Goal: Task Accomplishment & Management: Manage account settings

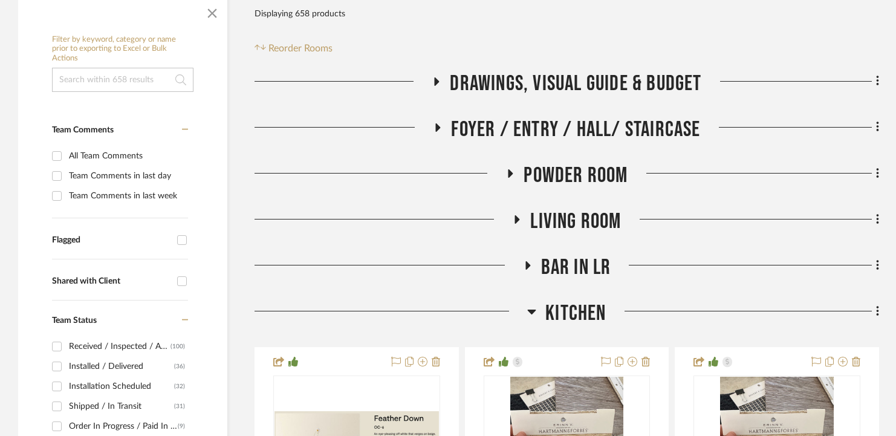
scroll to position [369, 0]
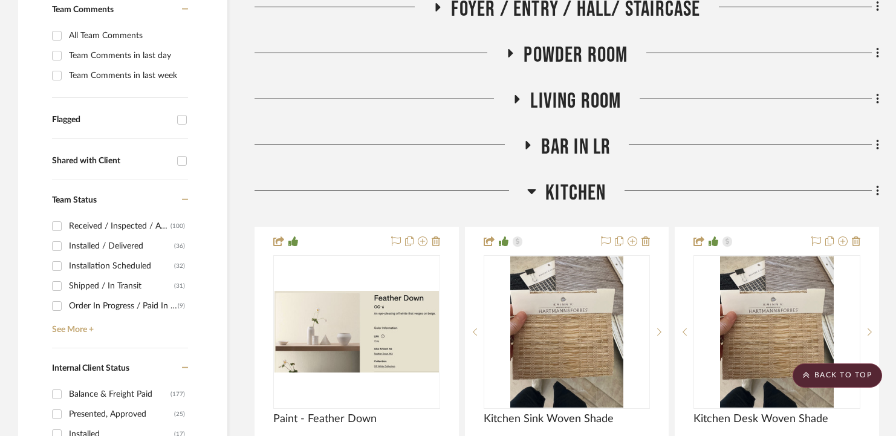
click at [559, 201] on span "Kitchen" at bounding box center [576, 193] width 60 height 26
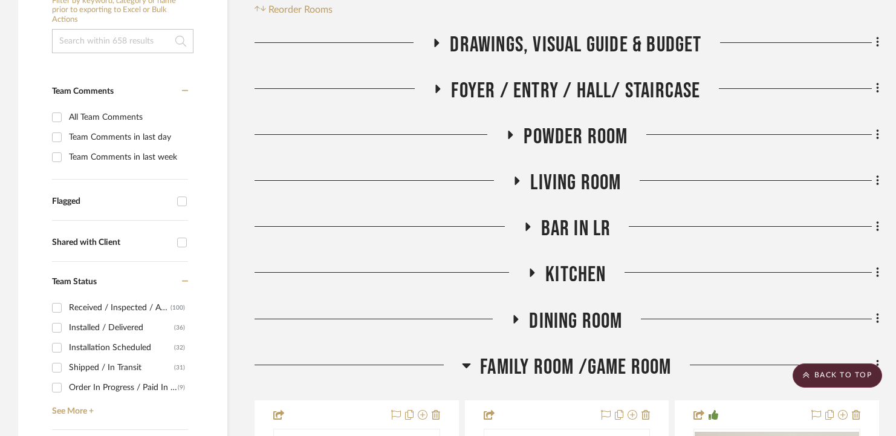
scroll to position [288, 0]
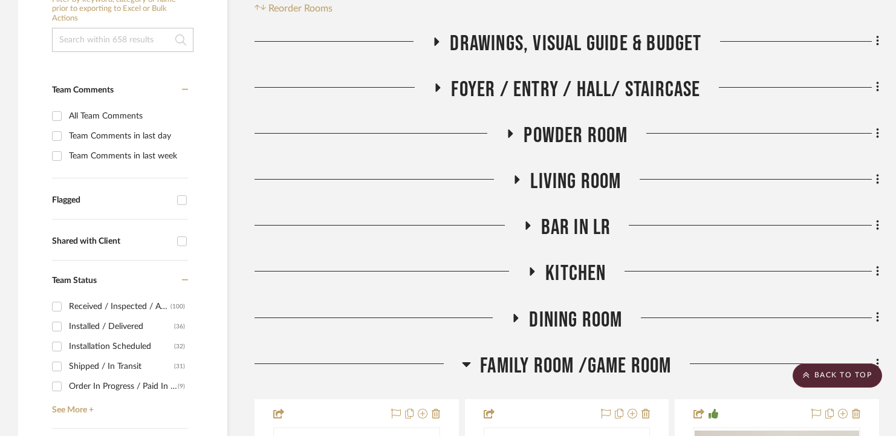
click at [504, 359] on span "Family Room /Game Room" at bounding box center [575, 366] width 191 height 26
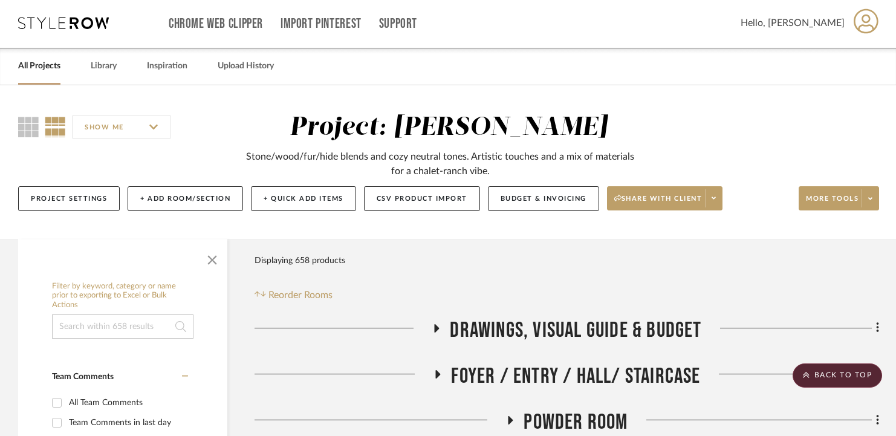
scroll to position [0, 0]
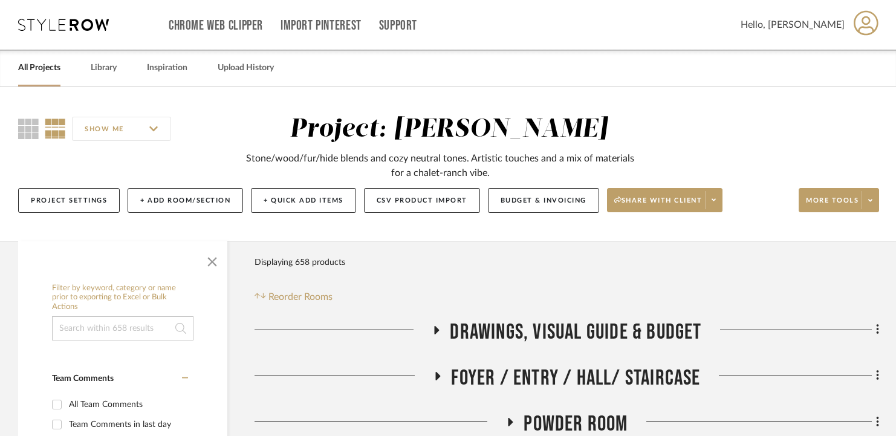
click at [536, 381] on span "Foyer / Entry / Hall/ Staircase" at bounding box center [575, 378] width 249 height 26
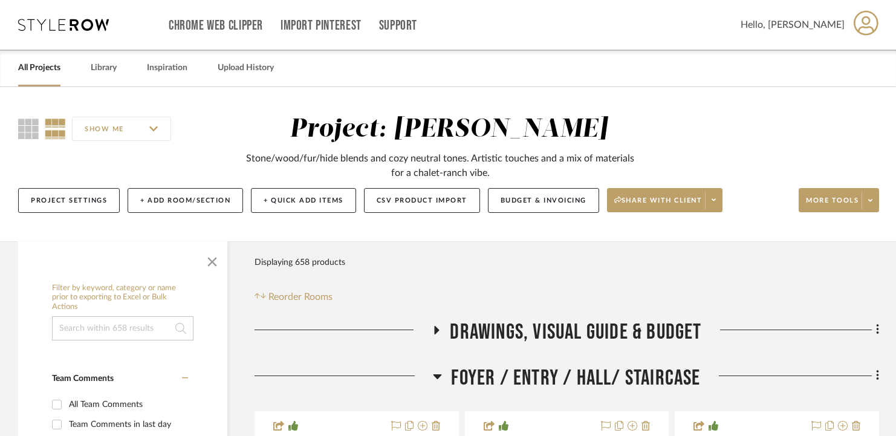
click at [536, 370] on span "Foyer / Entry / Hall/ Staircase" at bounding box center [575, 378] width 249 height 26
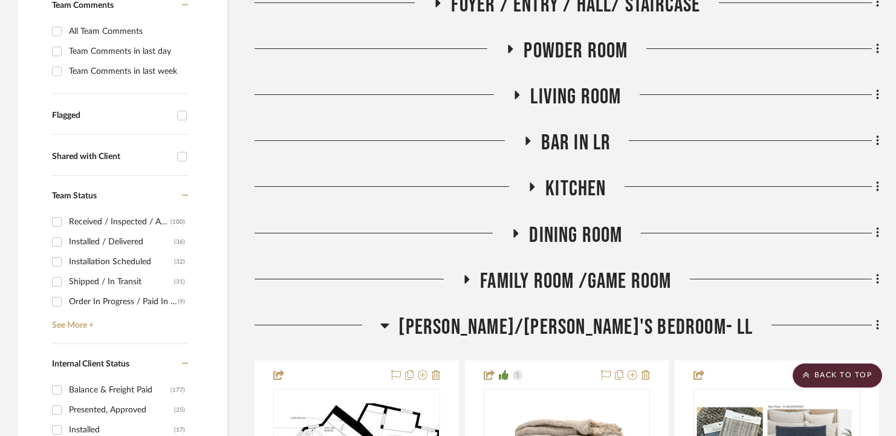
click at [543, 325] on span "[PERSON_NAME]/[PERSON_NAME]'s Bedroom- LL" at bounding box center [576, 327] width 354 height 26
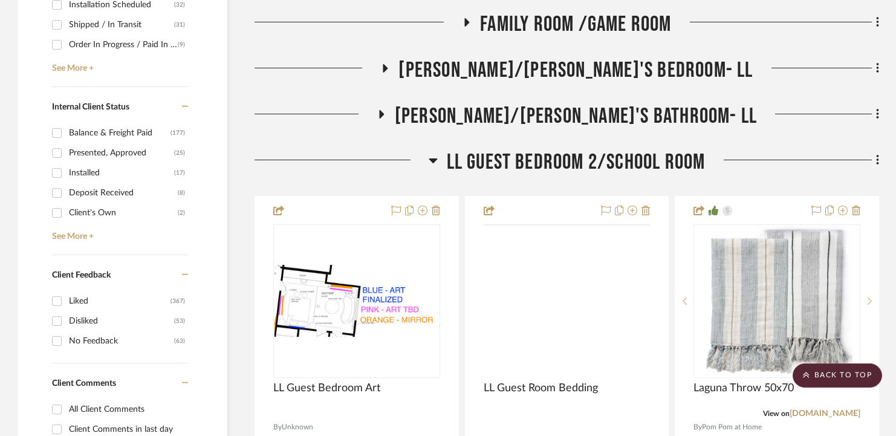
scroll to position [656, 0]
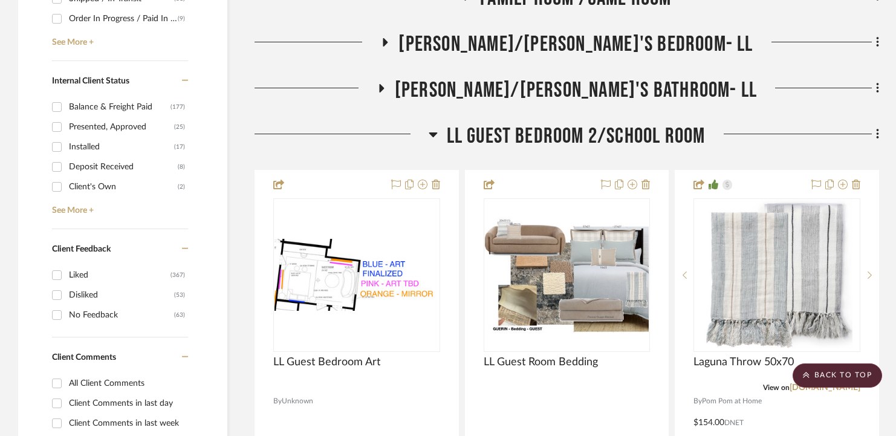
click at [609, 139] on span "LL Guest Bedroom 2/School Room" at bounding box center [576, 136] width 259 height 26
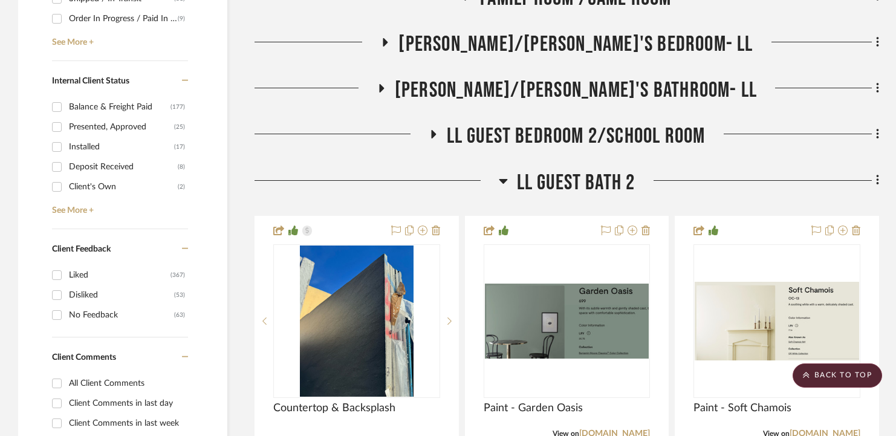
click at [590, 134] on span "LL Guest Bedroom 2/School Room" at bounding box center [576, 136] width 259 height 26
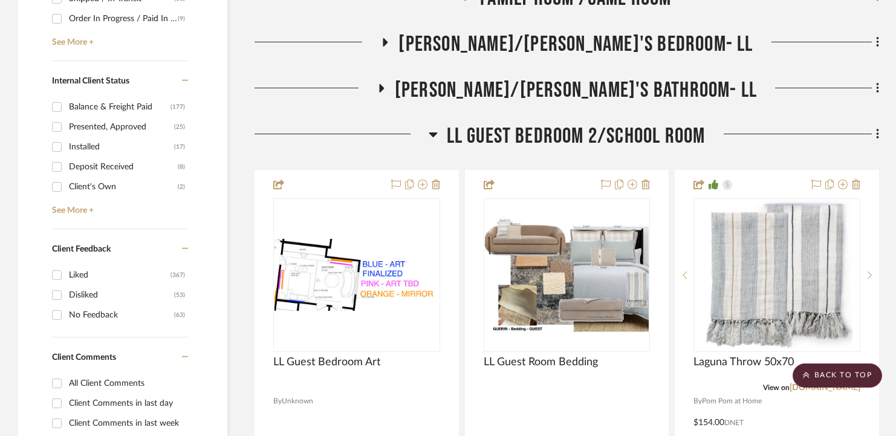
click at [584, 138] on span "LL Guest Bedroom 2/School Room" at bounding box center [576, 136] width 259 height 26
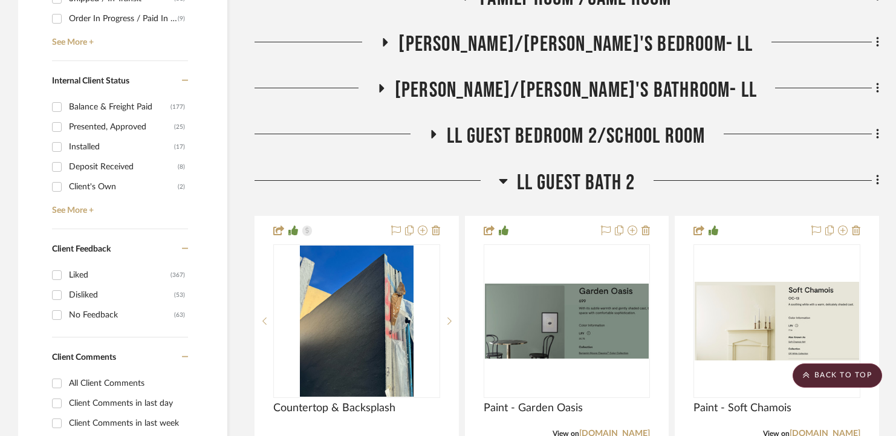
click at [568, 181] on span "LL Guest Bath 2" at bounding box center [576, 183] width 119 height 26
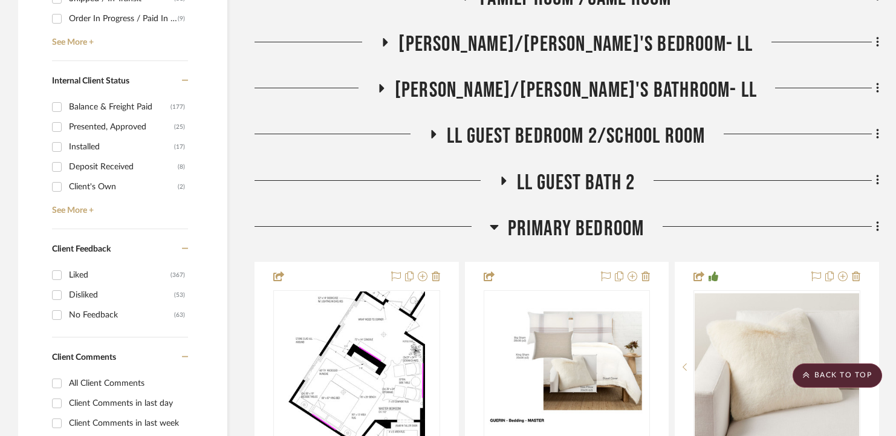
click at [558, 217] on span "Primary Bedroom" at bounding box center [576, 229] width 137 height 26
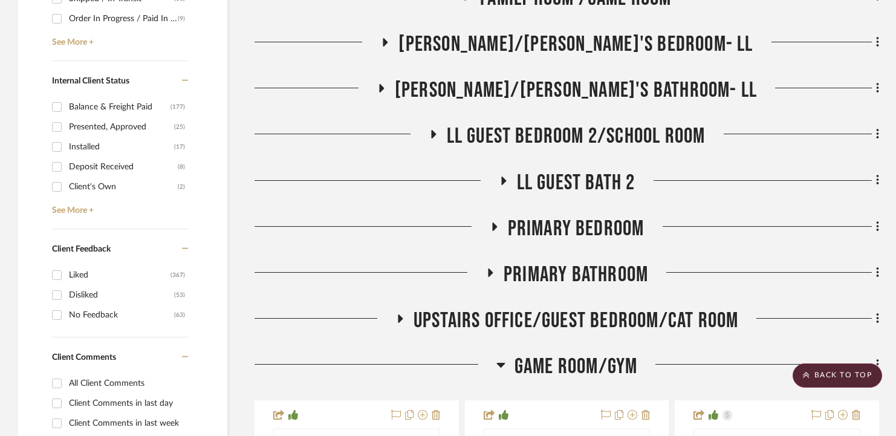
click at [558, 217] on span "Primary Bedroom" at bounding box center [576, 229] width 137 height 26
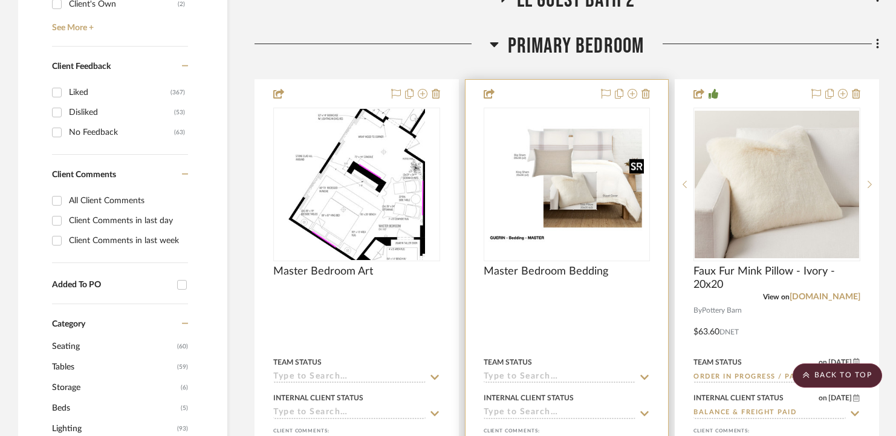
scroll to position [725, 0]
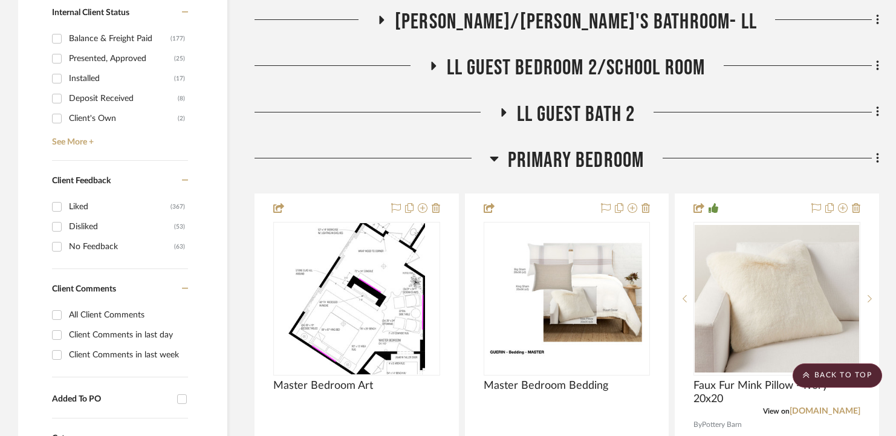
click at [586, 157] on span "Primary Bedroom" at bounding box center [576, 161] width 137 height 26
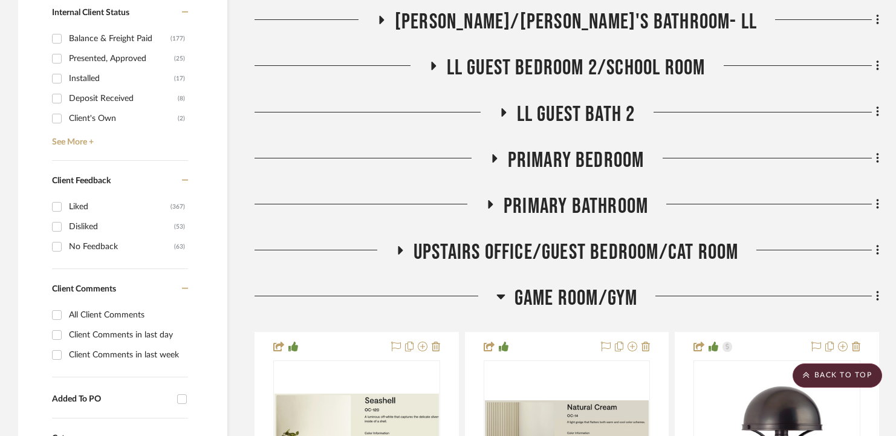
click at [542, 298] on span "Game Room/Gym" at bounding box center [576, 298] width 123 height 26
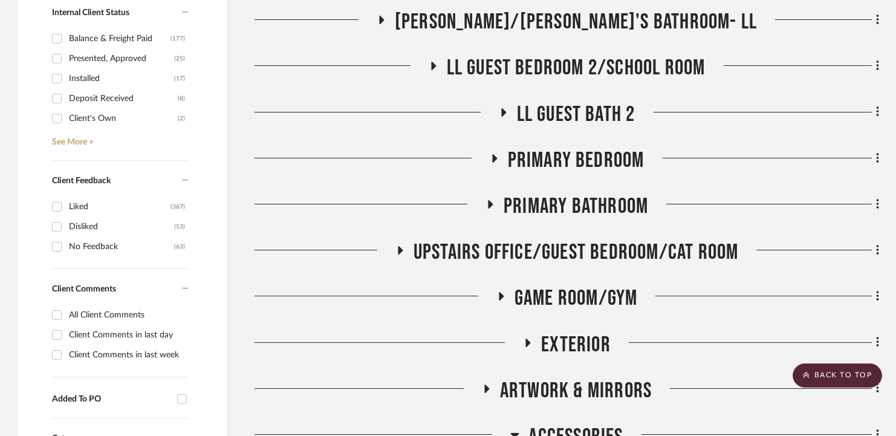
click at [542, 337] on span "Exterior" at bounding box center [576, 345] width 70 height 26
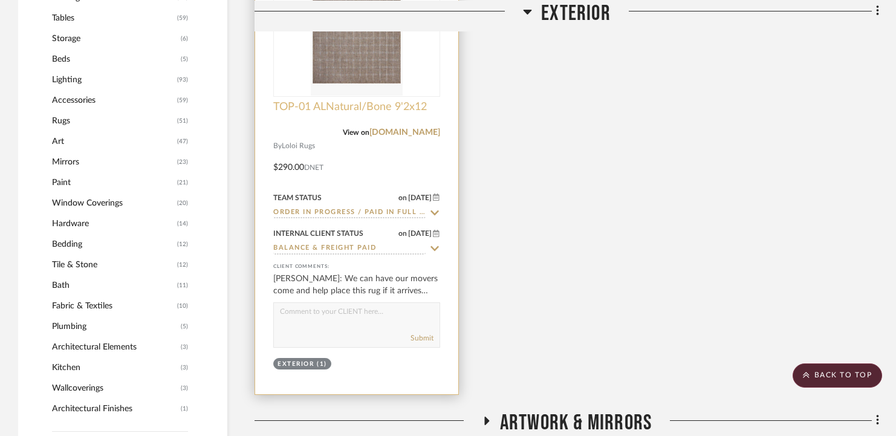
scroll to position [1213, 0]
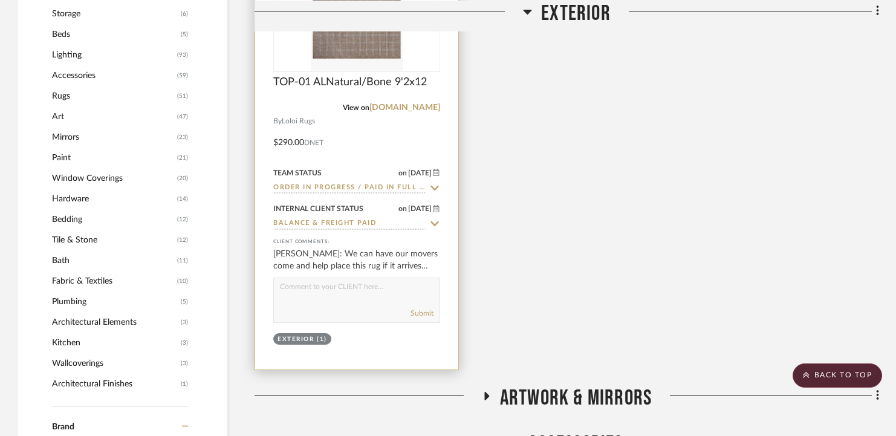
click at [323, 292] on textarea at bounding box center [357, 289] width 166 height 23
paste textarea "LEEV51-03 Swell"
type textarea "This shpped! The rug pad is in the closet under the stairs!"
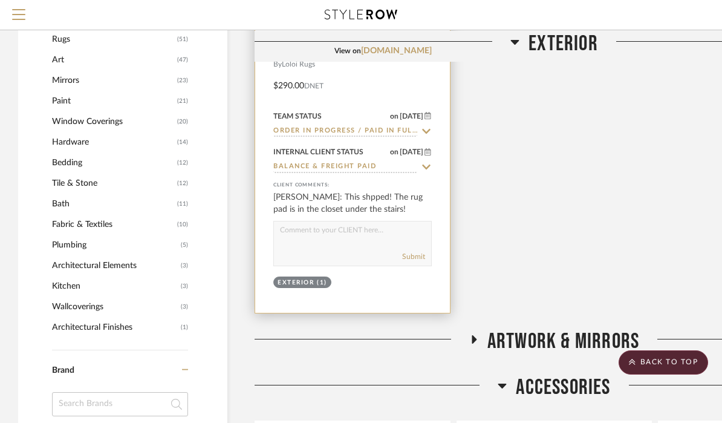
scroll to position [1211, 0]
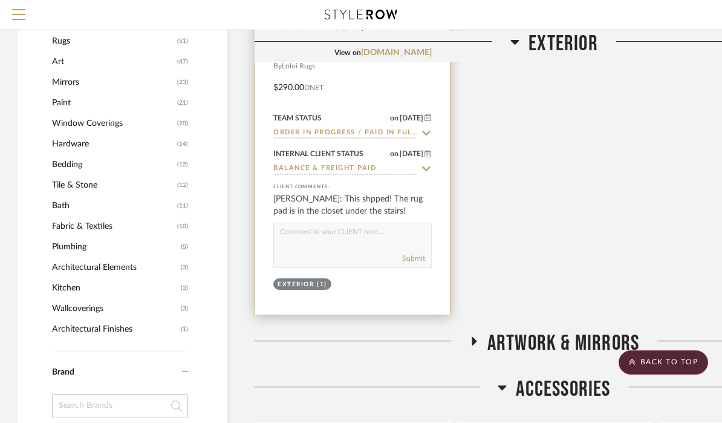
click at [349, 137] on input "Order In Progress / Paid In Full w/ Freight, No Balance due" at bounding box center [345, 133] width 144 height 11
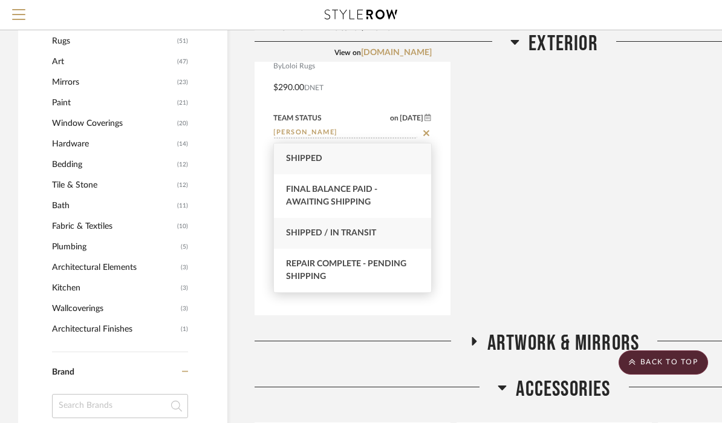
type input "shipp"
click at [341, 230] on span "Shipped / In Transit" at bounding box center [331, 233] width 90 height 8
type input "[DATE]"
type input "Shipped / In Transit"
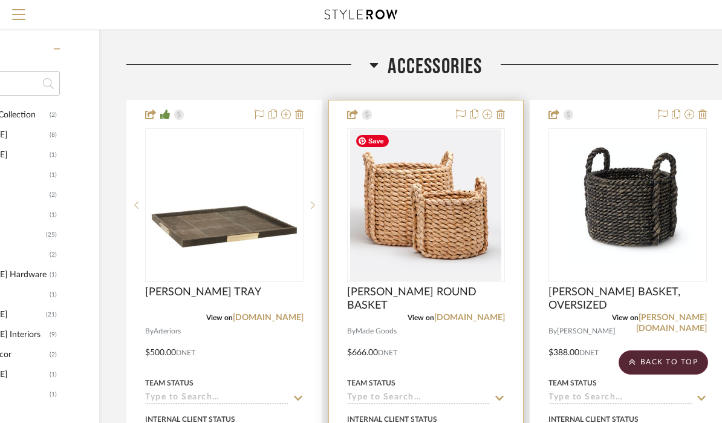
scroll to position [1533, 149]
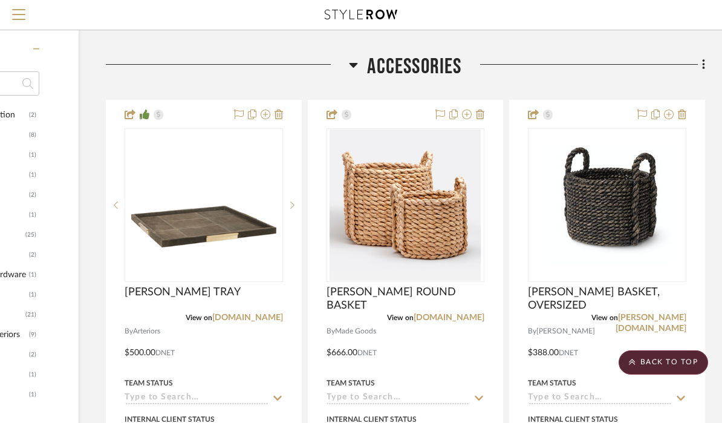
click at [434, 65] on span "Accessories" at bounding box center [414, 67] width 94 height 26
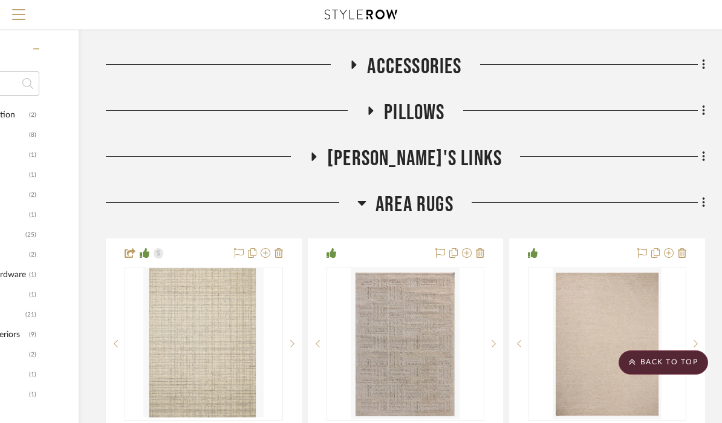
click at [415, 210] on span "Area Rugs" at bounding box center [415, 205] width 78 height 26
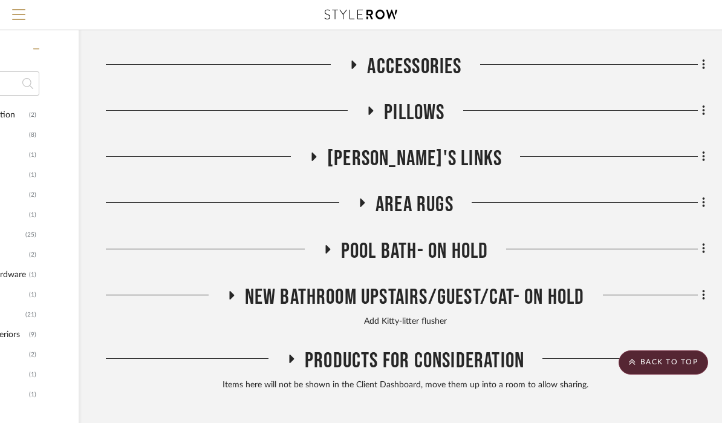
click at [402, 245] on span "Pool Bath- On Hold" at bounding box center [415, 251] width 148 height 26
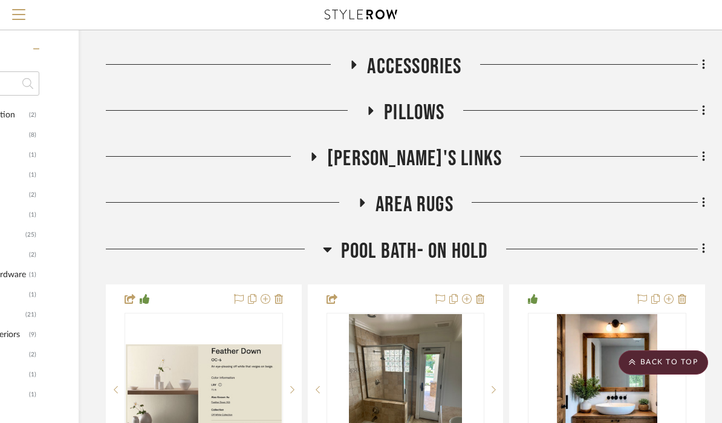
click at [402, 245] on span "Pool Bath- On Hold" at bounding box center [415, 251] width 148 height 26
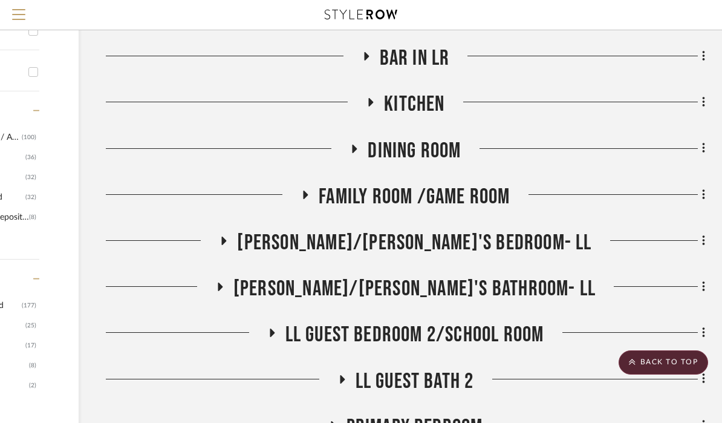
scroll to position [0, 149]
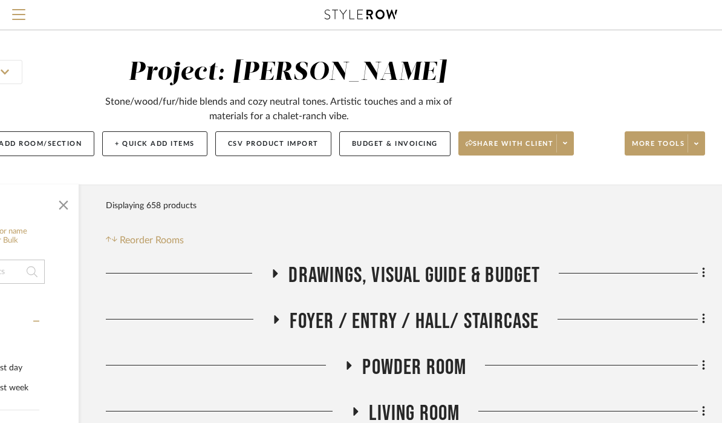
click at [398, 281] on span "Drawings, Visual Guide & Budget" at bounding box center [414, 275] width 252 height 26
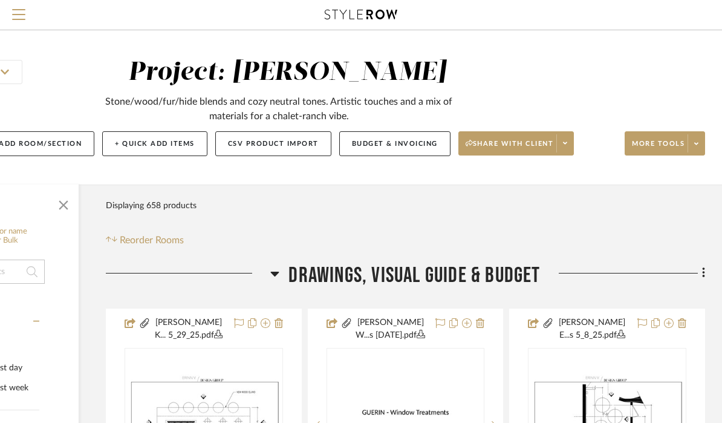
click at [394, 262] on span "Drawings, Visual Guide & Budget" at bounding box center [414, 275] width 252 height 26
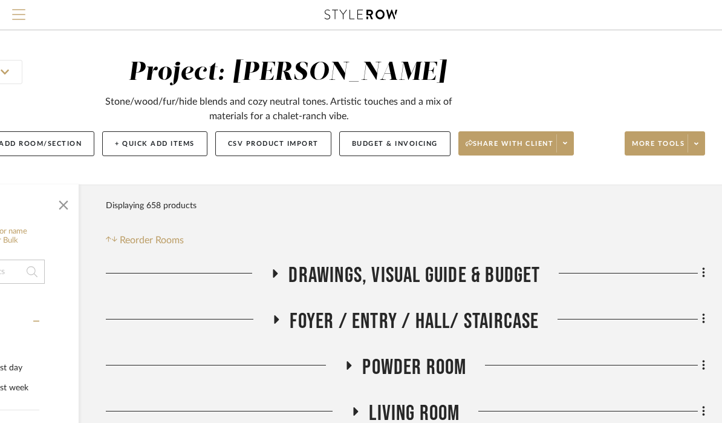
click at [14, 24] on span "Menu" at bounding box center [18, 18] width 13 height 18
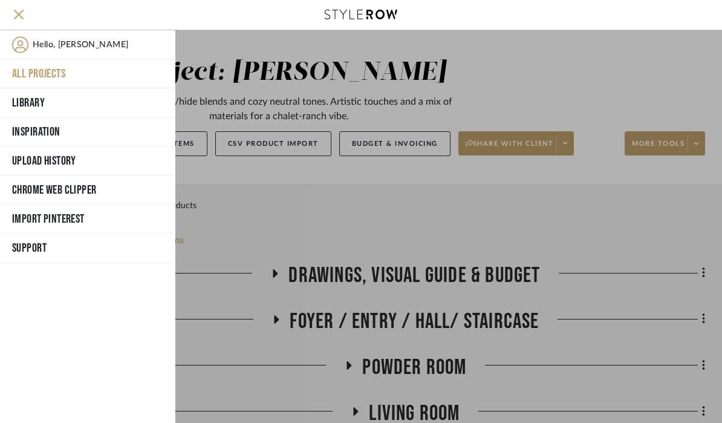
click at [38, 73] on button "All Projects" at bounding box center [87, 73] width 175 height 29
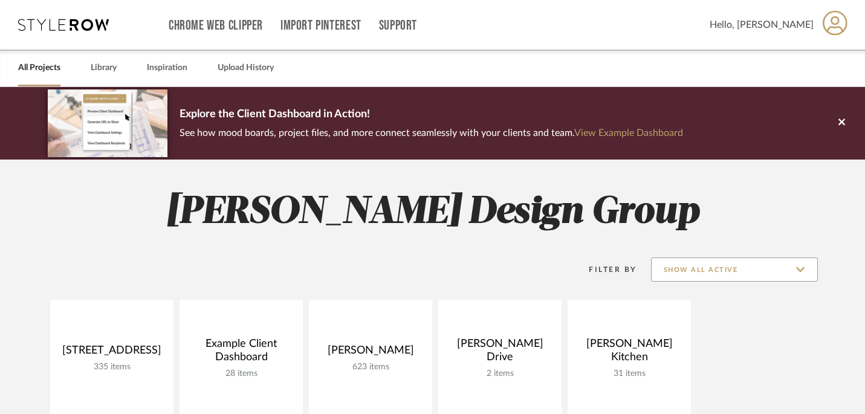
click at [707, 260] on input "Show All Active" at bounding box center [734, 270] width 167 height 24
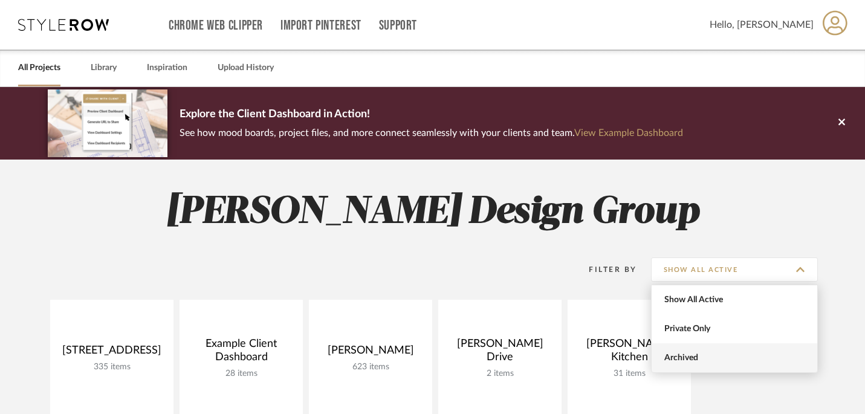
click at [691, 364] on span "Archived" at bounding box center [735, 358] width 166 height 29
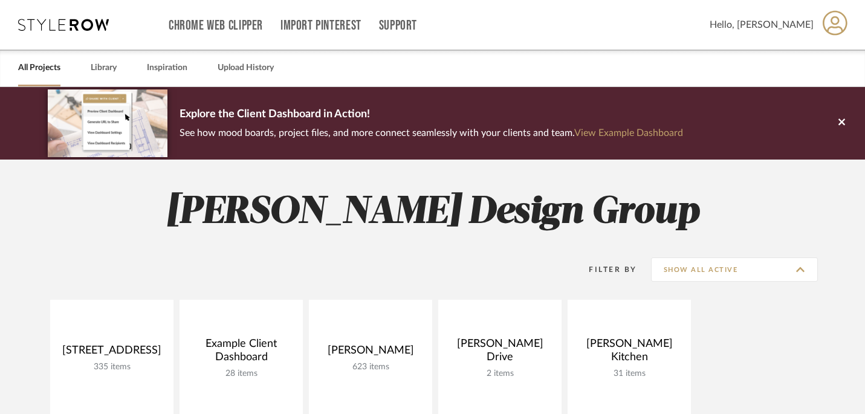
type input "Archived"
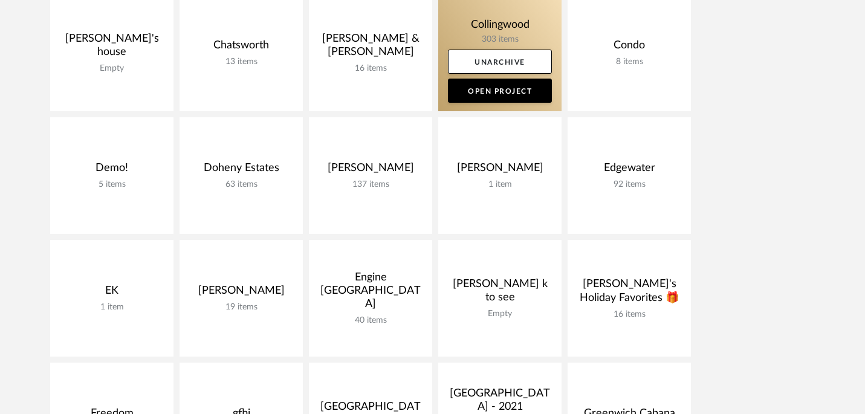
scroll to position [688, 0]
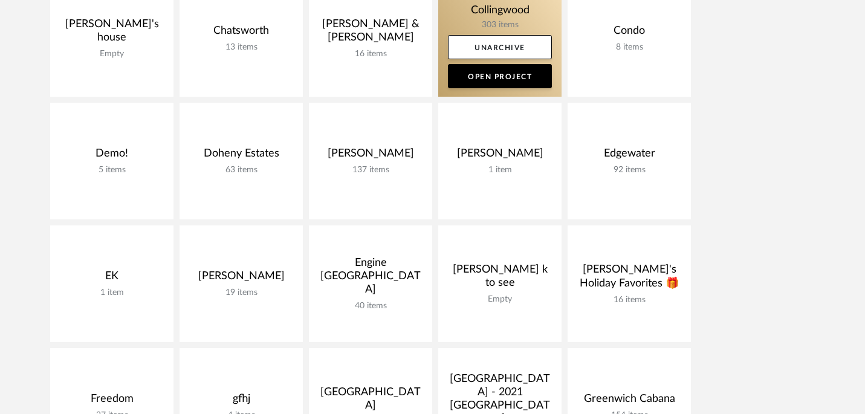
click at [467, 15] on link at bounding box center [499, 38] width 123 height 117
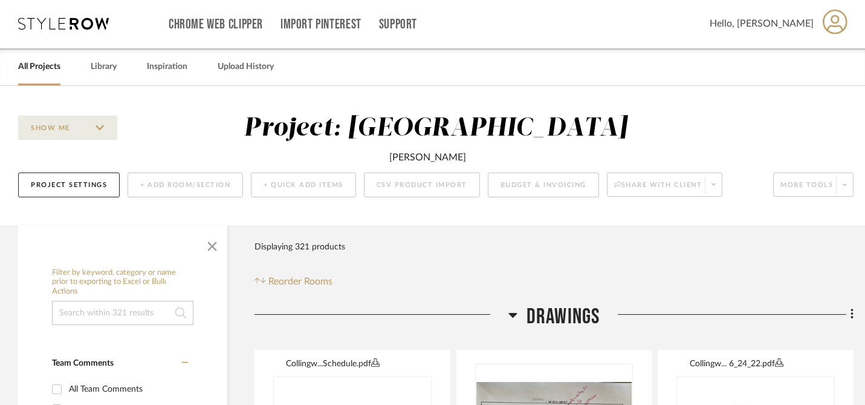
scroll to position [3, 0]
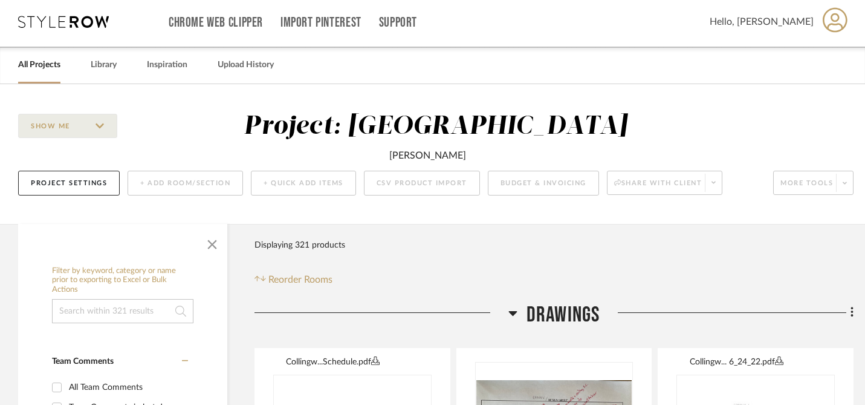
click at [535, 319] on span "Drawings" at bounding box center [564, 315] width 74 height 26
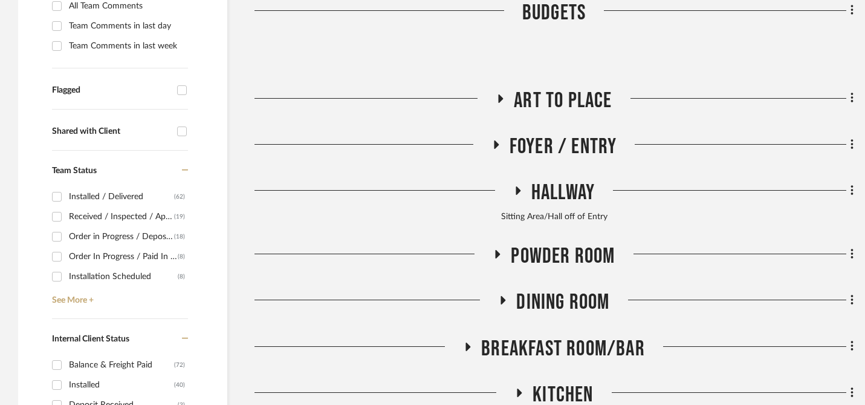
scroll to position [391, 0]
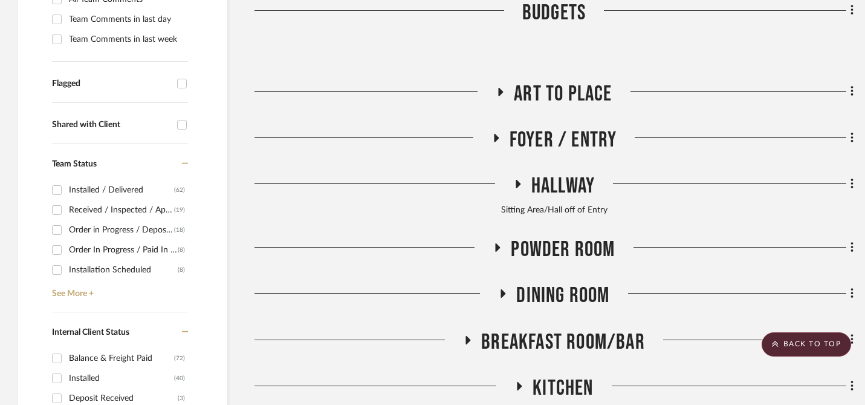
click at [583, 148] on span "Foyer / Entry" at bounding box center [564, 140] width 108 height 26
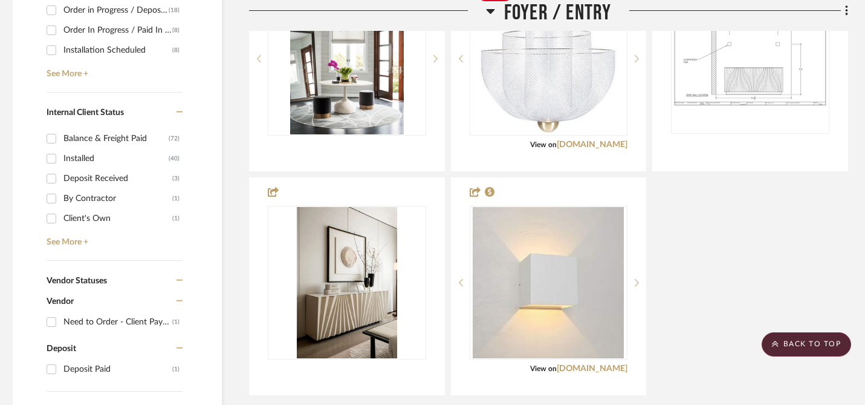
scroll to position [611, 5]
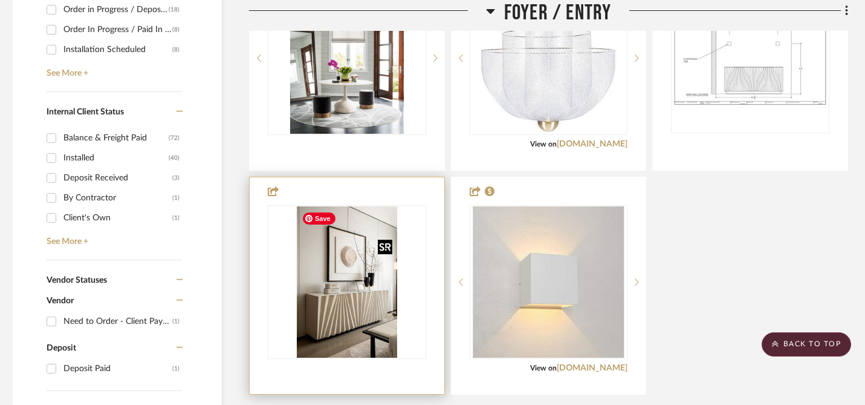
click at [0, 0] on img at bounding box center [0, 0] width 0 height 0
click at [354, 314] on img "0" at bounding box center [347, 281] width 100 height 151
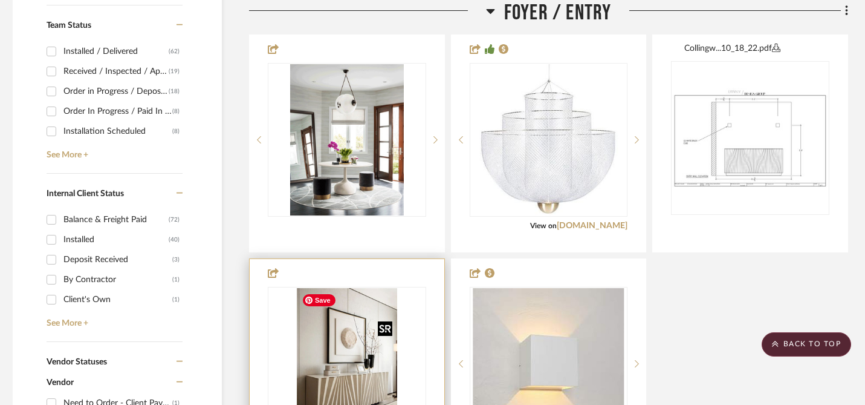
scroll to position [527, 5]
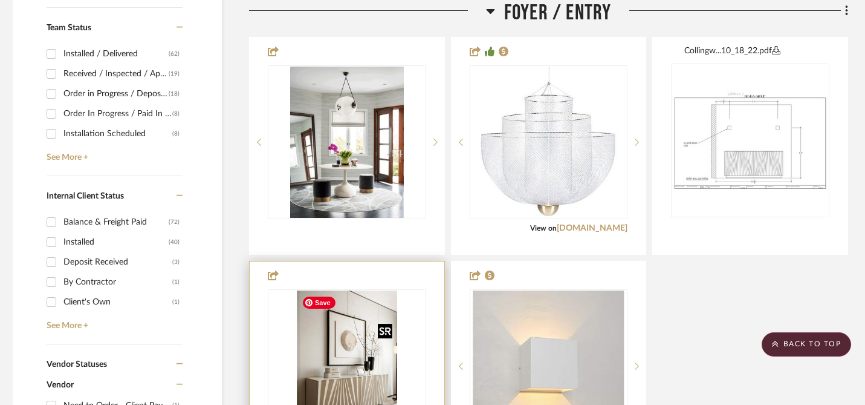
click at [354, 324] on img "0" at bounding box center [347, 365] width 100 height 151
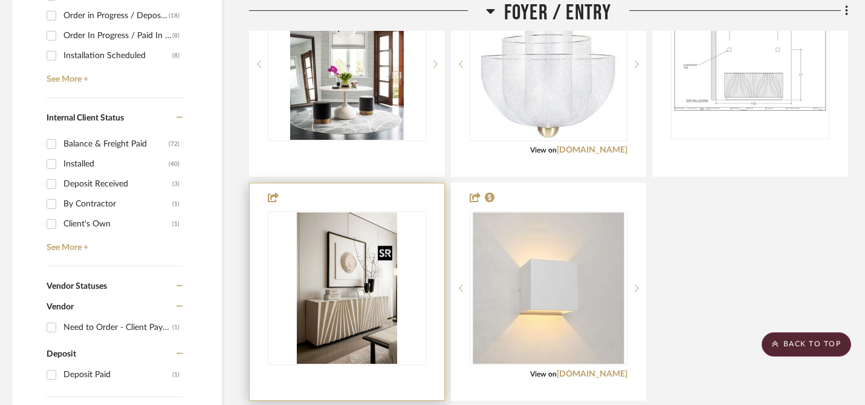
scroll to position [573, 5]
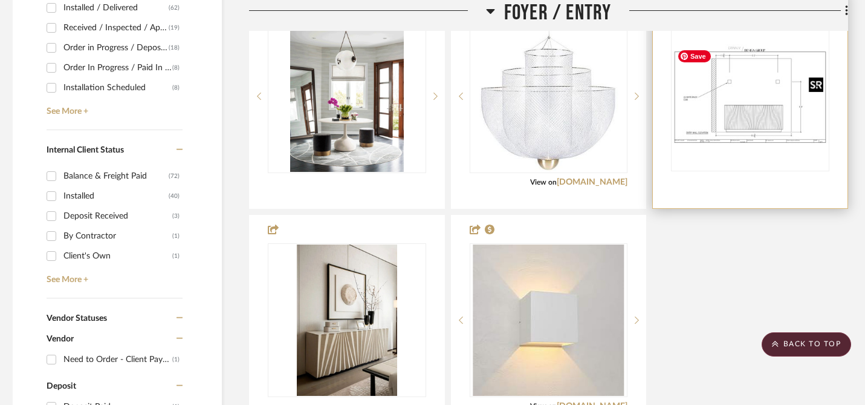
click at [0, 0] on img at bounding box center [0, 0] width 0 height 0
click at [721, 99] on img "0" at bounding box center [751, 94] width 156 height 100
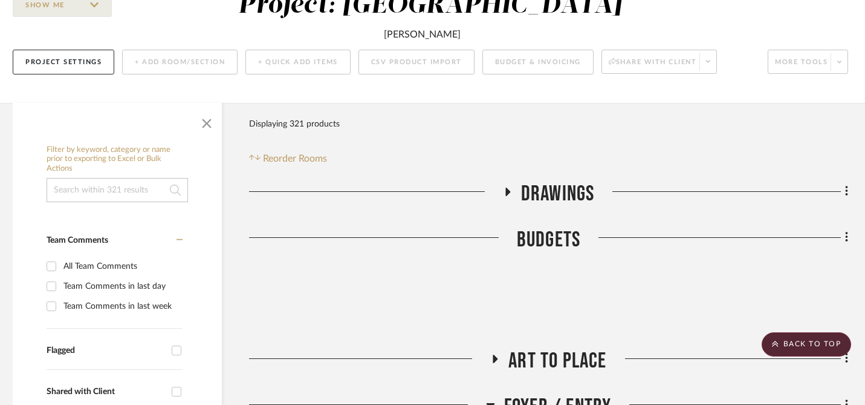
scroll to position [0, 5]
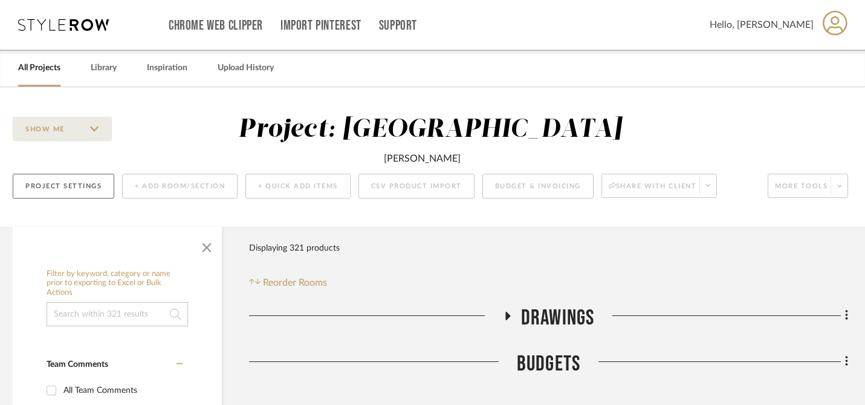
click at [73, 195] on button "Project Settings" at bounding box center [64, 186] width 102 height 25
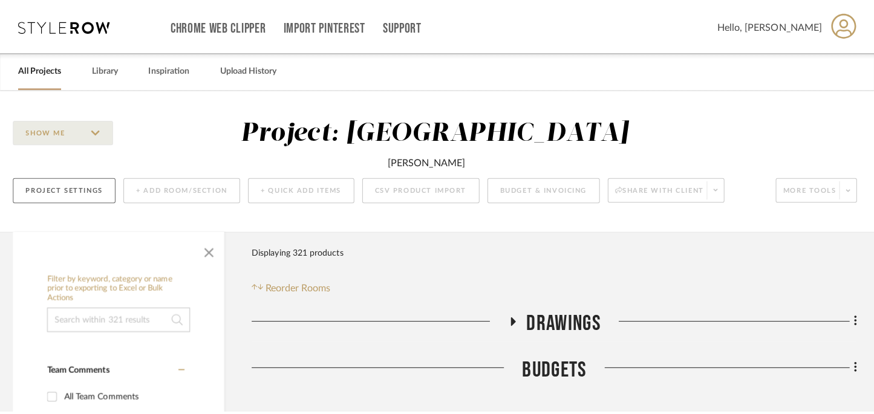
scroll to position [0, 0]
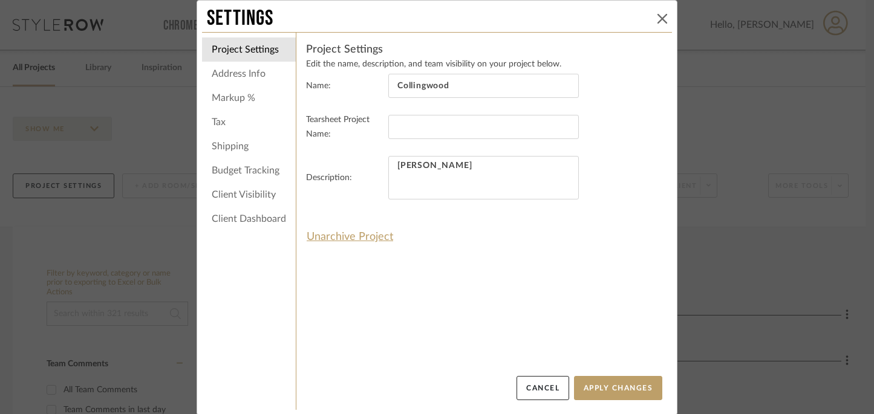
click at [657, 20] on icon at bounding box center [662, 19] width 10 height 10
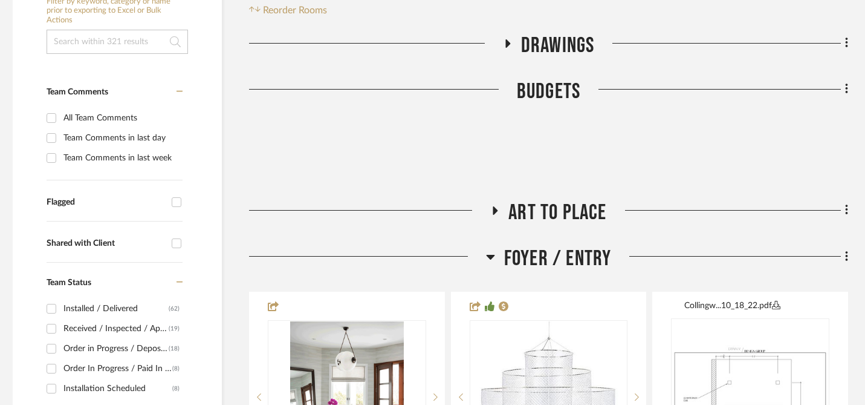
scroll to position [401, 5]
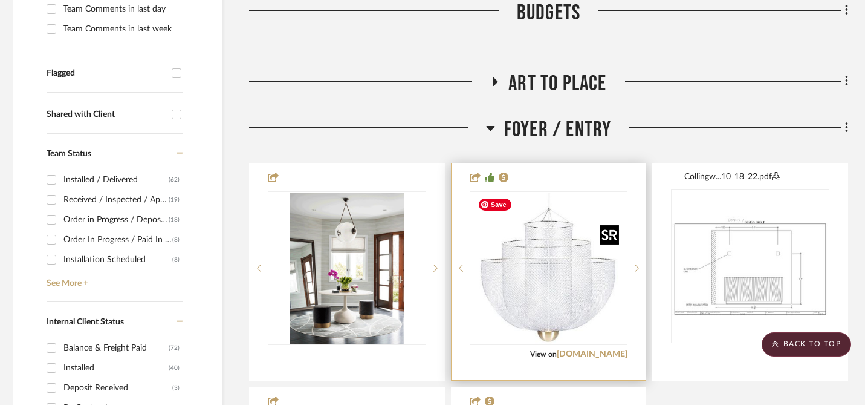
click at [531, 278] on img "0" at bounding box center [548, 267] width 151 height 151
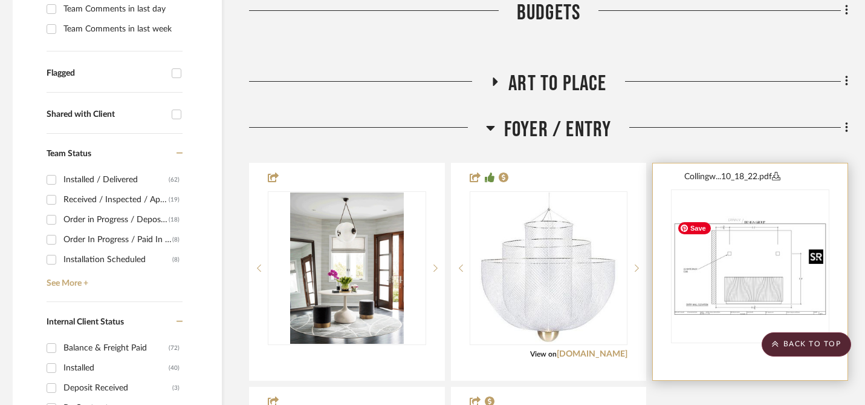
click at [733, 278] on img "0" at bounding box center [751, 266] width 156 height 100
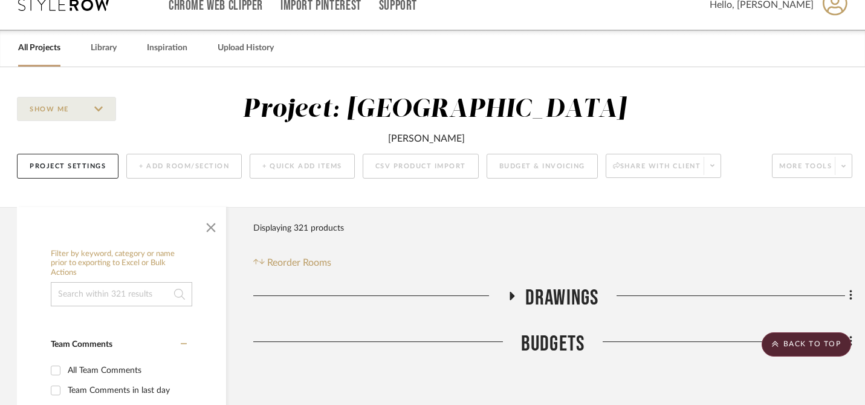
scroll to position [0, 1]
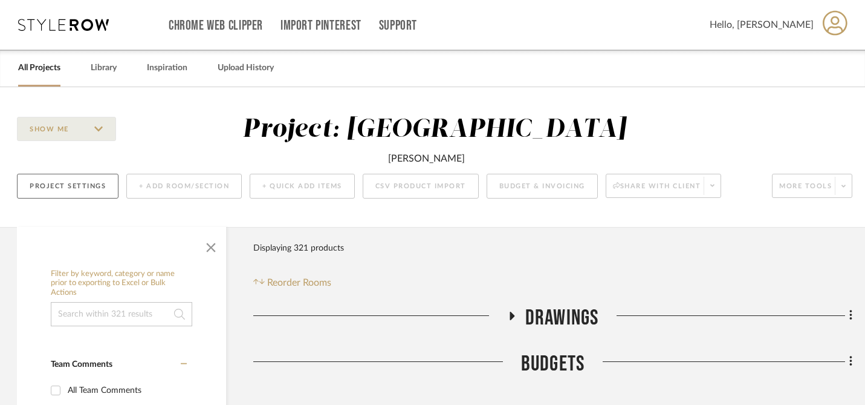
click at [76, 185] on button "Project Settings" at bounding box center [68, 186] width 102 height 25
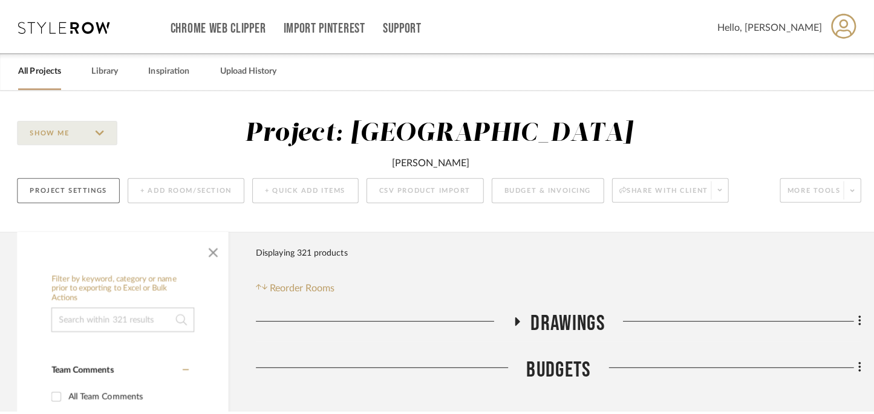
scroll to position [0, 0]
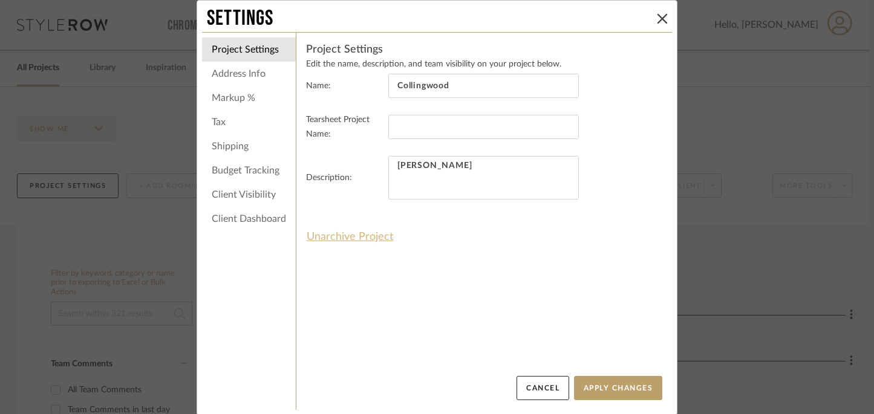
click at [355, 243] on button "Unarchive Project" at bounding box center [350, 237] width 88 height 21
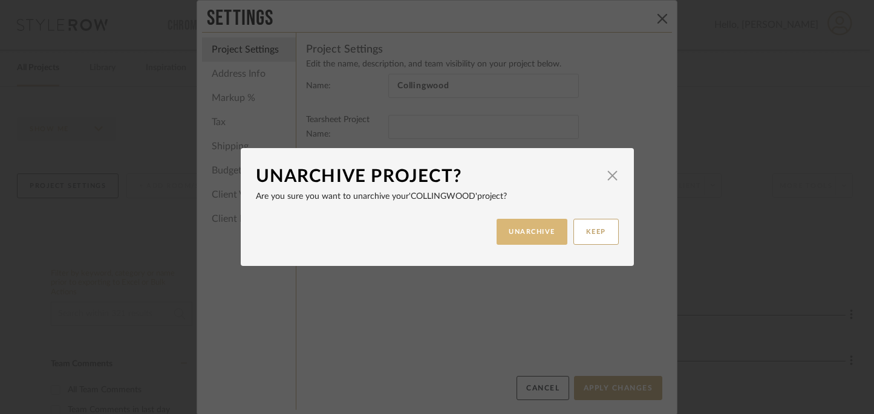
click at [519, 239] on button "UNARCHIVE" at bounding box center [532, 232] width 71 height 26
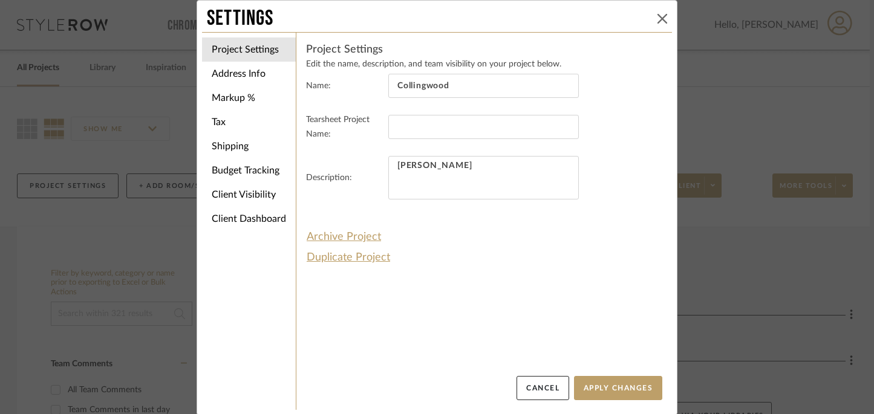
click at [658, 19] on icon at bounding box center [662, 19] width 10 height 10
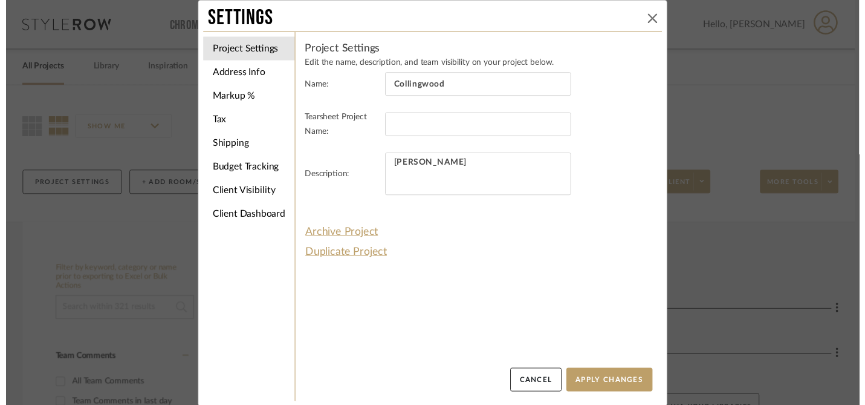
scroll to position [0, 1]
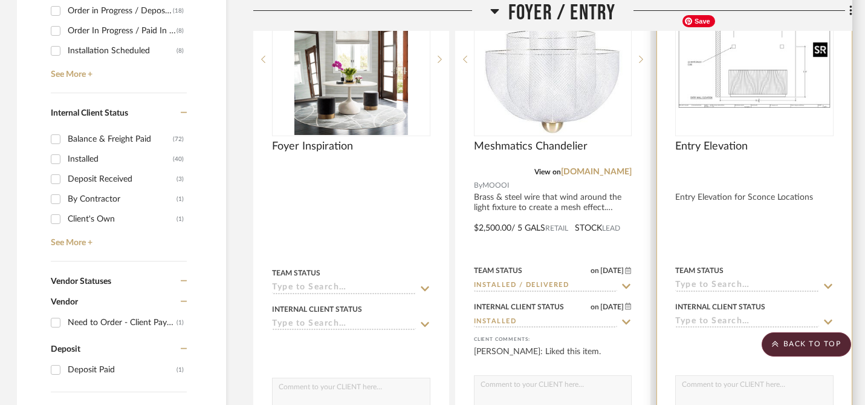
click at [737, 76] on img "0" at bounding box center [755, 59] width 156 height 100
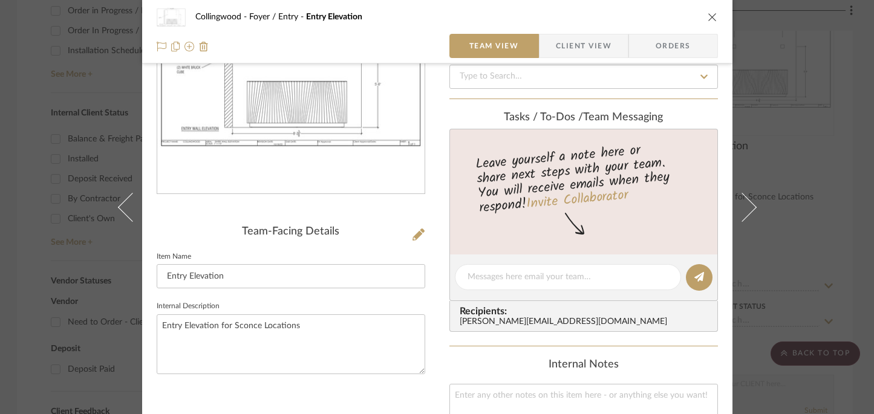
scroll to position [207, 0]
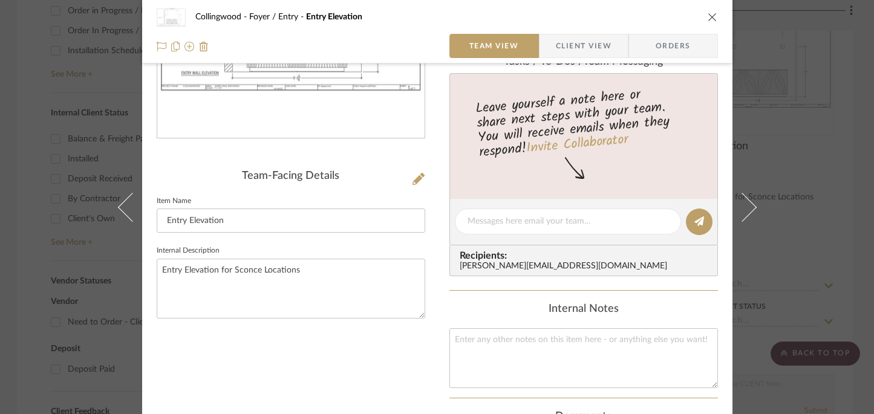
drag, startPoint x: 701, startPoint y: 10, endPoint x: 708, endPoint y: 18, distance: 10.3
click at [708, 18] on div "Collingwood Foyer / Entry Entry Elevation" at bounding box center [437, 17] width 561 height 24
click at [708, 18] on icon "close" at bounding box center [713, 17] width 10 height 10
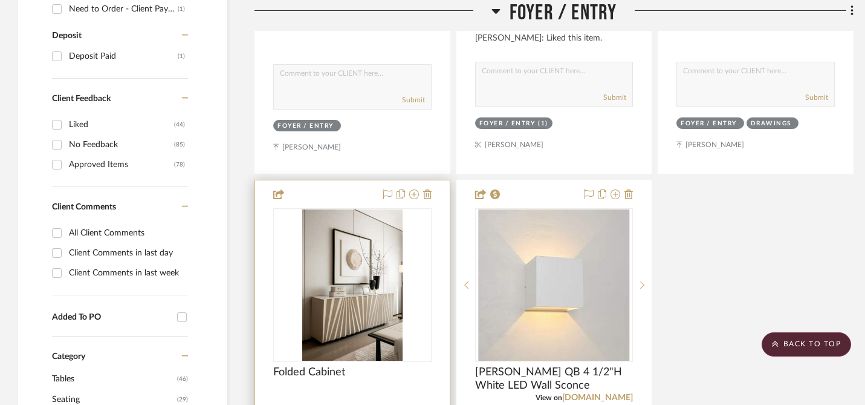
scroll to position [973, 0]
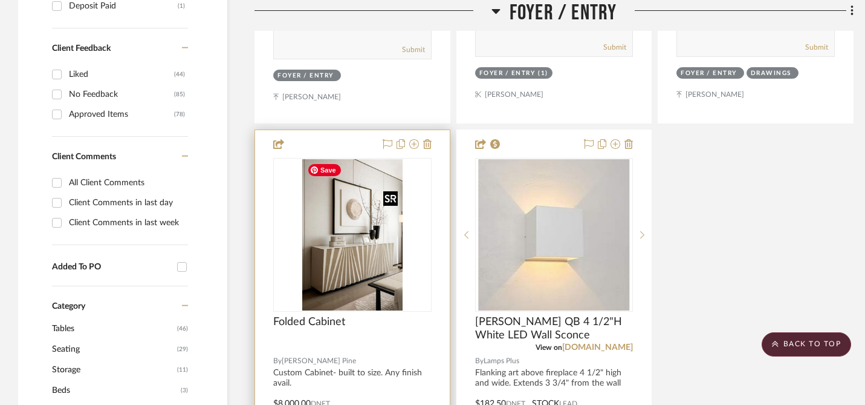
click at [363, 250] on img "0" at bounding box center [352, 234] width 100 height 151
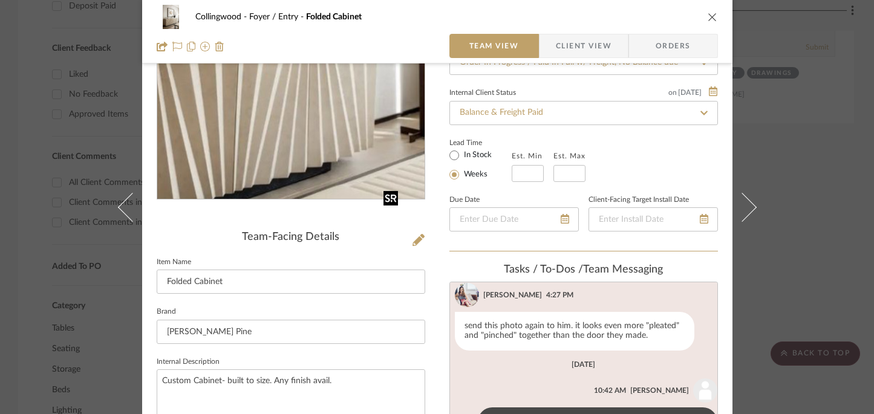
scroll to position [0, 0]
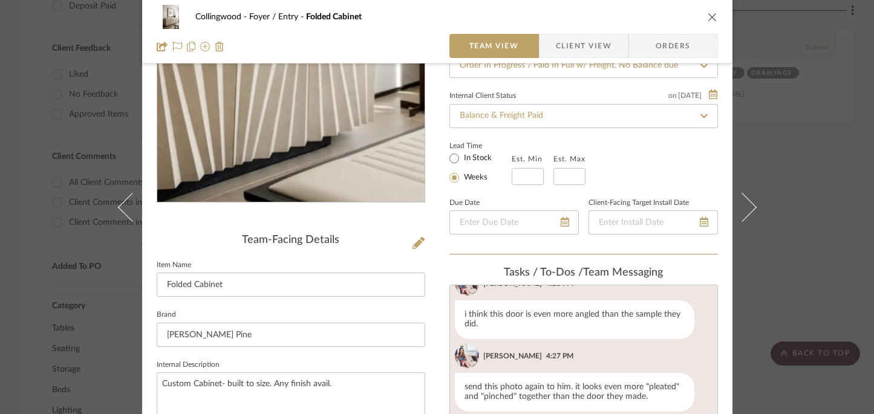
click at [334, 116] on img "0" at bounding box center [291, 71] width 174 height 262
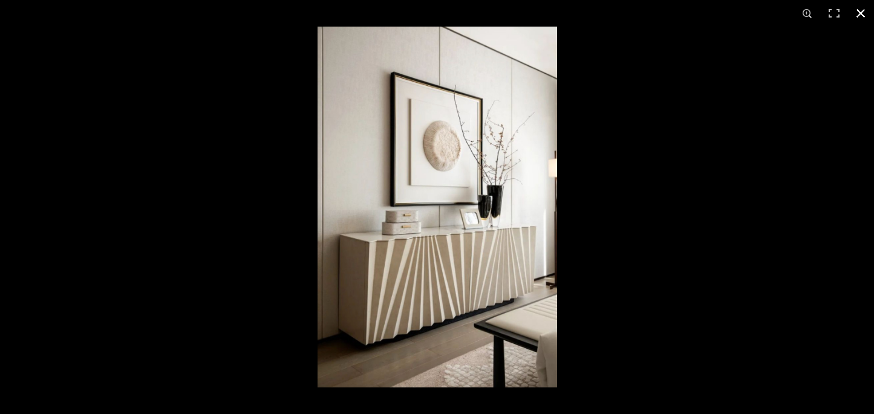
click at [861, 8] on button at bounding box center [860, 13] width 27 height 27
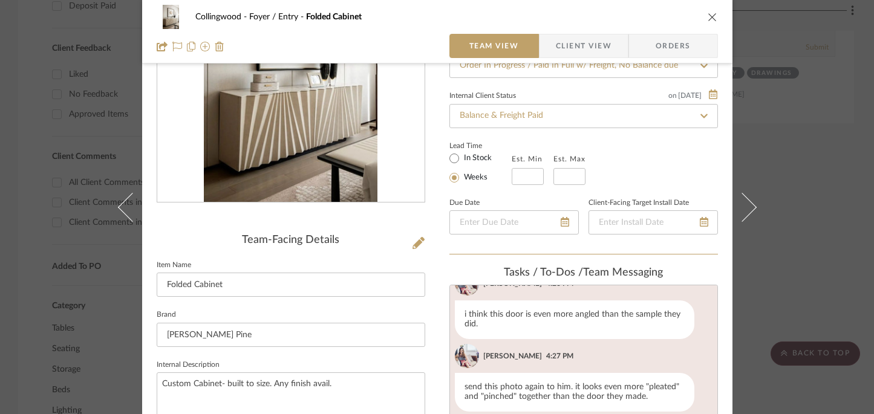
click at [710, 13] on icon "close" at bounding box center [713, 17] width 10 height 10
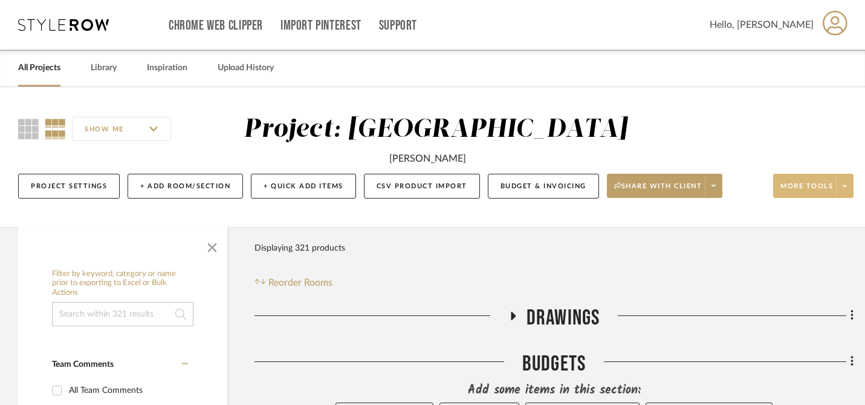
click at [818, 183] on span "More tools" at bounding box center [807, 190] width 53 height 18
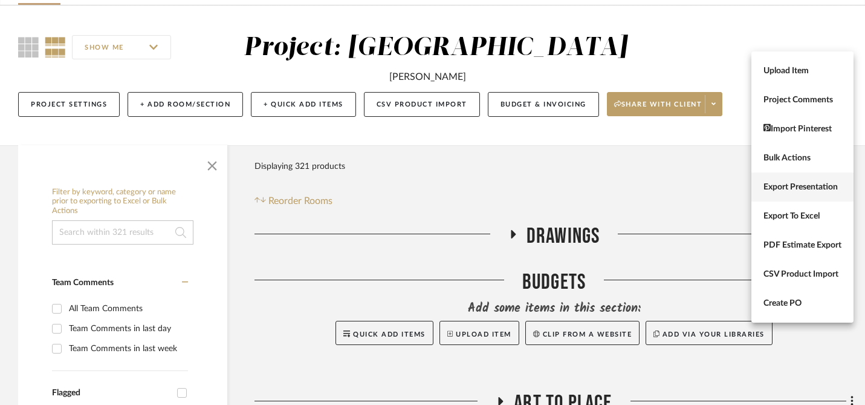
scroll to position [82, 0]
click at [720, 138] on div at bounding box center [432, 202] width 865 height 405
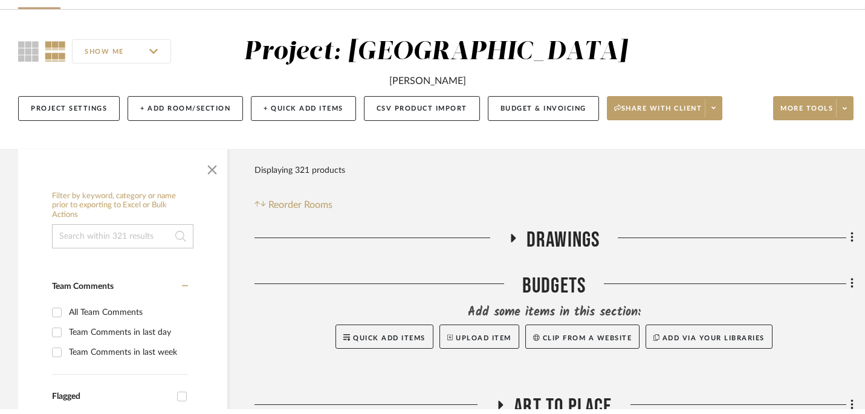
scroll to position [0, 0]
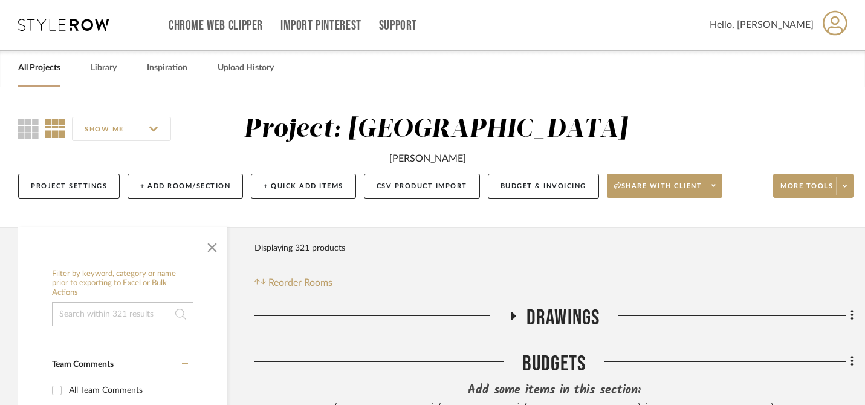
click at [33, 64] on link "All Projects" at bounding box center [39, 68] width 42 height 16
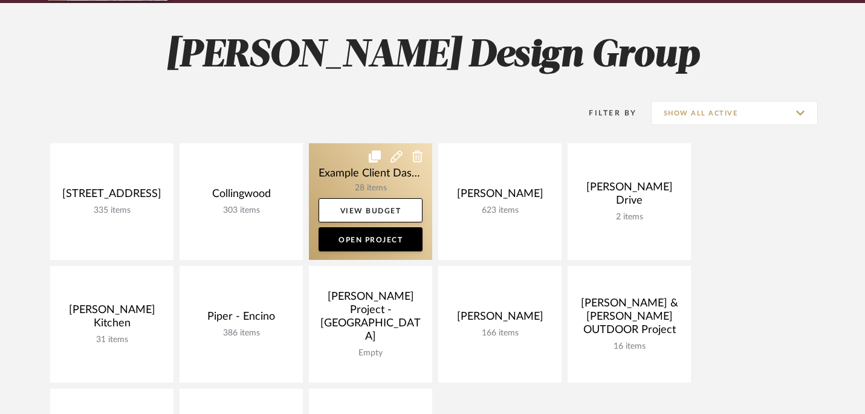
scroll to position [230, 0]
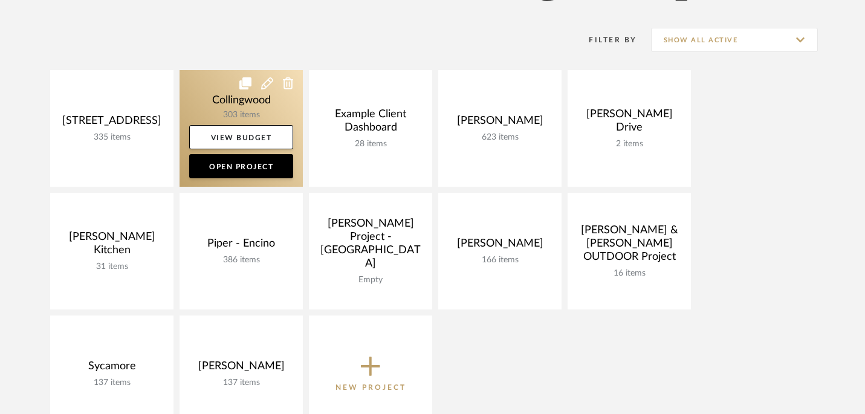
click at [268, 86] on icon at bounding box center [267, 83] width 12 height 12
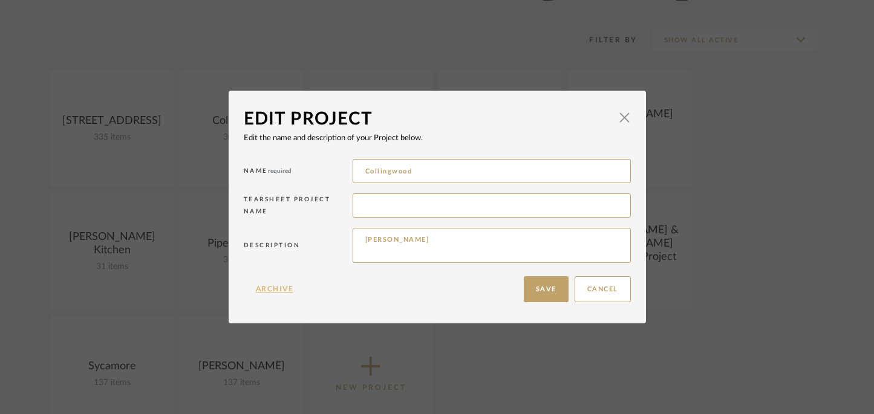
click at [270, 293] on button "Archive" at bounding box center [275, 289] width 62 height 26
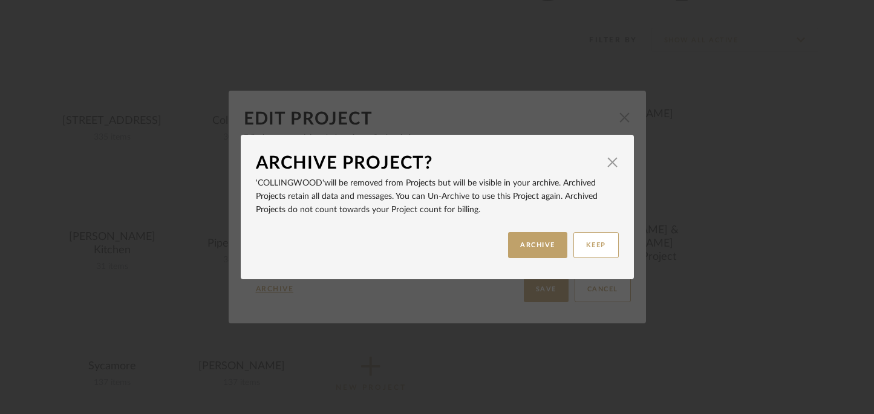
click at [519, 259] on div "KEEP ARCHIVE" at bounding box center [437, 245] width 363 height 38
click at [523, 243] on button "ARCHIVE" at bounding box center [537, 245] width 59 height 26
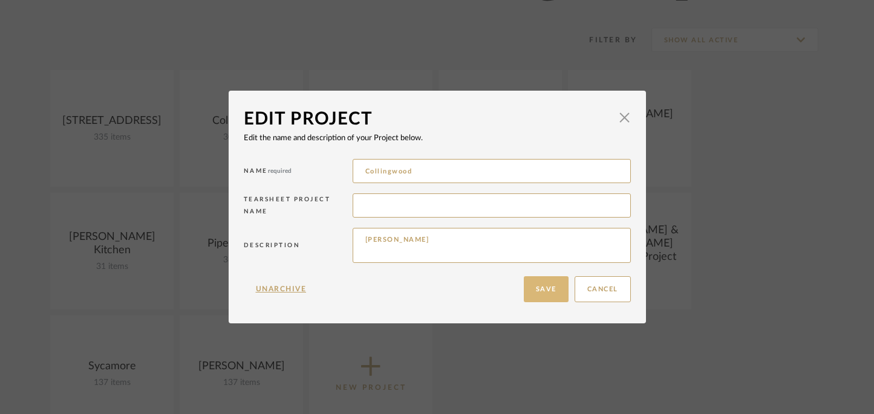
click at [546, 290] on button "Save" at bounding box center [546, 289] width 45 height 26
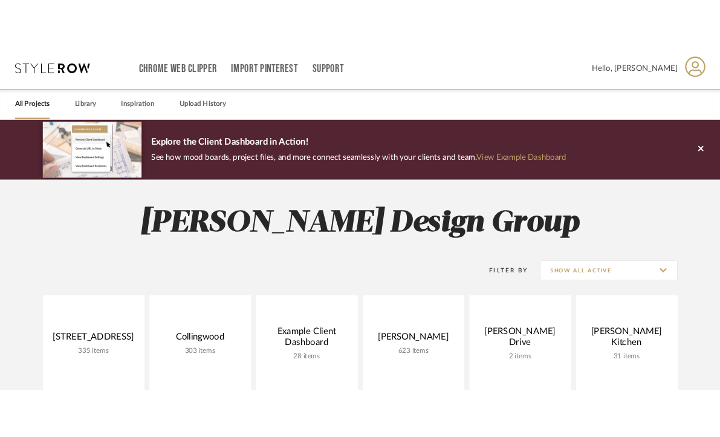
scroll to position [230, 0]
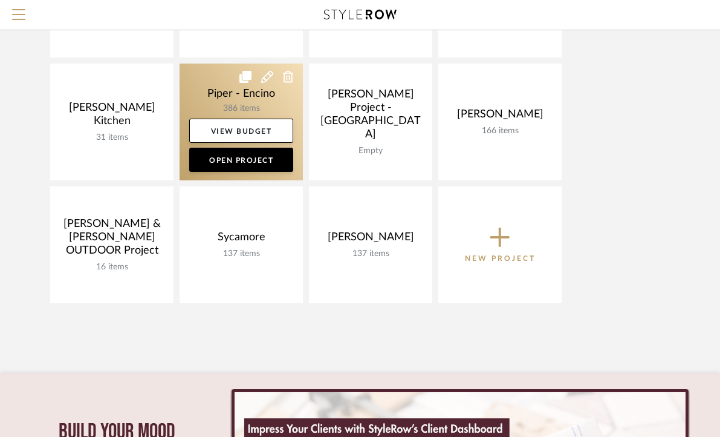
click at [221, 108] on link at bounding box center [241, 122] width 123 height 117
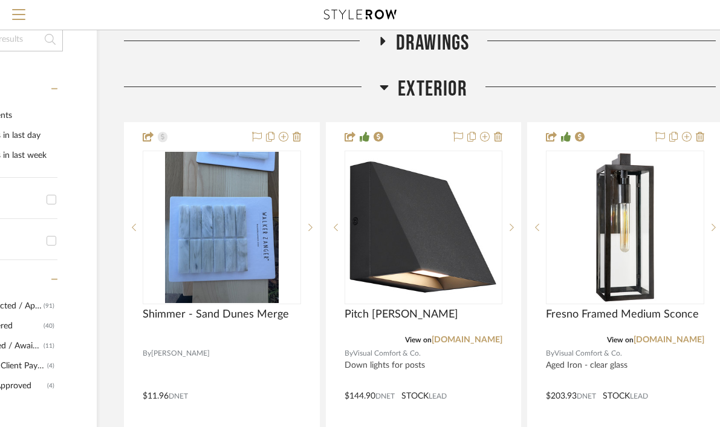
scroll to position [218, 131]
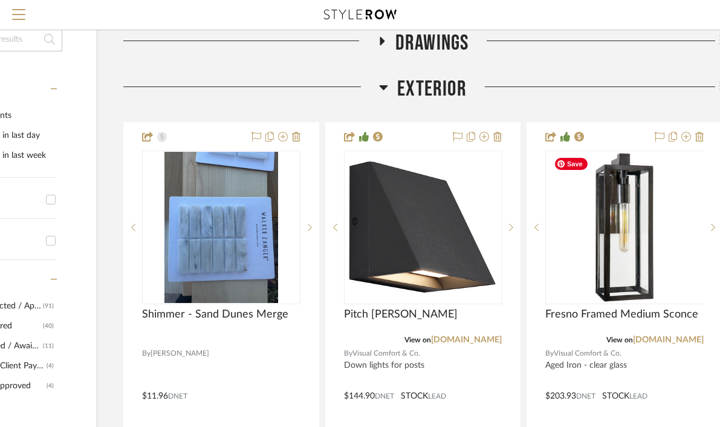
click at [415, 86] on span "Exterior" at bounding box center [432, 89] width 70 height 26
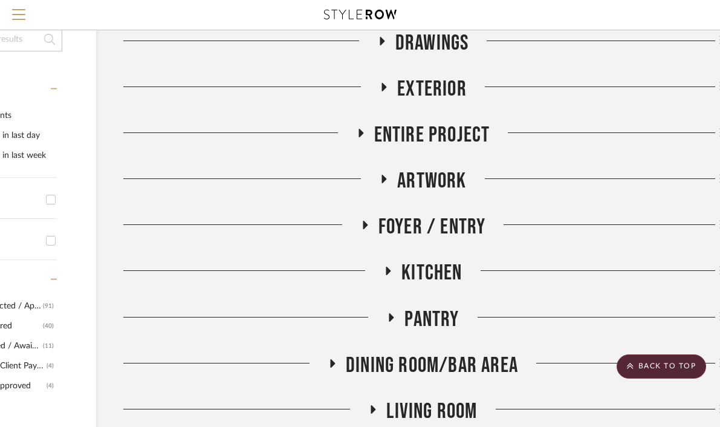
scroll to position [0, 131]
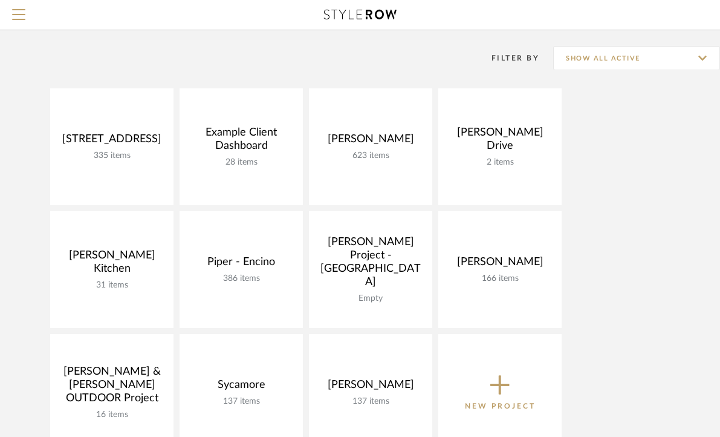
scroll to position [83, 0]
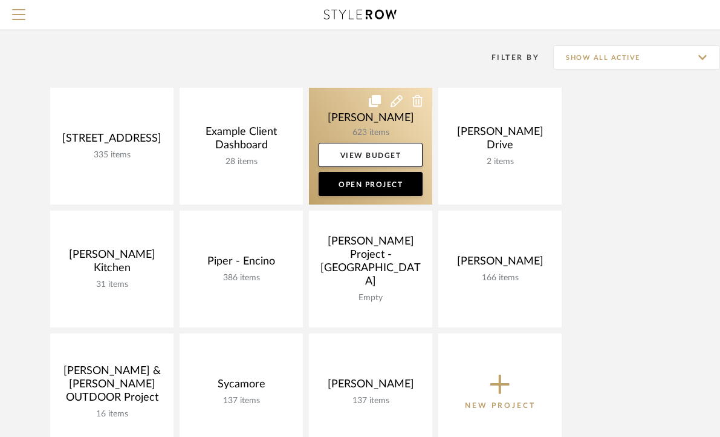
click at [346, 120] on link at bounding box center [370, 146] width 123 height 117
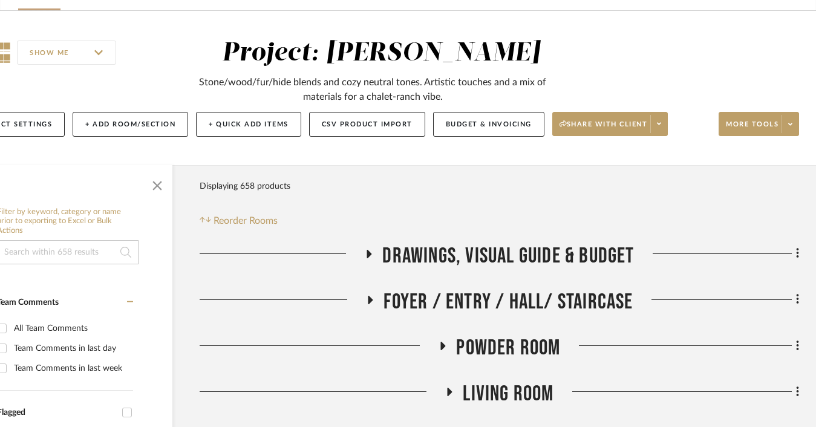
scroll to position [87, 55]
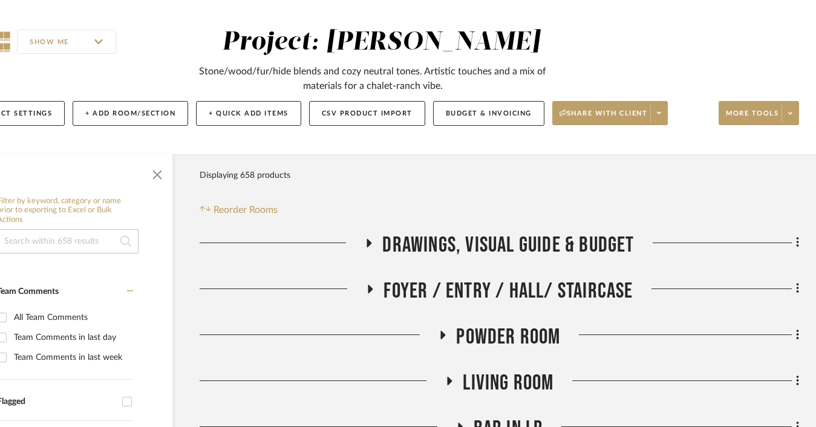
click at [491, 295] on span "Foyer / Entry / Hall/ Staircase" at bounding box center [507, 291] width 249 height 26
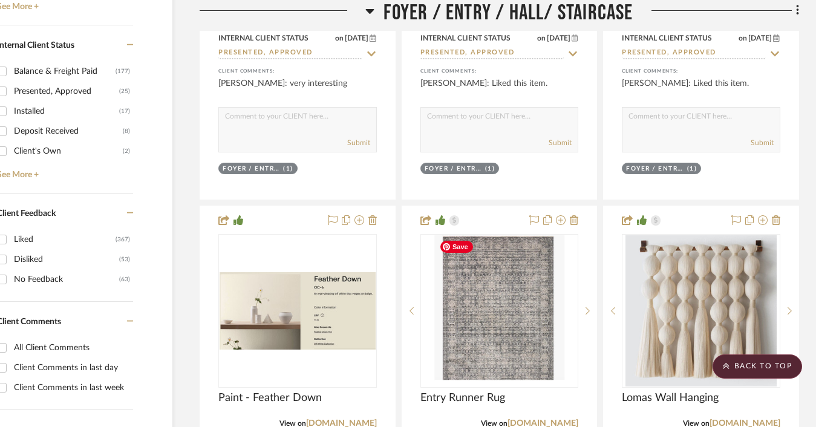
scroll to position [921, 55]
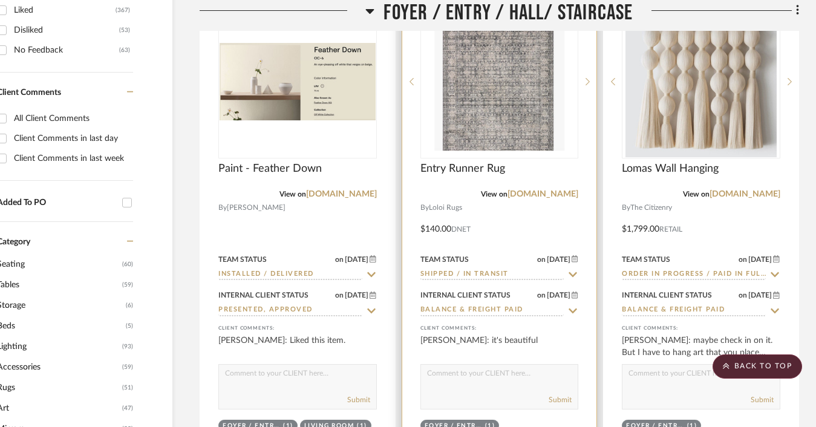
click at [487, 276] on input "Shipped / In Transit" at bounding box center [492, 274] width 144 height 11
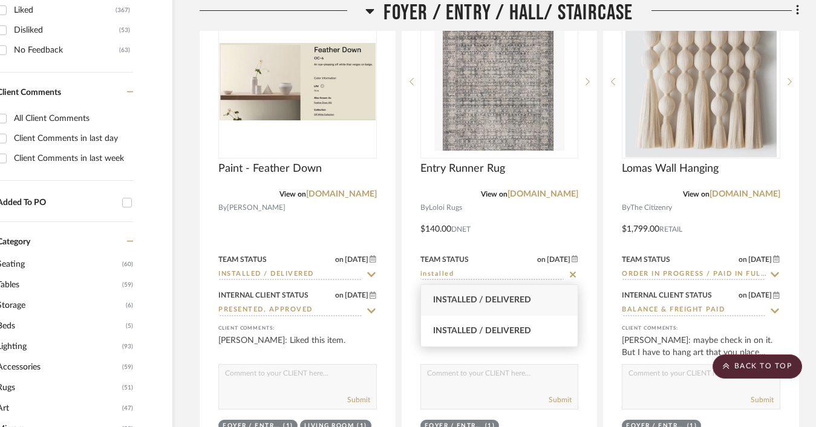
type input "installed"
click at [483, 298] on span "Installed / Delivered" at bounding box center [482, 300] width 98 height 8
type input "[DATE]"
type input "Installed / Delivered"
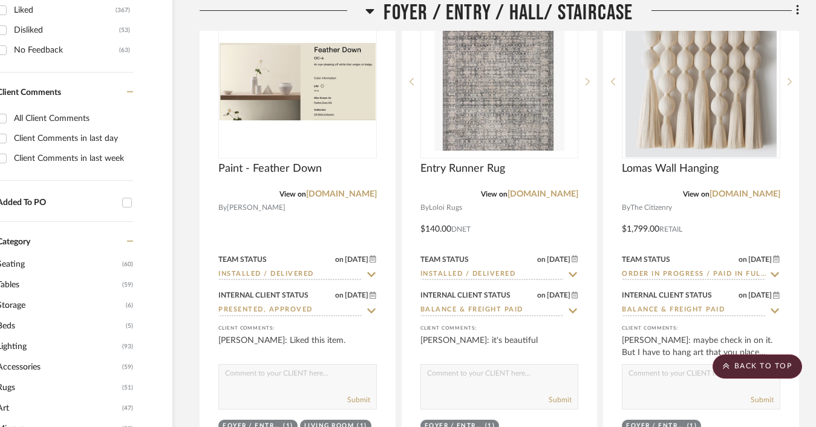
scroll to position [921, 0]
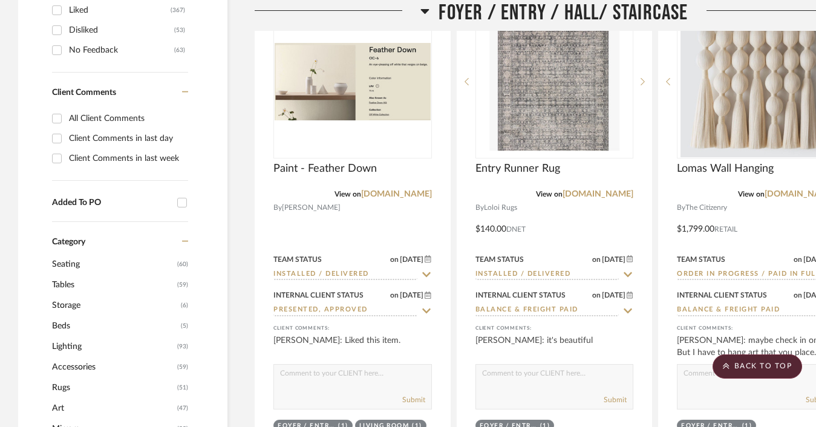
click at [187, 239] on icon at bounding box center [185, 241] width 7 height 8
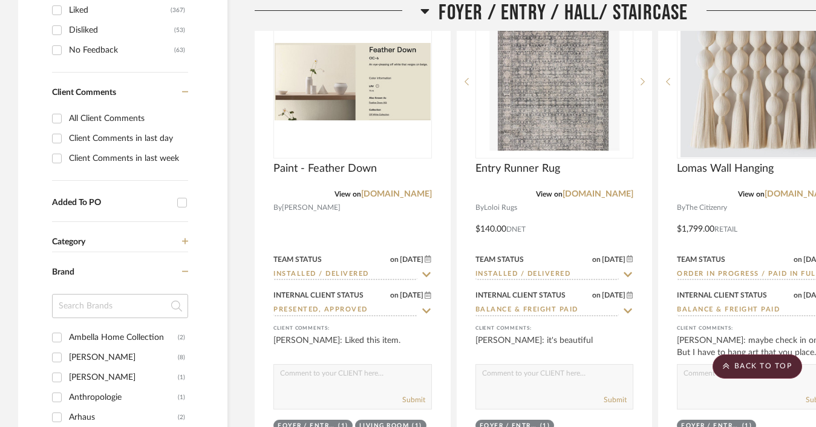
click at [184, 269] on icon at bounding box center [185, 271] width 7 height 8
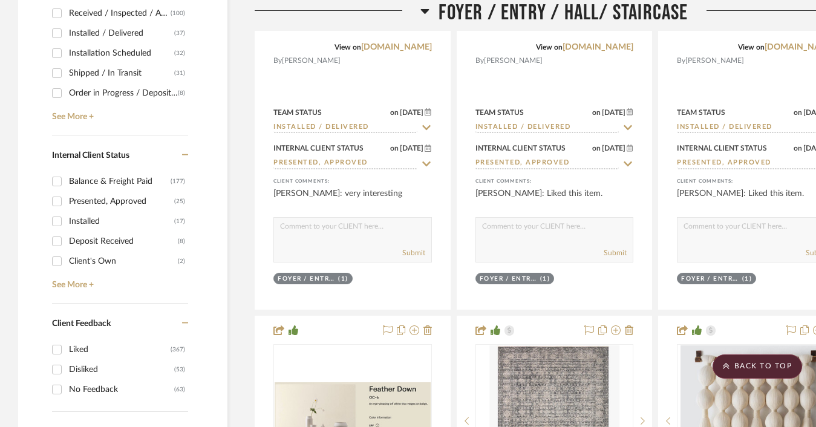
scroll to position [539, 0]
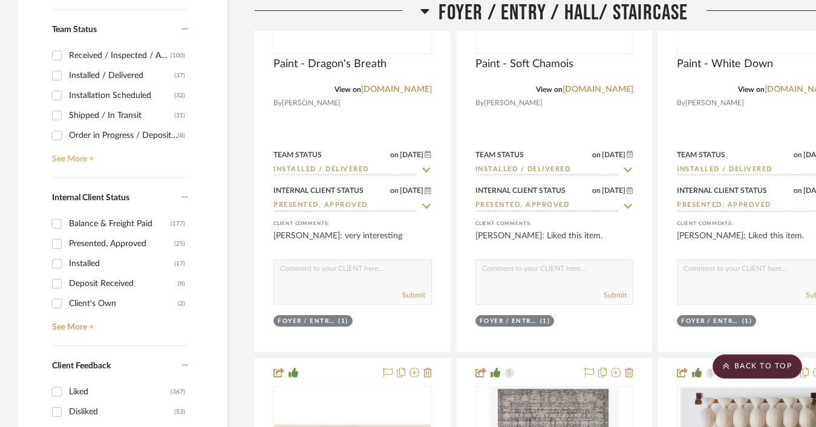
click at [75, 163] on link "See More +" at bounding box center [118, 154] width 139 height 19
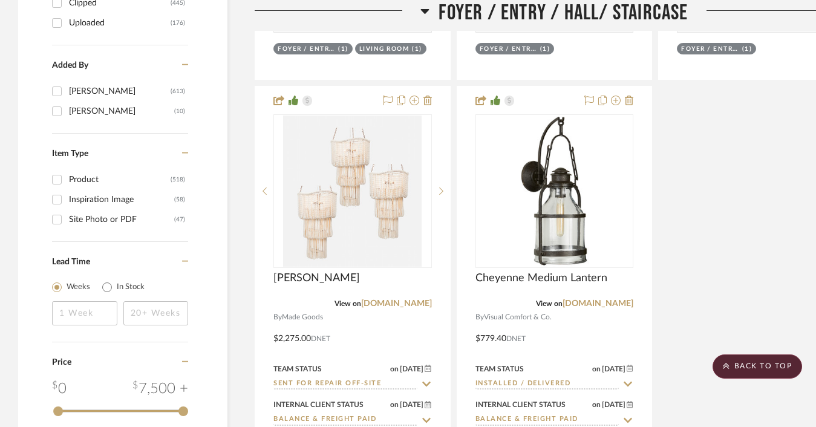
scroll to position [1425, 0]
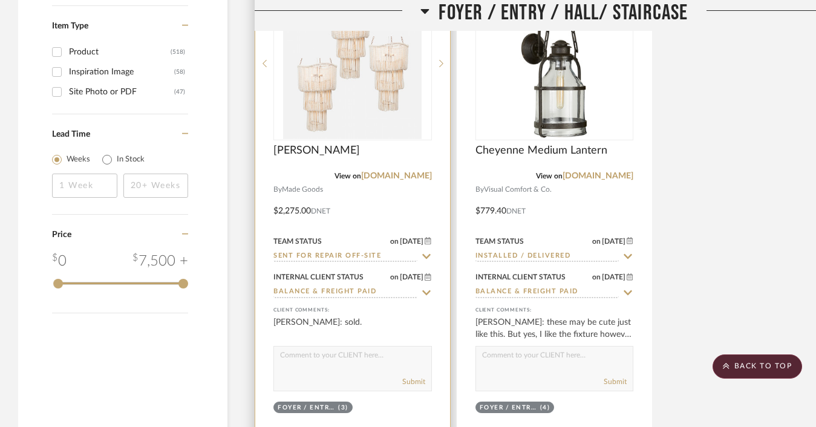
click at [330, 252] on input "Sent for Repair Off-site" at bounding box center [345, 256] width 144 height 11
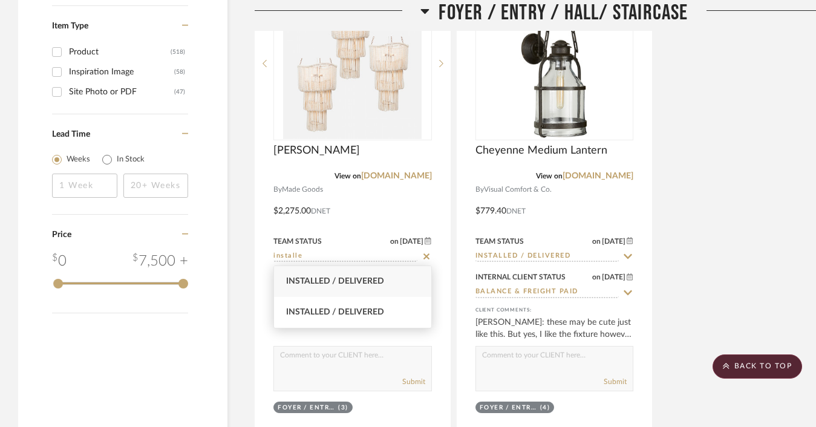
type input "installe"
click at [348, 287] on div "Installed / Delivered" at bounding box center [352, 281] width 157 height 31
type input "[DATE]"
type input "Installed / Delivered"
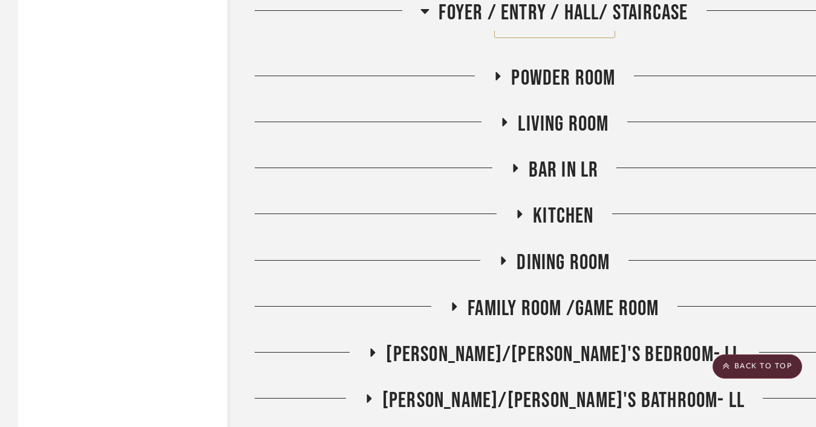
scroll to position [1754, 0]
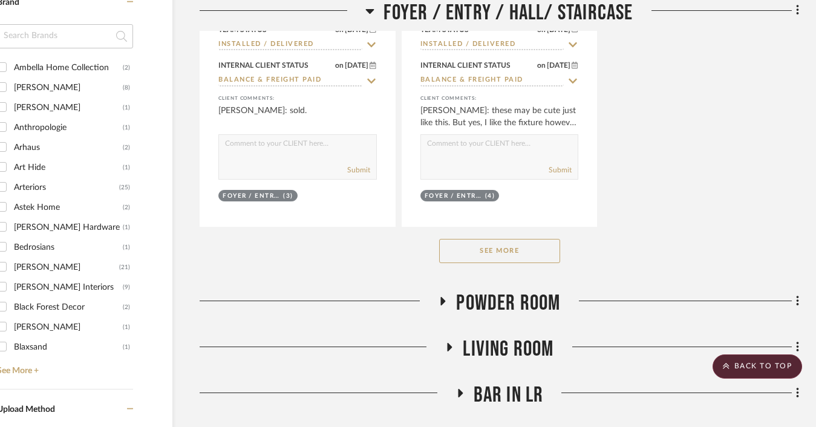
scroll to position [1680, 55]
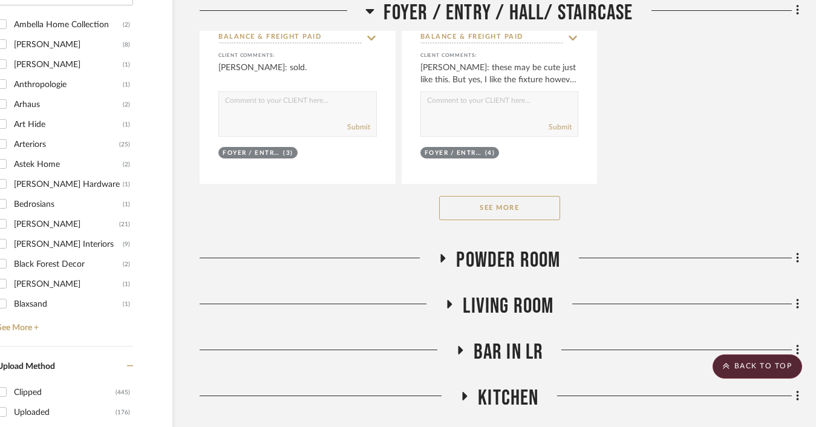
click at [523, 205] on button "See More" at bounding box center [499, 208] width 121 height 24
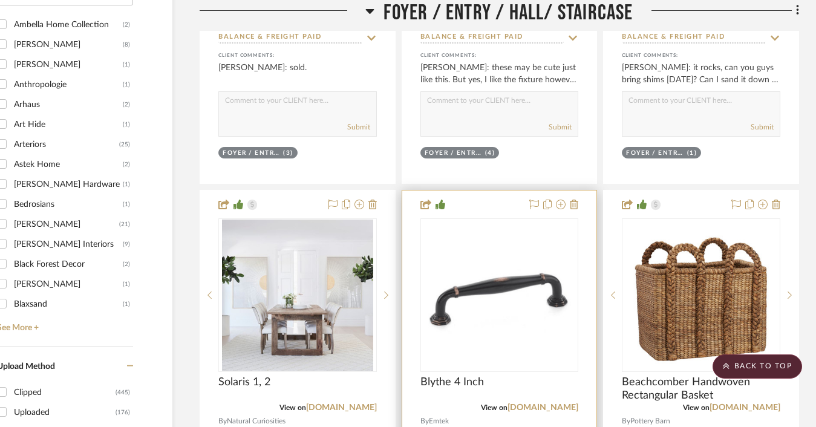
scroll to position [1782, 55]
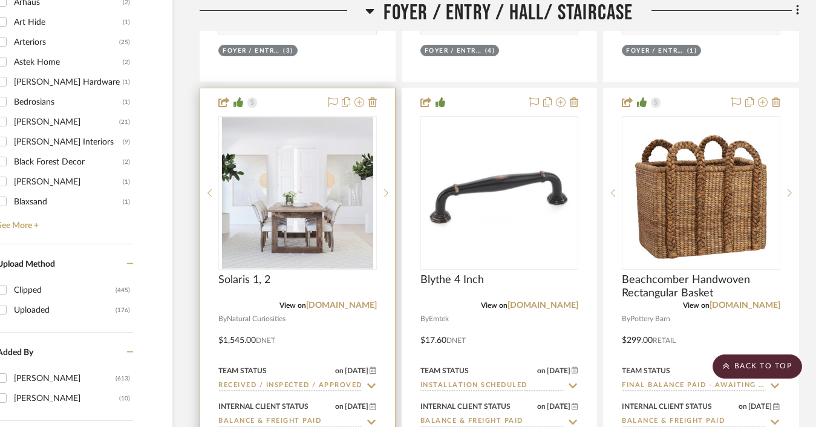
click at [288, 383] on input "Received / Inspected / Approved" at bounding box center [290, 385] width 144 height 11
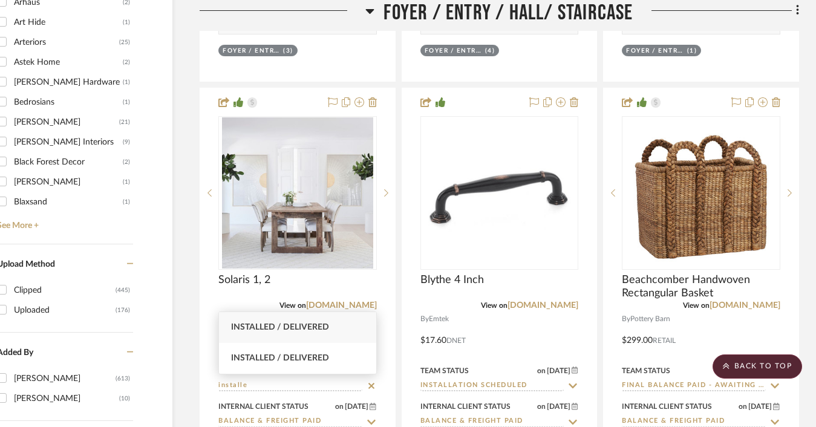
type input "installe"
click at [325, 330] on span "Installed / Delivered" at bounding box center [280, 327] width 98 height 8
type input "[DATE]"
type input "Installed / Delivered"
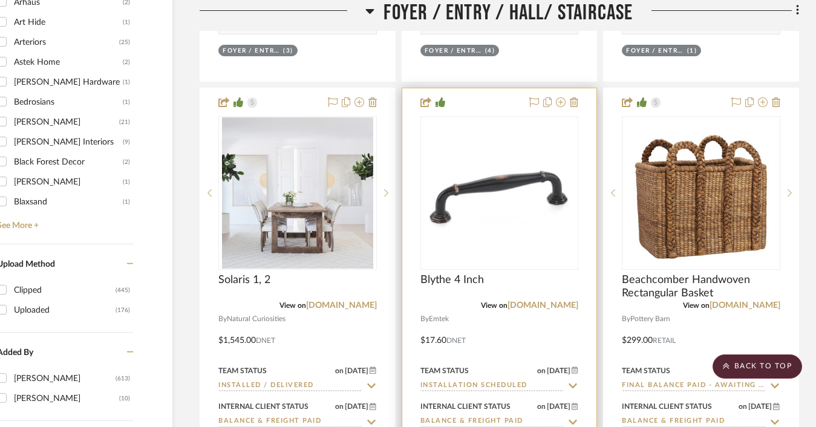
click at [467, 382] on input "Installation Scheduled" at bounding box center [492, 385] width 144 height 11
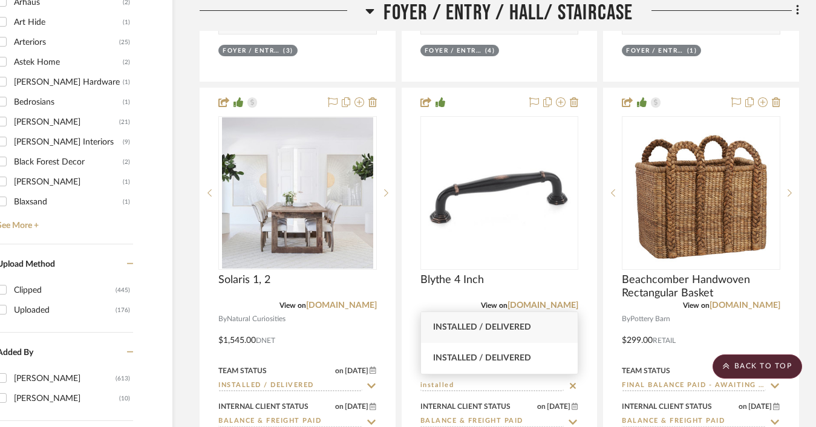
type input "installed"
click at [500, 323] on span "Installed / Delivered" at bounding box center [482, 327] width 98 height 8
type input "[DATE]"
type input "Installed / Delivered"
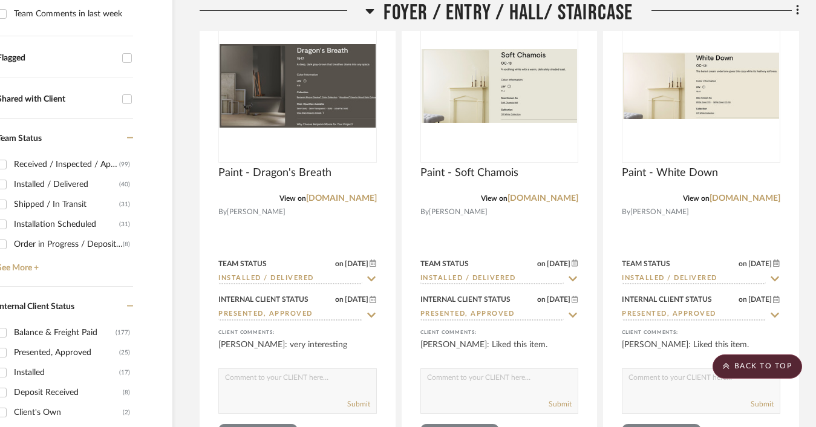
scroll to position [437, 55]
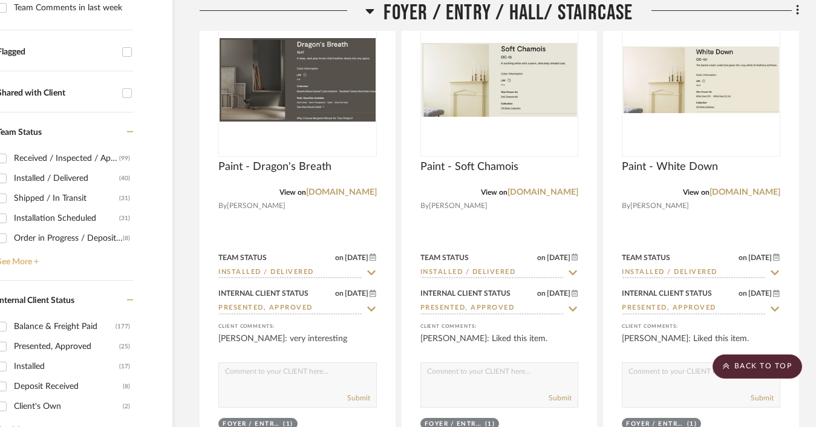
click at [25, 262] on link "See More +" at bounding box center [63, 257] width 139 height 19
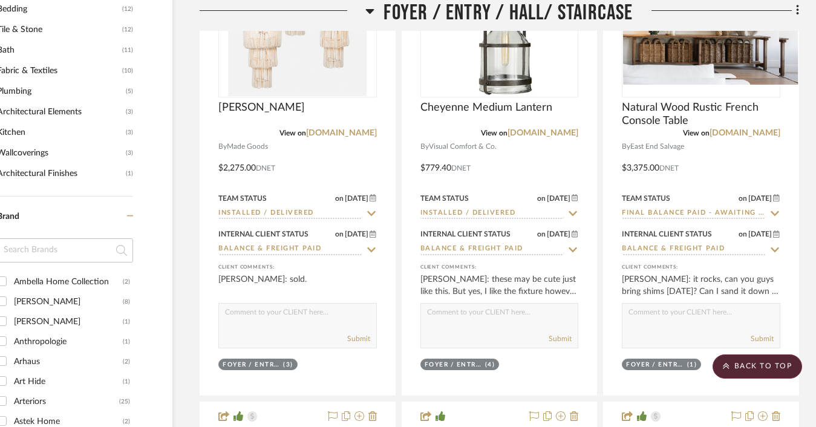
scroll to position [1476, 55]
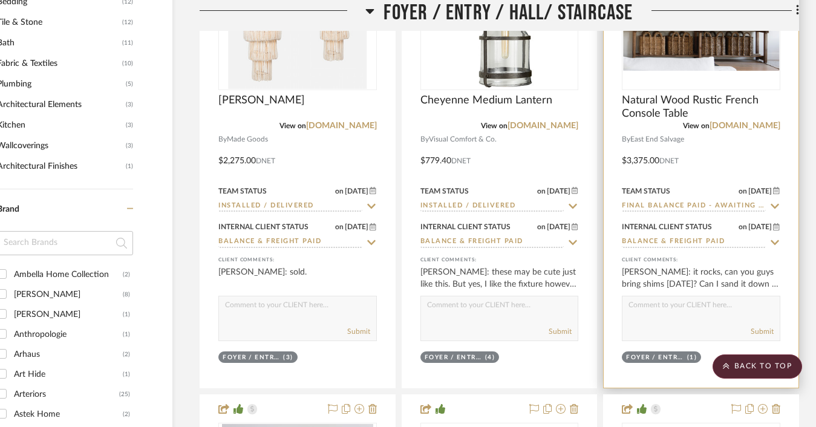
click at [648, 207] on input "Final Balance Paid - Awaiting Shipping" at bounding box center [694, 206] width 144 height 11
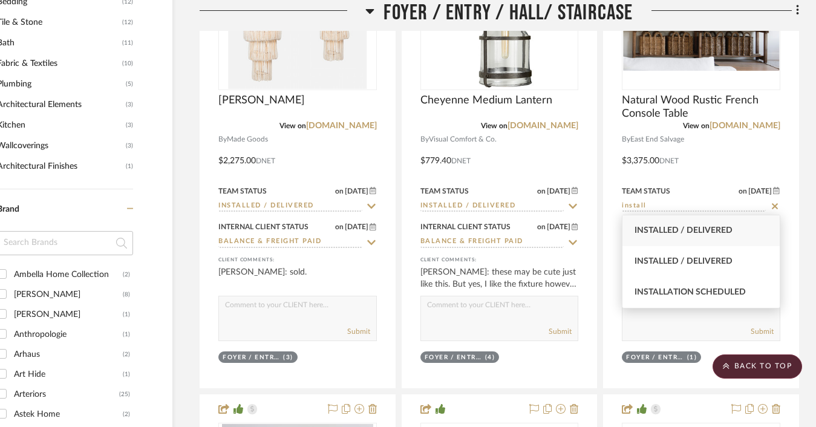
type input "install"
click at [658, 231] on span "Installed / Delivered" at bounding box center [683, 230] width 98 height 8
type input "[DATE]"
type input "Installed / Delivered"
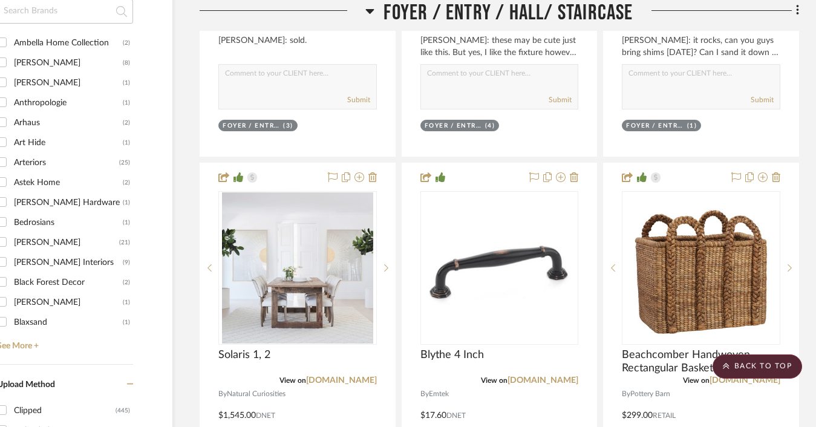
scroll to position [1852, 55]
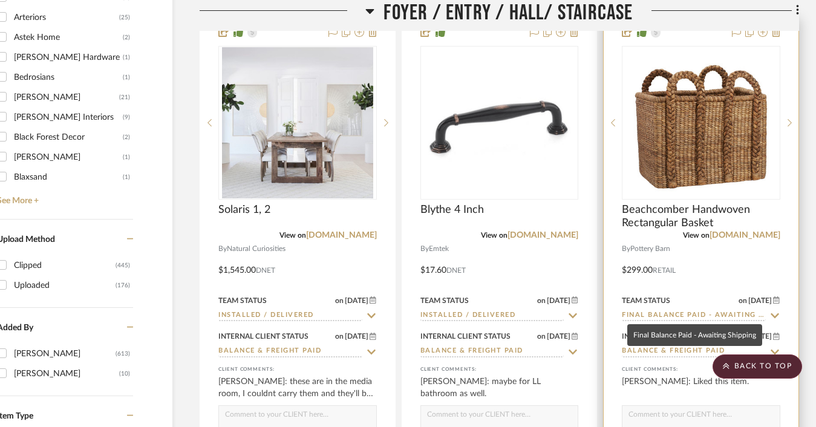
click at [645, 315] on input "Final Balance Paid - Awaiting Shipping" at bounding box center [694, 315] width 144 height 11
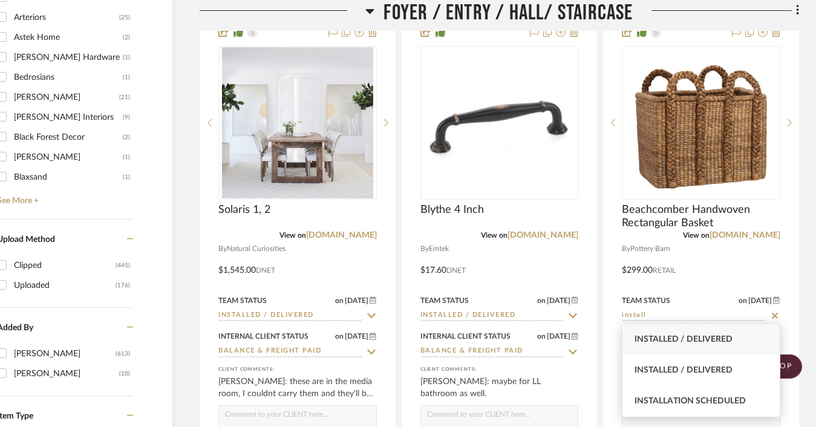
type input "install"
click at [649, 337] on span "Installed / Delivered" at bounding box center [683, 339] width 98 height 8
type input "[DATE]"
type input "Installed / Delivered"
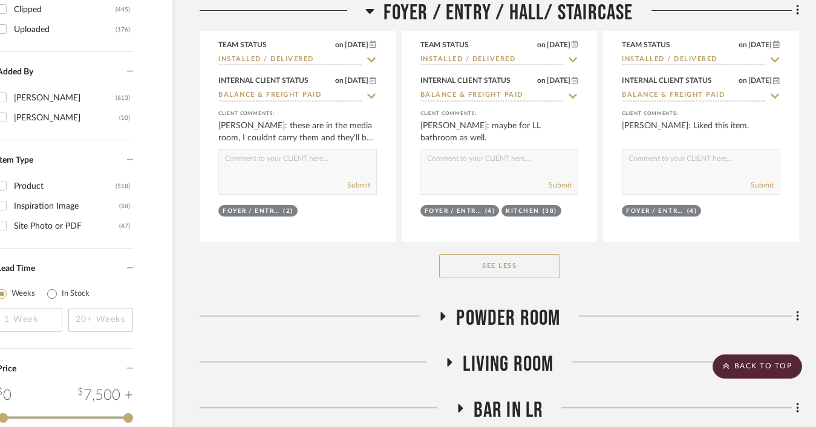
scroll to position [2255, 55]
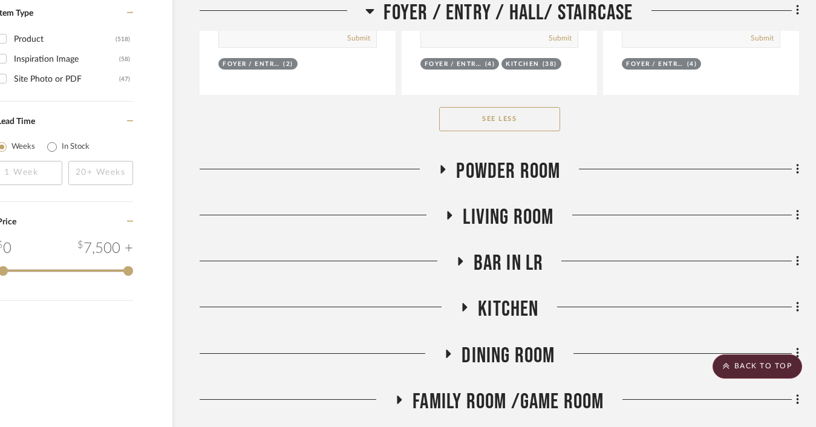
click at [523, 21] on span "Foyer / Entry / Hall/ Staircase" at bounding box center [507, 13] width 249 height 26
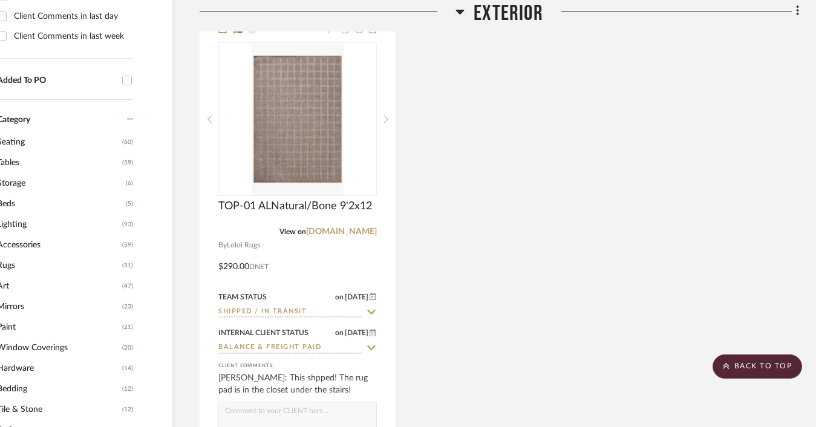
scroll to position [868, 55]
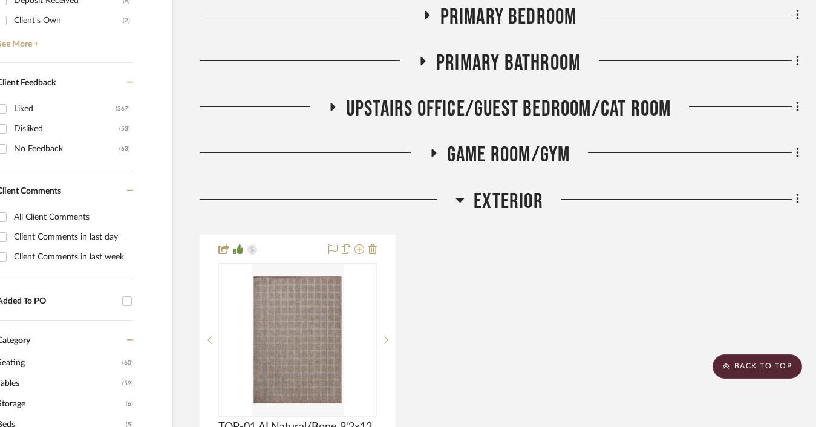
click at [493, 206] on span "Exterior" at bounding box center [509, 202] width 70 height 26
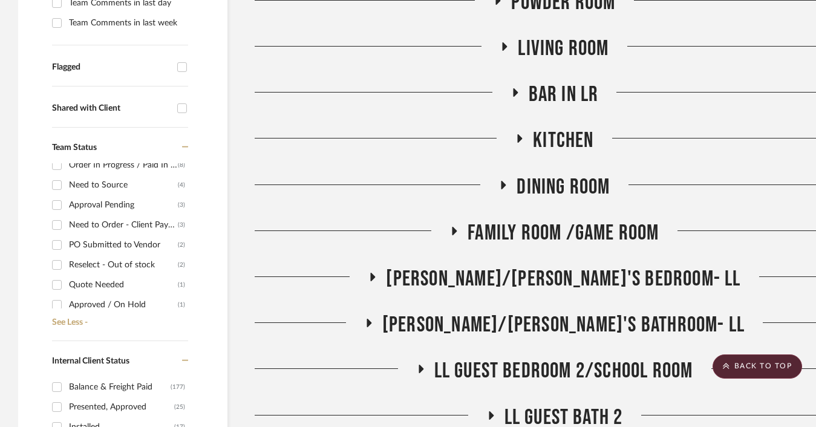
scroll to position [0, 0]
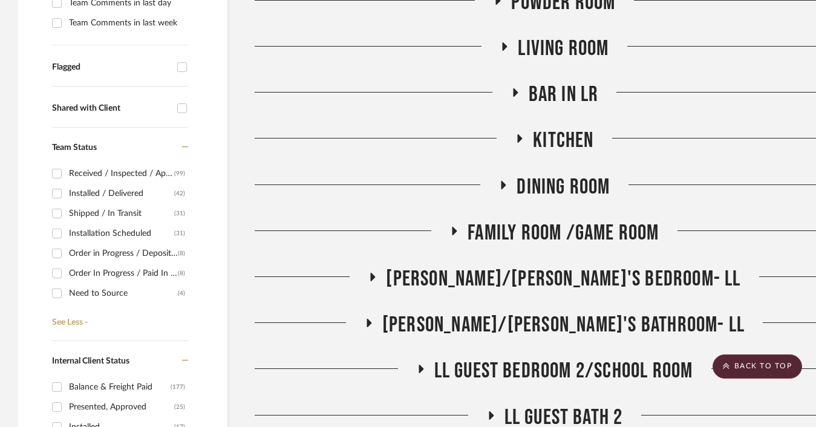
click at [148, 174] on div "Received / Inspected / Approved" at bounding box center [121, 173] width 105 height 19
click at [67, 174] on input "Received / Inspected / Approved (99)" at bounding box center [56, 173] width 19 height 19
checkbox input "true"
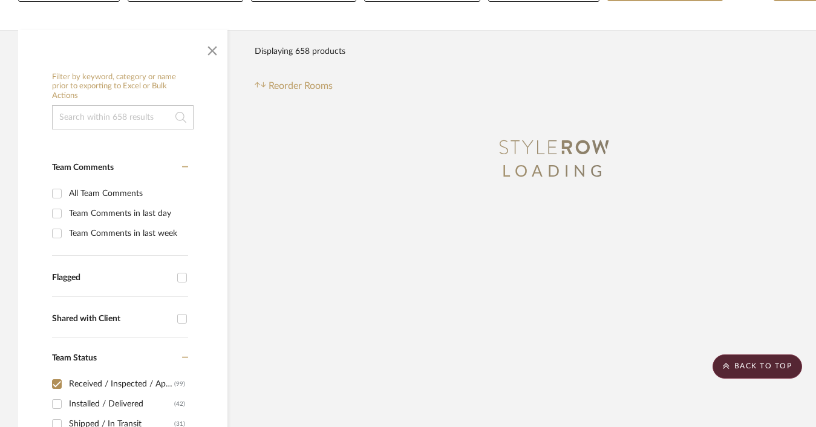
scroll to position [153, 0]
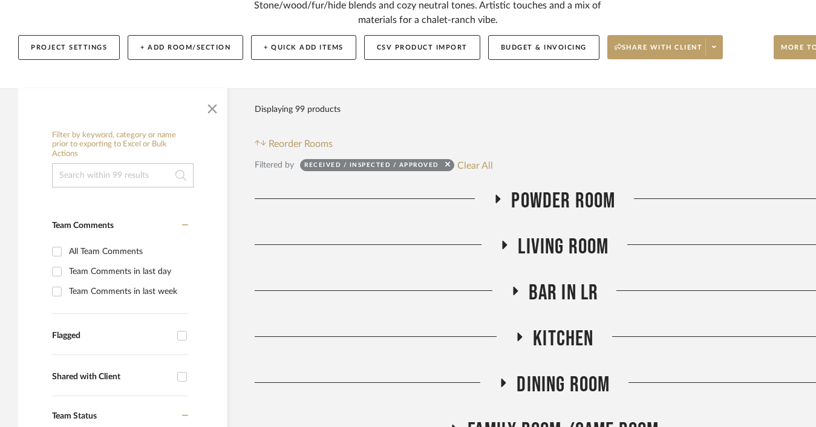
click at [534, 206] on span "Powder Room" at bounding box center [563, 201] width 104 height 26
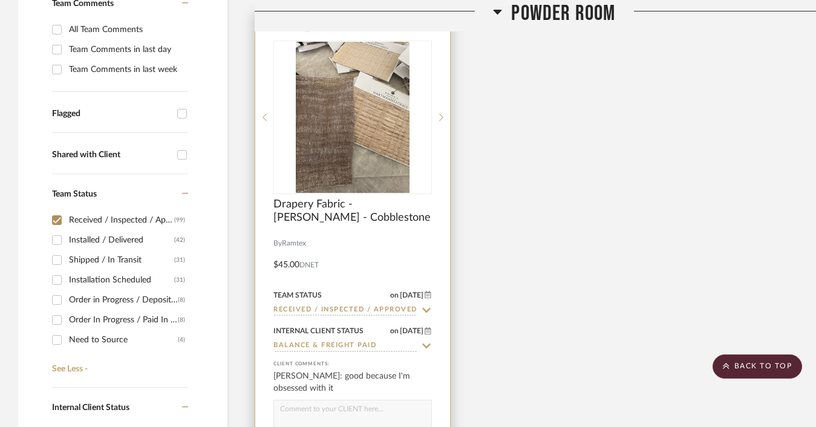
scroll to position [377, 0]
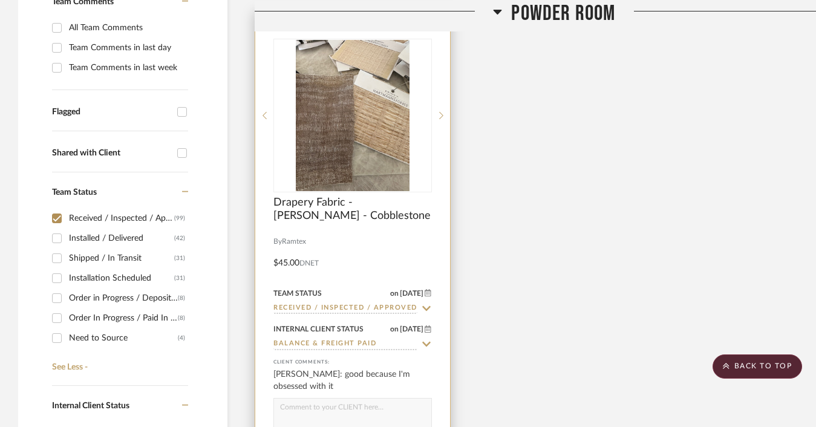
click at [341, 311] on input "Received / Inspected / Approved" at bounding box center [345, 308] width 144 height 11
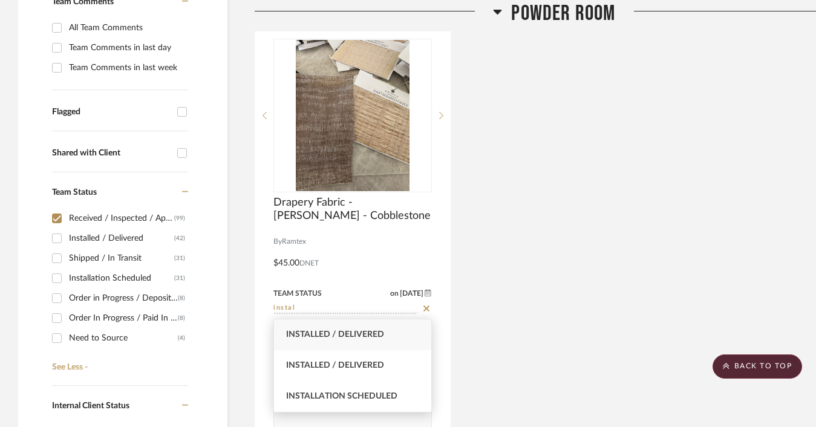
type input "instal"
click at [340, 337] on span "Installed / Delivered" at bounding box center [335, 334] width 98 height 8
type input "[DATE]"
type input "Installed / Delivered"
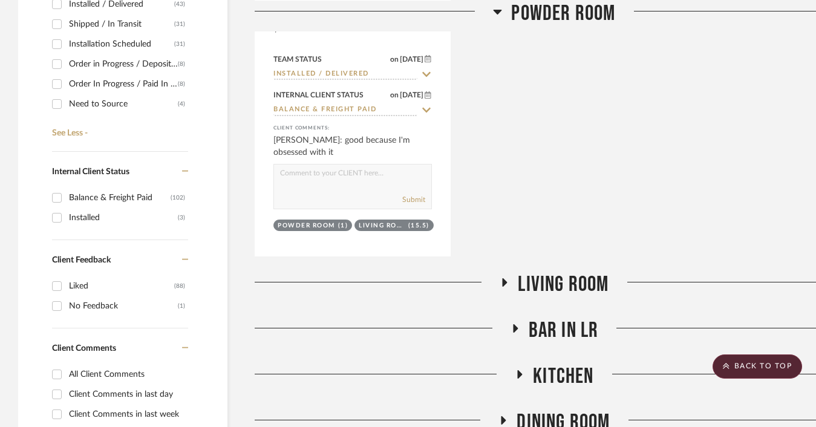
click at [552, 272] on span "Living Room" at bounding box center [563, 285] width 91 height 26
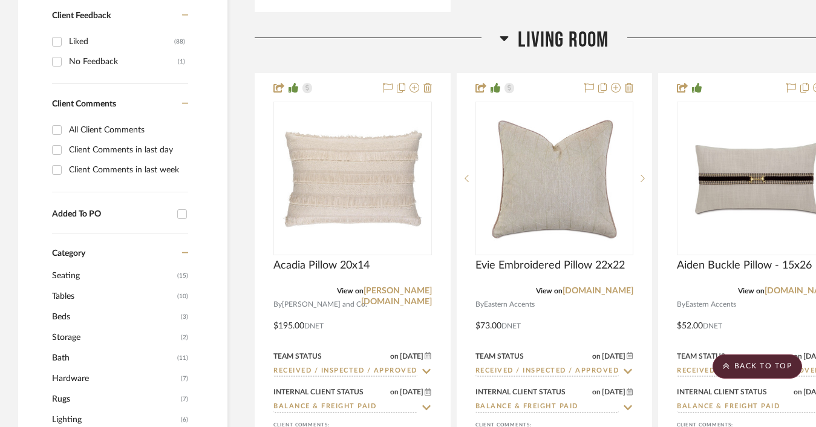
scroll to position [900, 0]
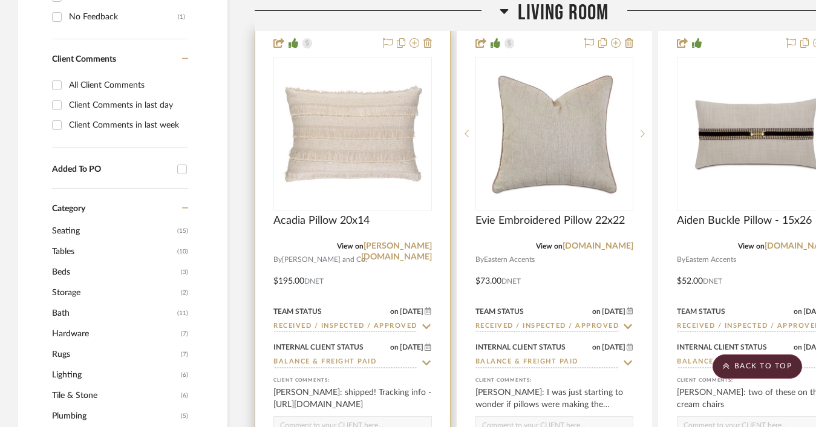
click at [327, 325] on input "Received / Inspected / Approved" at bounding box center [345, 326] width 144 height 11
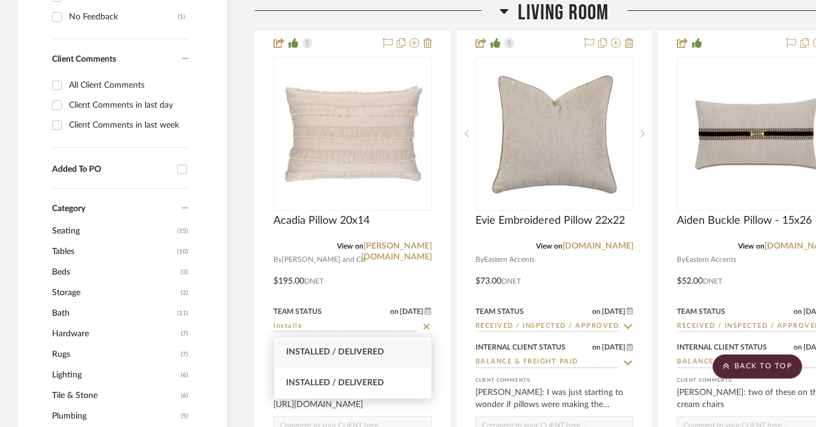
type input "installe"
click at [329, 354] on span "Installed / Delivered" at bounding box center [335, 352] width 98 height 8
type input "[DATE]"
type input "Installed / Delivered"
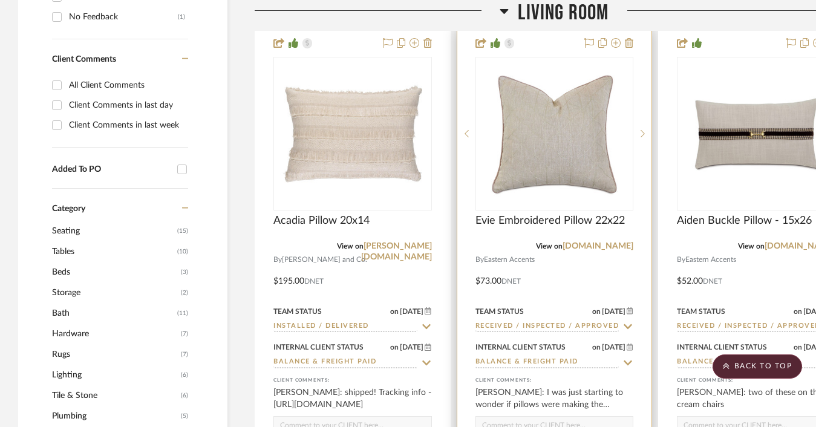
click at [520, 328] on input "Received / Inspected / Approved" at bounding box center [547, 326] width 144 height 11
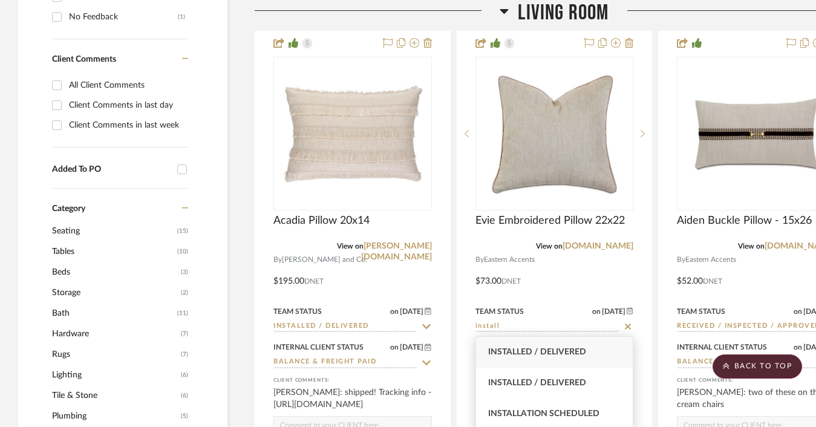
type input "install"
click at [526, 351] on span "Installed / Delivered" at bounding box center [537, 352] width 98 height 8
type input "[DATE]"
type input "Installed / Delivered"
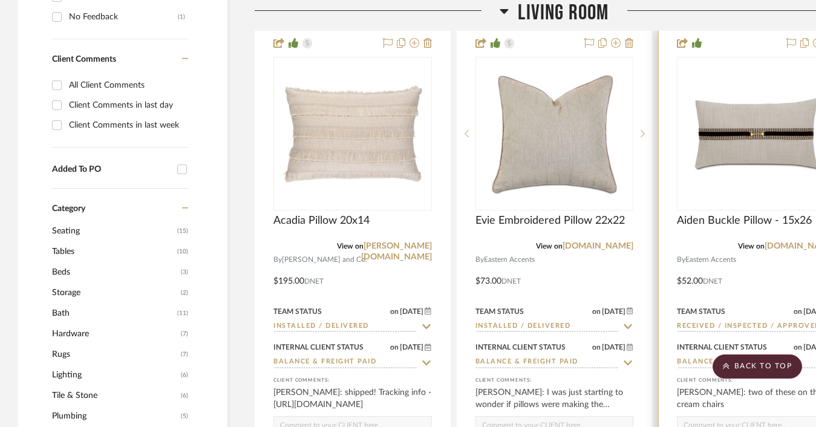
click at [728, 327] on input "Received / Inspected / Approved" at bounding box center [749, 326] width 144 height 11
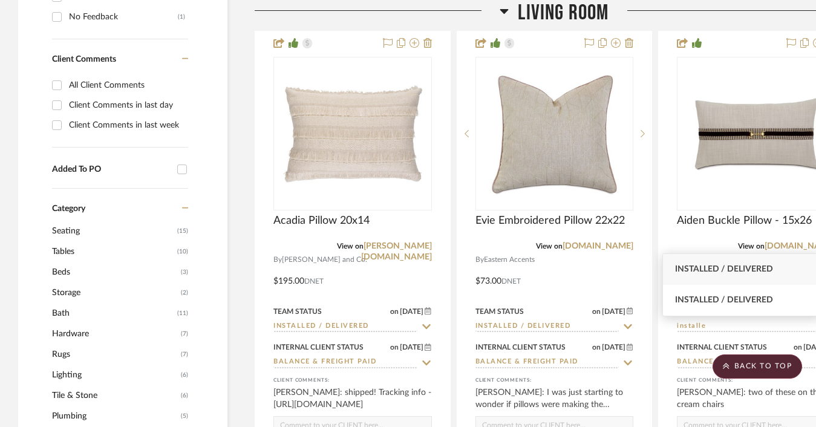
type input "installe"
click at [757, 272] on span "Installed / Delivered" at bounding box center [724, 269] width 98 height 8
type input "[DATE]"
type input "Installed / Delivered"
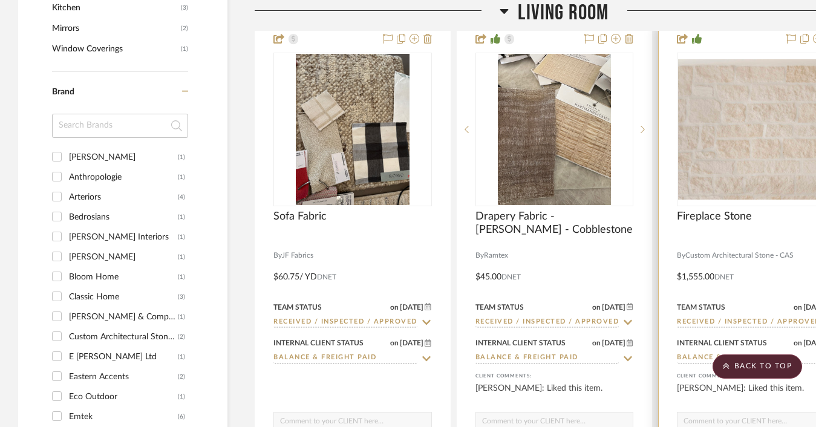
scroll to position [1406, 0]
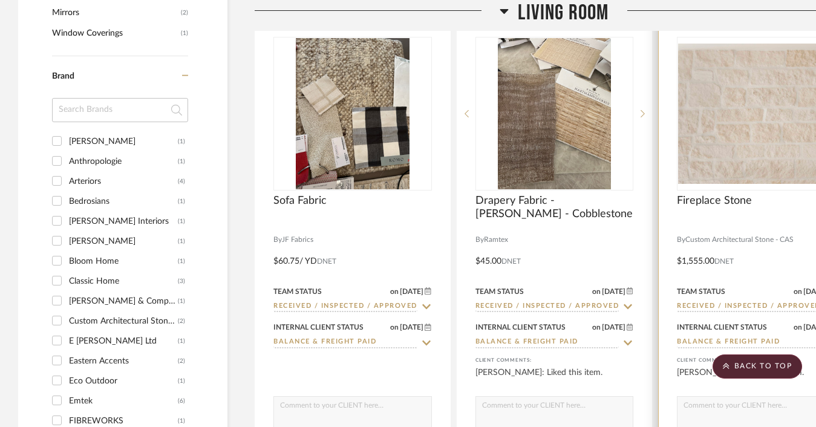
click at [708, 309] on input "Received / Inspected / Approved" at bounding box center [749, 306] width 144 height 11
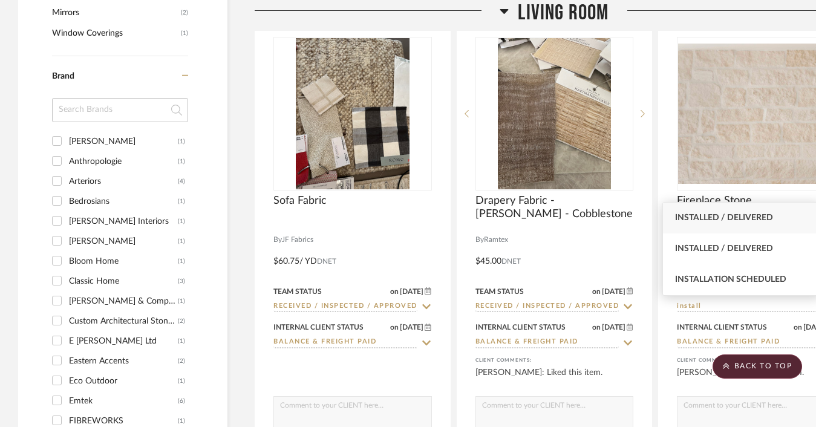
type input "install"
click at [738, 216] on span "Installed / Delivered" at bounding box center [724, 217] width 98 height 8
type input "[DATE]"
type input "Installed / Delivered"
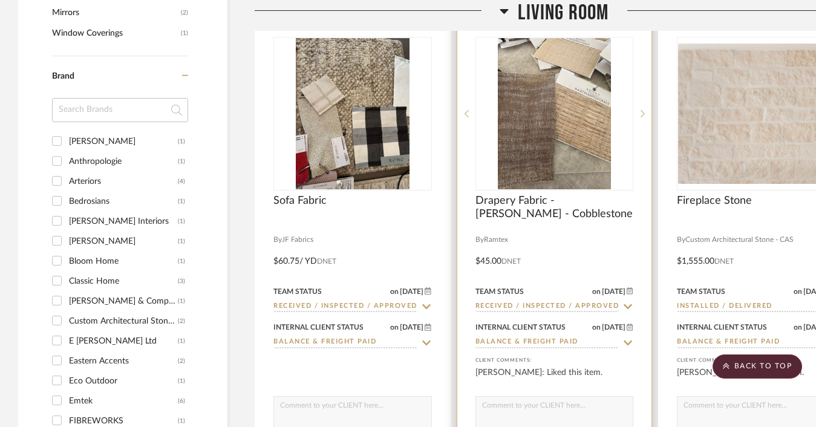
click at [605, 302] on input "Received / Inspected / Approved" at bounding box center [547, 306] width 144 height 11
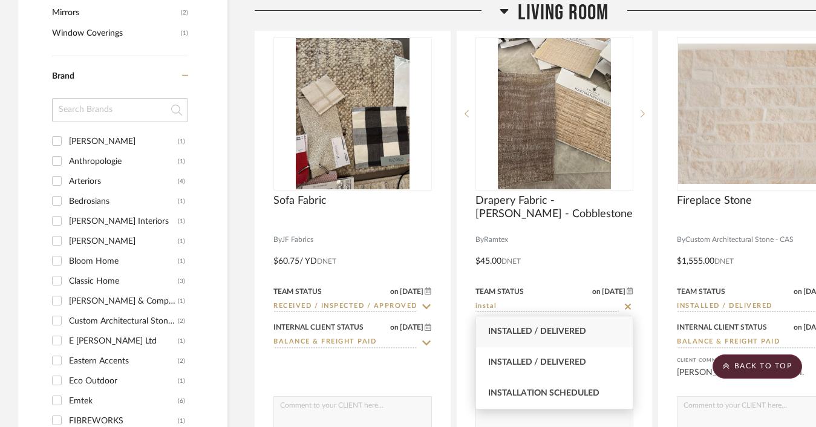
type input "instal"
click at [523, 333] on span "Installed / Delivered" at bounding box center [537, 331] width 98 height 8
type input "[DATE]"
type input "Installed / Delivered"
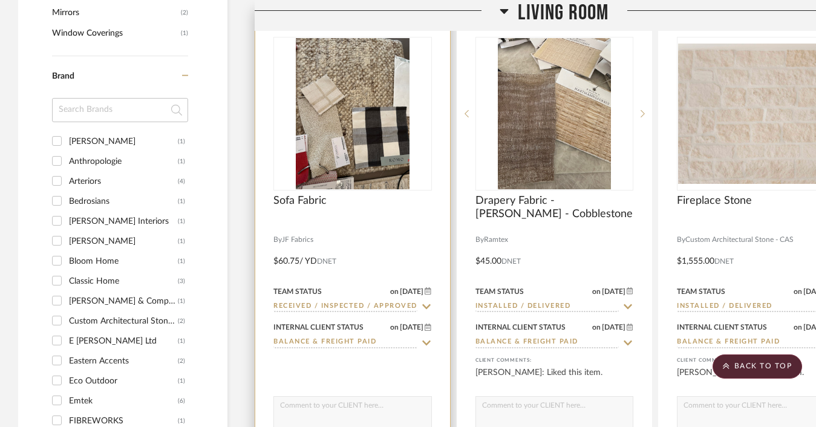
click at [379, 304] on input "Received / Inspected / Approved" at bounding box center [345, 306] width 144 height 11
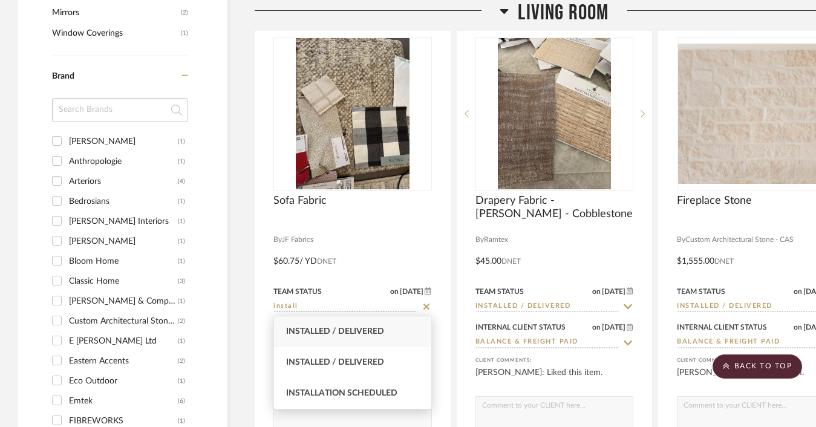
type input "install"
click at [364, 331] on span "Installed / Delivered" at bounding box center [335, 331] width 98 height 8
type input "[DATE]"
type input "Installed / Delivered"
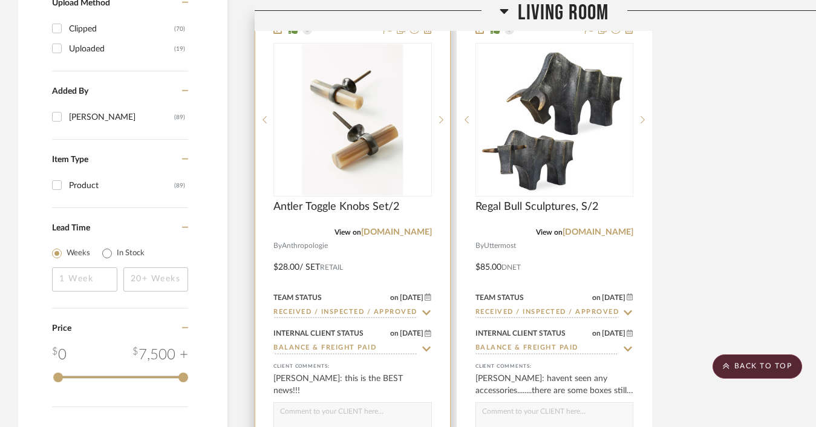
scroll to position [1888, 0]
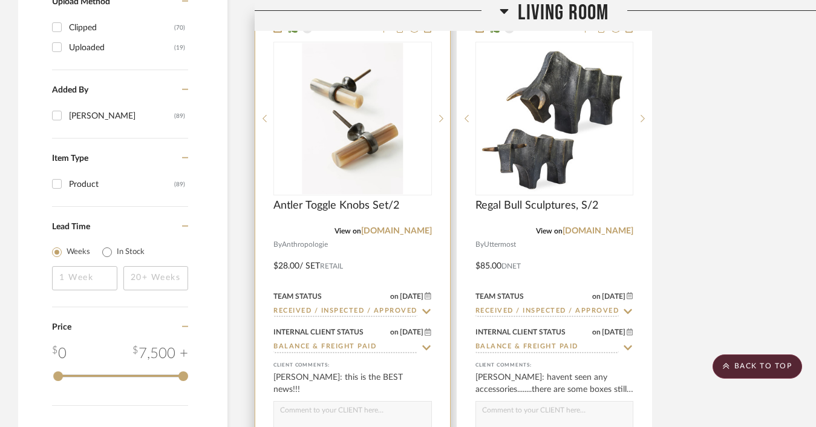
click at [354, 310] on input "Received / Inspected / Approved" at bounding box center [345, 311] width 144 height 11
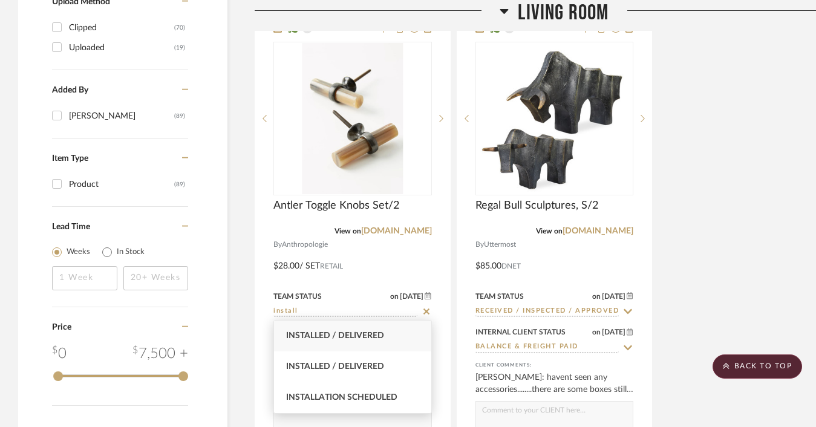
type input "install"
click at [355, 335] on span "Installed / Delivered" at bounding box center [335, 335] width 98 height 8
type input "[DATE]"
type input "Installed / Delivered"
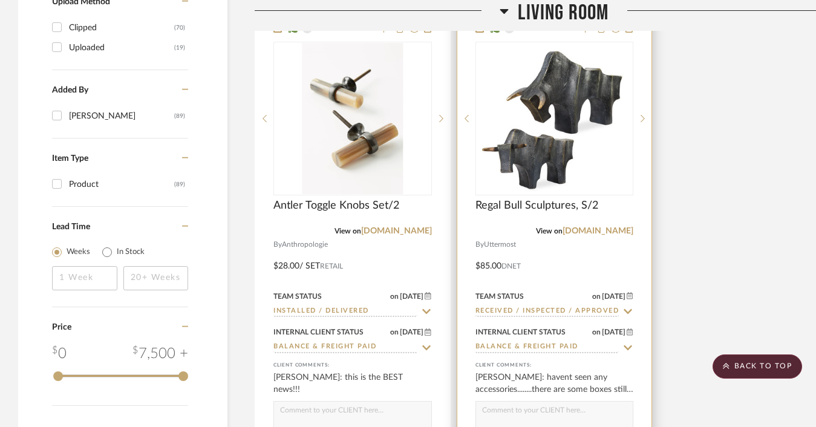
click at [512, 311] on input "Received / Inspected / Approved" at bounding box center [547, 311] width 144 height 11
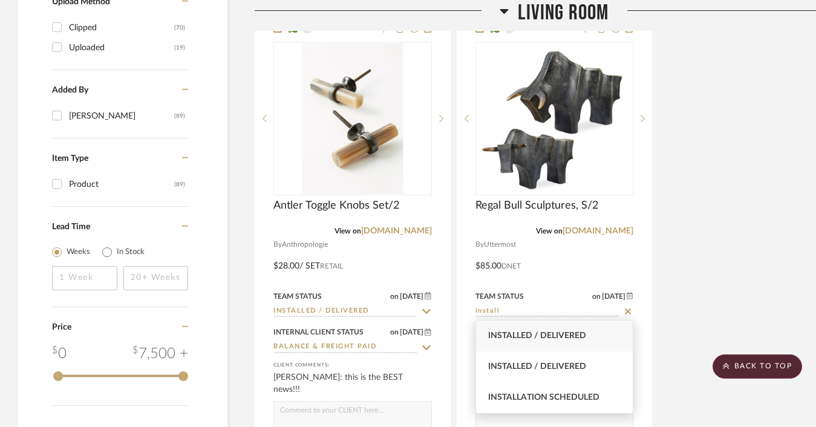
type input "install"
click at [531, 342] on div "Installed / Delivered" at bounding box center [554, 336] width 157 height 31
type input "[DATE]"
type input "Installed / Delivered"
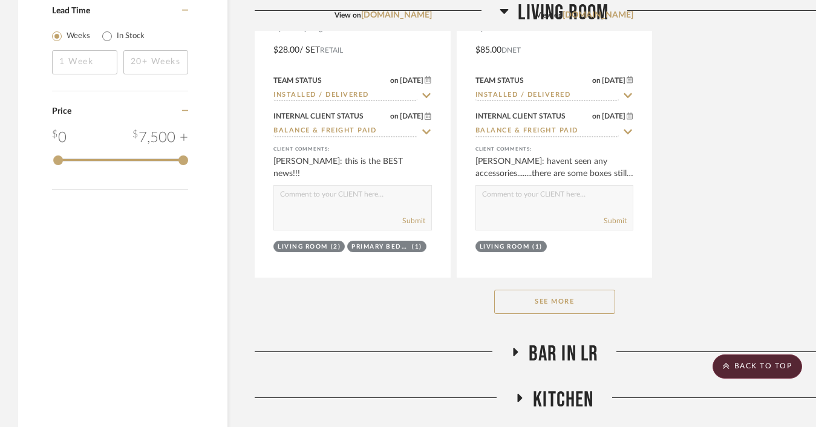
scroll to position [2193, 0]
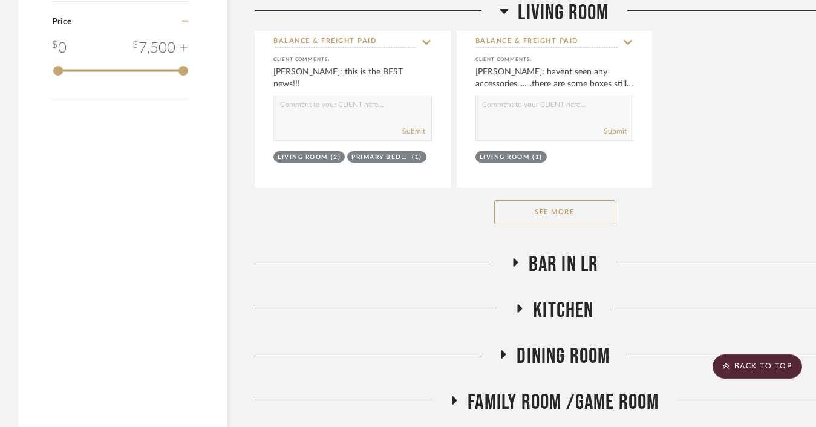
click at [577, 213] on button "See More" at bounding box center [554, 212] width 121 height 24
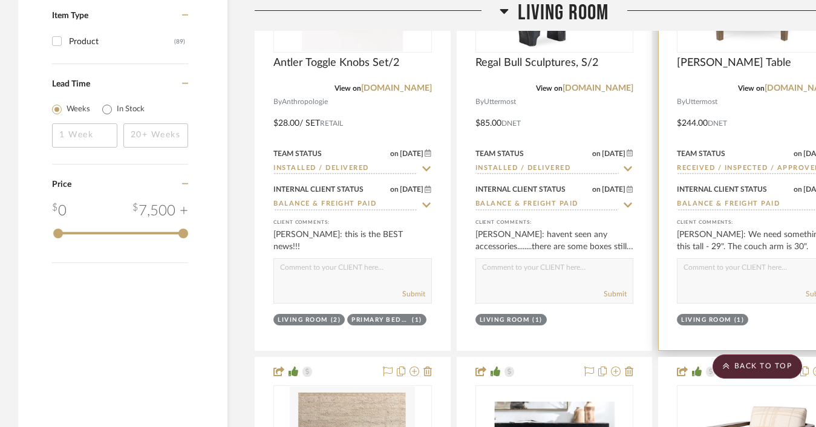
scroll to position [2017, 0]
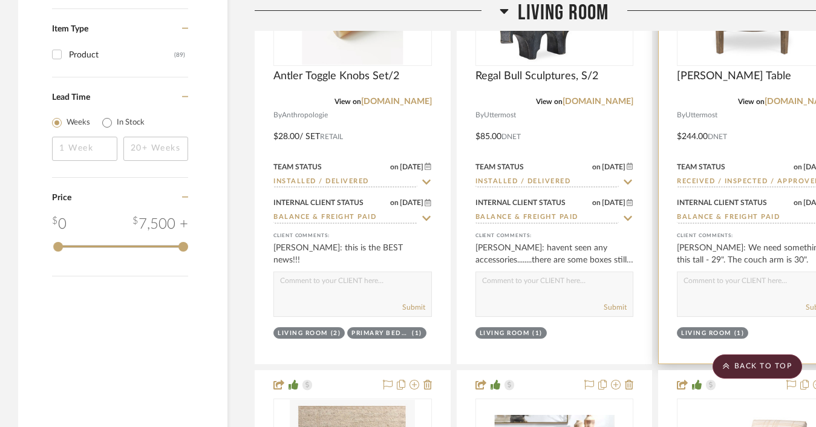
click at [693, 187] on div at bounding box center [756, 123] width 195 height 479
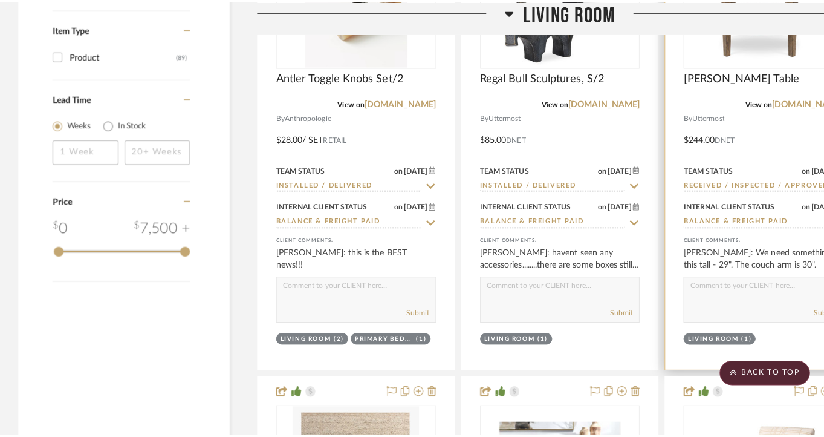
scroll to position [0, 0]
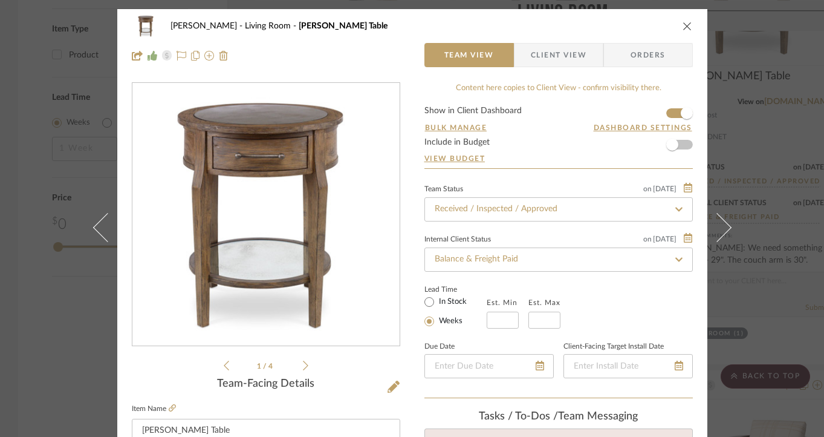
click at [682, 18] on div "Guerin Living Room Raelynn Lamp Table" at bounding box center [412, 26] width 561 height 24
click at [683, 24] on icon "close" at bounding box center [688, 26] width 10 height 10
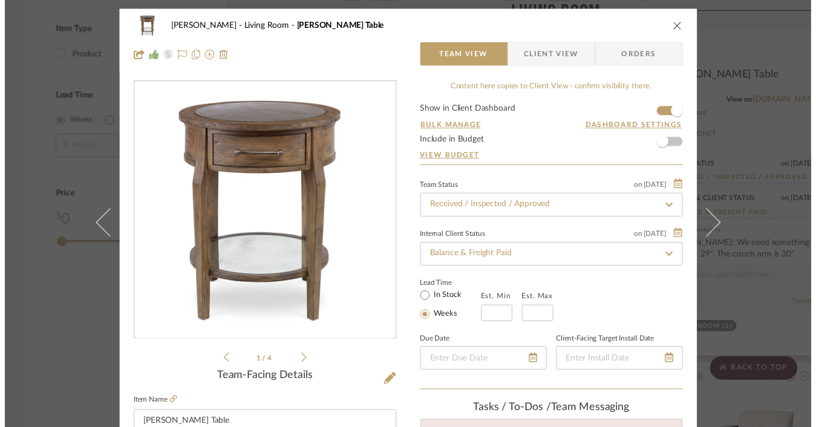
scroll to position [2017, 0]
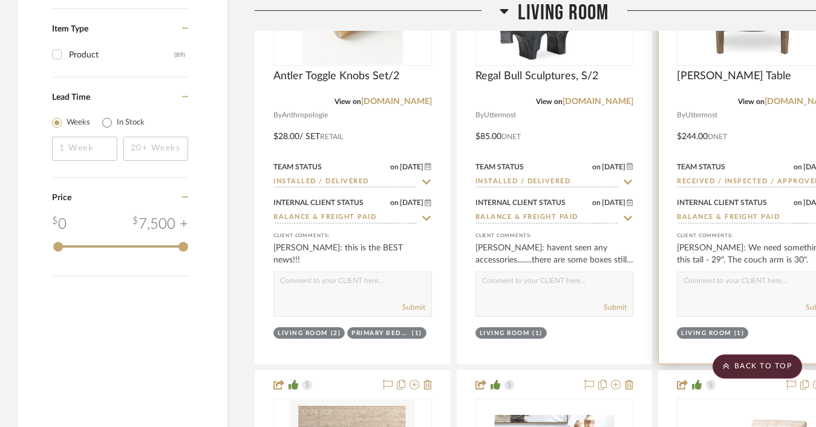
click at [706, 180] on input "Received / Inspected / Approved" at bounding box center [749, 182] width 144 height 11
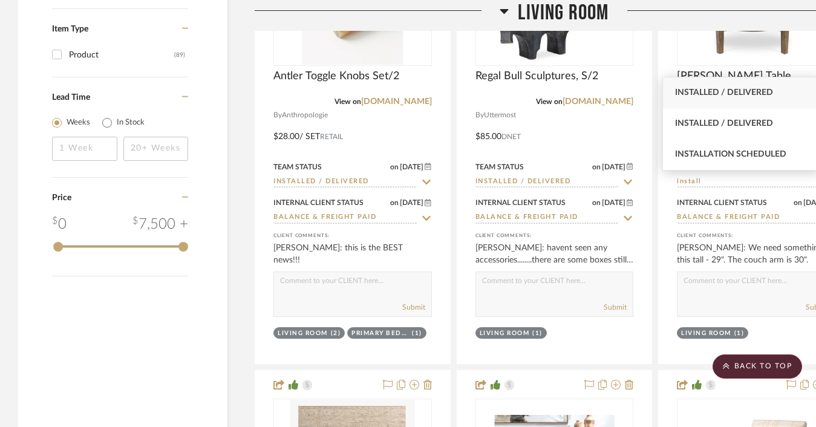
type input "install"
click at [760, 100] on div "Installed / Delivered" at bounding box center [741, 92] width 157 height 31
type input "[DATE]"
type input "Installed / Delivered"
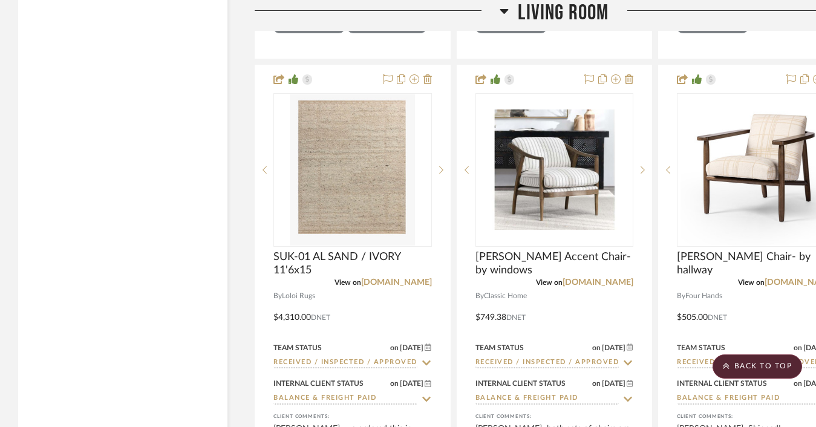
scroll to position [2414, 0]
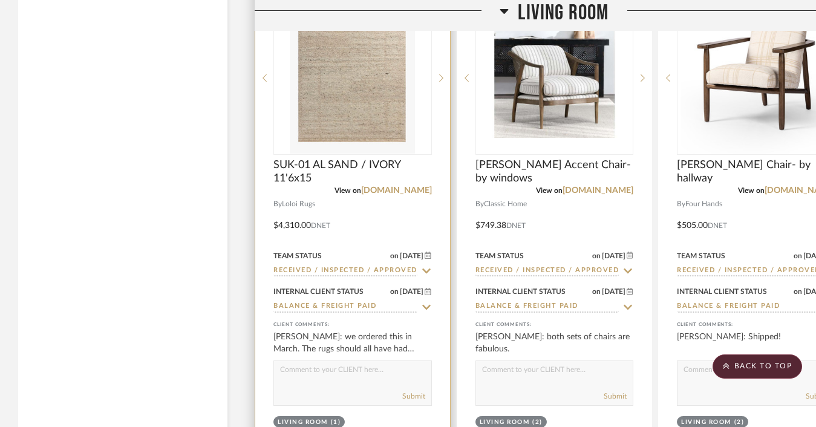
click at [395, 265] on input "Received / Inspected / Approved" at bounding box center [345, 270] width 144 height 11
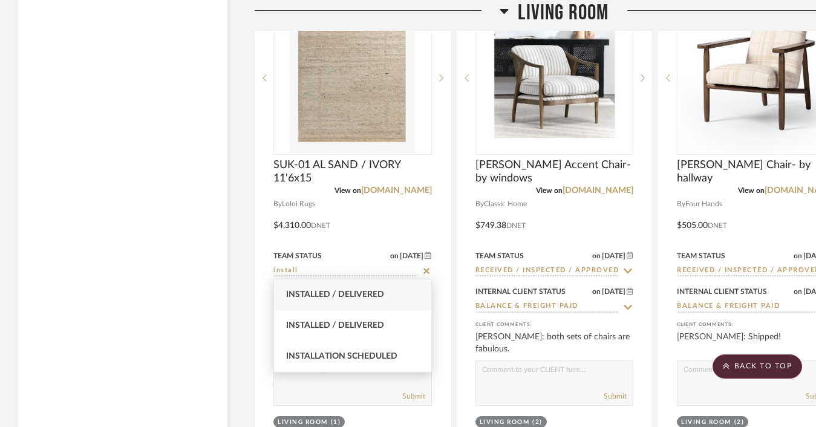
type input "install"
click at [378, 294] on span "Installed / Delivered" at bounding box center [335, 294] width 98 height 8
type input "[DATE]"
type input "Installed / Delivered"
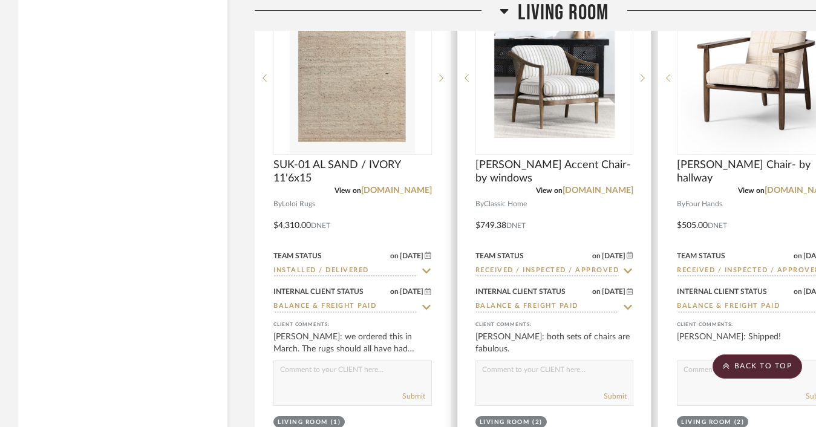
click at [495, 271] on input "Received / Inspected / Approved" at bounding box center [547, 270] width 144 height 11
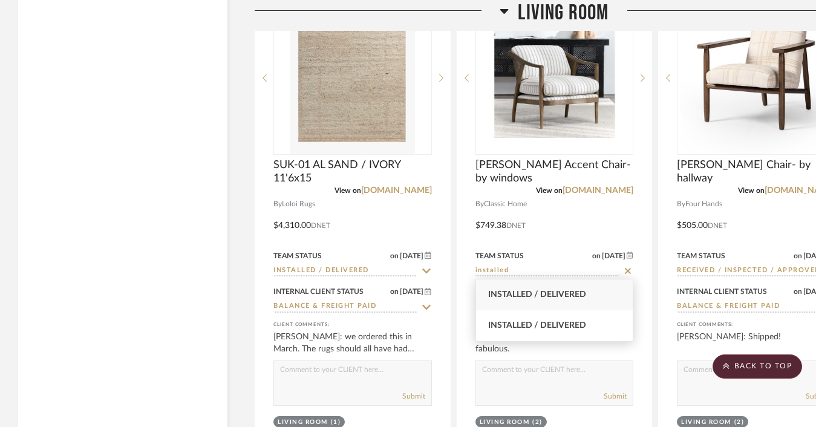
type input "installed"
click at [509, 296] on span "Installed / Delivered" at bounding box center [537, 294] width 98 height 8
type input "[DATE]"
type input "Installed / Delivered"
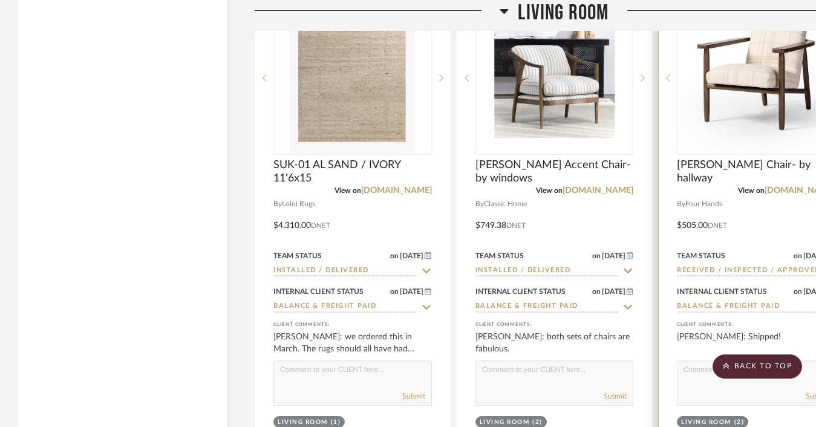
click at [692, 268] on input "Received / Inspected / Approved" at bounding box center [749, 270] width 144 height 11
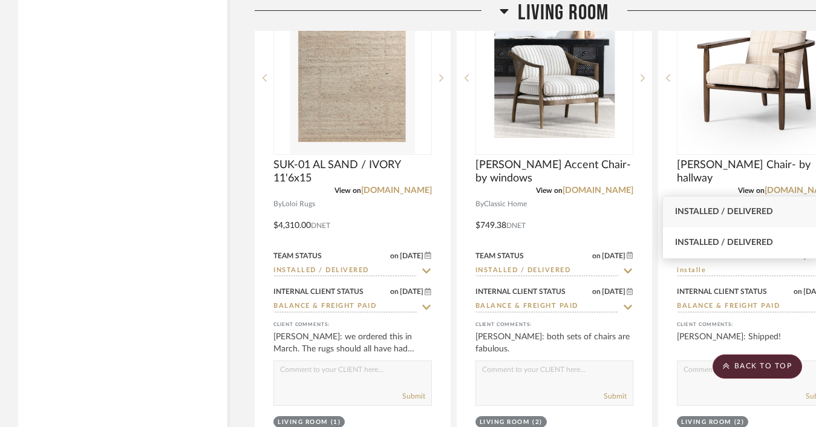
type input "installe"
click at [723, 218] on div "Installed / Delivered" at bounding box center [741, 212] width 157 height 31
type input "[DATE]"
type input "Installed / Delivered"
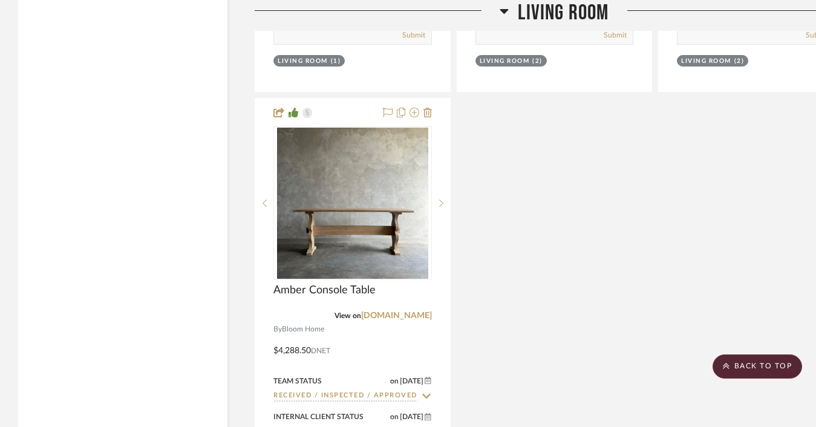
scroll to position [2792, 0]
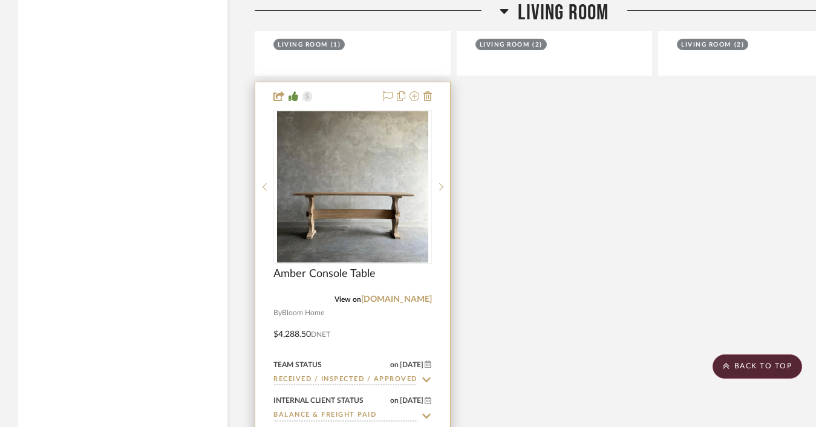
click at [370, 376] on input "Received / Inspected / Approved" at bounding box center [345, 379] width 144 height 11
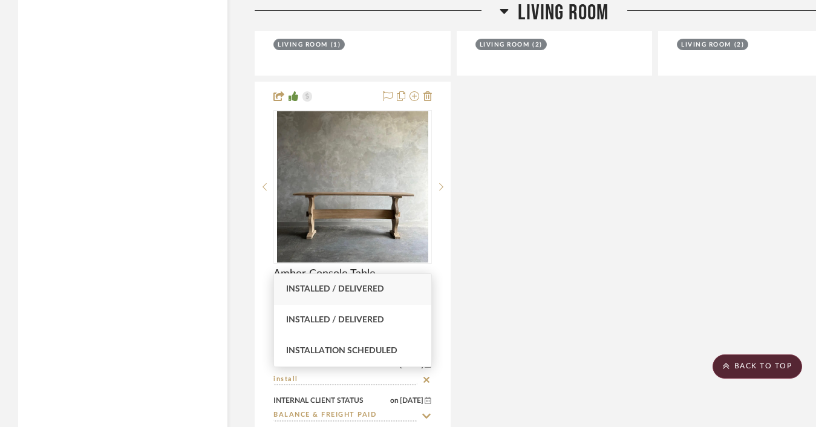
type input "install"
click at [380, 290] on span "Installed / Delivered" at bounding box center [335, 289] width 98 height 8
type input "[DATE]"
type input "Installed / Delivered"
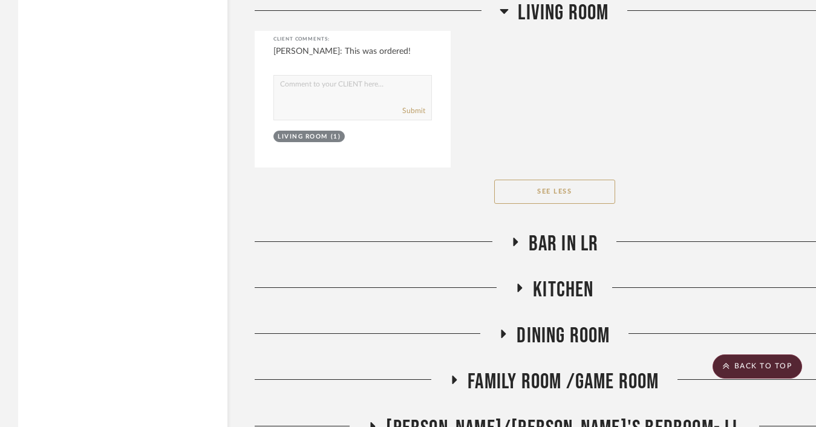
scroll to position [3314, 0]
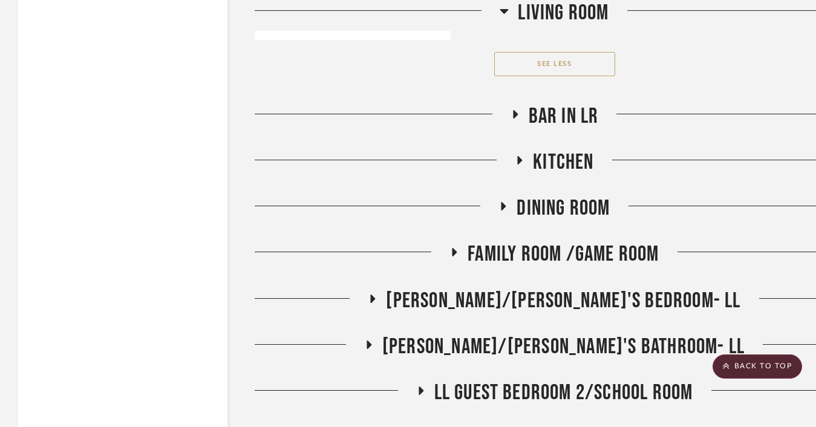
click at [563, 105] on span "Bar in LR" at bounding box center [564, 116] width 70 height 26
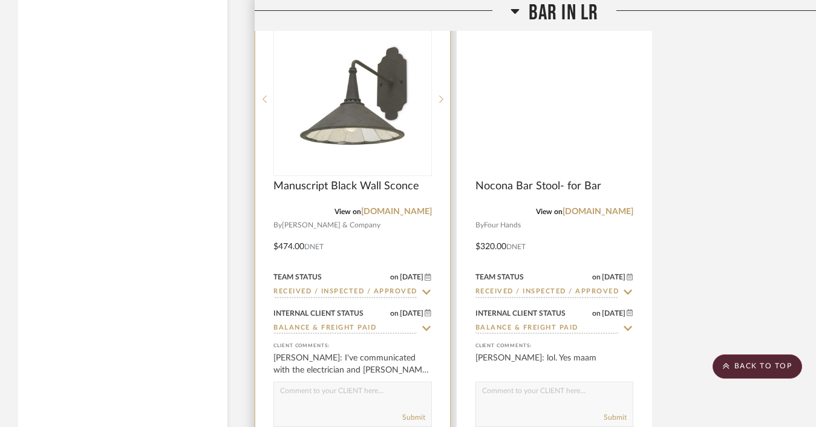
scroll to position [3487, 0]
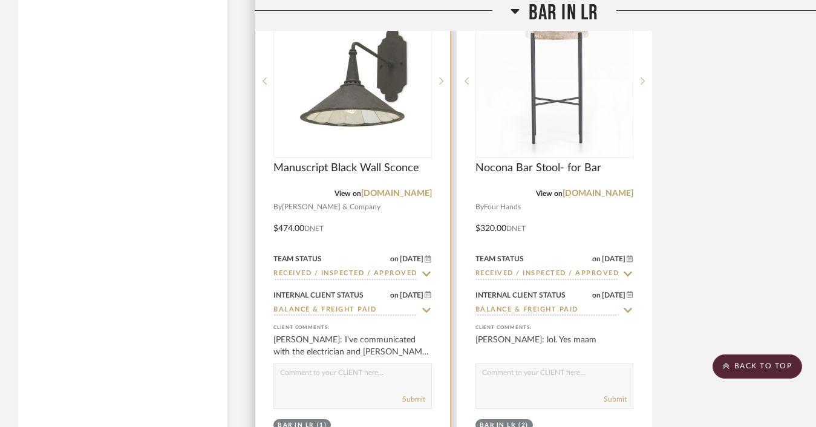
click at [357, 269] on input "Received / Inspected / Approved" at bounding box center [345, 274] width 144 height 11
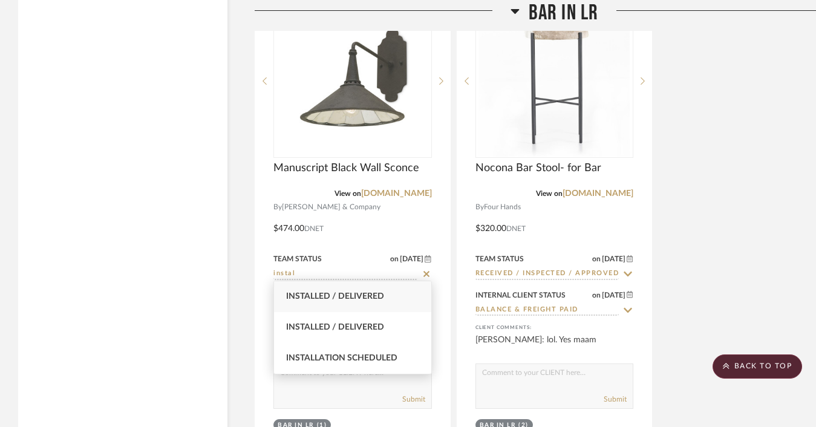
type input "instal"
click at [352, 298] on span "Installed / Delivered" at bounding box center [335, 296] width 98 height 8
type input "[DATE]"
type input "Installed / Delivered"
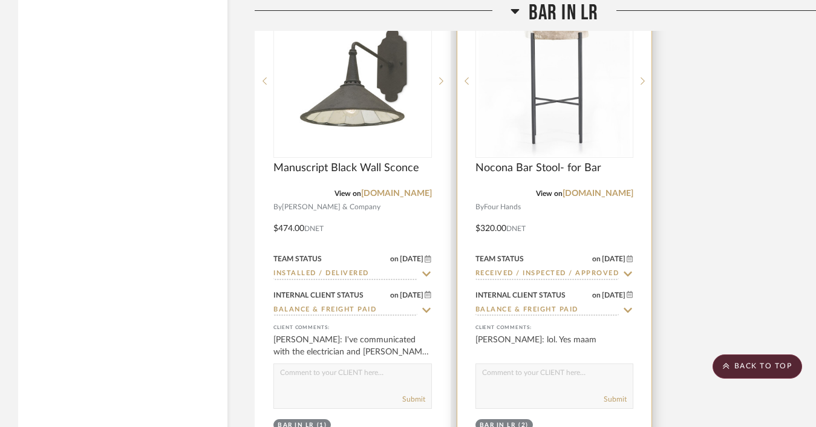
click at [497, 269] on input "Received / Inspected / Approved" at bounding box center [547, 274] width 144 height 11
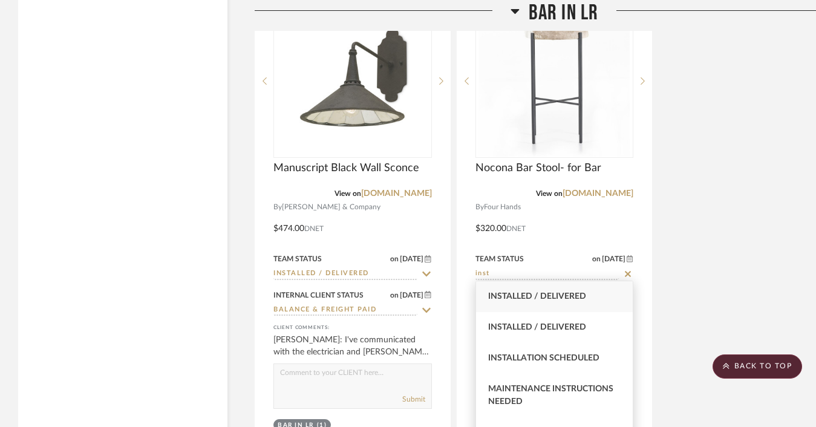
type input "inst"
click at [503, 299] on span "Installed / Delivered" at bounding box center [537, 296] width 98 height 8
type input "[DATE]"
type input "Installed / Delivered"
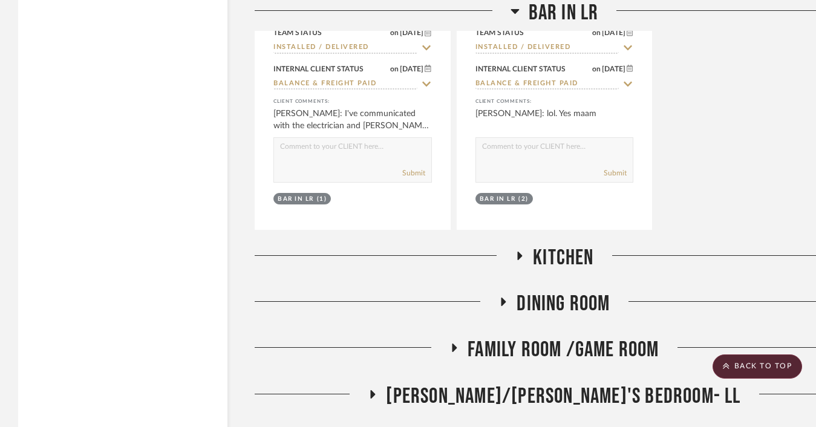
scroll to position [3878, 0]
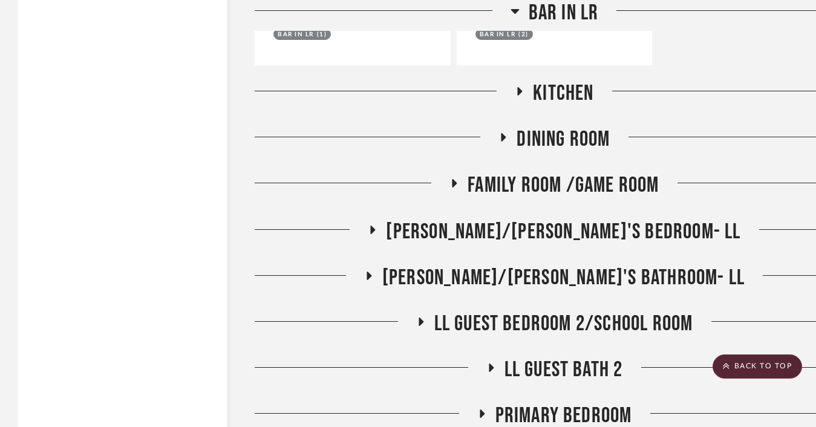
click at [560, 15] on span "Bar in LR" at bounding box center [564, 13] width 70 height 26
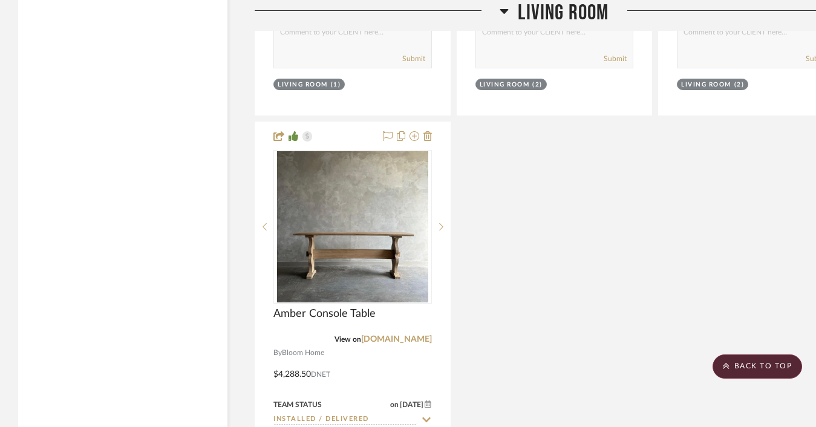
click at [568, 20] on span "Living Room" at bounding box center [563, 13] width 91 height 26
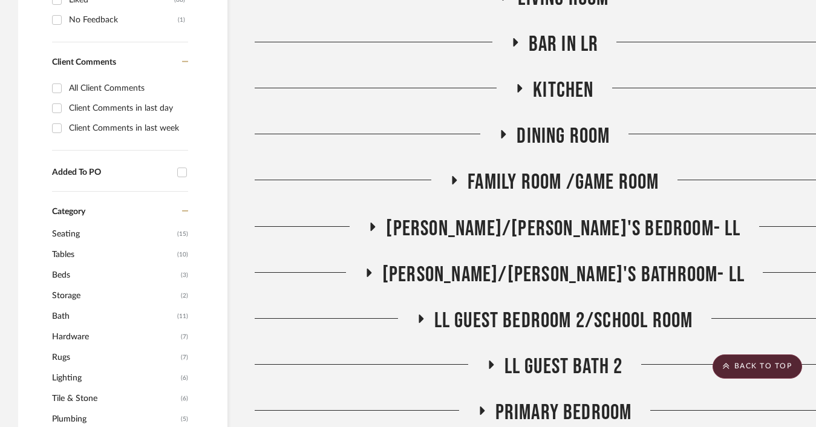
scroll to position [853, 0]
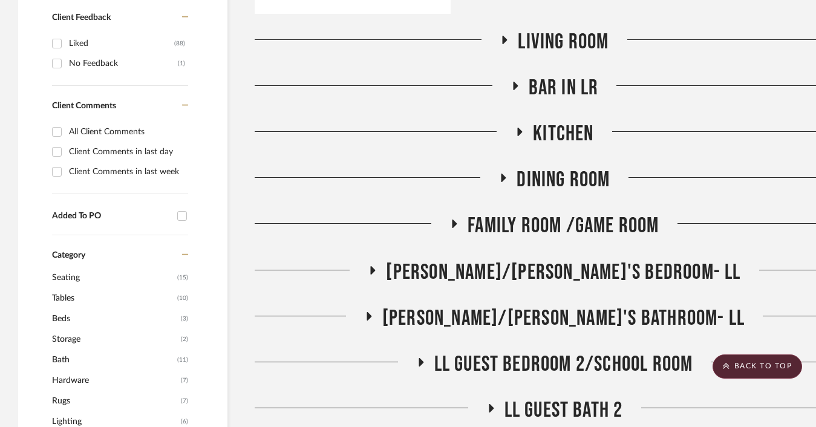
click at [541, 169] on span "Dining Room" at bounding box center [562, 180] width 93 height 26
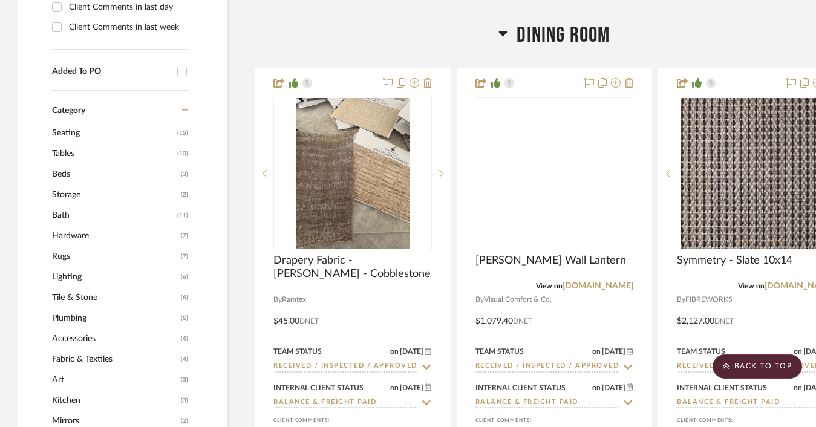
scroll to position [1006, 0]
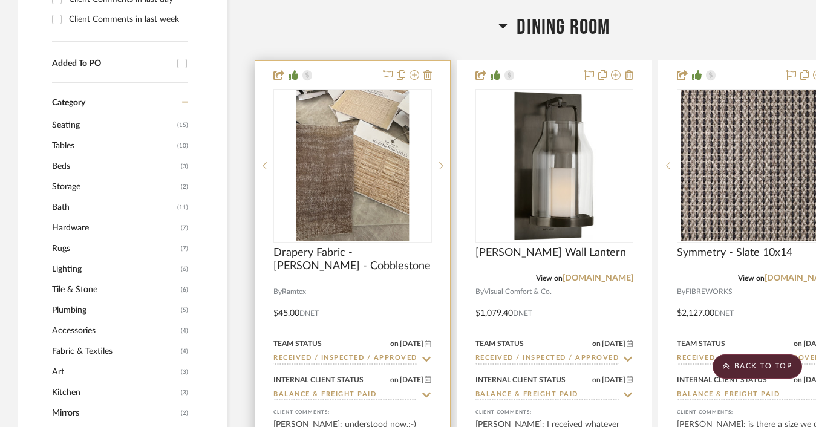
click at [310, 359] on input "Received / Inspected / Approved" at bounding box center [345, 358] width 144 height 11
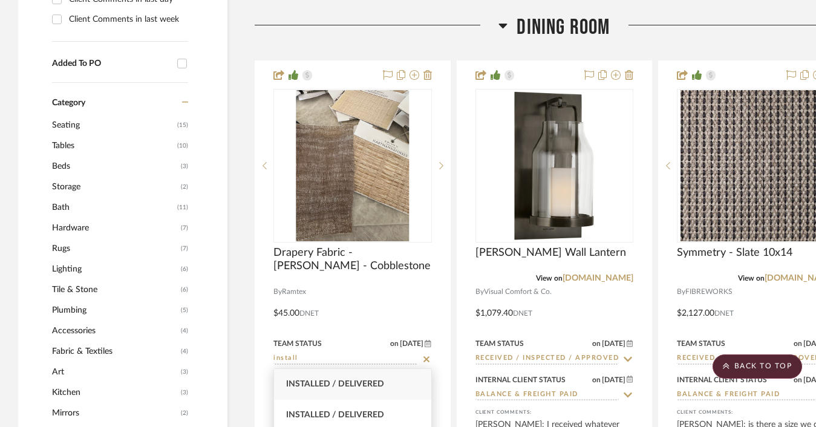
type input "install"
click at [312, 384] on span "Installed / Delivered" at bounding box center [335, 384] width 98 height 8
type input "[DATE]"
type input "Installed / Delivered"
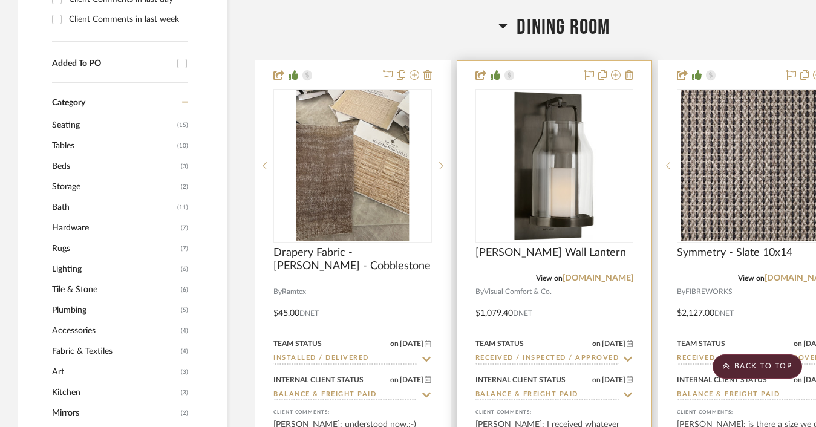
click at [486, 353] on input "Received / Inspected / Approved" at bounding box center [547, 358] width 144 height 11
click at [460, 348] on div at bounding box center [554, 300] width 195 height 479
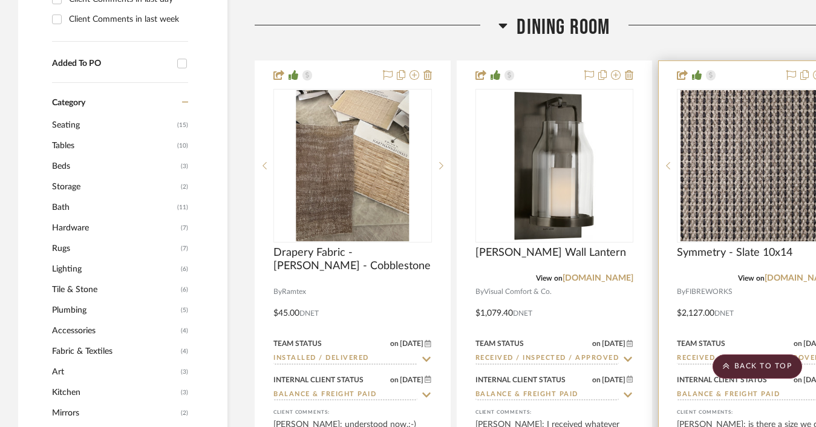
click at [678, 360] on input "Received / Inspected / Approved" at bounding box center [749, 358] width 144 height 11
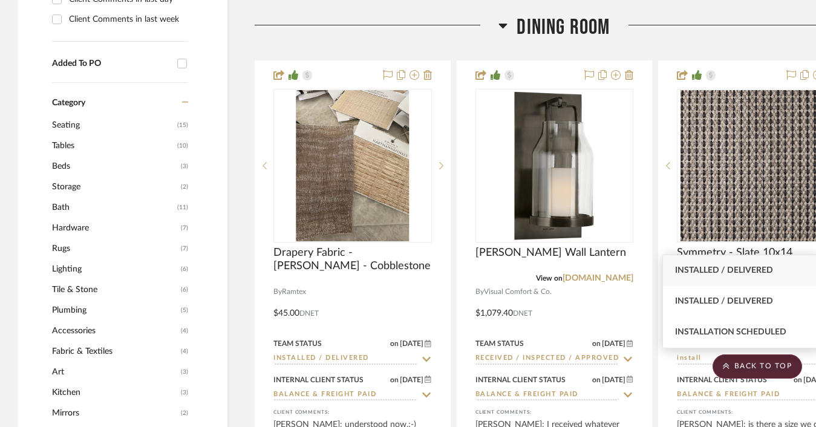
type input "install"
click at [732, 269] on span "Installed / Delivered" at bounding box center [724, 270] width 98 height 8
type input "[DATE]"
type input "Installed / Delivered"
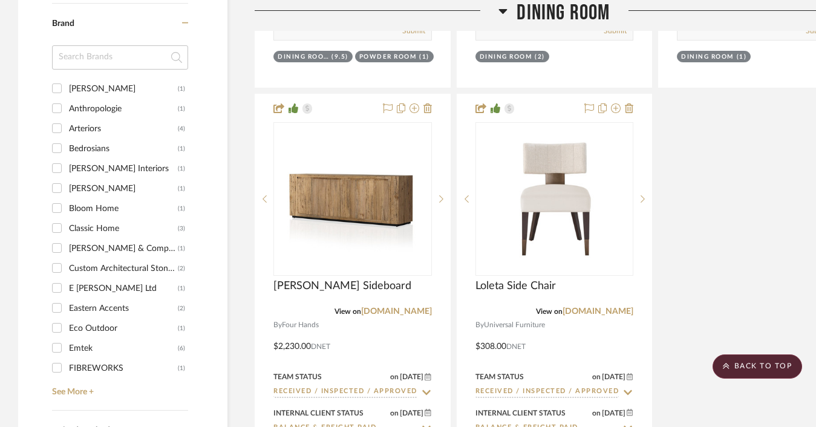
scroll to position [1499, 0]
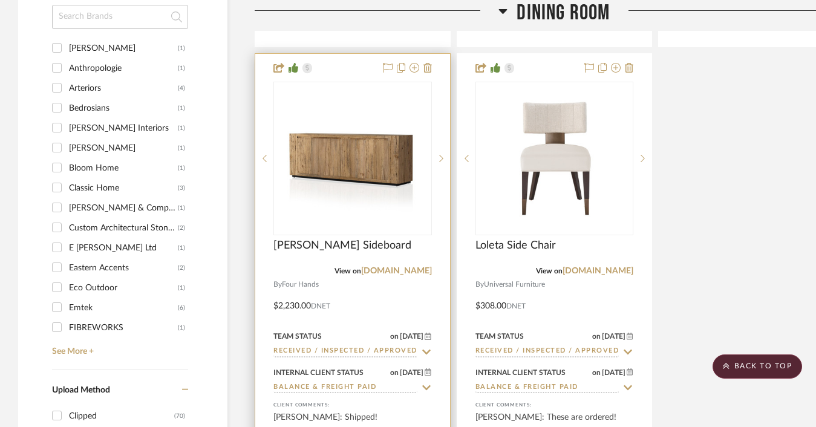
click at [361, 352] on input "Received / Inspected / Approved" at bounding box center [345, 351] width 144 height 11
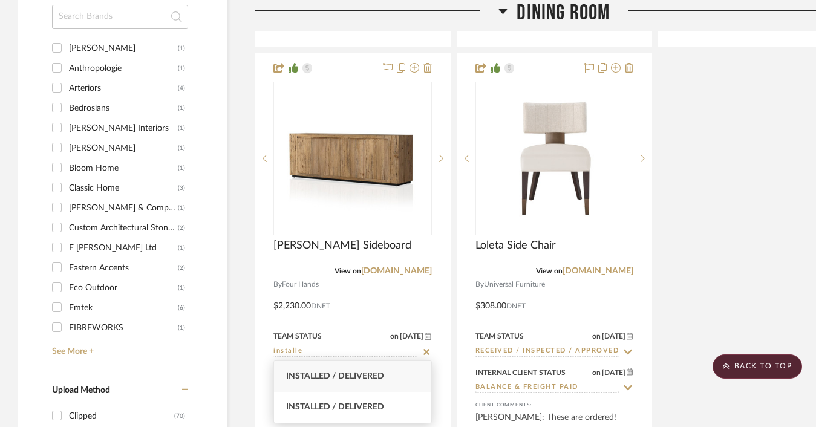
type input "installe"
click at [326, 374] on span "Installed / Delivered" at bounding box center [335, 376] width 98 height 8
type input "[DATE]"
type input "Installed / Delivered"
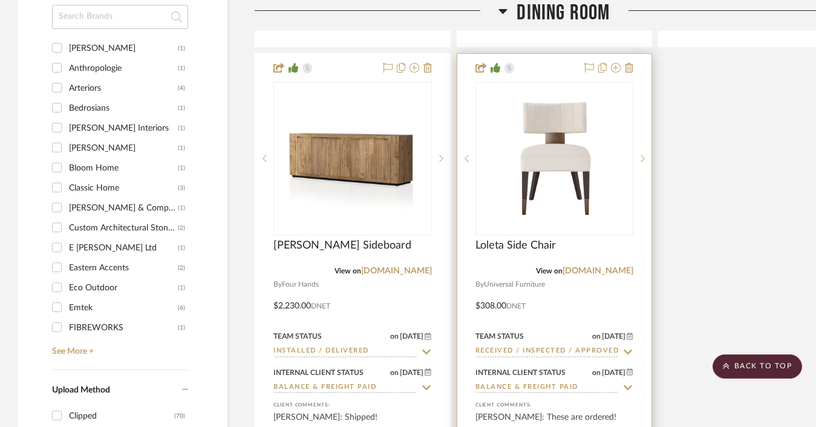
click at [503, 352] on input "Received / Inspected / Approved" at bounding box center [547, 351] width 144 height 11
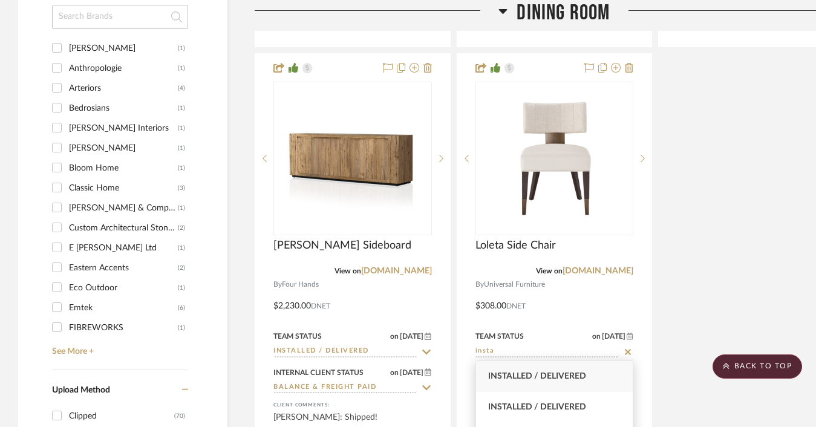
type input "insta"
click at [512, 386] on div "Installed / Delivered" at bounding box center [554, 376] width 157 height 31
type input "[DATE]"
type input "Installed / Delivered"
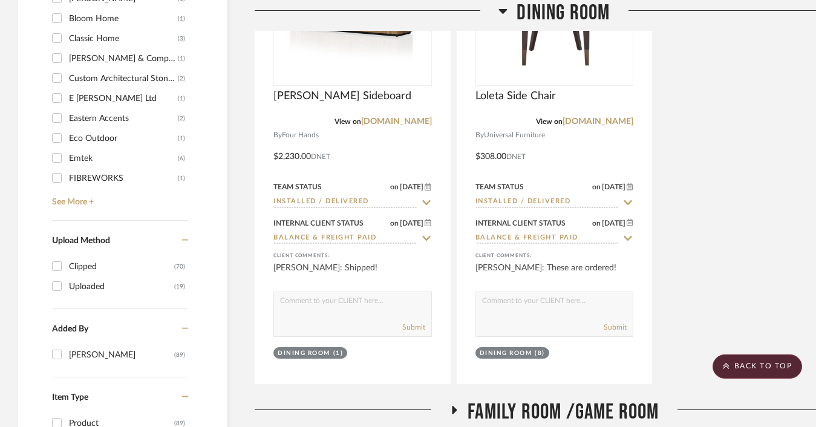
scroll to position [1765, 0]
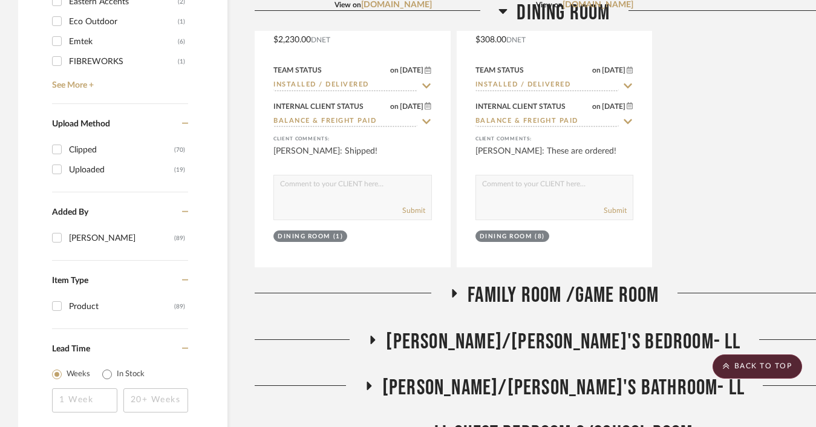
click at [577, 297] on span "Family Room /Game Room" at bounding box center [562, 295] width 191 height 26
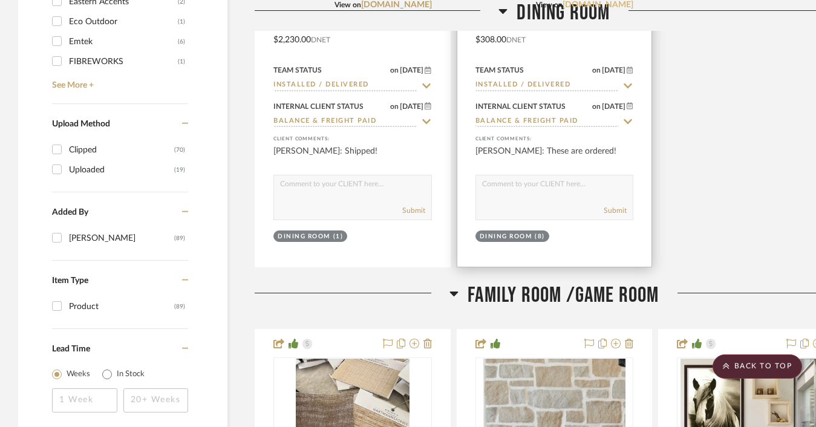
click at [598, 5] on link "universalfurniture.com" at bounding box center [597, 5] width 71 height 8
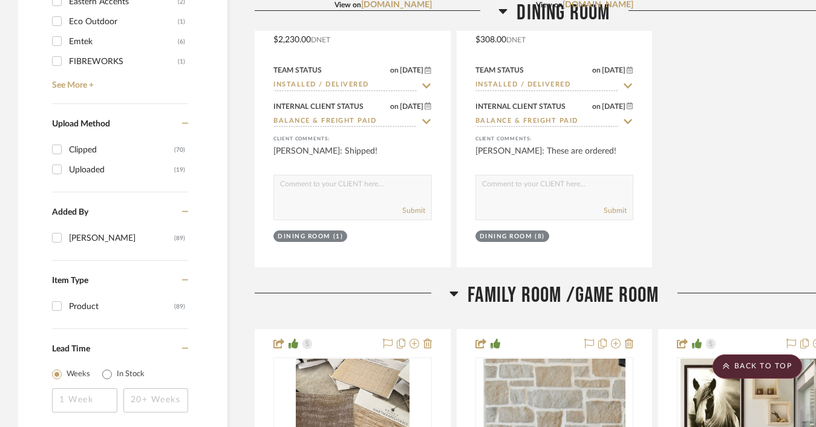
click at [512, 16] on h3 "Dining Room" at bounding box center [553, 13] width 111 height 26
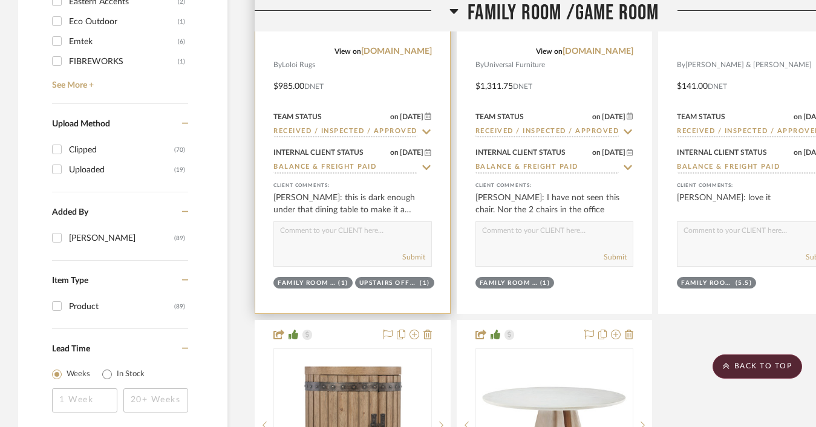
click at [350, 139] on div at bounding box center [352, 73] width 195 height 479
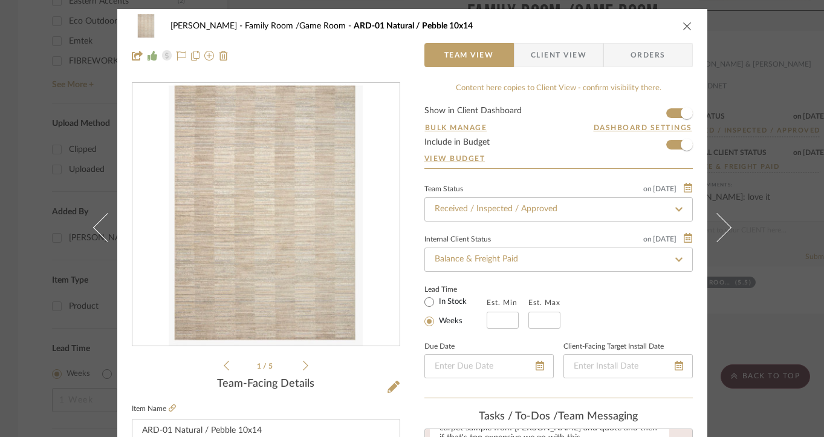
scroll to position [608, 0]
click at [683, 25] on icon "close" at bounding box center [688, 26] width 10 height 10
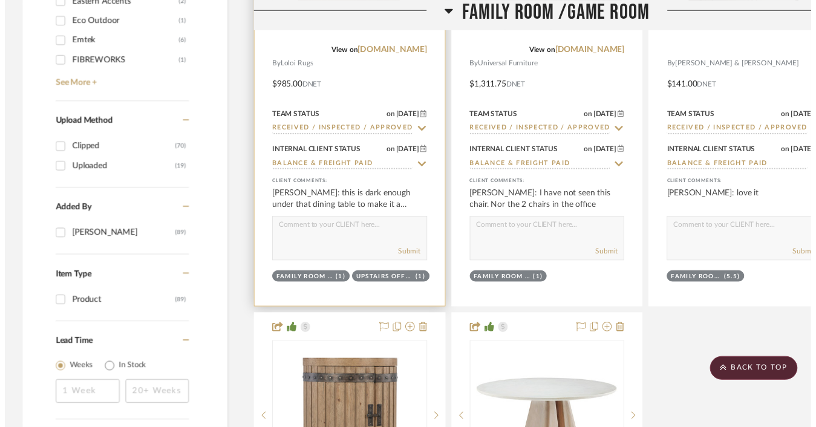
scroll to position [1765, 0]
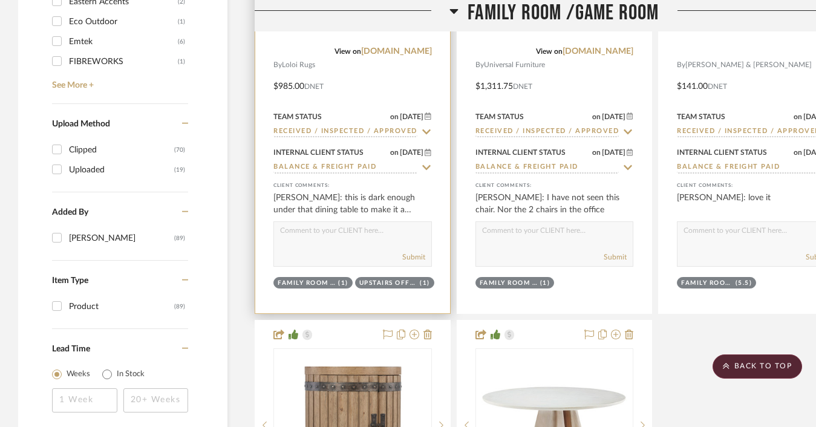
click at [310, 128] on input "Received / Inspected / Approved" at bounding box center [345, 131] width 144 height 11
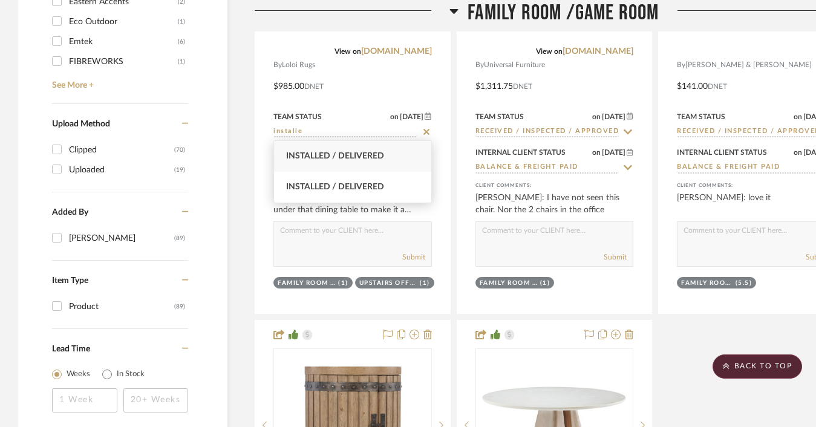
type input "installe"
click at [304, 158] on span "Installed / Delivered" at bounding box center [335, 156] width 98 height 8
type input "[DATE]"
type input "Installed / Delivered"
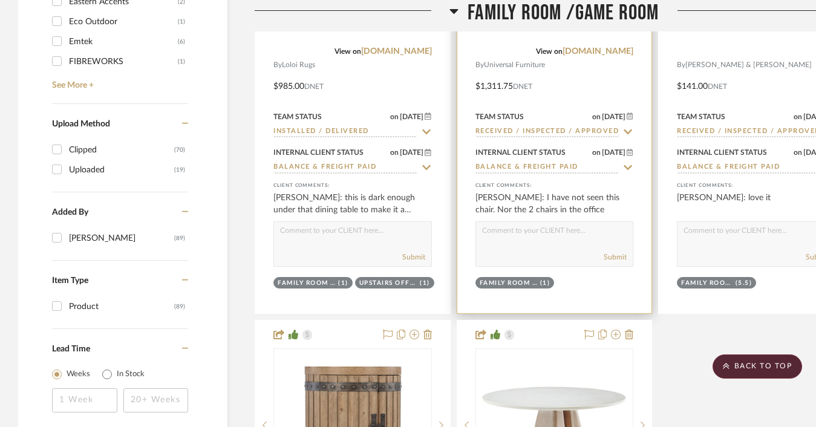
click at [523, 129] on input "Received / Inspected / Approved" at bounding box center [547, 131] width 144 height 11
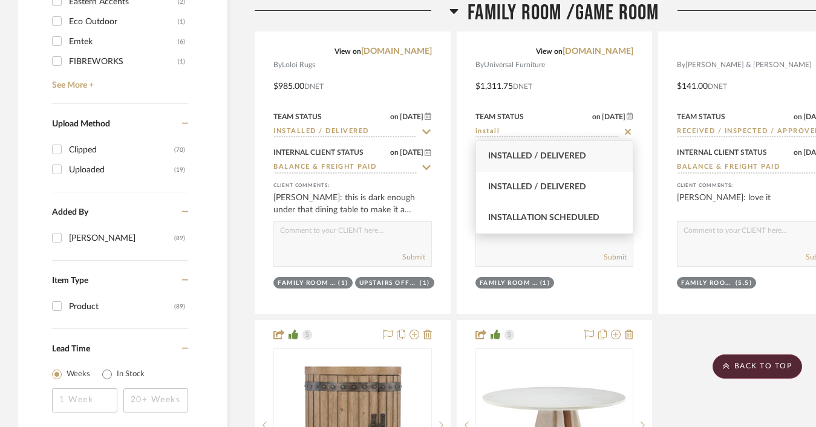
type input "install"
click at [527, 160] on span "Installed / Delivered" at bounding box center [537, 156] width 98 height 8
type input "[DATE]"
type input "Installed / Delivered"
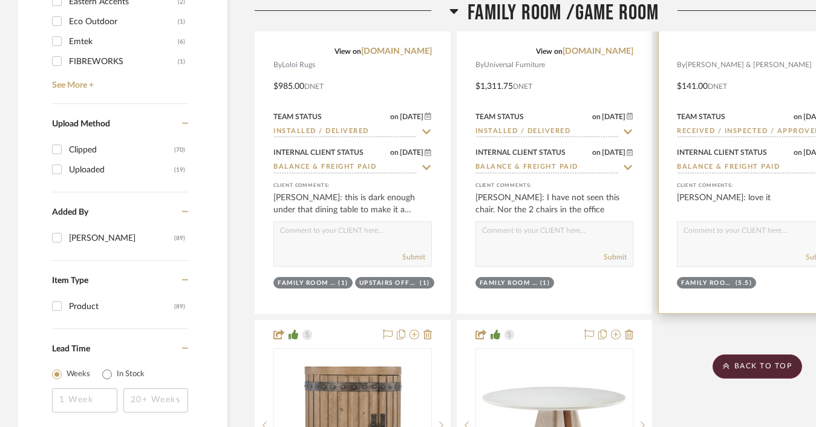
click at [716, 133] on input "Received / Inspected / Approved" at bounding box center [749, 131] width 144 height 11
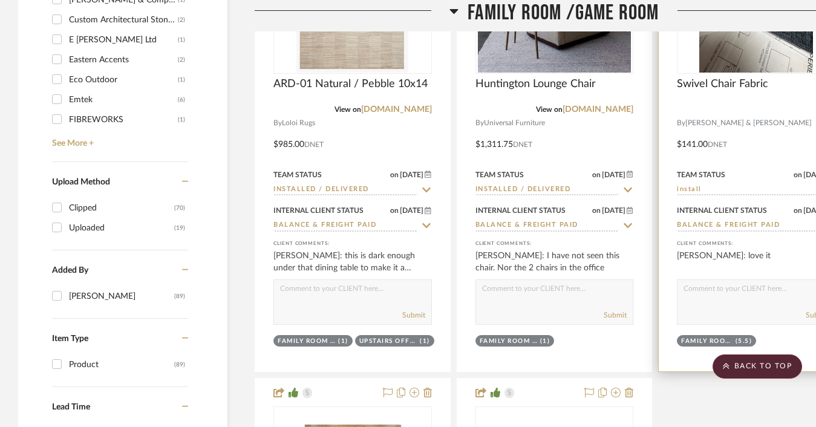
scroll to position [1707, 0]
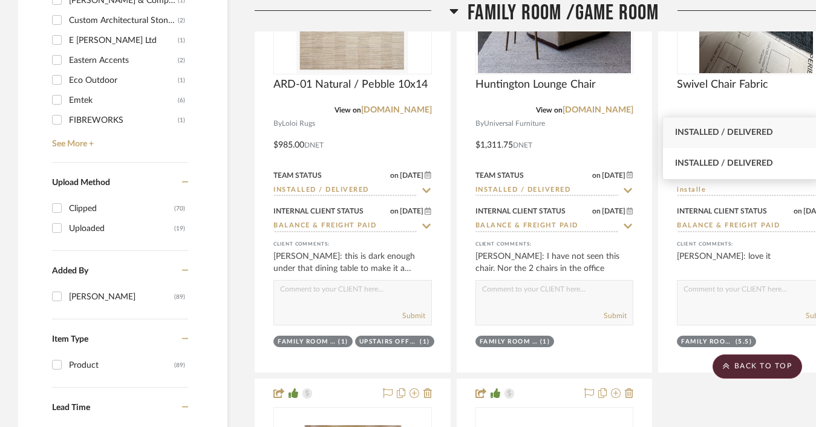
type input "installe"
click at [721, 140] on div "Installed / Delivered" at bounding box center [741, 132] width 157 height 31
type input "[DATE]"
type input "Installed / Delivered"
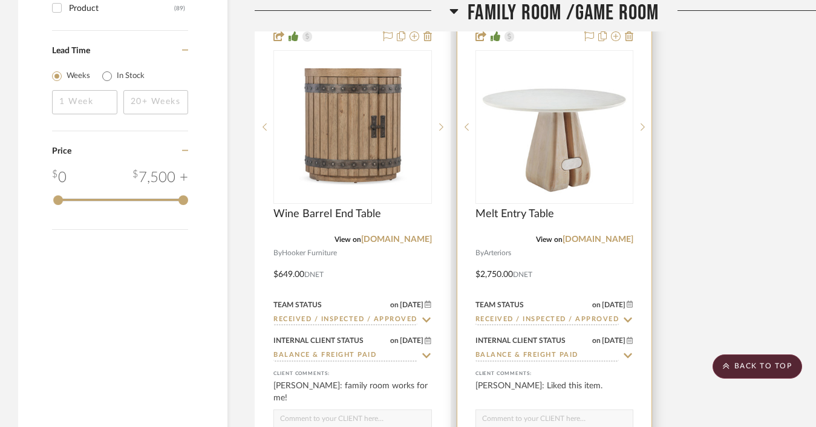
scroll to position [2071, 0]
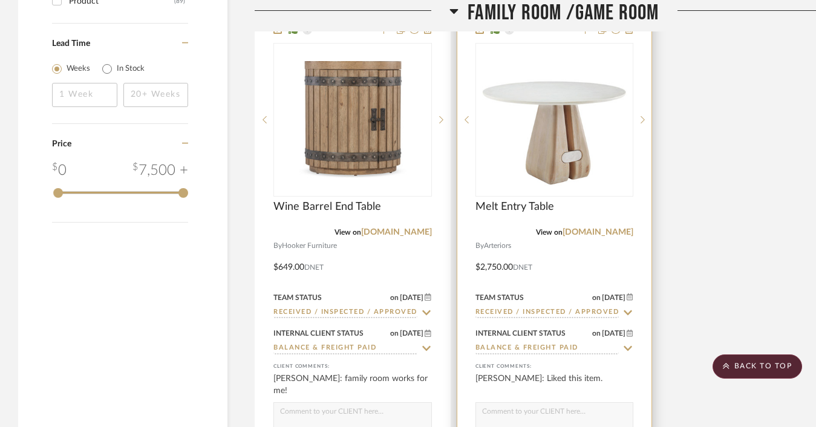
click at [535, 307] on input "Received / Inspected / Approved" at bounding box center [547, 312] width 144 height 11
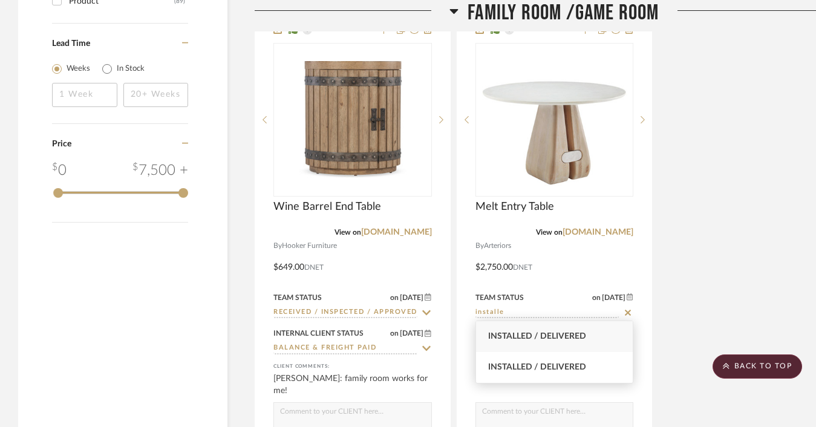
type input "installe"
click at [527, 334] on span "Installed / Delivered" at bounding box center [537, 336] width 98 height 8
type input "[DATE]"
type input "Installed / Delivered"
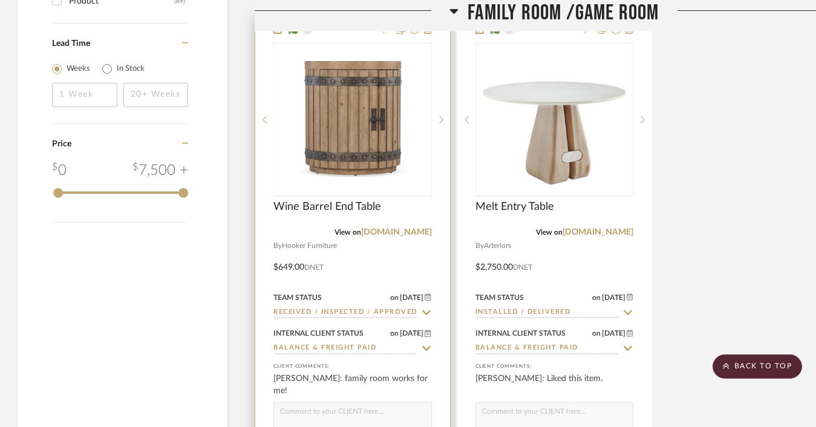
click at [360, 315] on input "Received / Inspected / Approved" at bounding box center [345, 312] width 144 height 11
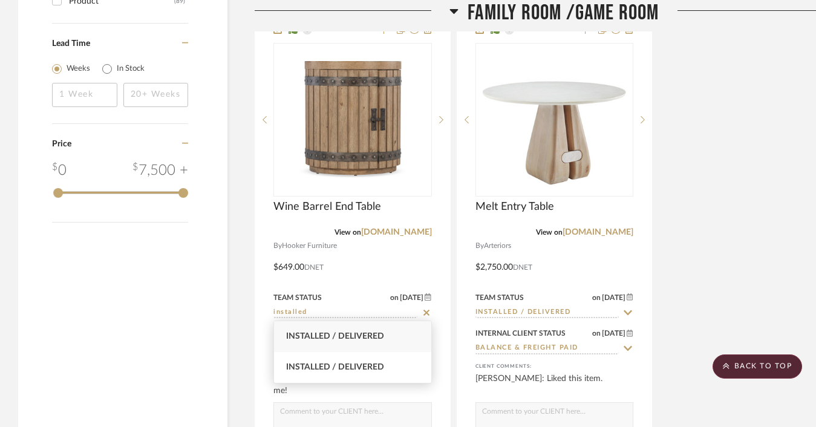
type input "installed"
click at [355, 337] on span "Installed / Delivered" at bounding box center [335, 336] width 98 height 8
type input "[DATE]"
type input "Installed / Delivered"
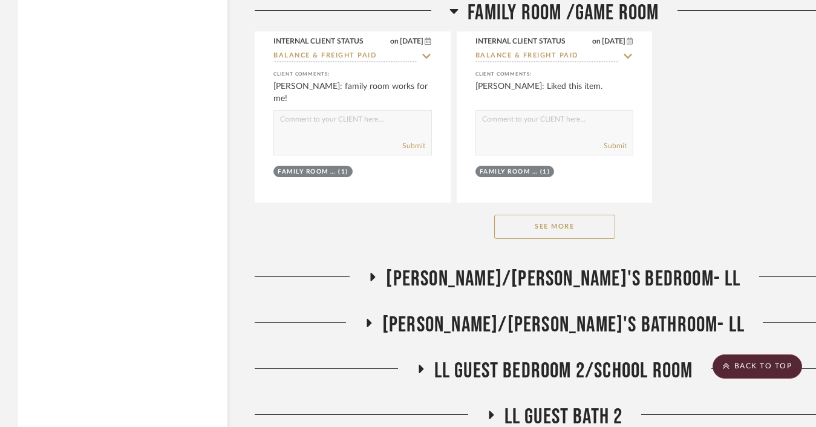
scroll to position [2444, 0]
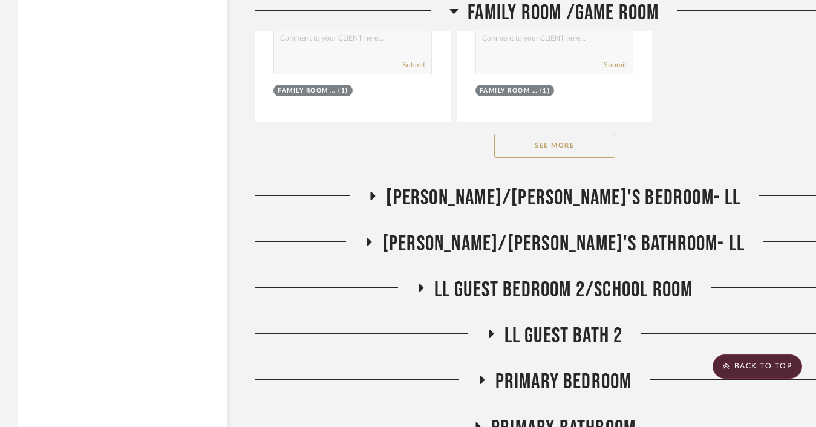
click at [509, 203] on span "[PERSON_NAME]/[PERSON_NAME]'s Bedroom- LL" at bounding box center [563, 198] width 354 height 26
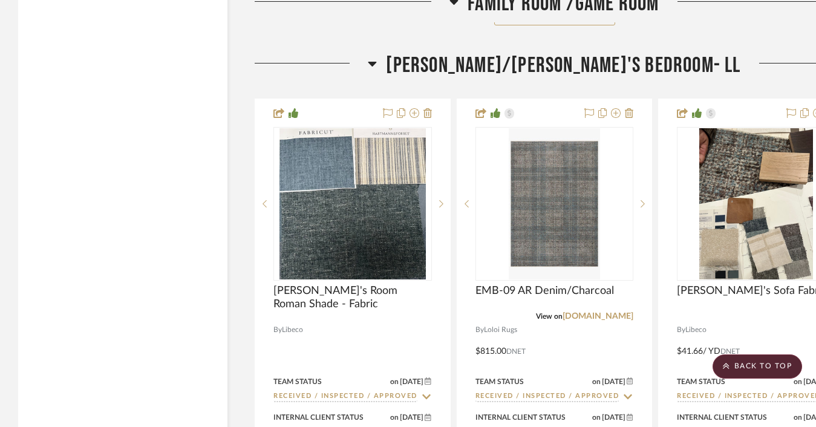
scroll to position [2617, 0]
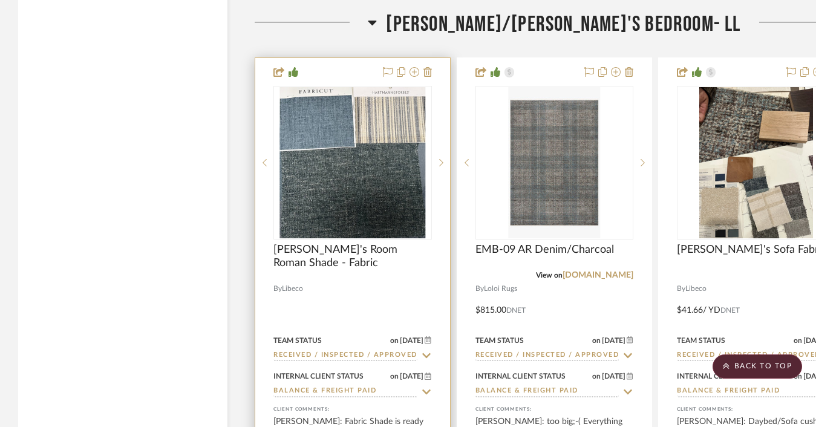
click at [313, 355] on input "Received / Inspected / Approved" at bounding box center [345, 355] width 144 height 11
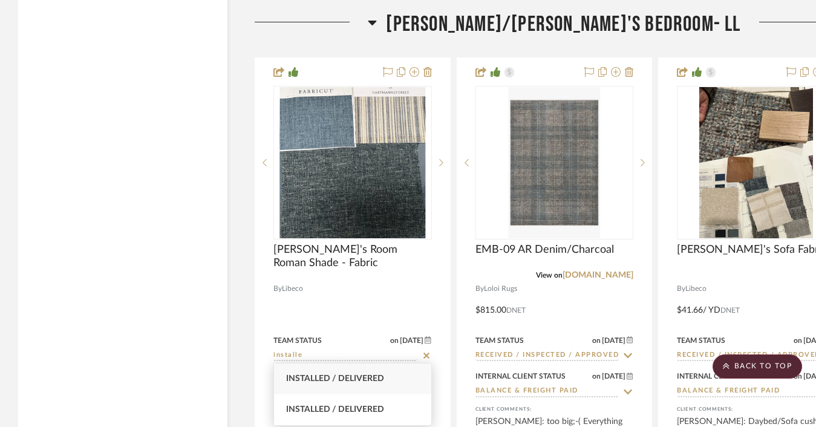
type input "installe"
click at [321, 374] on span "Installed / Delivered" at bounding box center [335, 378] width 98 height 8
type input "[DATE]"
type input "Installed / Delivered"
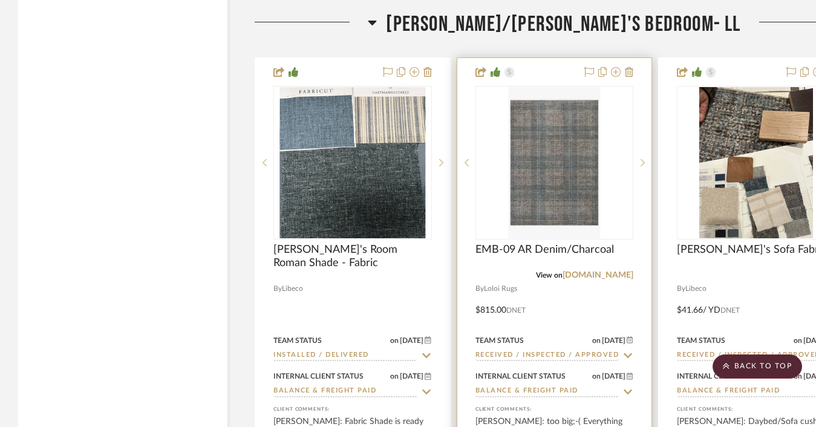
click at [493, 353] on input "Received / Inspected / Approved" at bounding box center [547, 355] width 144 height 11
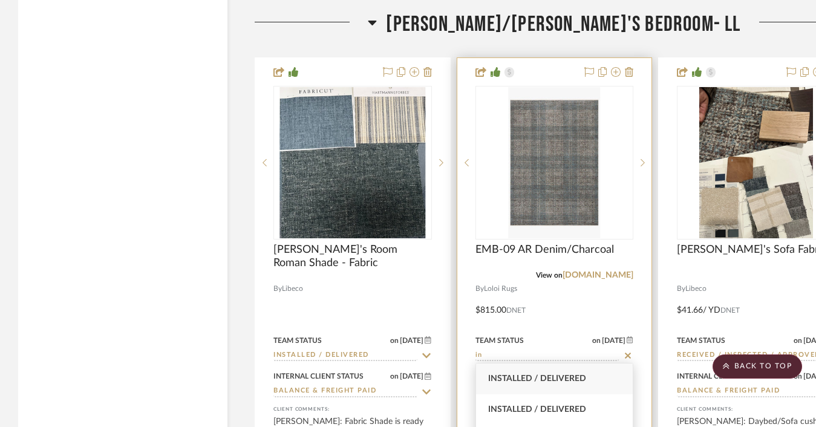
type input "i"
type input "m"
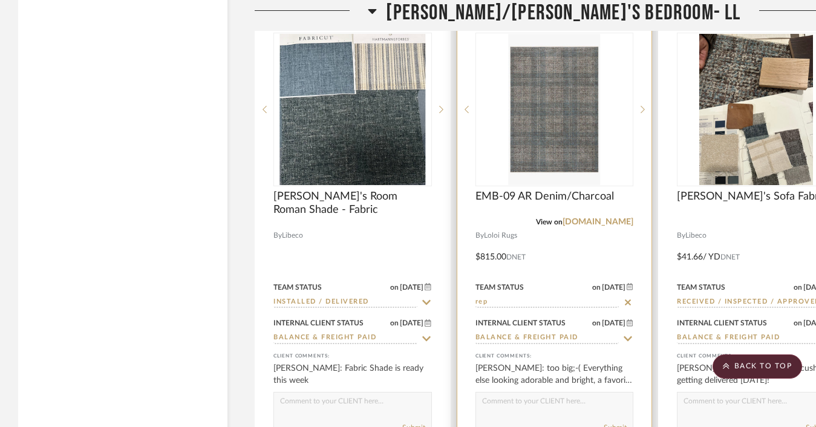
scroll to position [2676, 0]
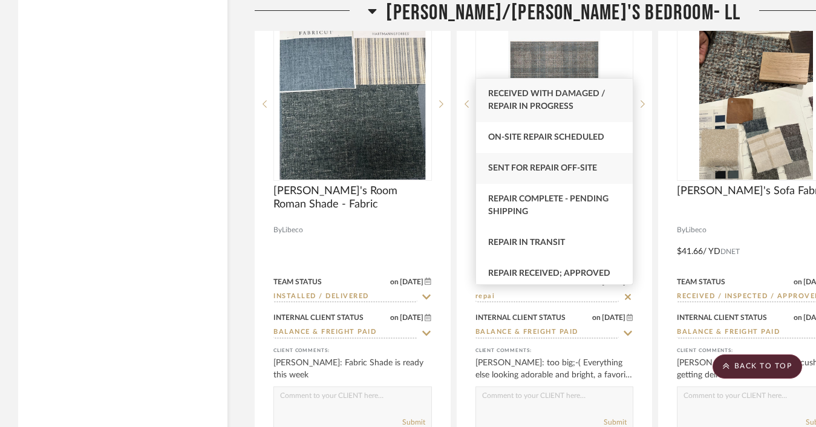
type input "repai"
click at [547, 163] on div "Sent for Repair Off-site" at bounding box center [554, 168] width 157 height 31
type input "[DATE]"
type input "Sent for Repair Off-site"
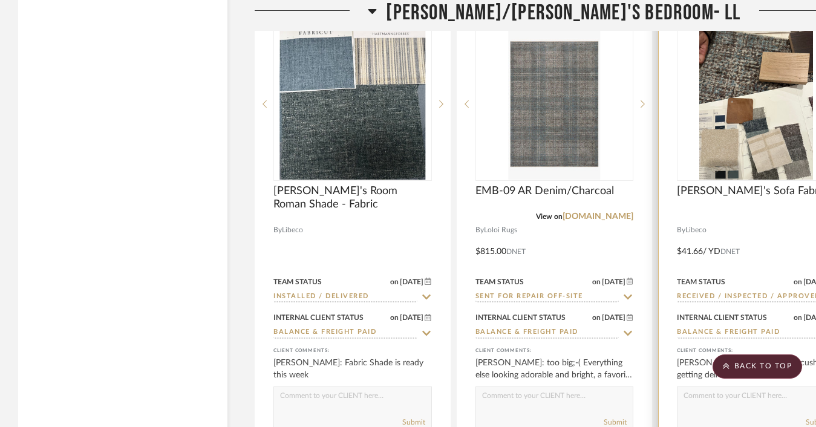
click at [710, 296] on input "Received / Inspected / Approved" at bounding box center [749, 297] width 144 height 11
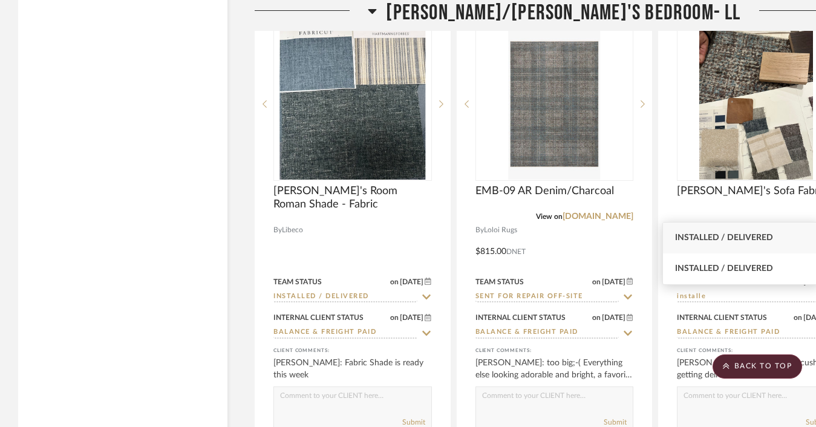
type input "installe"
click at [712, 226] on div "Installed / Delivered" at bounding box center [741, 238] width 157 height 31
type input "[DATE]"
type input "Installed / Delivered"
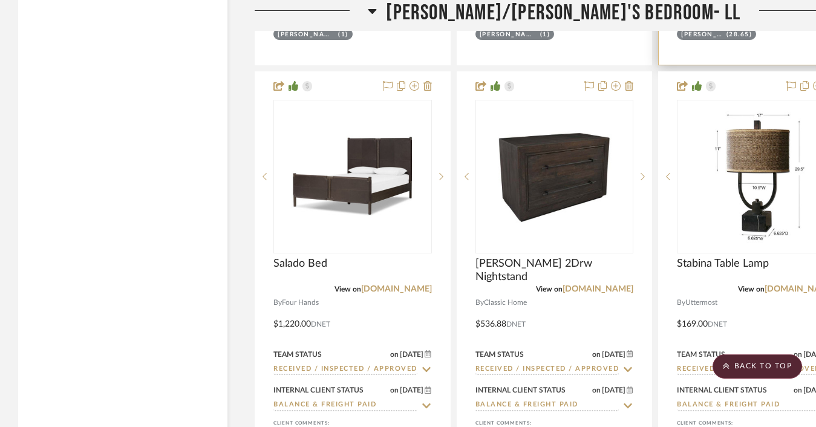
scroll to position [3098, 0]
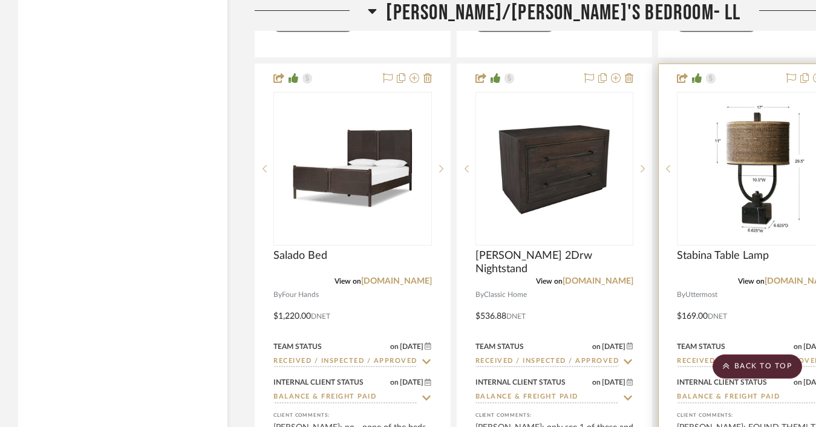
click at [686, 356] on input "Received / Inspected / Approved" at bounding box center [749, 361] width 144 height 11
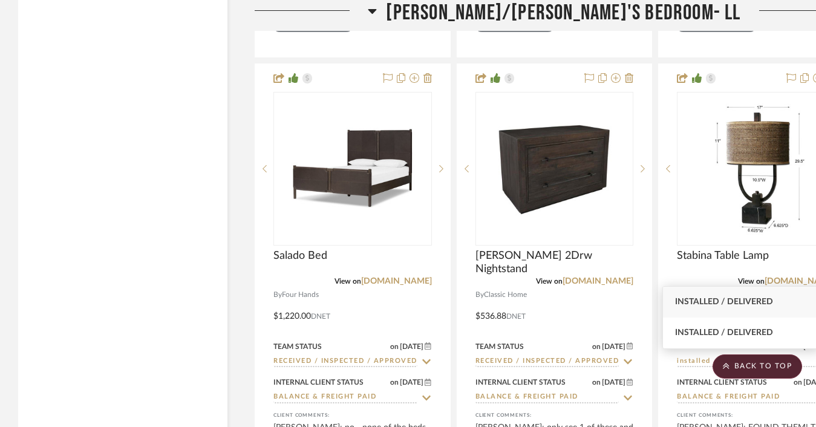
type input "installed"
click at [699, 304] on span "Installed / Delivered" at bounding box center [724, 302] width 98 height 8
type input "[DATE]"
type input "Installed / Delivered"
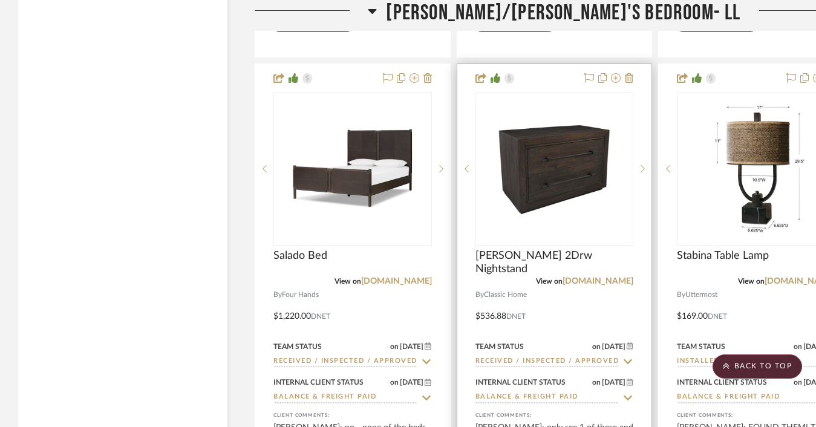
click at [590, 357] on input "Received / Inspected / Approved" at bounding box center [547, 361] width 144 height 11
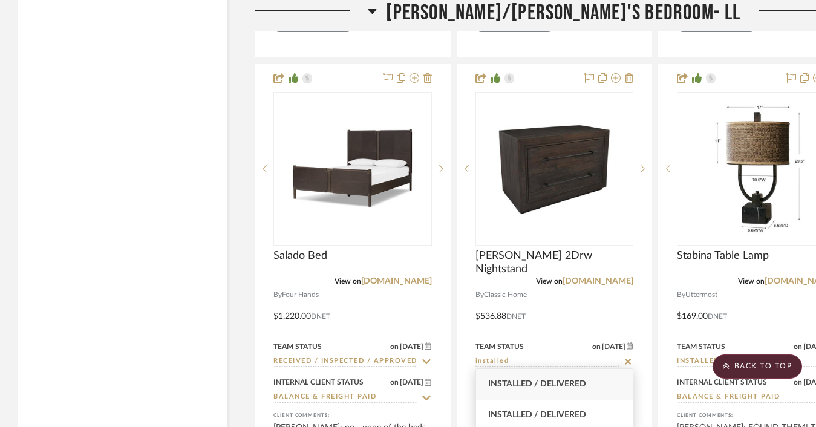
type input "installed"
click at [536, 381] on span "Installed / Delivered" at bounding box center [537, 384] width 98 height 8
type input "[DATE]"
type input "Installed / Delivered"
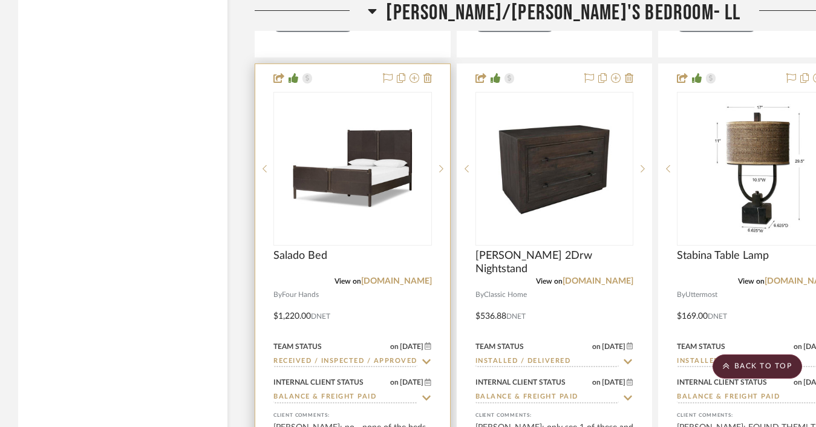
click at [397, 359] on input "Received / Inspected / Approved" at bounding box center [345, 361] width 144 height 11
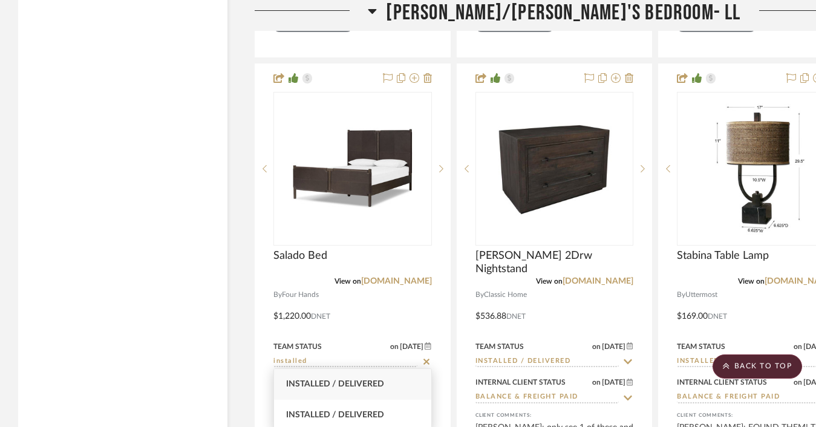
type input "installed"
click at [366, 383] on span "Installed / Delivered" at bounding box center [335, 384] width 98 height 8
type input "[DATE]"
type input "Installed / Delivered"
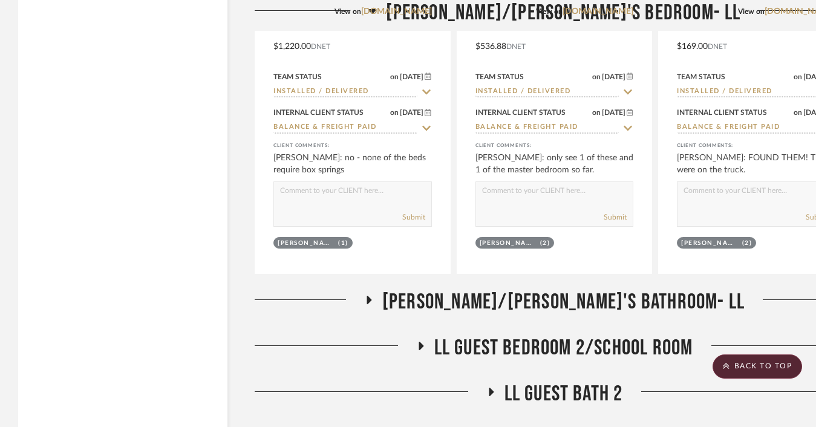
scroll to position [3369, 0]
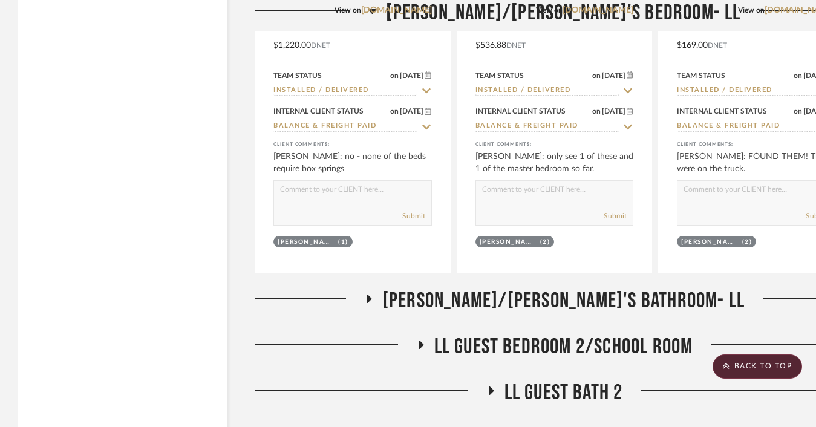
drag, startPoint x: 497, startPoint y: 316, endPoint x: 497, endPoint y: 305, distance: 10.3
click at [500, 298] on span "[PERSON_NAME]/[PERSON_NAME]'s Bathroom- LL" at bounding box center [563, 301] width 362 height 26
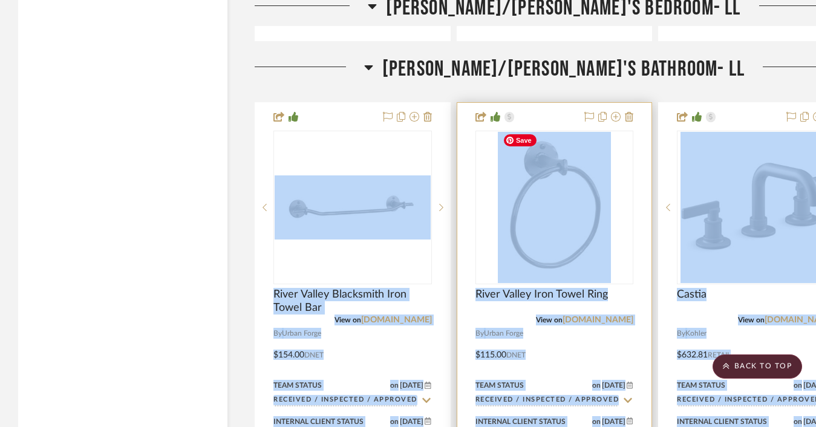
scroll to position [3601, 0]
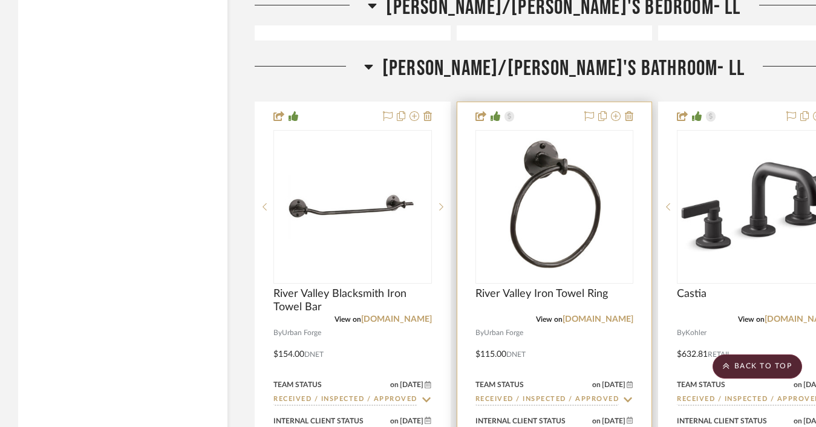
click at [460, 341] on div at bounding box center [554, 341] width 195 height 479
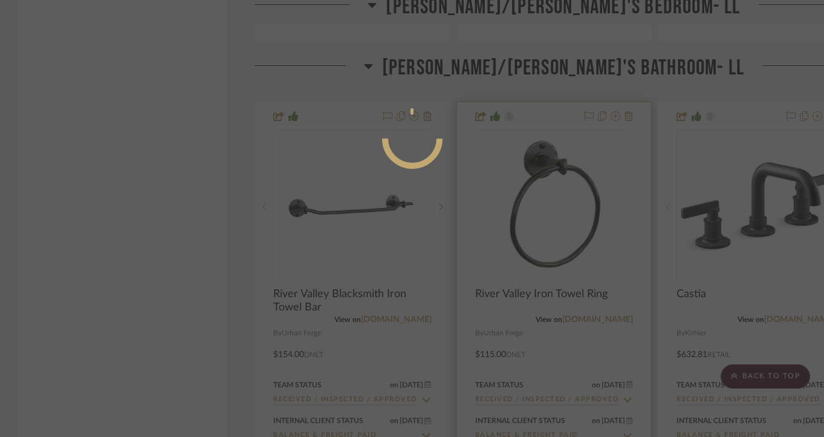
scroll to position [93, 0]
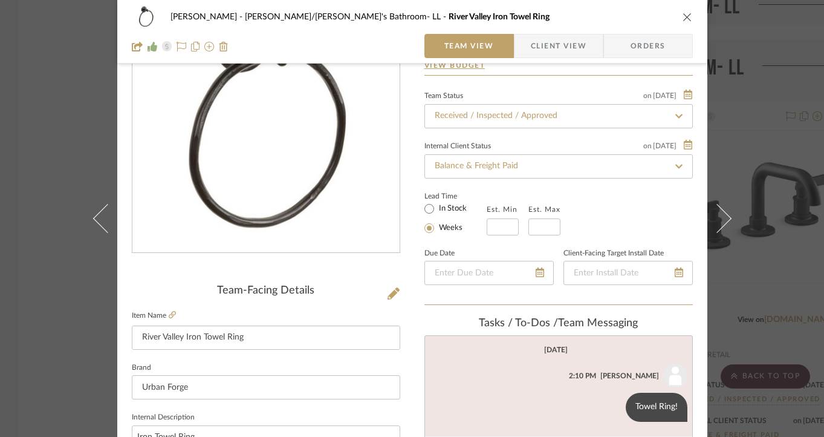
click at [689, 14] on div "Guerin Jake/Son's Bathroom- LL River Valley Iron Towel Ring Team View Client Vi…" at bounding box center [412, 32] width 590 height 64
click at [674, 18] on div "Guerin Jake/Son's Bathroom- LL River Valley Iron Towel Ring" at bounding box center [412, 17] width 561 height 24
click at [687, 16] on icon "close" at bounding box center [688, 17] width 10 height 10
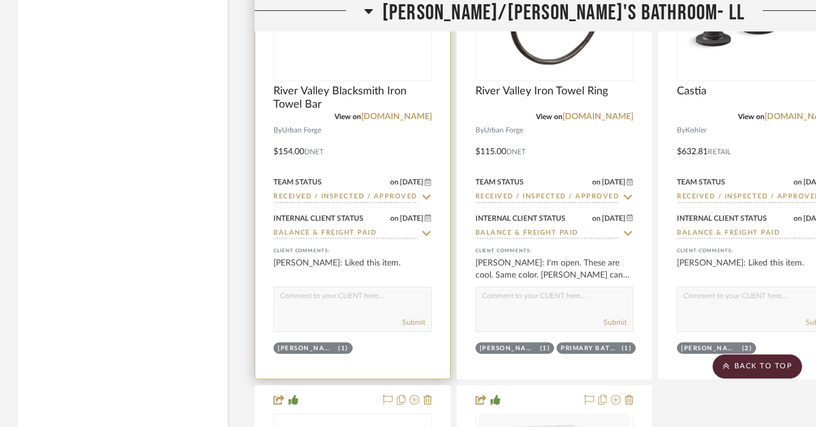
scroll to position [3803, 55]
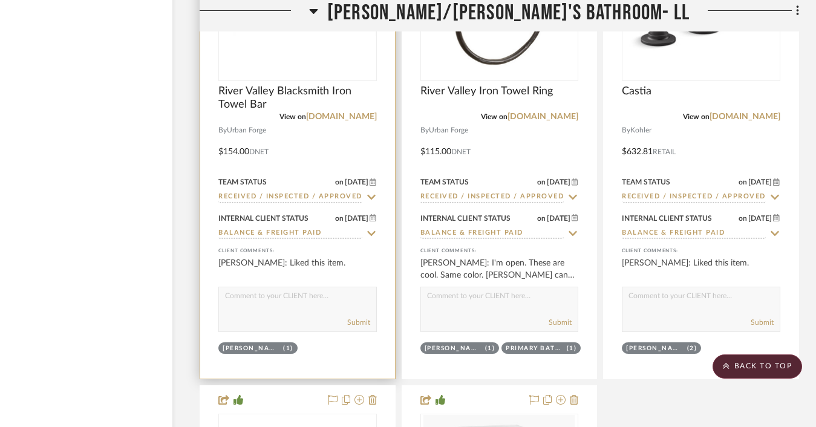
click at [340, 192] on input "Received / Inspected / Approved" at bounding box center [290, 197] width 144 height 11
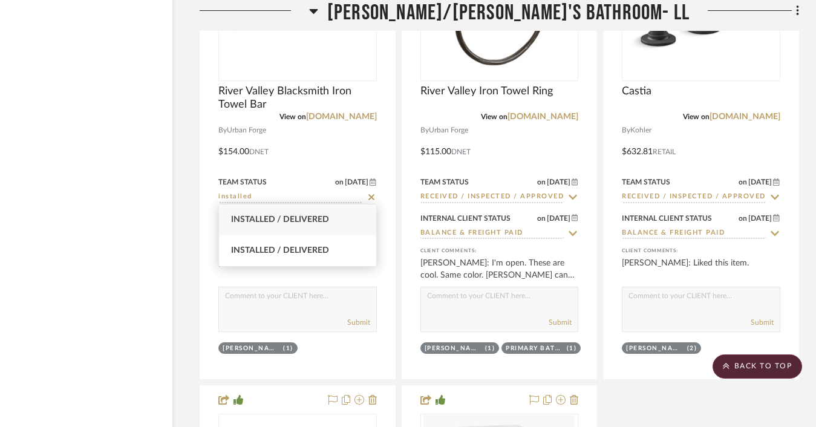
type input "installed"
click at [298, 222] on span "Installed / Delivered" at bounding box center [280, 219] width 98 height 8
type input "[DATE]"
type input "Installed / Delivered"
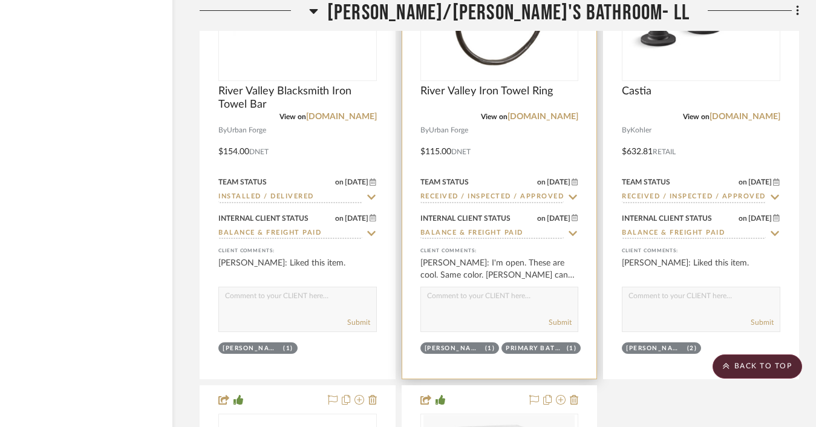
click at [428, 194] on input "Received / Inspected / Approved" at bounding box center [492, 197] width 144 height 11
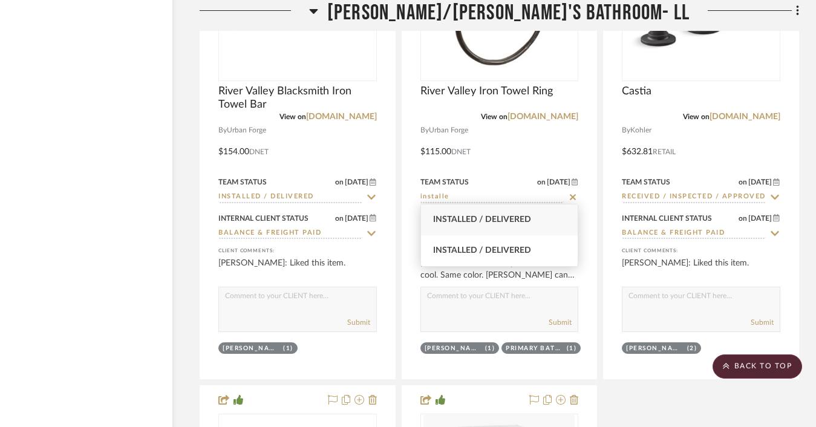
type input "installe"
click at [443, 212] on div "Installed / Delivered" at bounding box center [499, 219] width 157 height 31
type input "[DATE]"
type input "Installed / Delivered"
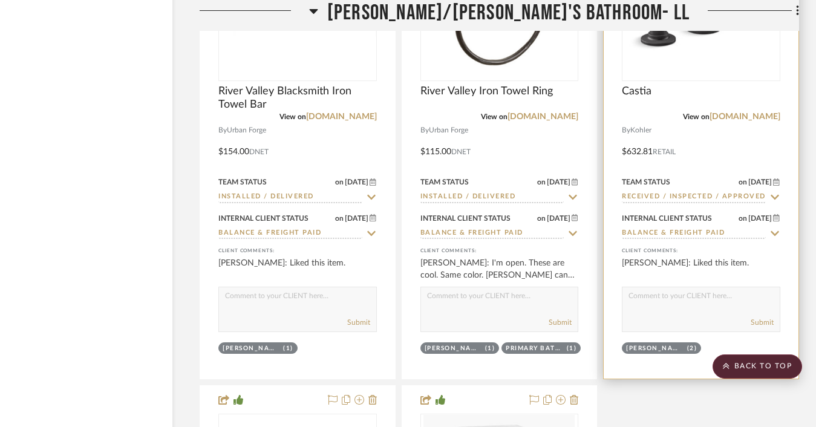
click at [630, 192] on input "Received / Inspected / Approved" at bounding box center [694, 197] width 144 height 11
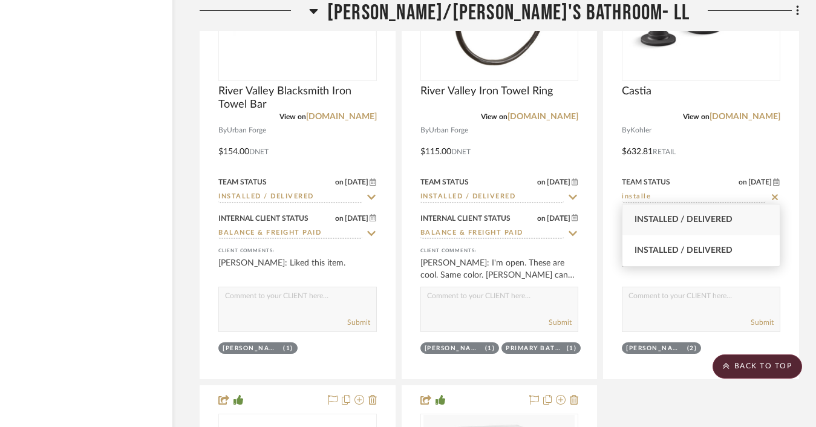
type input "installe"
click at [636, 215] on span "Installed / Delivered" at bounding box center [683, 219] width 98 height 8
type input "[DATE]"
type input "Installed / Delivered"
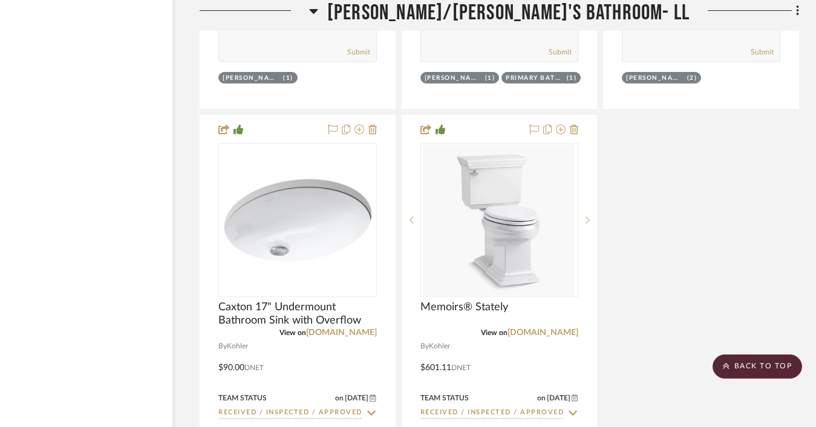
scroll to position [4103, 55]
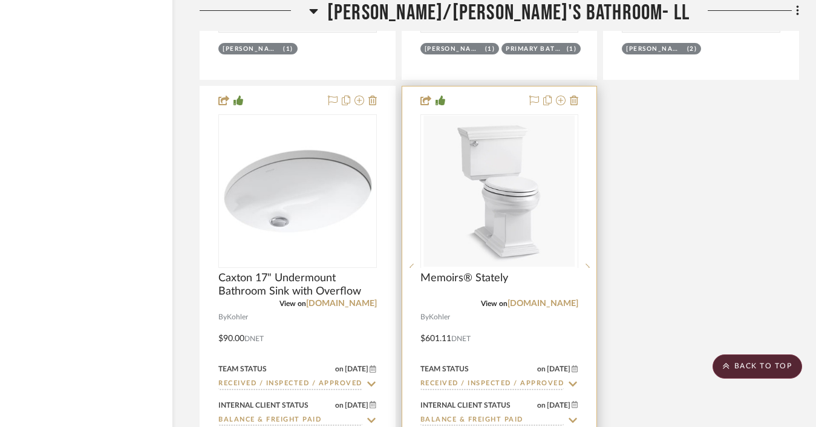
click at [466, 380] on input "Received / Inspected / Approved" at bounding box center [492, 384] width 144 height 11
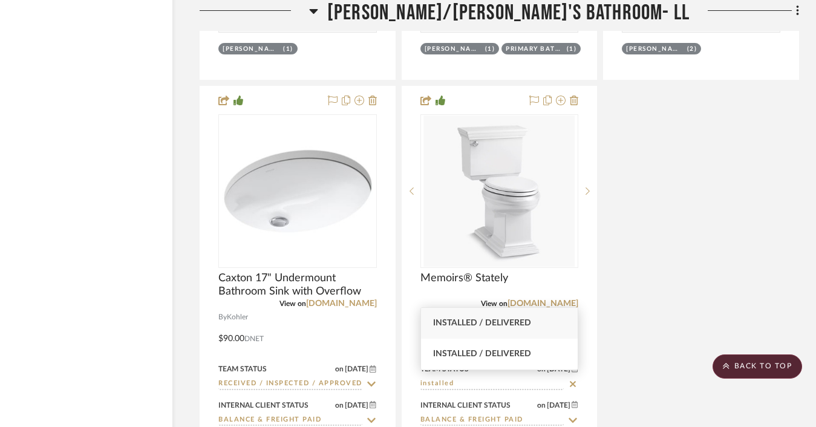
type input "installed"
click at [484, 325] on span "Installed / Delivered" at bounding box center [482, 323] width 98 height 8
type input "[DATE]"
type input "Installed / Delivered"
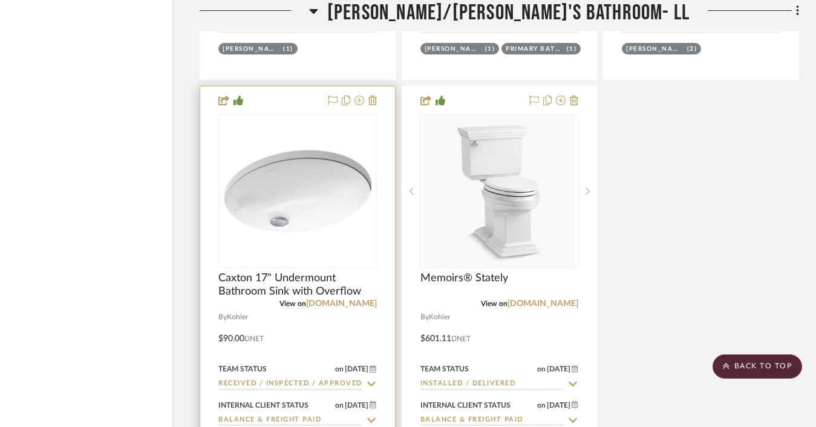
click at [321, 379] on input "Received / Inspected / Approved" at bounding box center [290, 384] width 144 height 11
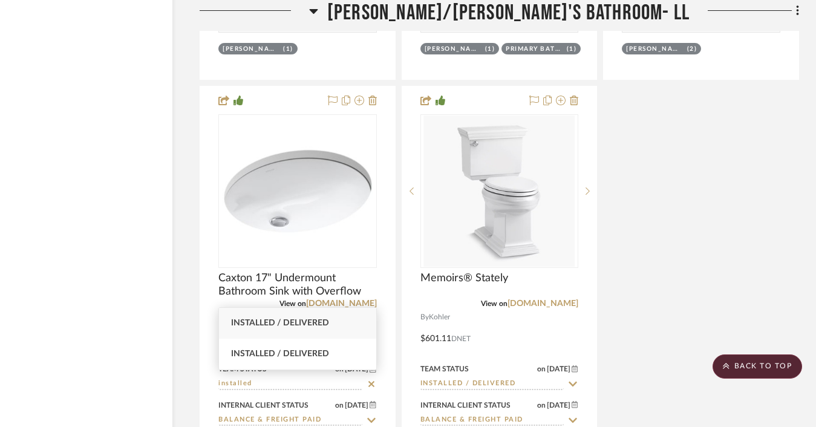
type input "installed"
click at [326, 330] on div "Installed / Delivered" at bounding box center [297, 323] width 157 height 31
type input "[DATE]"
type input "Installed / Delivered"
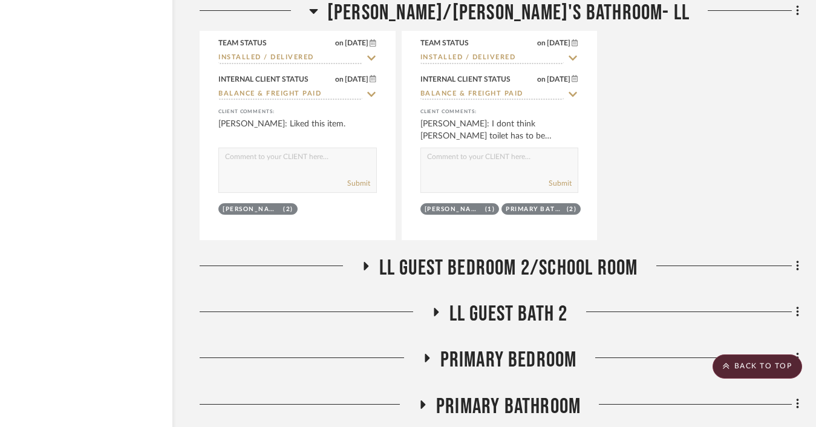
scroll to position [4472, 55]
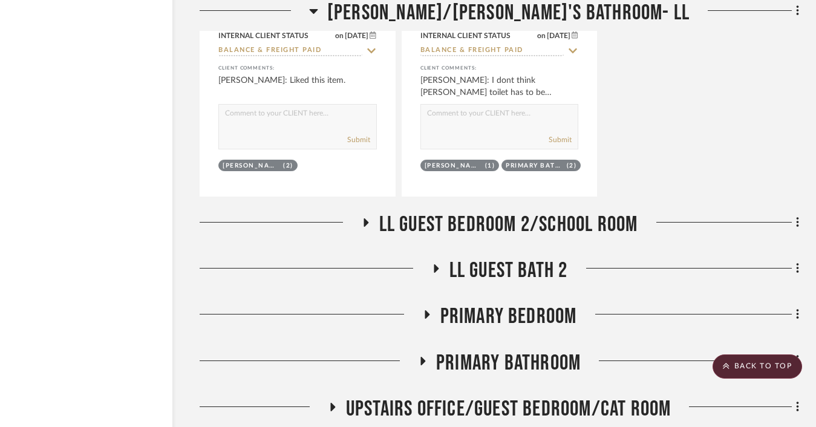
click at [485, 222] on span "LL Guest Bedroom 2/School Room" at bounding box center [508, 225] width 259 height 26
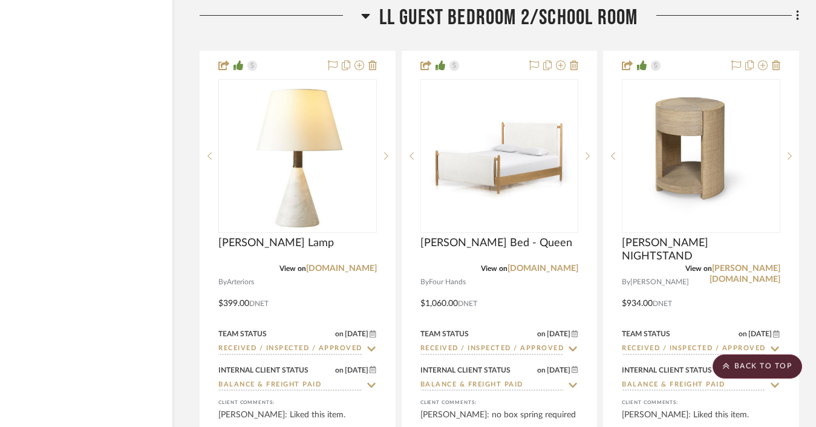
scroll to position [4728, 55]
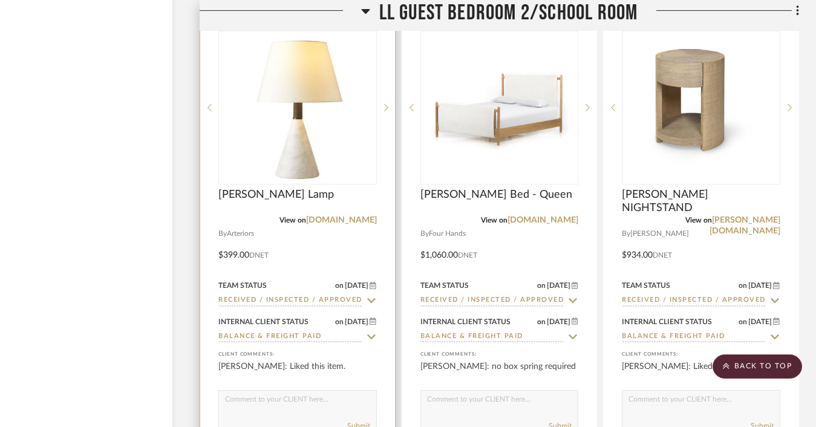
click at [284, 300] on input "Received / Inspected / Approved" at bounding box center [290, 300] width 144 height 11
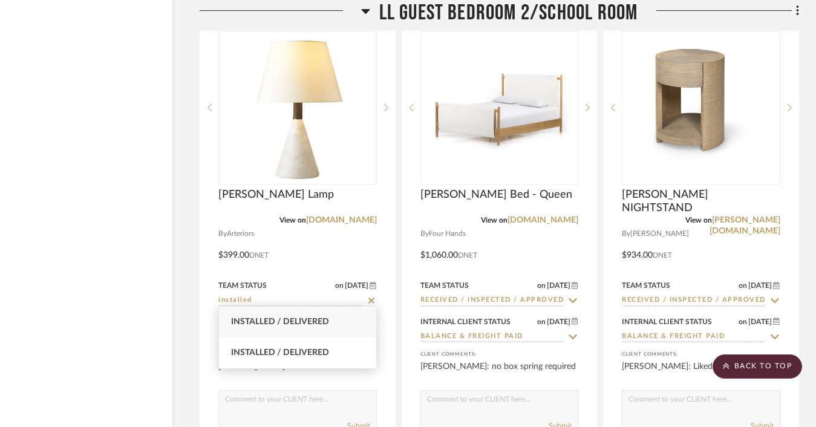
type input "installed"
click at [291, 320] on span "Installed / Delivered" at bounding box center [280, 322] width 98 height 8
type input "[DATE]"
type input "Installed / Delivered"
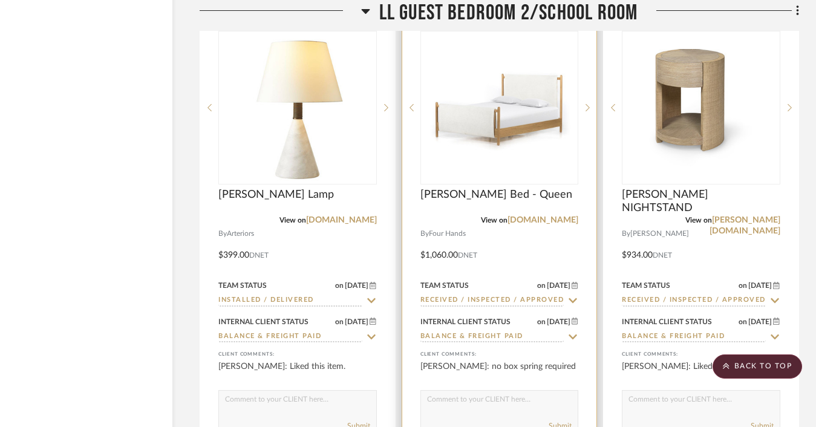
click at [444, 295] on input "Received / Inspected / Approved" at bounding box center [492, 300] width 144 height 11
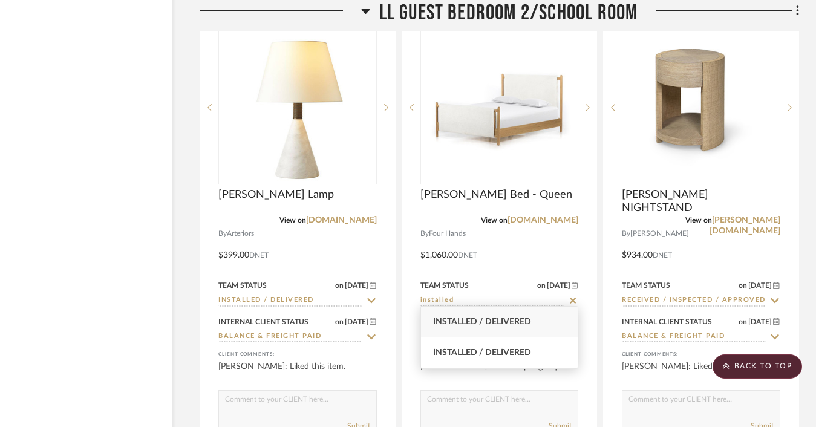
type input "installed"
click at [449, 319] on span "Installed / Delivered" at bounding box center [482, 322] width 98 height 8
type input "[DATE]"
type input "Installed / Delivered"
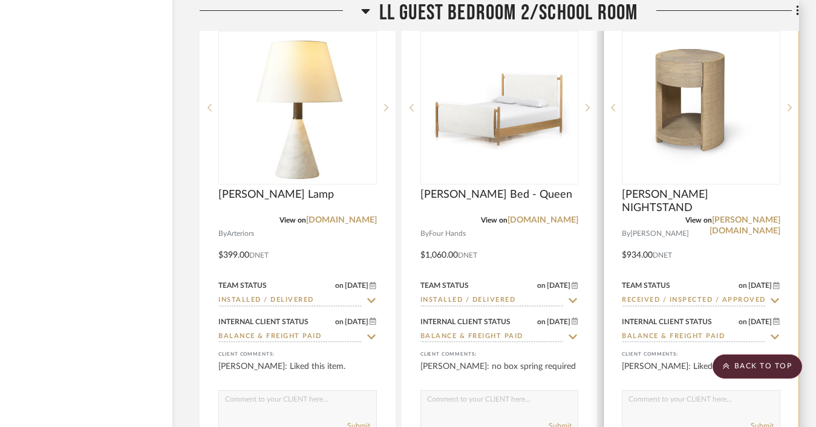
click at [669, 295] on input "Received / Inspected / Approved" at bounding box center [694, 300] width 144 height 11
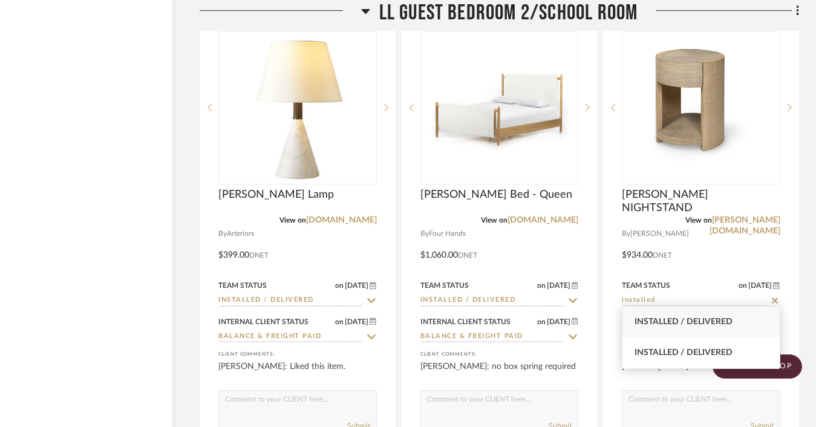
type input "installed"
click at [661, 318] on span "Installed / Delivered" at bounding box center [683, 322] width 98 height 8
type input "8/27/2025"
type input "Installed / Delivered"
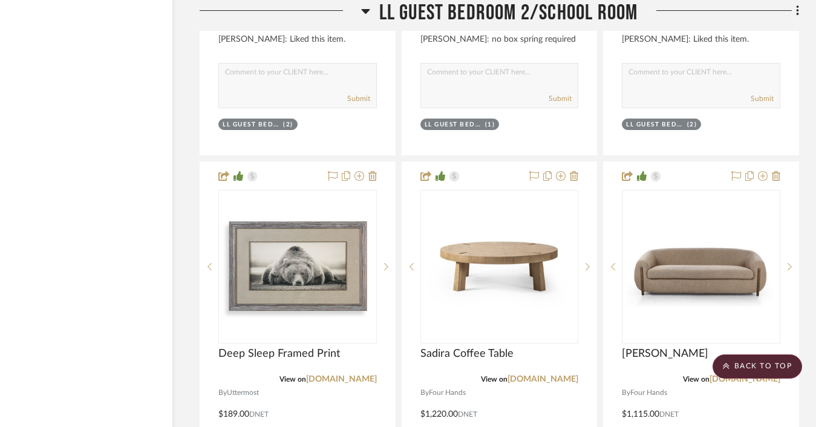
scroll to position [5216, 55]
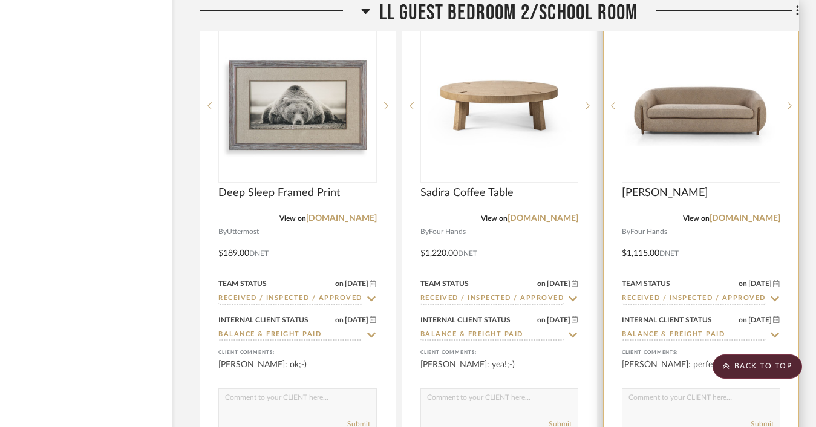
click at [657, 295] on input "Received / Inspected / Approved" at bounding box center [694, 298] width 144 height 11
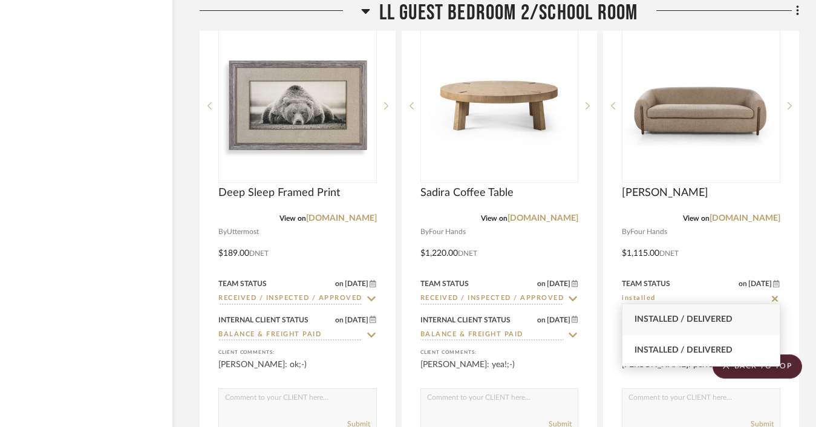
type input "installed"
click at [651, 321] on span "Installed / Delivered" at bounding box center [683, 319] width 98 height 8
type input "8/27/2025"
type input "Installed / Delivered"
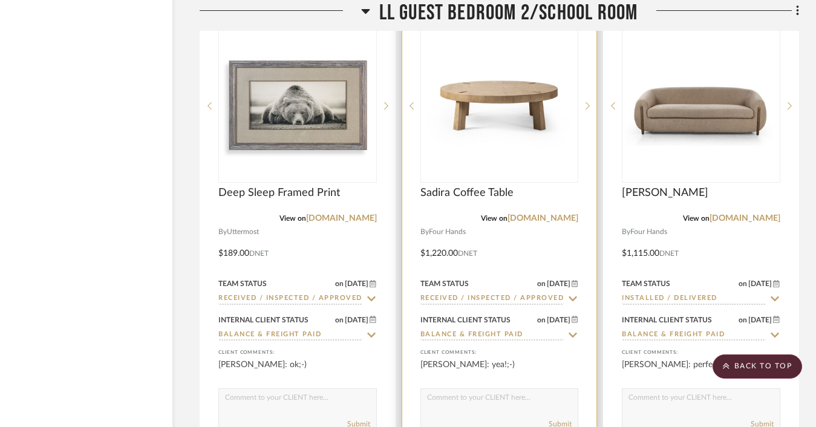
click at [507, 298] on input "Received / Inspected / Approved" at bounding box center [492, 298] width 144 height 11
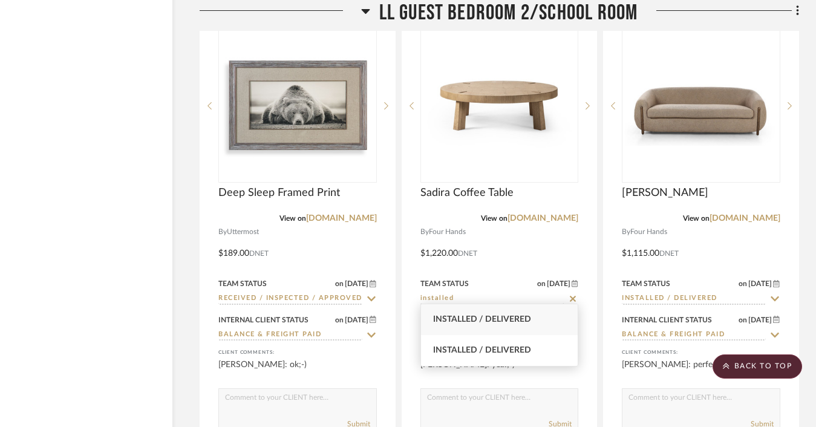
type input "installed"
click at [486, 323] on span "Installed / Delivered" at bounding box center [482, 319] width 98 height 8
type input "8/27/2025"
type input "Installed / Delivered"
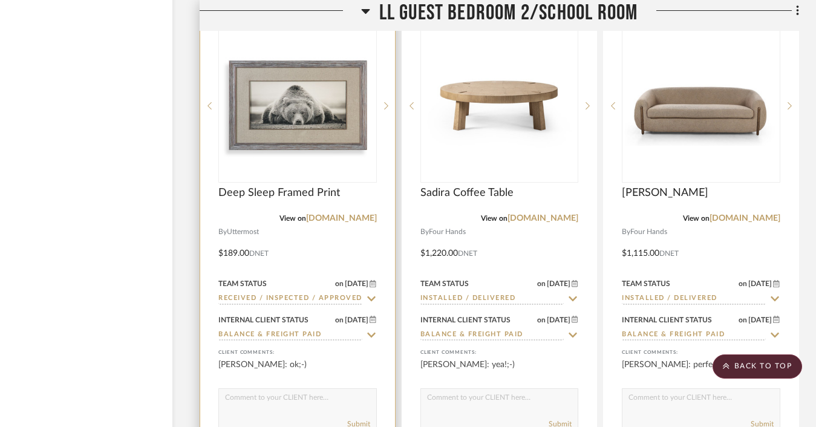
click at [322, 293] on input "Received / Inspected / Approved" at bounding box center [290, 298] width 144 height 11
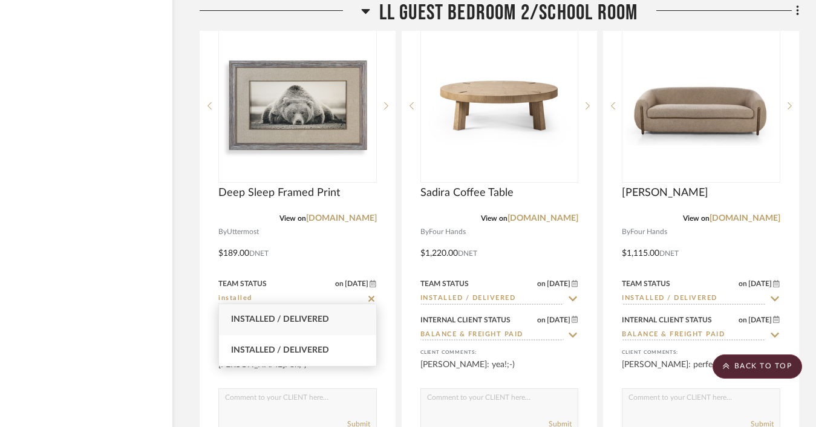
type input "installed"
click at [307, 321] on span "Installed / Delivered" at bounding box center [280, 319] width 98 height 8
type input "8/27/2025"
type input "Installed / Delivered"
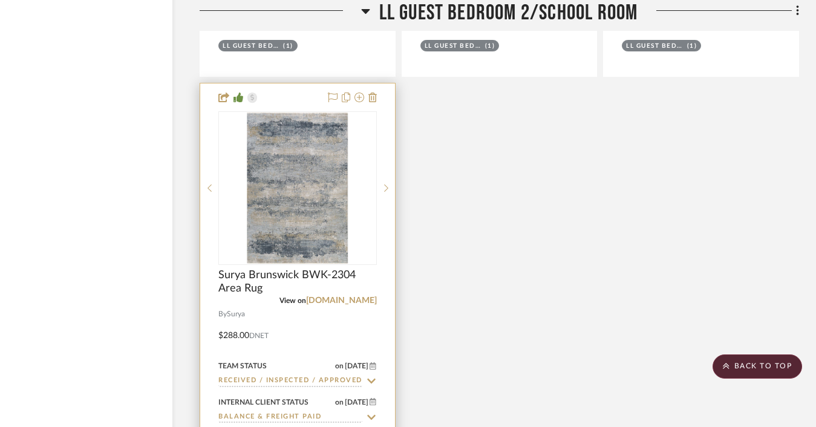
scroll to position [5624, 55]
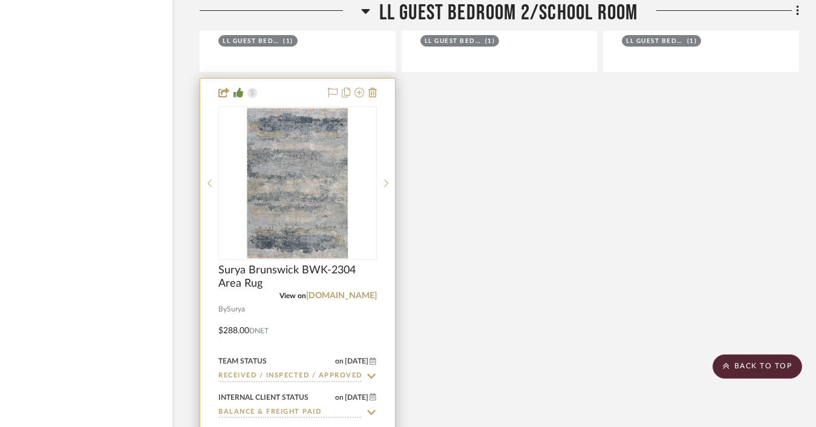
click at [284, 371] on input "Received / Inspected / Approved" at bounding box center [290, 376] width 144 height 11
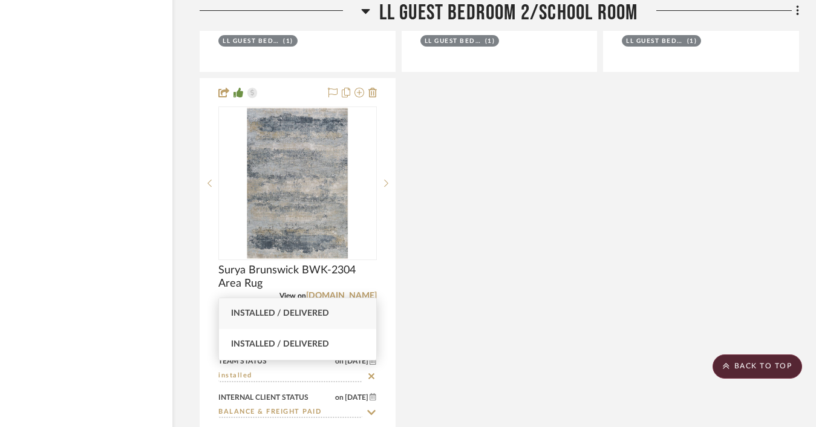
type input "installed"
click at [292, 310] on span "Installed / Delivered" at bounding box center [280, 313] width 98 height 8
type input "8/27/2025"
type input "Installed / Delivered"
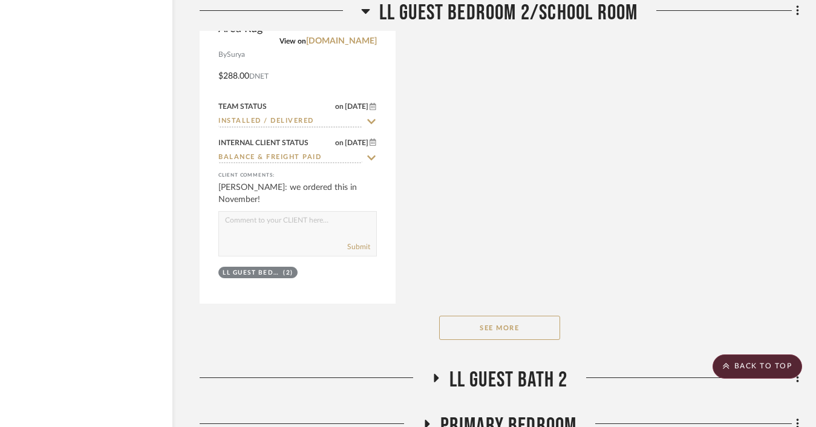
scroll to position [5951, 55]
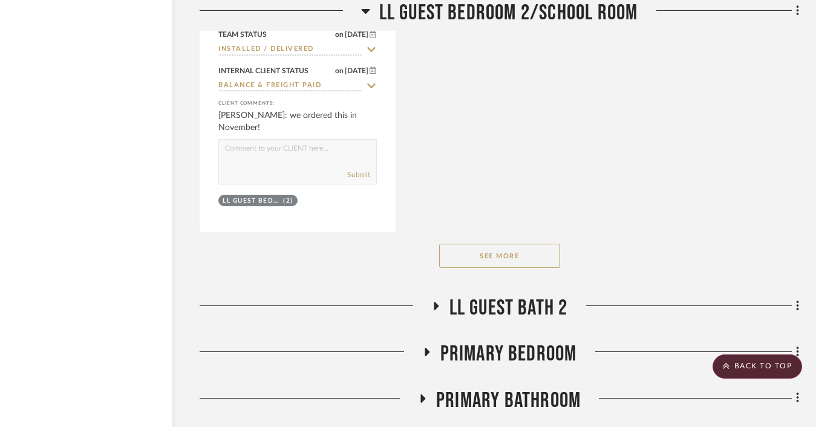
click at [481, 295] on span "LL Guest Bath 2" at bounding box center [508, 308] width 119 height 26
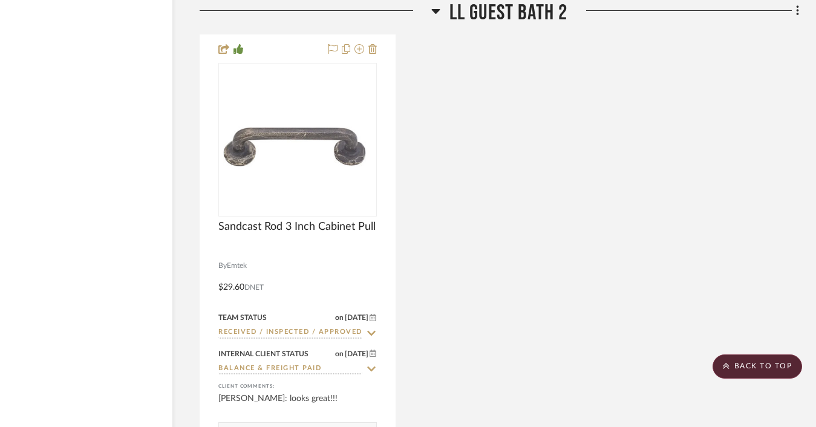
scroll to position [6276, 55]
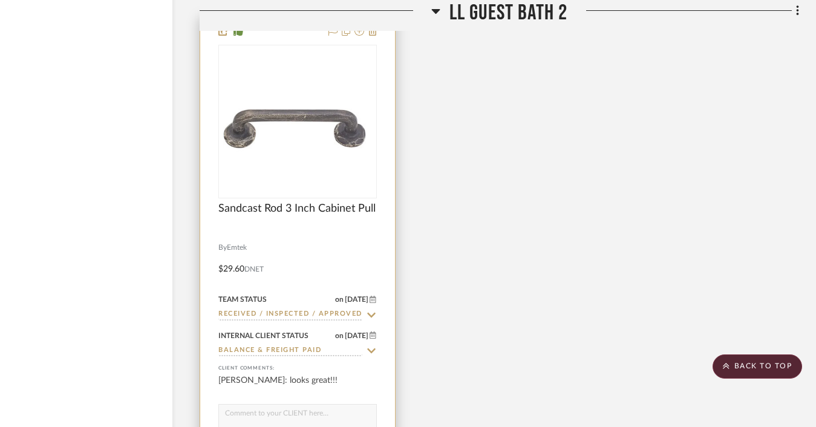
click at [331, 309] on input "Received / Inspected / Approved" at bounding box center [290, 314] width 144 height 11
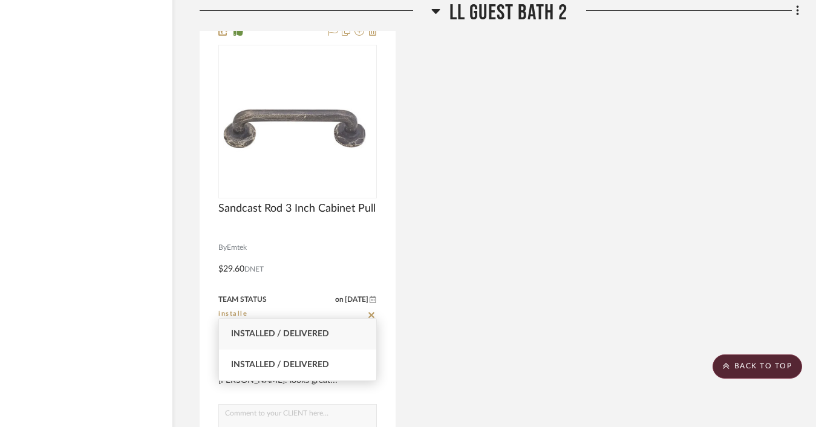
type input "installe"
click at [319, 335] on span "Installed / Delivered" at bounding box center [280, 334] width 98 height 8
type input "8/27/2025"
type input "Installed / Delivered"
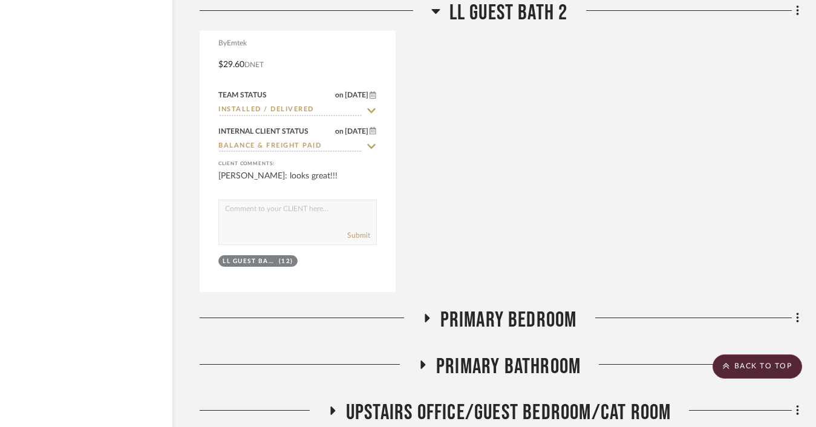
scroll to position [6649, 55]
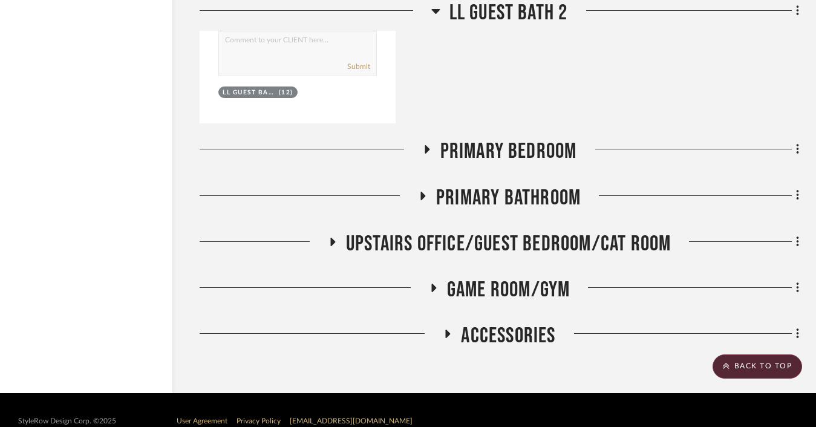
click at [521, 145] on span "Primary Bedroom" at bounding box center [508, 151] width 137 height 26
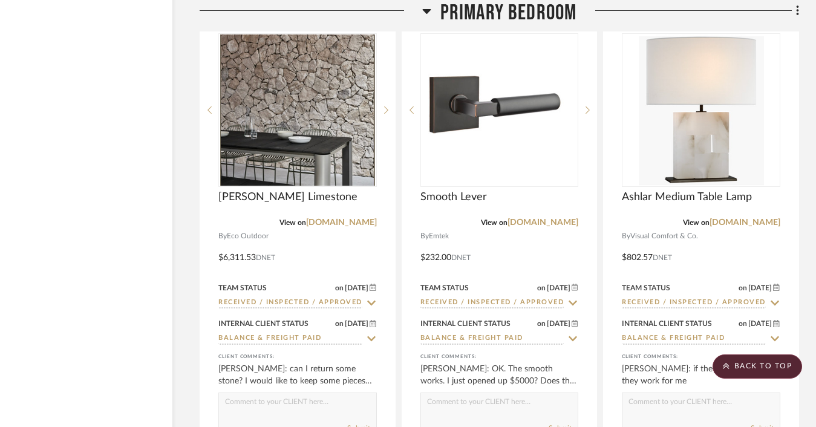
scroll to position [6841, 55]
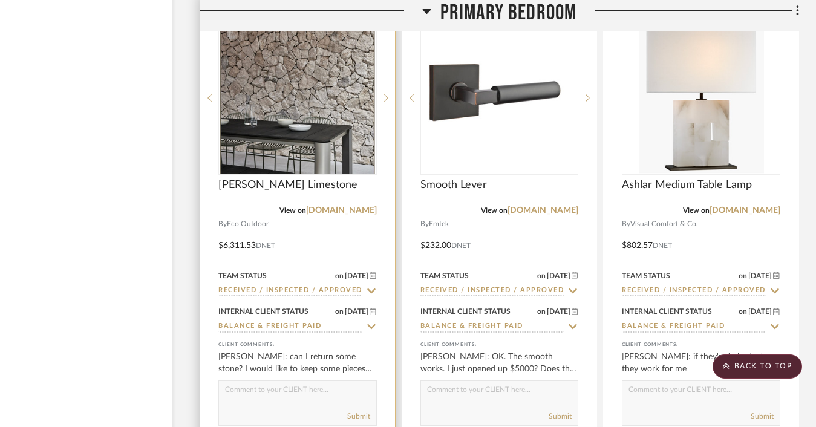
click at [316, 285] on input "Received / Inspected / Approved" at bounding box center [290, 290] width 144 height 11
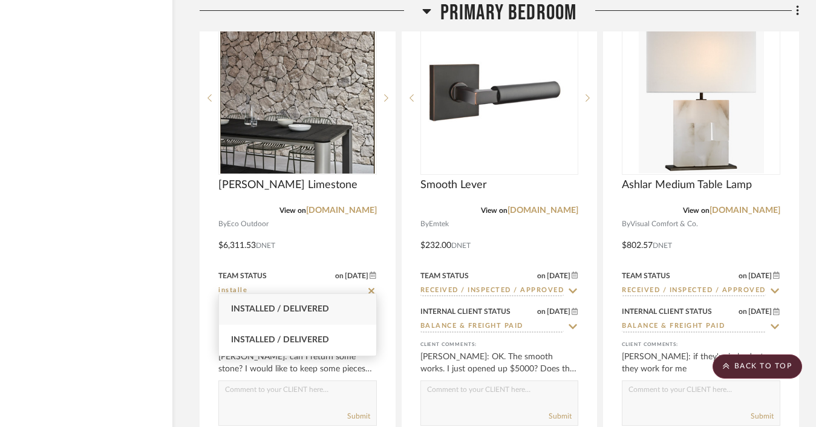
type input "installe"
click at [302, 308] on span "Installed / Delivered" at bounding box center [280, 309] width 98 height 8
type input "8/27/2025"
type input "Installed / Delivered"
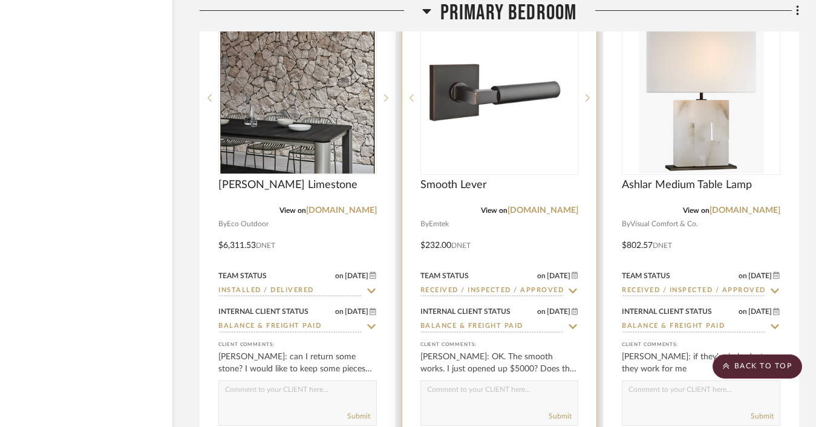
click at [449, 285] on input "Received / Inspected / Approved" at bounding box center [492, 290] width 144 height 11
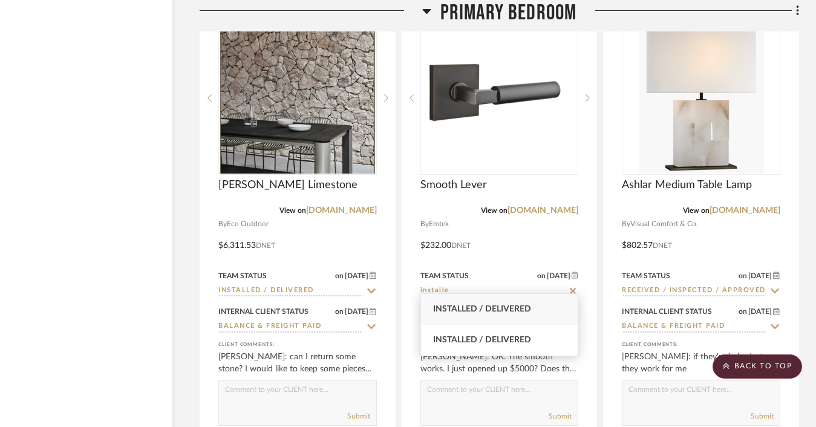
type input "installe"
click at [458, 305] on span "Installed / Delivered" at bounding box center [482, 309] width 98 height 8
type input "8/27/2025"
type input "Installed / Delivered"
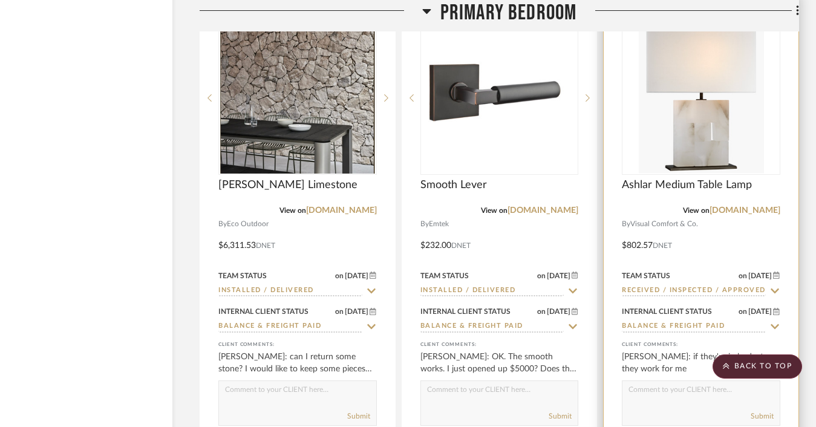
click at [642, 287] on input "Received / Inspected / Approved" at bounding box center [694, 290] width 144 height 11
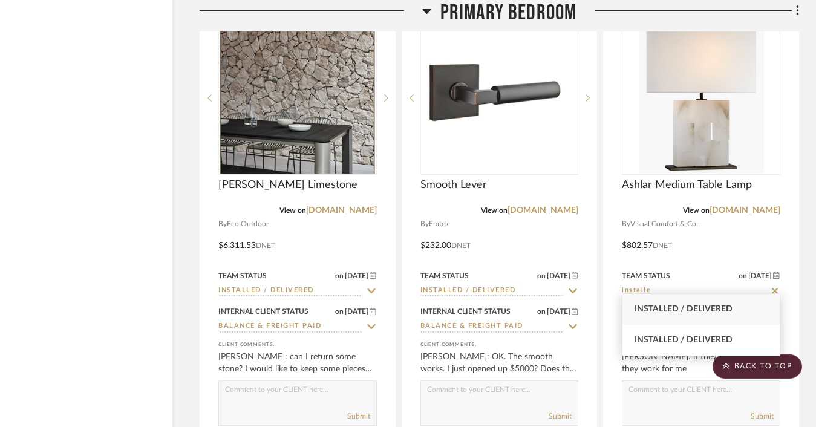
type input "installe"
click at [654, 307] on span "Installed / Delivered" at bounding box center [683, 309] width 98 height 8
type input "8/27/2025"
type input "Installed / Delivered"
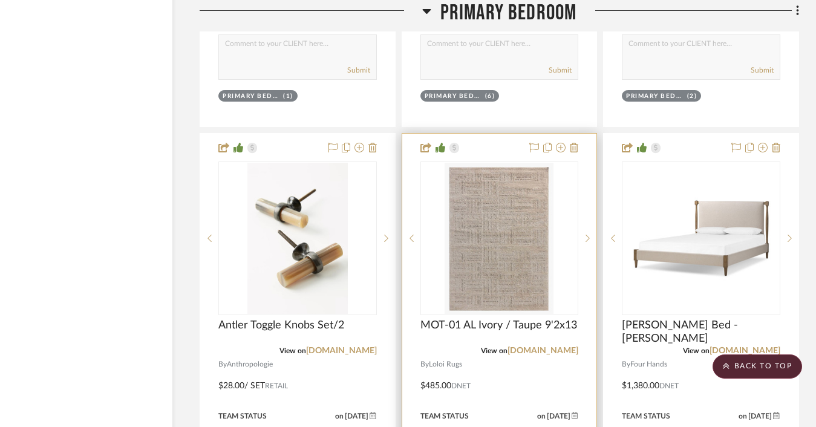
scroll to position [7330, 55]
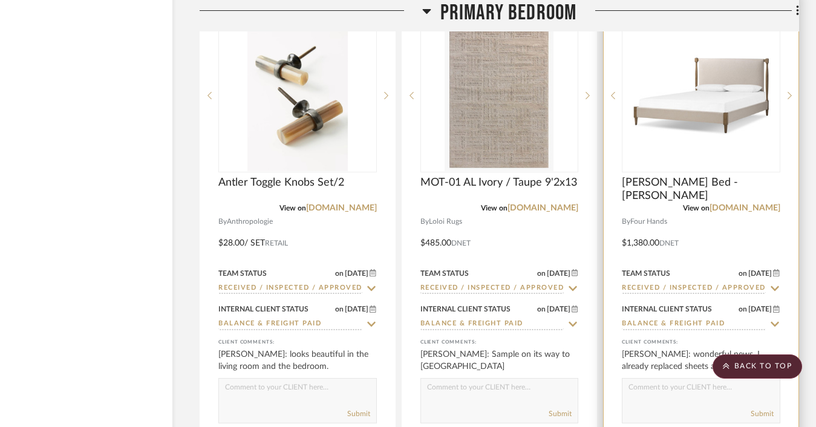
click at [647, 283] on input "Received / Inspected / Approved" at bounding box center [694, 288] width 144 height 11
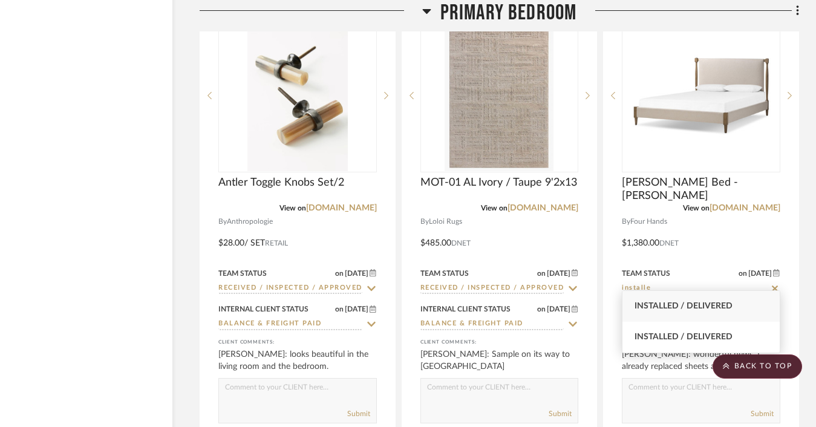
type input "installe"
click at [652, 304] on span "Installed / Delivered" at bounding box center [683, 306] width 98 height 8
type input "8/27/2025"
type input "Installed / Delivered"
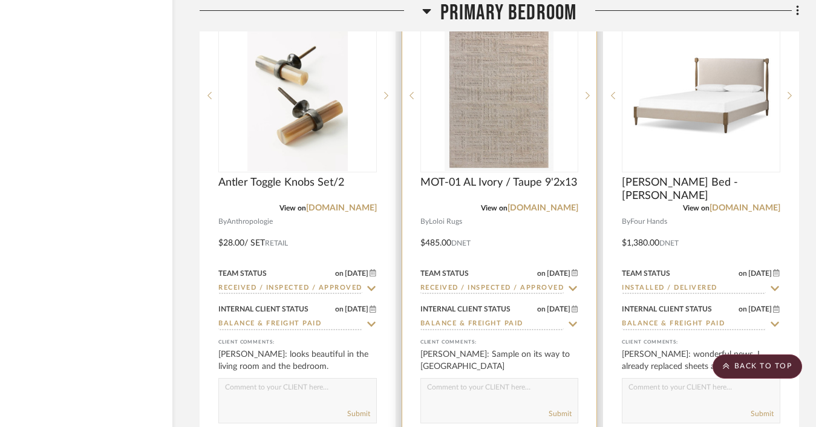
click at [509, 283] on input "Received / Inspected / Approved" at bounding box center [492, 288] width 144 height 11
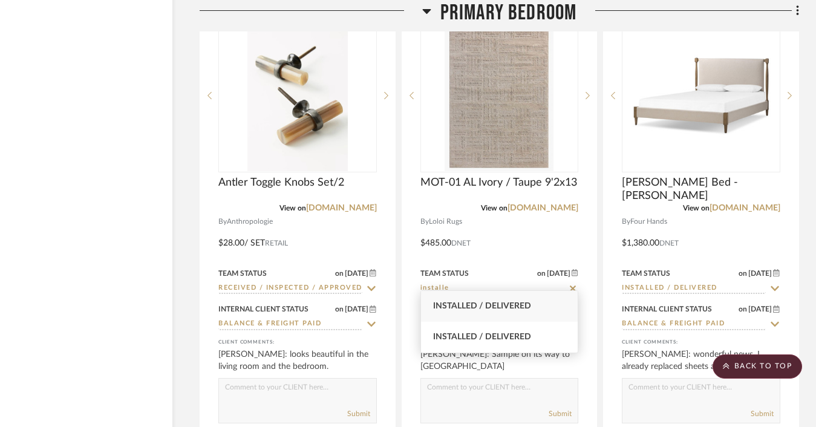
type input "installe"
click at [497, 305] on span "Installed / Delivered" at bounding box center [482, 306] width 98 height 8
type input "8/27/2025"
type input "Installed / Delivered"
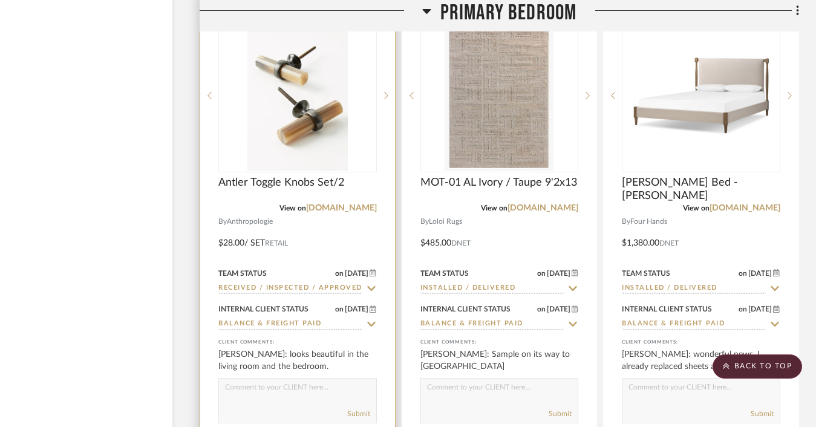
click at [323, 283] on input "Received / Inspected / Approved" at bounding box center [290, 288] width 144 height 11
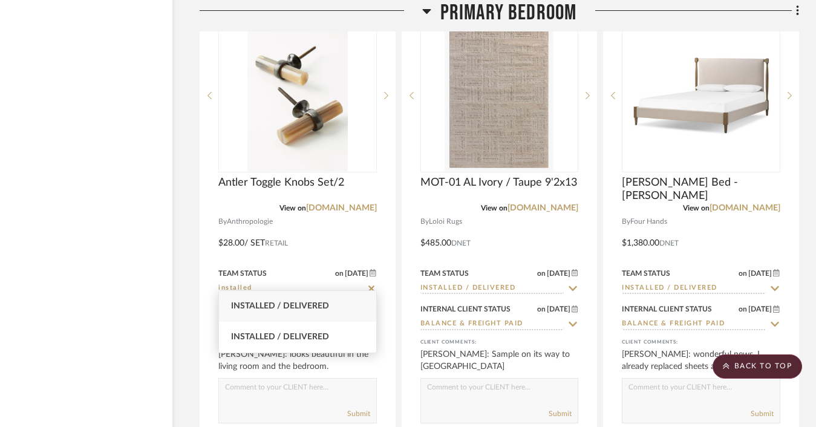
type input "installed"
click at [302, 306] on span "Installed / Delivered" at bounding box center [280, 306] width 98 height 8
type input "8/27/2025"
type input "Installed / Delivered"
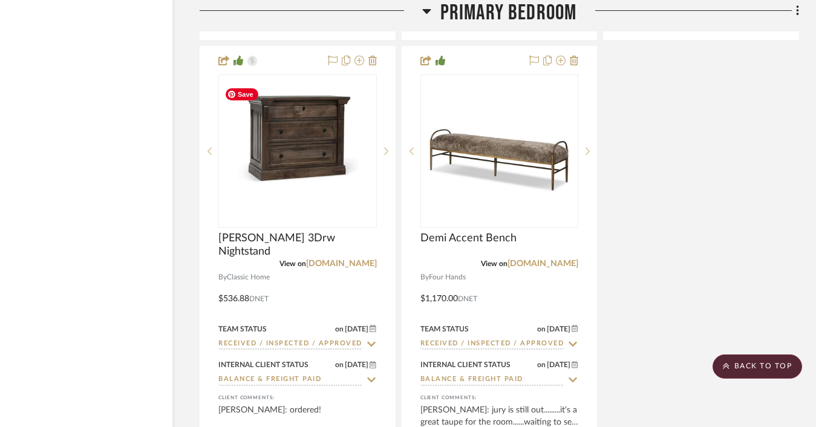
scroll to position [7791, 55]
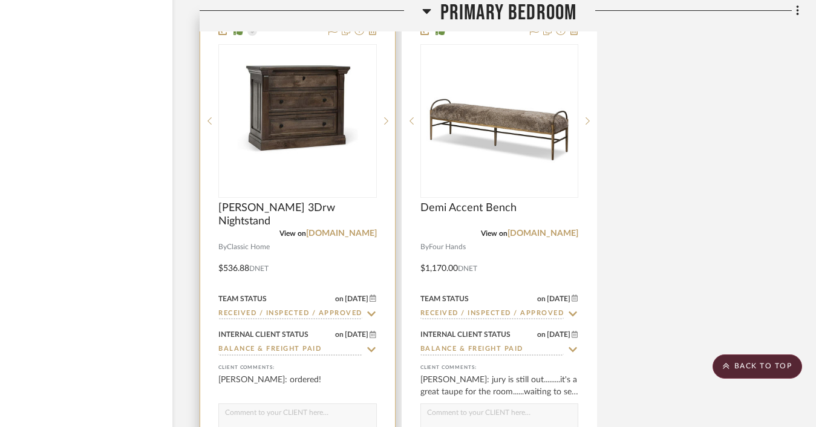
click at [296, 308] on input "Received / Inspected / Approved" at bounding box center [290, 313] width 144 height 11
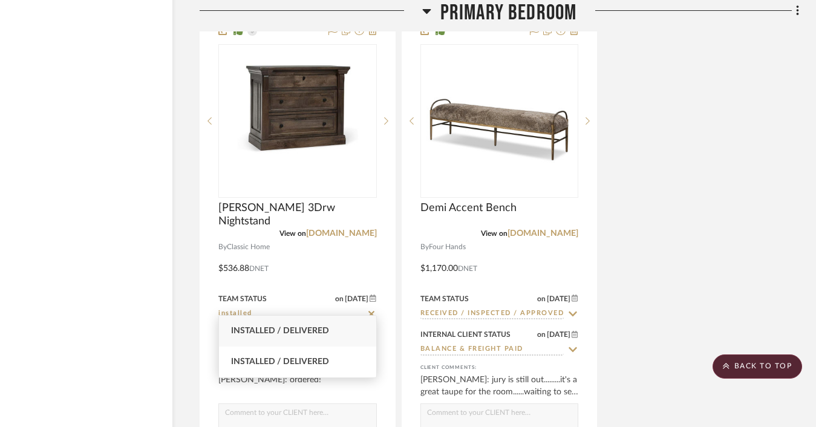
type input "installed"
click at [292, 334] on span "Installed / Delivered" at bounding box center [280, 331] width 98 height 8
type input "8/27/2025"
type input "Installed / Delivered"
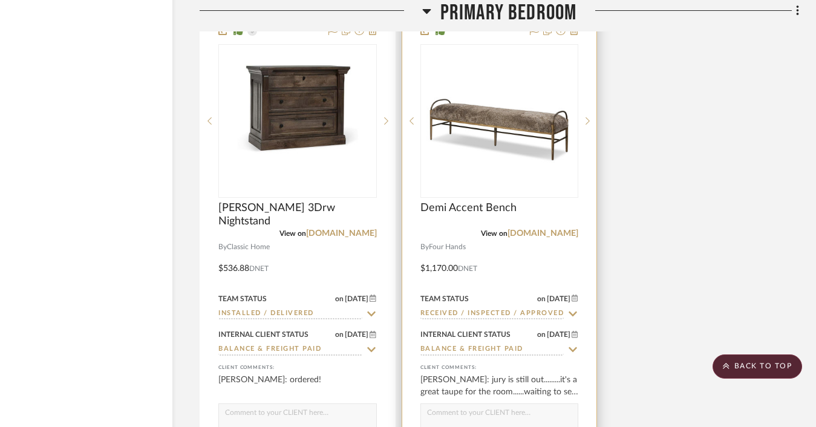
click at [451, 308] on input "Received / Inspected / Approved" at bounding box center [492, 313] width 144 height 11
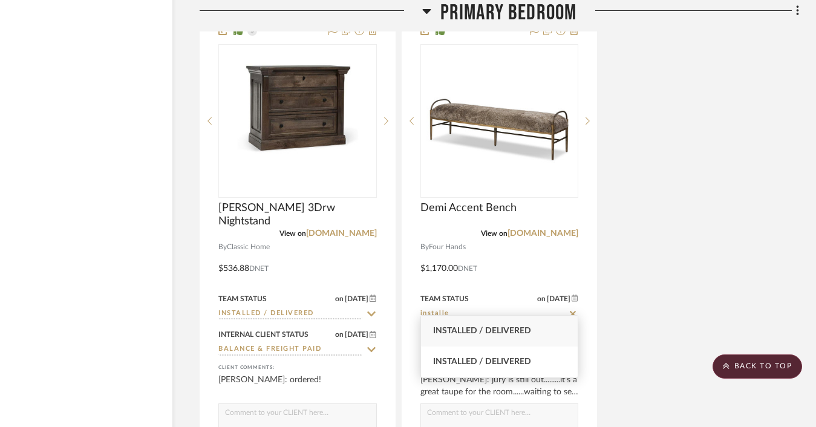
type input "installe"
click at [455, 330] on span "Installed / Delivered" at bounding box center [482, 331] width 98 height 8
type input "8/27/2025"
type input "Installed / Delivered"
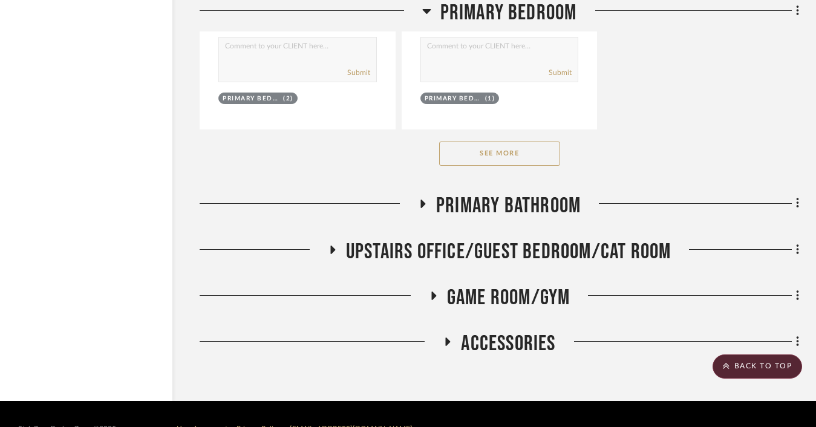
scroll to position [8178, 55]
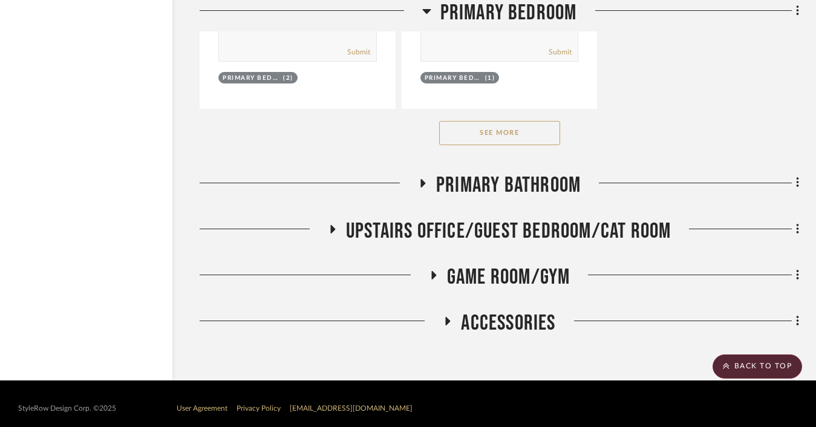
click at [520, 172] on span "Primary Bathroom" at bounding box center [508, 185] width 145 height 26
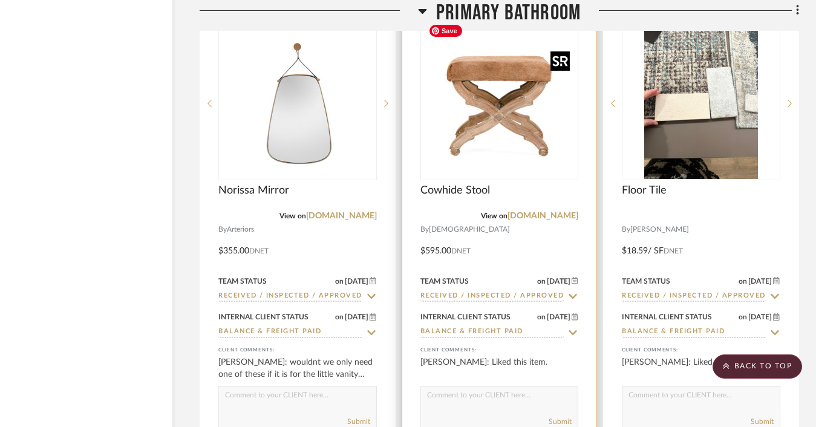
scroll to position [8478, 55]
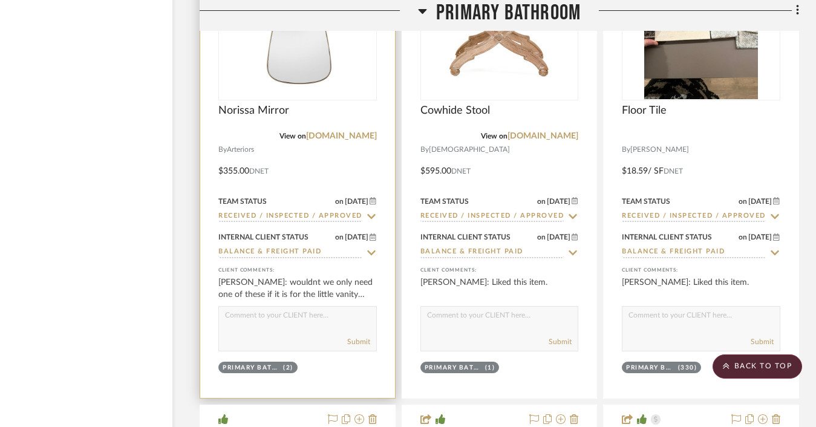
click at [333, 211] on input "Received / Inspected / Approved" at bounding box center [290, 216] width 144 height 11
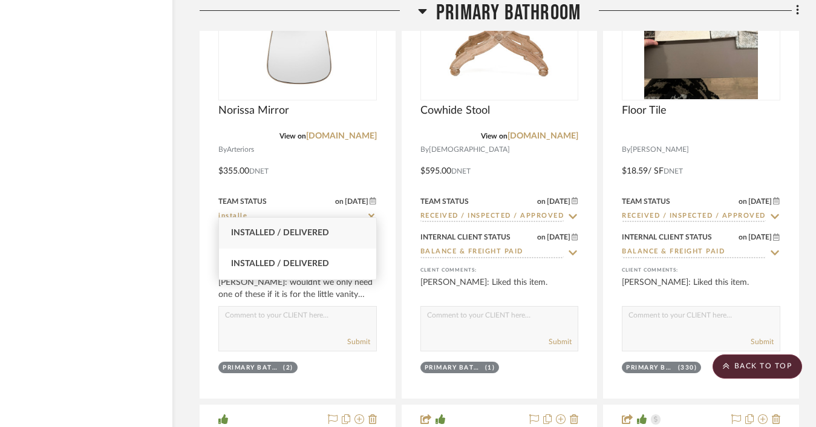
type input "installe"
click at [322, 236] on span "Installed / Delivered" at bounding box center [280, 233] width 98 height 8
type input "8/27/2025"
type input "Installed / Delivered"
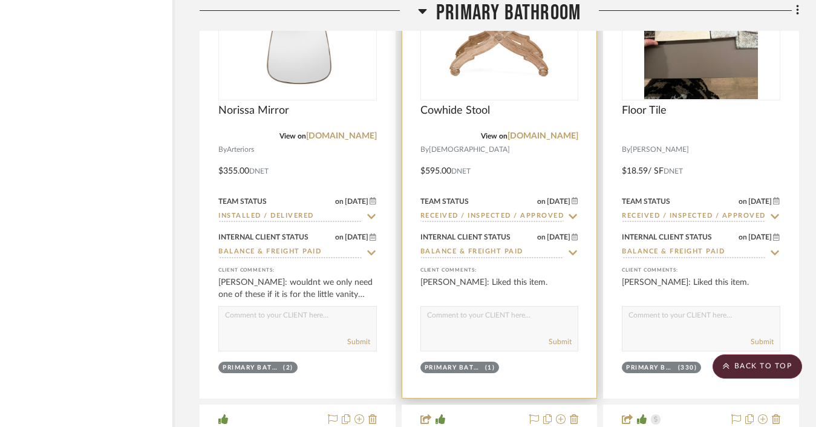
click at [471, 211] on input "Received / Inspected / Approved" at bounding box center [492, 216] width 144 height 11
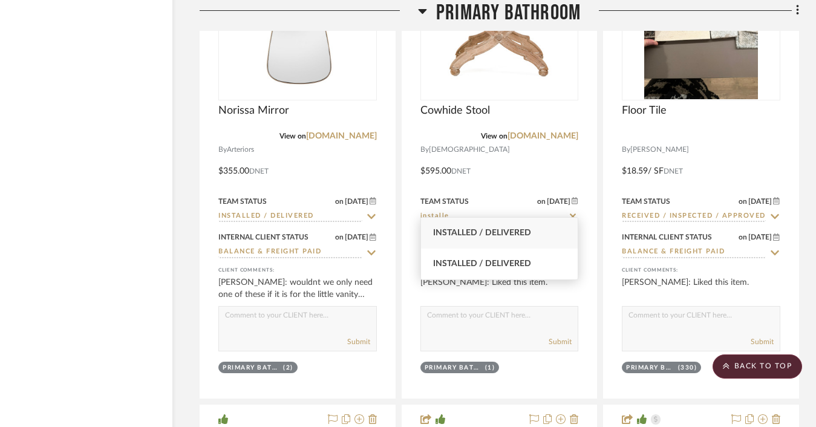
type input "installe"
click at [466, 234] on span "Installed / Delivered" at bounding box center [482, 233] width 98 height 8
type input "8/27/2025"
type input "Installed / Delivered"
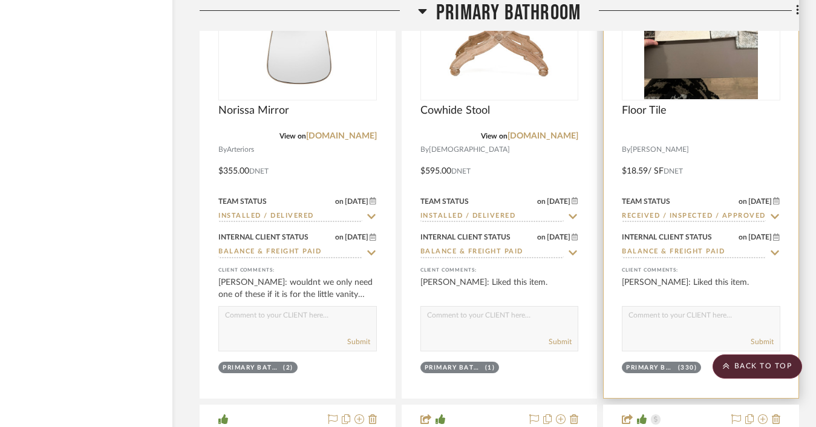
click at [689, 211] on input "Received / Inspected / Approved" at bounding box center [694, 216] width 144 height 11
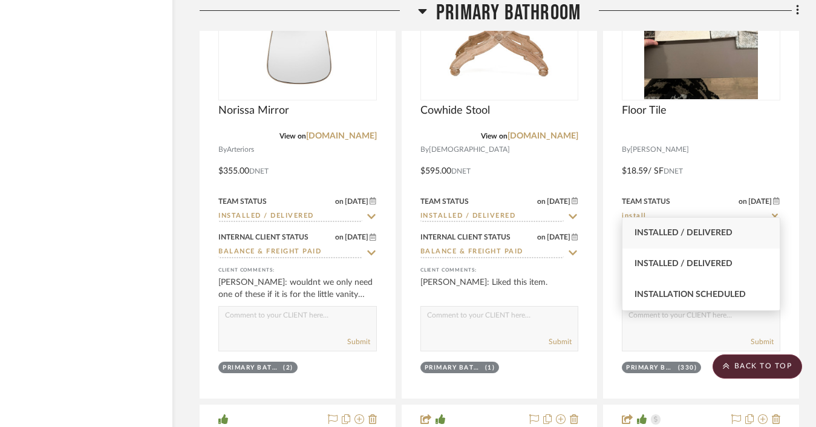
type input "install"
click at [673, 232] on span "Installed / Delivered" at bounding box center [683, 233] width 98 height 8
type input "8/27/2025"
type input "Installed / Delivered"
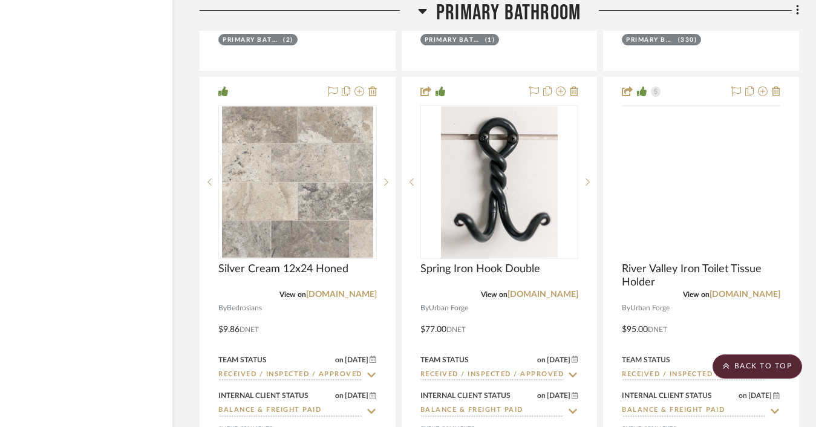
scroll to position [8810, 55]
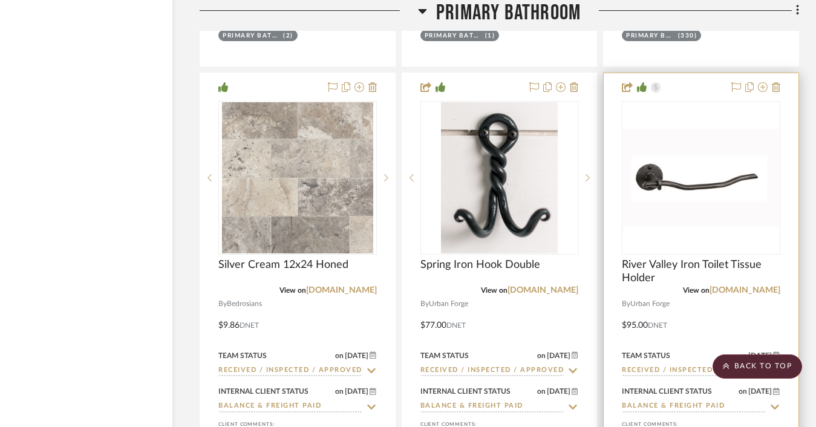
click at [642, 365] on input "Received / Inspected / Approved" at bounding box center [694, 370] width 144 height 11
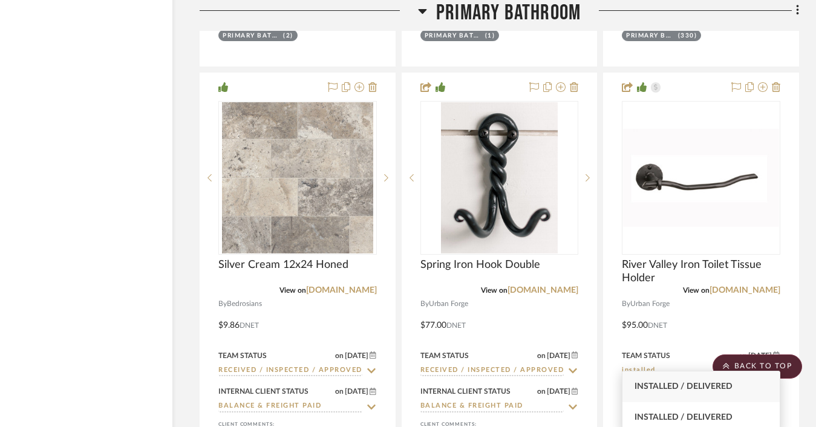
type input "installed"
click at [641, 401] on div "Installed / Delivered" at bounding box center [700, 386] width 157 height 31
type input "8/27/2025"
type input "Installed / Delivered"
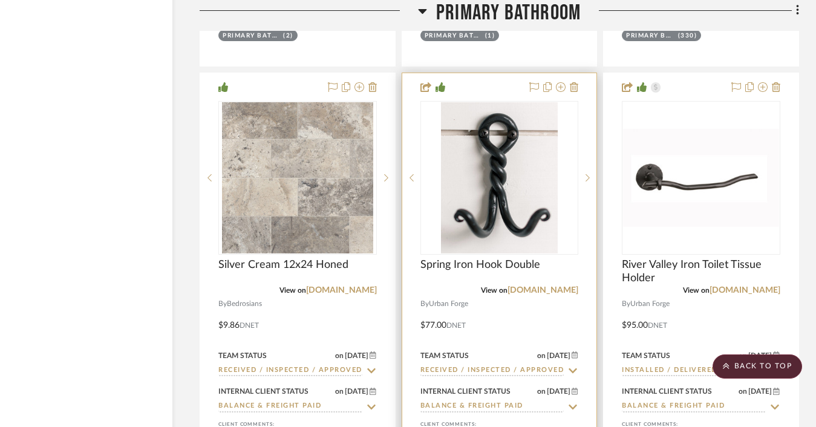
click at [549, 365] on input "Received / Inspected / Approved" at bounding box center [492, 370] width 144 height 11
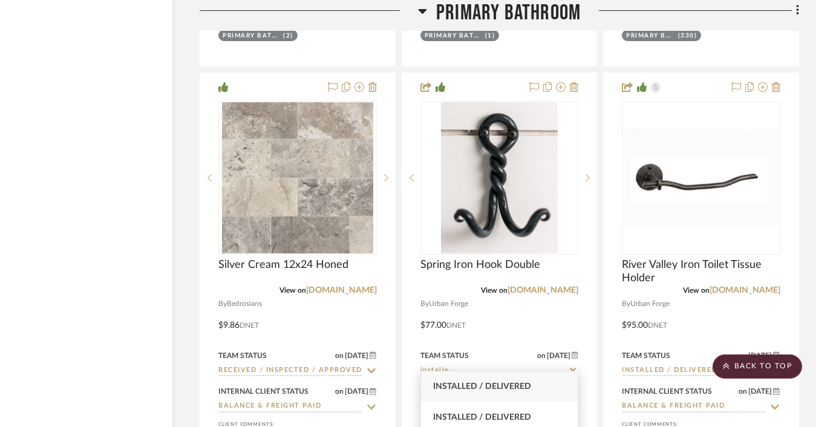
type input "installe"
click at [526, 387] on span "Installed / Delivered" at bounding box center [482, 386] width 98 height 8
type input "8/27/2025"
type input "Installed / Delivered"
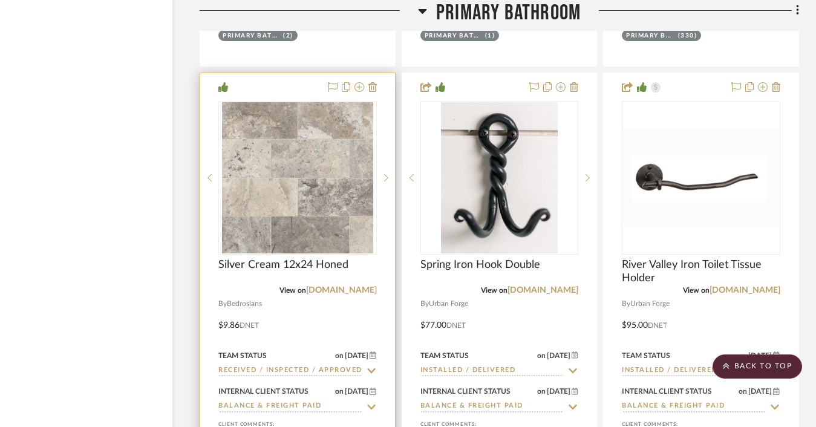
click at [337, 365] on input "Received / Inspected / Approved" at bounding box center [290, 370] width 144 height 11
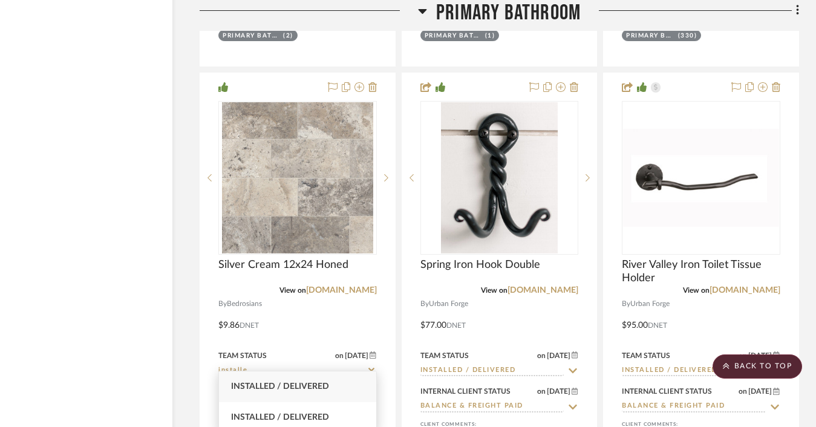
type input "installe"
click at [303, 385] on span "Installed / Delivered" at bounding box center [280, 386] width 98 height 8
type input "8/27/2025"
type input "Installed / Delivered"
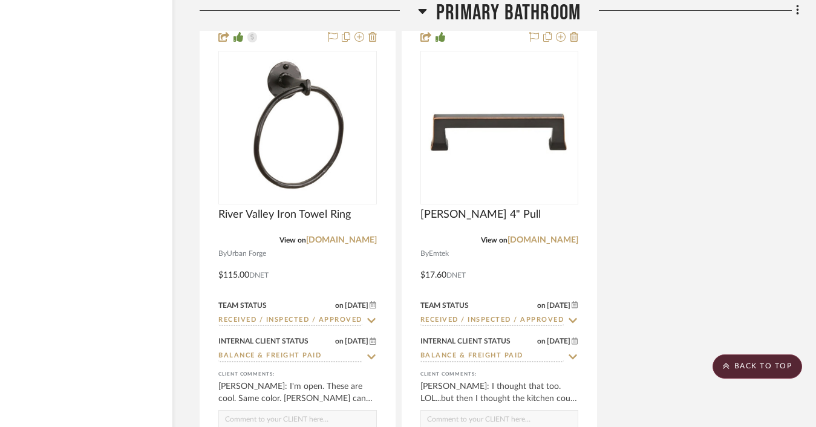
scroll to position [9380, 55]
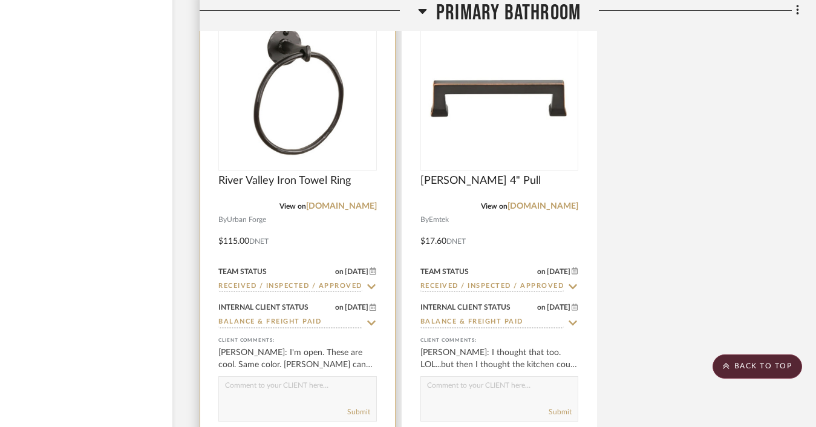
click at [322, 281] on input "Received / Inspected / Approved" at bounding box center [290, 286] width 144 height 11
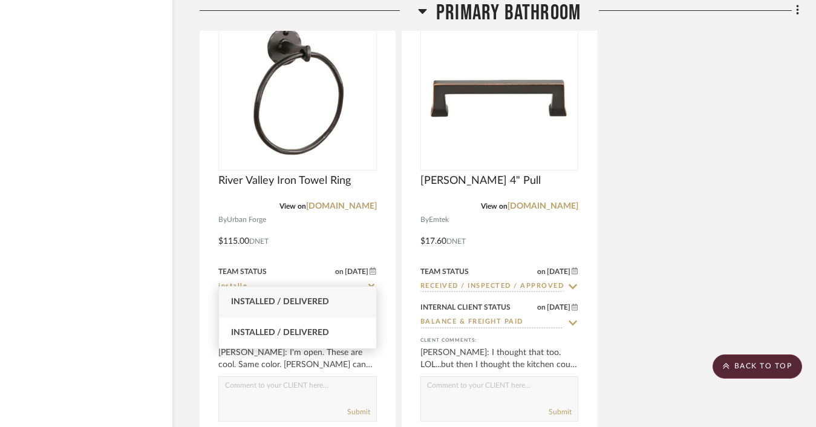
type input "installe"
click at [310, 305] on span "Installed / Delivered" at bounding box center [280, 302] width 98 height 8
type input "8/27/2025"
type input "Installed / Delivered"
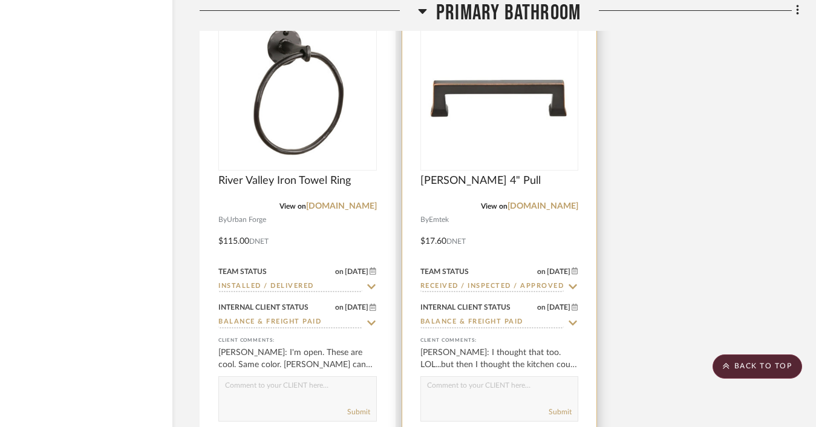
click at [487, 281] on input "Received / Inspected / Approved" at bounding box center [492, 286] width 144 height 11
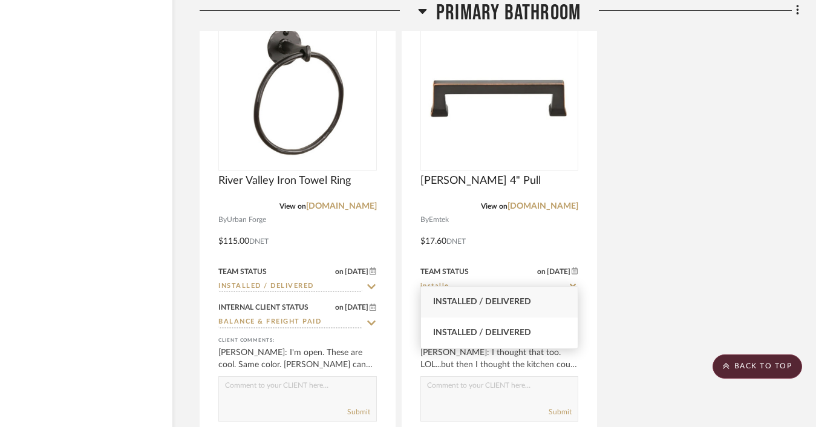
type input "installe"
click at [480, 300] on span "Installed / Delivered" at bounding box center [482, 302] width 98 height 8
type input "8/27/2025"
type input "Installed / Delivered"
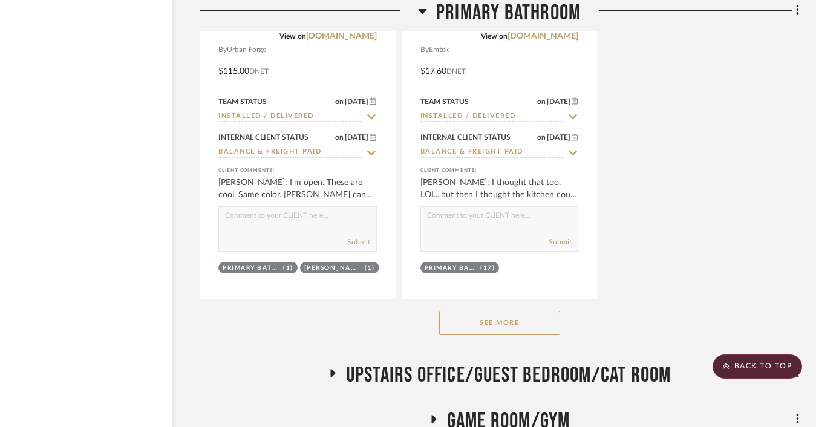
scroll to position [9692, 55]
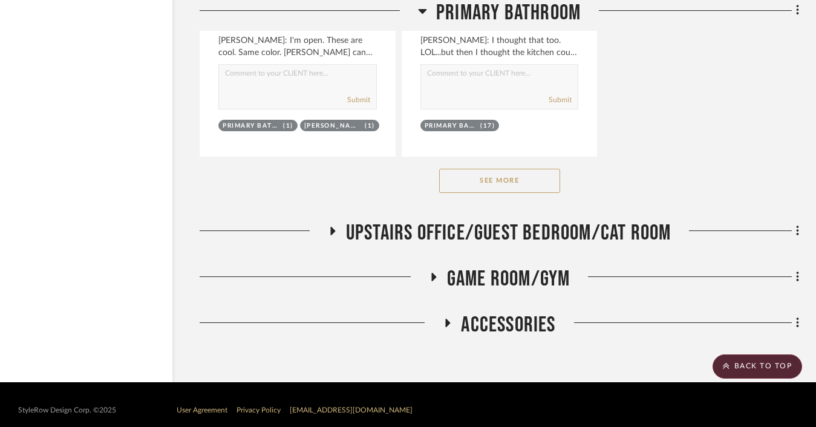
click at [513, 221] on span "Upstairs Office/Guest Bedroom/Cat Room" at bounding box center [508, 233] width 325 height 26
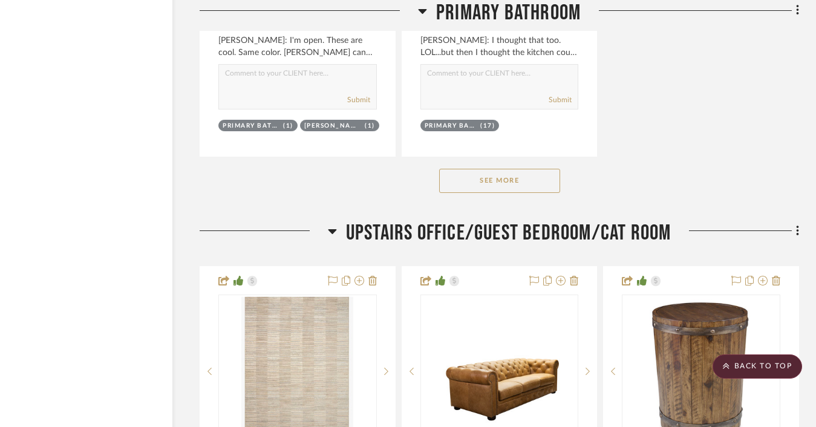
click at [498, 9] on span "Primary Bathroom" at bounding box center [508, 13] width 145 height 26
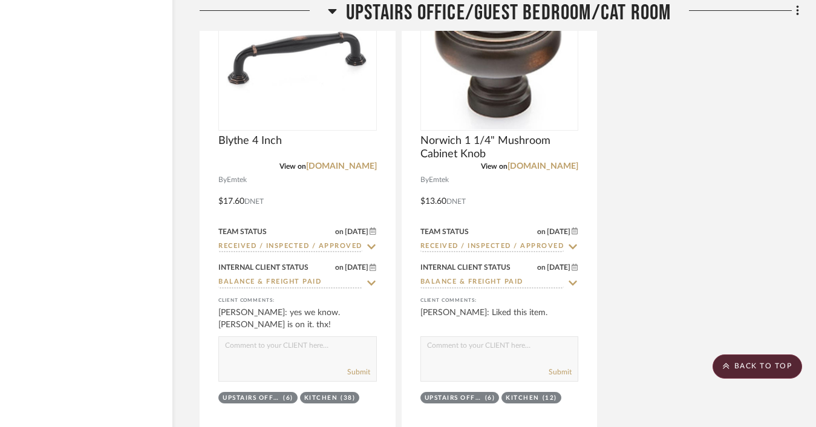
click at [498, 9] on span "Upstairs Office/Guest Bedroom/Cat Room" at bounding box center [508, 13] width 325 height 26
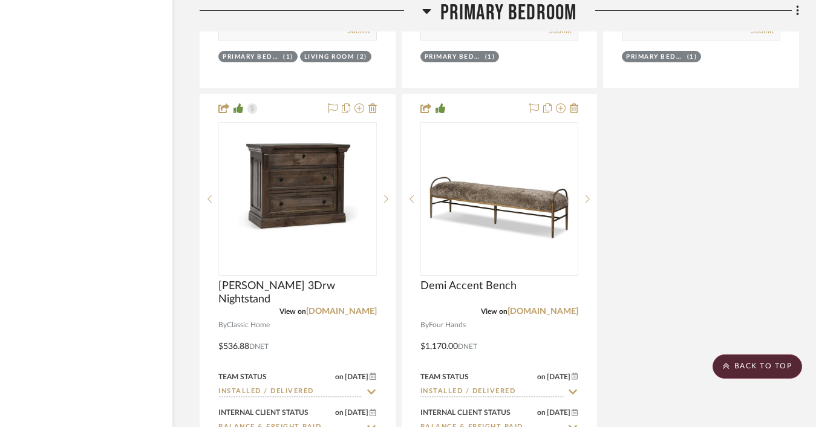
click at [498, 9] on span "Primary Bedroom" at bounding box center [508, 13] width 137 height 26
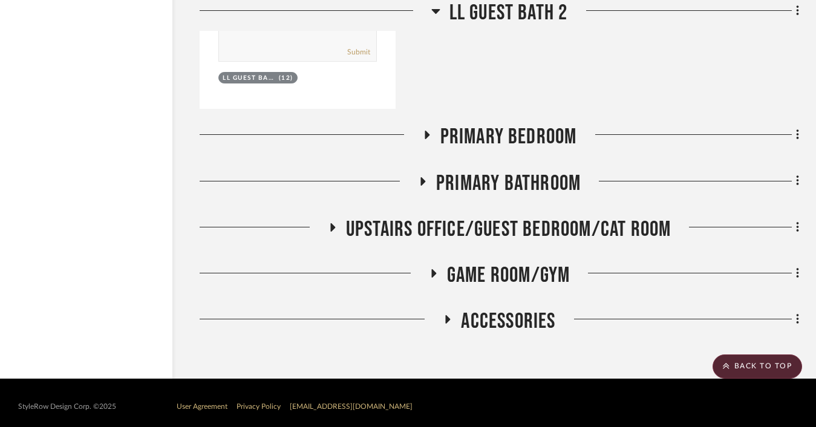
click at [498, 9] on span "LL Guest Bath 2" at bounding box center [508, 13] width 119 height 26
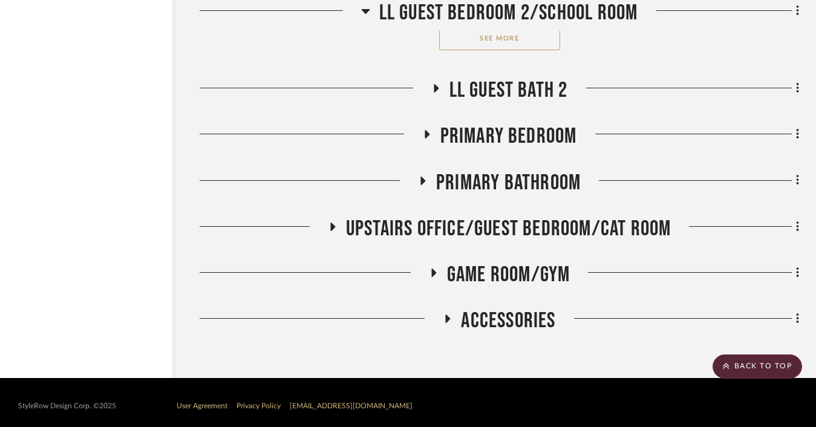
click at [498, 9] on span "LL Guest Bedroom 2/School Room" at bounding box center [508, 13] width 259 height 26
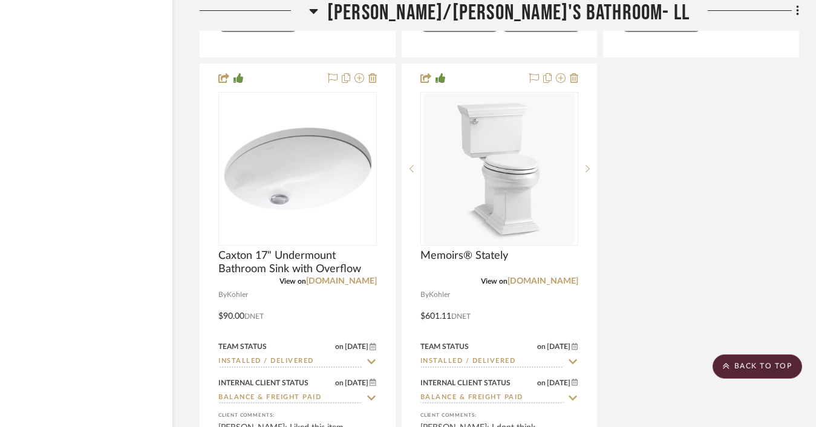
click at [498, 9] on span "[PERSON_NAME]/[PERSON_NAME]'s Bathroom- LL" at bounding box center [508, 13] width 362 height 26
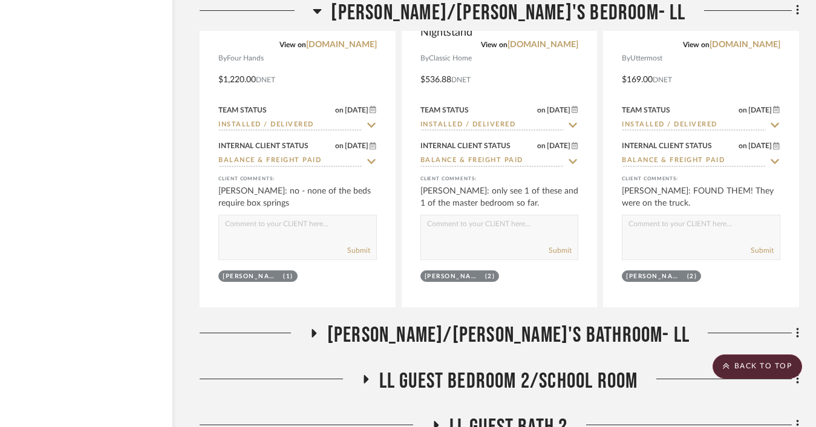
click at [498, 8] on span "[PERSON_NAME]/[PERSON_NAME]'s Bedroom- LL" at bounding box center [508, 13] width 354 height 26
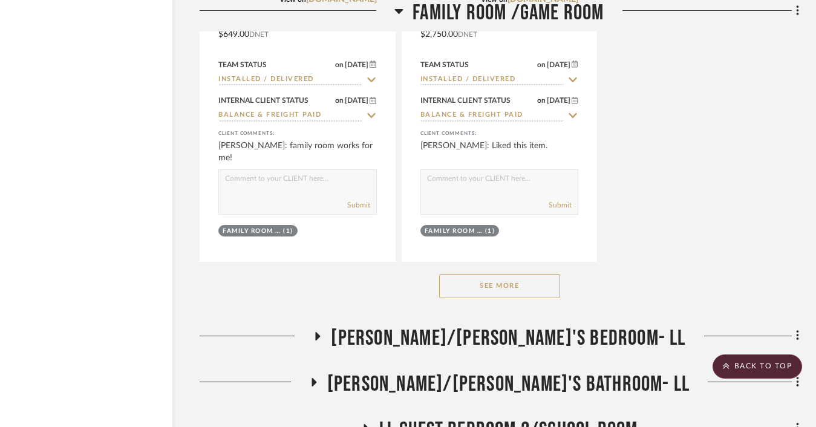
click at [498, 8] on span "Family Room /Game Room" at bounding box center [507, 13] width 191 height 26
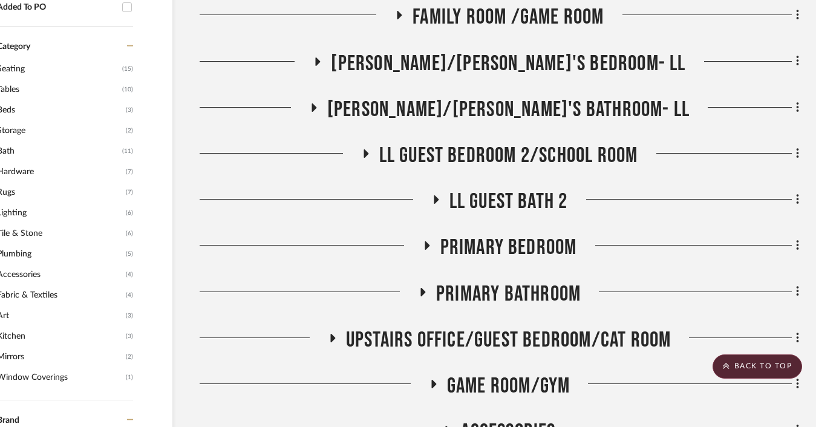
scroll to position [1034, 55]
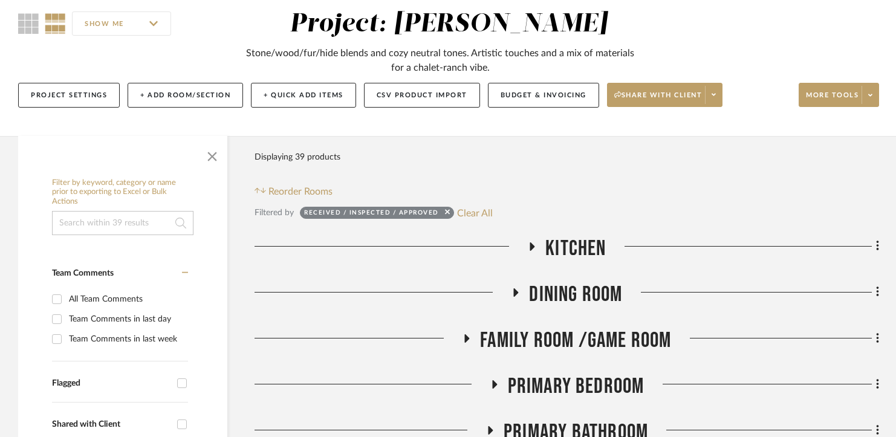
scroll to position [162, 0]
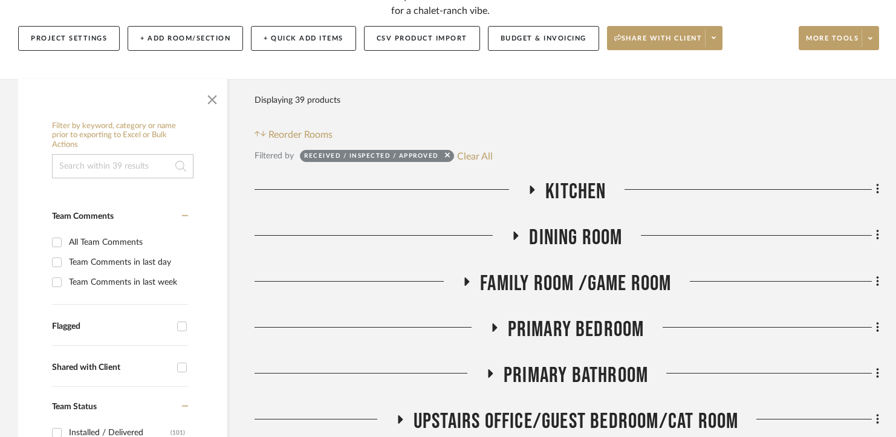
click at [576, 197] on span "Kitchen" at bounding box center [576, 192] width 60 height 26
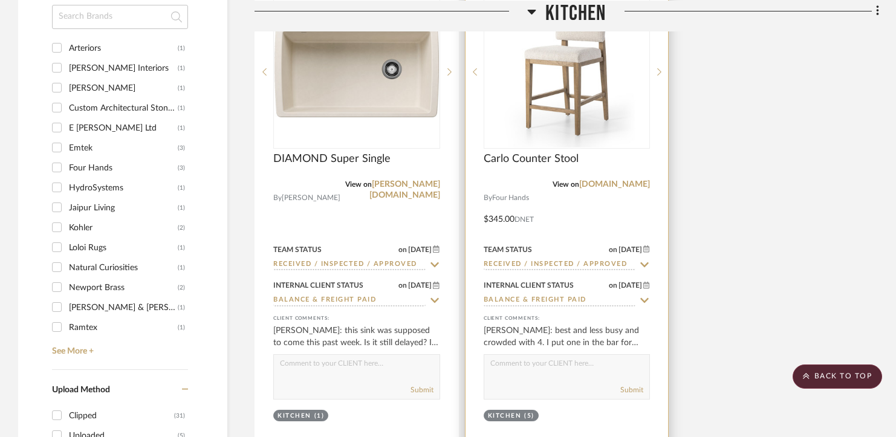
scroll to position [1392, 0]
click at [547, 265] on input "Received / Inspected / Approved" at bounding box center [560, 266] width 152 height 11
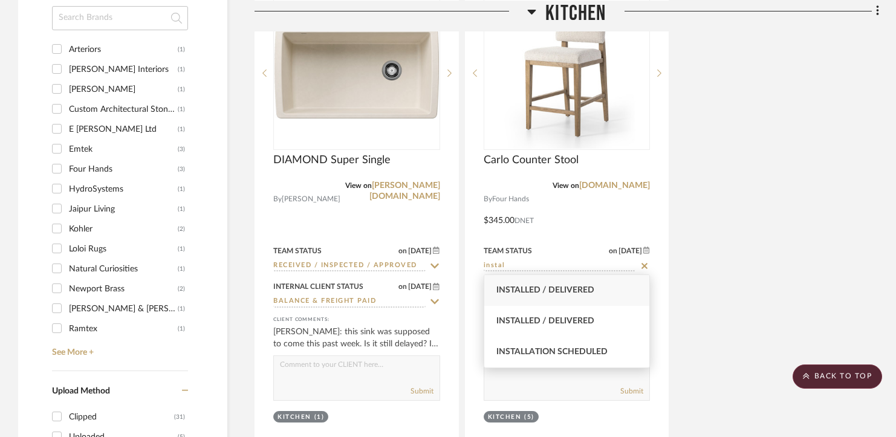
type input "instal"
click at [547, 286] on span "Installed / Delivered" at bounding box center [546, 290] width 98 height 8
type input "[DATE]"
type input "Installed / Delivered"
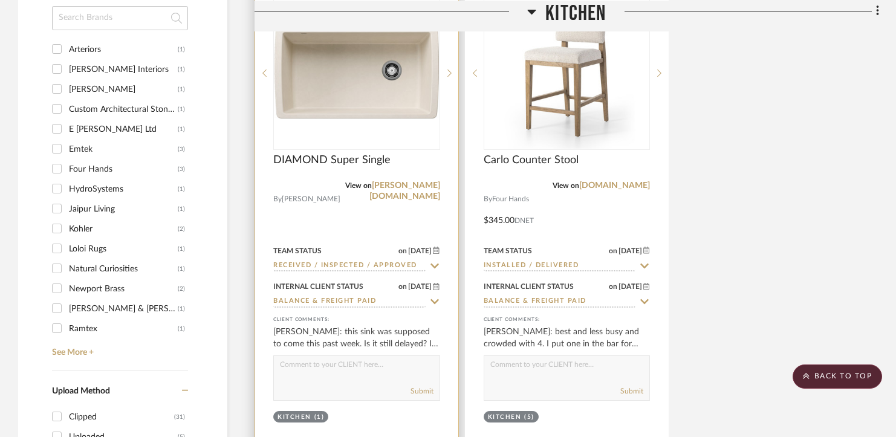
click at [405, 273] on div at bounding box center [356, 208] width 203 height 479
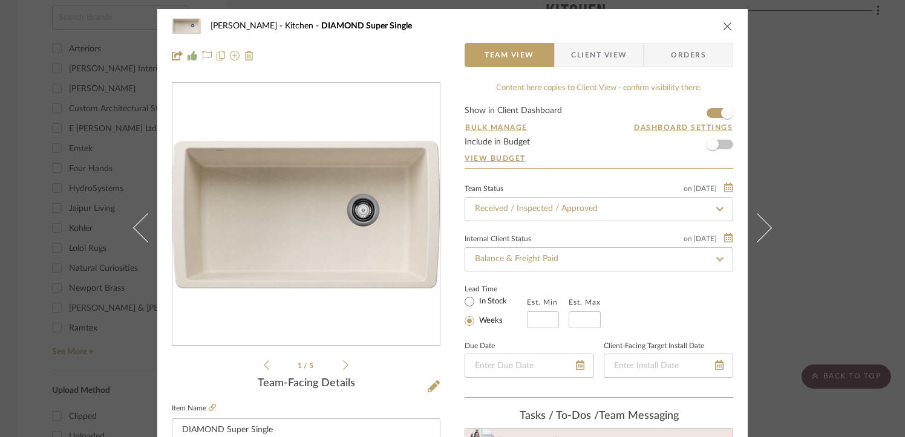
scroll to position [111, 0]
click at [722, 31] on div "Guerin Kitchen DIAMOND Super Single" at bounding box center [452, 26] width 561 height 24
click at [723, 25] on icon "close" at bounding box center [728, 26] width 10 height 10
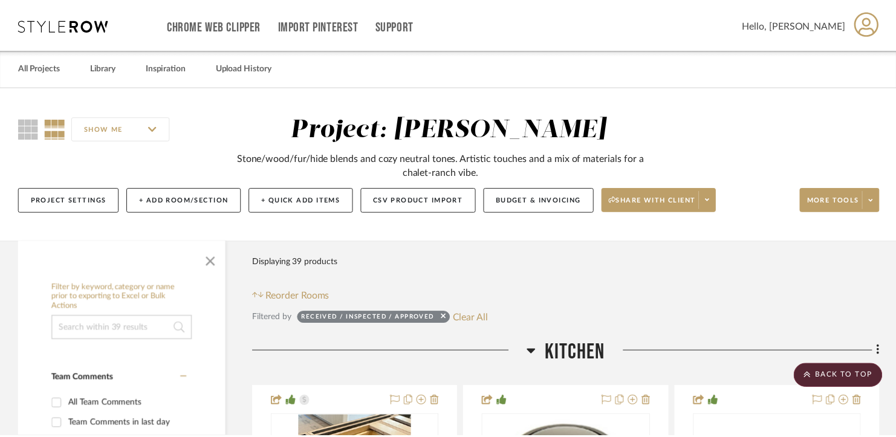
scroll to position [1392, 0]
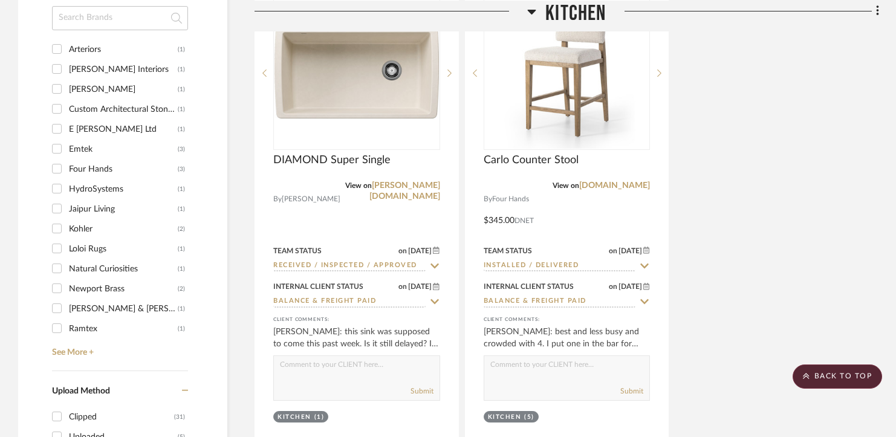
click at [591, 16] on span "Kitchen" at bounding box center [576, 13] width 60 height 26
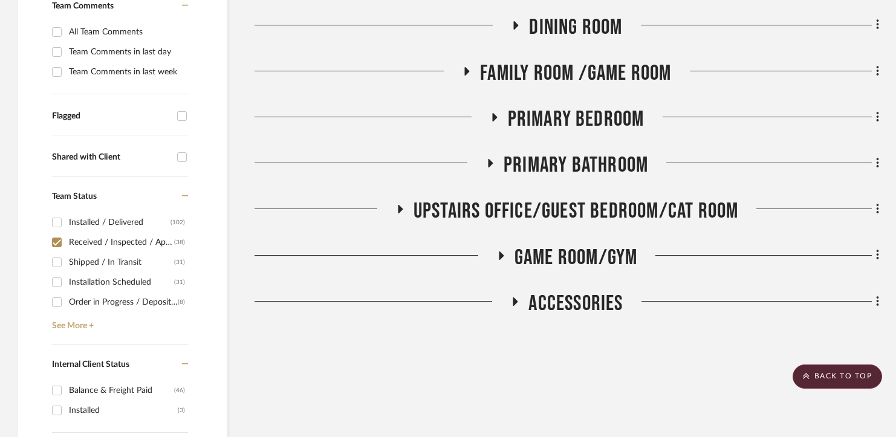
scroll to position [374, 0]
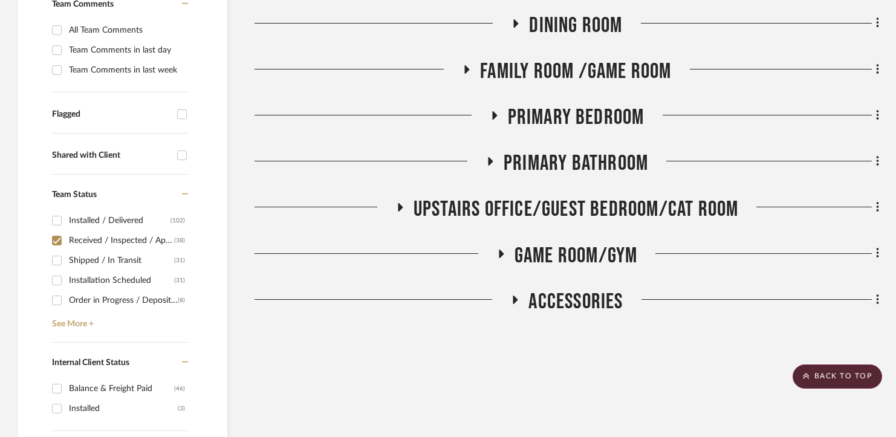
click at [560, 308] on span "Accessories" at bounding box center [576, 302] width 94 height 26
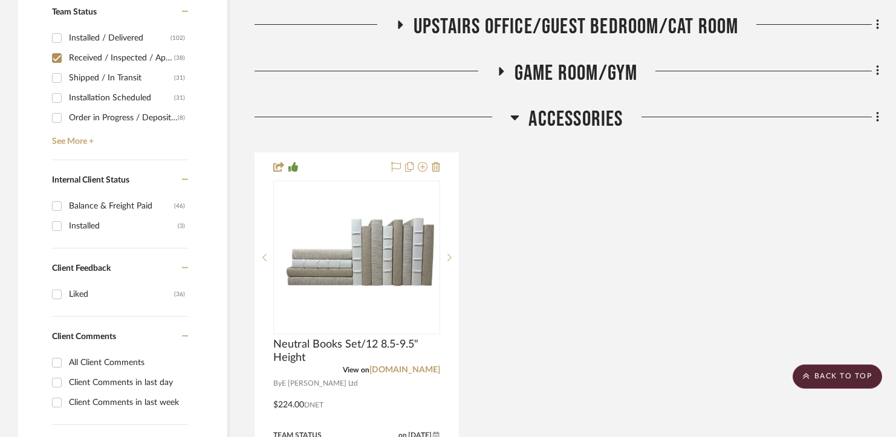
scroll to position [735, 0]
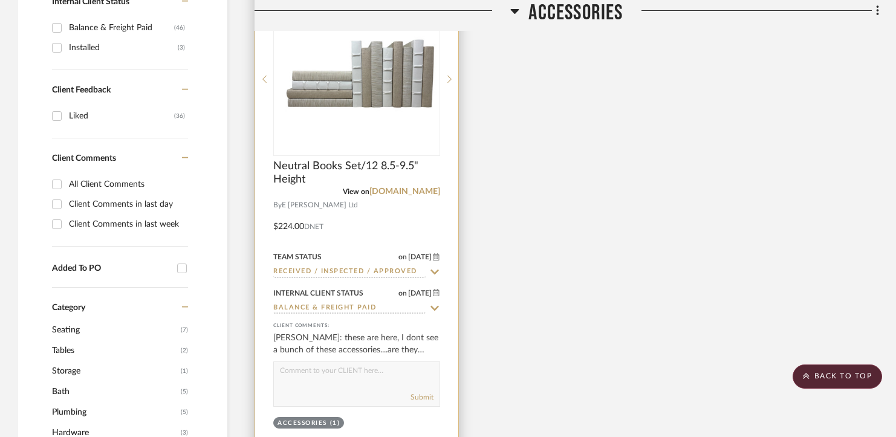
click at [339, 274] on input "Received / Inspected / Approved" at bounding box center [349, 272] width 152 height 11
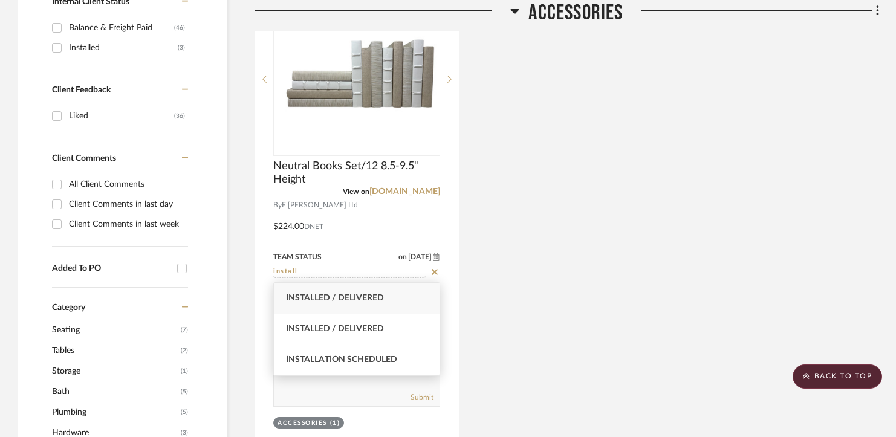
type input "install"
click at [339, 297] on span "Installed / Delivered" at bounding box center [335, 298] width 98 height 8
type input "[DATE]"
type input "Installed / Delivered"
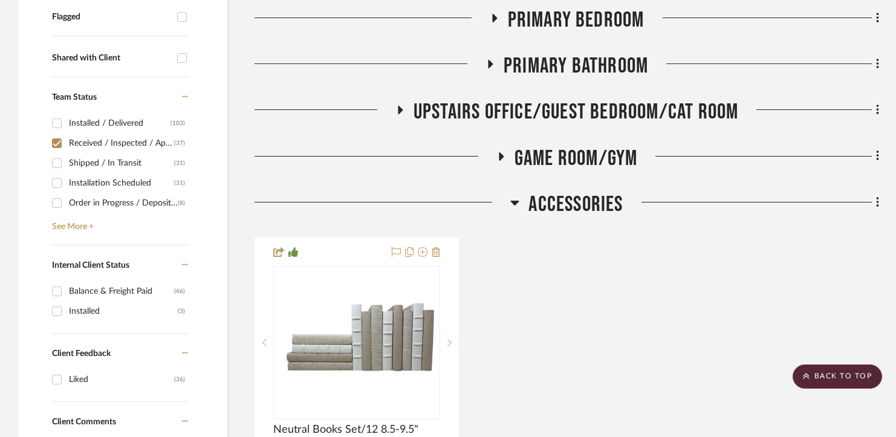
scroll to position [449, 0]
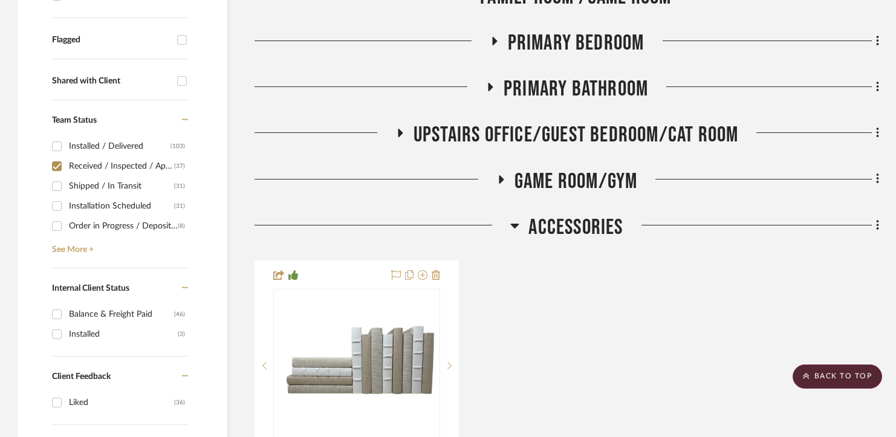
click at [552, 181] on span "Game Room/Gym" at bounding box center [576, 182] width 123 height 26
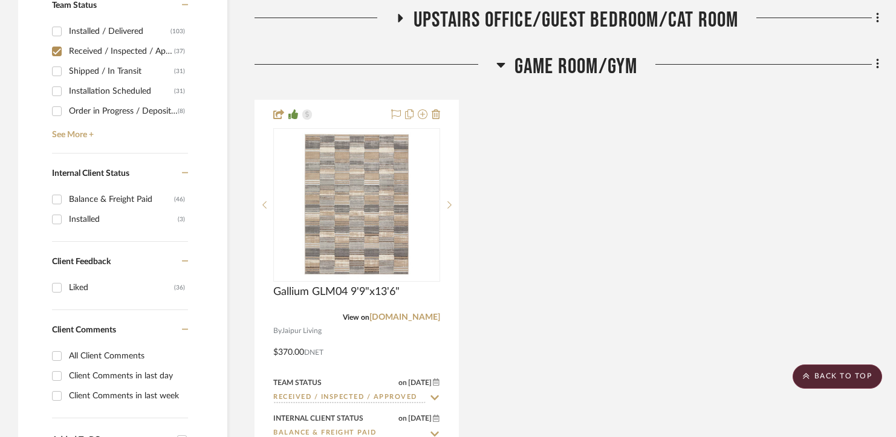
scroll to position [613, 0]
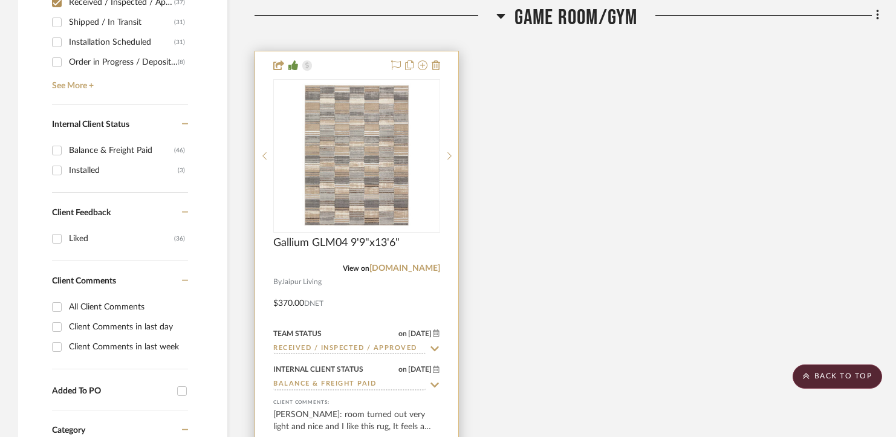
click at [337, 347] on input "Received / Inspected / Approved" at bounding box center [349, 349] width 152 height 11
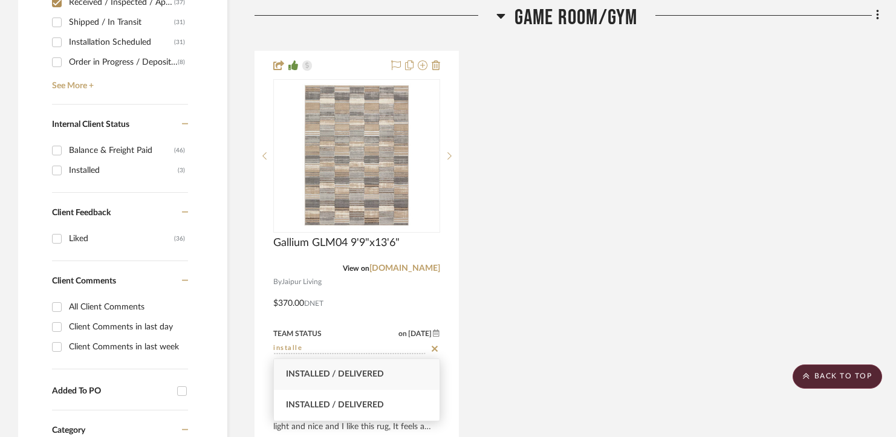
type input "installe"
click at [333, 379] on span "Installed / Delivered" at bounding box center [335, 374] width 98 height 8
type input "[DATE]"
type input "Installed / Delivered"
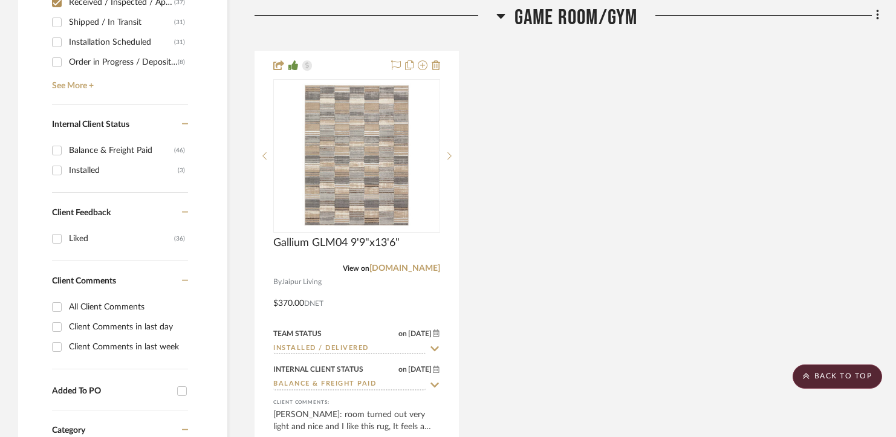
click at [570, 302] on div "Gallium GLM04 9'9"x13'6" View on jaipurliving.com By Jaipur Living $370.00 DNET…" at bounding box center [567, 291] width 625 height 480
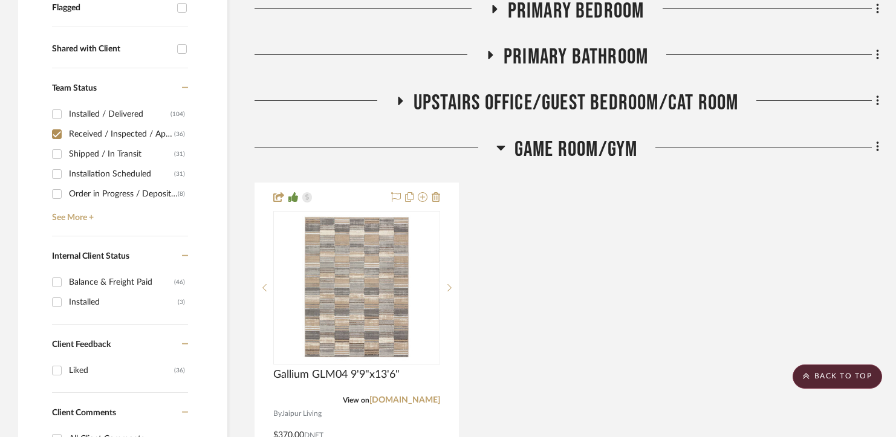
click at [605, 108] on span "Upstairs Office/Guest Bedroom/Cat Room" at bounding box center [576, 103] width 325 height 26
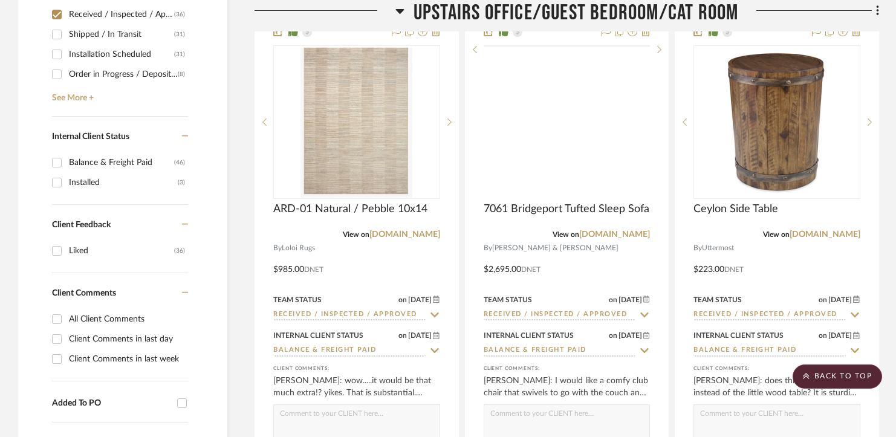
scroll to position [636, 0]
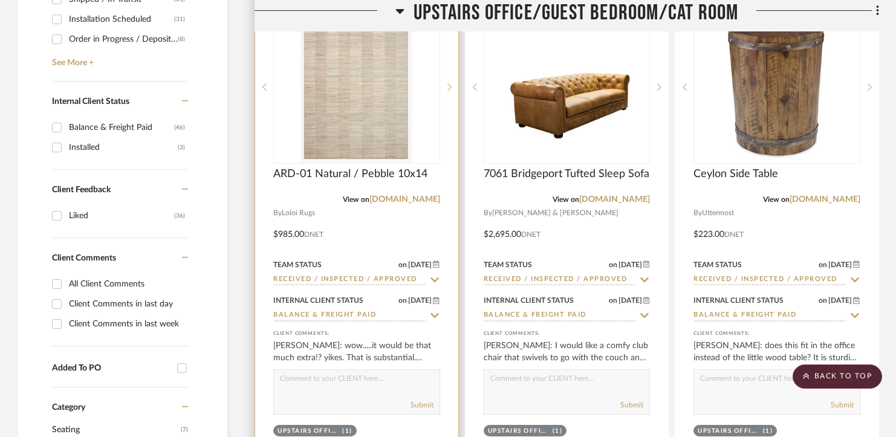
click at [357, 276] on input "Received / Inspected / Approved" at bounding box center [349, 280] width 152 height 11
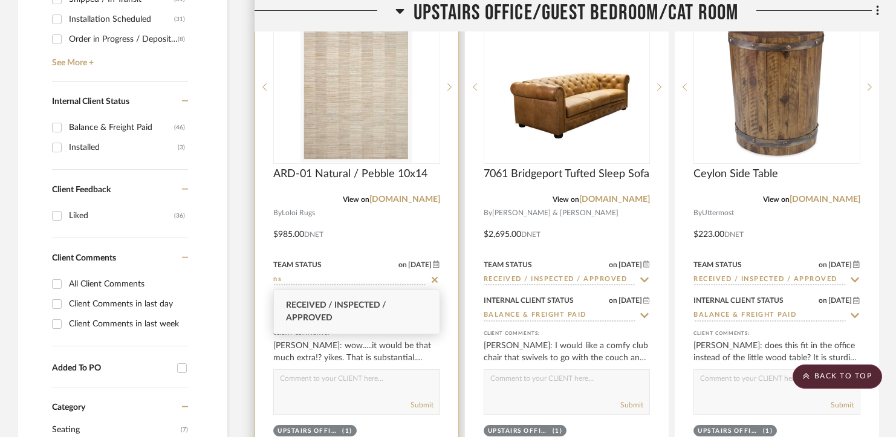
type input "n"
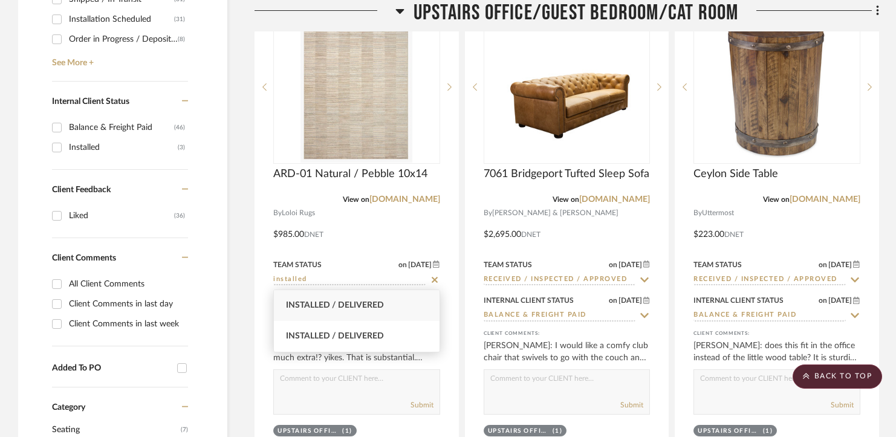
type input "installed"
click at [357, 308] on span "Installed / Delivered" at bounding box center [335, 305] width 98 height 8
type input "[DATE]"
type input "Installed / Delivered"
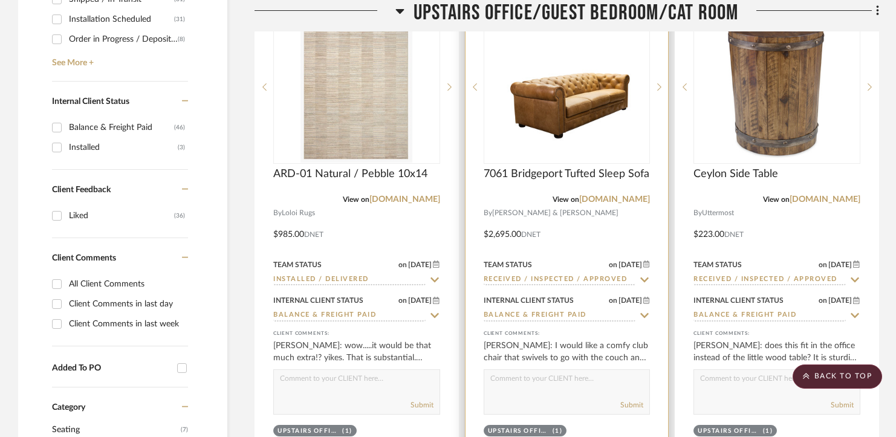
click at [535, 276] on input "Received / Inspected / Approved" at bounding box center [560, 280] width 152 height 11
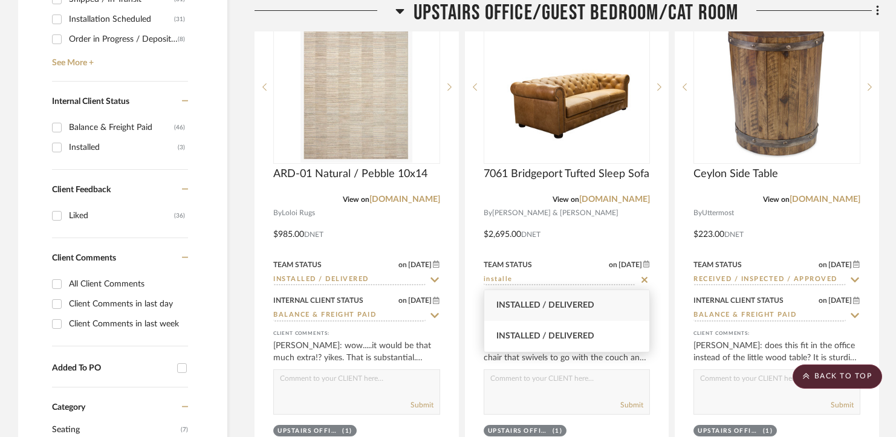
type input "installe"
click at [536, 297] on div "Installed / Delivered" at bounding box center [567, 305] width 166 height 31
type input "[DATE]"
type input "Installed / Delivered"
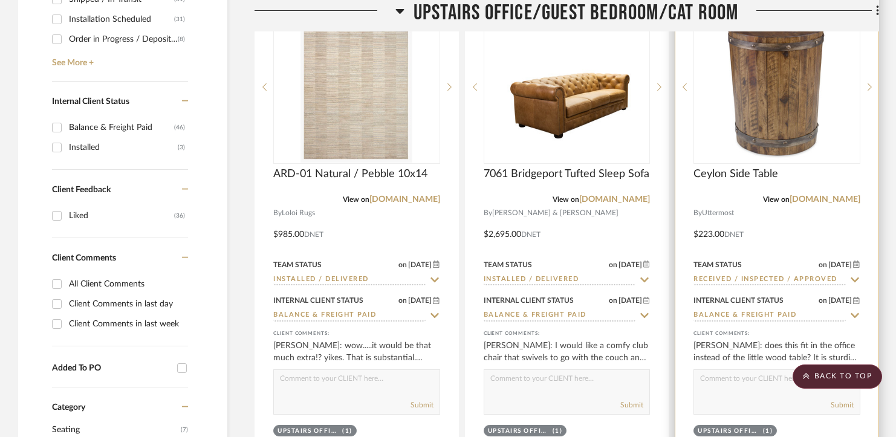
click at [709, 279] on input "Received / Inspected / Approved" at bounding box center [770, 280] width 152 height 11
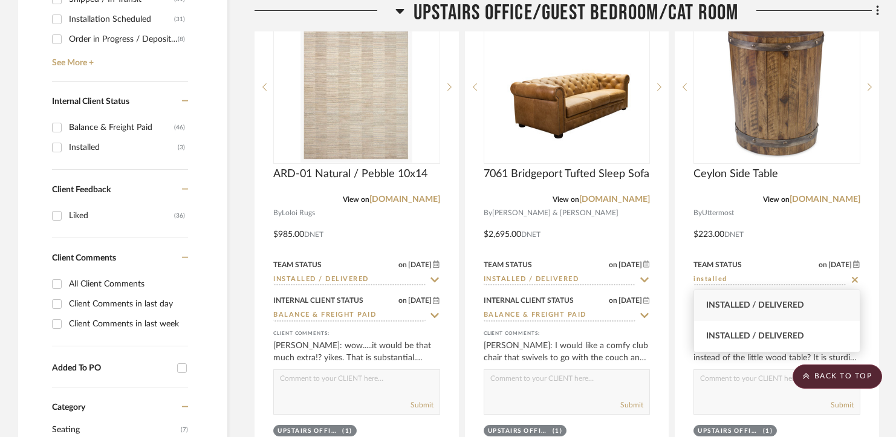
type input "installed"
click at [715, 301] on span "Installed / Delivered" at bounding box center [755, 305] width 98 height 8
type input "[DATE]"
type input "Installed / Delivered"
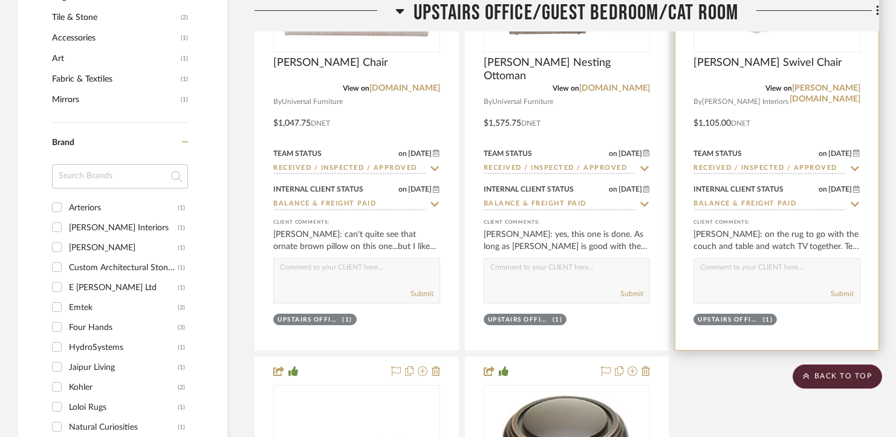
scroll to position [1233, 0]
click at [747, 165] on input "Received / Inspected / Approved" at bounding box center [770, 169] width 152 height 11
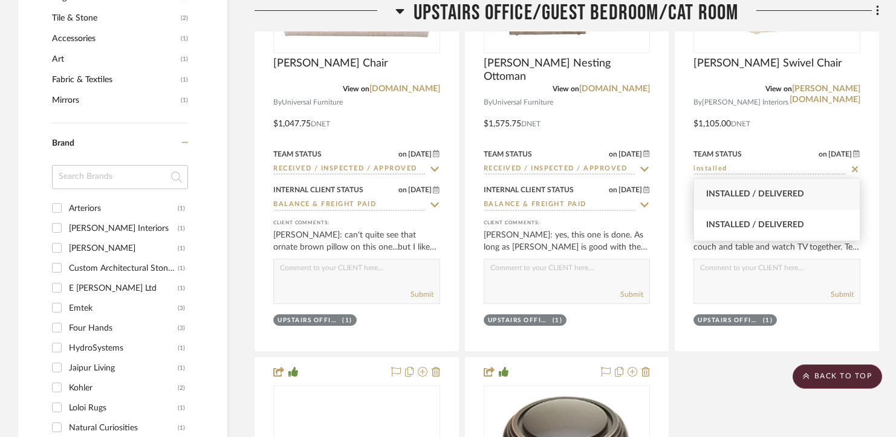
type input "installed"
click at [741, 195] on span "Installed / Delivered" at bounding box center [755, 194] width 98 height 8
type input "[DATE]"
type input "Installed / Delivered"
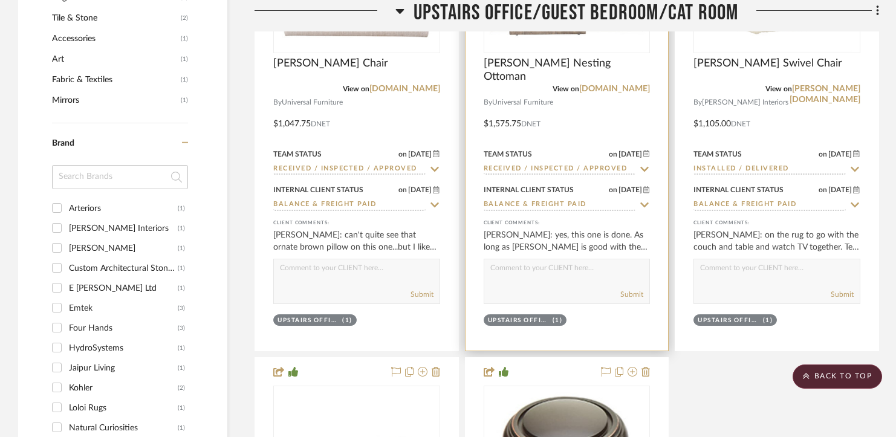
click at [600, 168] on input "Received / Inspected / Approved" at bounding box center [560, 169] width 152 height 11
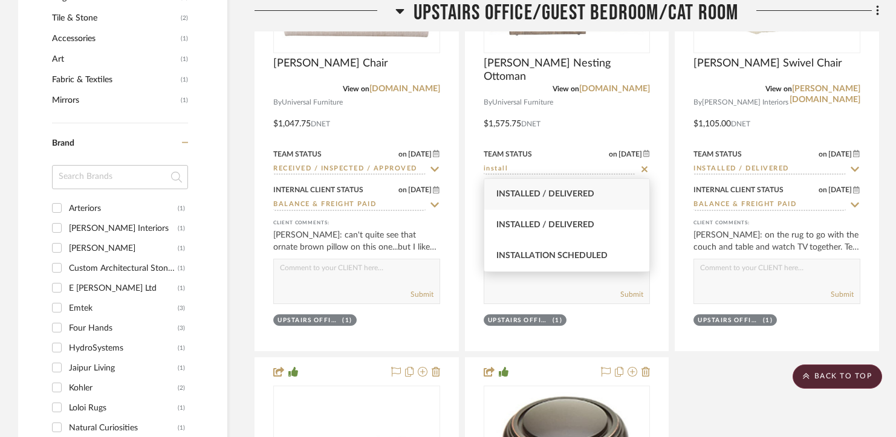
type input "install"
click at [582, 194] on span "Installed / Delivered" at bounding box center [546, 194] width 98 height 8
type input "[DATE]"
type input "Installed / Delivered"
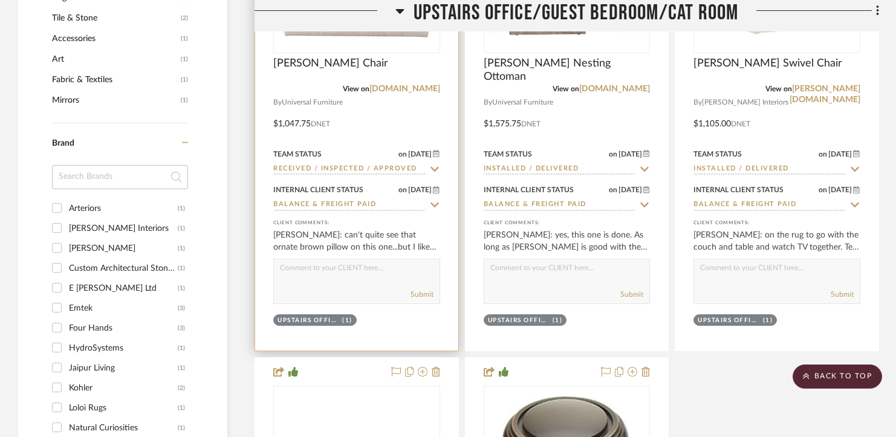
click at [396, 168] on input "Received / Inspected / Approved" at bounding box center [349, 169] width 152 height 11
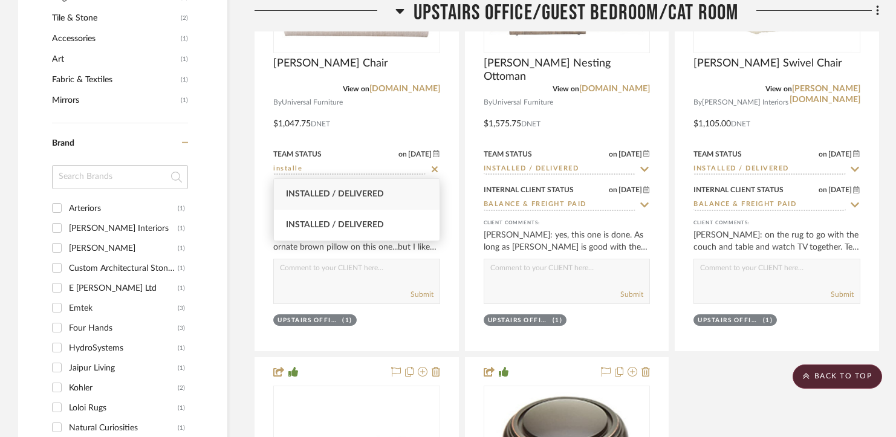
type input "installe"
click at [370, 195] on span "Installed / Delivered" at bounding box center [335, 194] width 98 height 8
type input "[DATE]"
type input "Installed / Delivered"
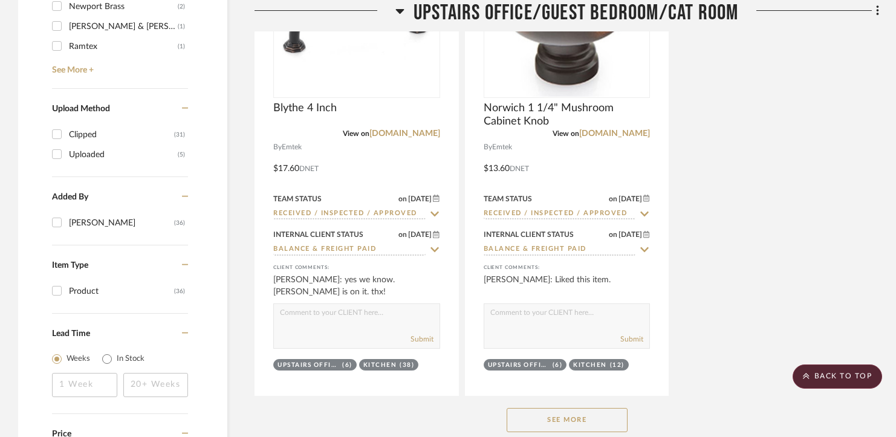
scroll to position [1695, 0]
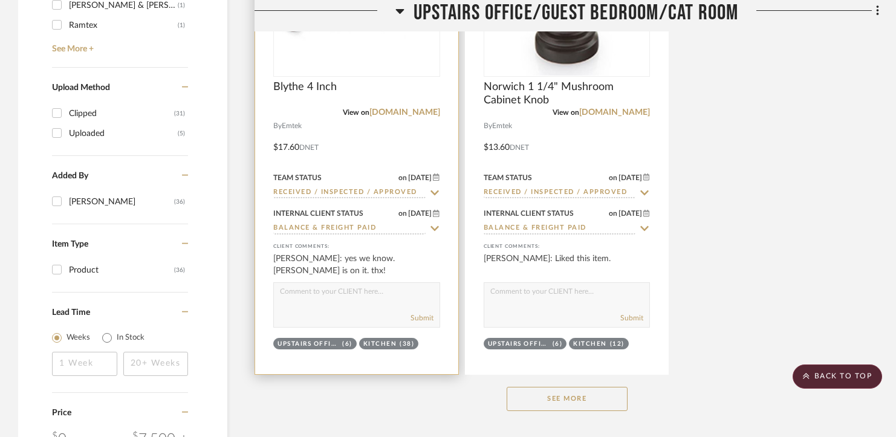
click at [370, 189] on input "Received / Inspected / Approved" at bounding box center [349, 192] width 152 height 11
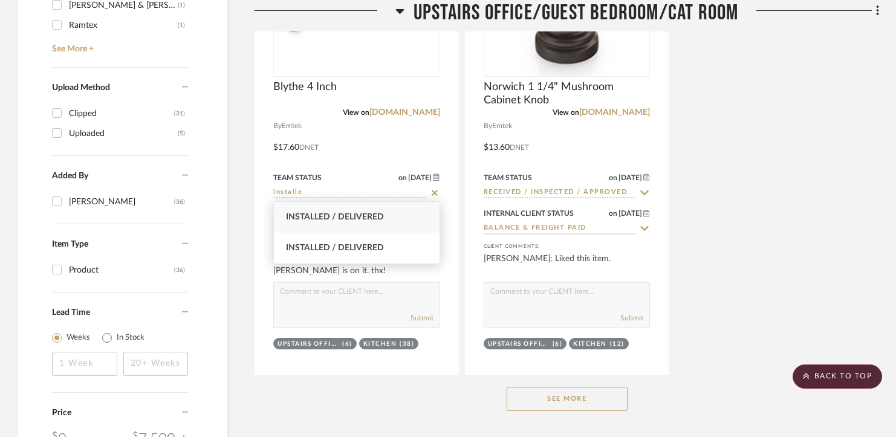
type input "installe"
click at [355, 220] on span "Installed / Delivered" at bounding box center [335, 217] width 98 height 8
type input "[DATE]"
type input "Installed / Delivered"
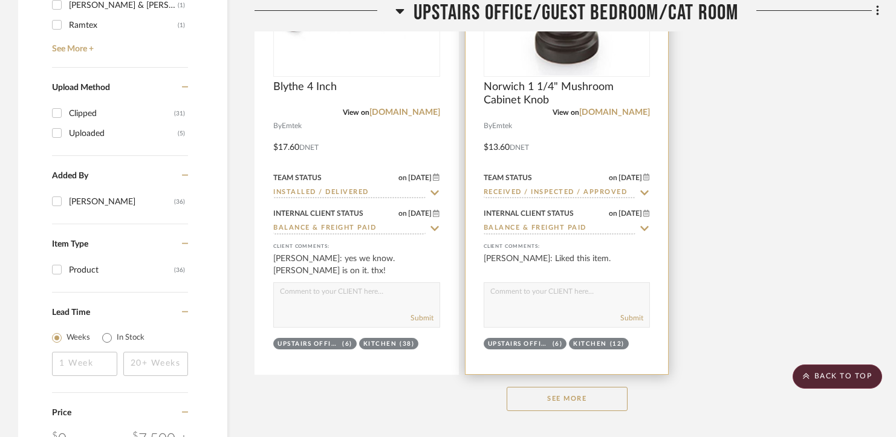
click at [498, 191] on input "Received / Inspected / Approved" at bounding box center [560, 192] width 152 height 11
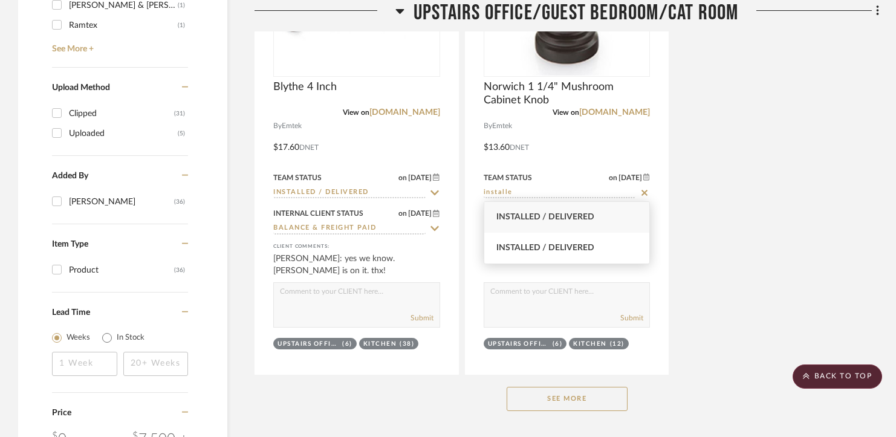
type input "installe"
click at [515, 217] on span "Installed / Delivered" at bounding box center [546, 217] width 98 height 8
type input "[DATE]"
type input "Installed / Delivered"
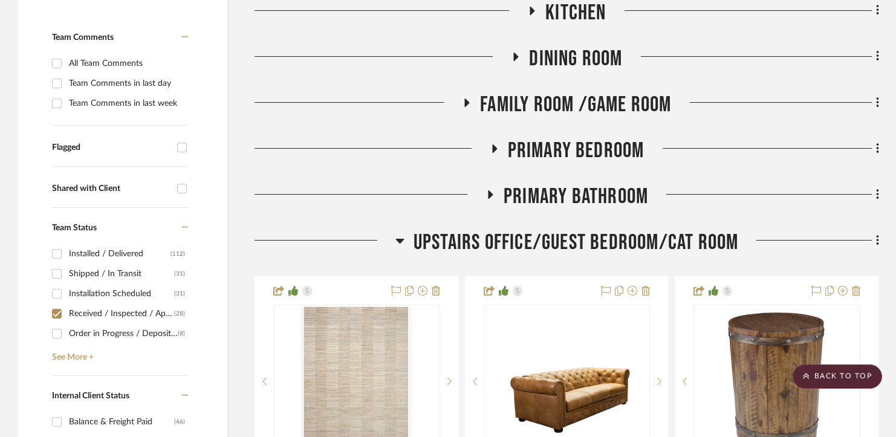
scroll to position [256, 0]
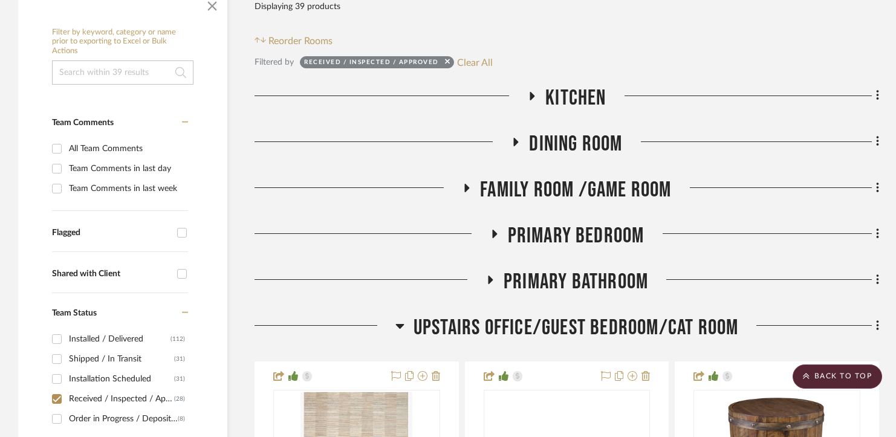
click at [515, 324] on span "Upstairs Office/Guest Bedroom/Cat Room" at bounding box center [576, 328] width 325 height 26
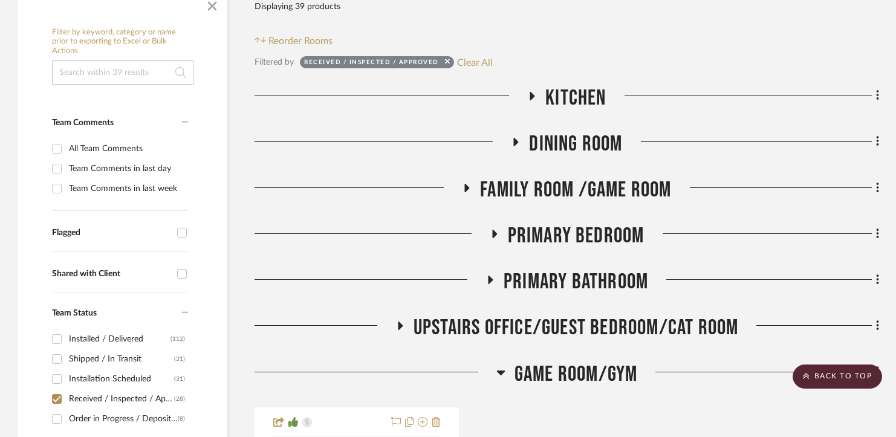
click at [547, 278] on span "Primary Bathroom" at bounding box center [576, 282] width 145 height 26
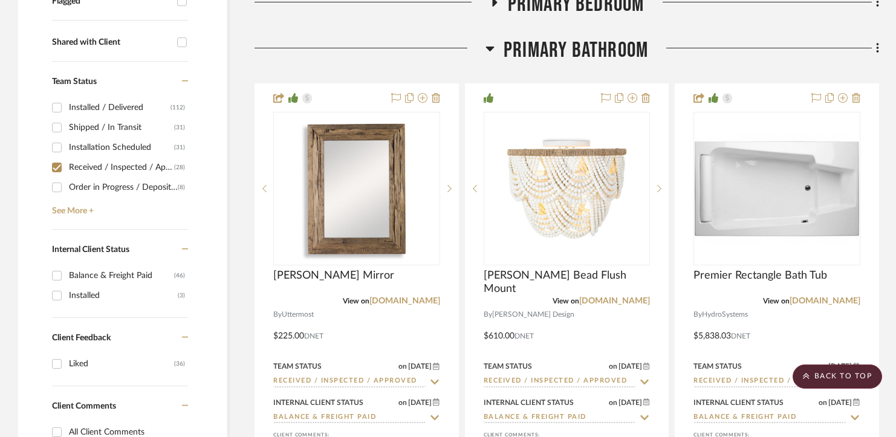
scroll to position [533, 0]
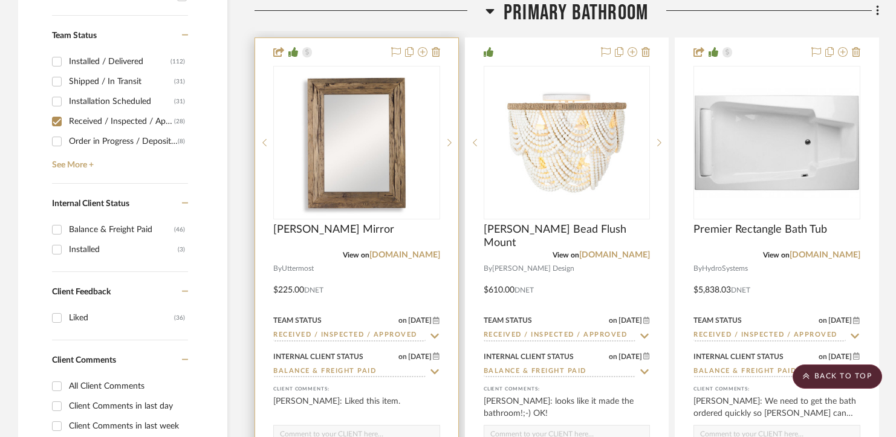
click at [365, 337] on input "Received / Inspected / Approved" at bounding box center [349, 335] width 152 height 11
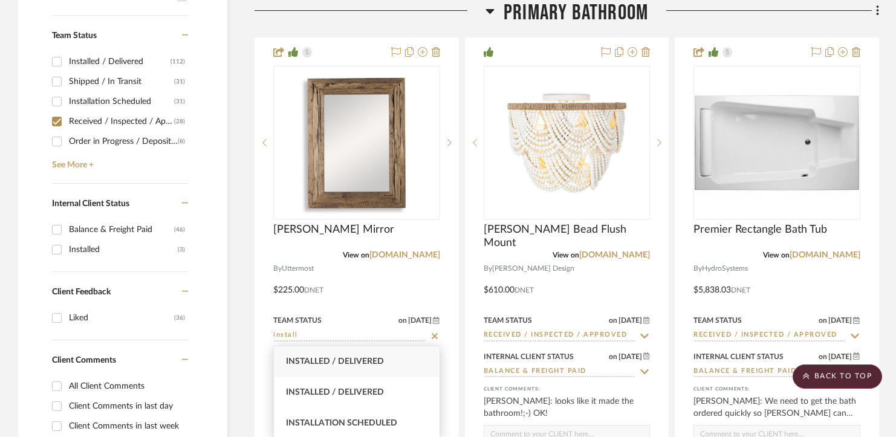
type input "install"
click at [363, 364] on span "Installed / Delivered" at bounding box center [335, 361] width 98 height 8
type input "[DATE]"
type input "Installed / Delivered"
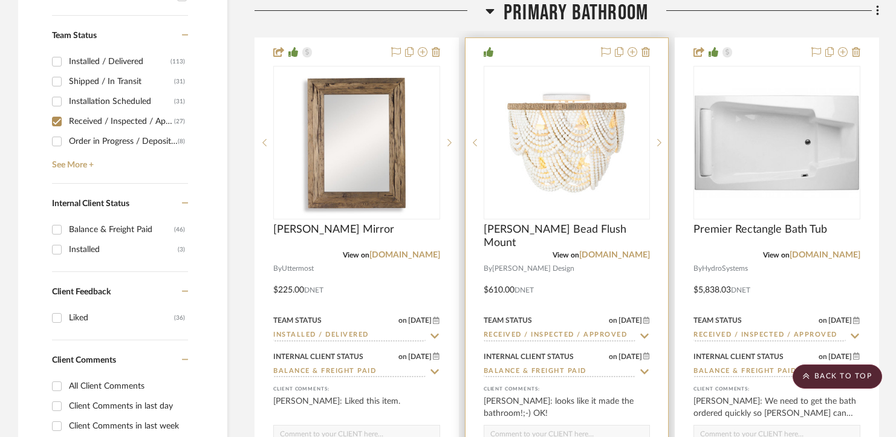
click at [504, 337] on input "Received / Inspected / Approved" at bounding box center [560, 335] width 152 height 11
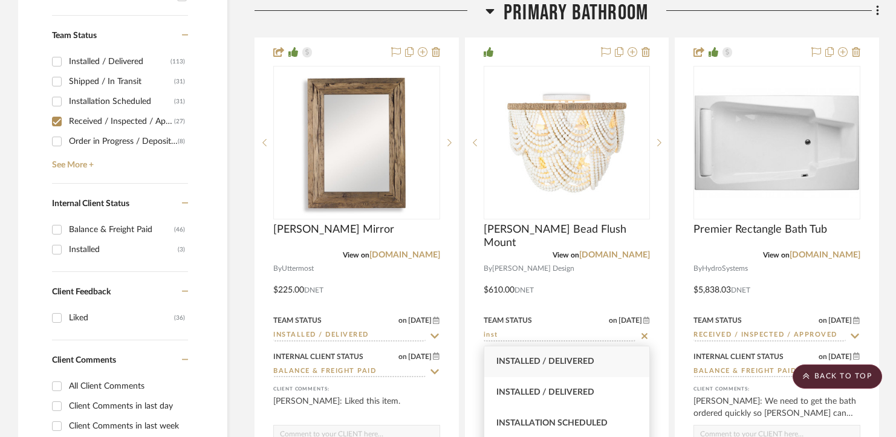
type input "inst"
click at [524, 361] on span "Installed / Delivered" at bounding box center [546, 361] width 98 height 8
type input "[DATE]"
type input "Installed / Delivered"
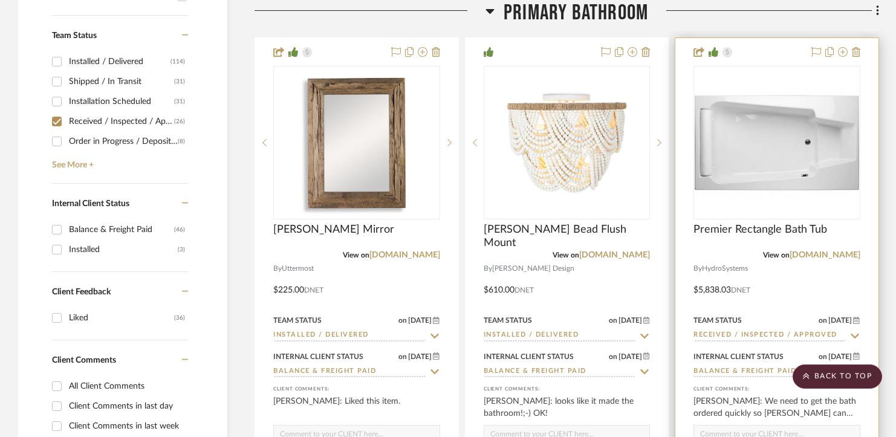
click at [732, 333] on input "Received / Inspected / Approved" at bounding box center [770, 335] width 152 height 11
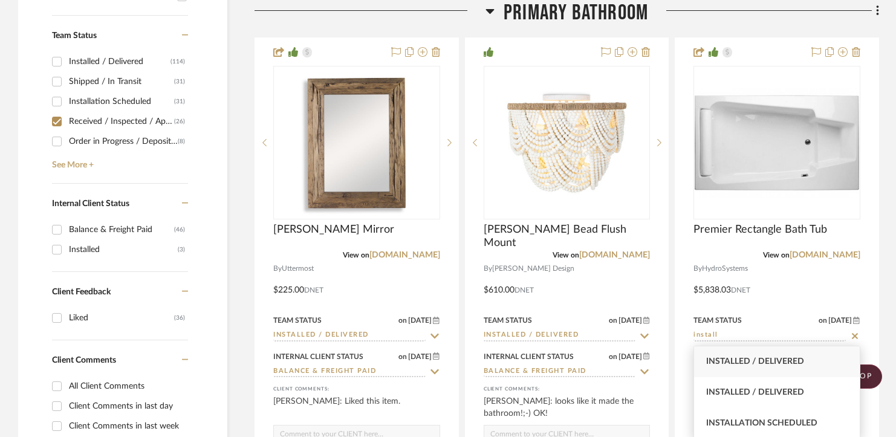
type input "install"
click at [740, 362] on span "Installed / Delivered" at bounding box center [755, 361] width 98 height 8
type input "[DATE]"
type input "Installed / Delivered"
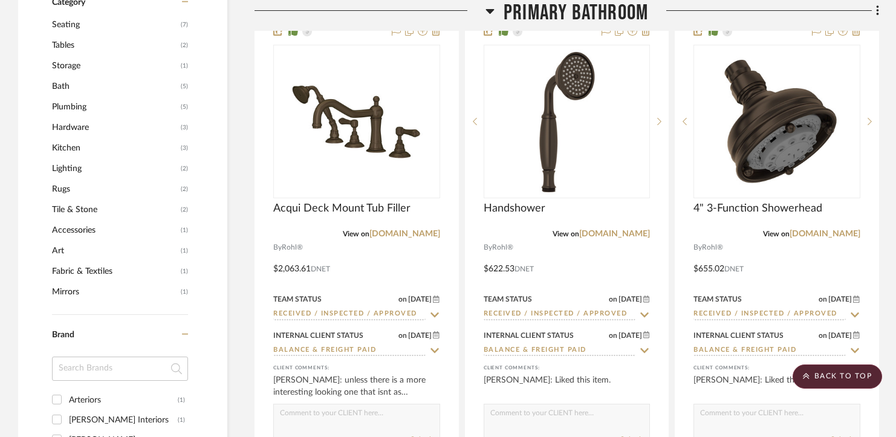
scroll to position [1087, 0]
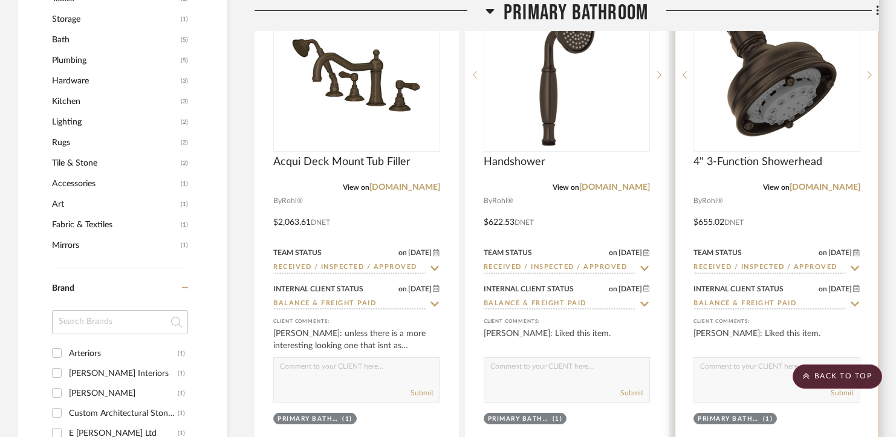
click at [731, 269] on input "Received / Inspected / Approved" at bounding box center [770, 267] width 152 height 11
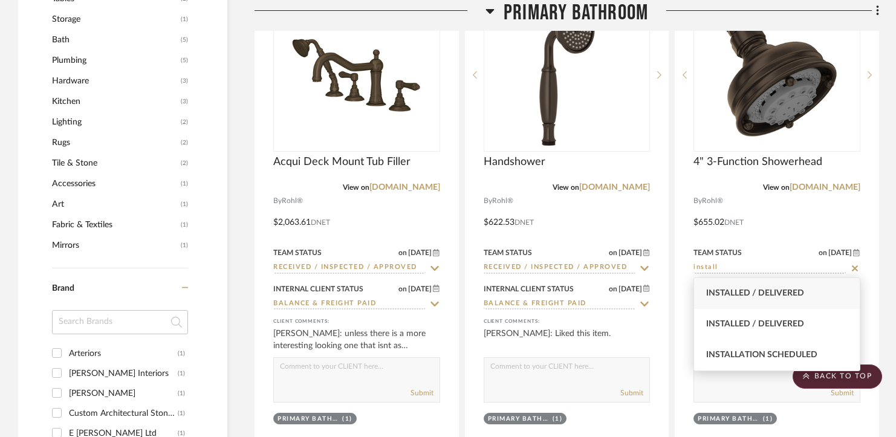
type input "install"
click at [732, 290] on span "Installed / Delivered" at bounding box center [755, 293] width 98 height 8
type input "[DATE]"
type input "Installed / Delivered"
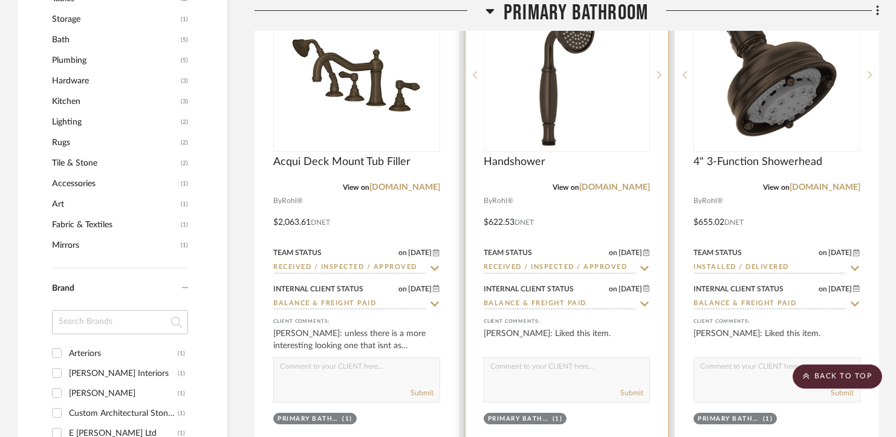
click at [588, 267] on input "Received / Inspected / Approved" at bounding box center [560, 267] width 152 height 11
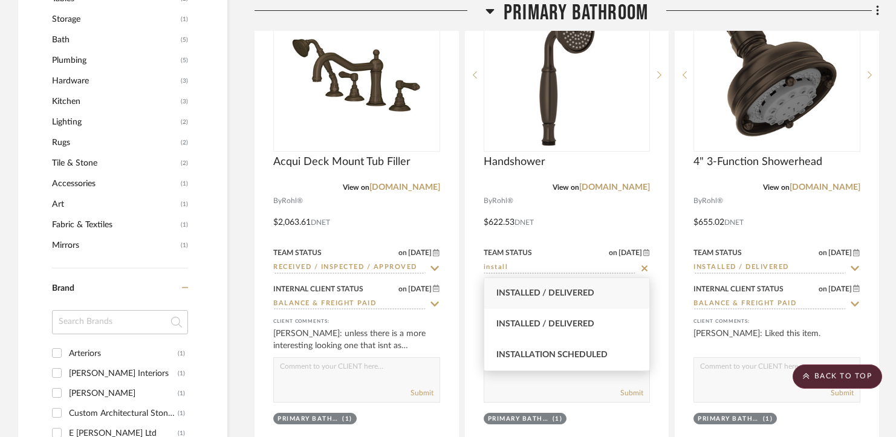
type input "install"
click at [574, 295] on span "Installed / Delivered" at bounding box center [546, 293] width 98 height 8
type input "[DATE]"
type input "Installed / Delivered"
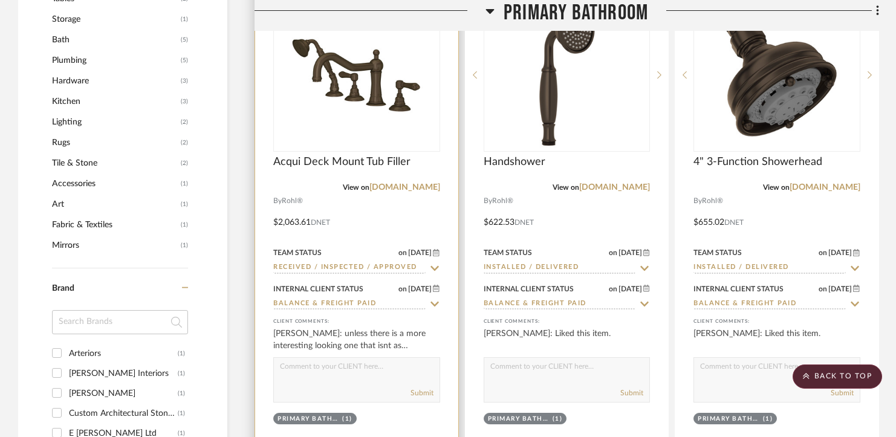
click at [382, 269] on input "Received / Inspected / Approved" at bounding box center [349, 267] width 152 height 11
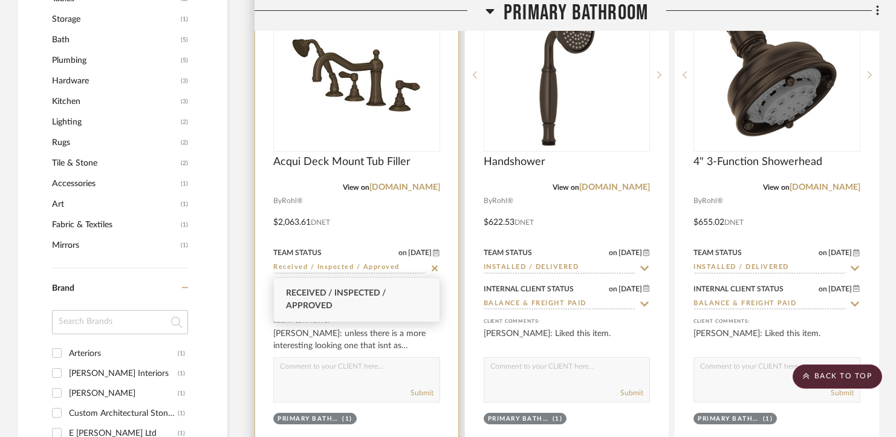
type input "n"
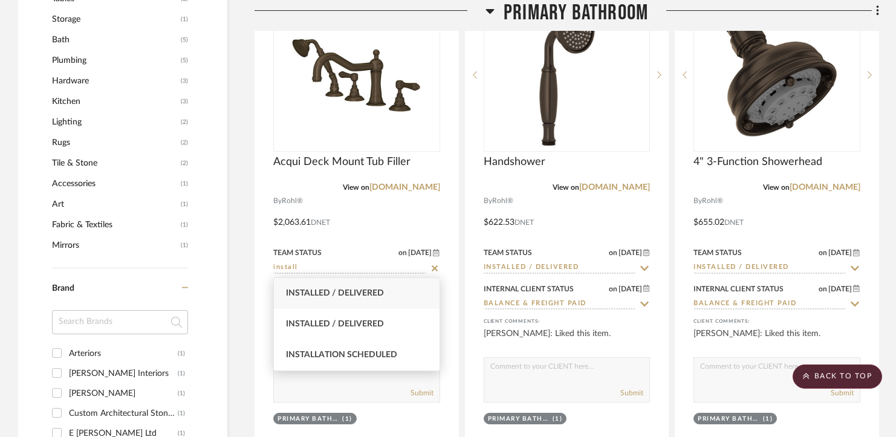
type input "install"
click at [365, 289] on span "Installed / Delivered" at bounding box center [335, 293] width 98 height 8
type input "[DATE]"
type input "Installed / Delivered"
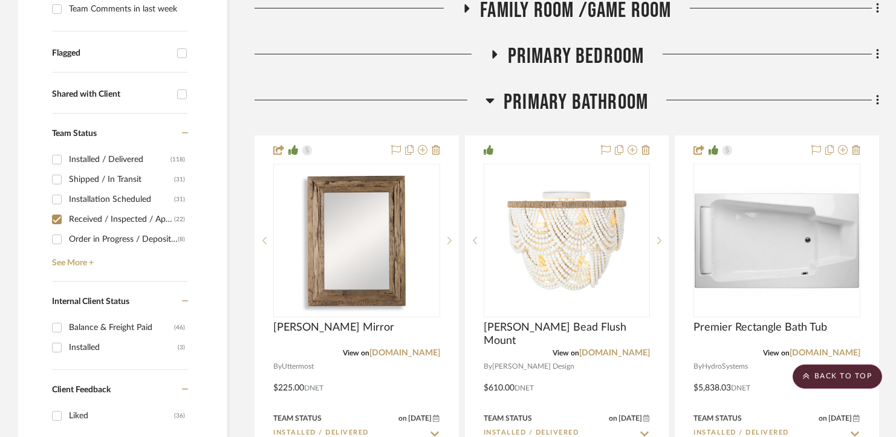
scroll to position [590, 0]
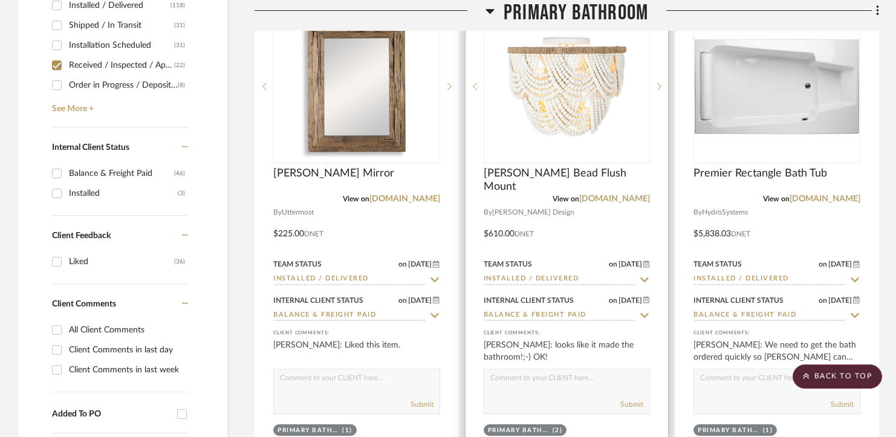
click at [510, 279] on input "Installed / Delivered" at bounding box center [560, 279] width 152 height 11
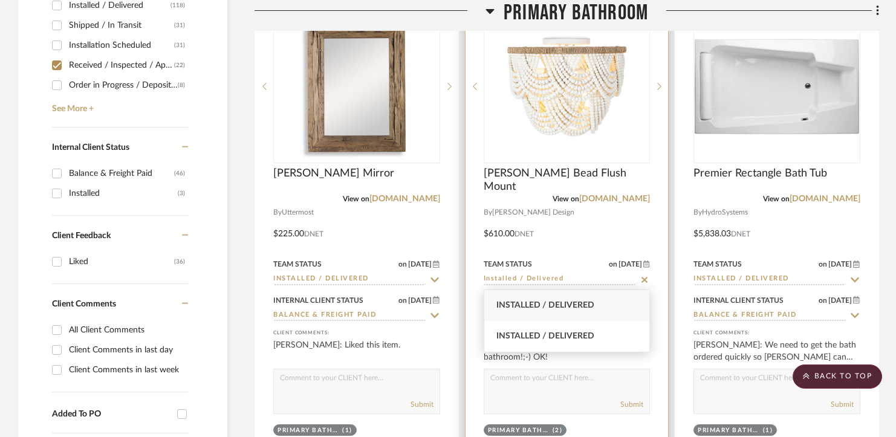
click at [643, 279] on icon at bounding box center [645, 280] width 6 height 6
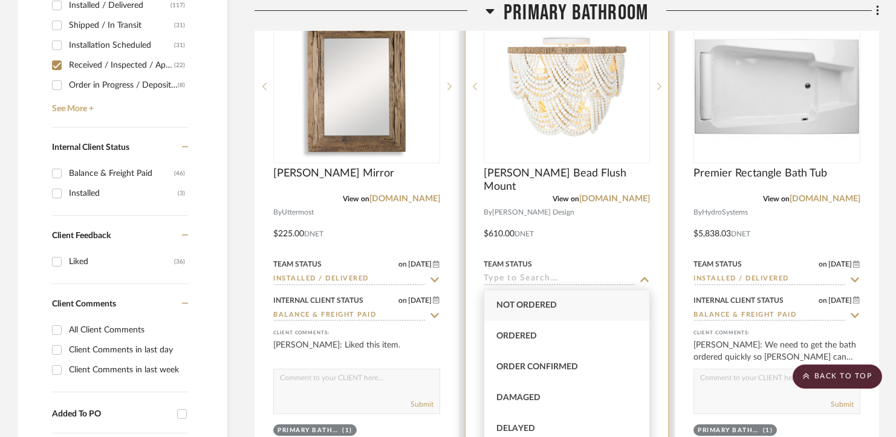
click at [658, 285] on div at bounding box center [567, 221] width 203 height 479
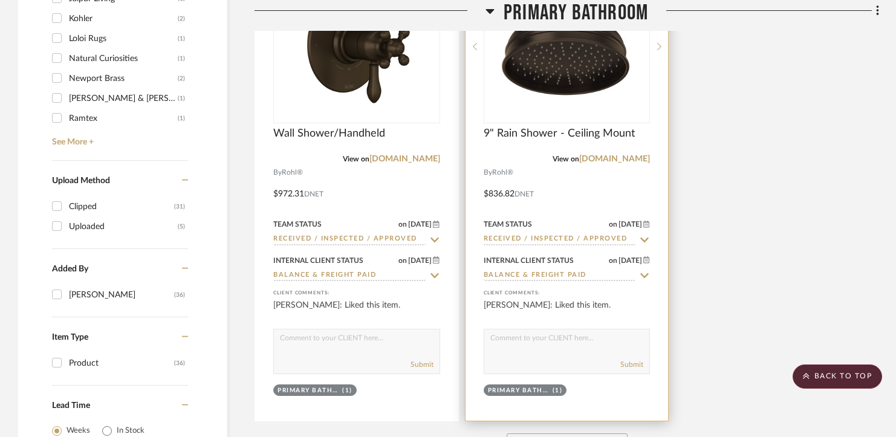
scroll to position [1643, 0]
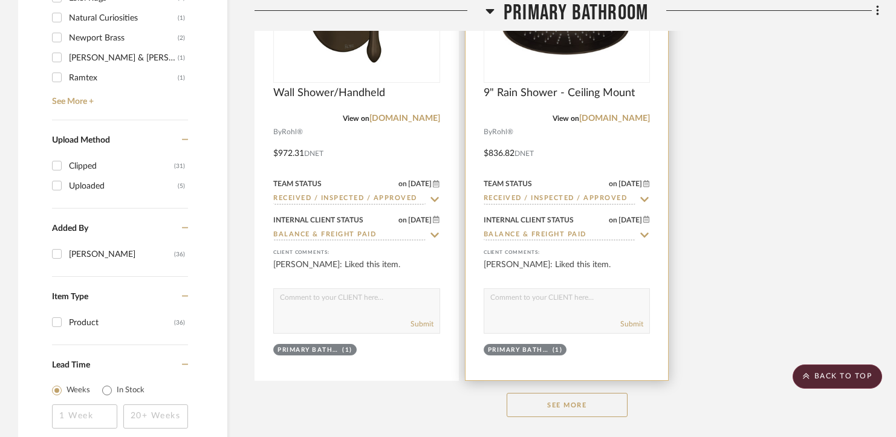
click at [567, 194] on input "Received / Inspected / Approved" at bounding box center [560, 199] width 152 height 11
type input "o"
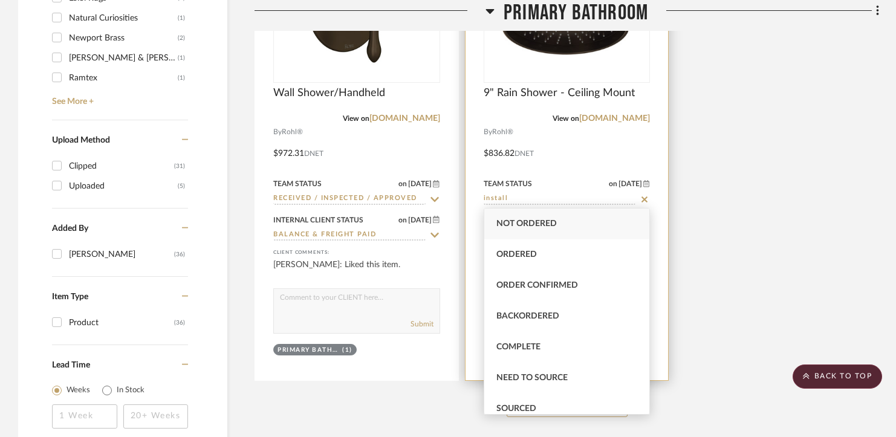
scroll to position [1637, 0]
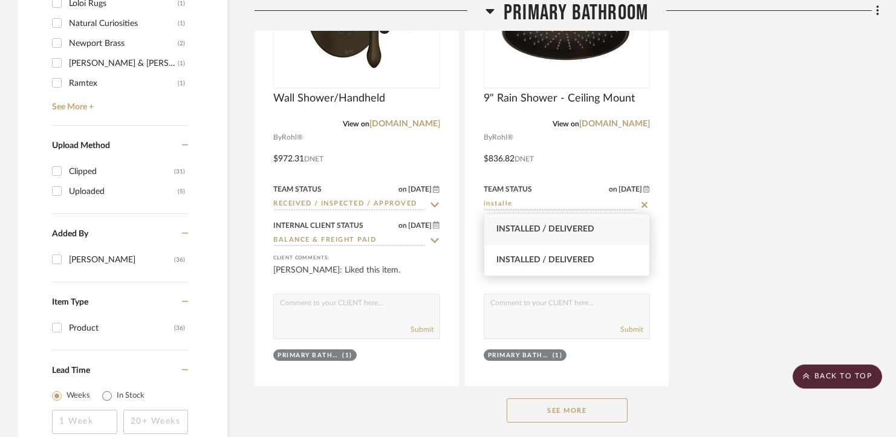
type input "installe"
click at [548, 230] on span "Installed / Delivered" at bounding box center [546, 229] width 98 height 8
type input "[DATE]"
type input "Installed / Delivered"
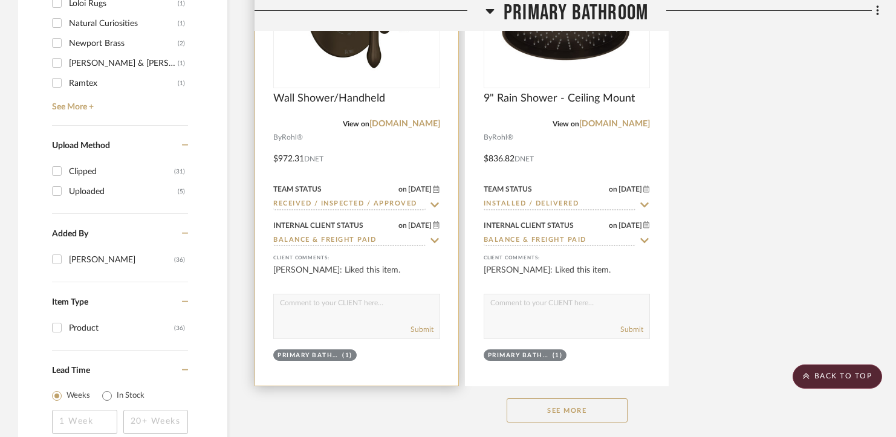
click at [289, 207] on input "Received / Inspected / Approved" at bounding box center [349, 204] width 152 height 11
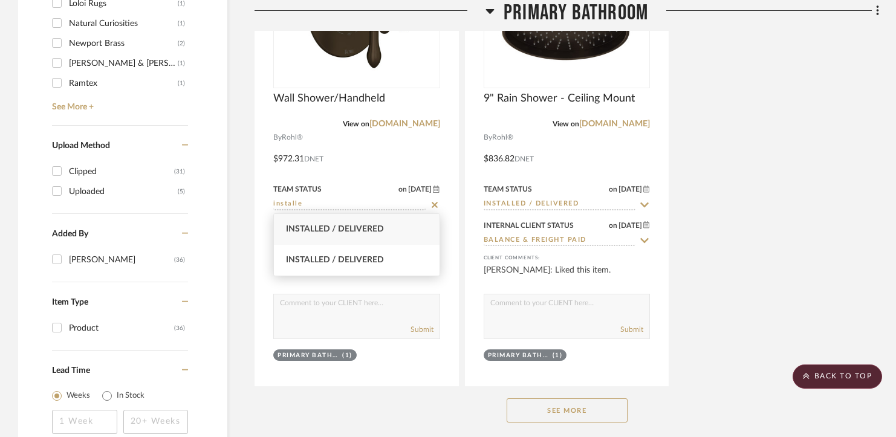
type input "installe"
click at [290, 227] on span "Installed / Delivered" at bounding box center [335, 229] width 98 height 8
type input "[DATE]"
type input "Installed / Delivered"
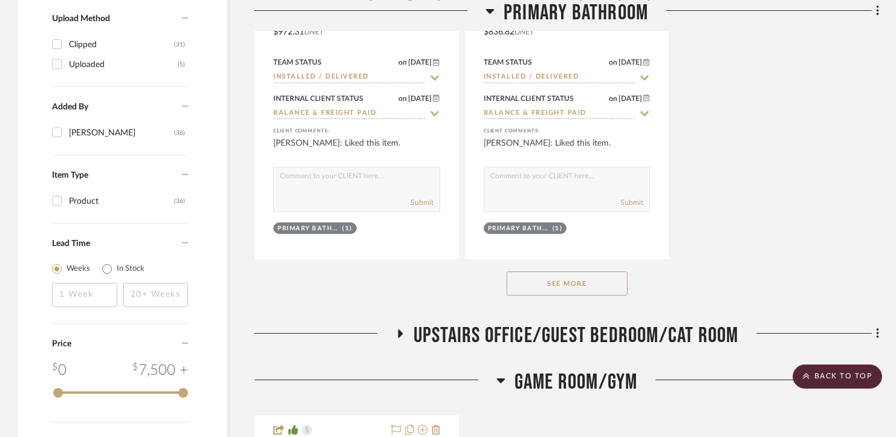
click at [592, 336] on span "Upstairs Office/Guest Bedroom/Cat Room" at bounding box center [576, 336] width 325 height 26
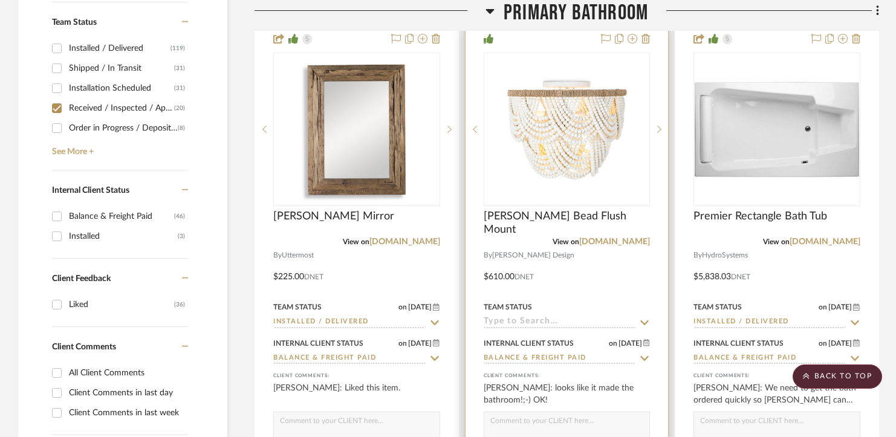
scroll to position [361, 0]
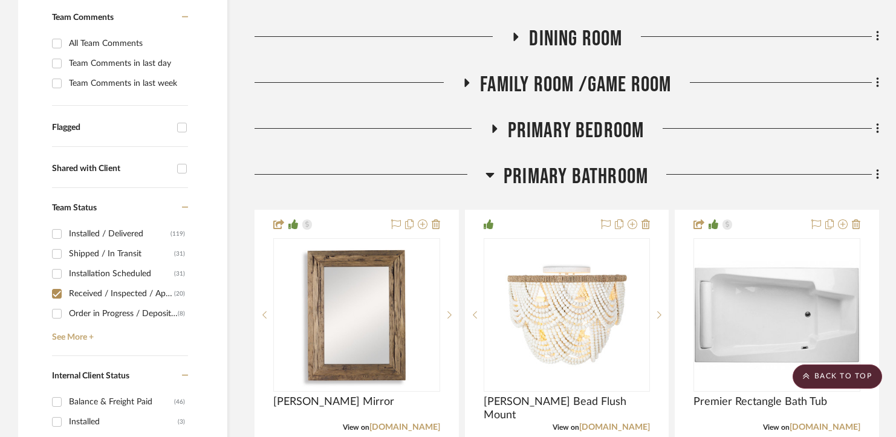
click at [559, 181] on span "Primary Bathroom" at bounding box center [576, 177] width 145 height 26
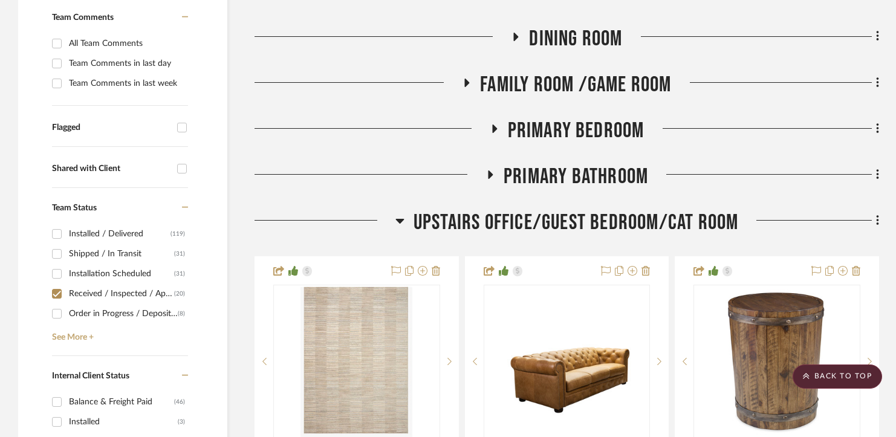
click at [559, 211] on span "Upstairs Office/Guest Bedroom/Cat Room" at bounding box center [576, 223] width 325 height 26
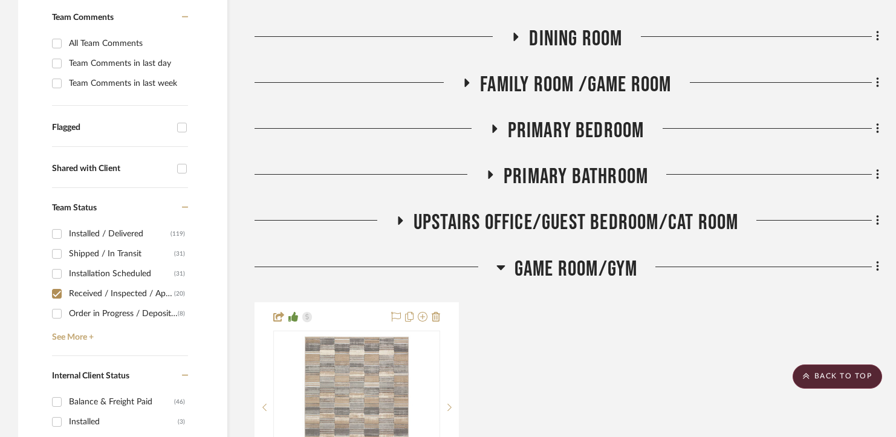
click at [568, 128] on span "Primary Bedroom" at bounding box center [576, 131] width 137 height 26
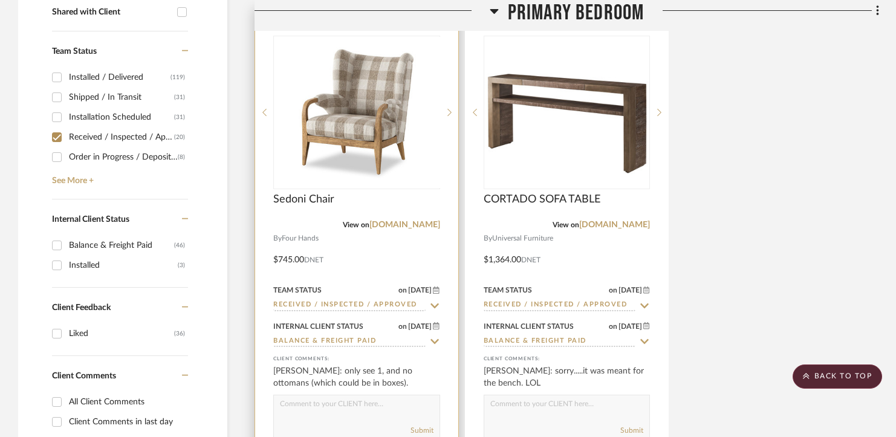
scroll to position [604, 0]
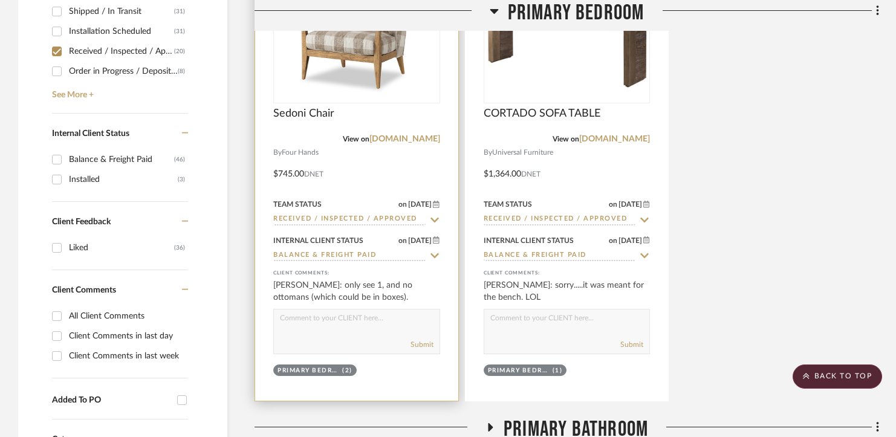
click at [360, 215] on input "Received / Inspected / Approved" at bounding box center [349, 219] width 152 height 11
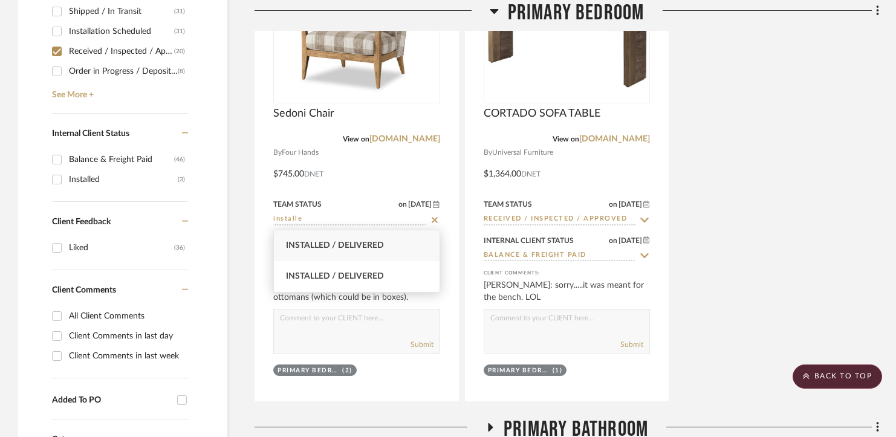
type input "installe"
click at [359, 247] on span "Installed / Delivered" at bounding box center [335, 245] width 98 height 8
type input "[DATE]"
type input "Installed / Delivered"
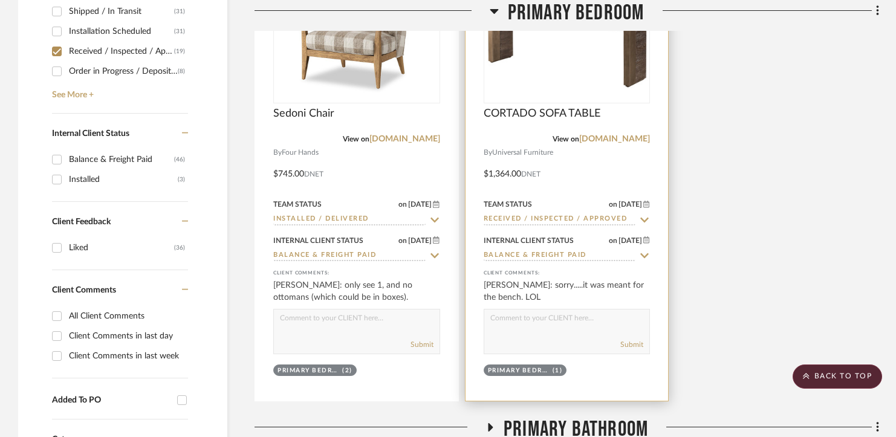
click at [527, 218] on input "Received / Inspected / Approved" at bounding box center [560, 219] width 152 height 11
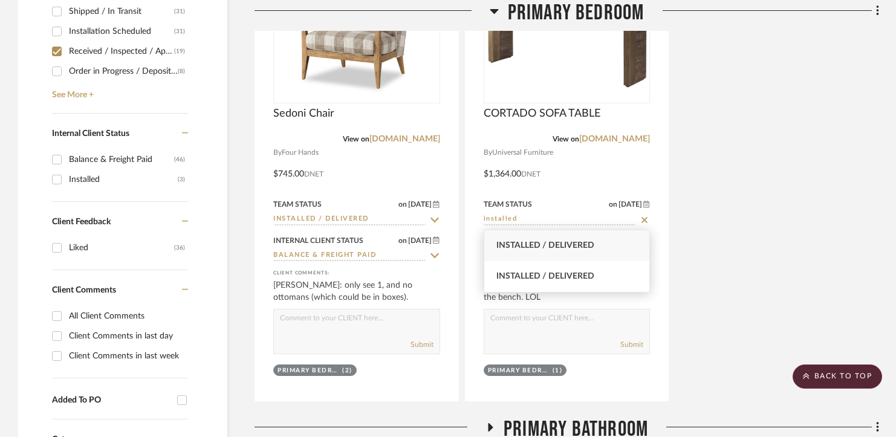
type input "installed"
click at [544, 247] on span "Installed / Delivered" at bounding box center [546, 245] width 98 height 8
type input "[DATE]"
type input "Installed / Delivered"
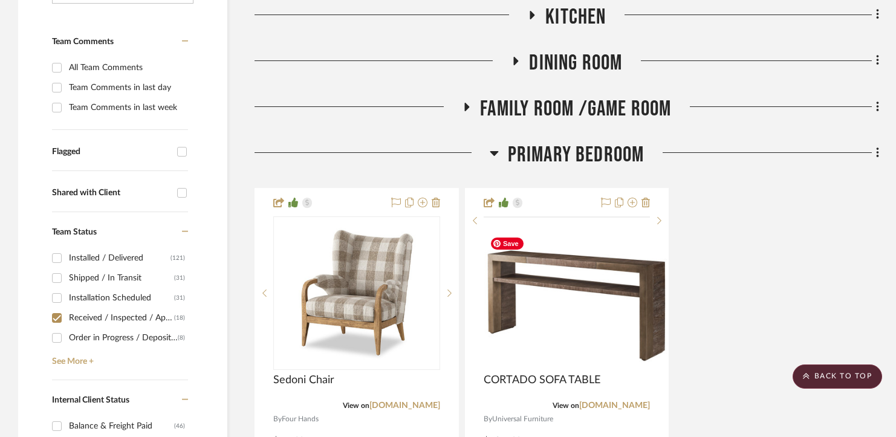
scroll to position [250, 0]
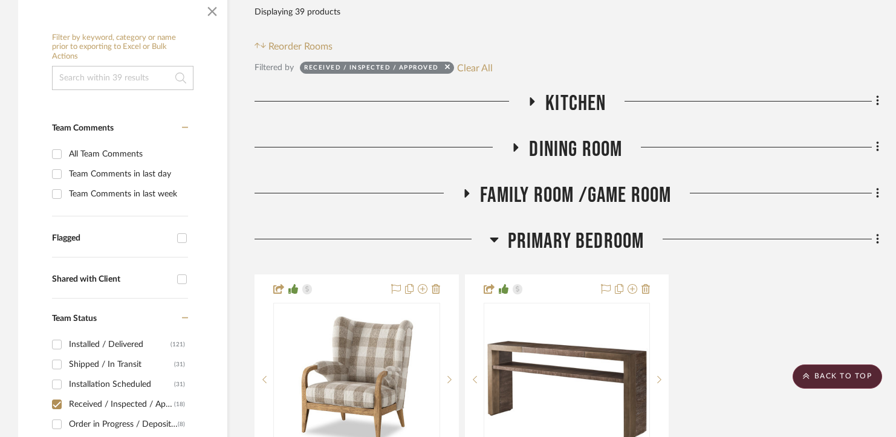
click at [562, 230] on span "Primary Bedroom" at bounding box center [576, 242] width 137 height 26
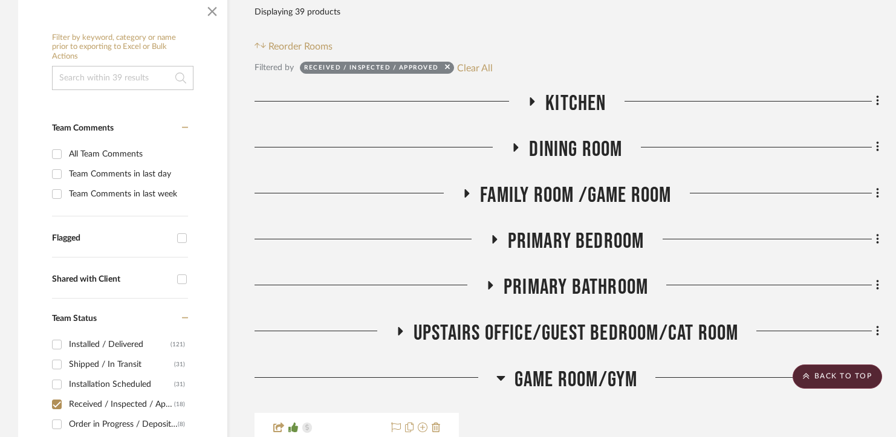
click at [575, 199] on span "Family Room /Game Room" at bounding box center [575, 196] width 191 height 26
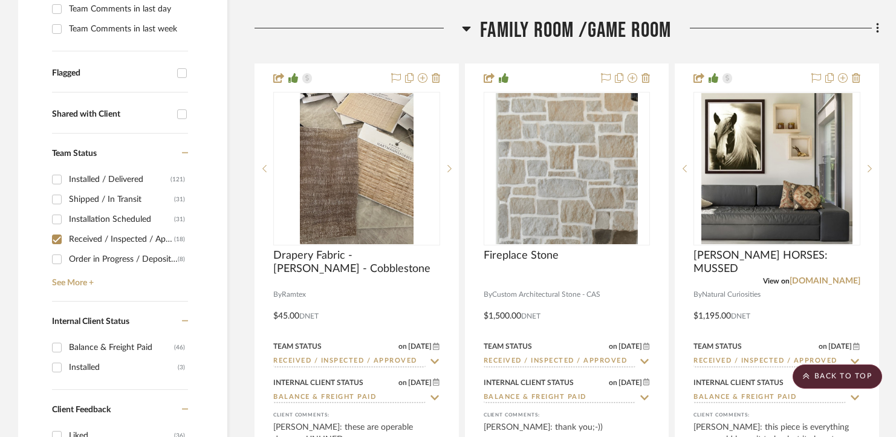
scroll to position [446, 0]
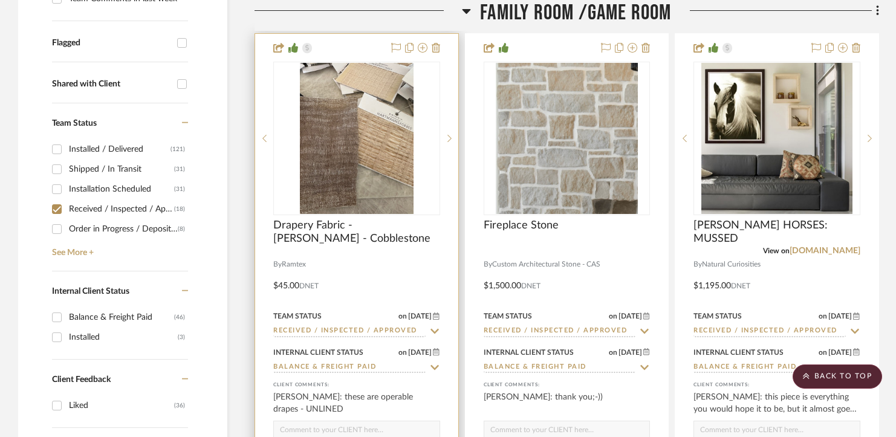
click at [376, 328] on input "Received / Inspected / Approved" at bounding box center [349, 331] width 152 height 11
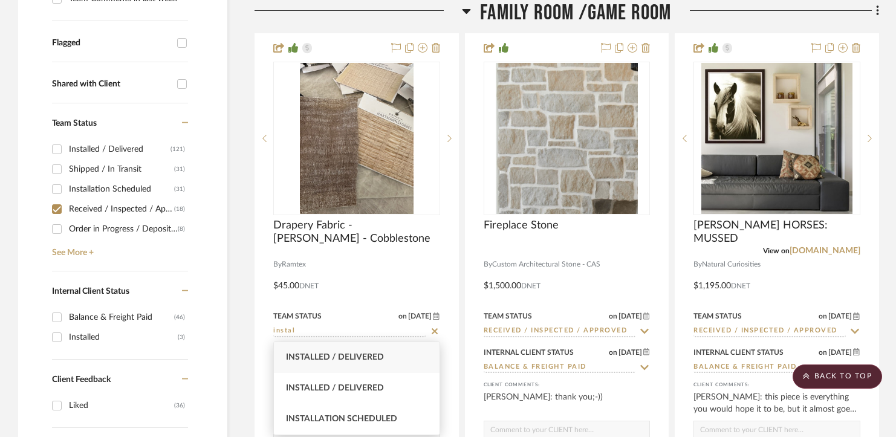
type input "instal"
click at [383, 363] on div "Installed / Delivered" at bounding box center [357, 357] width 166 height 31
type input "[DATE]"
type input "Installed / Delivered"
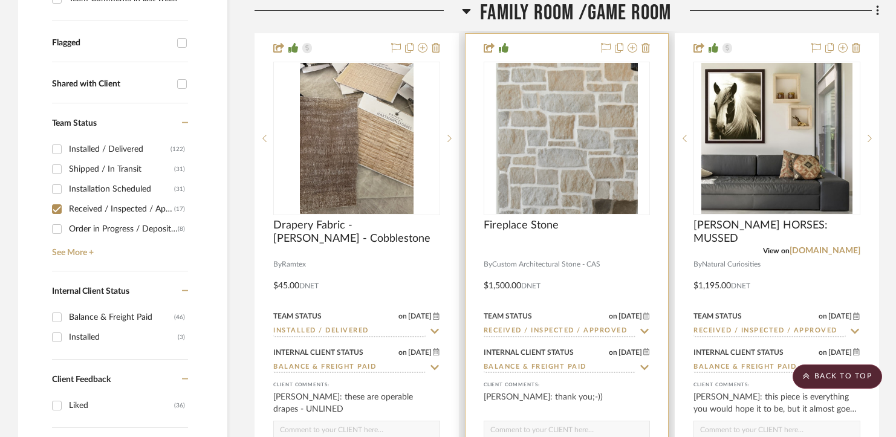
click at [494, 331] on input "Received / Inspected / Approved" at bounding box center [560, 331] width 152 height 11
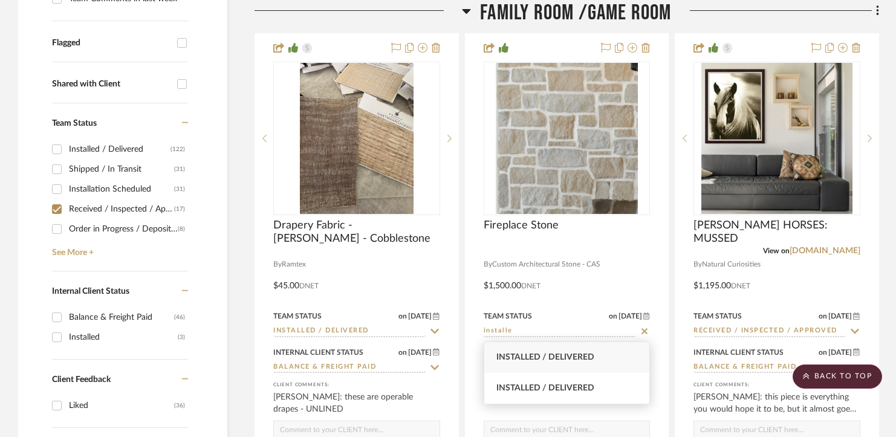
type input "installe"
click at [509, 360] on span "Installed / Delivered" at bounding box center [546, 357] width 98 height 8
type input "[DATE]"
type input "Installed / Delivered"
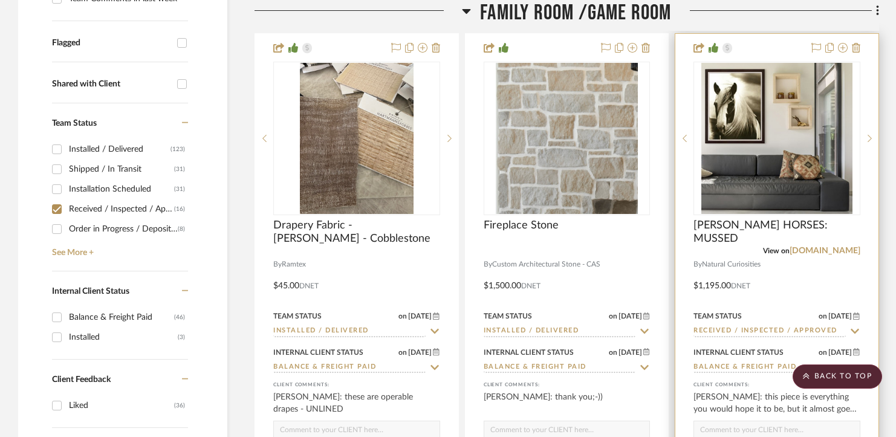
click at [738, 331] on input "Received / Inspected / Approved" at bounding box center [770, 331] width 152 height 11
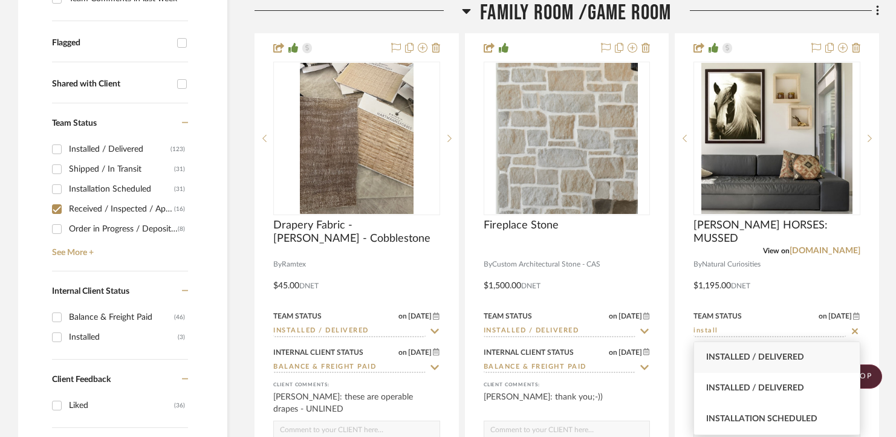
type input "install"
click at [748, 359] on span "Installed / Delivered" at bounding box center [755, 357] width 98 height 8
type input "[DATE]"
type input "Installed / Delivered"
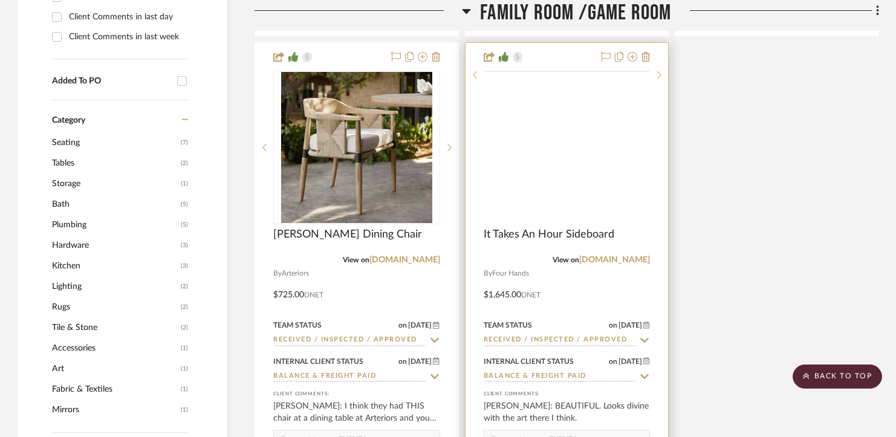
scroll to position [908, 0]
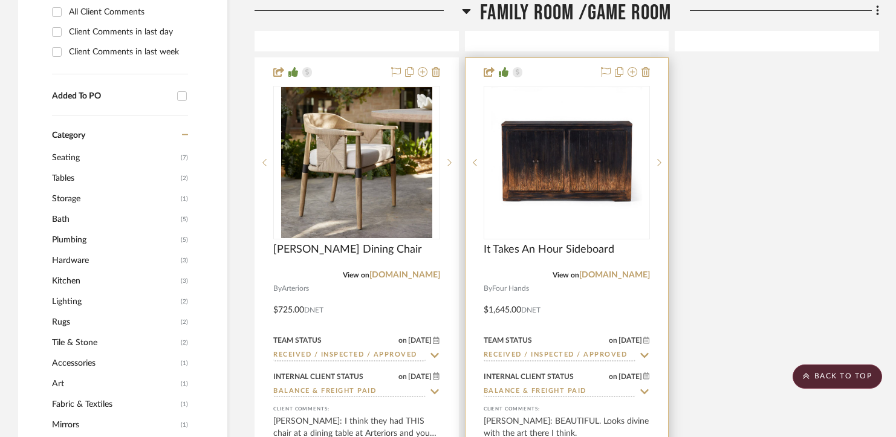
click at [541, 356] on input "Received / Inspected / Approved" at bounding box center [560, 355] width 152 height 11
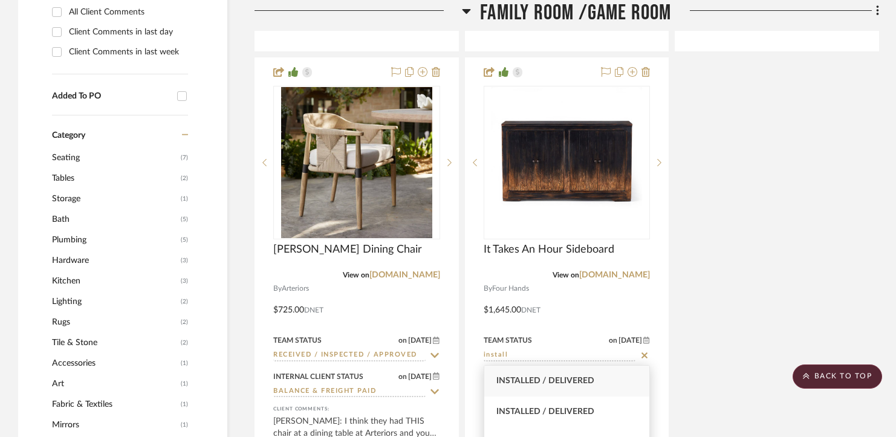
type input "install"
click at [545, 377] on span "Installed / Delivered" at bounding box center [546, 381] width 98 height 8
type input "[DATE]"
type input "Installed / Delivered"
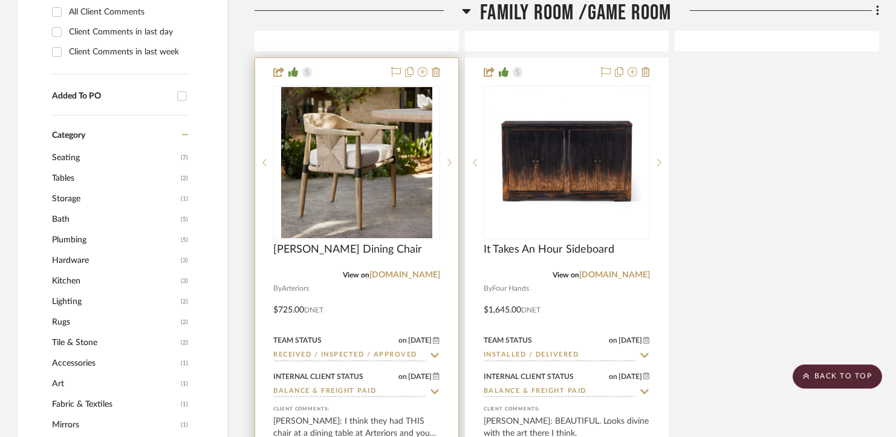
click at [367, 353] on input "Received / Inspected / Approved" at bounding box center [349, 355] width 152 height 11
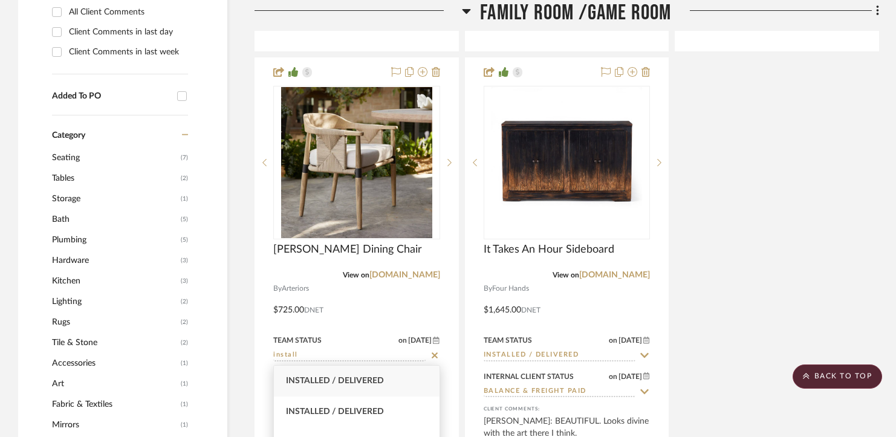
type input "install"
click at [357, 382] on span "Installed / Delivered" at bounding box center [335, 381] width 98 height 8
type input "[DATE]"
type input "Installed / Delivered"
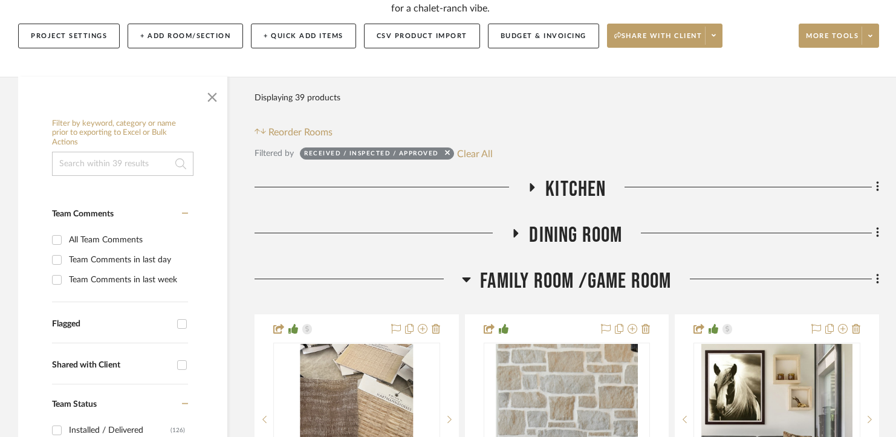
scroll to position [189, 0]
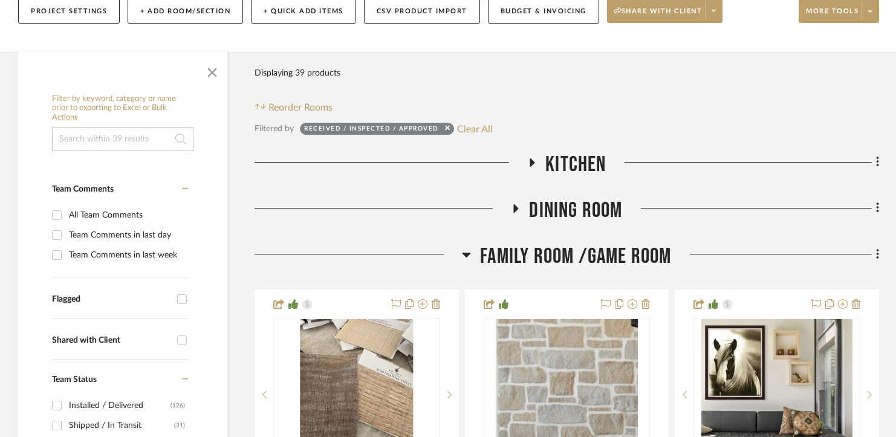
click at [554, 252] on span "Family Room /Game Room" at bounding box center [575, 257] width 191 height 26
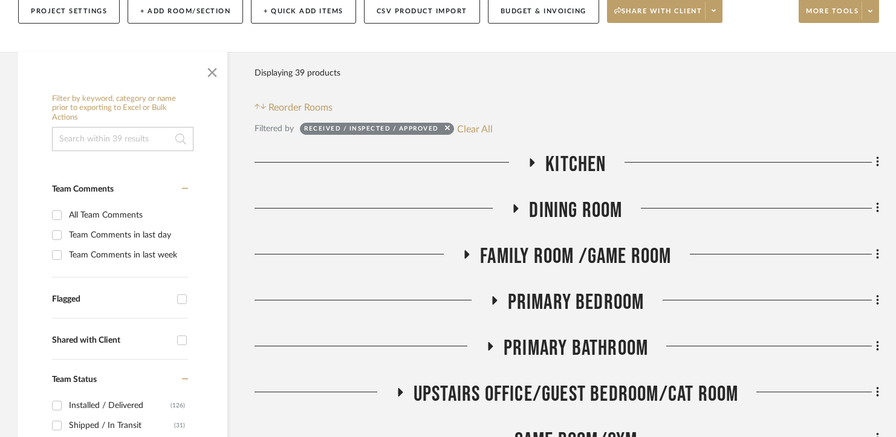
click at [558, 210] on span "Dining Room" at bounding box center [575, 211] width 93 height 26
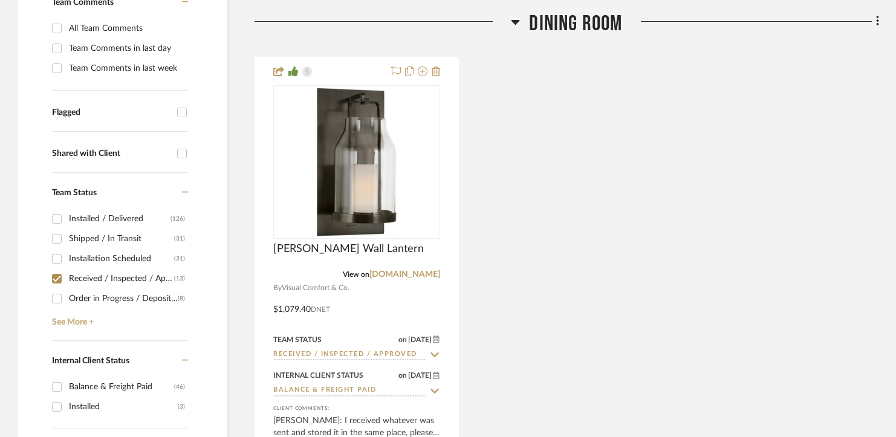
scroll to position [160, 0]
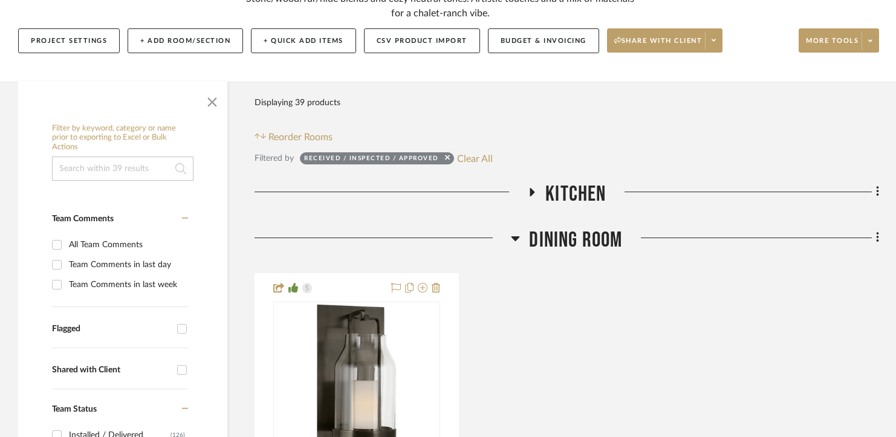
click at [570, 202] on span "Kitchen" at bounding box center [576, 194] width 60 height 26
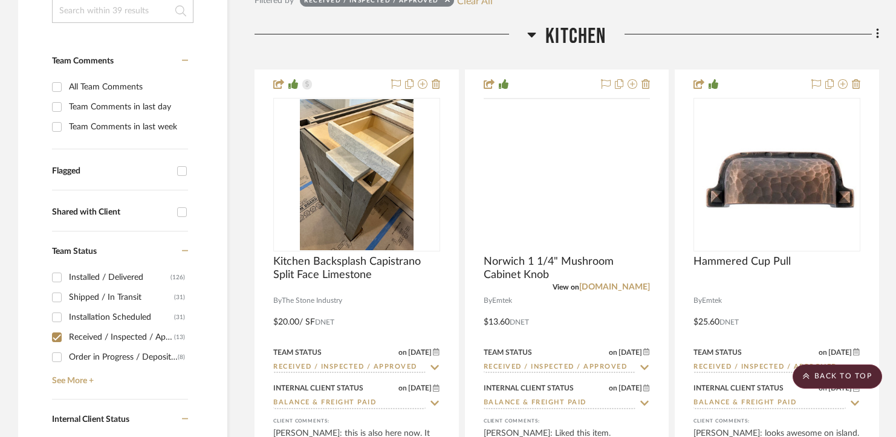
scroll to position [418, 0]
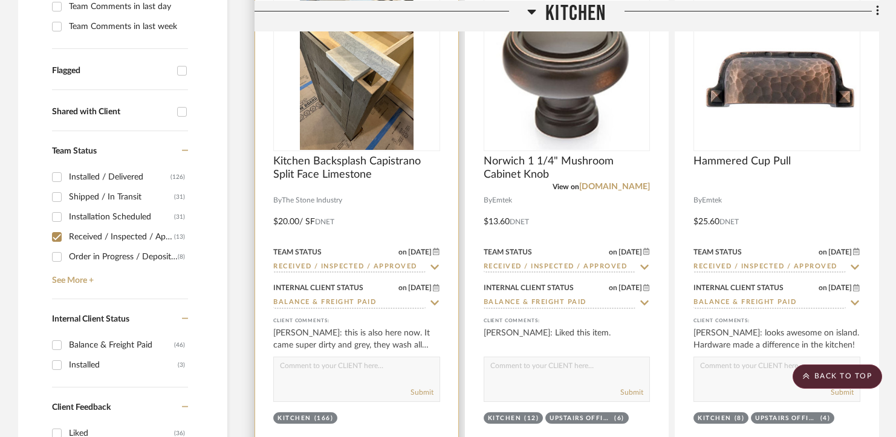
click at [327, 262] on input "Received / Inspected / Approved" at bounding box center [349, 267] width 152 height 11
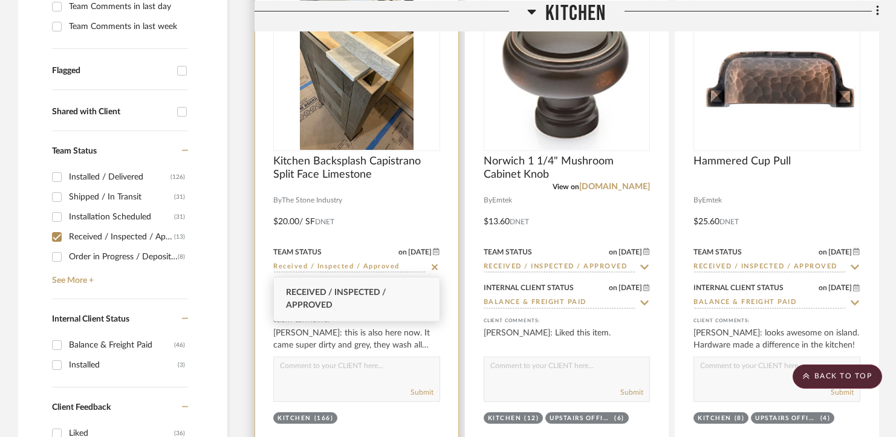
type input "o"
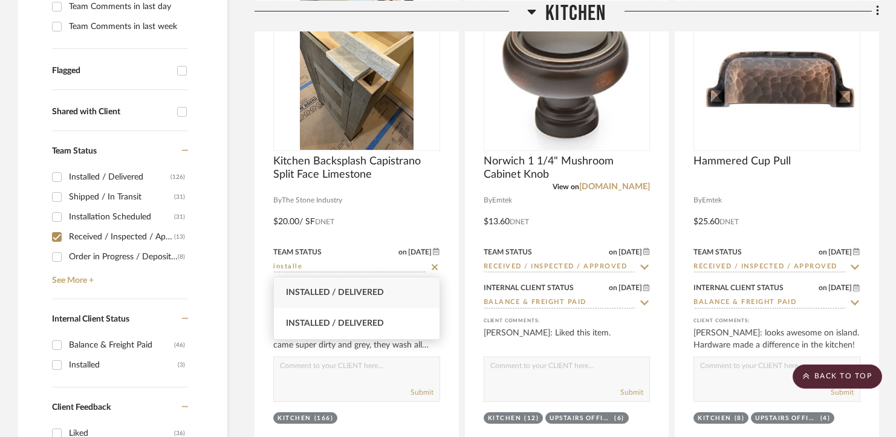
type input "installe"
click at [319, 292] on span "Installed / Delivered" at bounding box center [335, 292] width 98 height 8
type input "[DATE]"
type input "Installed / Delivered"
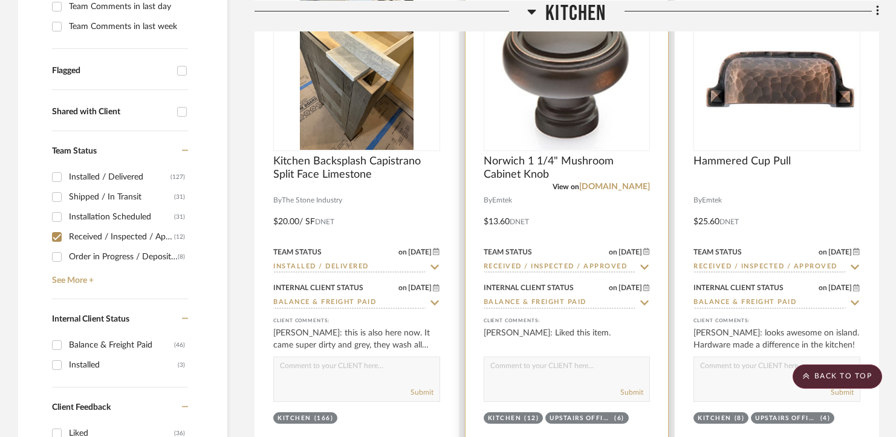
click at [504, 264] on input "Received / Inspected / Approved" at bounding box center [560, 267] width 152 height 11
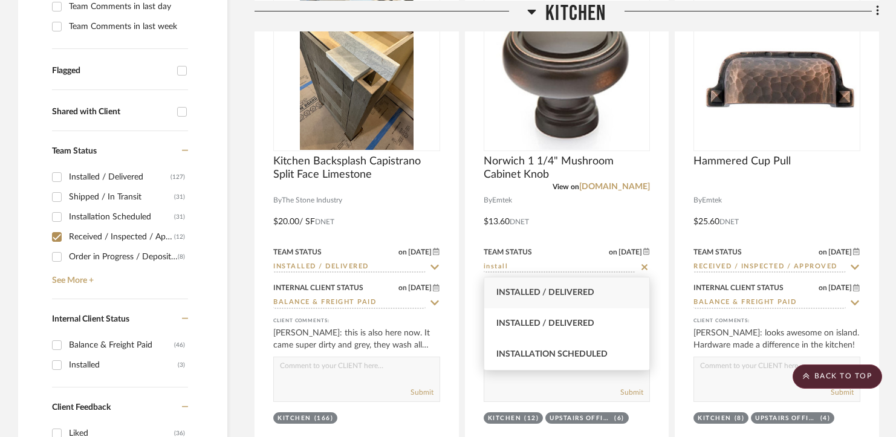
type input "install"
click at [523, 296] on span "Installed / Delivered" at bounding box center [546, 292] width 98 height 8
type input "[DATE]"
type input "Installed / Delivered"
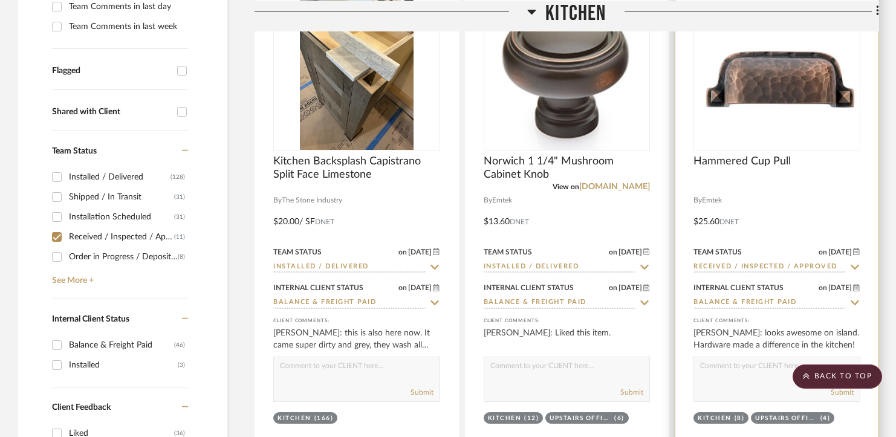
click at [754, 272] on input "Received / Inspected / Approved" at bounding box center [770, 267] width 152 height 11
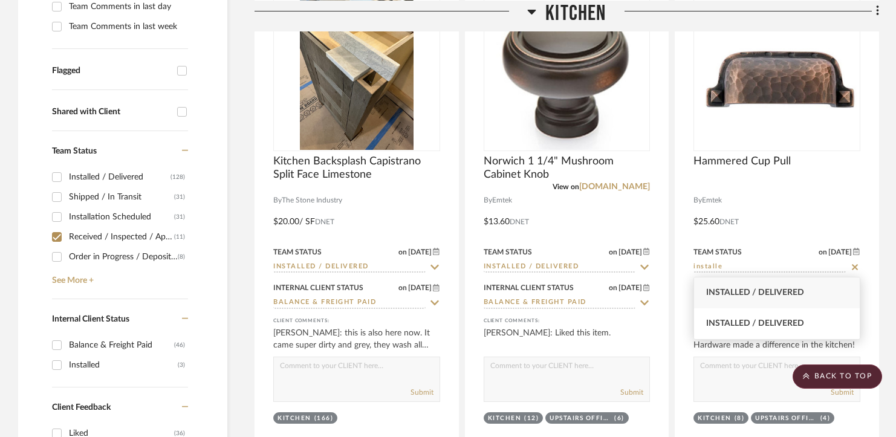
type input "installe"
click at [752, 297] on span "Installed / Delivered" at bounding box center [755, 292] width 98 height 8
type input "[DATE]"
type input "Installed / Delivered"
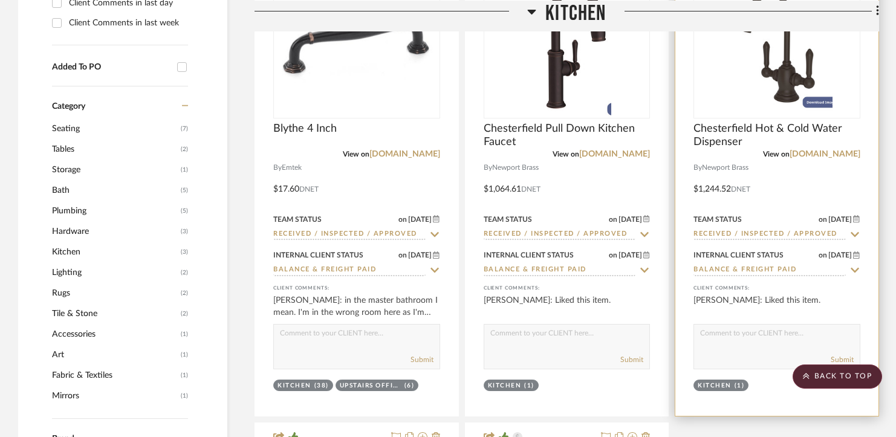
scroll to position [962, 0]
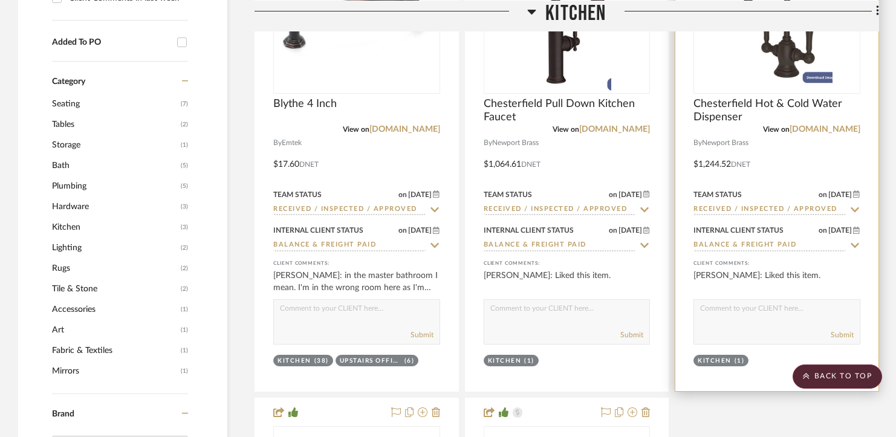
click at [749, 210] on input "Received / Inspected / Approved" at bounding box center [770, 209] width 152 height 11
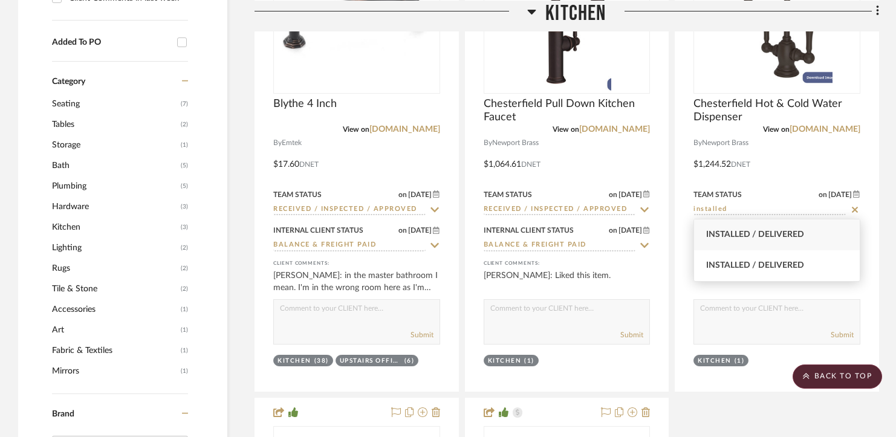
type input "installed"
click at [746, 240] on div "Installed / Delivered" at bounding box center [777, 235] width 166 height 31
type input "[DATE]"
type input "Installed / Delivered"
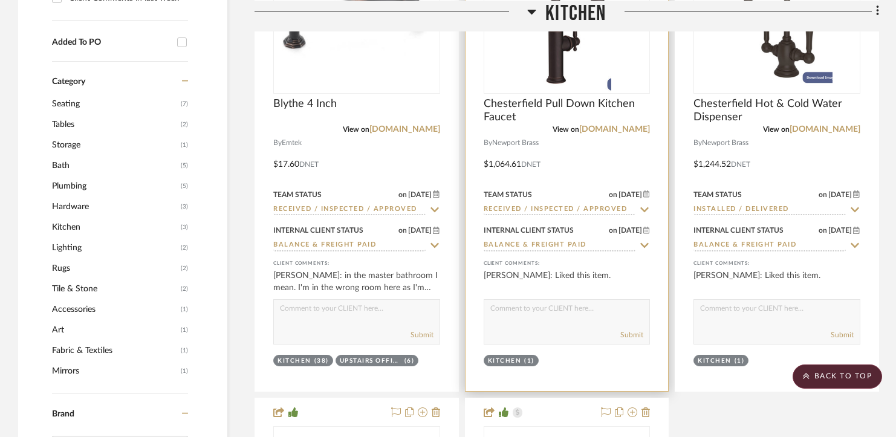
click at [565, 207] on input "Received / Inspected / Approved" at bounding box center [560, 209] width 152 height 11
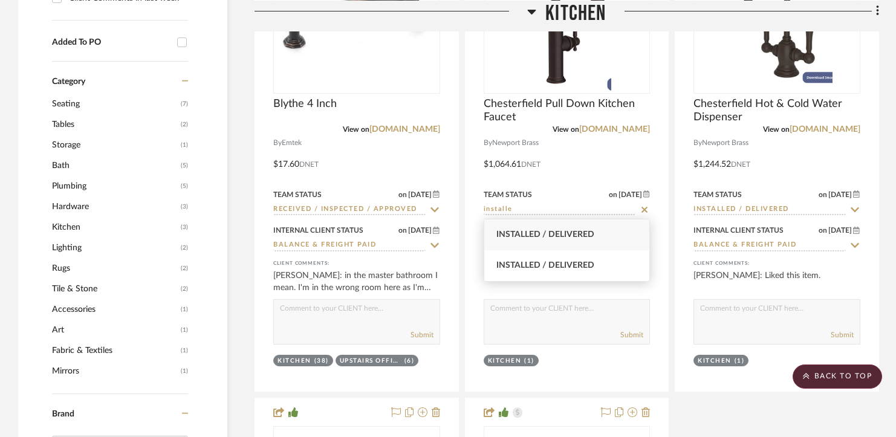
type input "installe"
click at [558, 231] on span "Installed / Delivered" at bounding box center [546, 234] width 98 height 8
type input "[DATE]"
type input "Installed / Delivered"
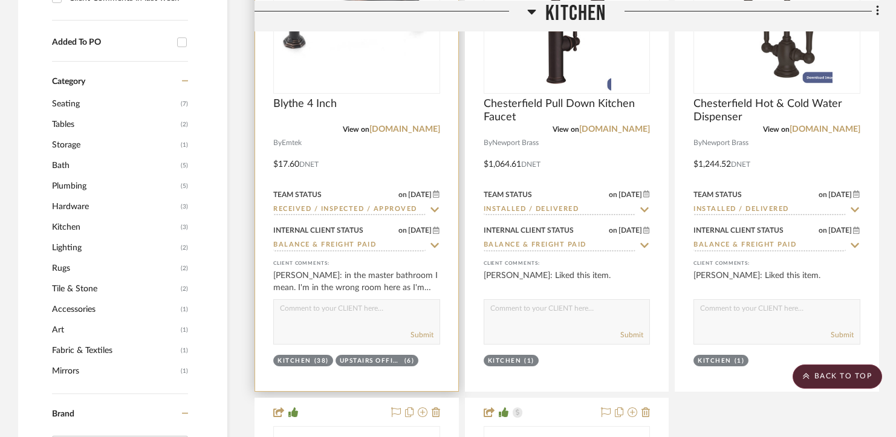
click at [362, 207] on input "Received / Inspected / Approved" at bounding box center [349, 209] width 152 height 11
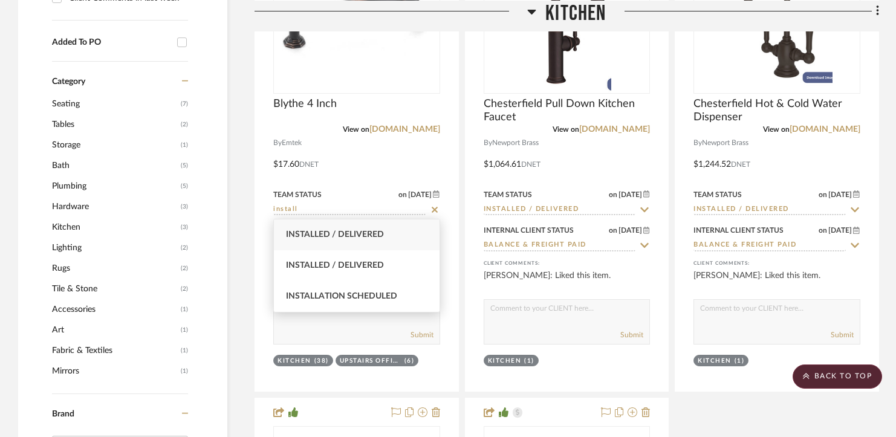
type input "install"
click at [355, 232] on span "Installed / Delivered" at bounding box center [335, 234] width 98 height 8
type input "[DATE]"
type input "Installed / Delivered"
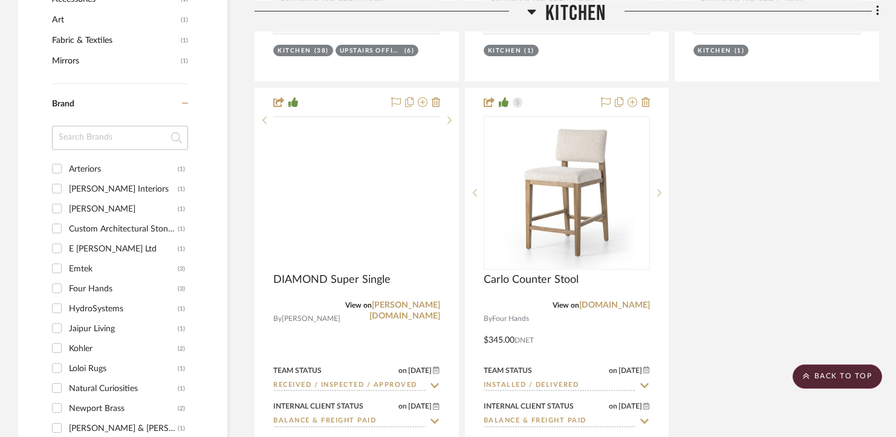
scroll to position [1450, 0]
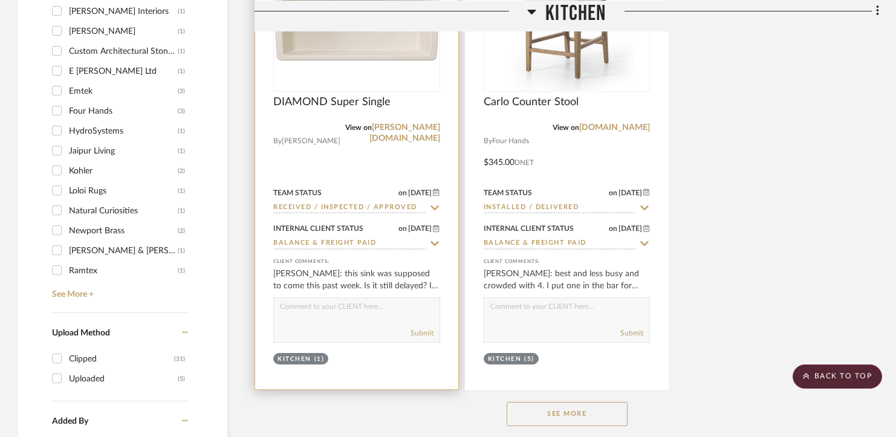
click at [353, 207] on input "Received / Inspected / Approved" at bounding box center [349, 208] width 152 height 11
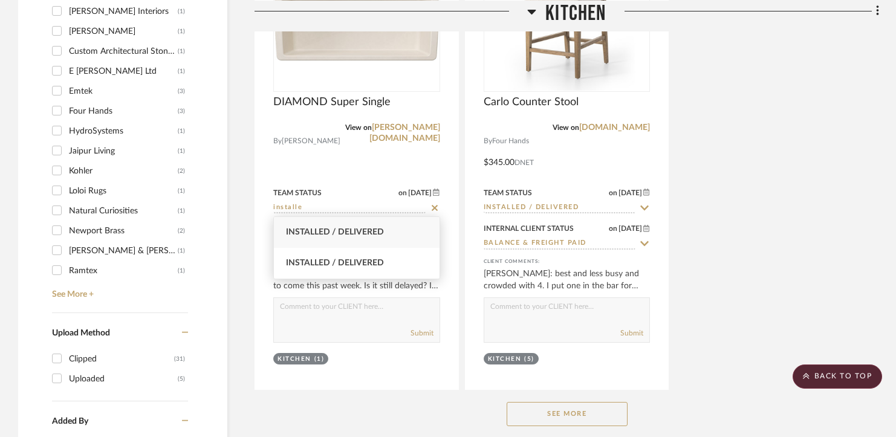
type input "installe"
click at [351, 224] on div "Installed / Delivered" at bounding box center [357, 232] width 166 height 31
type input "[DATE]"
type input "Installed / Delivered"
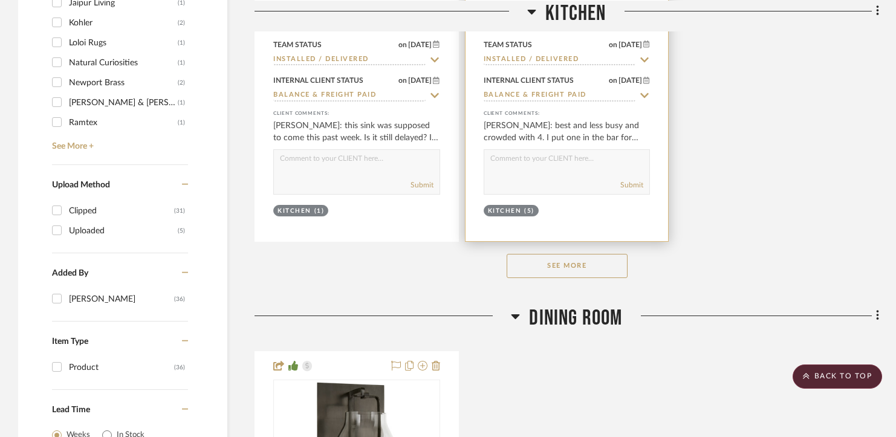
scroll to position [1604, 0]
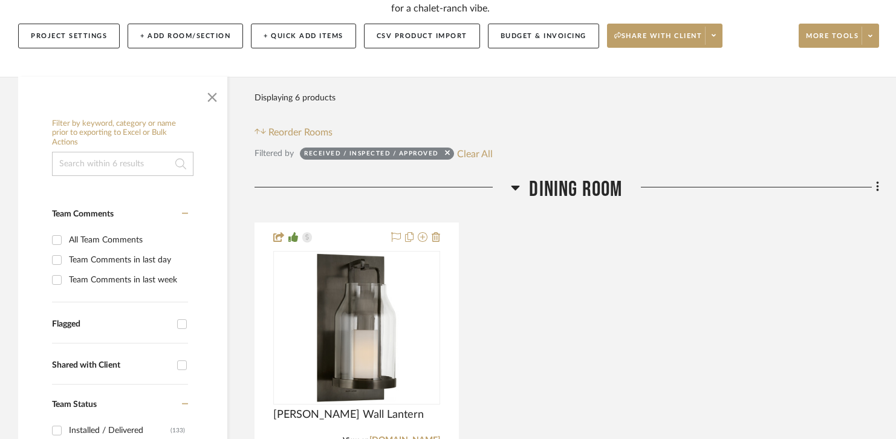
scroll to position [259, 0]
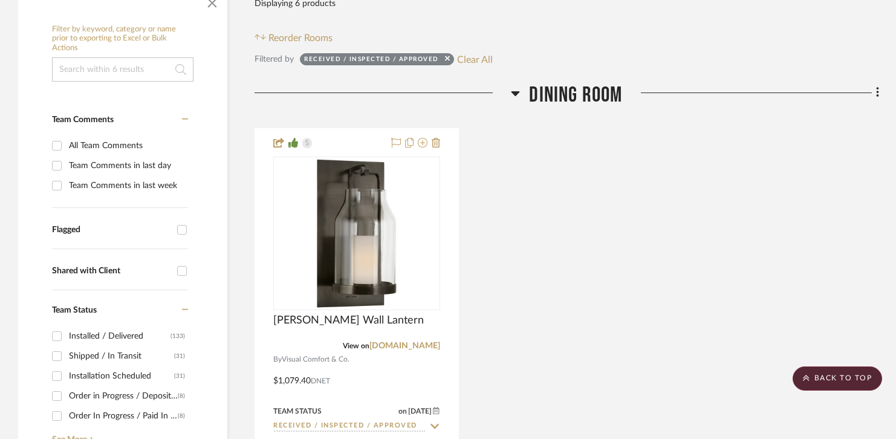
click at [553, 91] on span "Dining Room" at bounding box center [575, 95] width 93 height 26
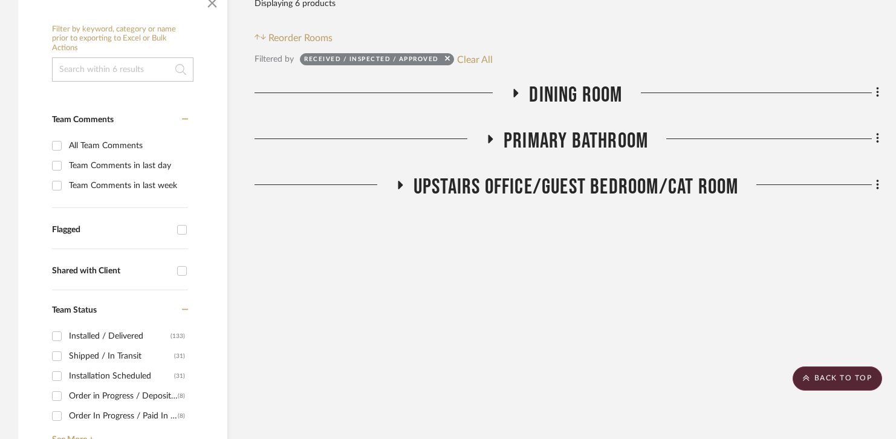
click at [562, 134] on span "Primary Bathroom" at bounding box center [576, 141] width 145 height 26
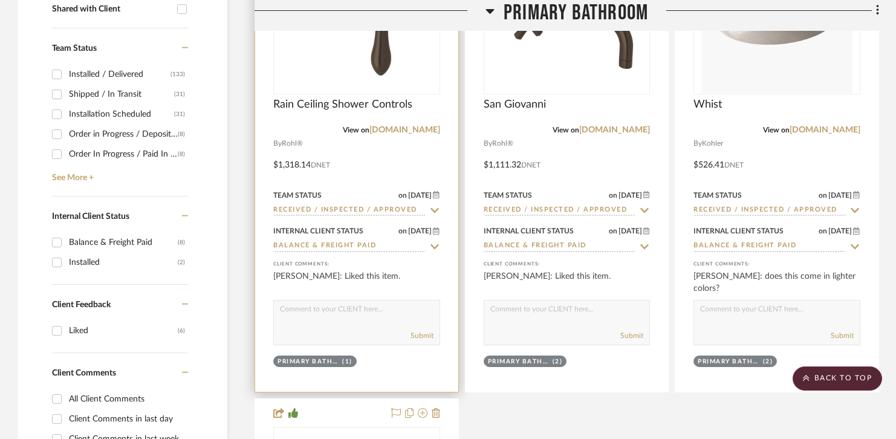
scroll to position [524, 0]
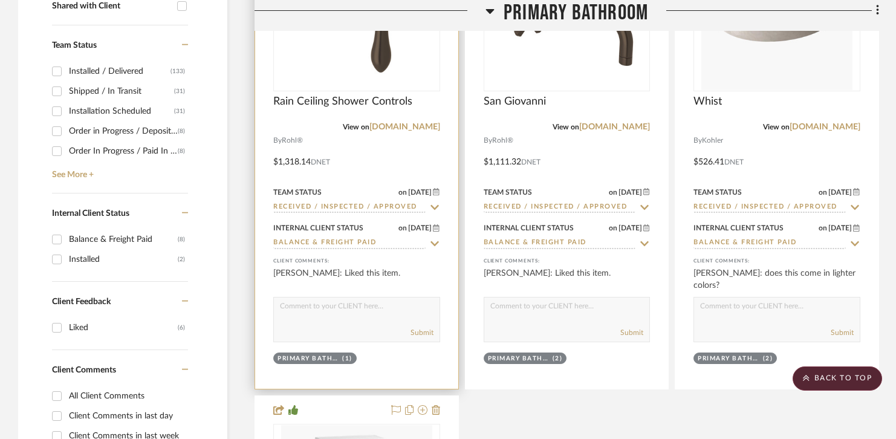
click at [305, 207] on input "Received / Inspected / Approved" at bounding box center [349, 207] width 152 height 11
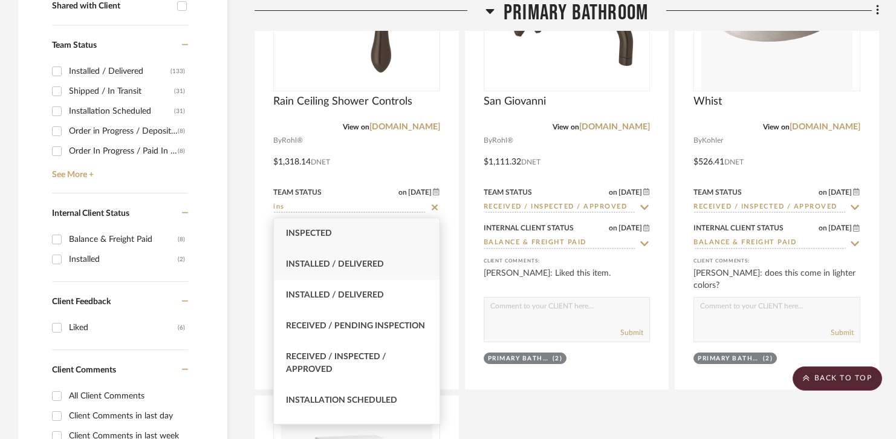
type input "ins"
click at [348, 270] on div "Installed / Delivered" at bounding box center [357, 264] width 166 height 31
type input "[DATE]"
type input "Installed / Delivered"
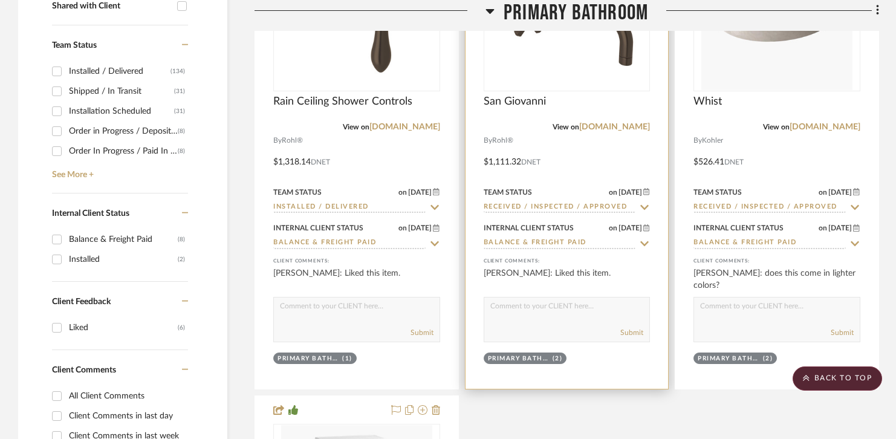
click at [522, 206] on input "Received / Inspected / Approved" at bounding box center [560, 207] width 152 height 11
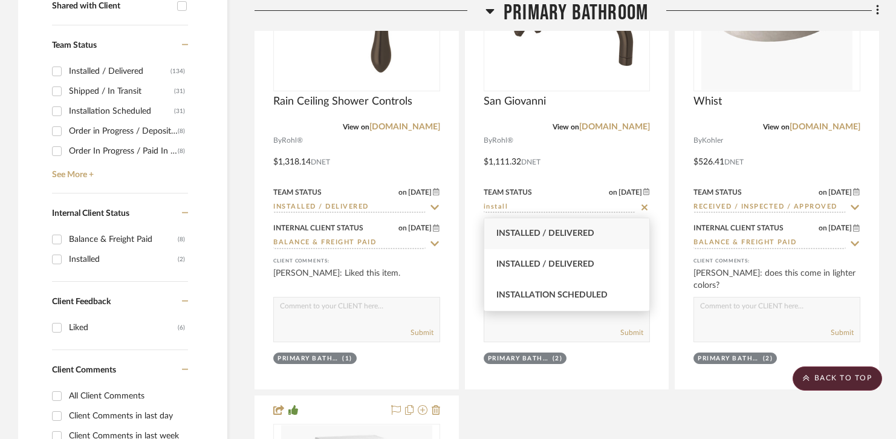
type input "install"
click at [526, 231] on span "Installed / Delivered" at bounding box center [546, 233] width 98 height 8
type input "[DATE]"
type input "Installed / Delivered"
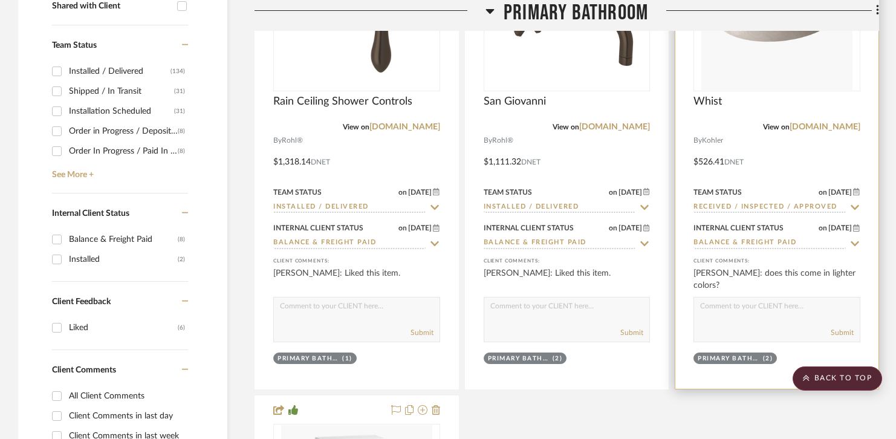
click at [737, 207] on input "Received / Inspected / Approved" at bounding box center [770, 207] width 152 height 11
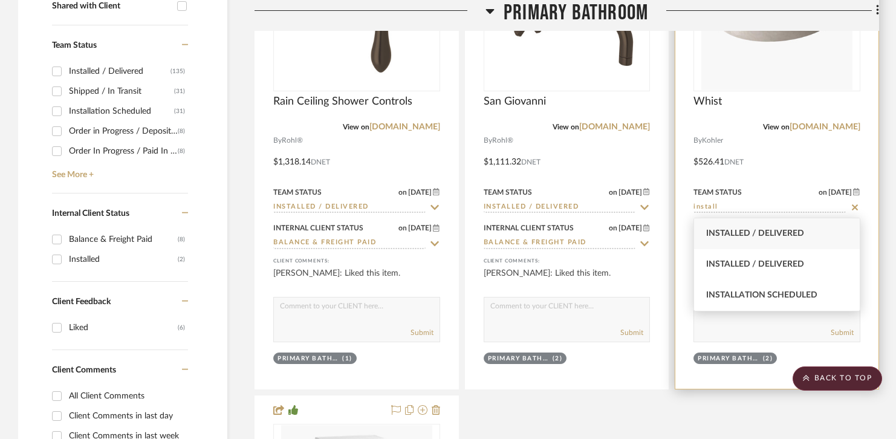
type input "install"
click at [786, 173] on div at bounding box center [777, 149] width 203 height 479
type input "[DATE]"
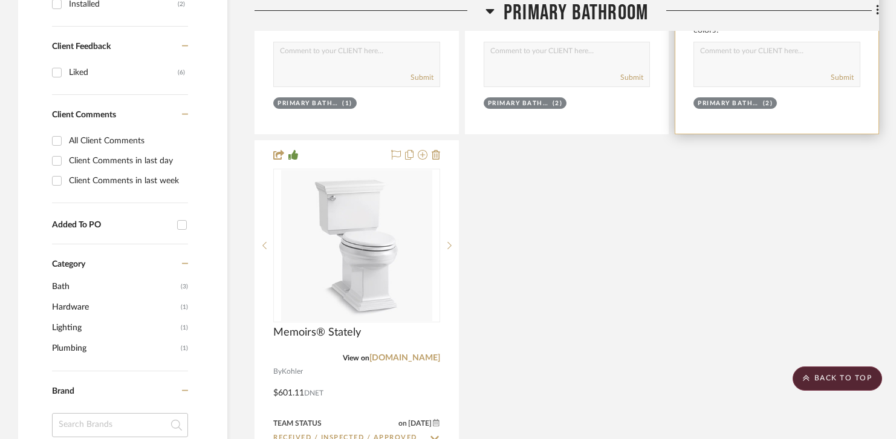
scroll to position [833, 0]
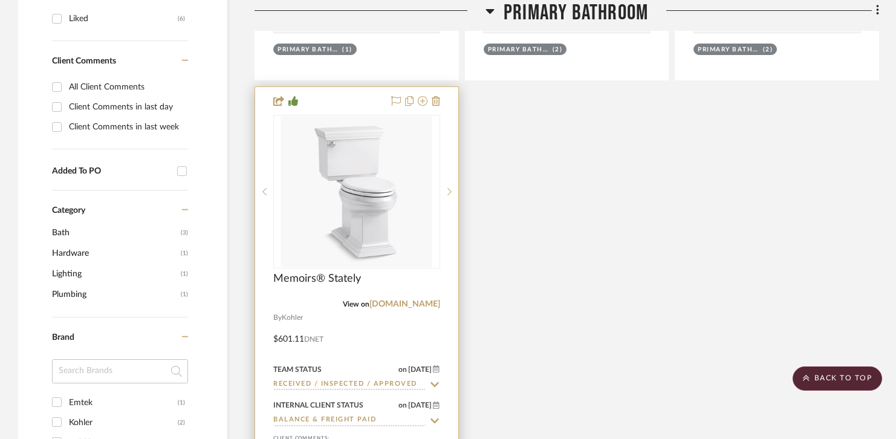
click at [339, 384] on input "Received / Inspected / Approved" at bounding box center [349, 384] width 152 height 11
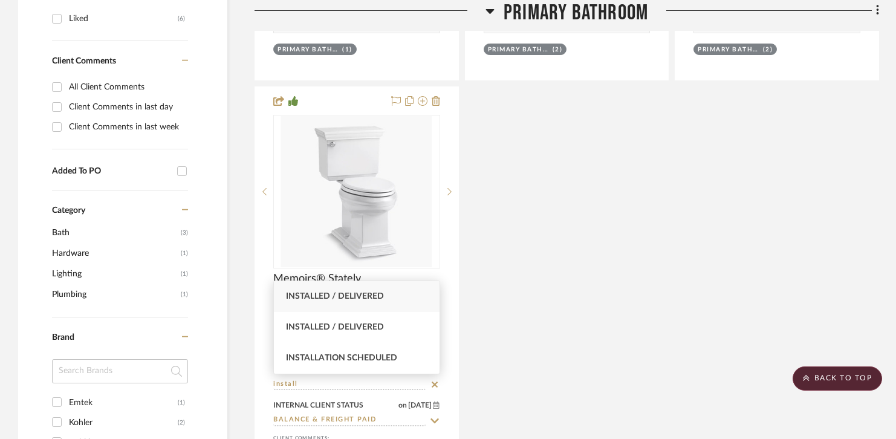
type input "install"
click at [361, 302] on div "Installed / Delivered" at bounding box center [357, 296] width 166 height 31
type input "[DATE]"
type input "Installed / Delivered"
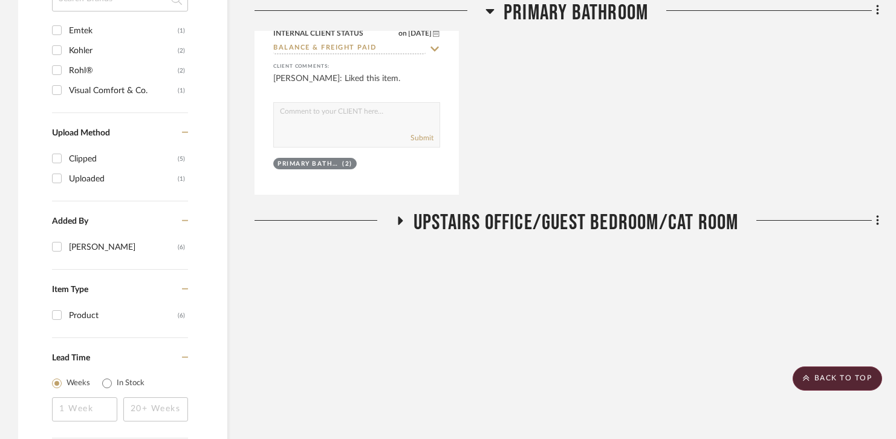
click at [564, 227] on span "Upstairs Office/Guest Bedroom/Cat Room" at bounding box center [576, 223] width 325 height 26
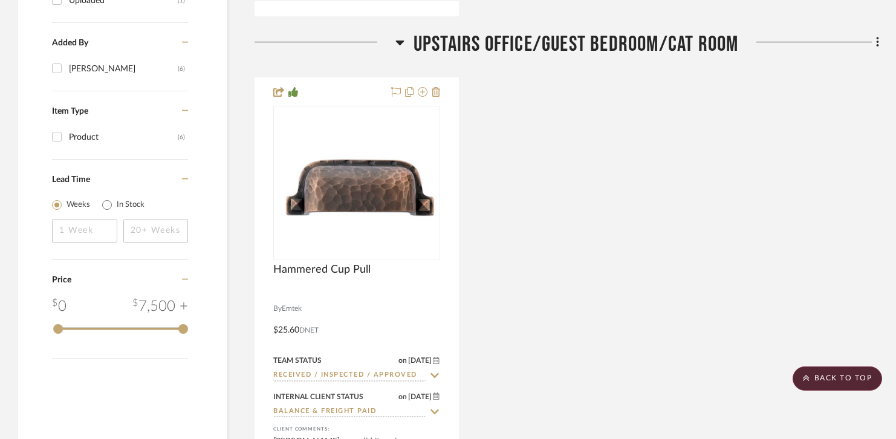
scroll to position [1387, 0]
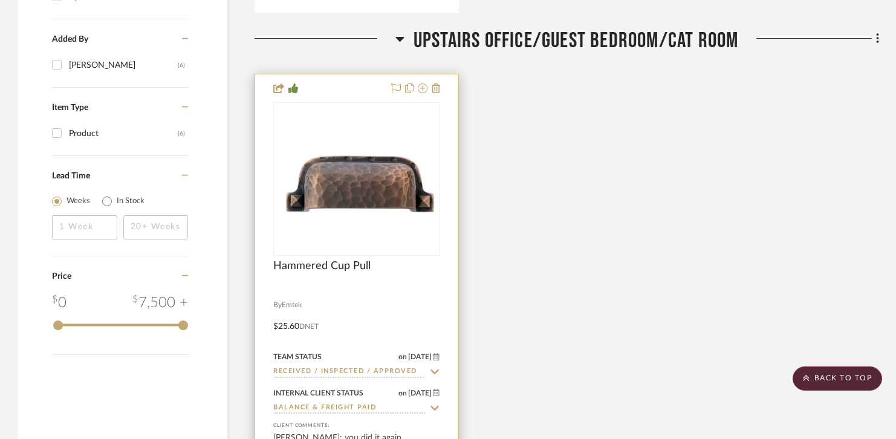
click at [342, 371] on input "Received / Inspected / Approved" at bounding box center [349, 371] width 152 height 11
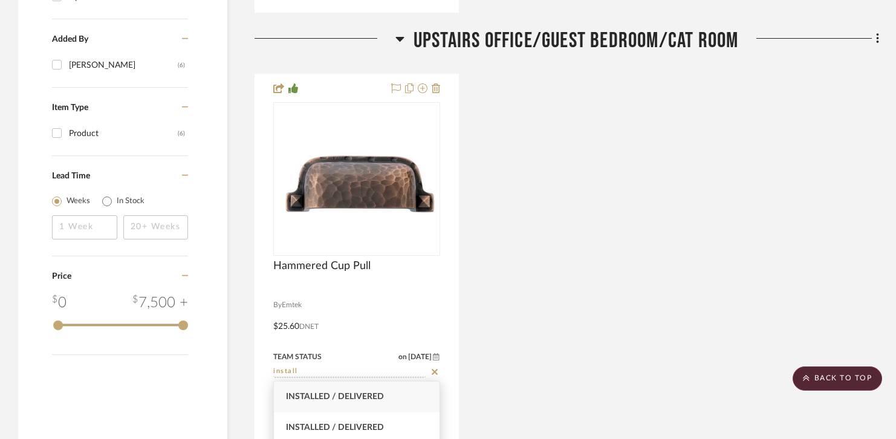
type input "install"
click at [349, 395] on span "Installed / Delivered" at bounding box center [335, 397] width 98 height 8
type input "[DATE]"
type input "Installed / Delivered"
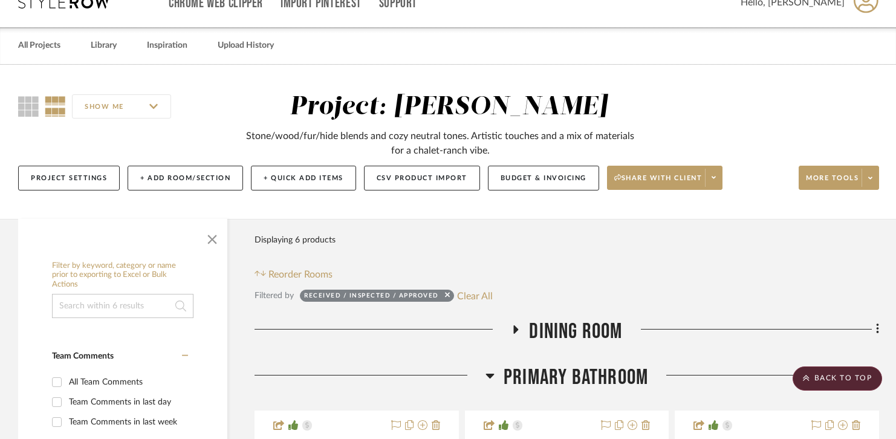
scroll to position [0, 0]
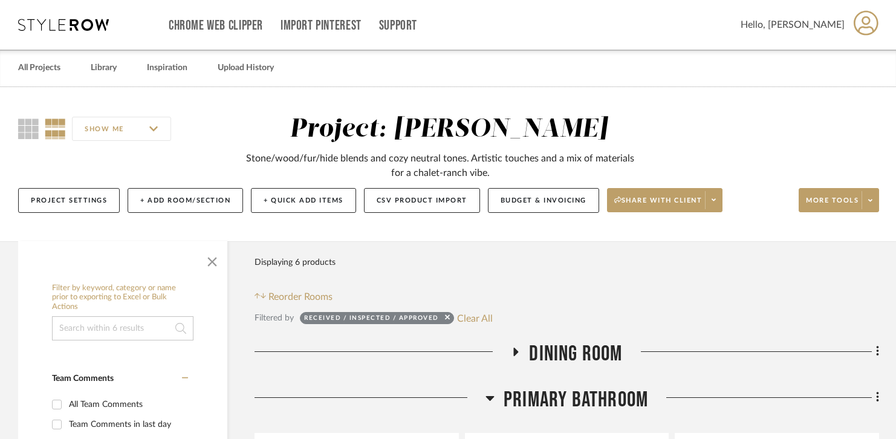
click at [492, 312] on div "Filtered by Received / Inspected / Approved Clear All" at bounding box center [567, 318] width 625 height 16
click at [485, 313] on button "Clear All" at bounding box center [475, 318] width 36 height 16
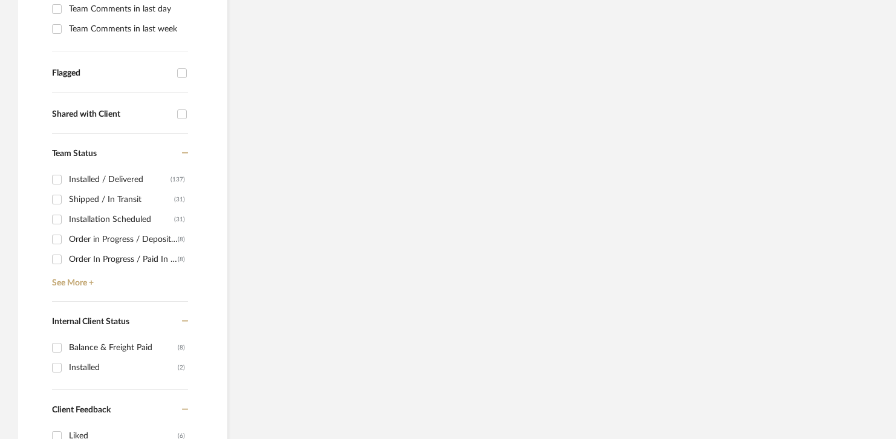
scroll to position [412, 0]
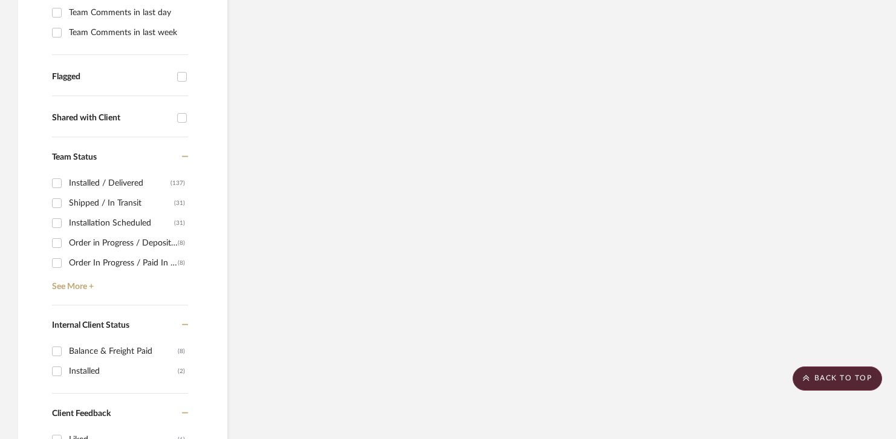
click at [131, 198] on div "Shipped / In Transit" at bounding box center [121, 203] width 105 height 19
click at [67, 198] on input "Shipped / In Transit (31)" at bounding box center [56, 203] width 19 height 19
checkbox input "true"
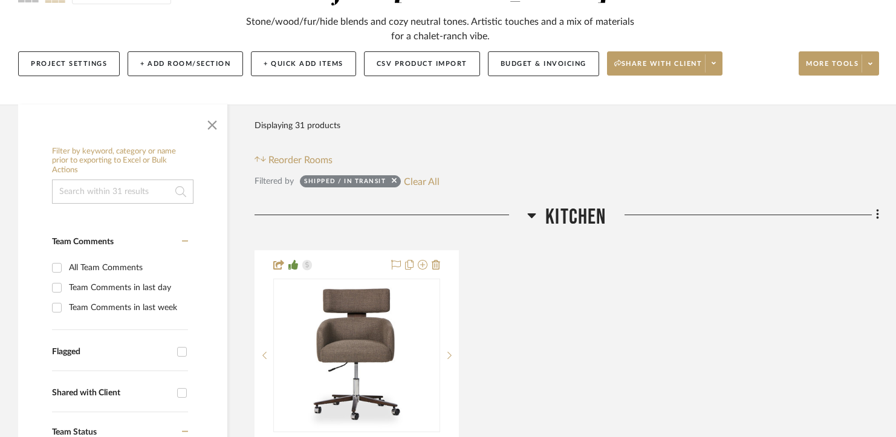
scroll to position [306, 0]
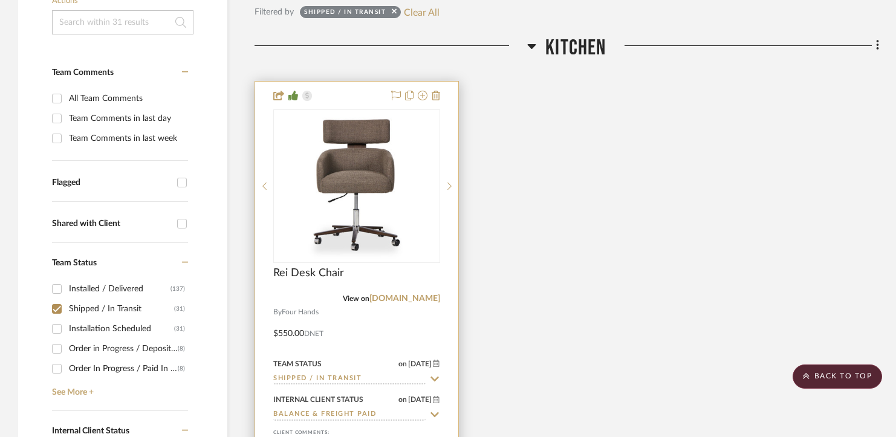
click at [320, 379] on input "Shipped / In Transit" at bounding box center [349, 379] width 152 height 11
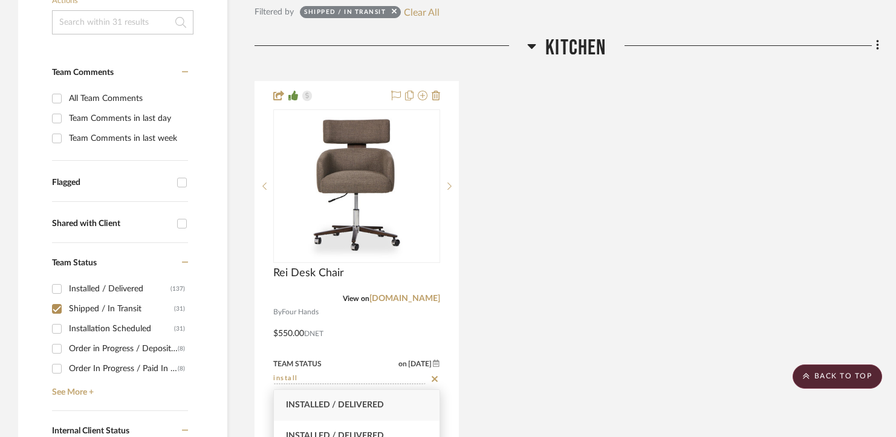
type input "install"
click at [369, 399] on div "Installed / Delivered" at bounding box center [357, 405] width 166 height 31
type input "[DATE]"
type input "Installed / Delivered"
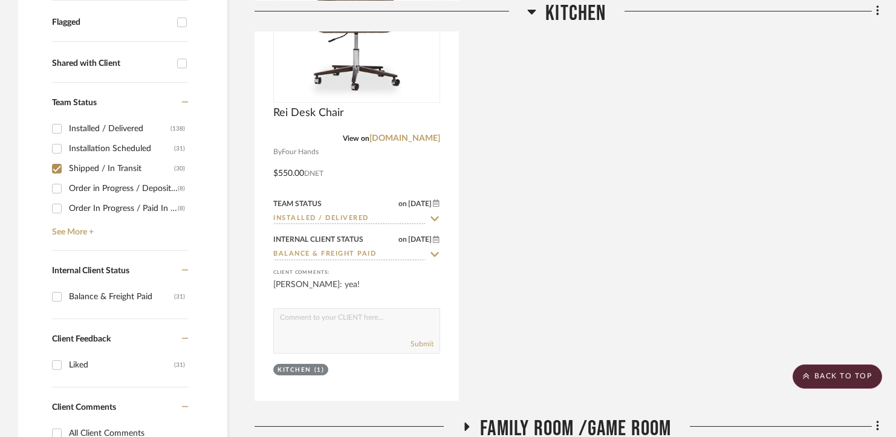
scroll to position [593, 0]
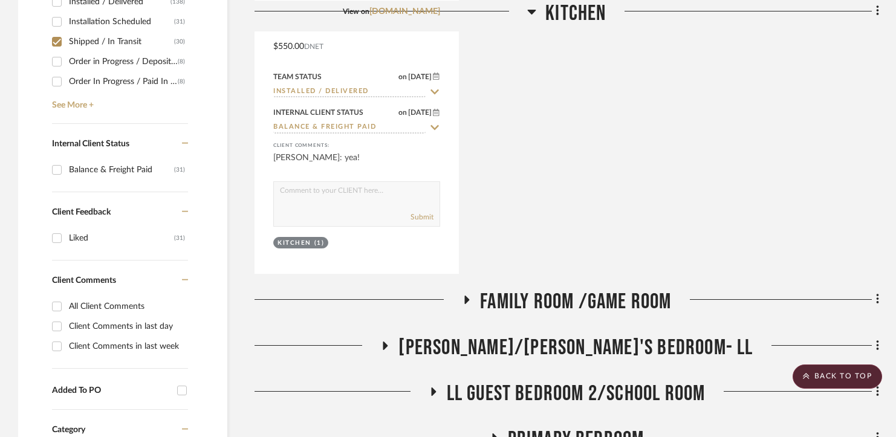
click at [505, 299] on span "Family Room /Game Room" at bounding box center [575, 302] width 191 height 26
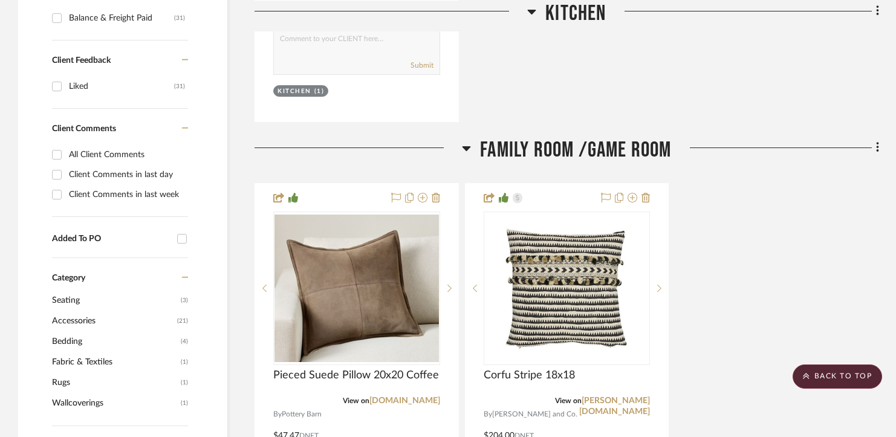
scroll to position [832, 0]
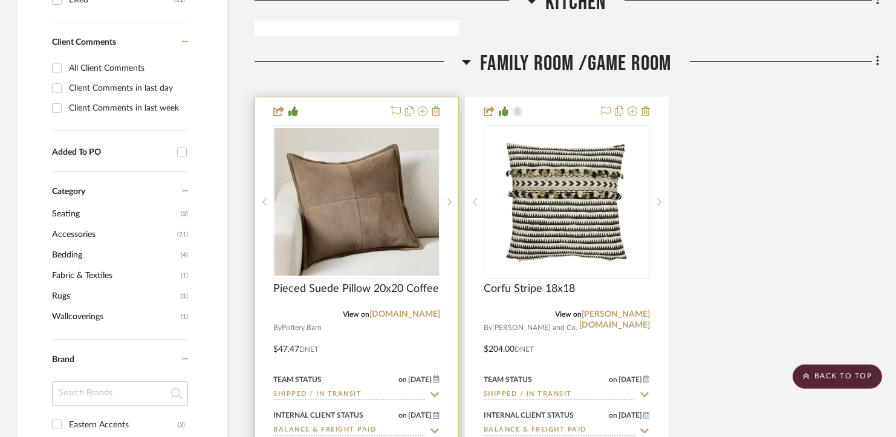
click at [345, 397] on input "Shipped / In Transit" at bounding box center [349, 394] width 152 height 11
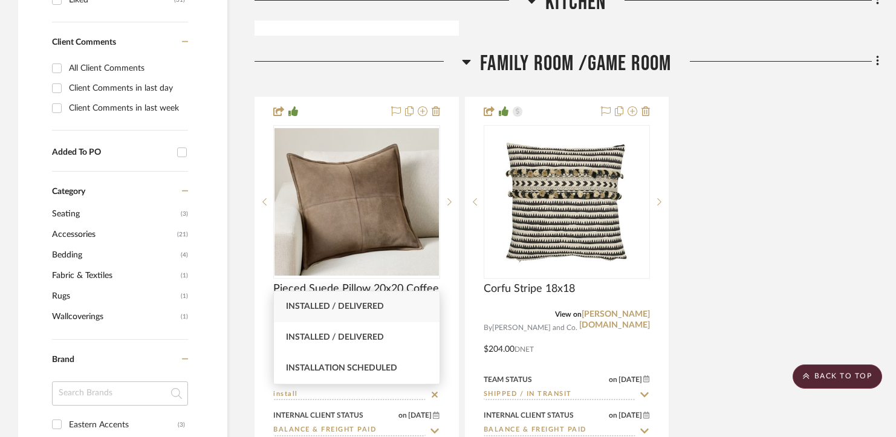
type input "install"
click at [360, 316] on div "Installed / Delivered" at bounding box center [357, 307] width 166 height 31
type input "[DATE]"
type input "Installed / Delivered"
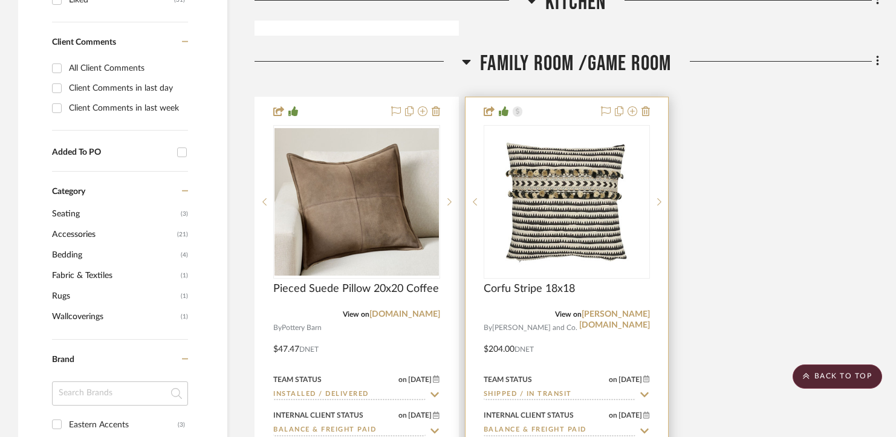
click at [530, 393] on input "Shipped / In Transit" at bounding box center [560, 394] width 152 height 11
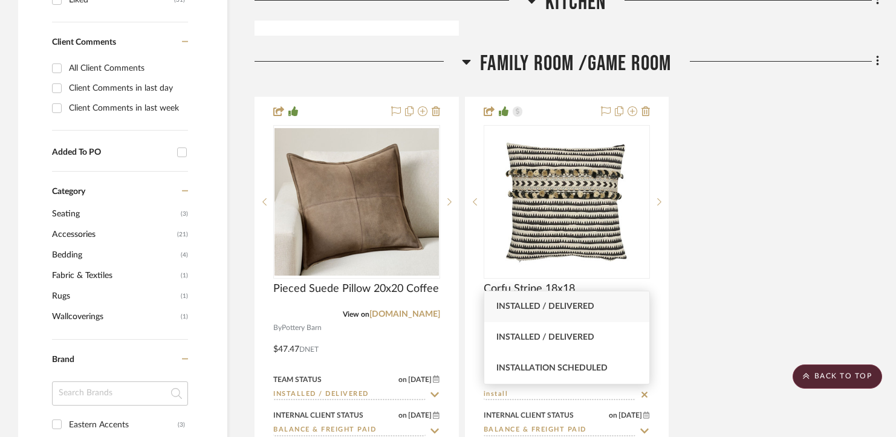
type input "install"
click at [558, 311] on span "Installed / Delivered" at bounding box center [546, 306] width 98 height 8
type input "8/27/2025"
type input "Installed / Delivered"
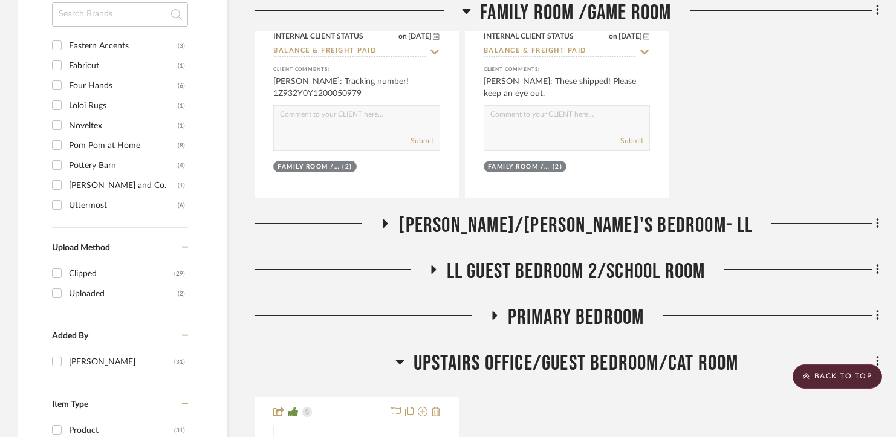
scroll to position [1300, 0]
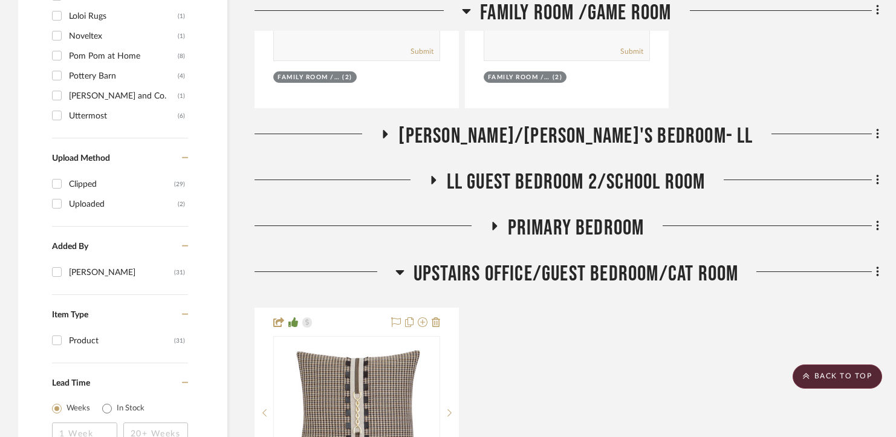
click at [563, 138] on span "[PERSON_NAME]/[PERSON_NAME]'s Bedroom- LL" at bounding box center [576, 136] width 354 height 26
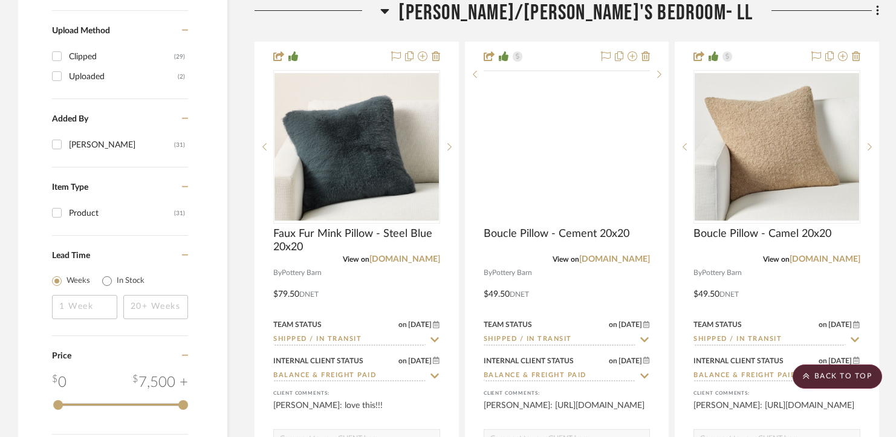
scroll to position [1477, 0]
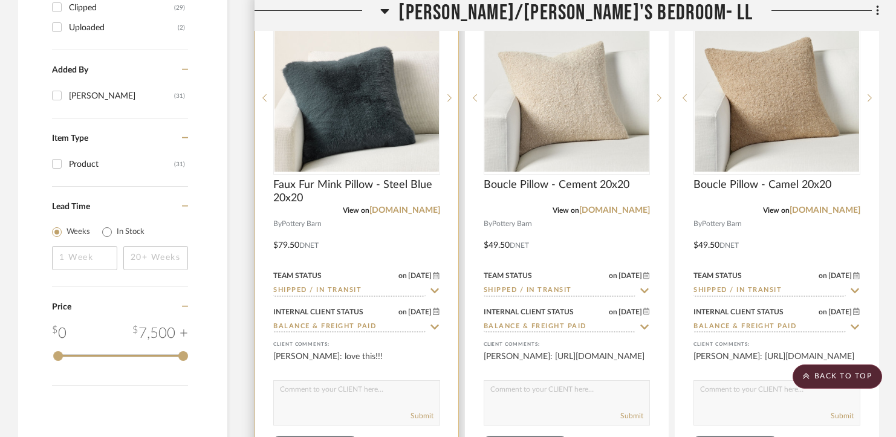
click at [368, 291] on input "Shipped / In Transit" at bounding box center [349, 290] width 152 height 11
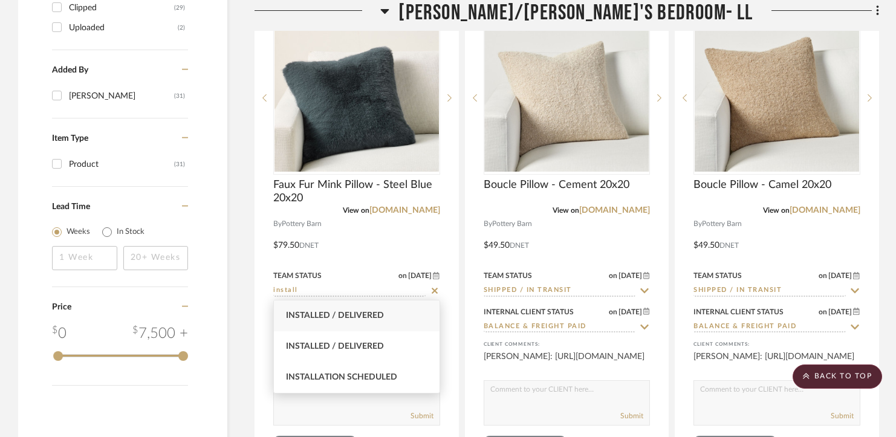
type input "install"
click at [371, 316] on span "Installed / Delivered" at bounding box center [335, 315] width 98 height 8
type input "8/27/2025"
type input "Installed / Delivered"
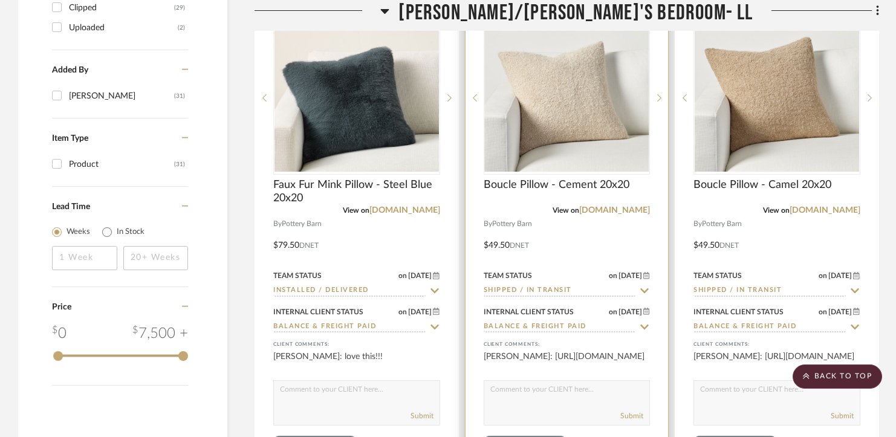
click at [532, 286] on input "Shipped / In Transit" at bounding box center [560, 290] width 152 height 11
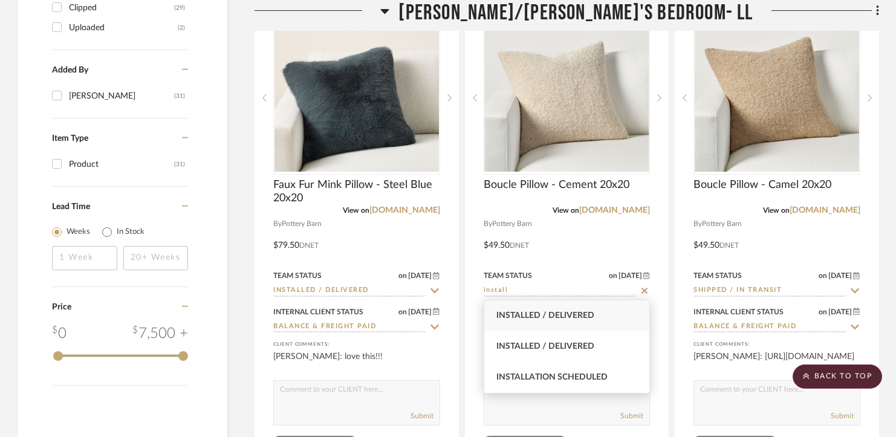
type input "install"
click at [540, 310] on div "Installed / Delivered" at bounding box center [567, 316] width 166 height 31
type input "8/27/2025"
type input "Installed / Delivered"
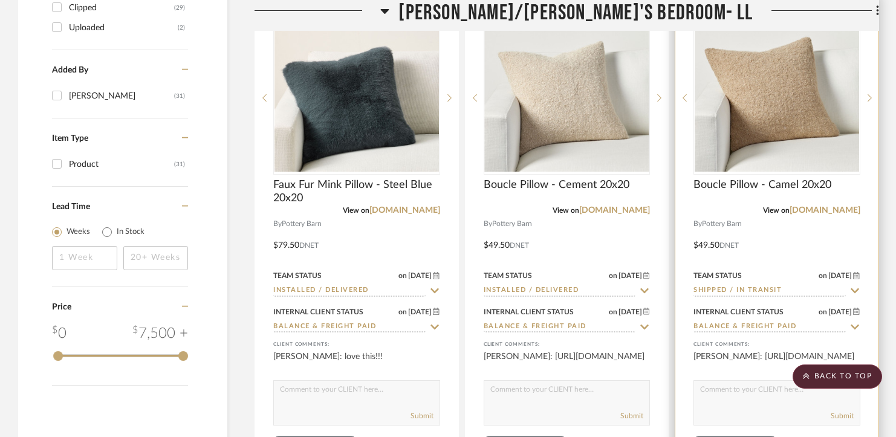
click at [740, 285] on input "Shipped / In Transit" at bounding box center [770, 290] width 152 height 11
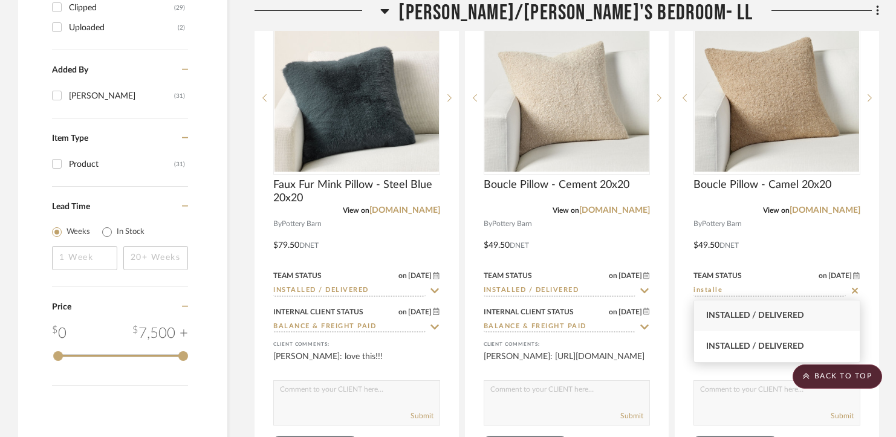
type input "installe"
click at [738, 316] on span "Installed / Delivered" at bounding box center [755, 315] width 98 height 8
type input "8/27/2025"
type input "Installed / Delivered"
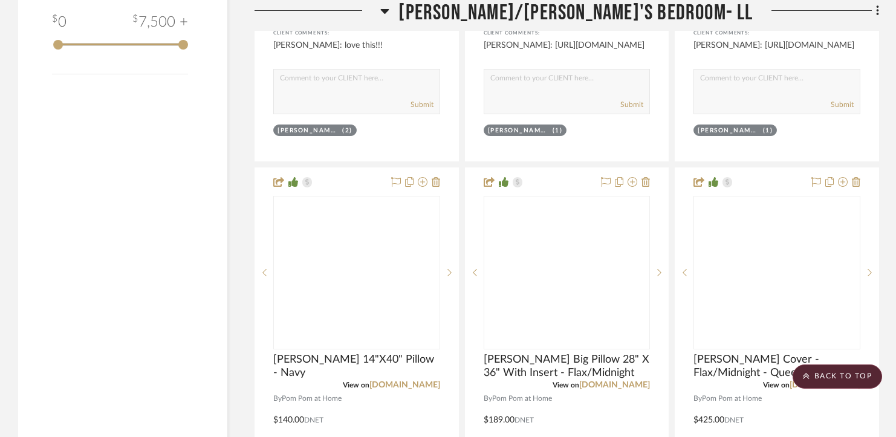
scroll to position [1889, 0]
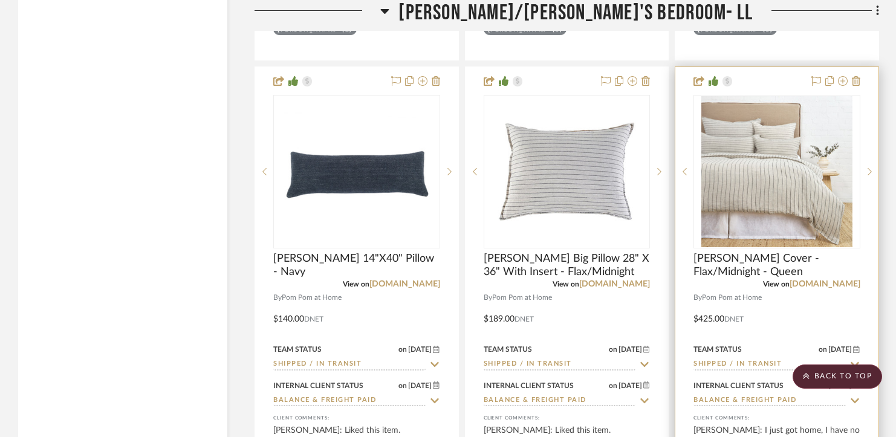
click at [729, 364] on input "Shipped / In Transit" at bounding box center [770, 364] width 152 height 11
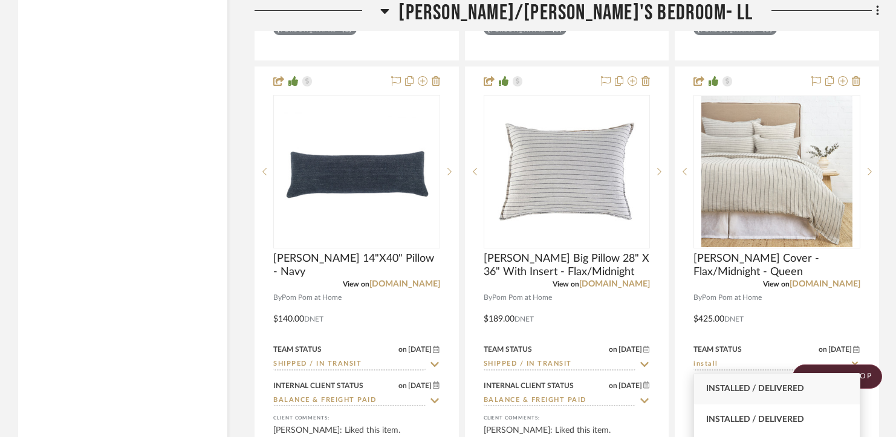
type input "install"
click at [733, 395] on div "Installed / Delivered" at bounding box center [777, 389] width 166 height 31
type input "8/27/2025"
type input "Installed / Delivered"
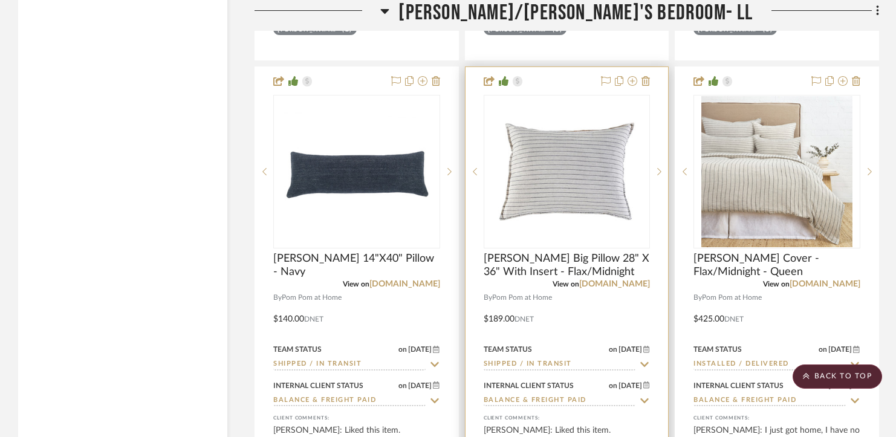
click at [594, 362] on input "Shipped / In Transit" at bounding box center [560, 364] width 152 height 11
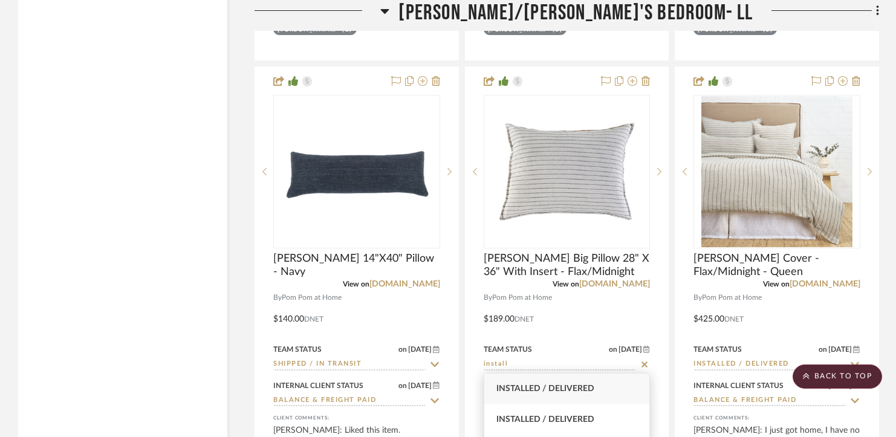
type input "install"
click at [581, 385] on span "Installed / Delivered" at bounding box center [546, 389] width 98 height 8
type input "8/27/2025"
type input "Installed / Delivered"
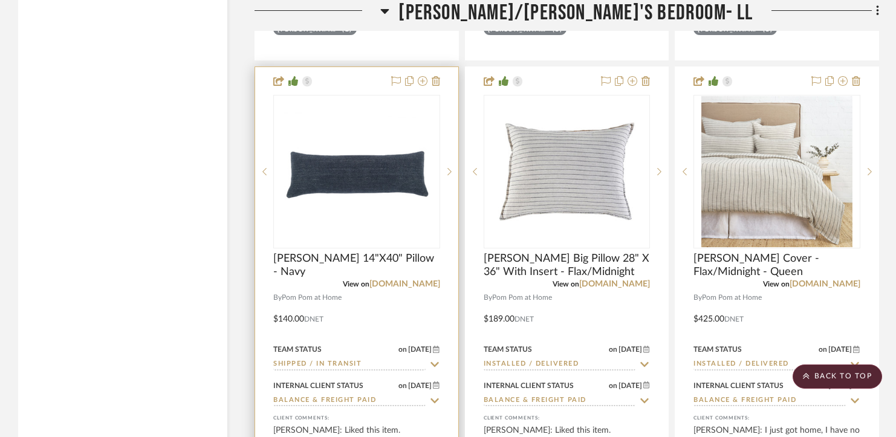
click at [371, 361] on input "Shipped / In Transit" at bounding box center [349, 364] width 152 height 11
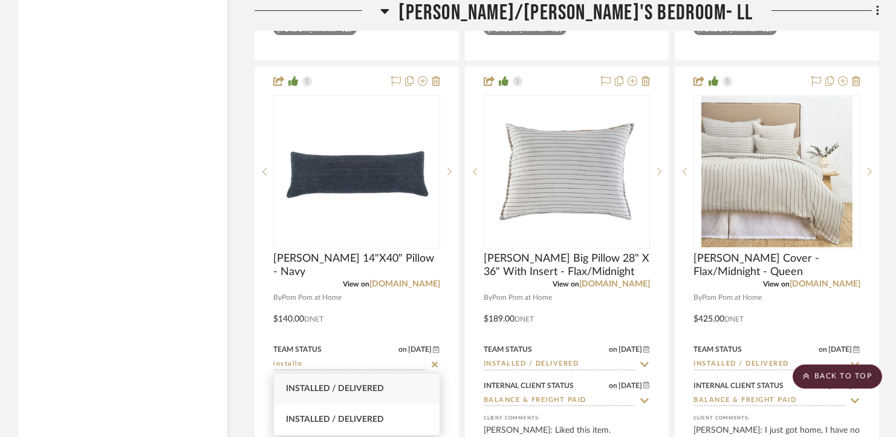
type input "installe"
click at [363, 385] on span "Installed / Delivered" at bounding box center [335, 389] width 98 height 8
type input "8/27/2025"
type input "Installed / Delivered"
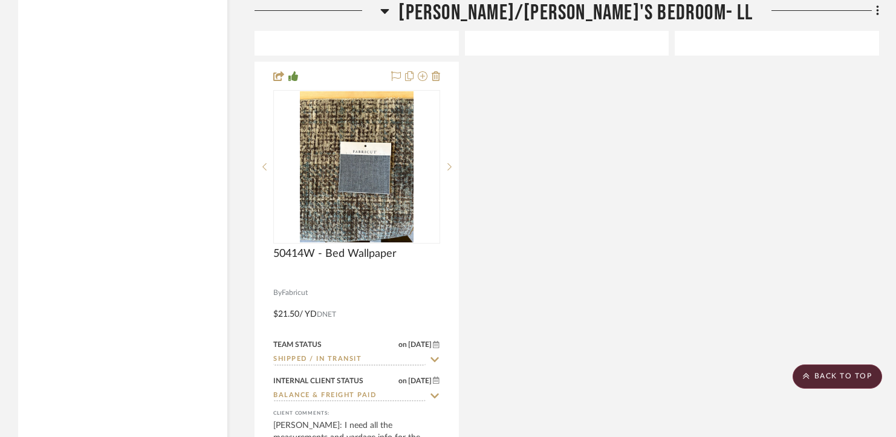
scroll to position [2475, 0]
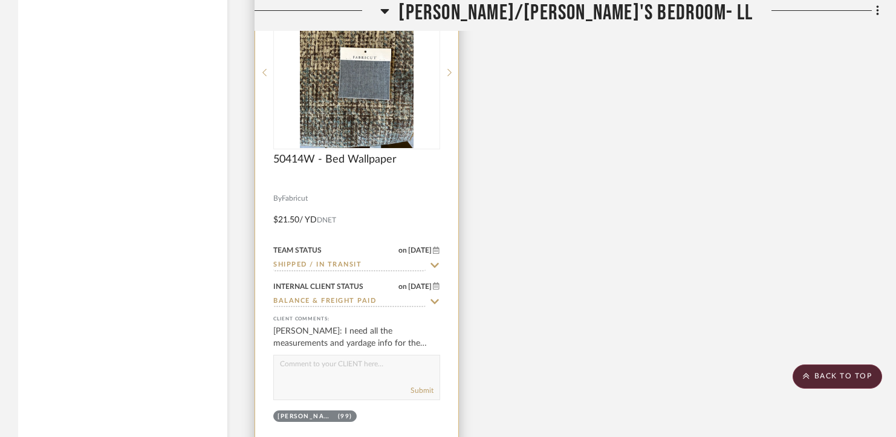
click at [354, 264] on input "Shipped / In Transit" at bounding box center [349, 265] width 152 height 11
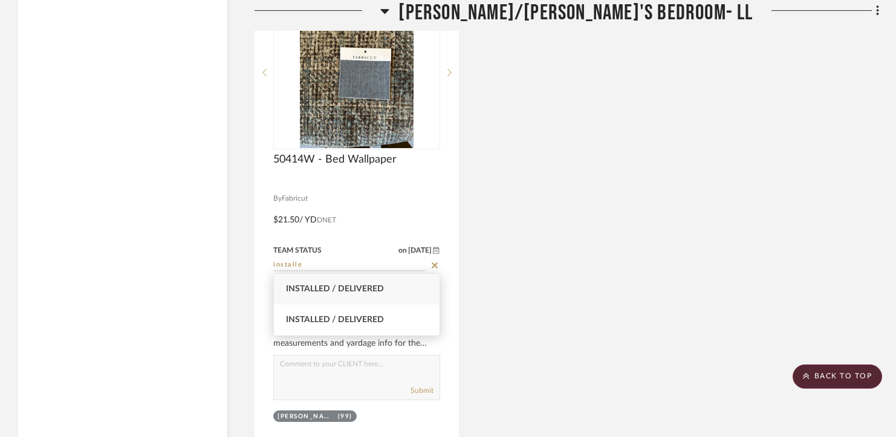
type input "installe"
click at [356, 291] on span "Installed / Delivered" at bounding box center [335, 289] width 98 height 8
type input "8/27/2025"
type input "Installed / Delivered"
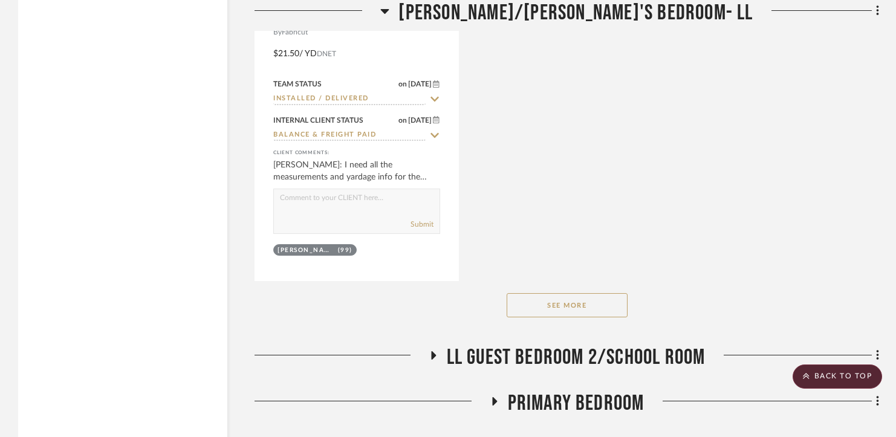
scroll to position [2642, 0]
click at [552, 10] on span "[PERSON_NAME]/[PERSON_NAME]'s Bedroom- LL" at bounding box center [576, 13] width 354 height 26
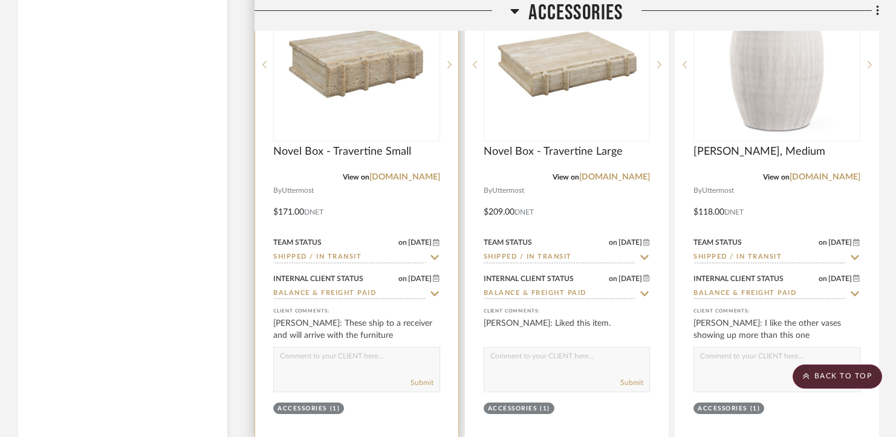
scroll to position [2745, 0]
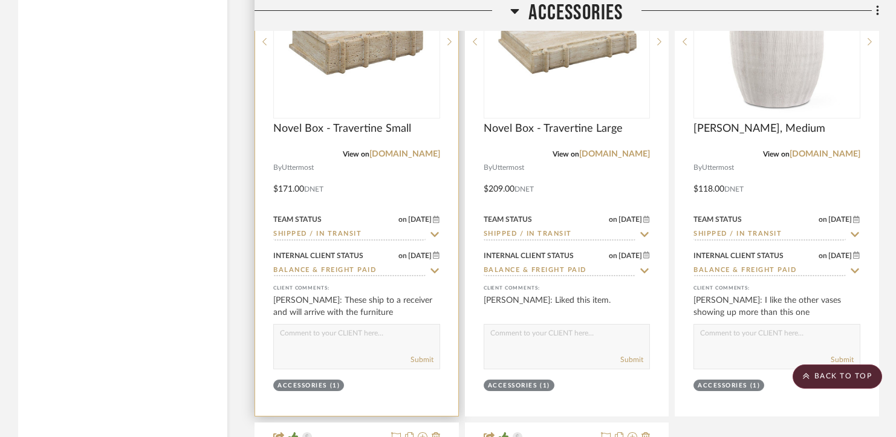
click at [357, 226] on div "Team Status on 7/30/2025 7/30/2025 Shipped / In Transit" at bounding box center [356, 226] width 167 height 29
click at [355, 235] on input "Shipped / In Transit" at bounding box center [349, 234] width 152 height 11
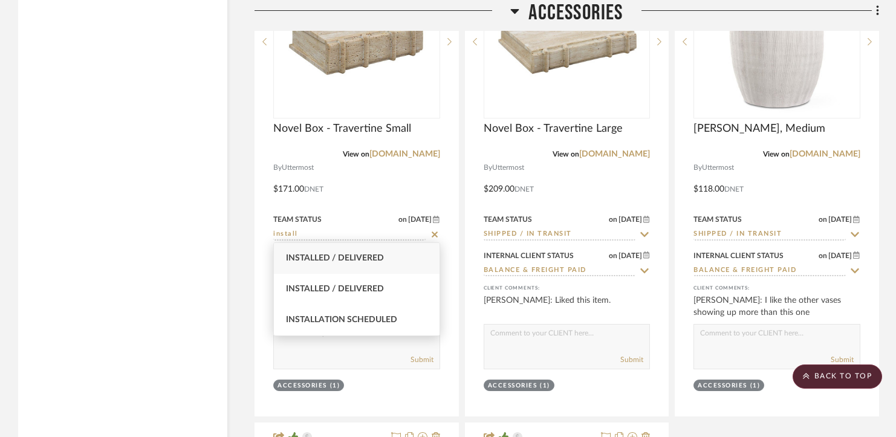
type input "install"
click at [354, 262] on span "Installed / Delivered" at bounding box center [335, 258] width 98 height 8
type input "8/27/2025"
type input "Installed / Delivered"
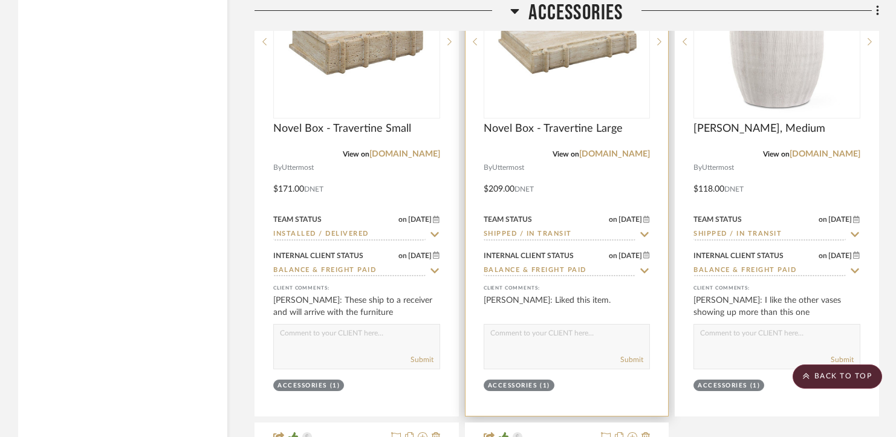
click at [504, 229] on input "Shipped / In Transit" at bounding box center [560, 234] width 152 height 11
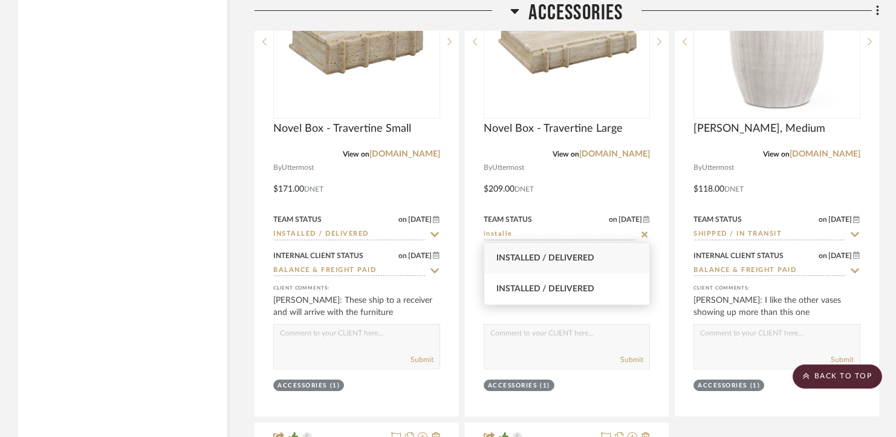
type input "installe"
click at [514, 260] on span "Installed / Delivered" at bounding box center [546, 258] width 98 height 8
type input "8/27/2025"
type input "Installed / Delivered"
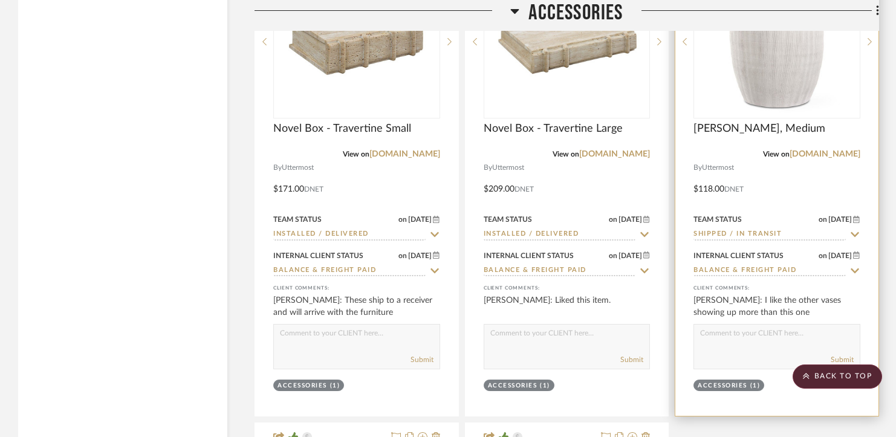
click at [750, 229] on input "Shipped / In Transit" at bounding box center [770, 234] width 152 height 11
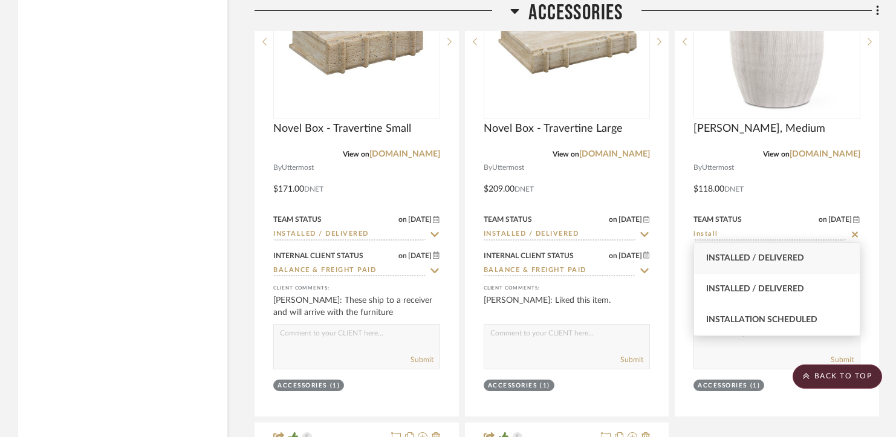
type input "install"
click at [752, 259] on span "Installed / Delivered" at bounding box center [755, 258] width 98 height 8
type input "8/27/2025"
type input "Installed / Delivered"
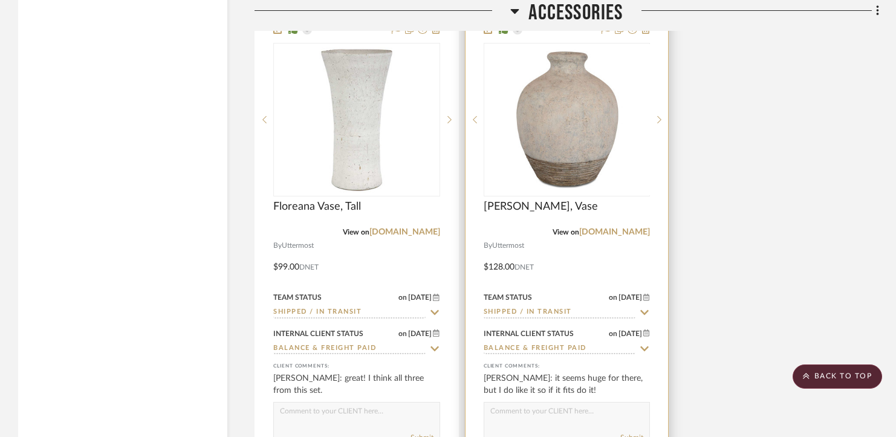
scroll to position [3226, 0]
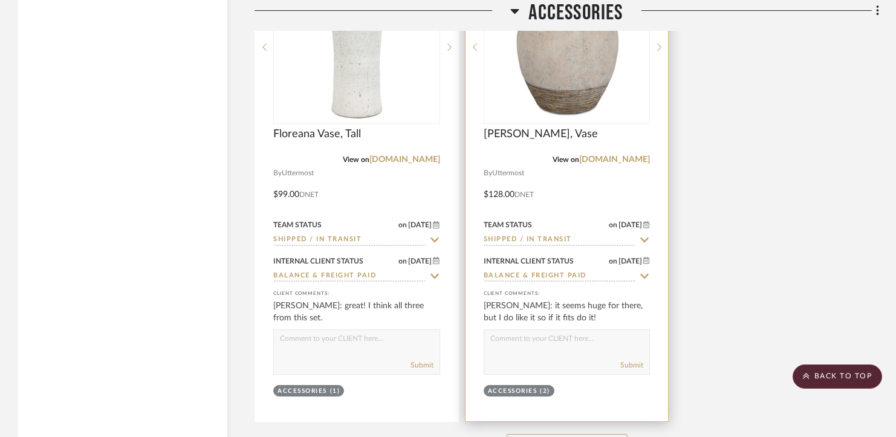
click at [535, 235] on input "Shipped / In Transit" at bounding box center [560, 240] width 152 height 11
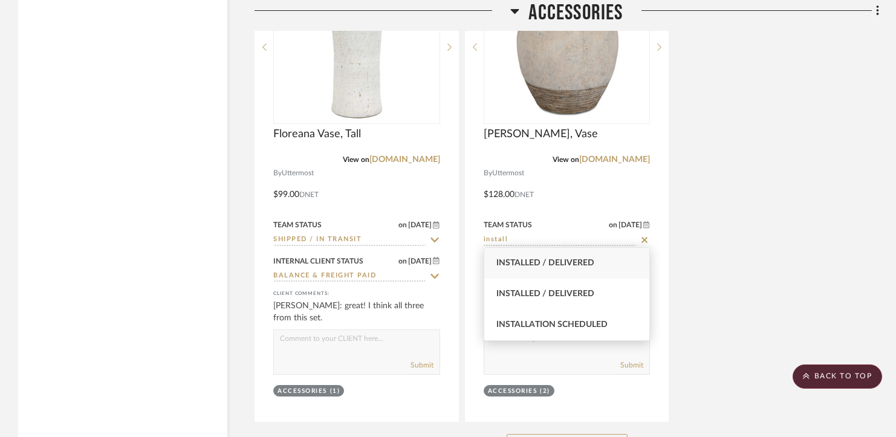
type input "install"
click at [531, 263] on span "Installed / Delivered" at bounding box center [546, 263] width 98 height 8
type input "8/27/2025"
type input "Installed / Delivered"
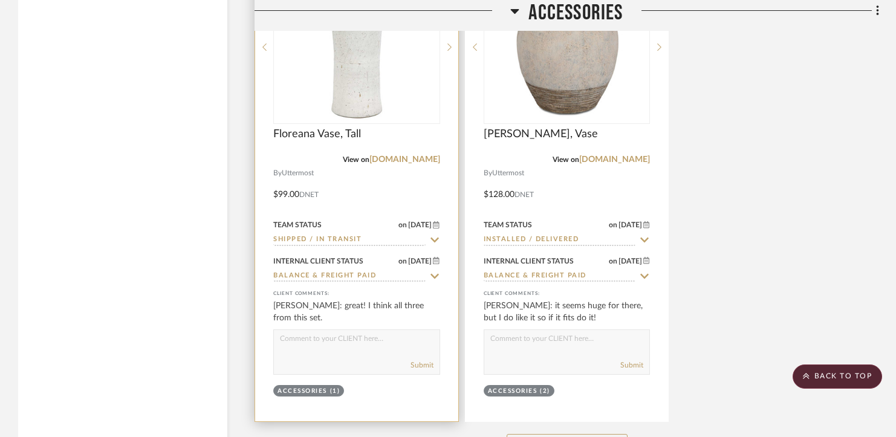
click at [377, 235] on input "Shipped / In Transit" at bounding box center [349, 240] width 152 height 11
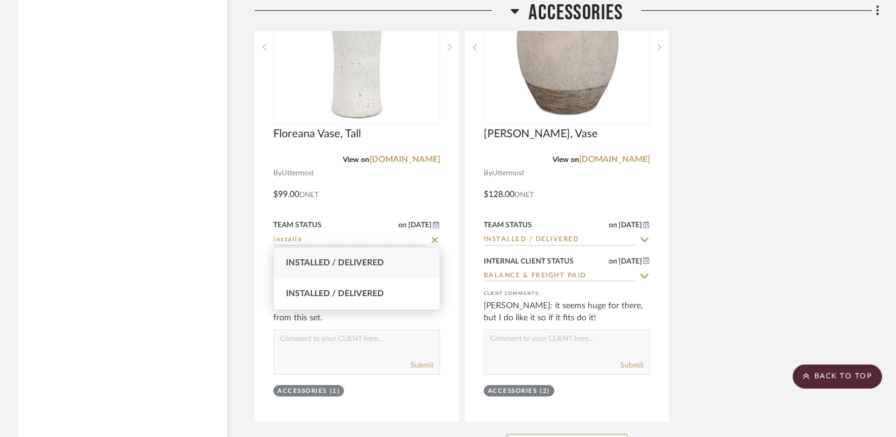
type input "installe"
click at [365, 260] on span "Installed / Delivered" at bounding box center [335, 263] width 98 height 8
type input "8/27/2025"
type input "Installed / Delivered"
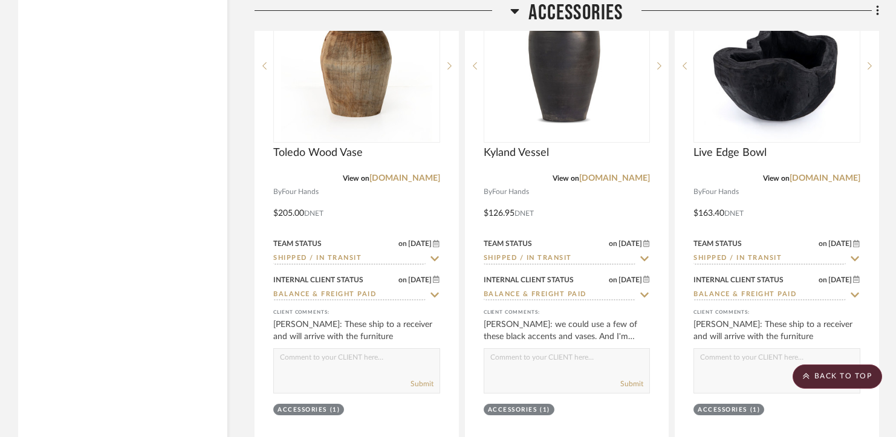
scroll to position [2142, 0]
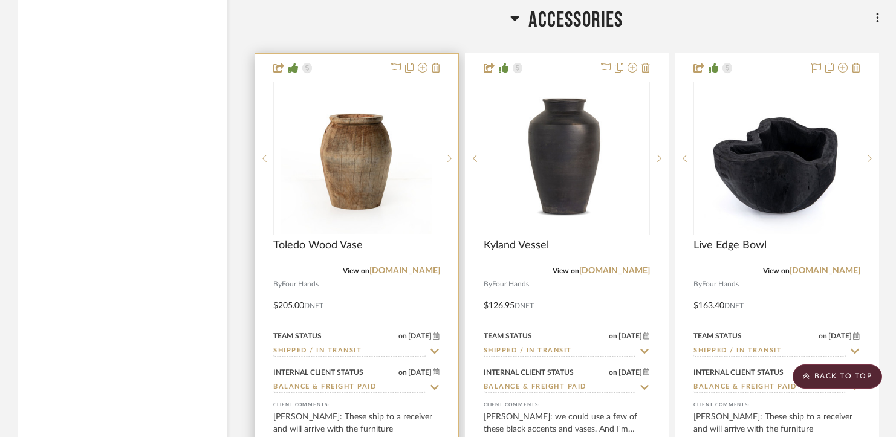
click at [330, 348] on input "Shipped / In Transit" at bounding box center [349, 351] width 152 height 11
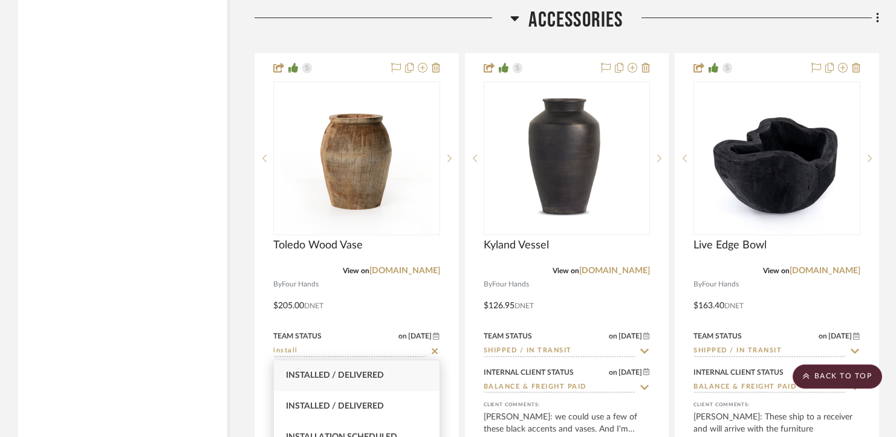
type input "install"
click at [333, 377] on span "Installed / Delivered" at bounding box center [335, 375] width 98 height 8
type input "8/27/2025"
type input "Installed / Delivered"
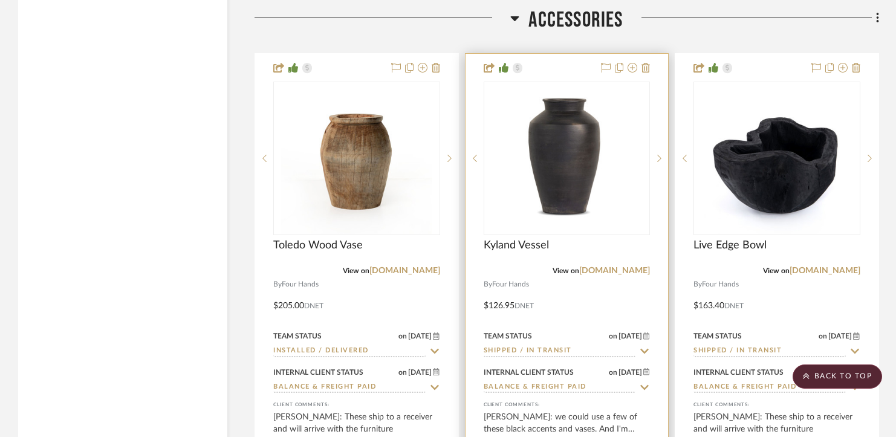
click at [507, 348] on input "Shipped / In Transit" at bounding box center [560, 351] width 152 height 11
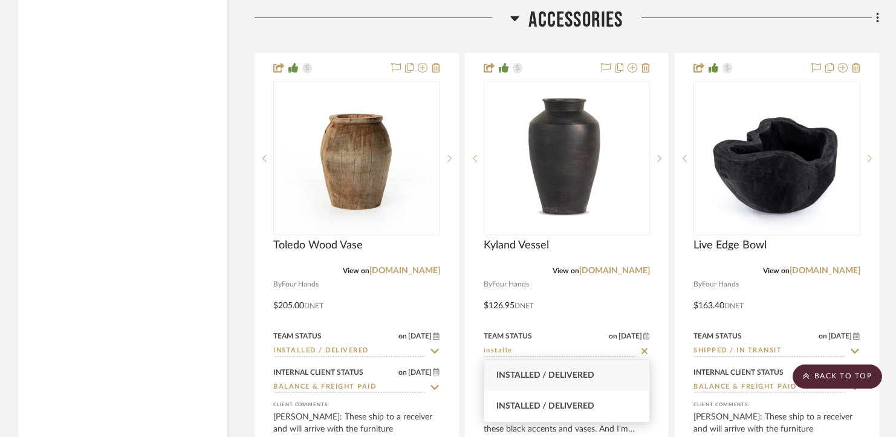
type input "installe"
click at [515, 377] on span "Installed / Delivered" at bounding box center [546, 375] width 98 height 8
type input "8/27/2025"
type input "Installed / Delivered"
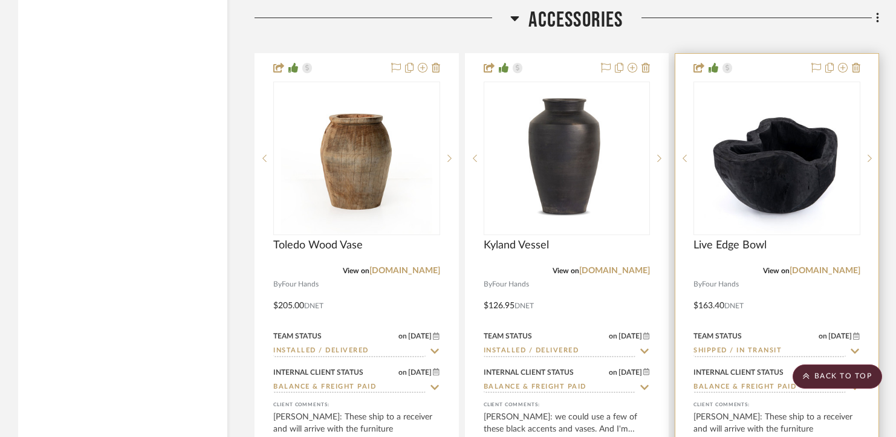
click at [732, 347] on input "Shipped / In Transit" at bounding box center [770, 351] width 152 height 11
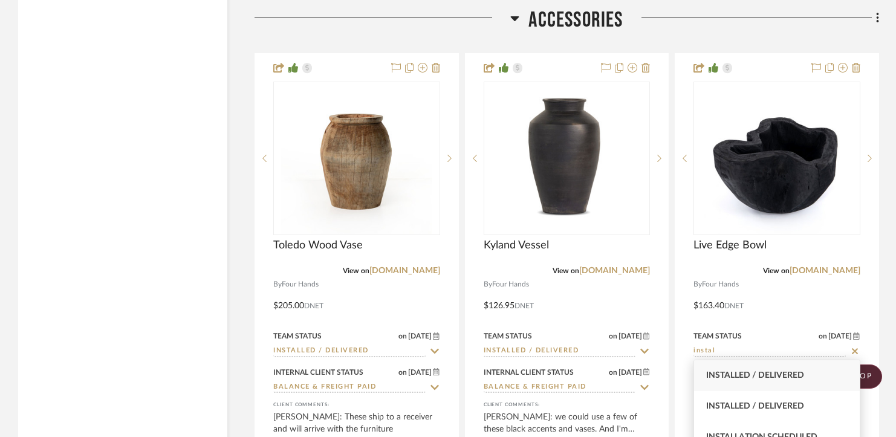
type input "instal"
click at [781, 382] on div "Installed / Delivered" at bounding box center [777, 375] width 166 height 31
type input "8/27/2025"
type input "Installed / Delivered"
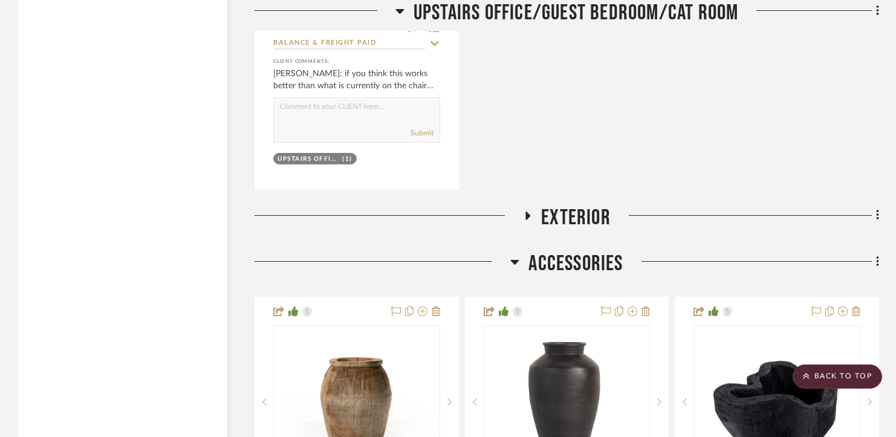
click at [578, 252] on span "Accessories" at bounding box center [576, 264] width 94 height 26
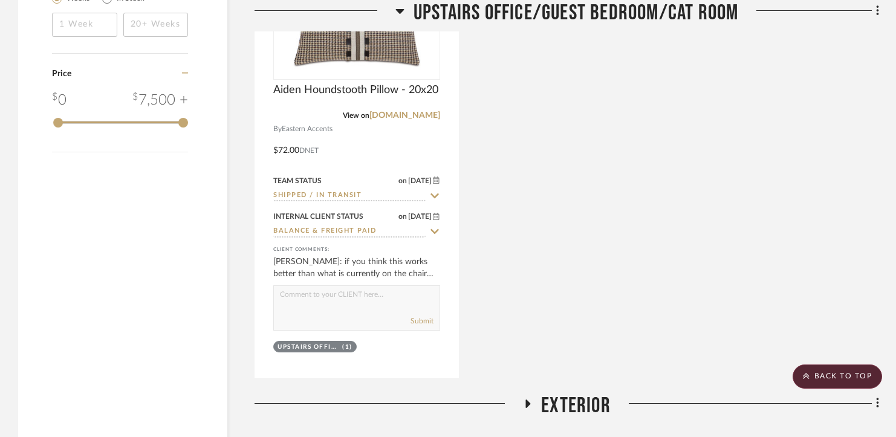
scroll to position [1715, 0]
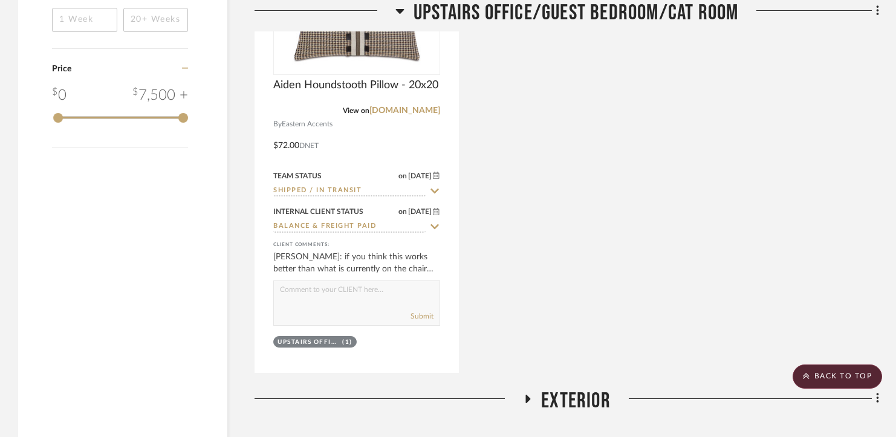
click at [574, 396] on span "Exterior" at bounding box center [576, 401] width 70 height 26
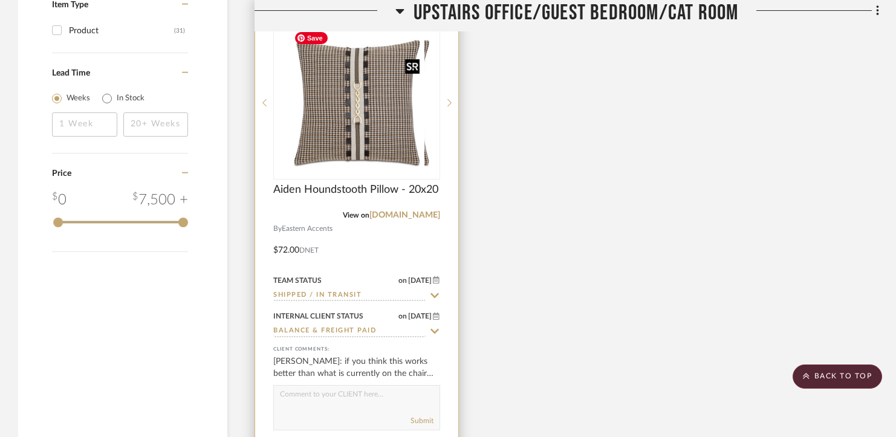
scroll to position [1626, 0]
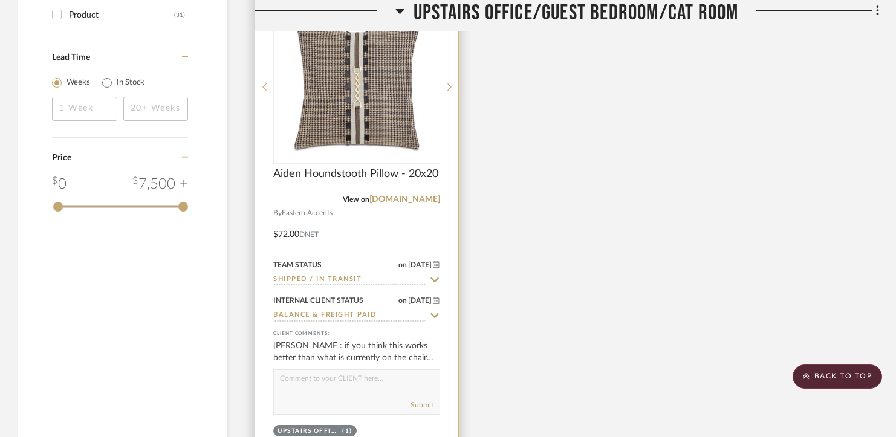
click at [351, 279] on input "Shipped / In Transit" at bounding box center [349, 280] width 152 height 11
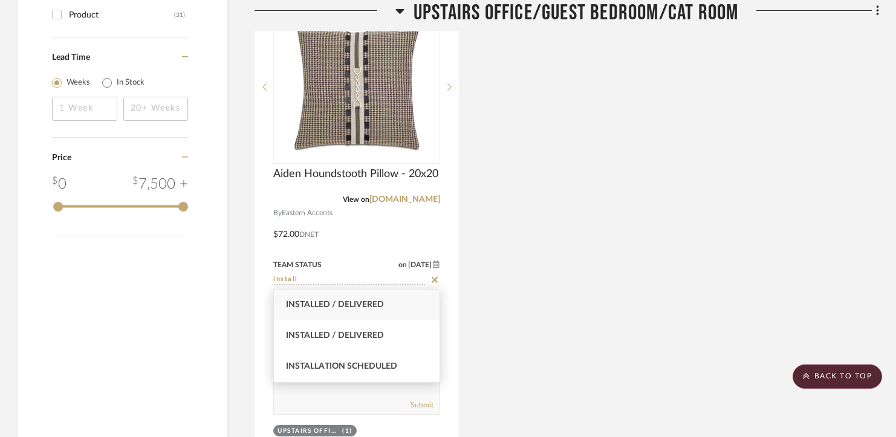
type input "install"
click at [351, 301] on span "Installed / Delivered" at bounding box center [335, 305] width 98 height 8
type input "8/27/2025"
type input "Installed / Delivered"
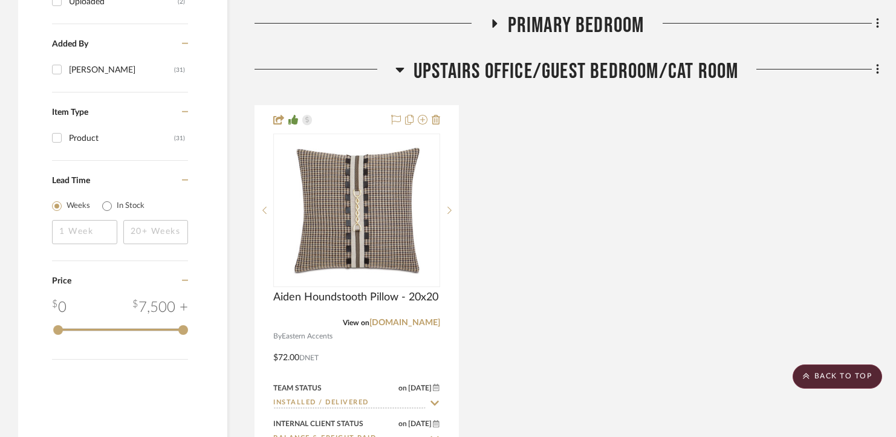
scroll to position [1483, 0]
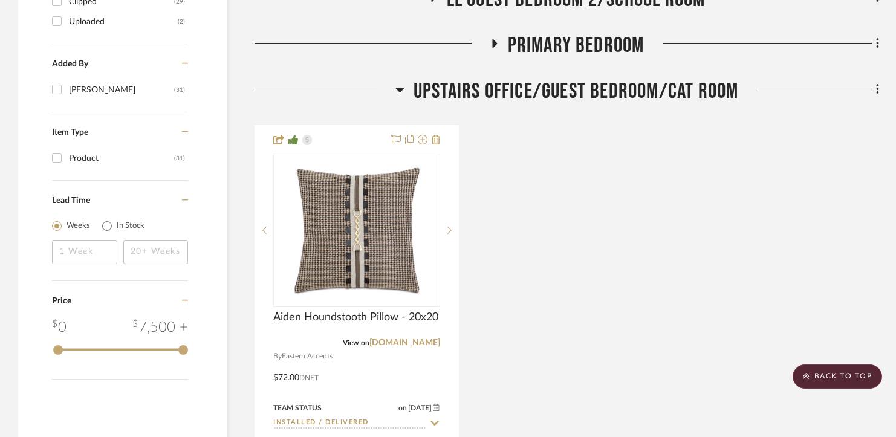
click at [541, 89] on span "Upstairs Office/Guest Bedroom/Cat Room" at bounding box center [576, 92] width 325 height 26
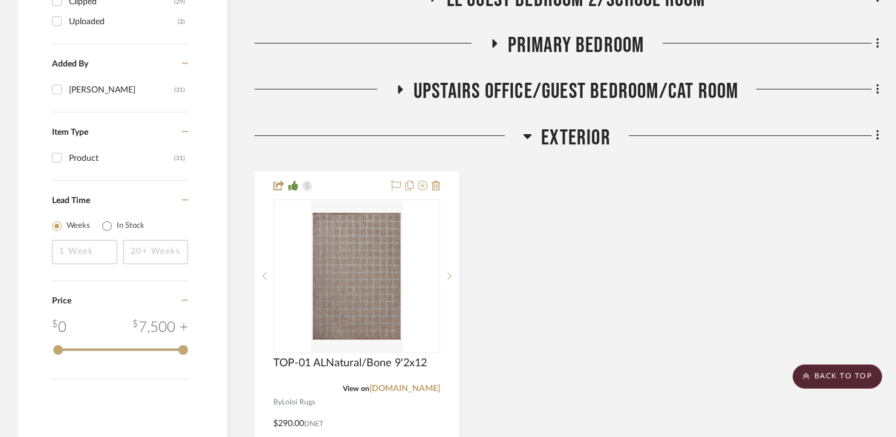
click at [557, 38] on span "Primary Bedroom" at bounding box center [576, 46] width 137 height 26
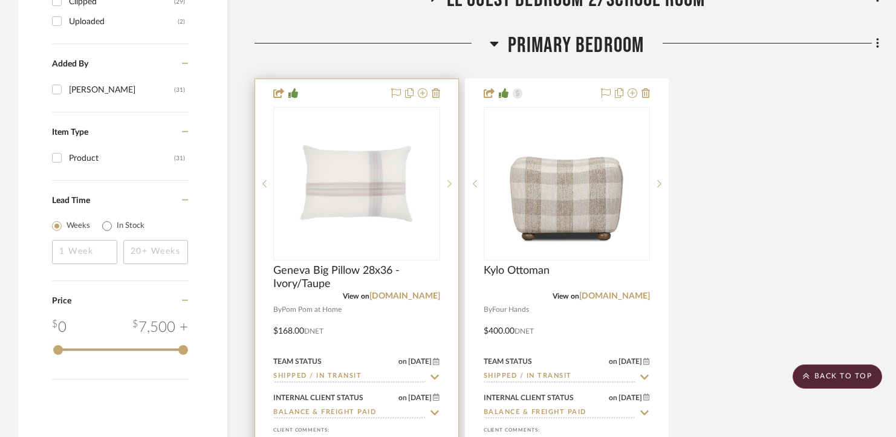
click at [372, 373] on input "Shipped / In Transit" at bounding box center [349, 376] width 152 height 11
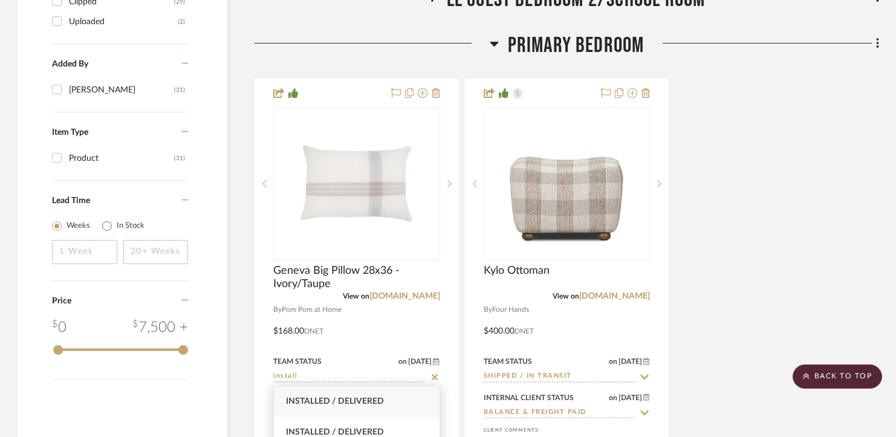
type input "install"
click at [370, 402] on span "Installed / Delivered" at bounding box center [335, 401] width 98 height 8
type input "8/27/2025"
type input "Installed / Delivered"
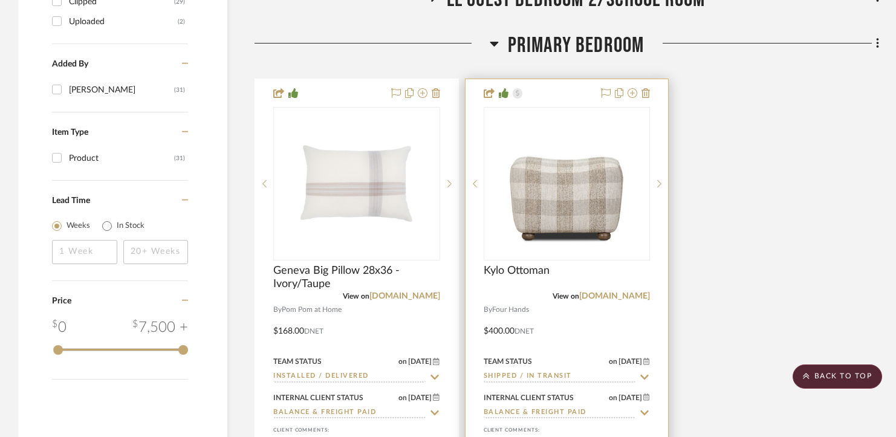
click at [532, 380] on input "Shipped / In Transit" at bounding box center [560, 376] width 152 height 11
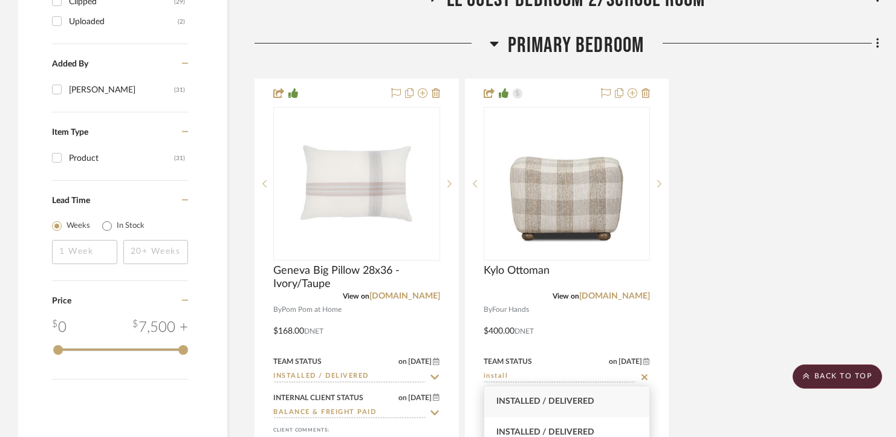
type input "install"
click at [544, 400] on span "Installed / Delivered" at bounding box center [546, 401] width 98 height 8
type input "8/27/2025"
type input "Installed / Delivered"
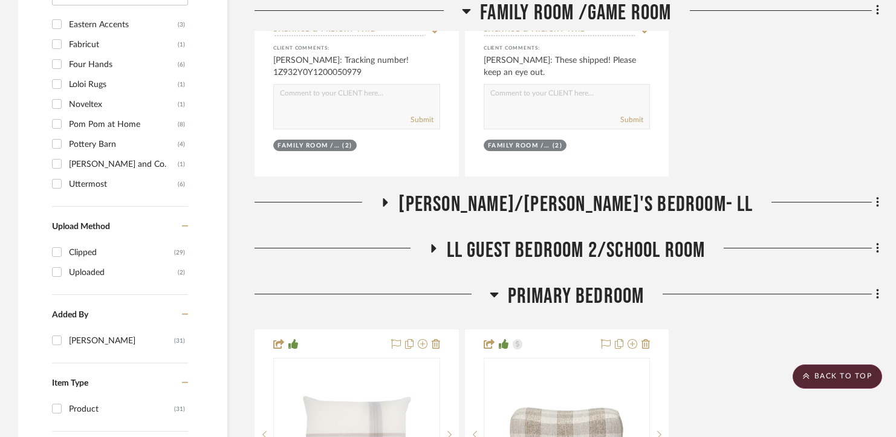
scroll to position [1191, 0]
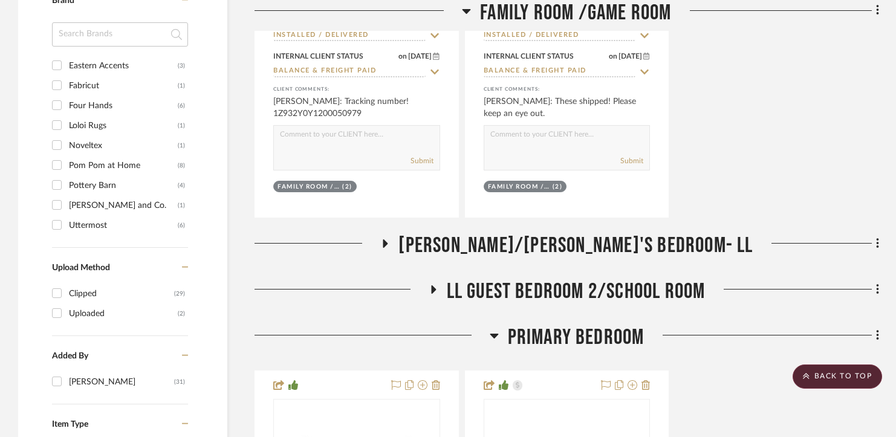
click at [566, 337] on span "Primary Bedroom" at bounding box center [576, 338] width 137 height 26
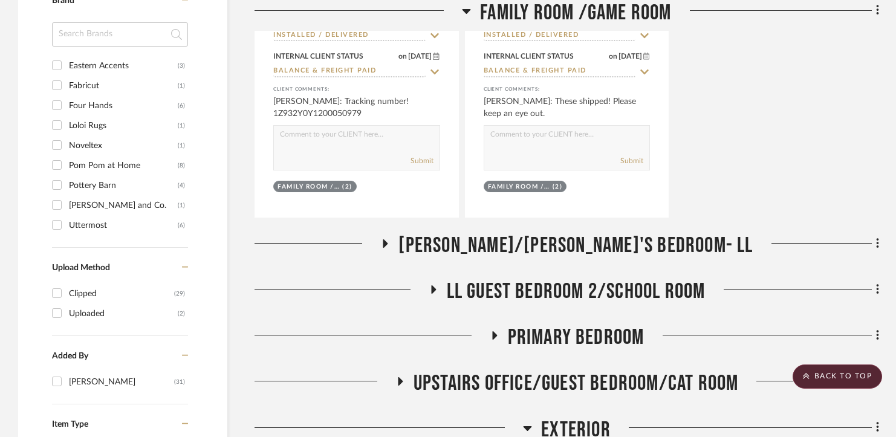
click at [570, 285] on span "LL Guest Bedroom 2/School Room" at bounding box center [576, 292] width 259 height 26
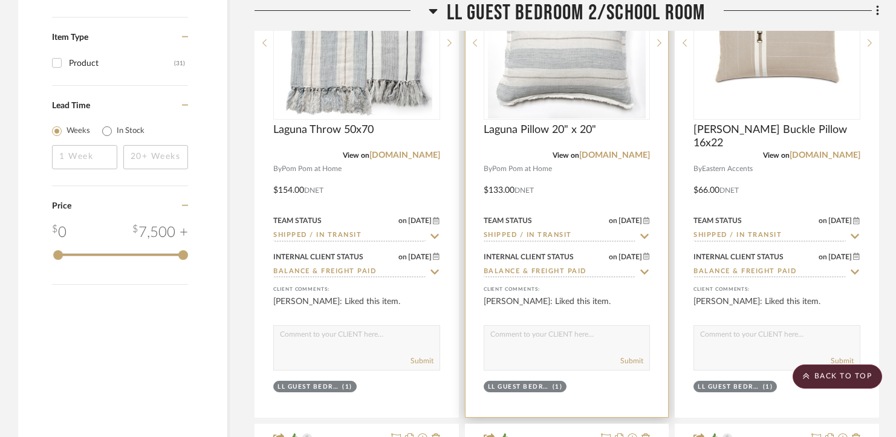
scroll to position [1581, 0]
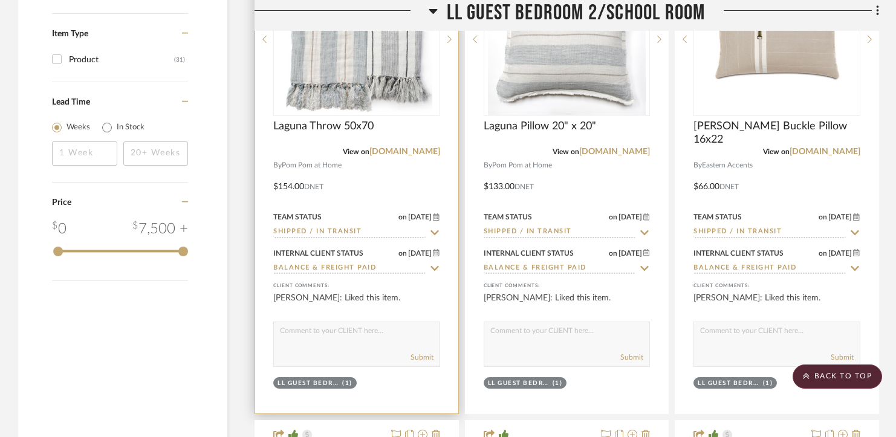
click at [355, 229] on input "Shipped / In Transit" at bounding box center [349, 232] width 152 height 11
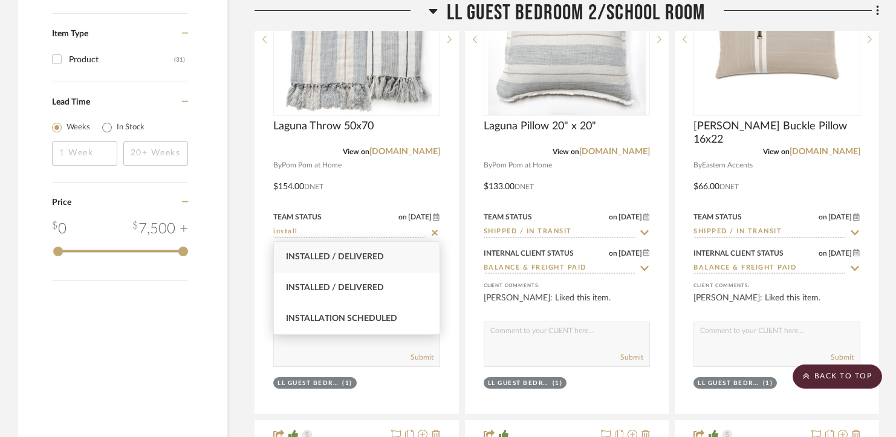
type input "install"
click at [355, 255] on span "Installed / Delivered" at bounding box center [335, 257] width 98 height 8
type input "8/27/2025"
type input "Installed / Delivered"
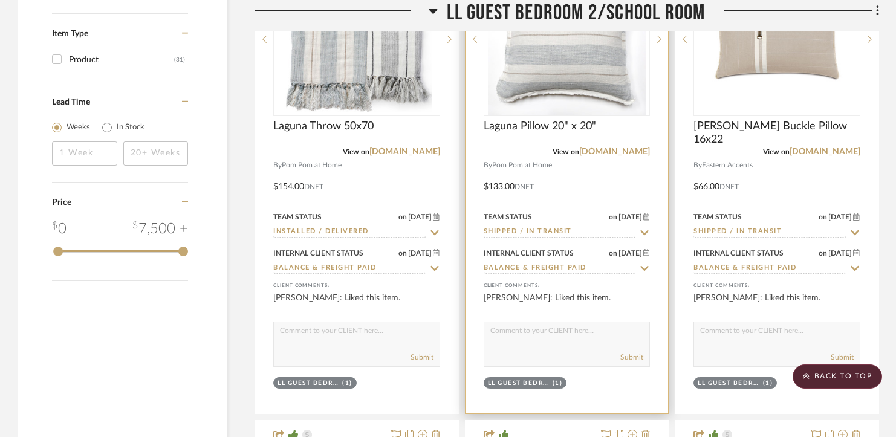
click at [497, 232] on input "Shipped / In Transit" at bounding box center [560, 232] width 152 height 11
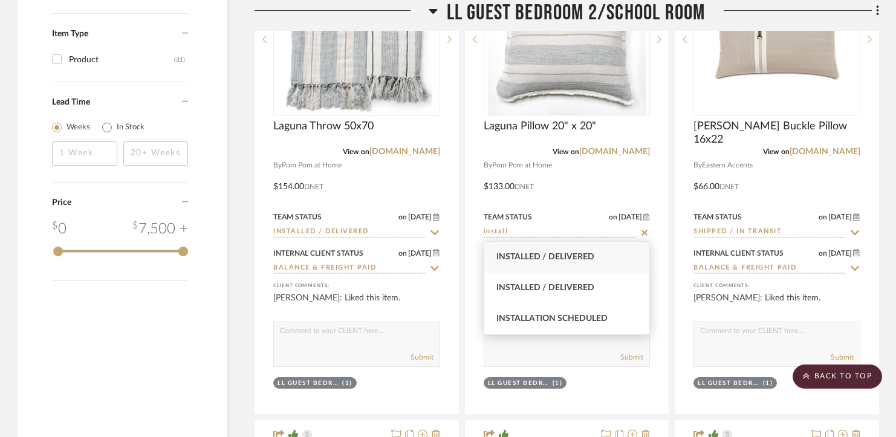
type input "install"
click at [515, 250] on div "Installed / Delivered" at bounding box center [567, 257] width 166 height 31
type input "8/27/2025"
type input "Installed / Delivered"
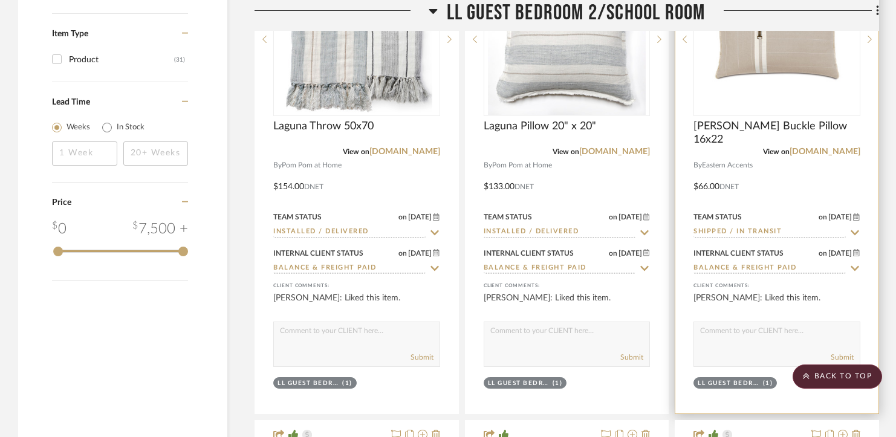
click at [722, 232] on input "Shipped / In Transit" at bounding box center [770, 232] width 152 height 11
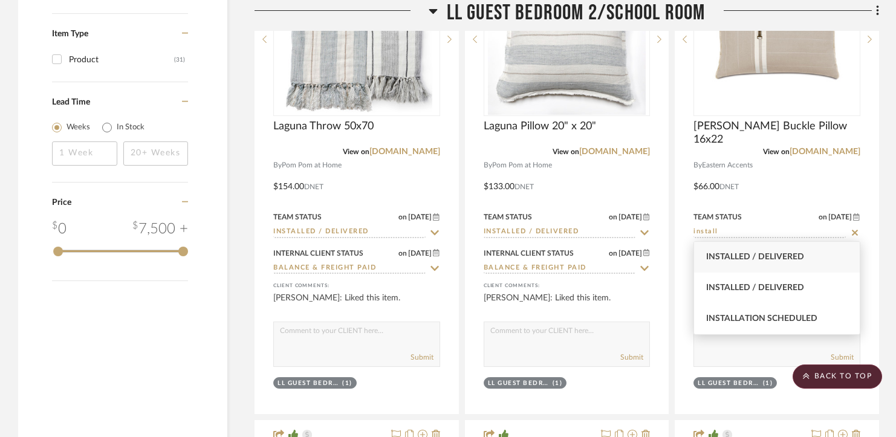
type input "install"
click at [732, 252] on div "Installed / Delivered" at bounding box center [777, 257] width 166 height 31
type input "8/27/2025"
type input "Installed / Delivered"
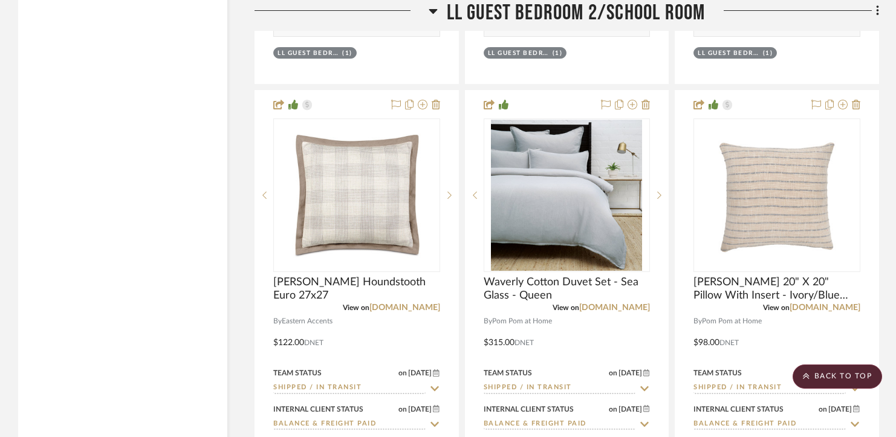
scroll to position [1942, 0]
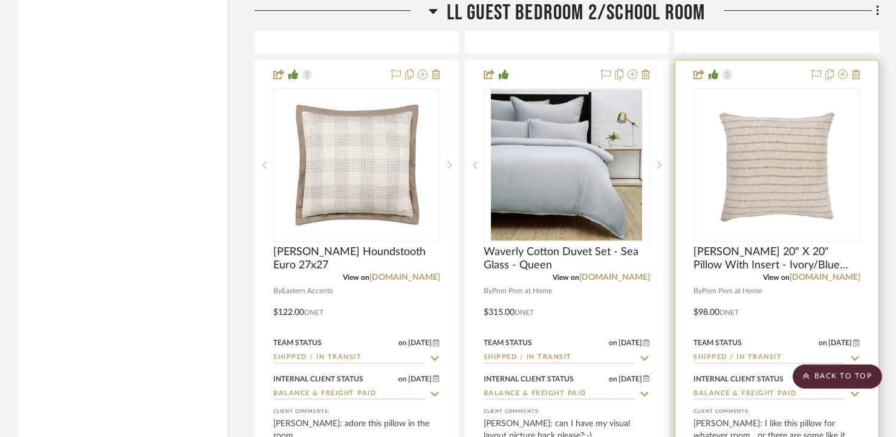
click at [717, 354] on input "Shipped / In Transit" at bounding box center [770, 358] width 152 height 11
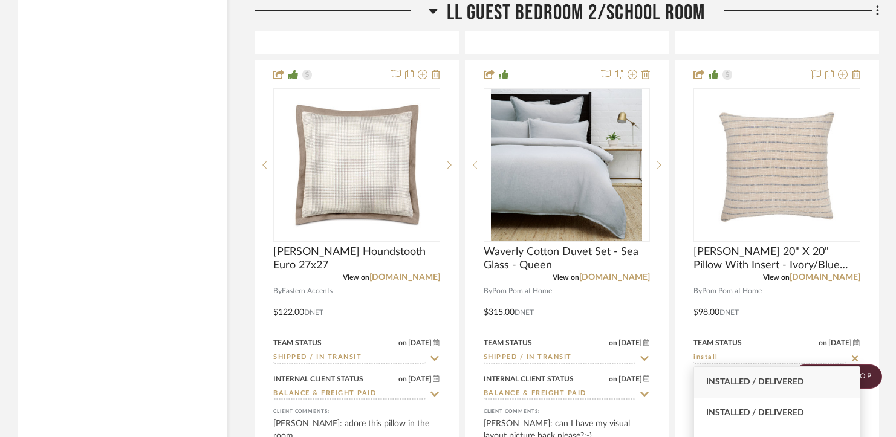
type input "install"
click at [715, 378] on span "Installed / Delivered" at bounding box center [755, 382] width 98 height 8
type input "8/27/2025"
type input "Installed / Delivered"
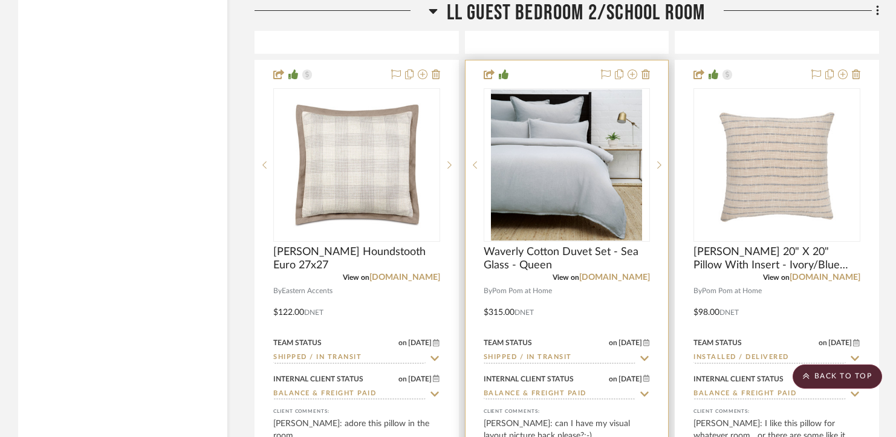
click at [583, 356] on input "Shipped / In Transit" at bounding box center [560, 358] width 152 height 11
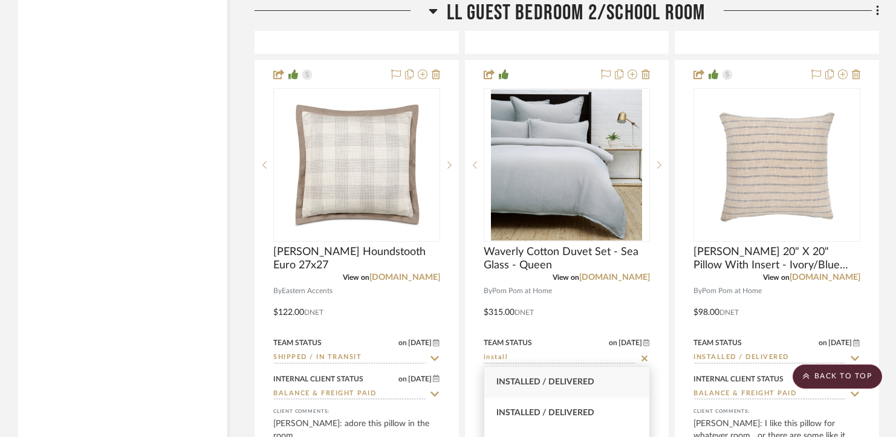
type input "install"
click at [574, 382] on span "Installed / Delivered" at bounding box center [546, 382] width 98 height 8
type input "8/27/2025"
type input "Installed / Delivered"
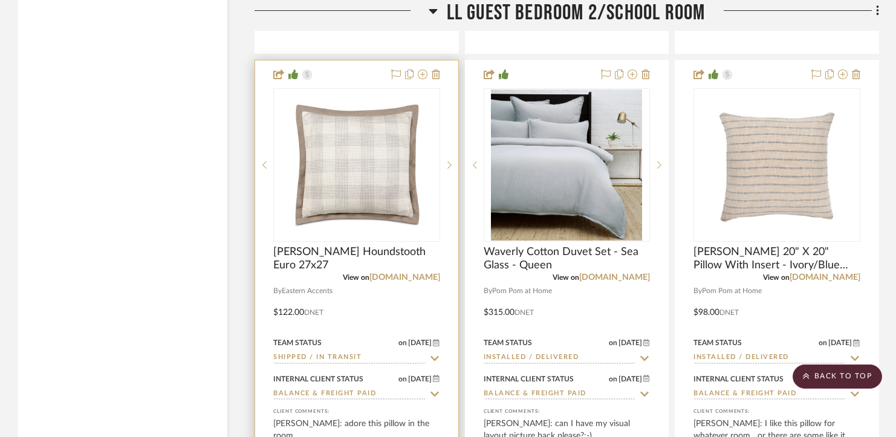
click at [378, 356] on input "Shipped / In Transit" at bounding box center [349, 358] width 152 height 11
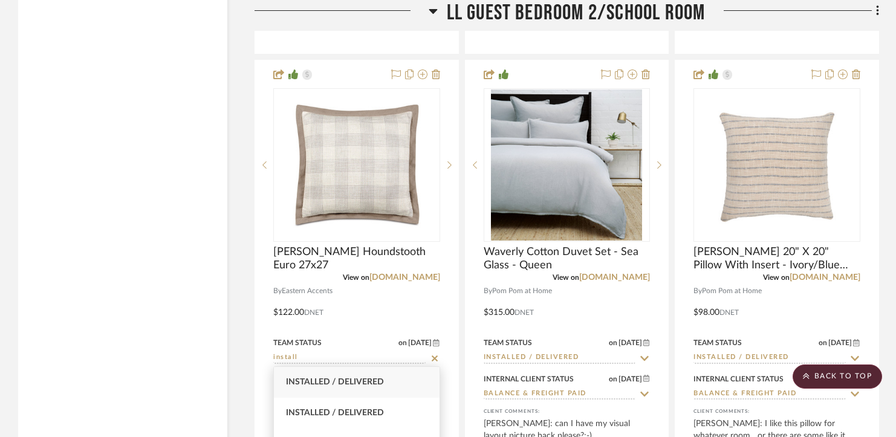
type input "install"
click at [370, 378] on span "Installed / Delivered" at bounding box center [335, 382] width 98 height 8
type input "8/27/2025"
type input "Installed / Delivered"
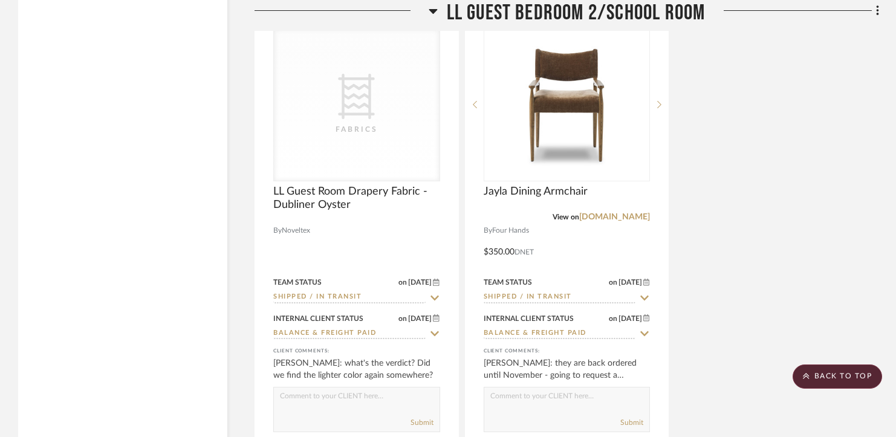
scroll to position [2509, 0]
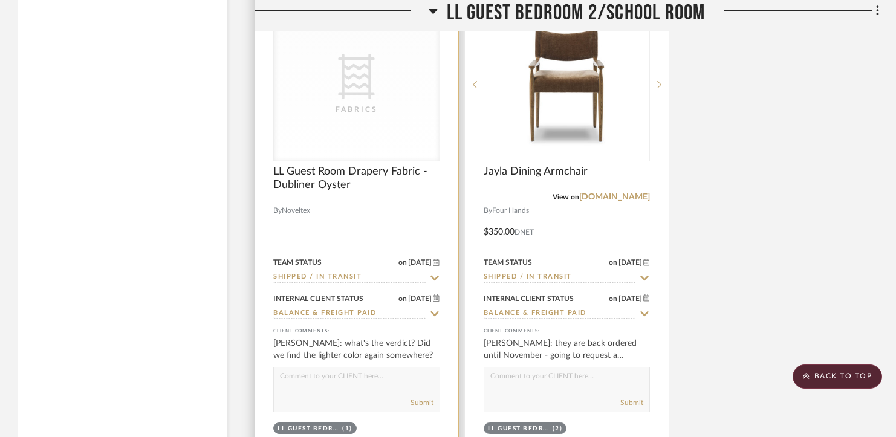
click at [356, 272] on input "Shipped / In Transit" at bounding box center [349, 277] width 152 height 11
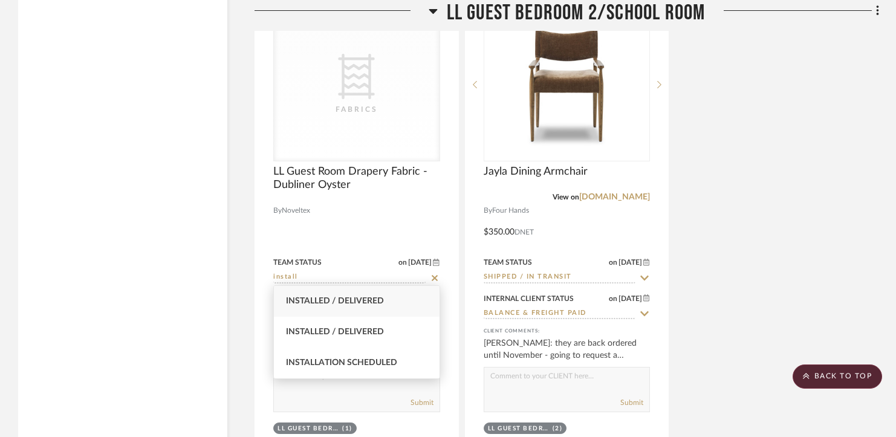
type input "install"
click at [350, 295] on div "Installed / Delivered" at bounding box center [357, 301] width 166 height 31
type input "8/27/2025"
type input "Installed / Delivered"
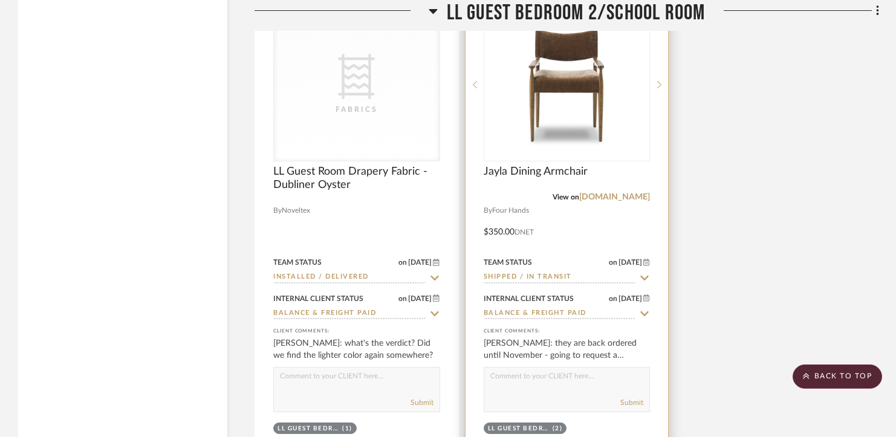
click at [518, 272] on input "Shipped / In Transit" at bounding box center [560, 277] width 152 height 11
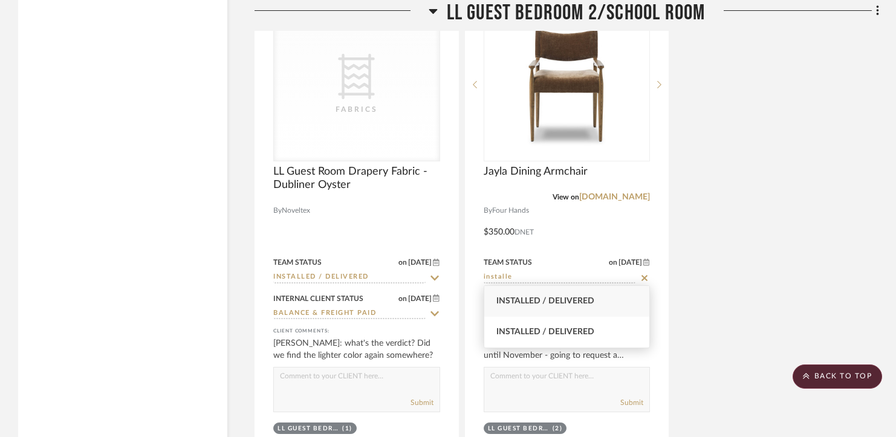
type input "installe"
click at [528, 297] on span "Installed / Delivered" at bounding box center [546, 301] width 98 height 8
type input "8/27/2025"
type input "Installed / Delivered"
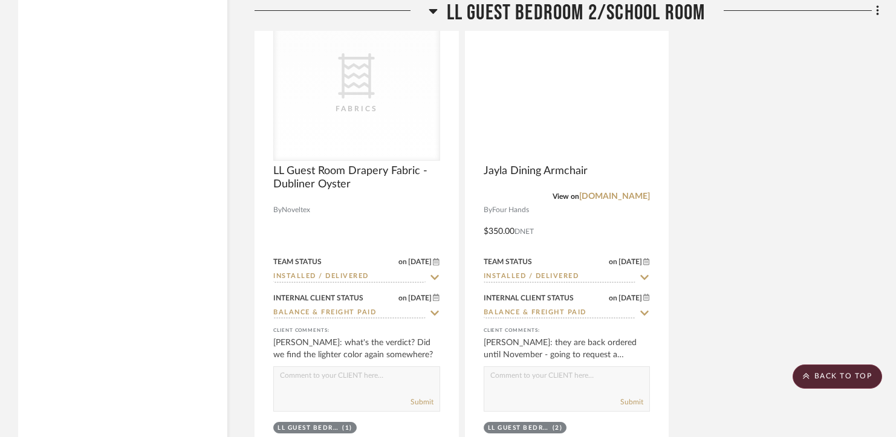
scroll to position [2409, 0]
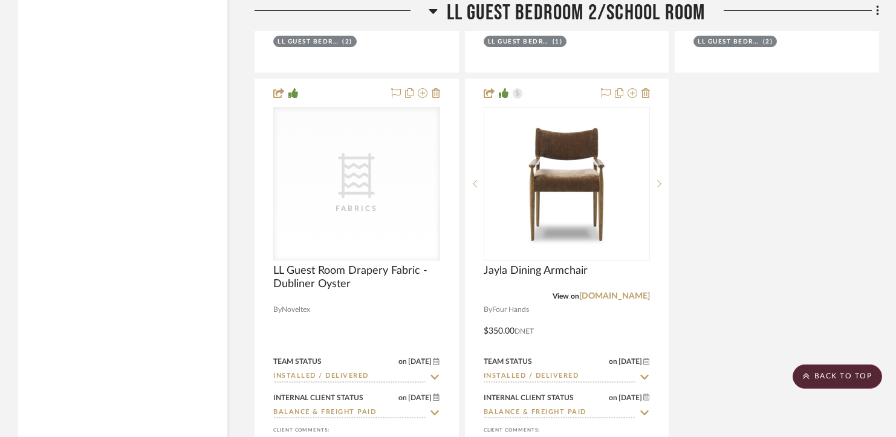
click at [613, 12] on span "LL Guest Bedroom 2/School Room" at bounding box center [576, 13] width 259 height 26
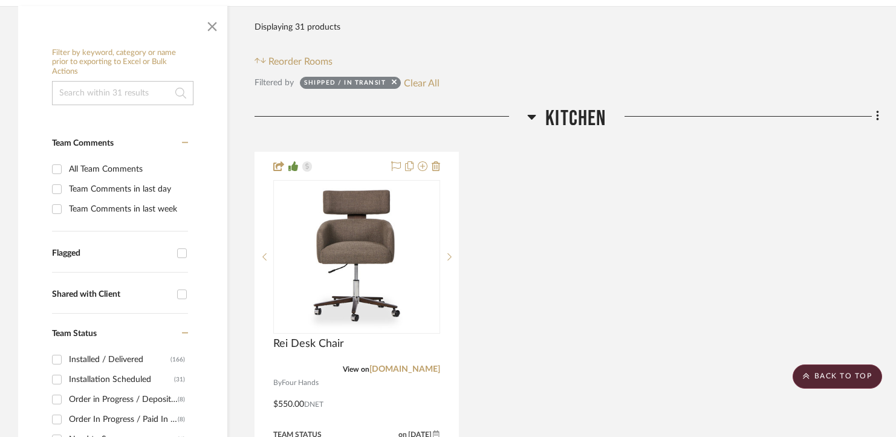
scroll to position [109, 0]
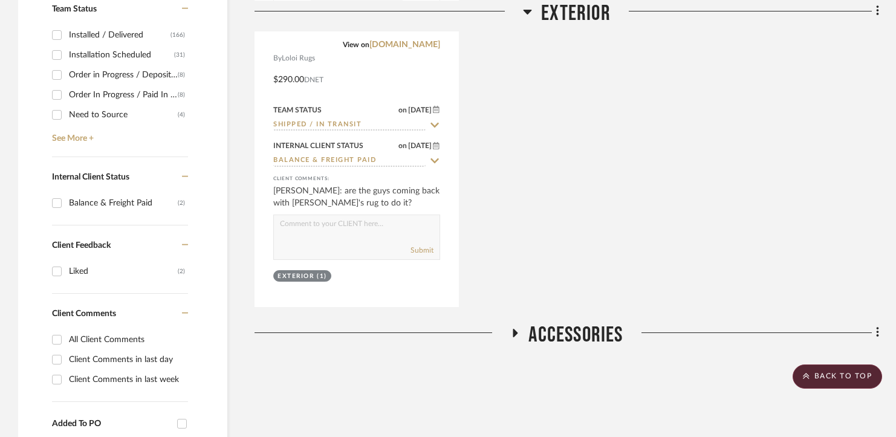
click at [582, 338] on span "Accessories" at bounding box center [576, 335] width 94 height 26
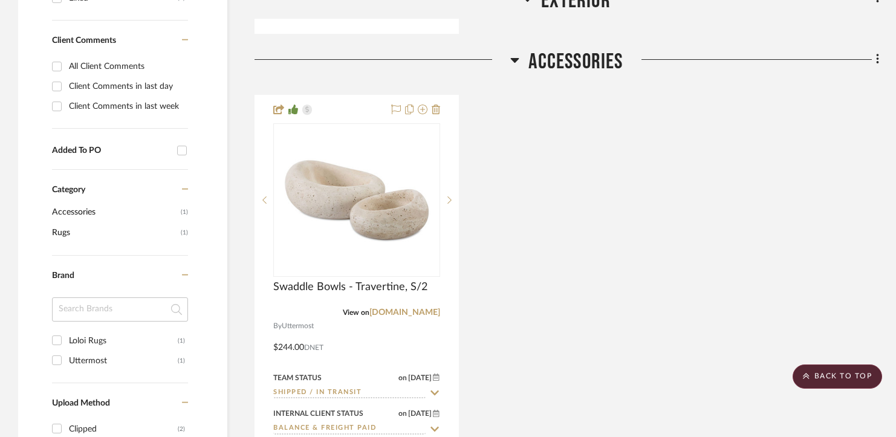
scroll to position [940, 0]
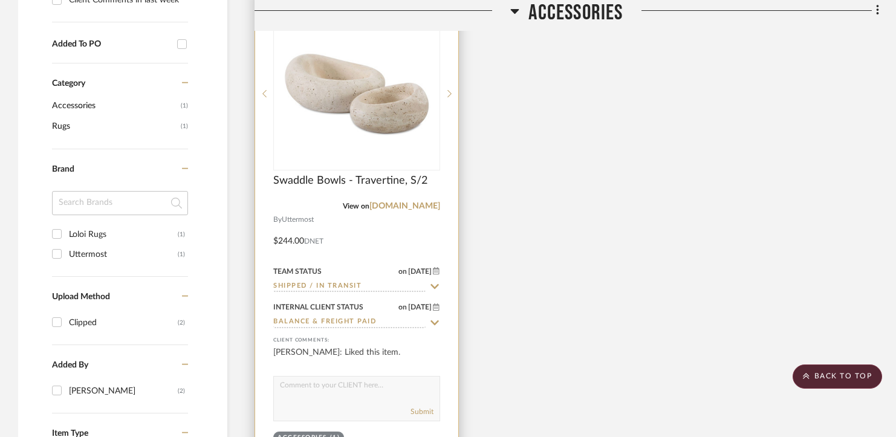
click at [318, 281] on input "Shipped / In Transit" at bounding box center [349, 286] width 152 height 11
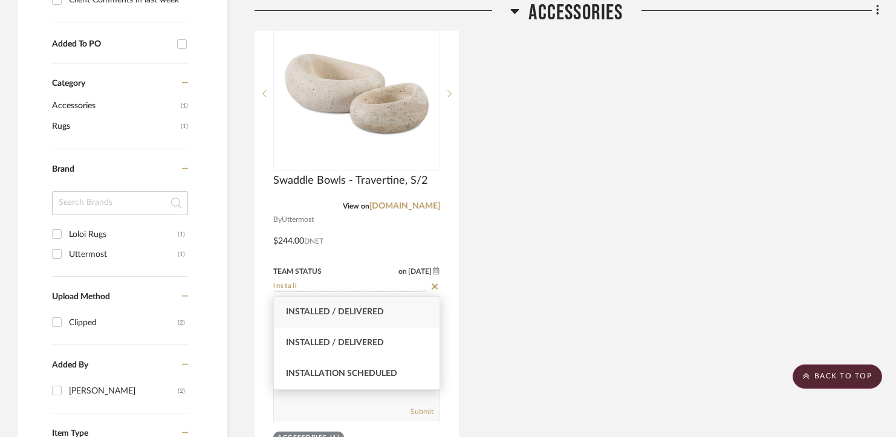
type input "install"
click at [325, 309] on span "Installed / Delivered" at bounding box center [335, 312] width 98 height 8
type input "[DATE]"
type input "Installed / Delivered"
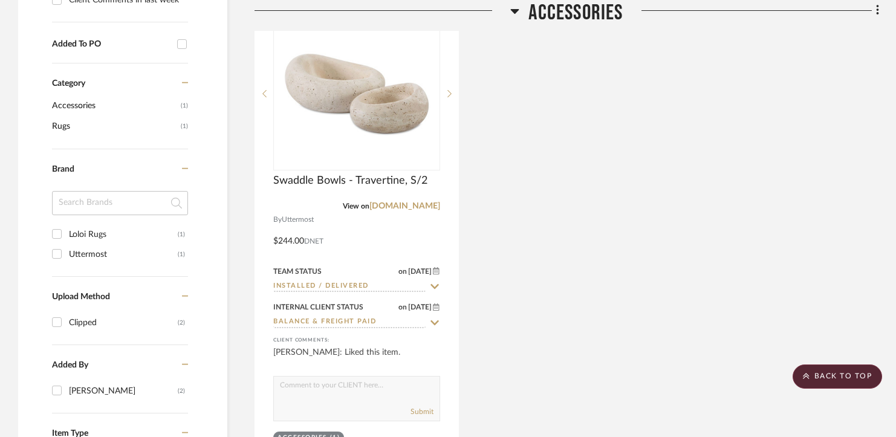
click at [567, 316] on div "Swaddle Bowls - Travertine, S/2 View on [DOMAIN_NAME] By Uttermost Travertine B…" at bounding box center [567, 229] width 625 height 480
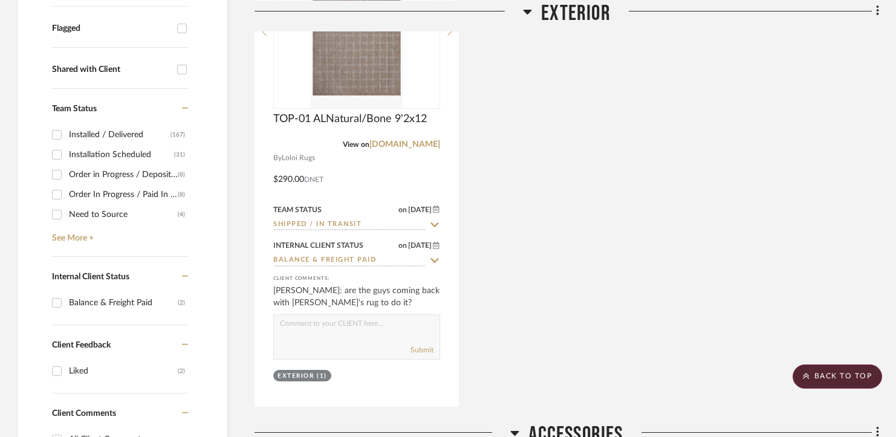
scroll to position [0, 0]
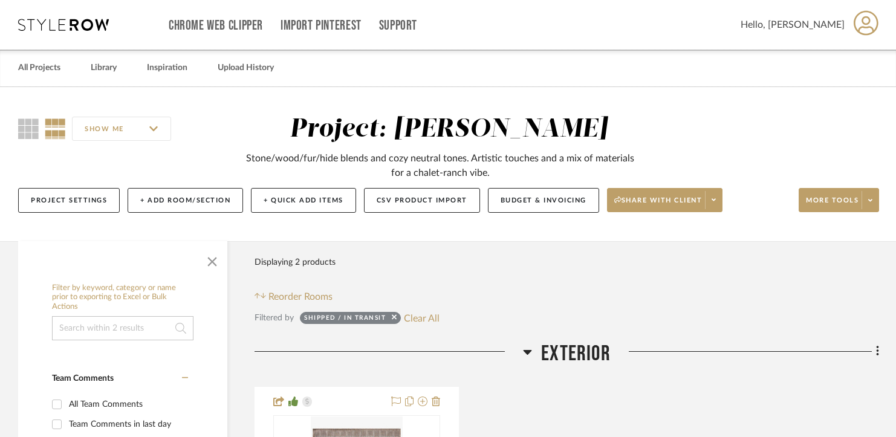
click at [400, 312] on div "Shipped / In Transit Clear All" at bounding box center [370, 318] width 140 height 16
click at [417, 320] on button "Clear All" at bounding box center [422, 318] width 36 height 16
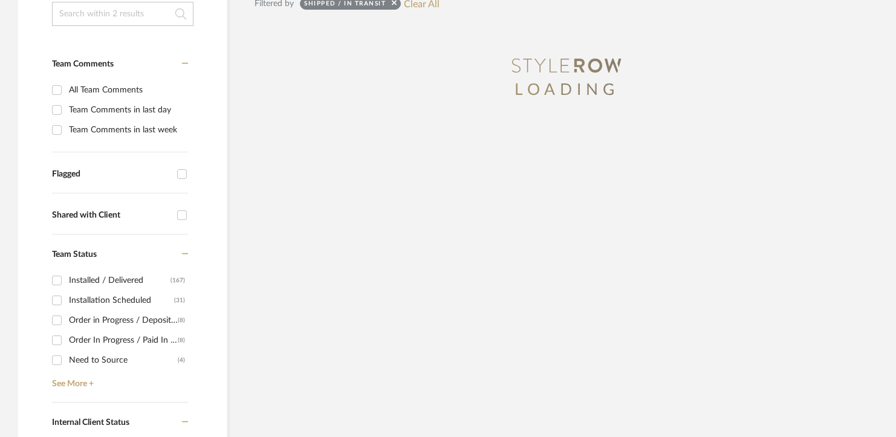
scroll to position [315, 0]
click at [92, 301] on div "Installation Scheduled" at bounding box center [121, 299] width 105 height 19
click at [67, 301] on input "Installation Scheduled (31)" at bounding box center [56, 299] width 19 height 19
checkbox input "true"
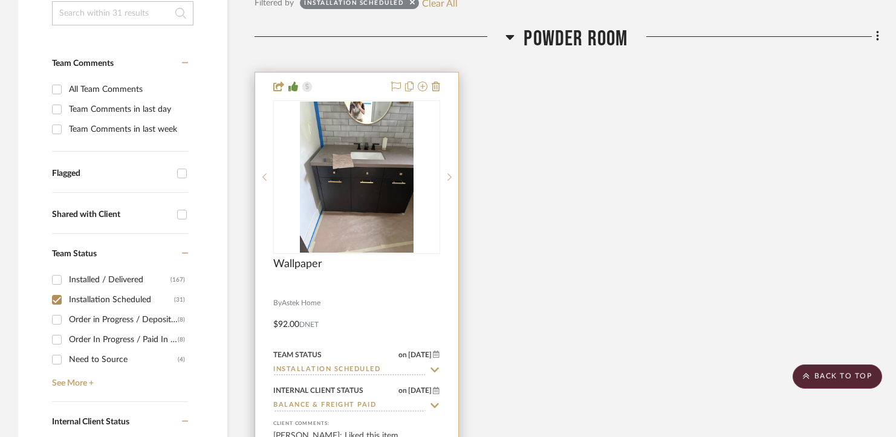
click at [324, 369] on input "Installation Scheduled" at bounding box center [349, 370] width 152 height 11
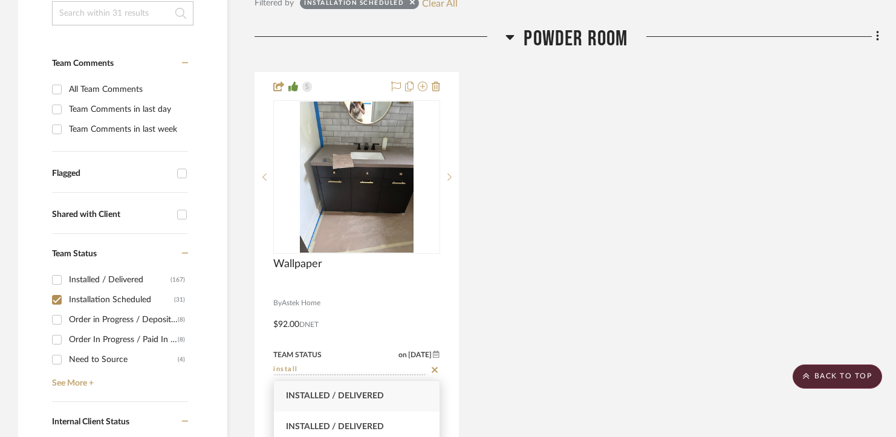
type input "install"
click at [339, 394] on span "Installed / Delivered" at bounding box center [335, 396] width 98 height 8
type input "[DATE]"
type input "Installed / Delivered"
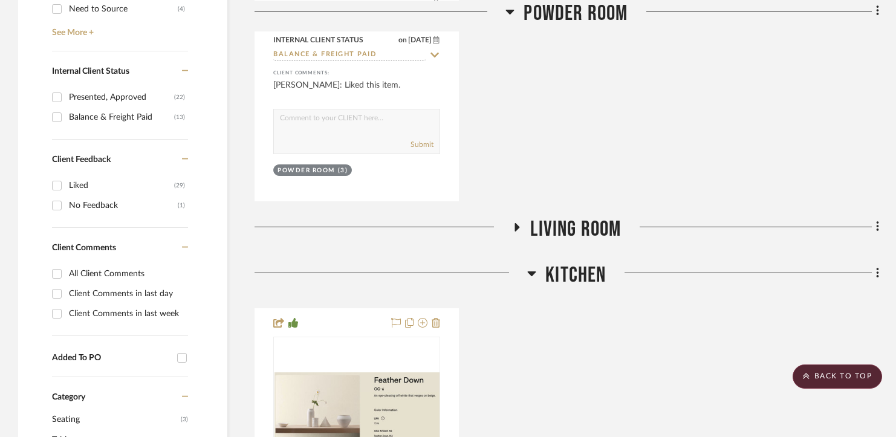
click at [602, 222] on span "Living Room" at bounding box center [575, 230] width 91 height 26
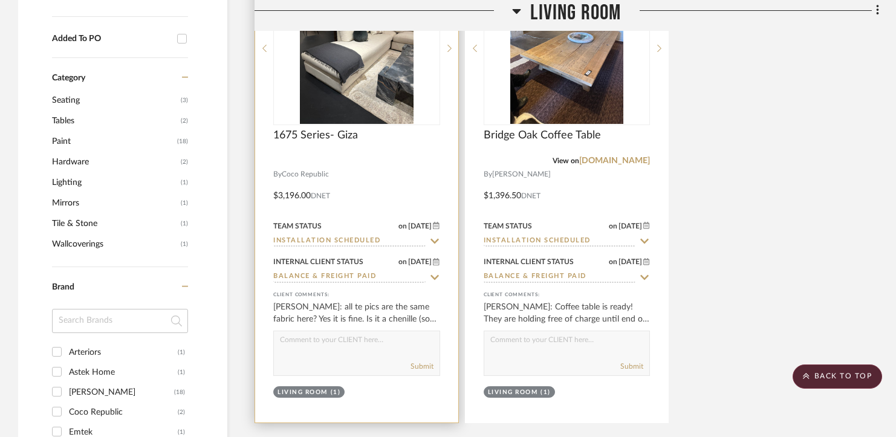
scroll to position [991, 0]
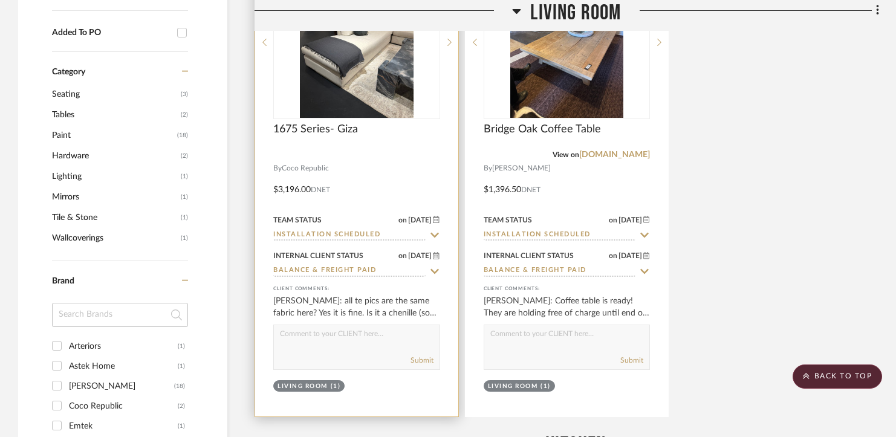
click at [327, 232] on input "Installation Scheduled" at bounding box center [349, 235] width 152 height 11
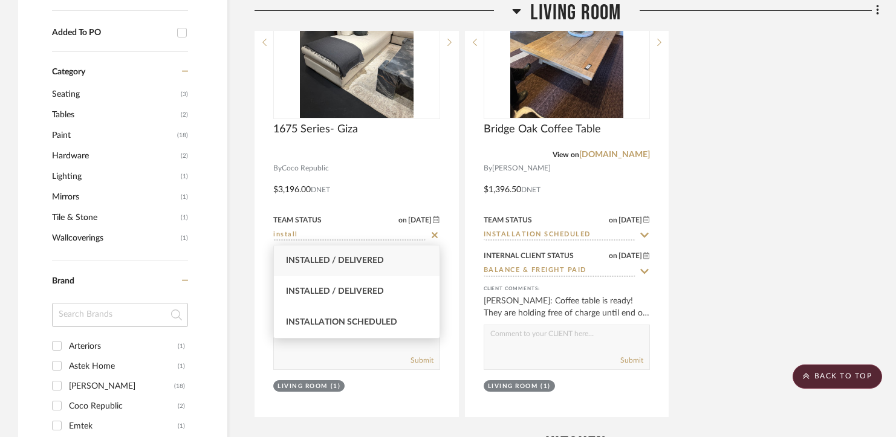
type input "install"
click at [329, 256] on span "Installed / Delivered" at bounding box center [335, 260] width 98 height 8
type input "[DATE]"
type input "Installed / Delivered"
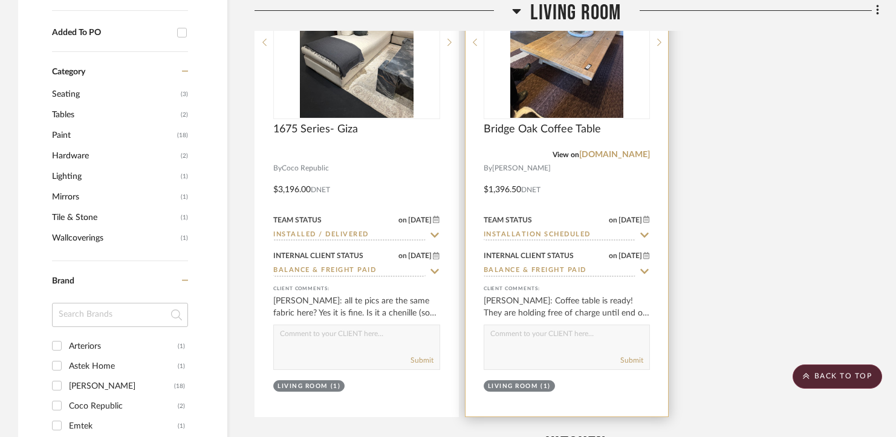
click at [518, 234] on input "Installation Scheduled" at bounding box center [560, 235] width 152 height 11
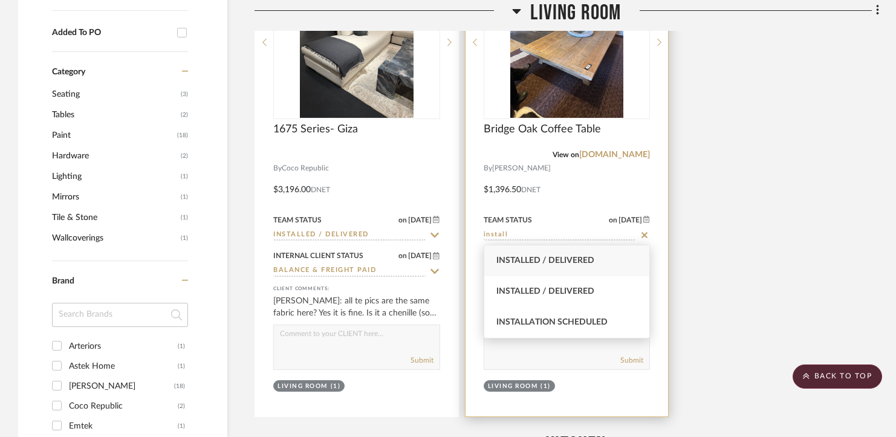
scroll to position [987, 0]
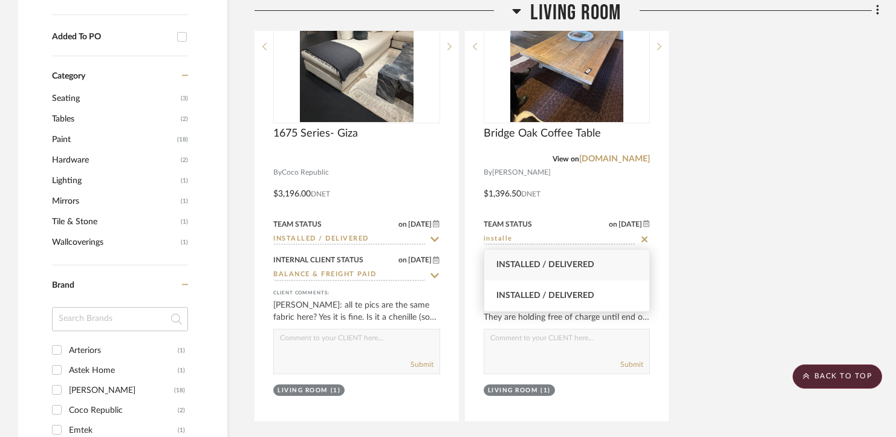
type input "installe"
click at [526, 263] on span "Installed / Delivered" at bounding box center [546, 265] width 98 height 8
type input "[DATE]"
type input "Installed / Delivered"
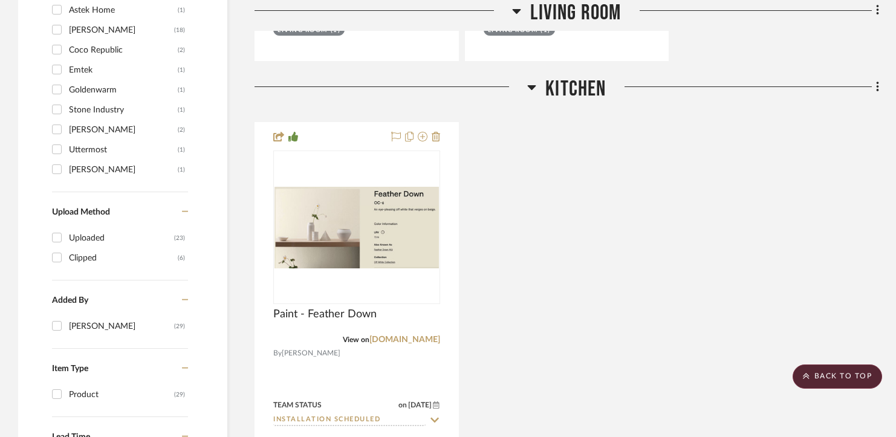
scroll to position [1480, 0]
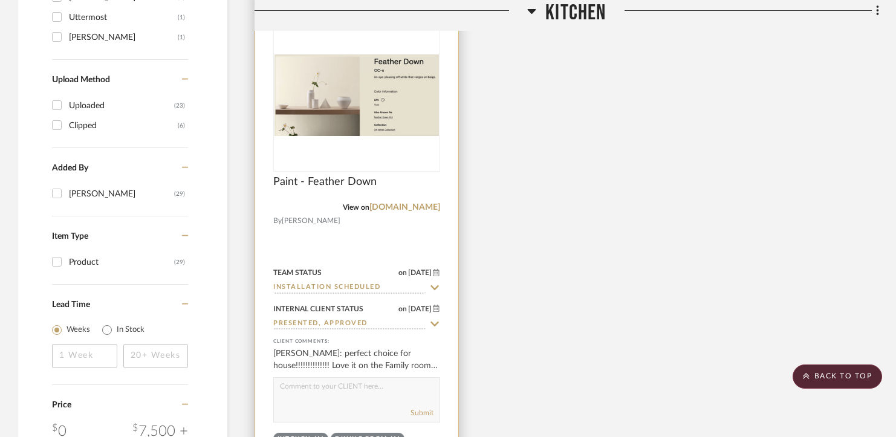
click at [331, 284] on input "Installation Scheduled" at bounding box center [349, 287] width 152 height 11
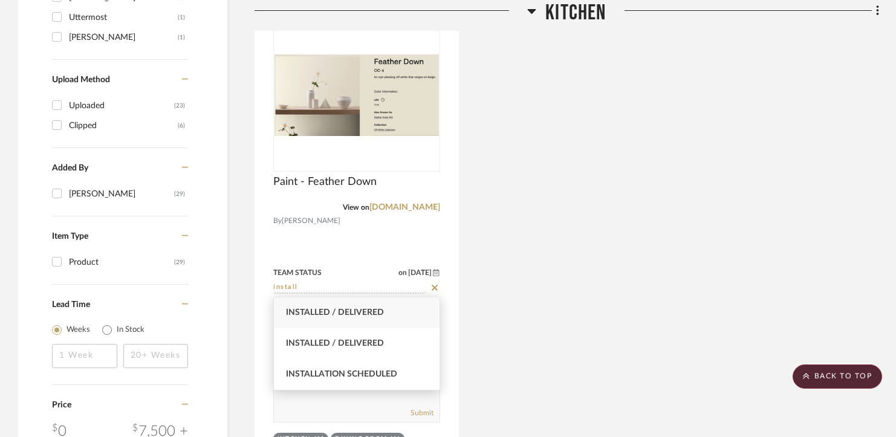
type input "install"
click at [329, 311] on span "Installed / Delivered" at bounding box center [335, 312] width 98 height 8
type input "[DATE]"
type input "Installed / Delivered"
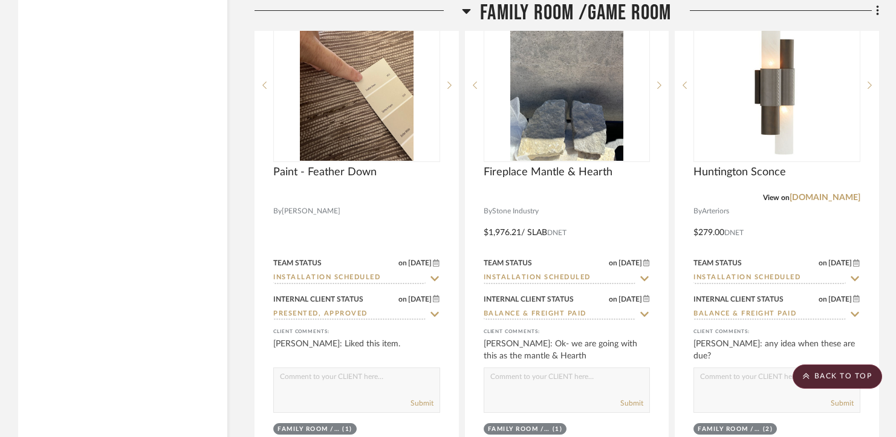
scroll to position [2028, 0]
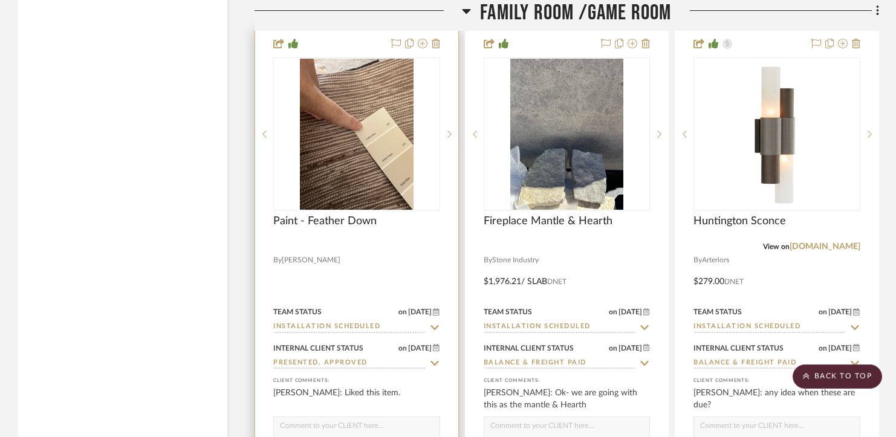
click at [325, 322] on input "Installation Scheduled" at bounding box center [349, 327] width 152 height 11
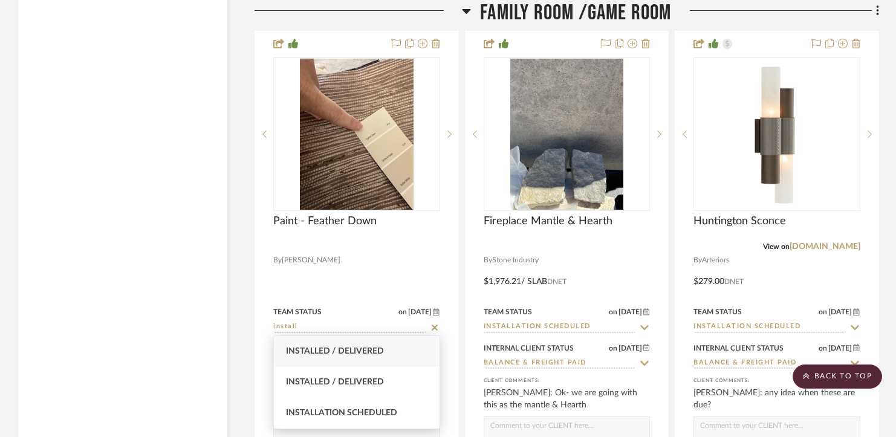
type input "install"
click at [330, 352] on span "Installed / Delivered" at bounding box center [335, 351] width 98 height 8
type input "[DATE]"
type input "Installed / Delivered"
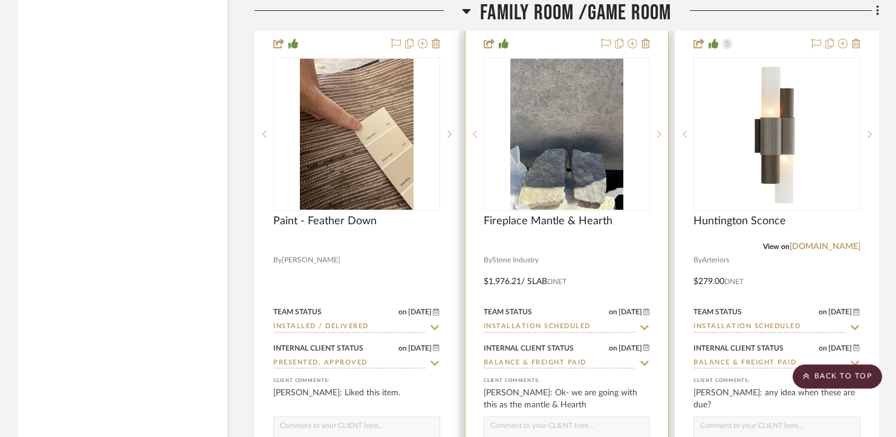
click at [524, 325] on input "Installation Scheduled" at bounding box center [560, 327] width 152 height 11
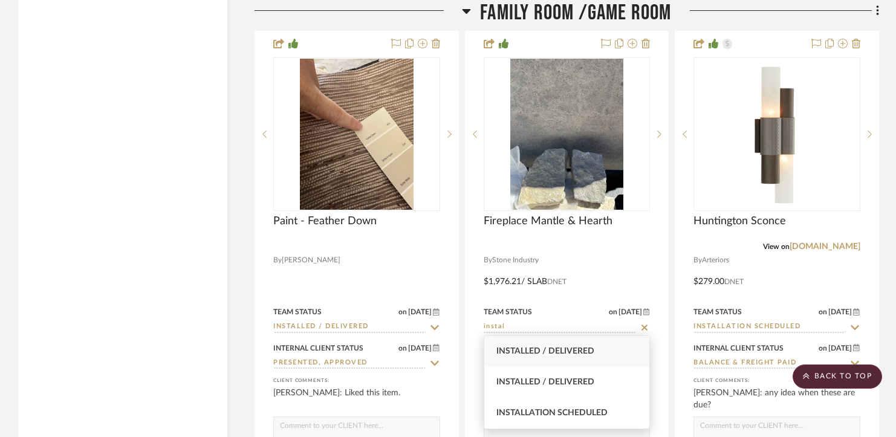
type input "instal"
click at [541, 354] on span "Installed / Delivered" at bounding box center [546, 351] width 98 height 8
type input "[DATE]"
type input "Installed / Delivered"
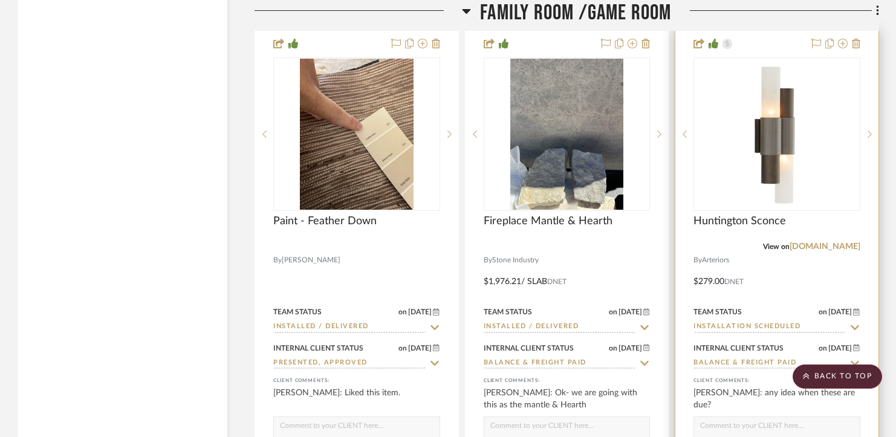
click at [728, 327] on input "Installation Scheduled" at bounding box center [770, 327] width 152 height 11
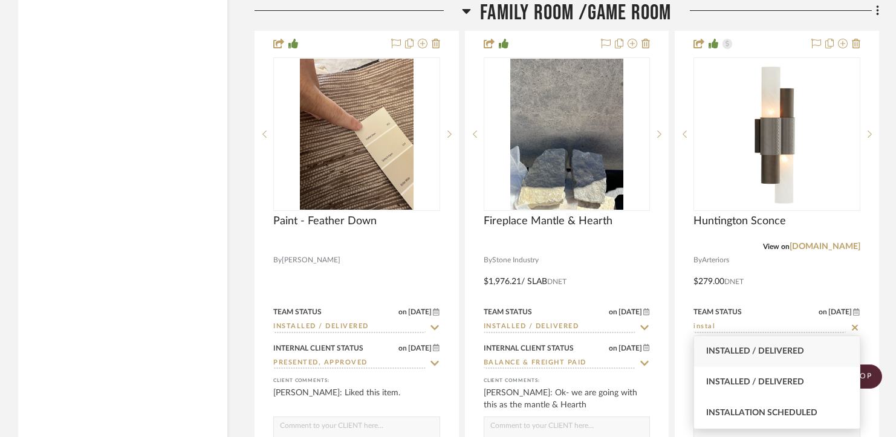
type input "instal"
click at [731, 355] on span "Installed / Delivered" at bounding box center [755, 351] width 98 height 8
type input "[DATE]"
type input "Installed / Delivered"
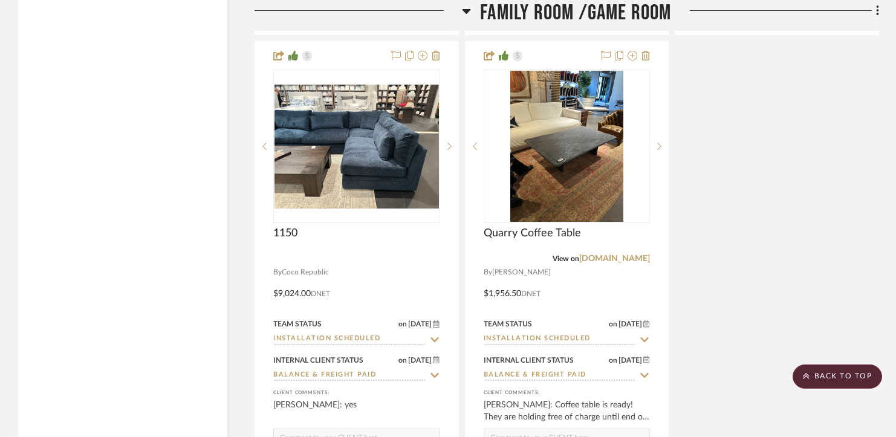
scroll to position [2545, 0]
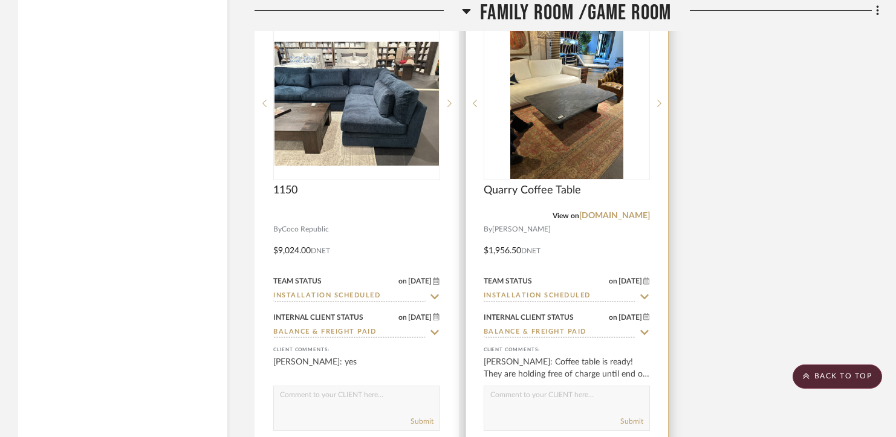
click at [511, 295] on input "Installation Scheduled" at bounding box center [560, 296] width 152 height 11
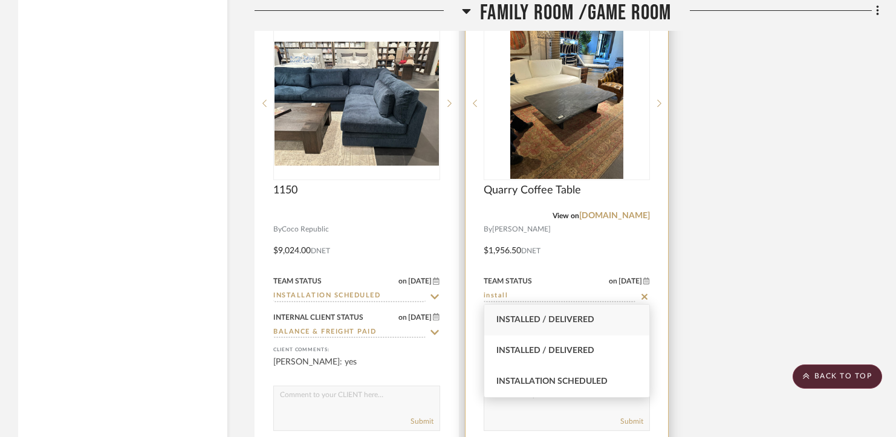
scroll to position [2543, 0]
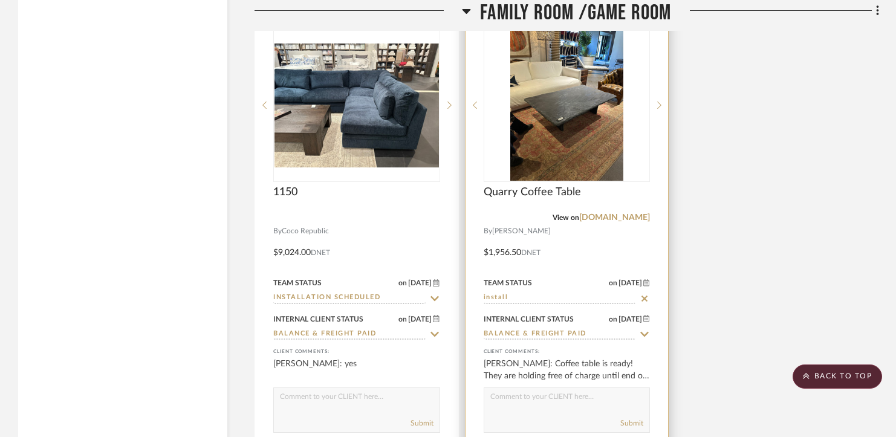
type input "install"
click at [514, 329] on input "Balance & Freight Paid" at bounding box center [560, 334] width 152 height 11
type input "[DATE]"
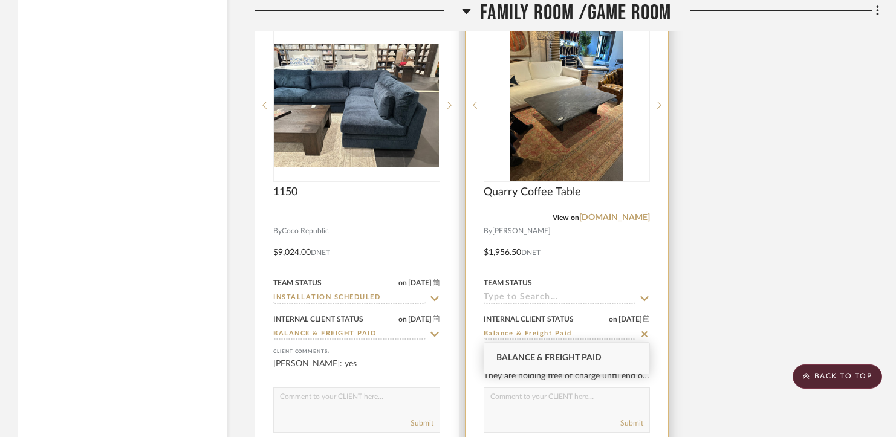
click at [515, 298] on input at bounding box center [560, 298] width 152 height 11
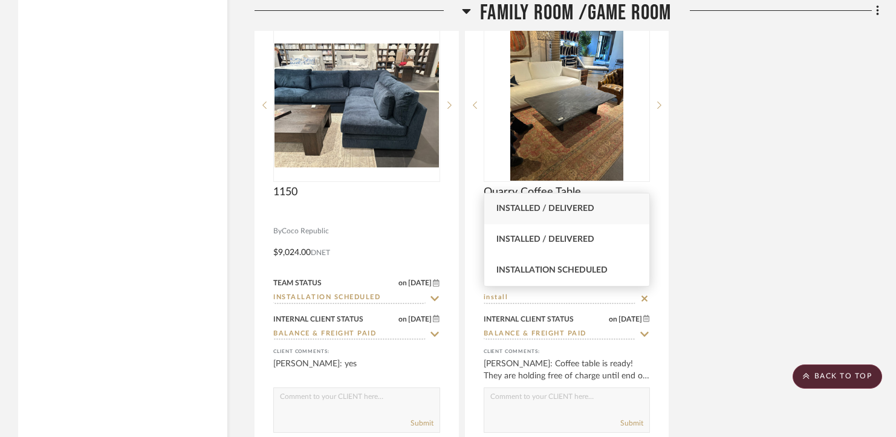
click at [537, 213] on span "Installed / Delivered" at bounding box center [546, 208] width 98 height 8
type input "Installed / Delivered"
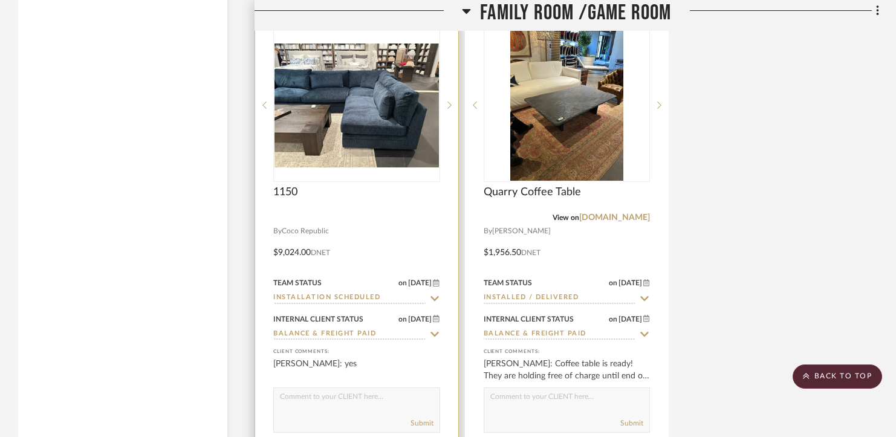
click at [372, 296] on input "Installation Scheduled" at bounding box center [349, 298] width 152 height 11
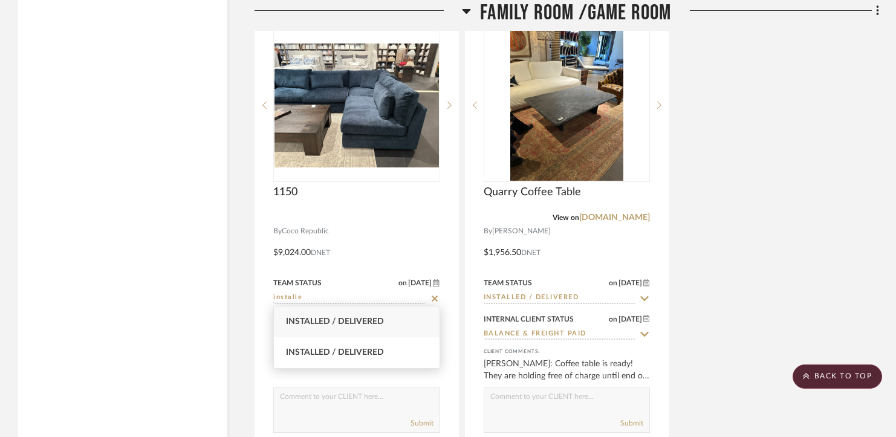
type input "installe"
click at [361, 322] on span "Installed / Delivered" at bounding box center [335, 322] width 98 height 8
type input "[DATE]"
type input "Installed / Delivered"
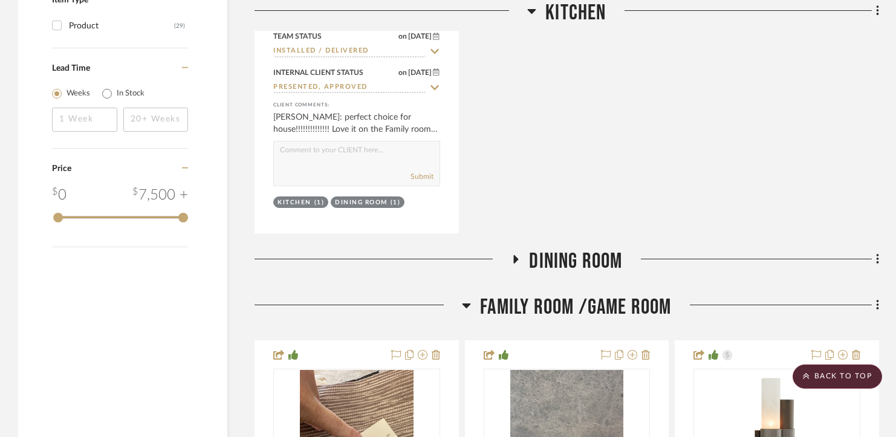
scroll to position [1660, 0]
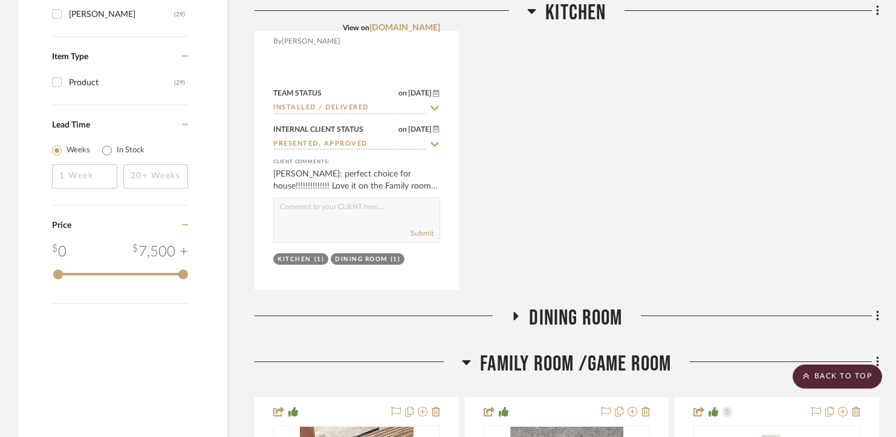
click at [560, 356] on span "Family Room /Game Room" at bounding box center [575, 364] width 191 height 26
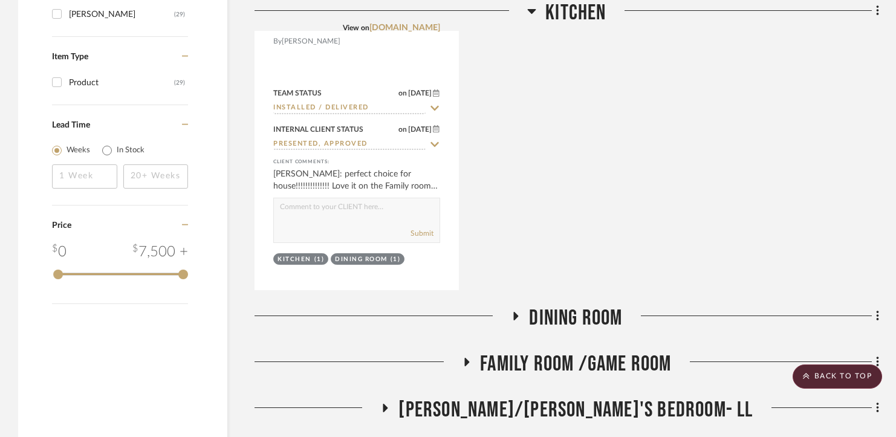
click at [556, 404] on span "[PERSON_NAME]/[PERSON_NAME]'s Bedroom- LL" at bounding box center [576, 410] width 354 height 26
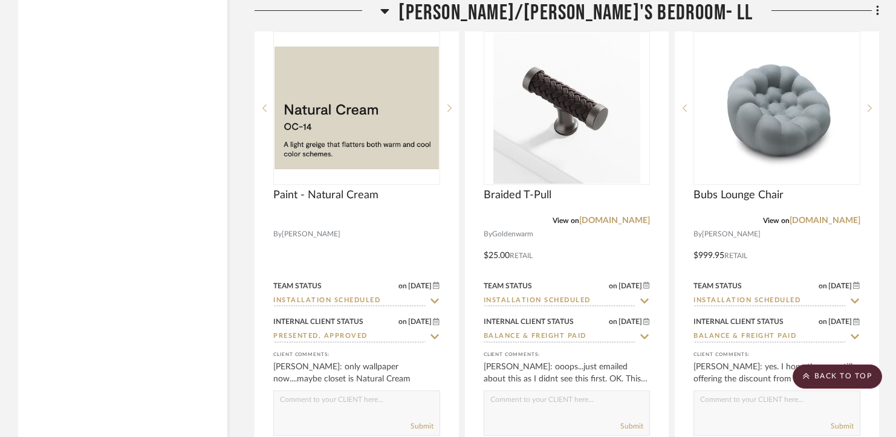
scroll to position [2158, 0]
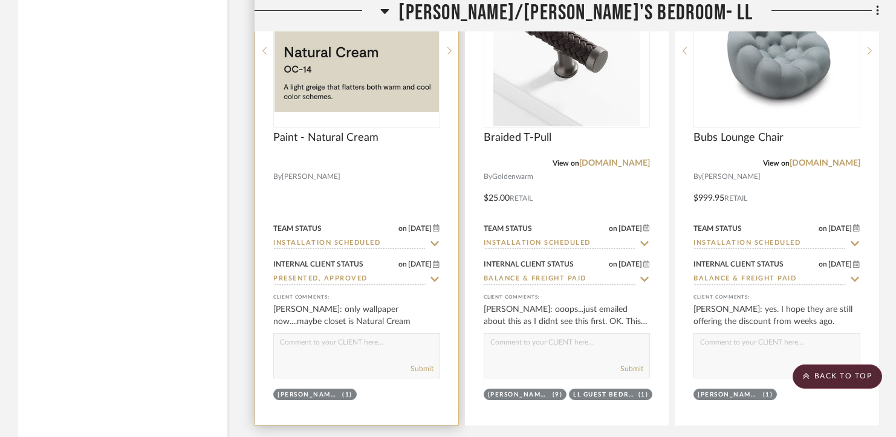
click at [385, 241] on input "Installation Scheduled" at bounding box center [349, 243] width 152 height 11
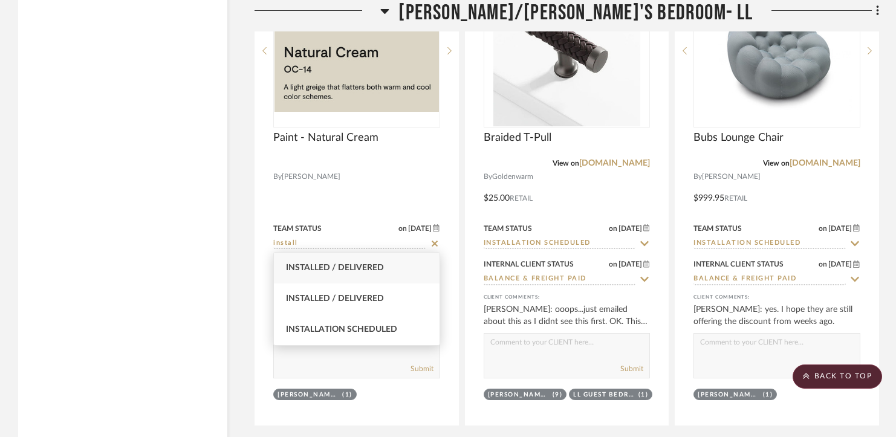
type input "install"
click at [379, 266] on span "Installed / Delivered" at bounding box center [335, 268] width 98 height 8
type input "[DATE]"
type input "Installed / Delivered"
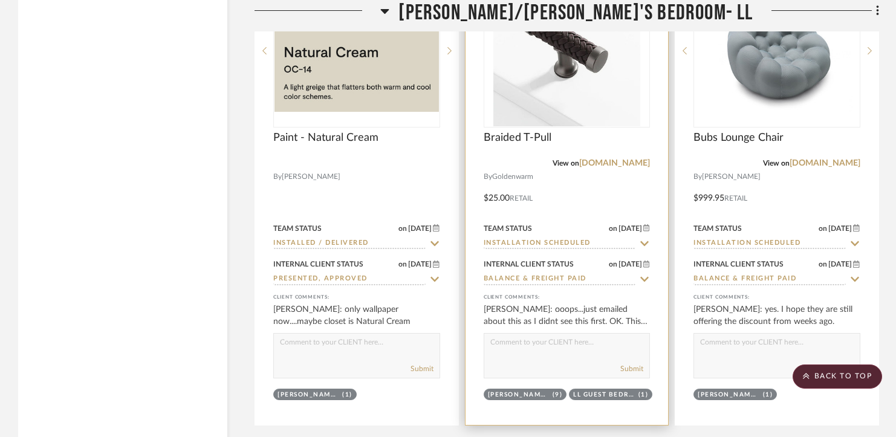
click at [530, 238] on input "Installation Scheduled" at bounding box center [560, 243] width 152 height 11
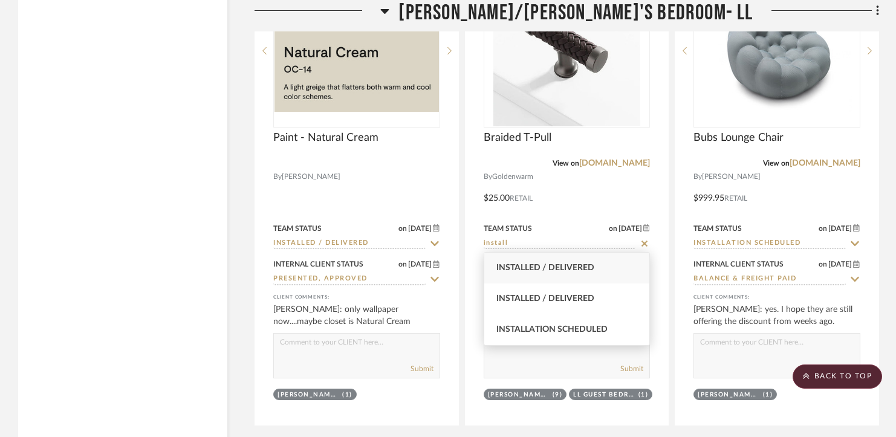
type input "install"
click at [529, 267] on span "Installed / Delivered" at bounding box center [546, 268] width 98 height 8
type input "[DATE]"
type input "Installed / Delivered"
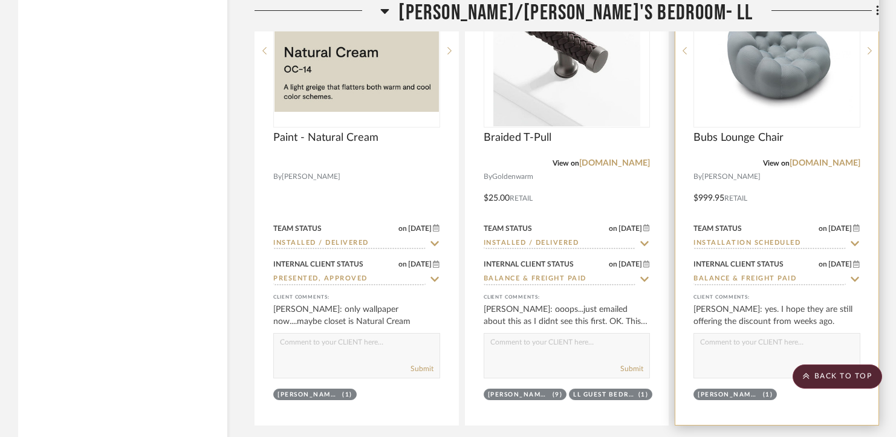
click at [729, 239] on input "Installation Scheduled" at bounding box center [770, 243] width 152 height 11
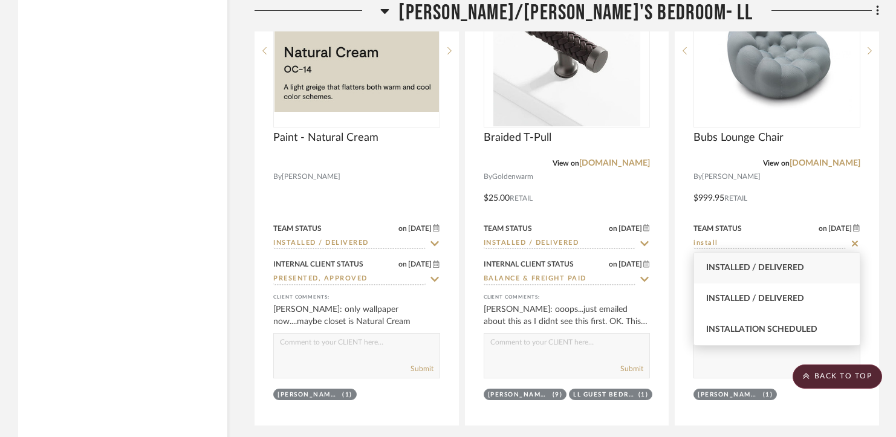
type input "install"
click at [726, 264] on span "Installed / Delivered" at bounding box center [755, 268] width 98 height 8
type input "[DATE]"
type input "Installed / Delivered"
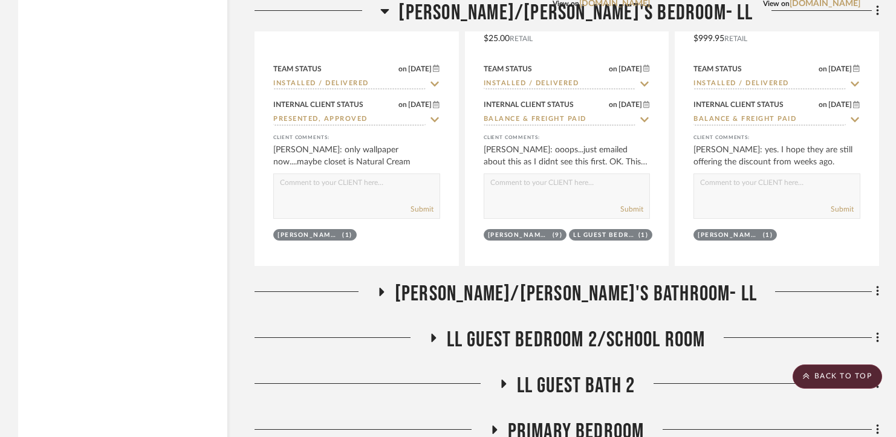
scroll to position [2325, 0]
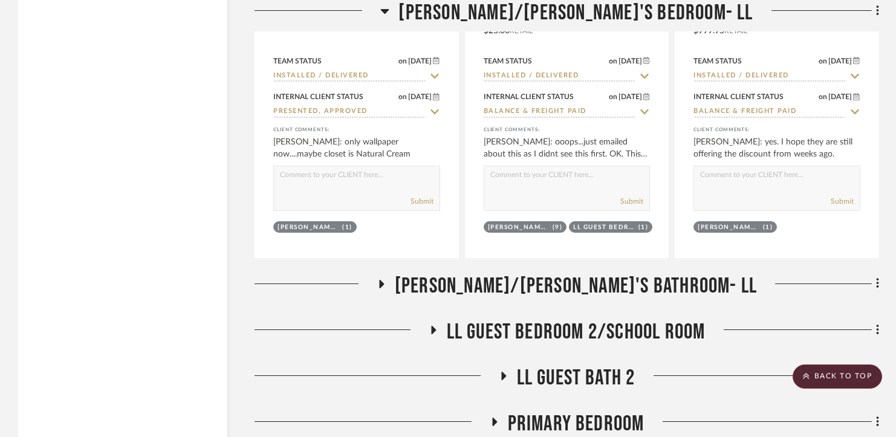
click at [595, 295] on span "[PERSON_NAME]/[PERSON_NAME]'s Bathroom- LL" at bounding box center [576, 286] width 362 height 26
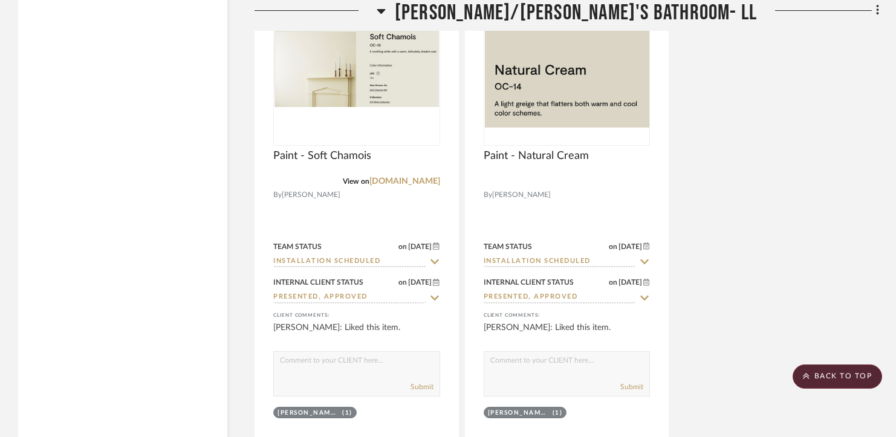
scroll to position [2734, 0]
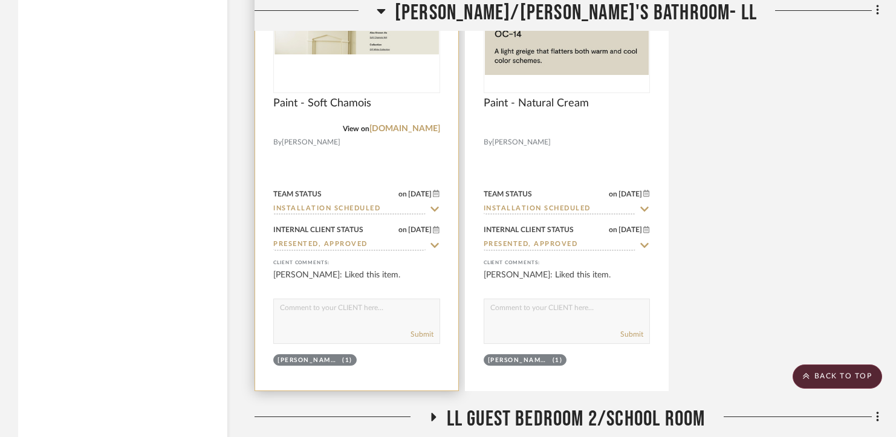
click at [361, 208] on input "Installation Scheduled" at bounding box center [349, 209] width 152 height 11
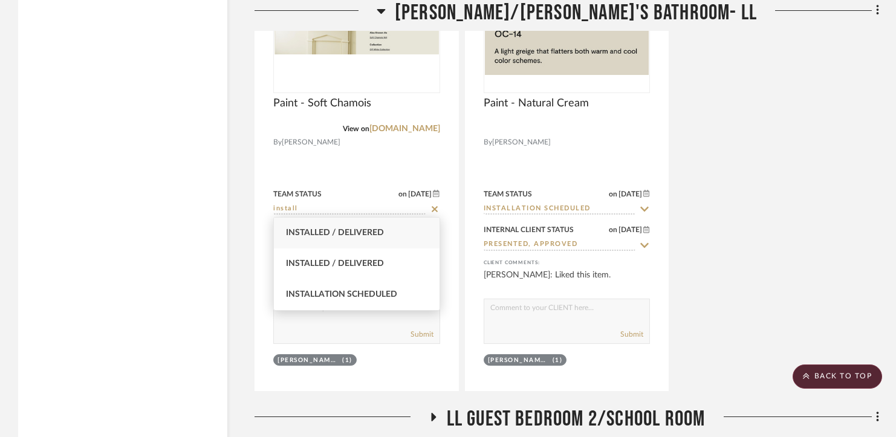
type input "install"
click at [365, 229] on span "Installed / Delivered" at bounding box center [335, 233] width 98 height 8
type input "[DATE]"
type input "Installed / Delivered"
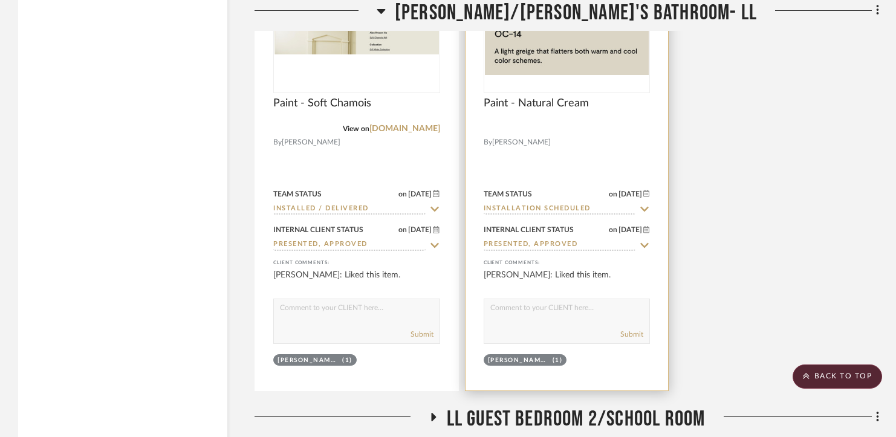
click at [529, 198] on div "Team Status on [DATE] [DATE] Installation Scheduled" at bounding box center [567, 200] width 167 height 29
click at [527, 204] on input "Installation Scheduled" at bounding box center [560, 209] width 152 height 11
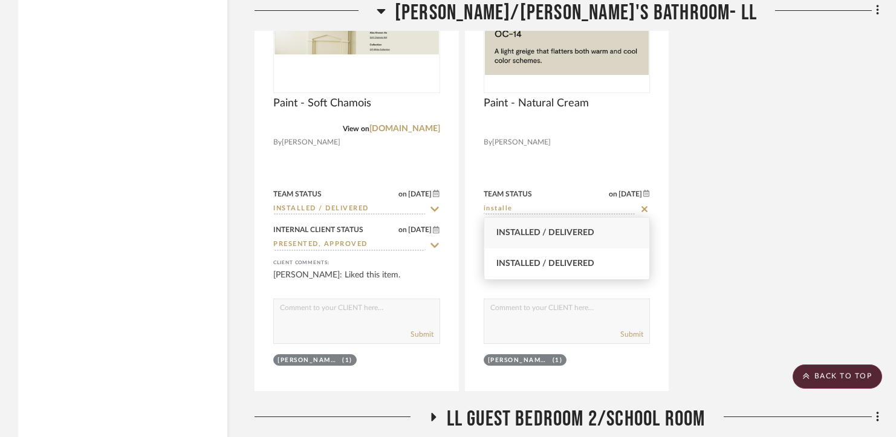
type input "installe"
click at [528, 232] on span "Installed / Delivered" at bounding box center [546, 233] width 98 height 8
type input "[DATE]"
type input "Installed / Delivered"
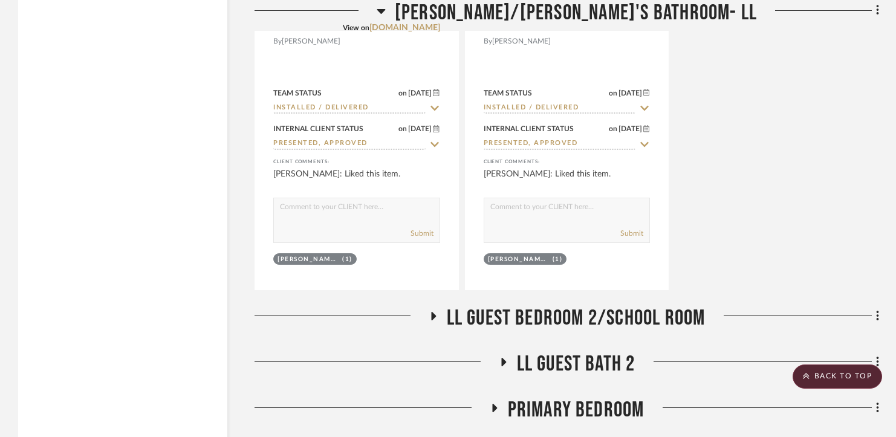
click at [518, 305] on span "LL Guest Bedroom 2/School Room" at bounding box center [576, 318] width 259 height 26
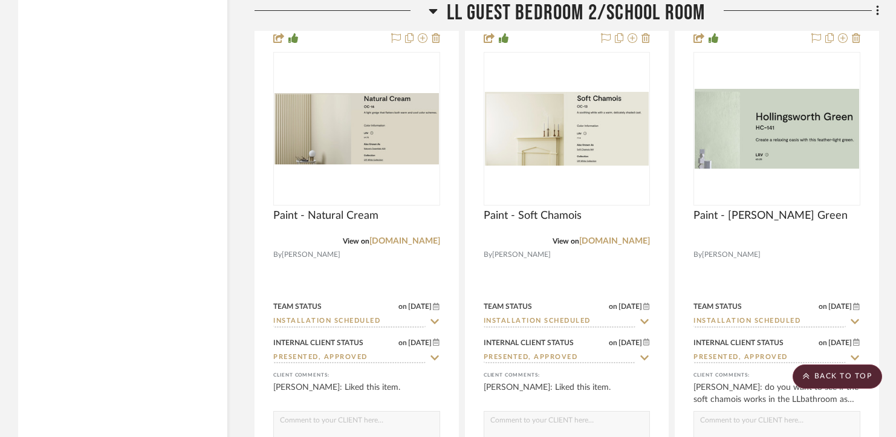
scroll to position [3194, 0]
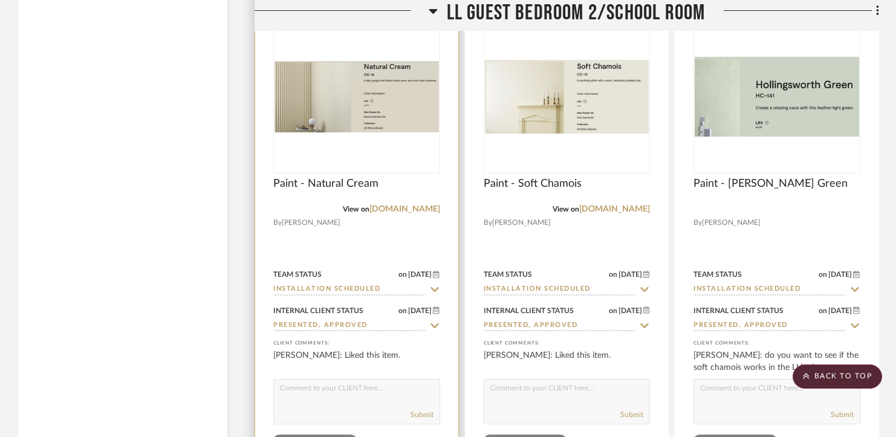
click at [383, 284] on input "Installation Scheduled" at bounding box center [349, 289] width 152 height 11
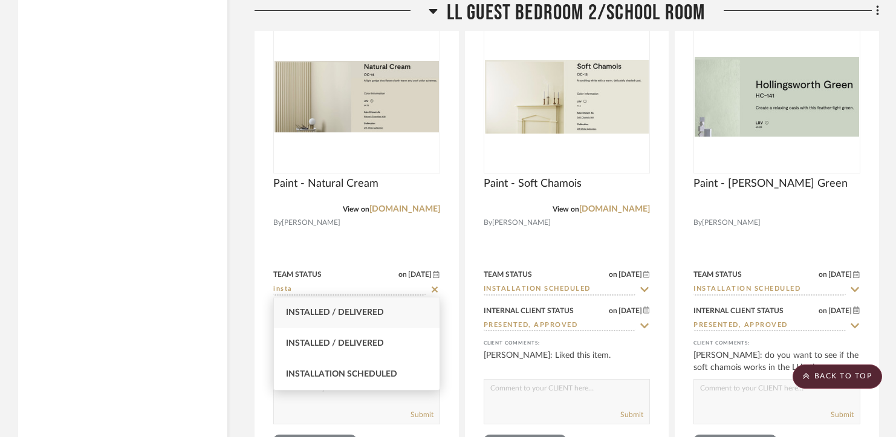
type input "insta"
click at [380, 313] on span "Installed / Delivered" at bounding box center [335, 312] width 98 height 8
type input "[DATE]"
type input "Installed / Delivered"
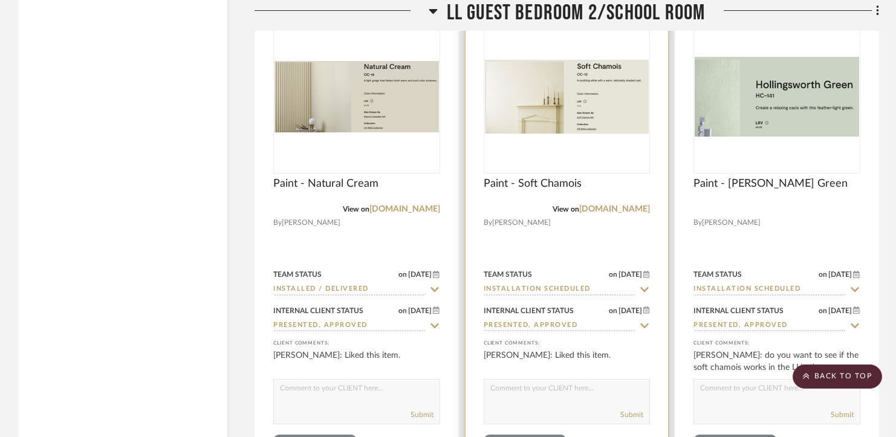
click at [512, 286] on input "Installation Scheduled" at bounding box center [560, 289] width 152 height 11
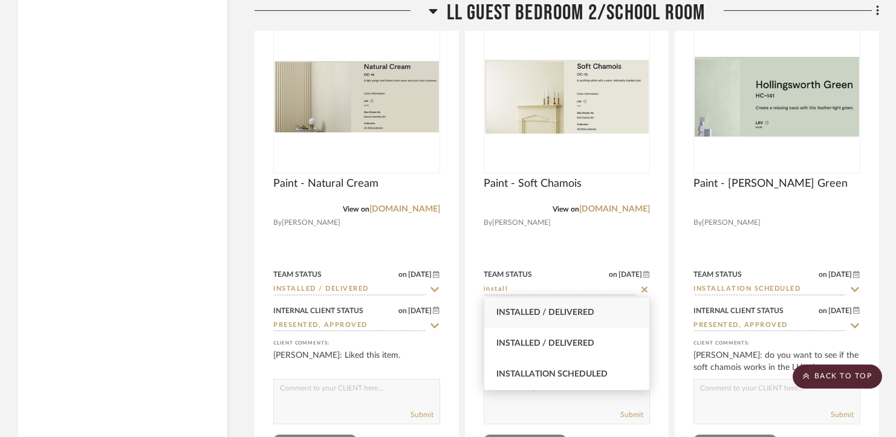
type input "install"
click at [514, 316] on span "Installed / Delivered" at bounding box center [546, 312] width 98 height 8
type input "[DATE]"
type input "Installed / Delivered"
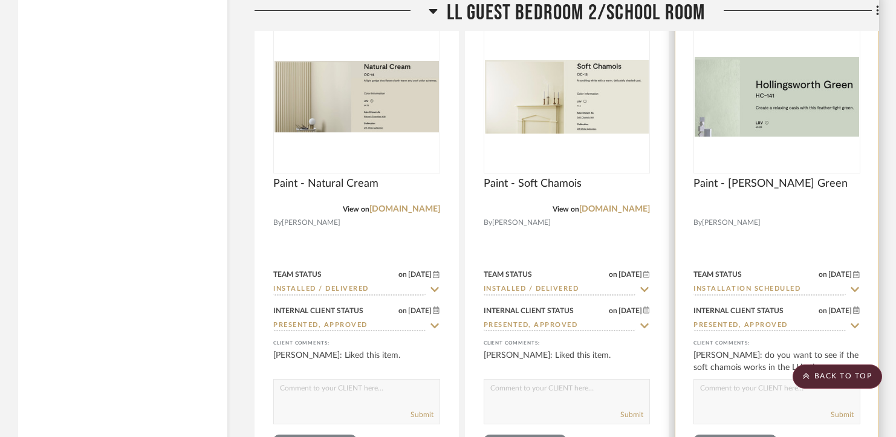
click at [728, 290] on input "Installation Scheduled" at bounding box center [770, 289] width 152 height 11
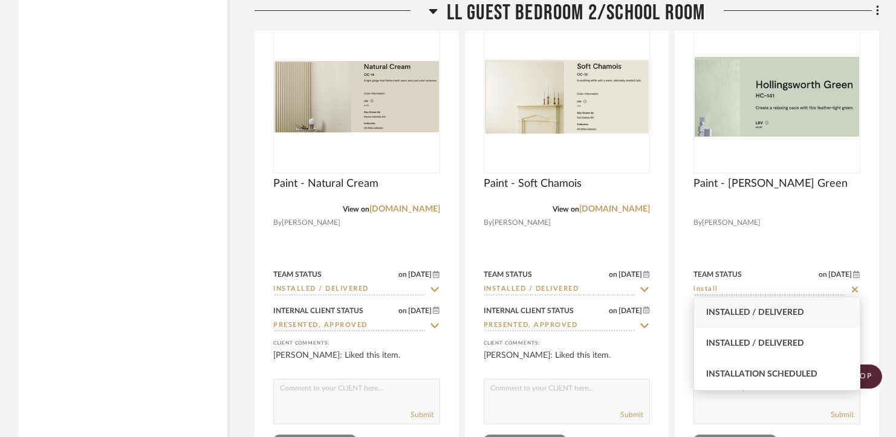
type input "install"
click at [734, 308] on span "Installed / Delivered" at bounding box center [755, 312] width 98 height 8
type input "[DATE]"
type input "Installed / Delivered"
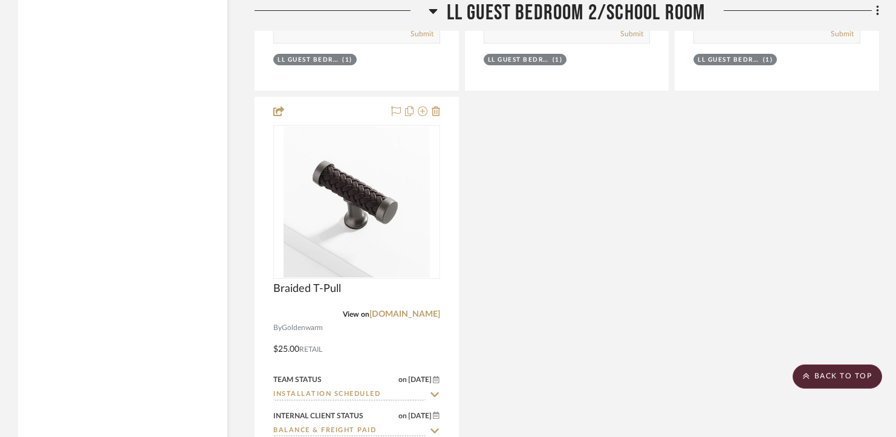
scroll to position [3689, 0]
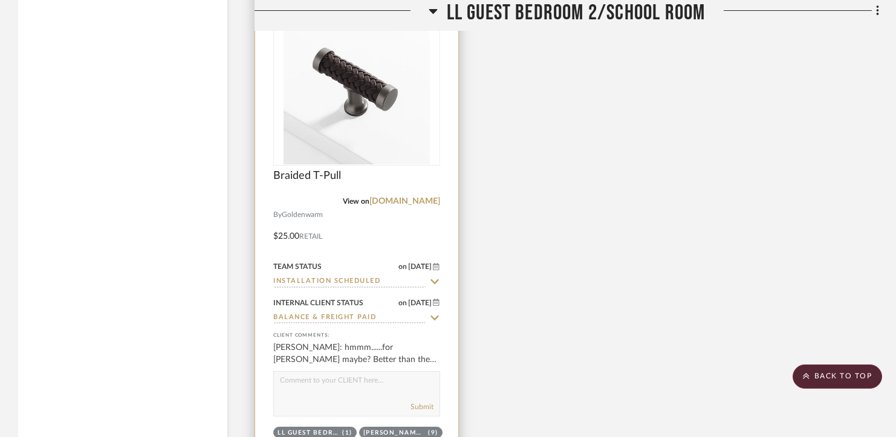
click at [365, 276] on input "Installation Scheduled" at bounding box center [349, 281] width 152 height 11
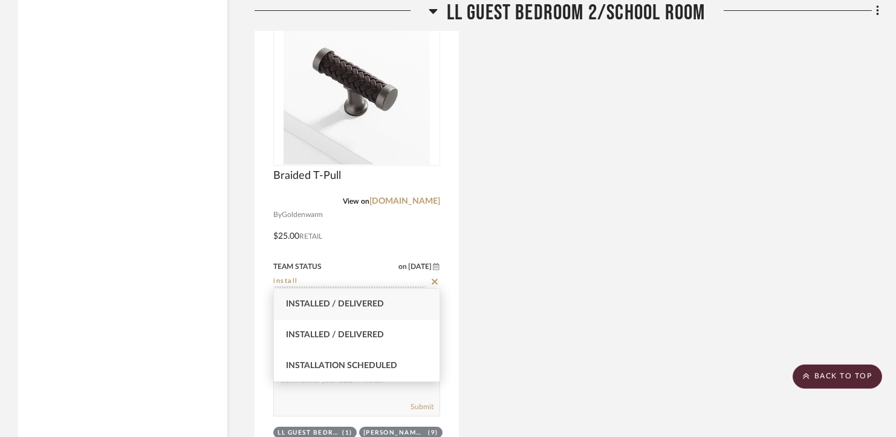
type input "install"
click at [358, 305] on span "Installed / Delivered" at bounding box center [335, 304] width 98 height 8
type input "[DATE]"
type input "Installed / Delivered"
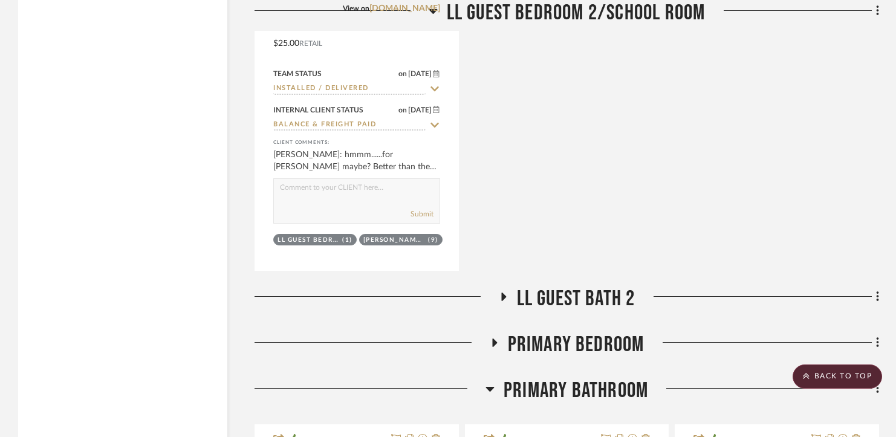
scroll to position [3920, 0]
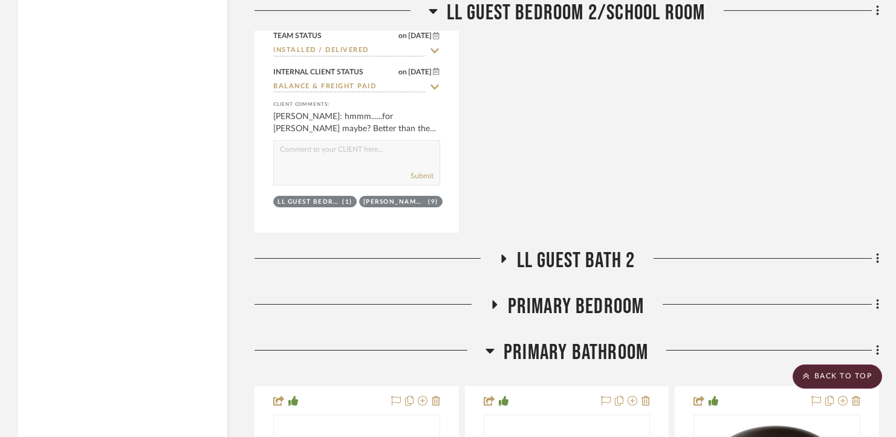
click at [594, 248] on span "LL Guest Bath 2" at bounding box center [576, 261] width 119 height 26
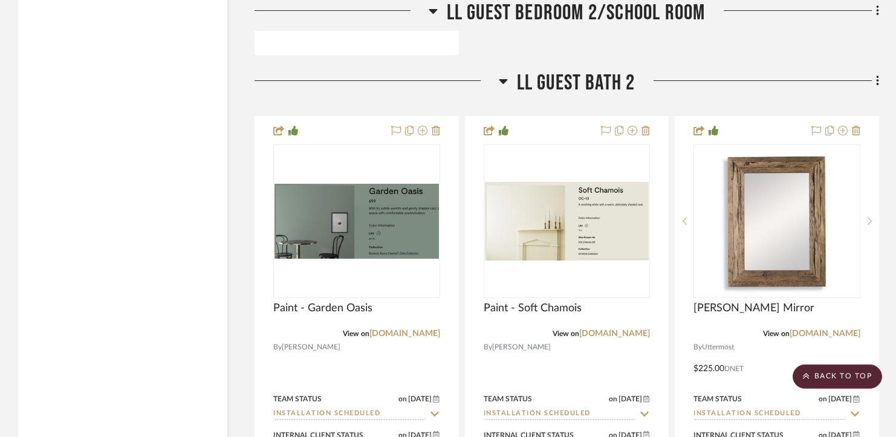
scroll to position [4312, 0]
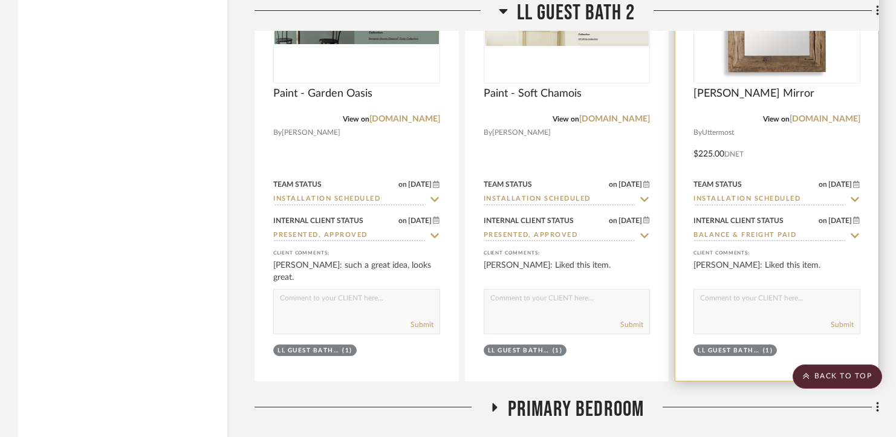
click at [731, 196] on input "Installation Scheduled" at bounding box center [770, 199] width 152 height 11
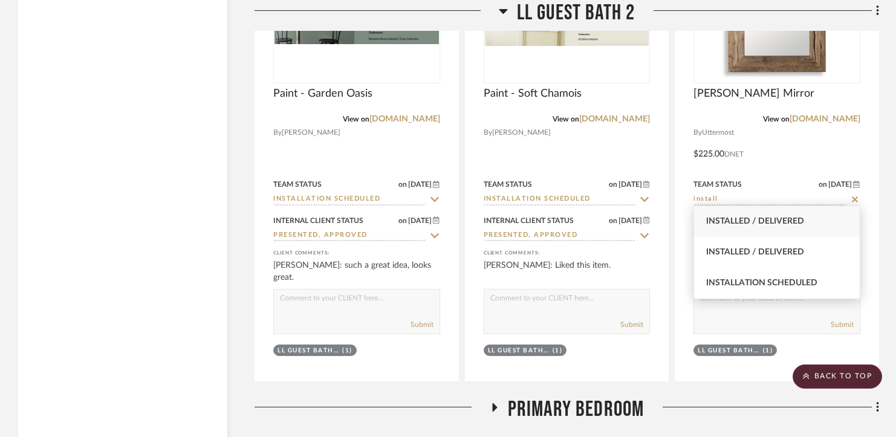
type input "install"
click at [734, 225] on span "Installed / Delivered" at bounding box center [755, 221] width 98 height 8
type input "[DATE]"
type input "Installed / Delivered"
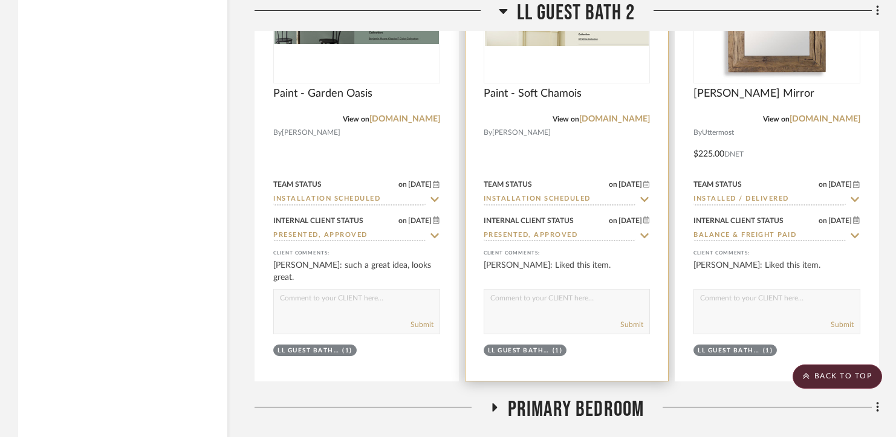
click at [575, 194] on input "Installation Scheduled" at bounding box center [560, 199] width 152 height 11
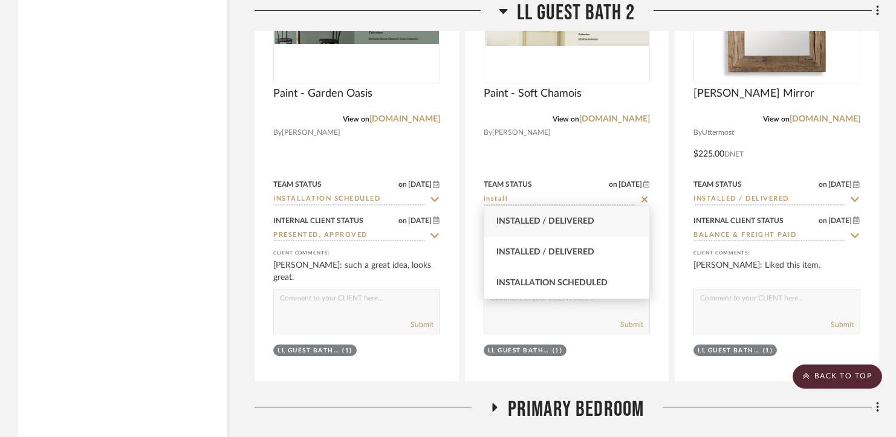
type input "install"
click at [564, 225] on span "Installed / Delivered" at bounding box center [546, 221] width 98 height 8
type input "[DATE]"
type input "Installed / Delivered"
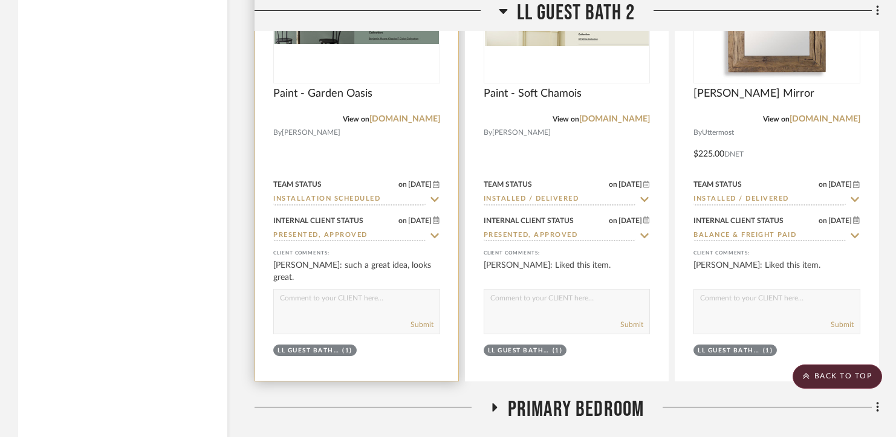
click at [356, 195] on input "Installation Scheduled" at bounding box center [349, 199] width 152 height 11
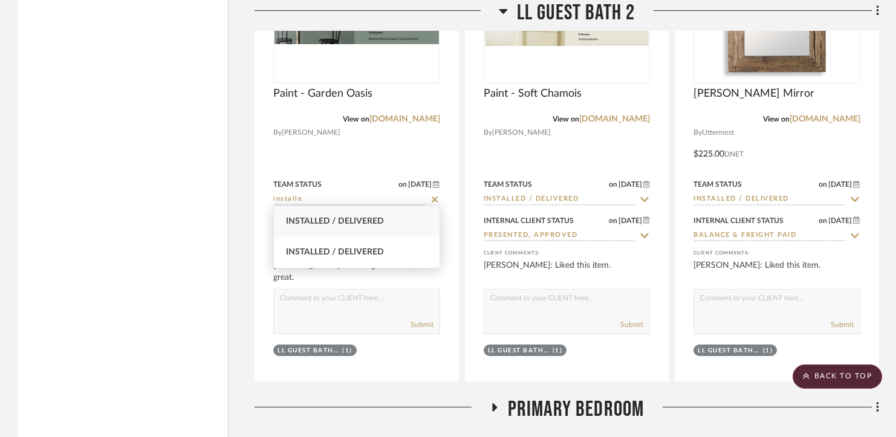
type input "installe"
click at [344, 222] on span "Installed / Delivered" at bounding box center [335, 221] width 98 height 8
type input "[DATE]"
type input "Installed / Delivered"
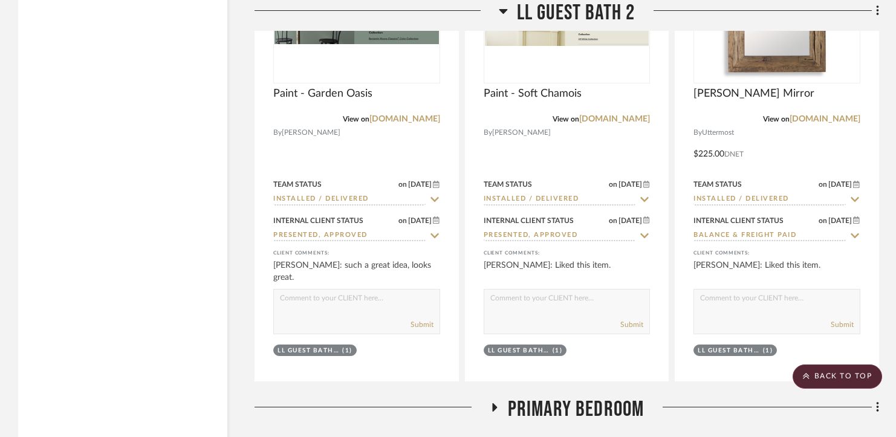
scroll to position [4396, 0]
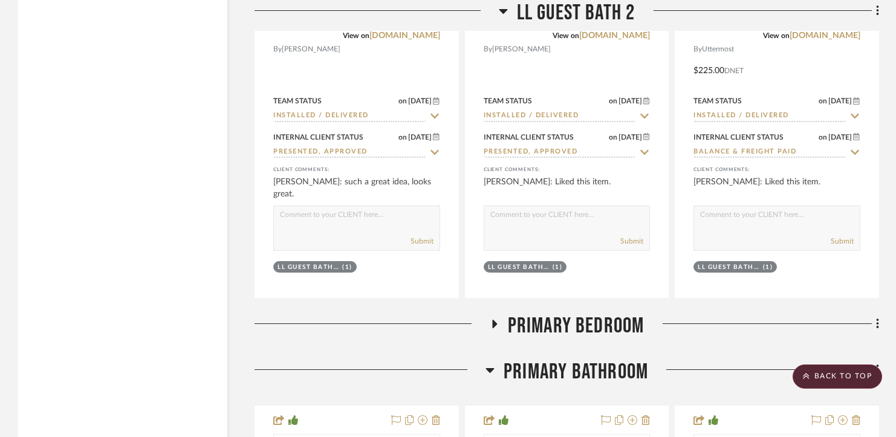
click at [516, 317] on span "Primary Bedroom" at bounding box center [576, 326] width 137 height 26
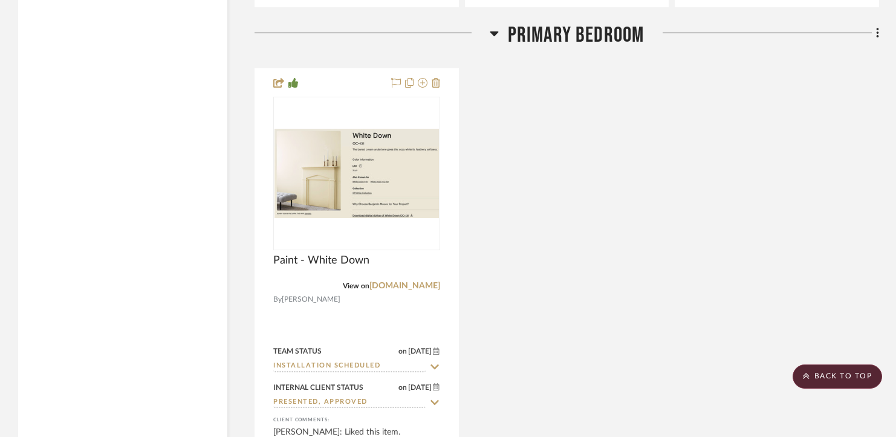
scroll to position [4822, 0]
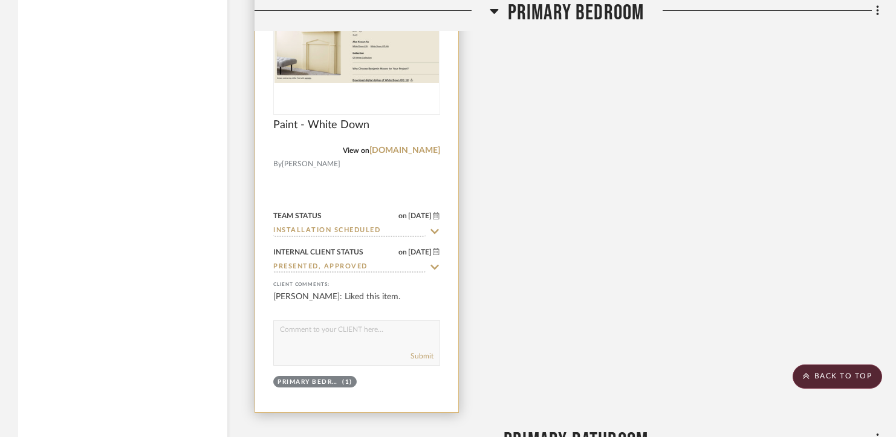
click at [350, 230] on input "Installation Scheduled" at bounding box center [349, 231] width 152 height 11
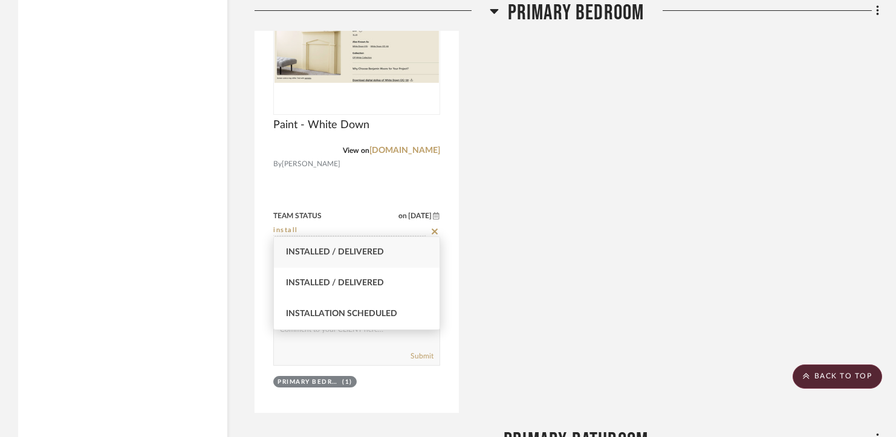
type input "install"
click at [348, 249] on span "Installed / Delivered" at bounding box center [335, 252] width 98 height 8
type input "[DATE]"
type input "Installed / Delivered"
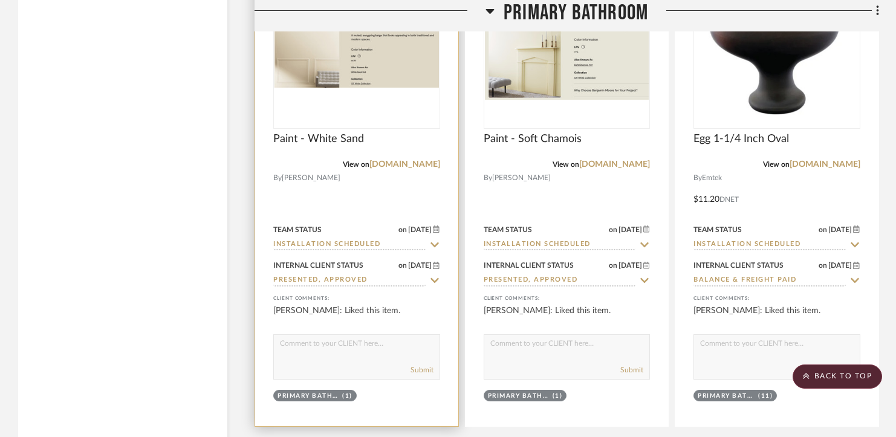
scroll to position [5422, 0]
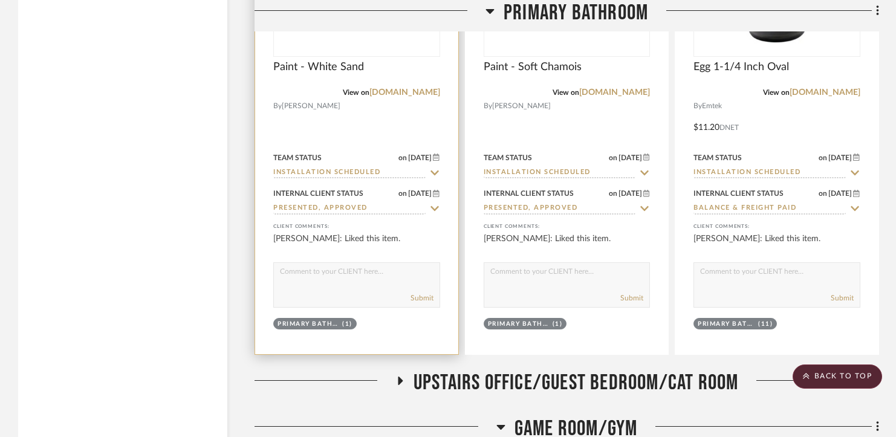
click at [356, 168] on input "Installation Scheduled" at bounding box center [349, 173] width 152 height 11
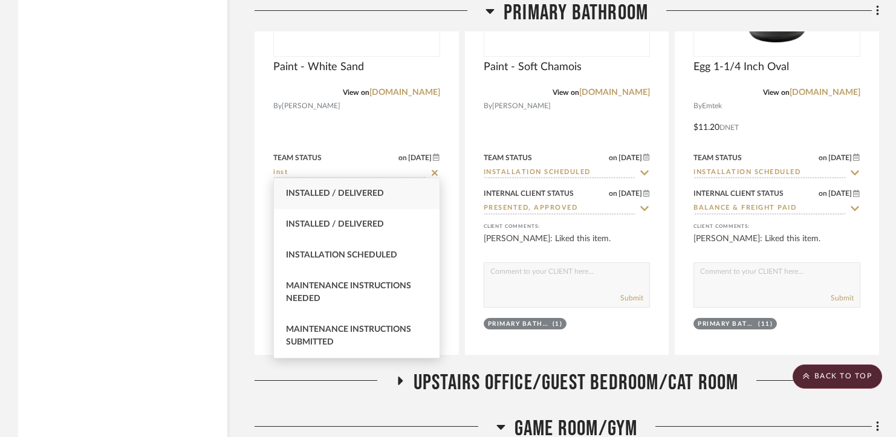
type input "inst"
click at [357, 198] on span "Installed / Delivered" at bounding box center [335, 193] width 98 height 8
type input "[DATE]"
type input "Installed / Delivered"
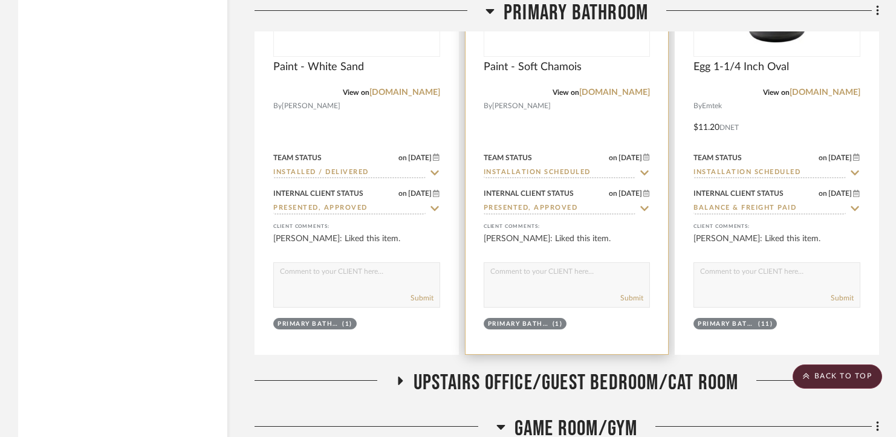
click at [504, 168] on input "Installation Scheduled" at bounding box center [560, 173] width 152 height 11
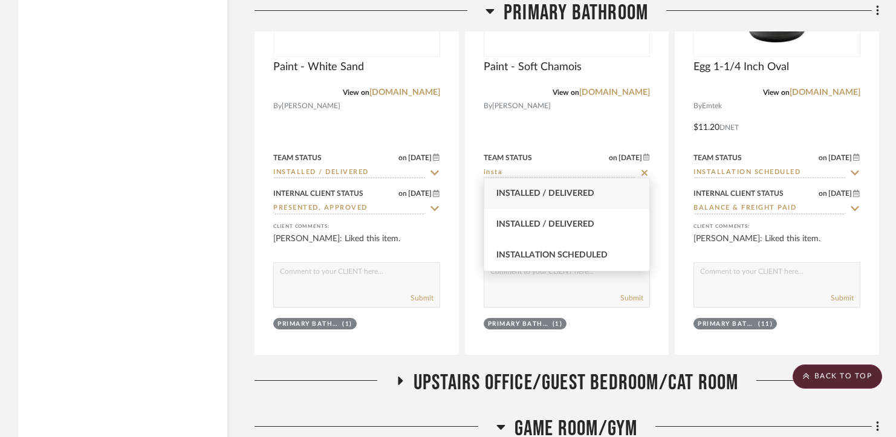
type input "insta"
click at [534, 194] on span "Installed / Delivered" at bounding box center [546, 193] width 98 height 8
type input "[DATE]"
type input "Installed / Delivered"
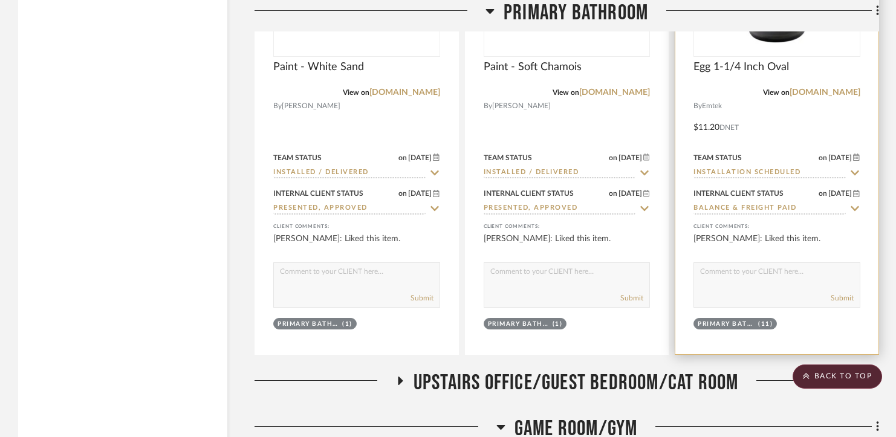
click at [733, 168] on input "Installation Scheduled" at bounding box center [770, 173] width 152 height 11
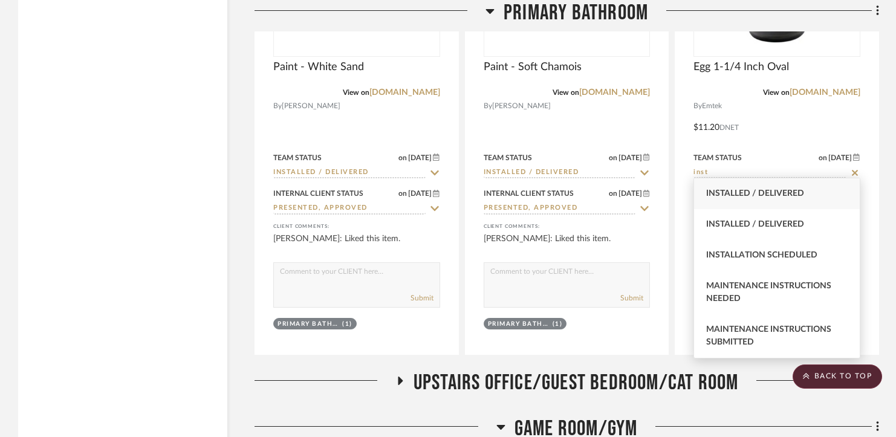
type input "inst"
click at [738, 195] on span "Installed / Delivered" at bounding box center [755, 193] width 98 height 8
type input "[DATE]"
type input "Installed / Delivered"
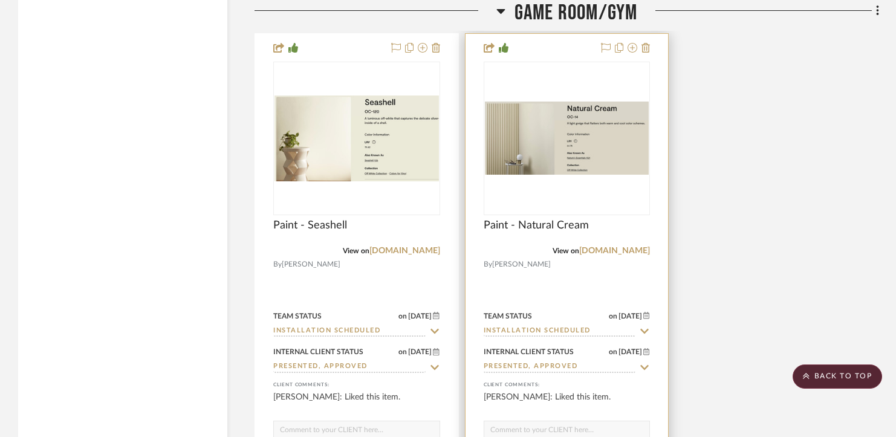
scroll to position [5961, 0]
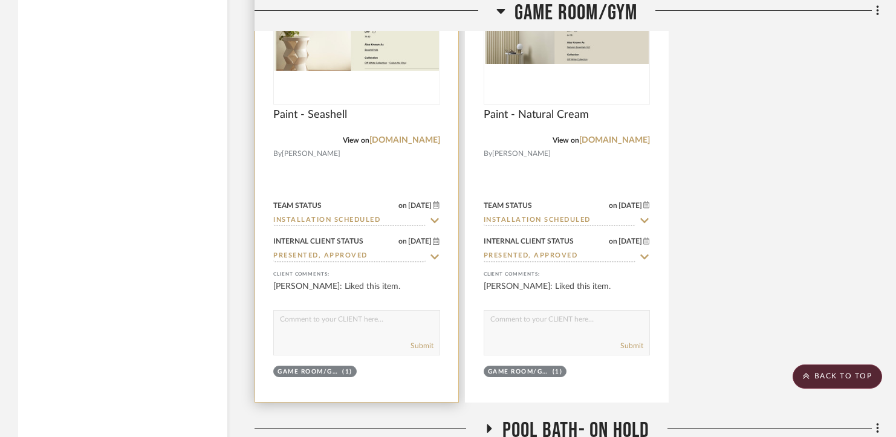
click at [353, 215] on input "Installation Scheduled" at bounding box center [349, 220] width 152 height 11
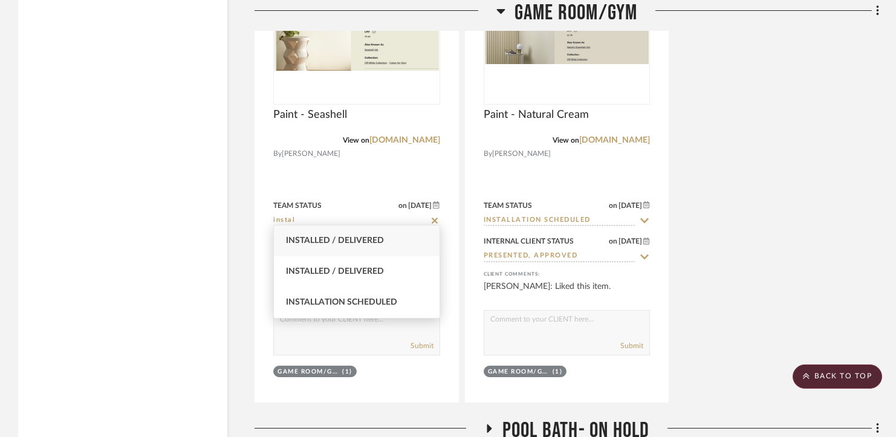
type input "instal"
click at [347, 241] on span "Installed / Delivered" at bounding box center [335, 240] width 98 height 8
type input "[DATE]"
type input "Installed / Delivered"
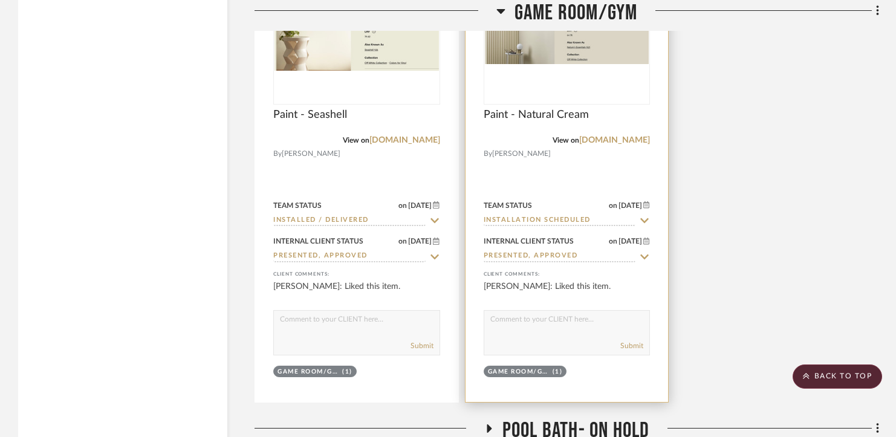
click at [503, 215] on input "Installation Scheduled" at bounding box center [560, 220] width 152 height 11
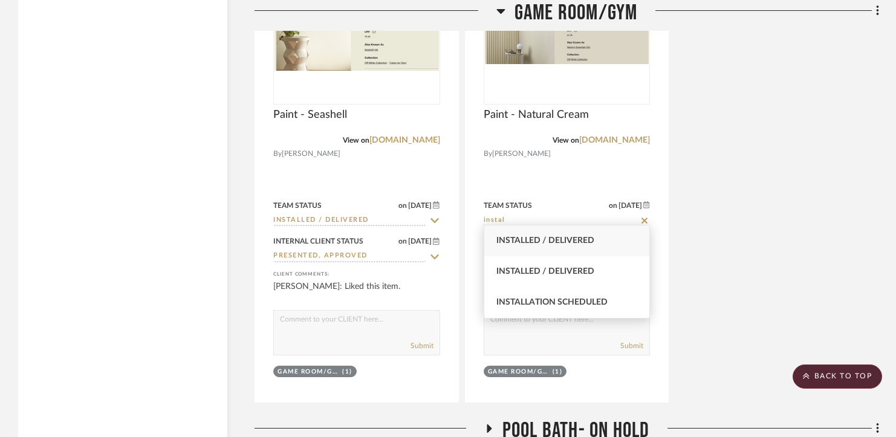
type input "instal"
click at [517, 238] on span "Installed / Delivered" at bounding box center [546, 240] width 98 height 8
type input "[DATE]"
type input "Installed / Delivered"
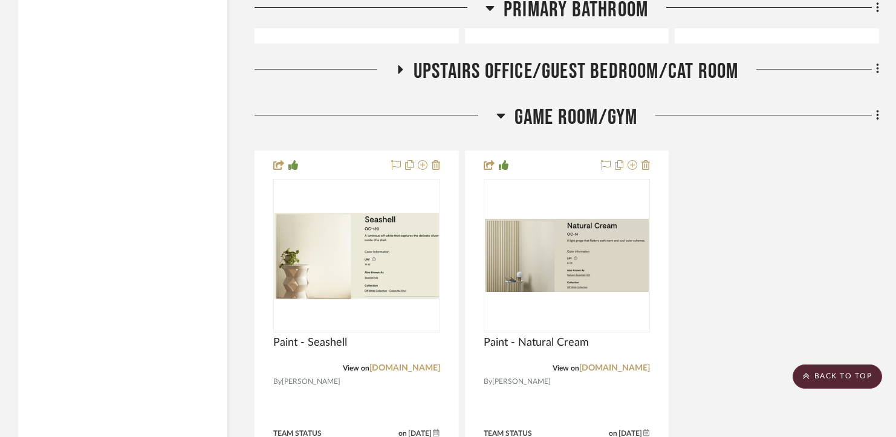
click at [553, 105] on span "Game Room/Gym" at bounding box center [576, 118] width 123 height 26
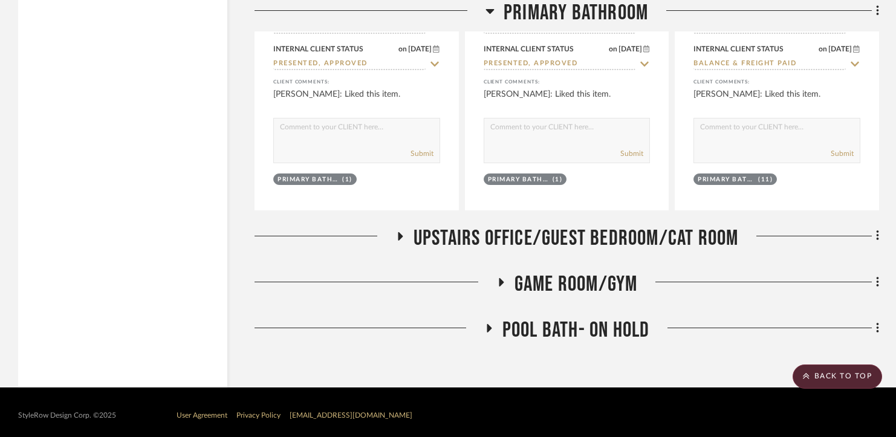
click at [541, 238] on span "Upstairs Office/Guest Bedroom/Cat Room" at bounding box center [576, 239] width 325 height 26
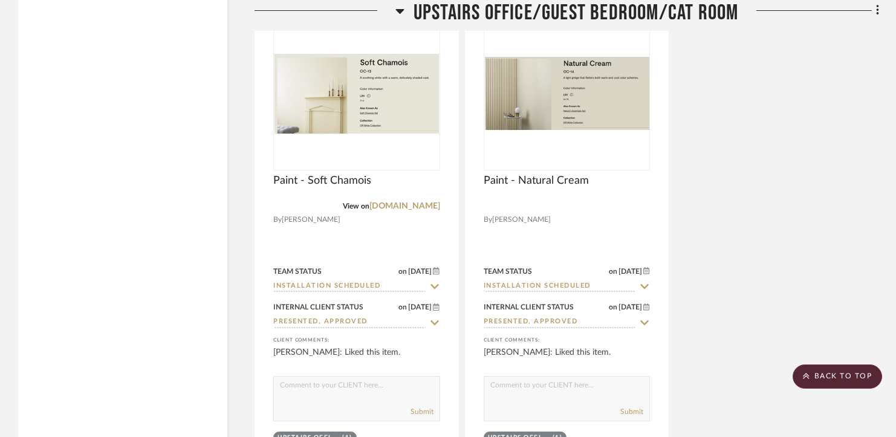
scroll to position [5927, 0]
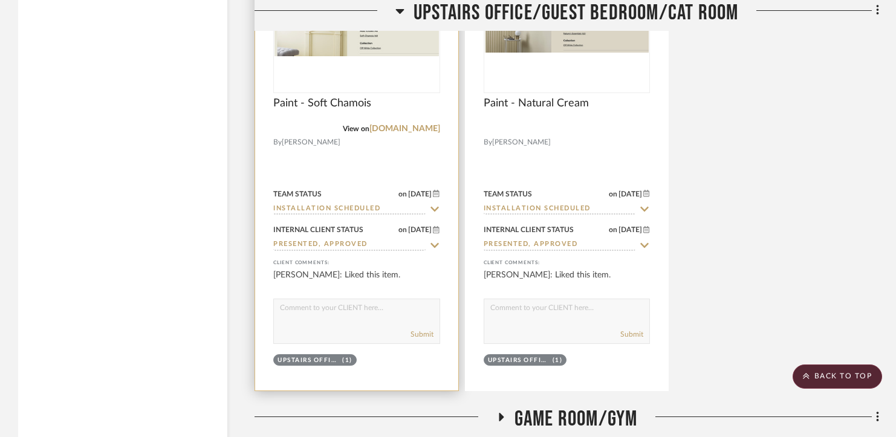
click at [331, 204] on input "Installation Scheduled" at bounding box center [349, 209] width 152 height 11
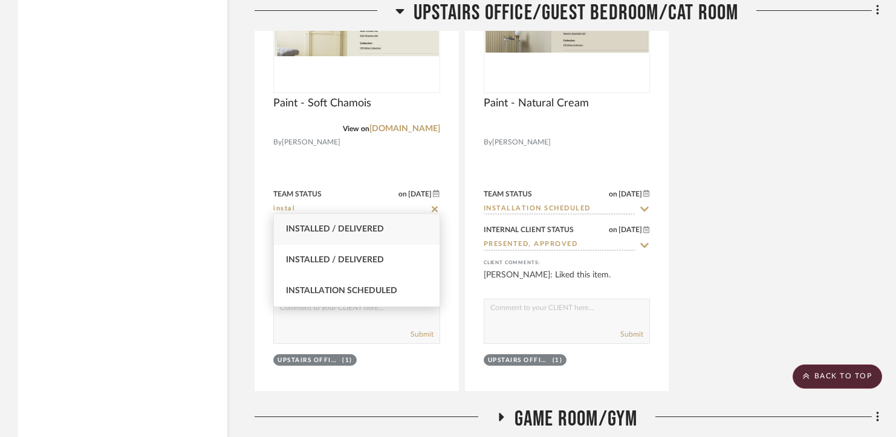
type input "instal"
click at [331, 228] on span "Installed / Delivered" at bounding box center [335, 229] width 98 height 8
type input "[DATE]"
type input "Installed / Delivered"
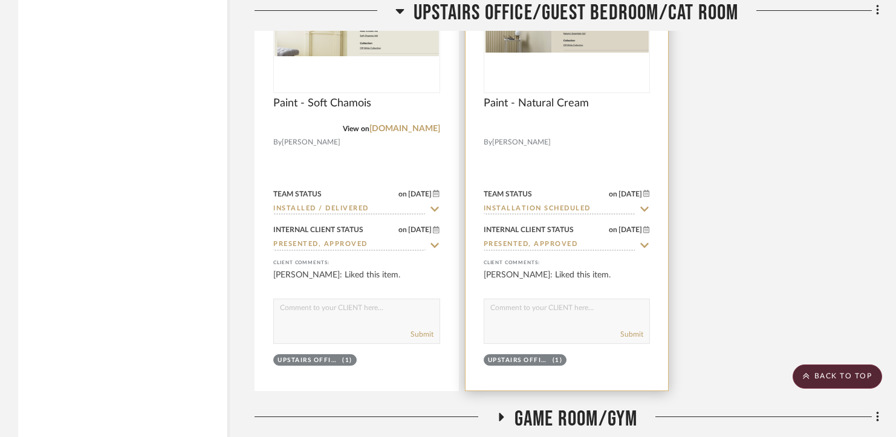
click at [507, 204] on input "Installation Scheduled" at bounding box center [560, 209] width 152 height 11
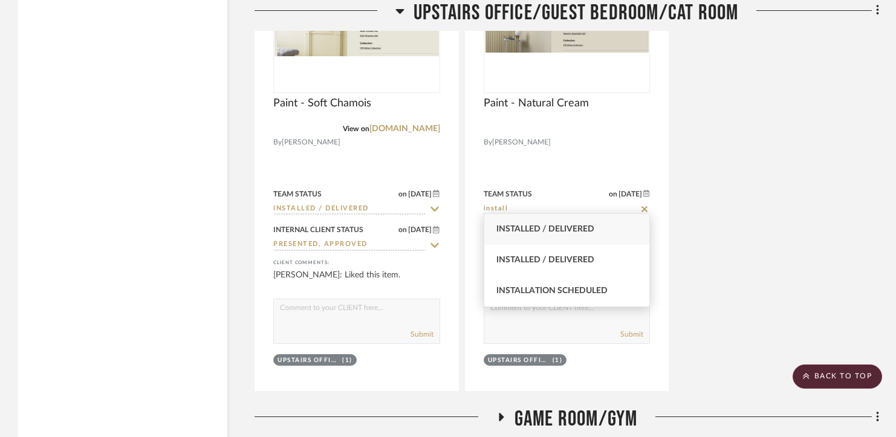
type input "install"
click at [513, 225] on span "Installed / Delivered" at bounding box center [546, 229] width 98 height 8
type input "[DATE]"
type input "Installed / Delivered"
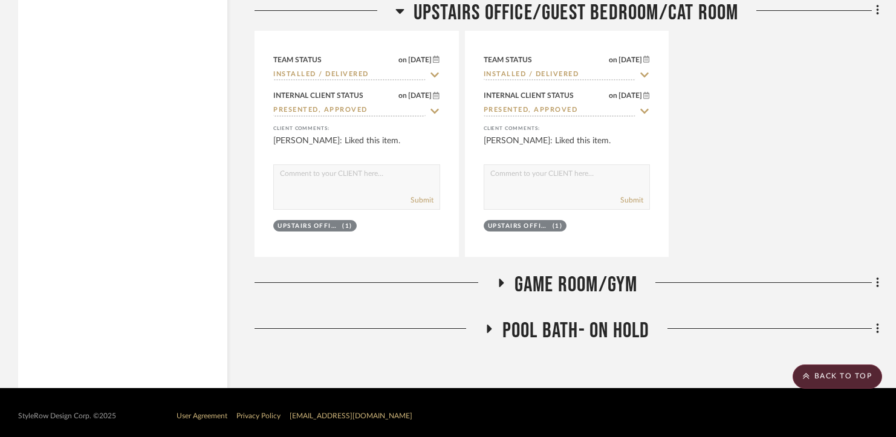
click at [520, 330] on span "Pool Bath- On Hold" at bounding box center [577, 331] width 148 height 26
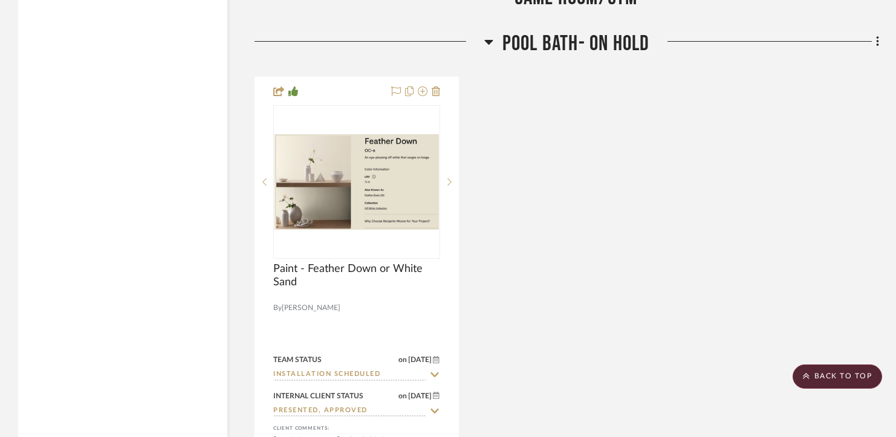
scroll to position [6405, 0]
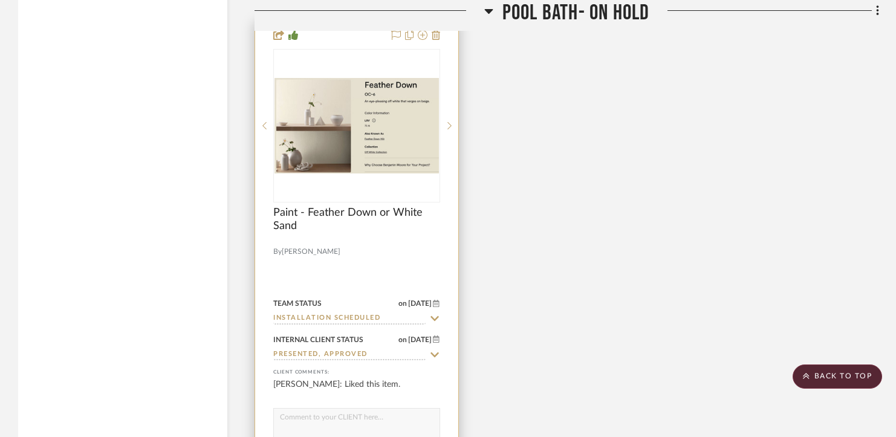
click at [331, 313] on input "Installation Scheduled" at bounding box center [349, 318] width 152 height 11
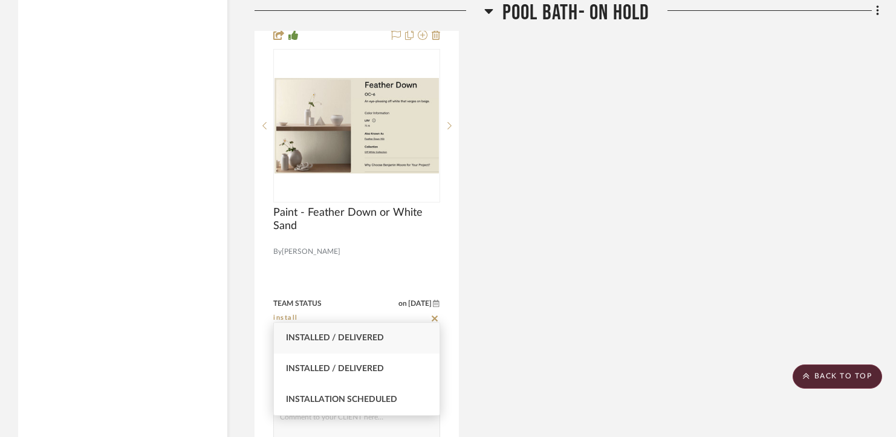
type input "install"
click at [331, 333] on div "Installed / Delivered" at bounding box center [357, 338] width 166 height 31
type input "[DATE]"
type input "Installed / Delivered"
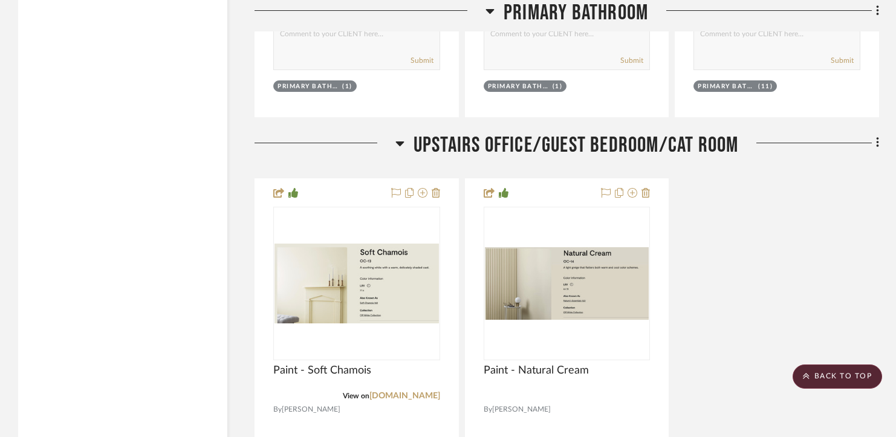
scroll to position [5347, 0]
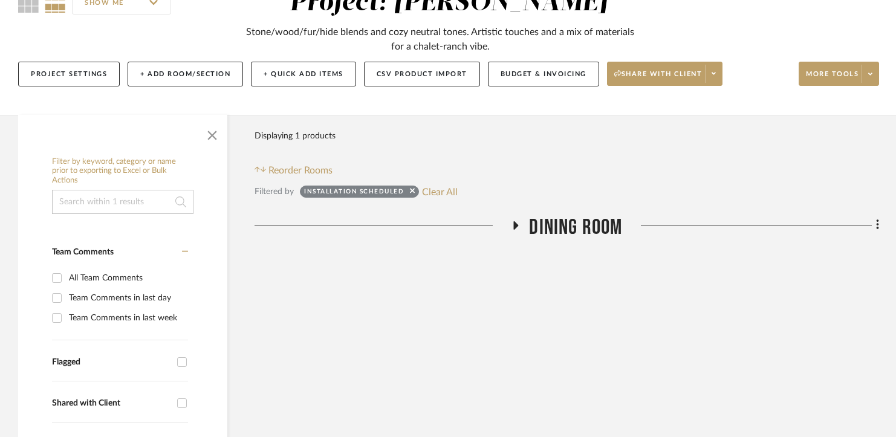
scroll to position [128, 0]
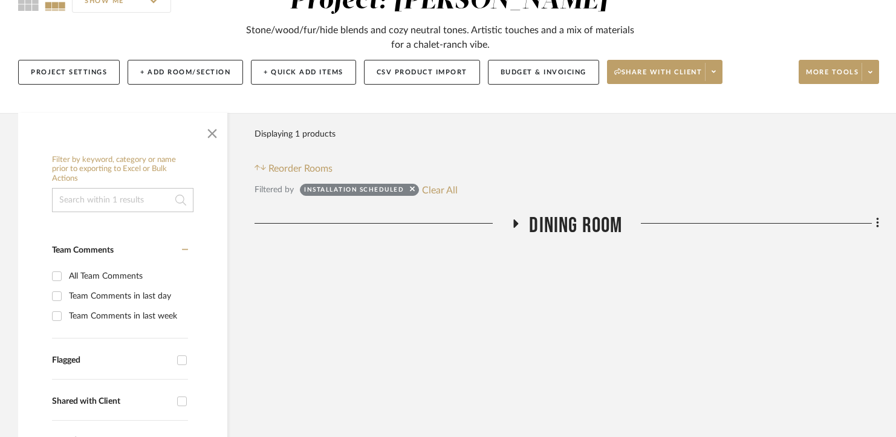
click at [559, 223] on span "Dining Room" at bounding box center [575, 226] width 93 height 26
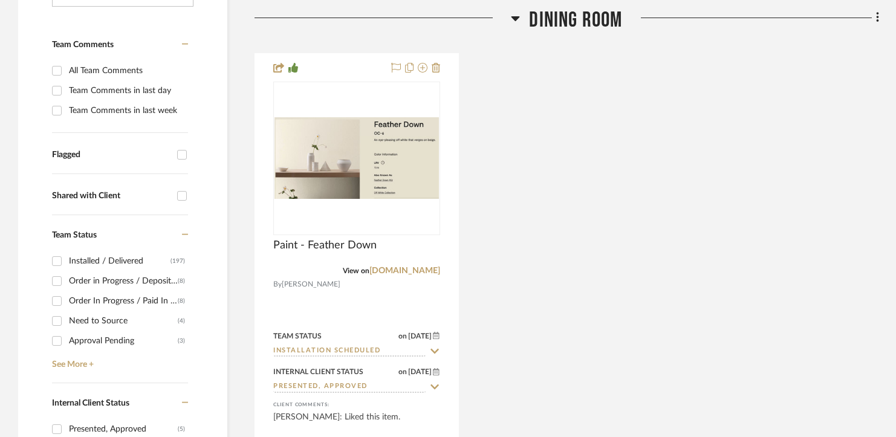
scroll to position [339, 0]
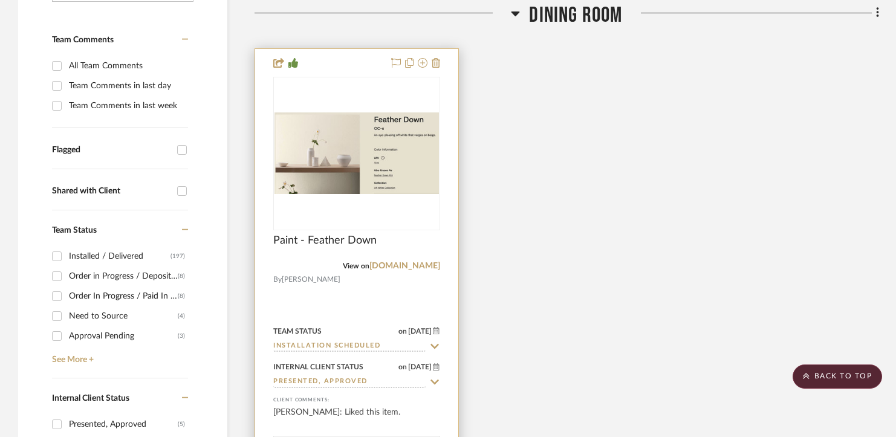
click at [330, 348] on input "Installation Scheduled" at bounding box center [349, 346] width 152 height 11
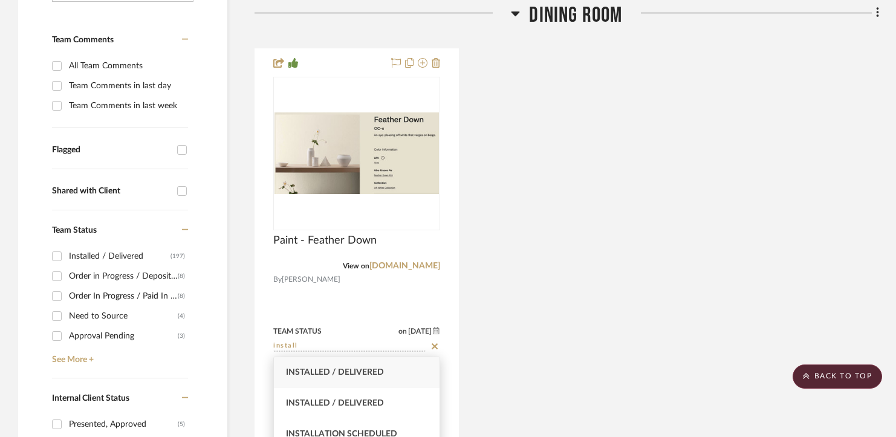
type input "install"
click at [336, 373] on span "Installed / Delivered" at bounding box center [335, 372] width 98 height 8
type input "[DATE]"
type input "Installed / Delivered"
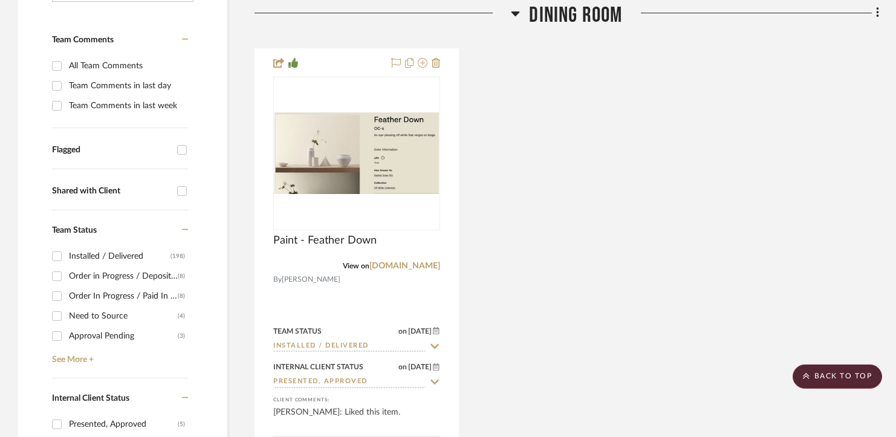
click at [480, 295] on div "Paint - Feather Down View on [DOMAIN_NAME] By [PERSON_NAME] Wall, Ceiling & Tri…" at bounding box center [567, 288] width 625 height 480
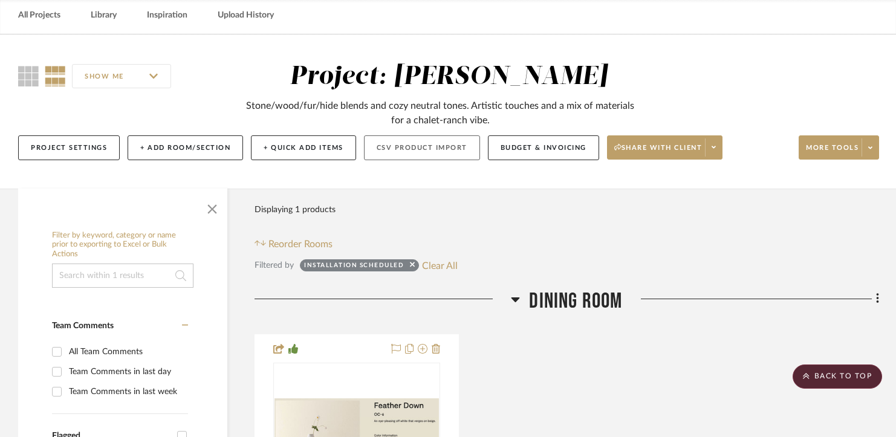
scroll to position [0, 0]
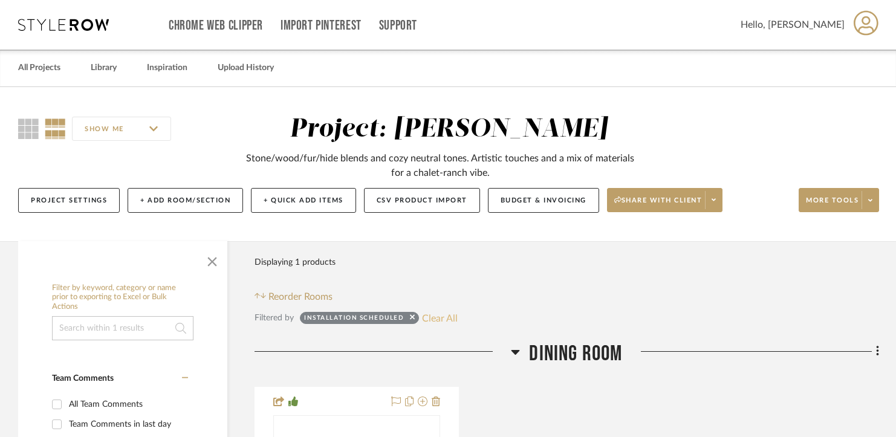
click at [440, 318] on button "Clear All" at bounding box center [440, 318] width 36 height 16
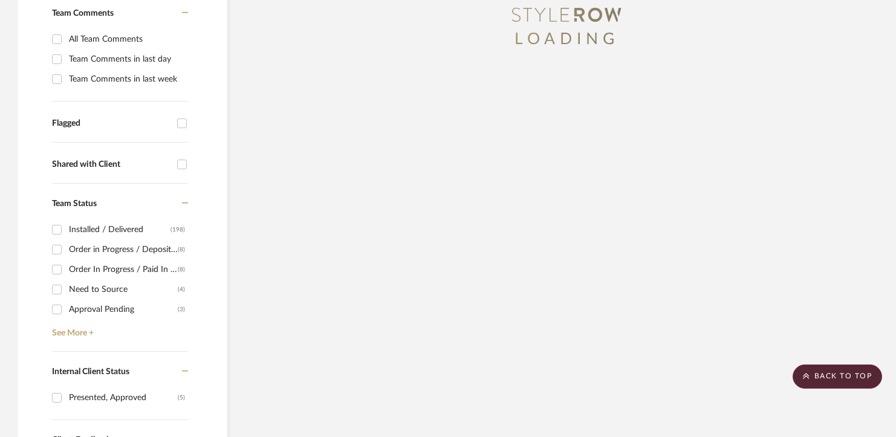
scroll to position [373, 0]
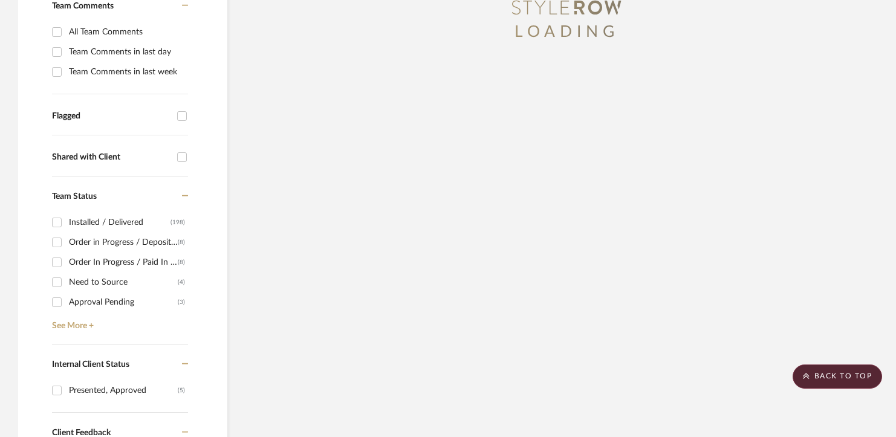
click at [121, 242] on div "Order in Progress / Deposit Paid / Balance due" at bounding box center [123, 242] width 109 height 19
click at [67, 242] on input "Order in Progress / Deposit Paid / Balance due (8)" at bounding box center [56, 242] width 19 height 19
checkbox input "true"
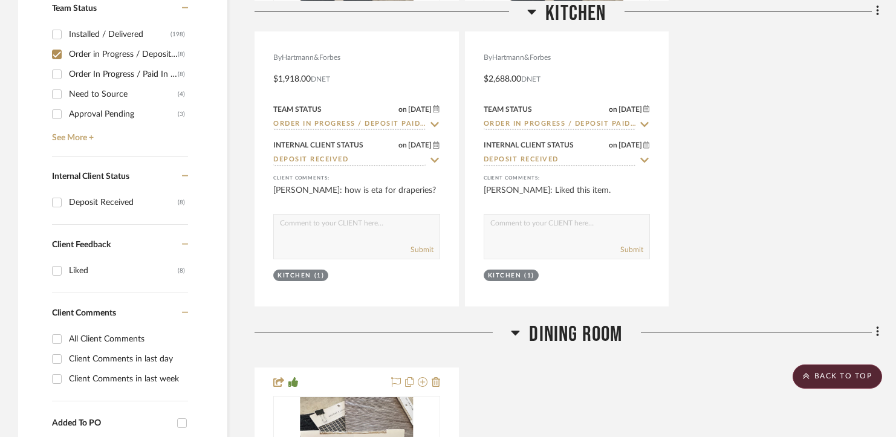
scroll to position [520, 0]
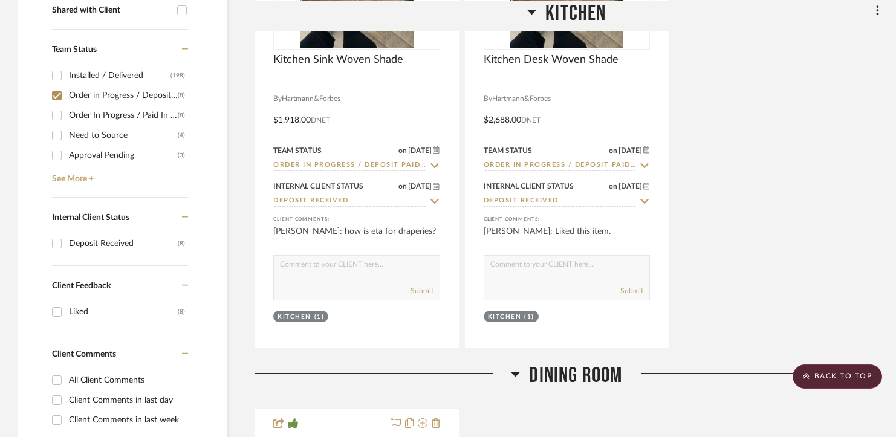
click at [128, 116] on div "Order In Progress / Paid In Full w/ Freight, No Balance due" at bounding box center [123, 115] width 109 height 19
click at [67, 116] on input "Order In Progress / Paid In Full w/ Freight, No Balance due (8)" at bounding box center [56, 115] width 19 height 19
checkbox input "true"
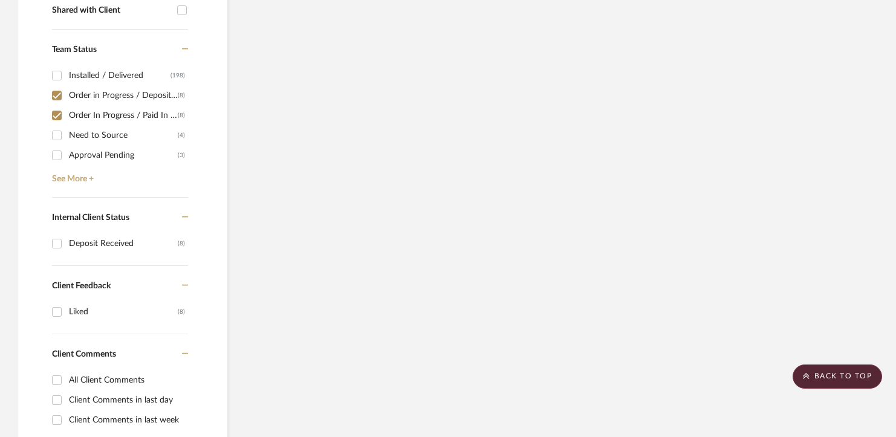
click at [135, 97] on div "Order in Progress / Deposit Paid / Balance due" at bounding box center [123, 95] width 109 height 19
click at [67, 97] on input "Order in Progress / Deposit Paid / Balance due (8)" at bounding box center [56, 95] width 19 height 19
checkbox input "false"
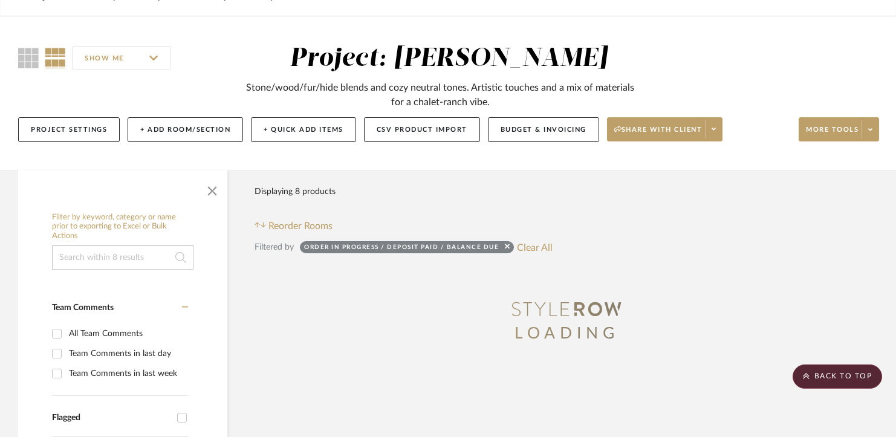
scroll to position [0, 0]
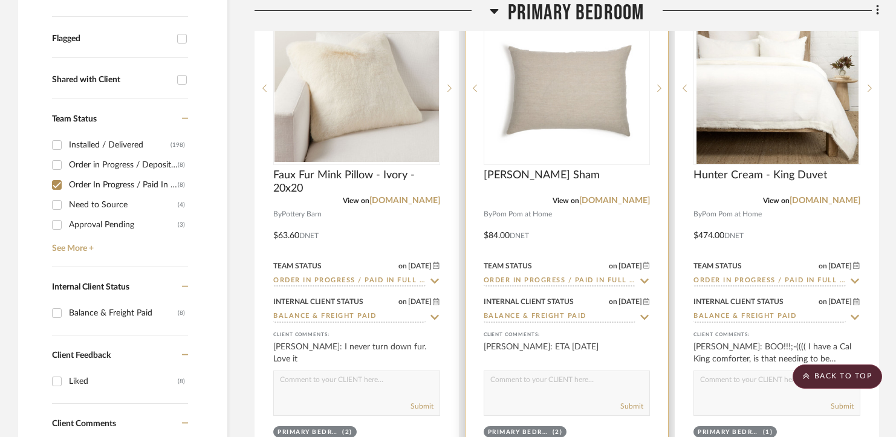
scroll to position [460, 0]
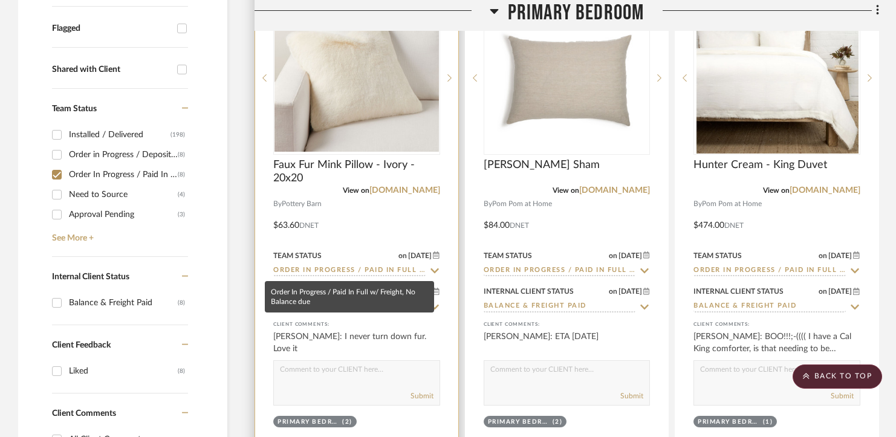
click at [359, 267] on input "Order In Progress / Paid In Full w/ Freight, No Balance due" at bounding box center [349, 270] width 152 height 11
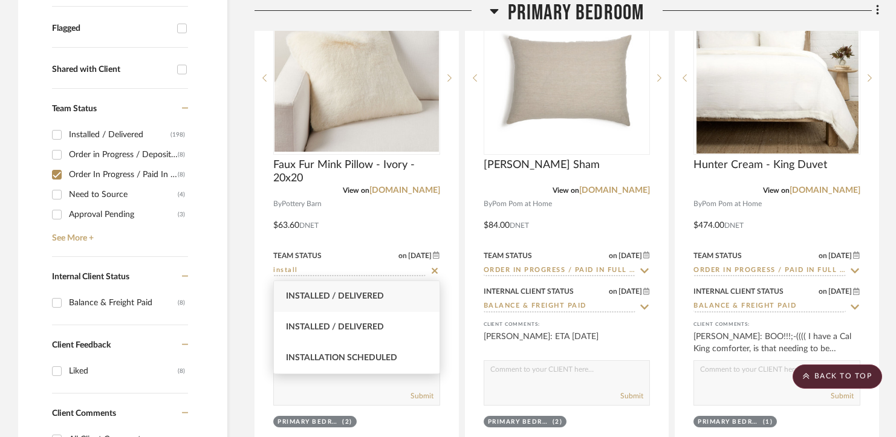
type input "install"
click at [359, 298] on span "Installed / Delivered" at bounding box center [335, 296] width 98 height 8
type input "[DATE]"
type input "Installed / Delivered"
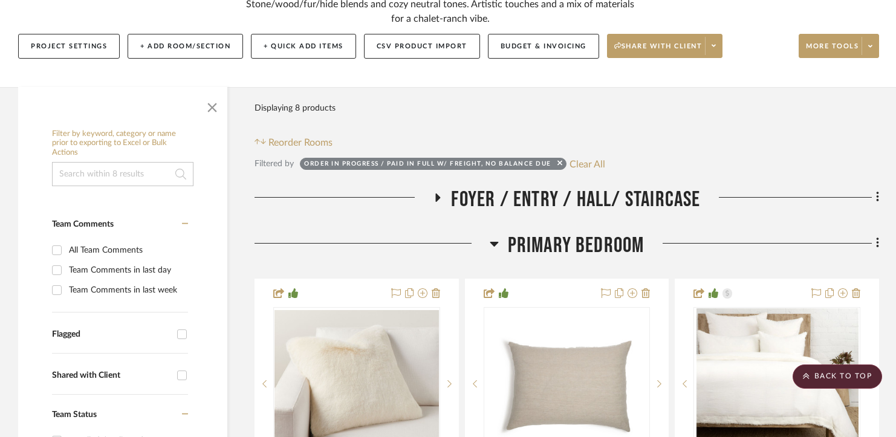
click at [556, 203] on span "Foyer / Entry / Hall/ Staircase" at bounding box center [575, 200] width 249 height 26
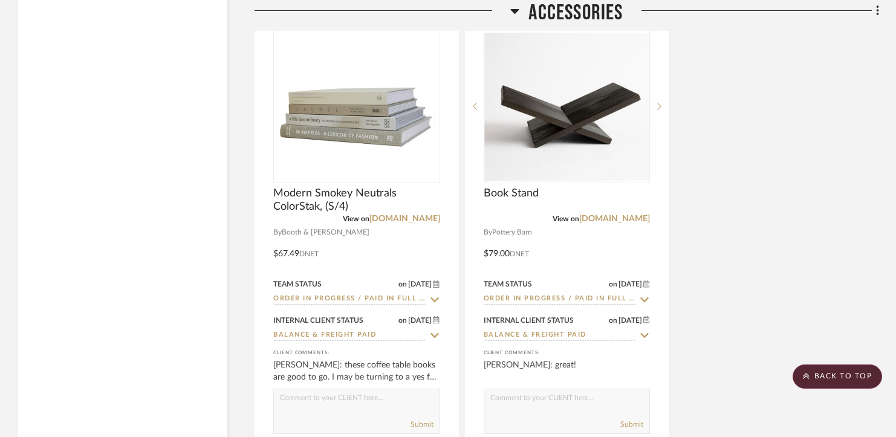
scroll to position [2009, 0]
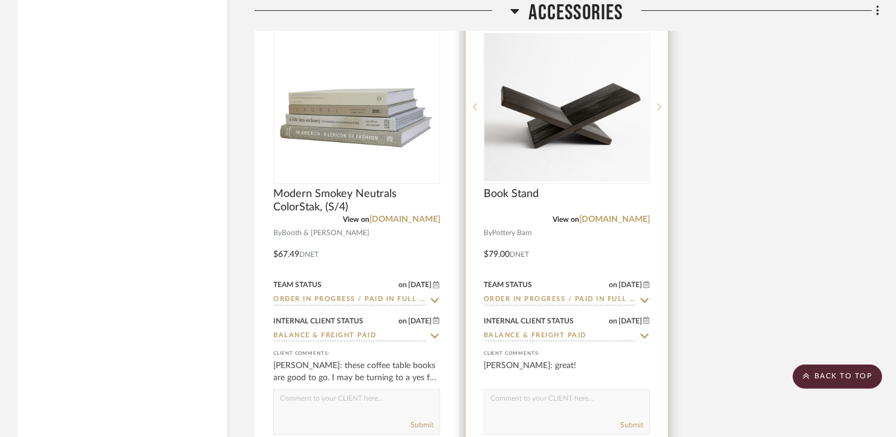
click at [524, 301] on input "Order In Progress / Paid In Full w/ Freight, No Balance due" at bounding box center [560, 300] width 152 height 11
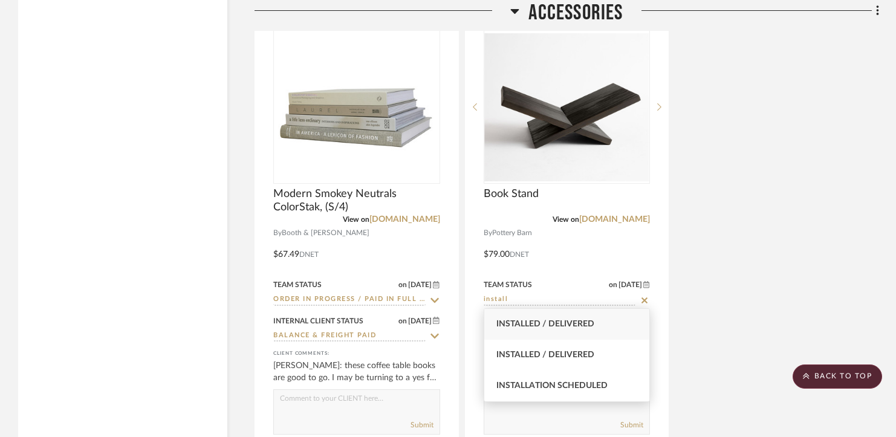
type input "install"
click at [524, 325] on span "Installed / Delivered" at bounding box center [546, 324] width 98 height 8
type input "[DATE]"
type input "Installed / Delivered"
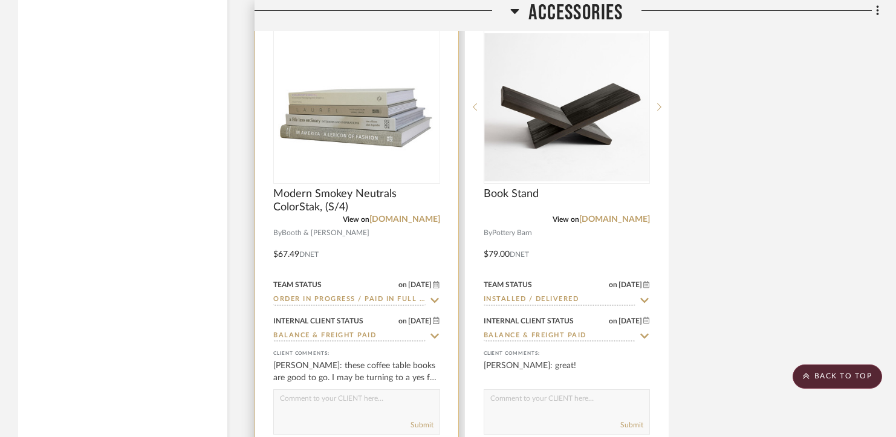
click at [385, 296] on input "Order In Progress / Paid In Full w/ Freight, No Balance due" at bounding box center [349, 300] width 152 height 11
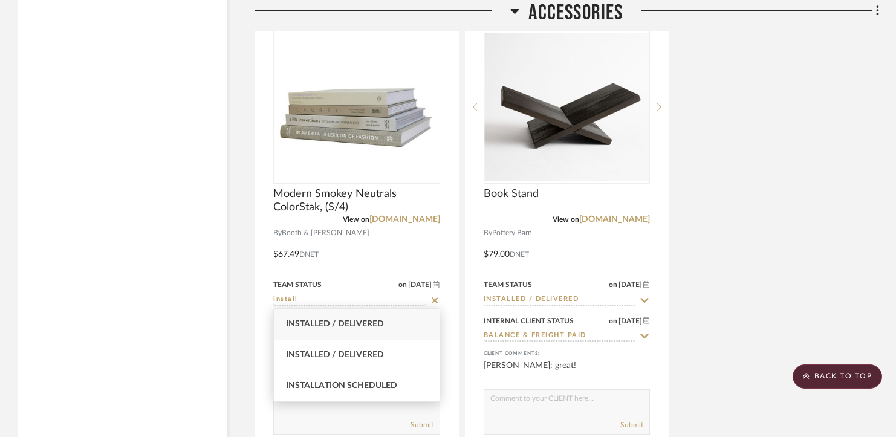
type input "install"
click at [373, 320] on span "Installed / Delivered" at bounding box center [335, 324] width 98 height 8
type input "8/27/2025"
type input "Installed / Delivered"
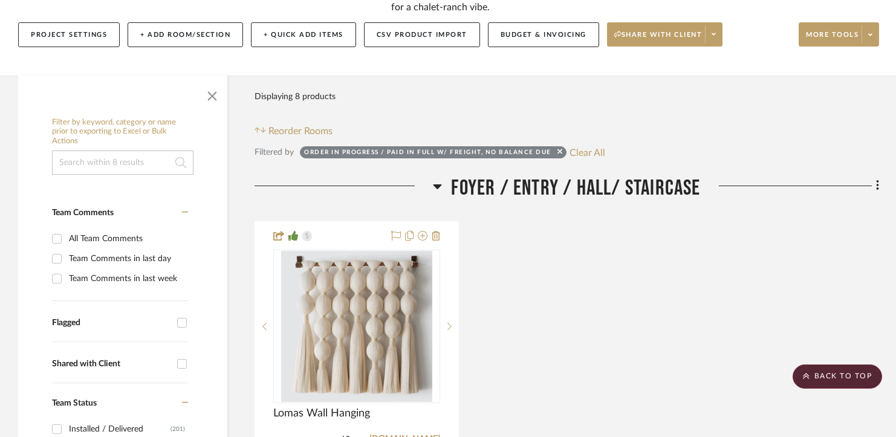
scroll to position [0, 0]
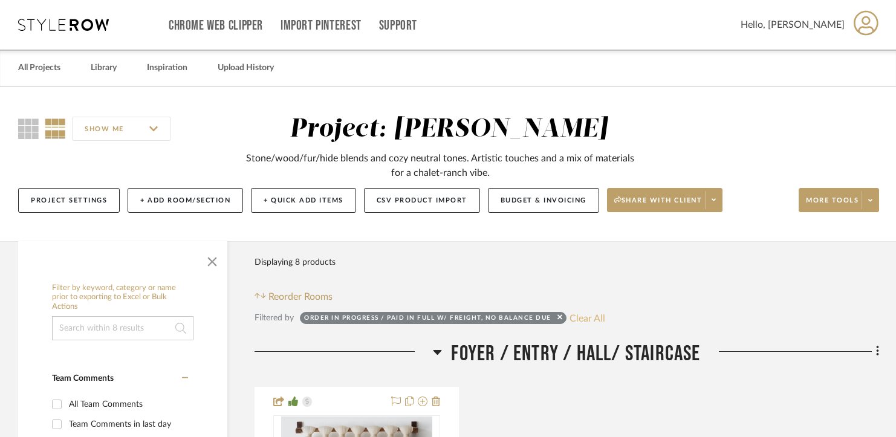
click at [585, 313] on button "Clear All" at bounding box center [588, 318] width 36 height 16
checkbox input "false"
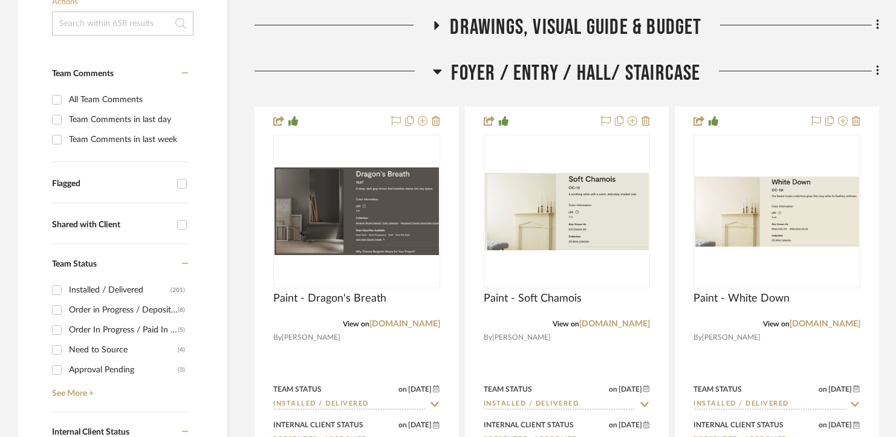
scroll to position [503, 0]
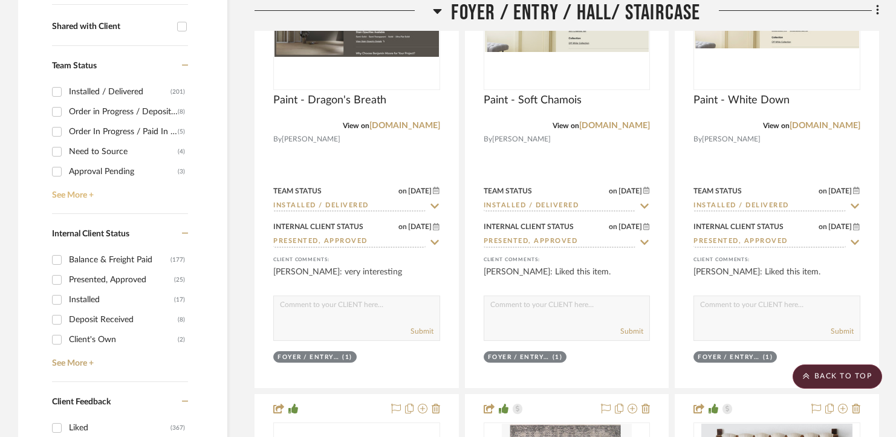
click at [83, 192] on link "See More +" at bounding box center [118, 190] width 139 height 19
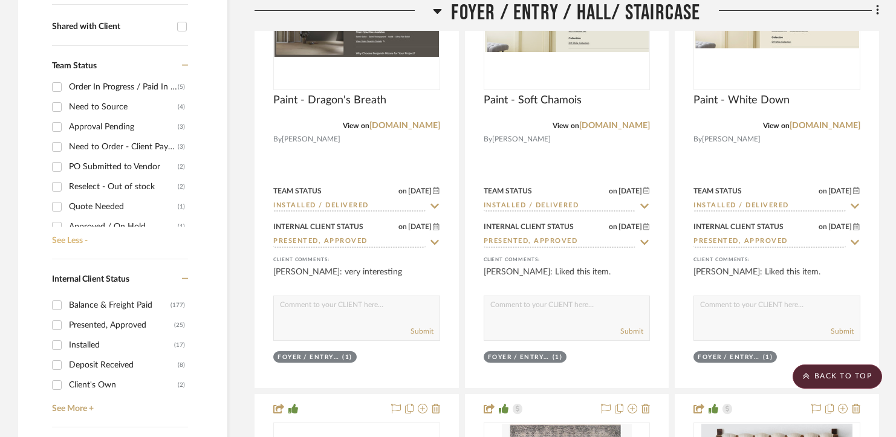
scroll to position [46, 0]
click at [97, 149] on div "Need to Order - Client Payment Received" at bounding box center [123, 145] width 109 height 19
click at [67, 149] on input "Need to Order - Client Payment Received (3)" at bounding box center [56, 145] width 19 height 19
checkbox input "true"
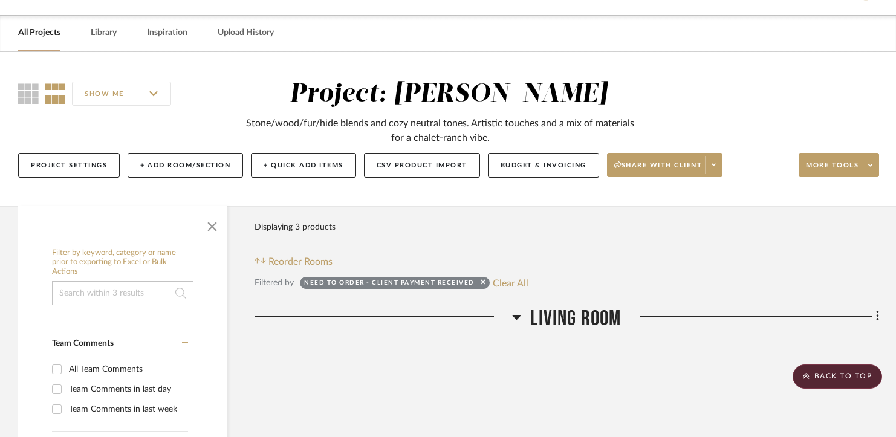
scroll to position [0, 0]
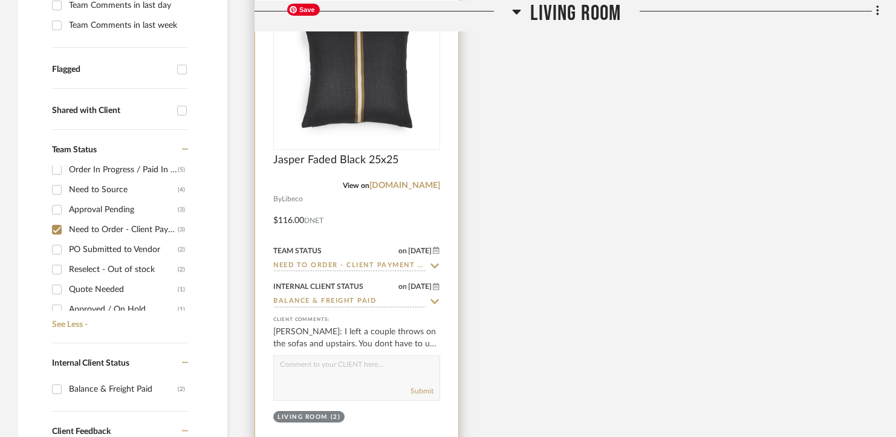
scroll to position [420, 0]
click at [326, 272] on div at bounding box center [356, 207] width 203 height 479
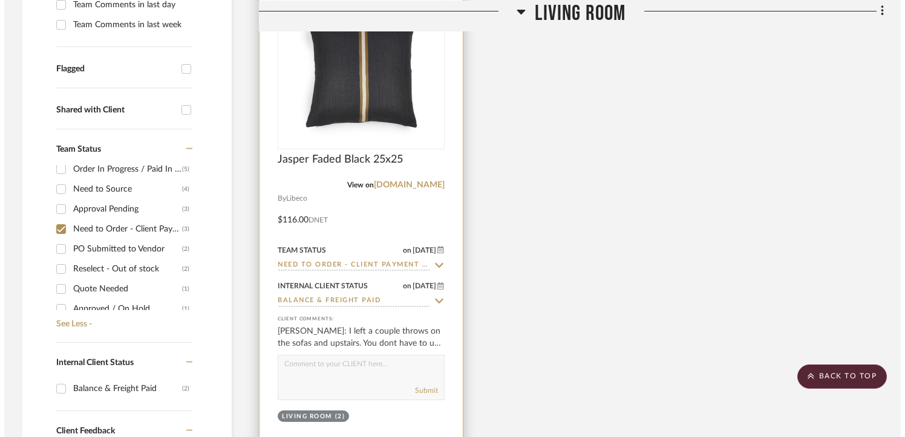
scroll to position [0, 0]
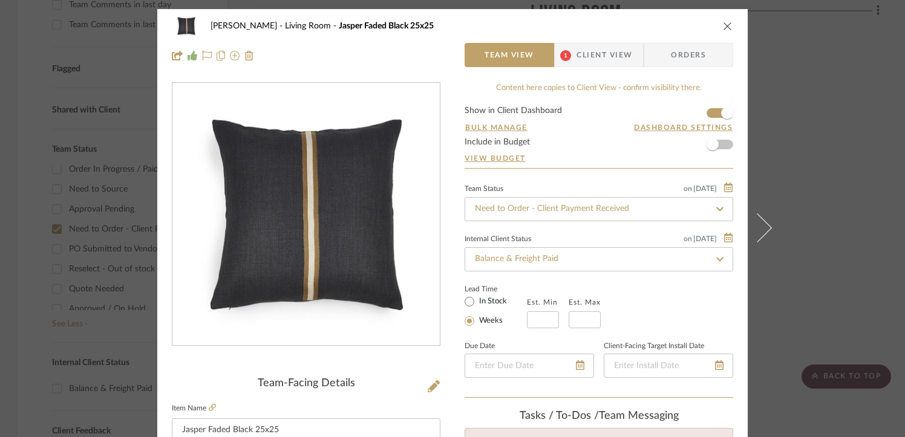
click at [723, 25] on icon "close" at bounding box center [728, 26] width 10 height 10
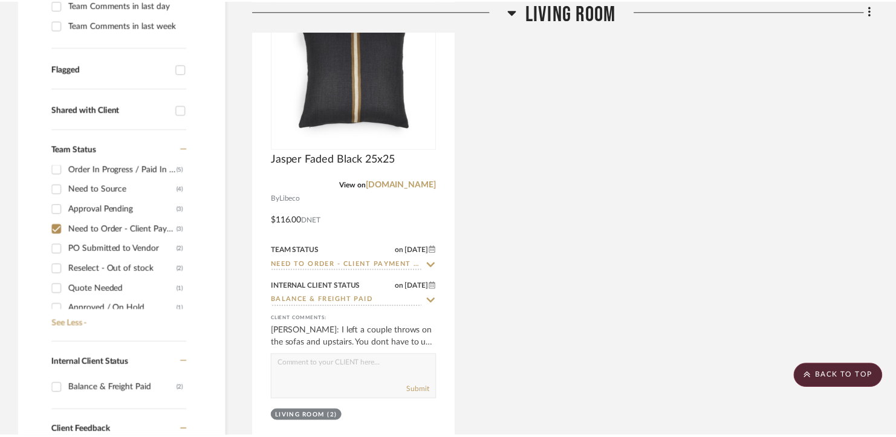
scroll to position [420, 0]
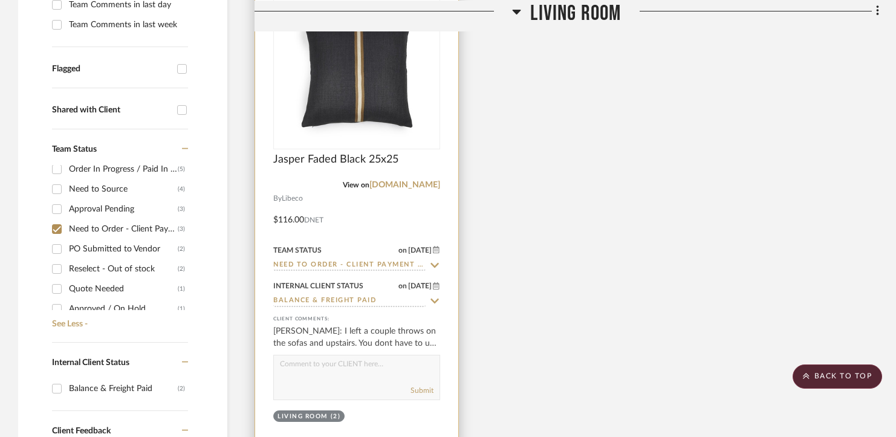
click at [339, 259] on div "Team Status on 7/25/2025 7/25/2025 Need to Order - Client Payment Received" at bounding box center [356, 257] width 167 height 29
click at [337, 262] on input "Need to Order - Client Payment Received" at bounding box center [349, 265] width 152 height 11
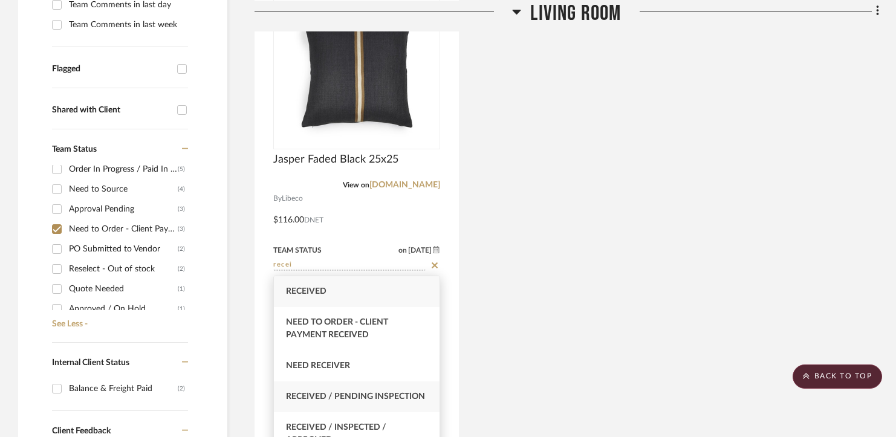
type input "recei"
click at [328, 399] on span "Received / Pending Inspection" at bounding box center [355, 397] width 139 height 8
type input "8/27/2025"
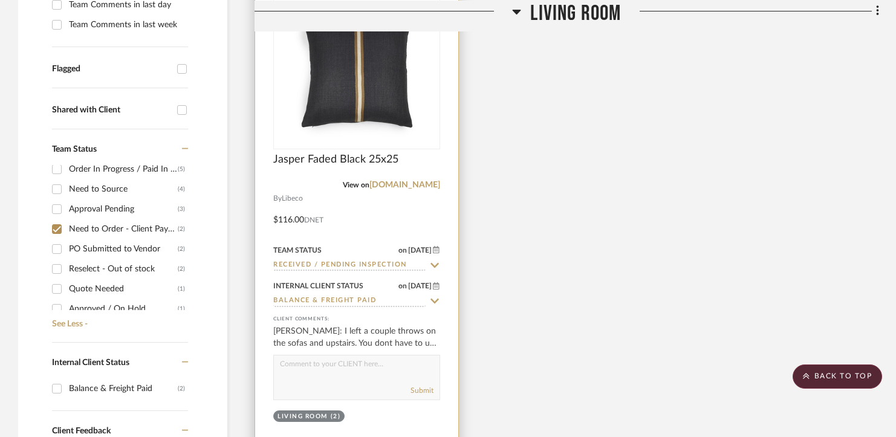
click at [353, 262] on input "Received / Pending Inspection" at bounding box center [349, 265] width 152 height 11
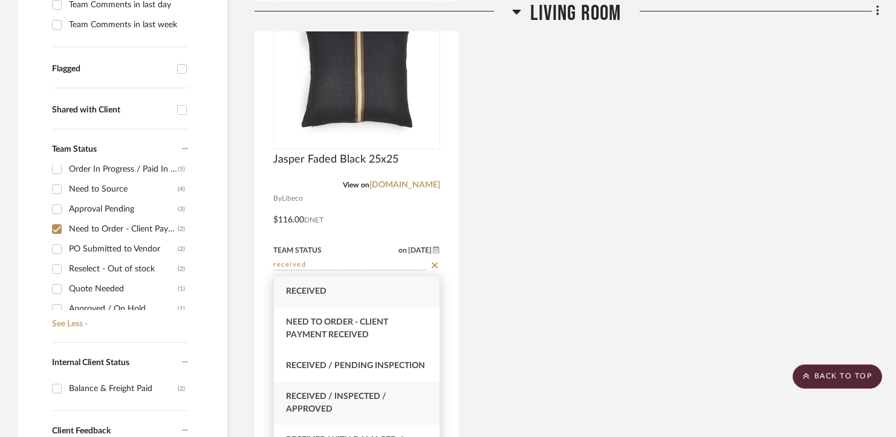
click at [335, 422] on div "Received / Inspected / Approved" at bounding box center [357, 404] width 166 height 44
type input "Received / Inspected / Approved"
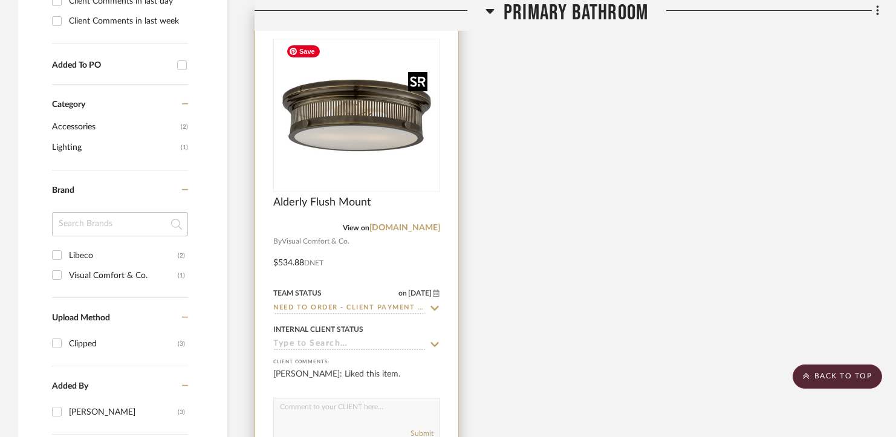
scroll to position [975, 0]
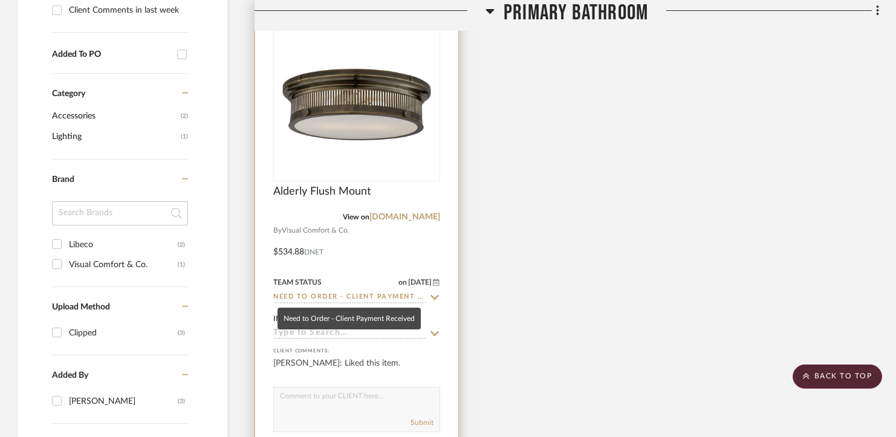
click at [375, 296] on input "Need to Order - Client Payment Received" at bounding box center [349, 297] width 152 height 11
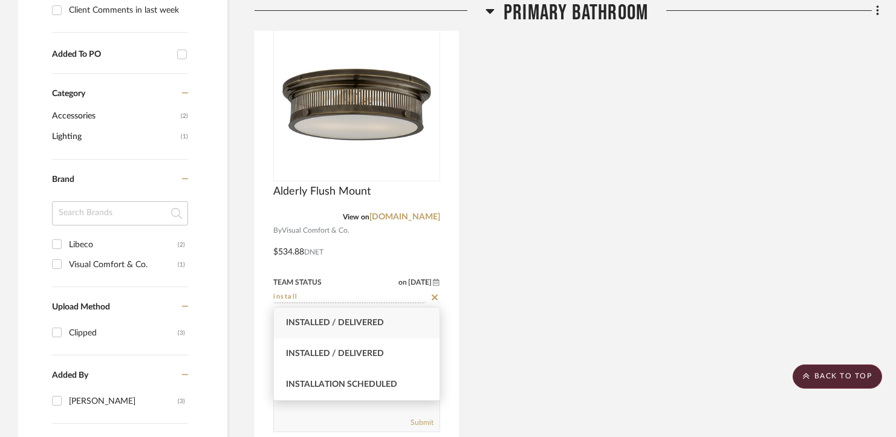
type input "install"
click at [360, 324] on span "Installed / Delivered" at bounding box center [335, 323] width 98 height 8
type input "8/27/2025"
type input "Installed / Delivered"
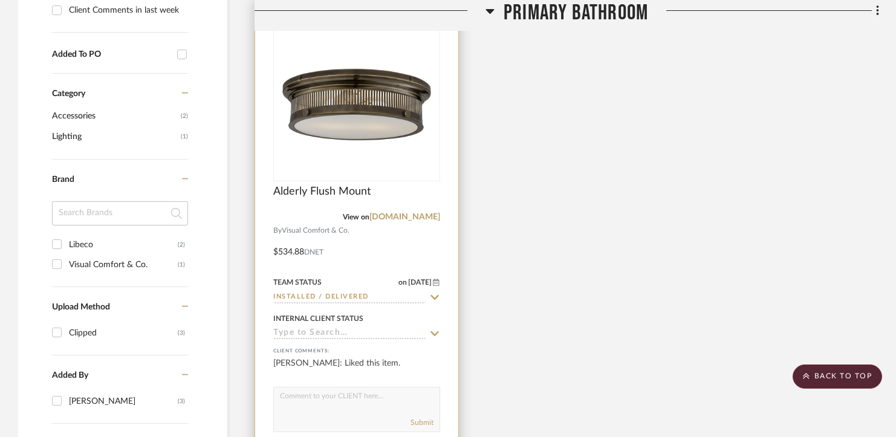
click at [354, 336] on input at bounding box center [349, 333] width 152 height 11
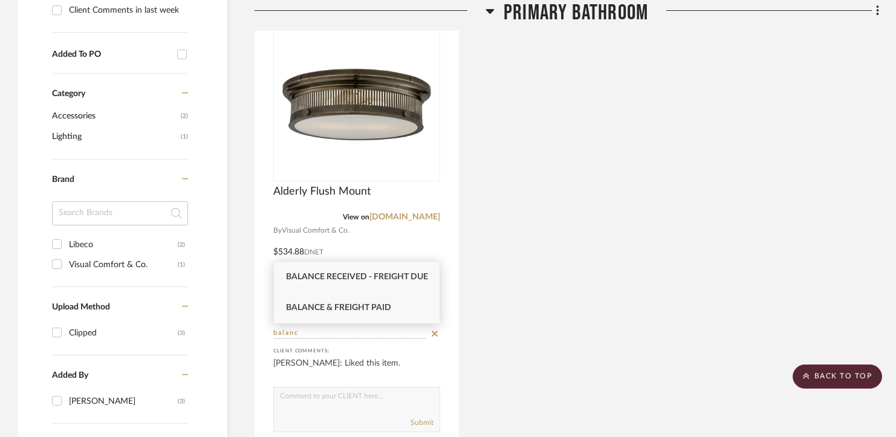
type input "balanc"
click at [353, 307] on span "Balance & Freight Paid" at bounding box center [338, 308] width 105 height 8
type input "8/27/2025"
type input "Balance & Freight Paid"
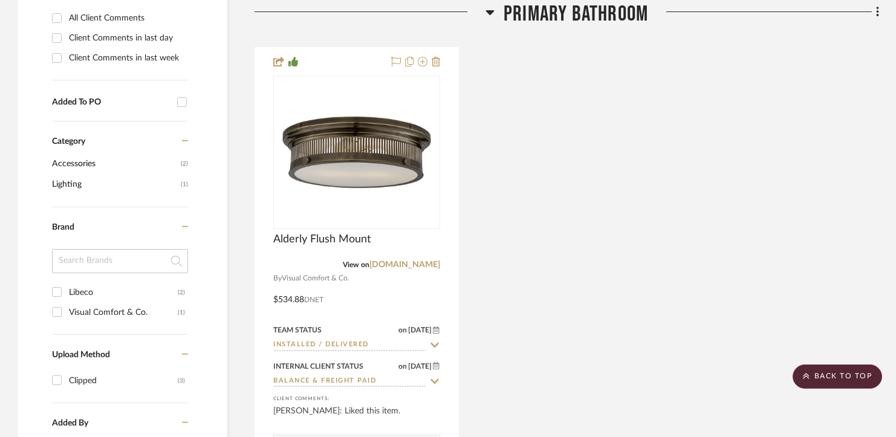
scroll to position [828, 0]
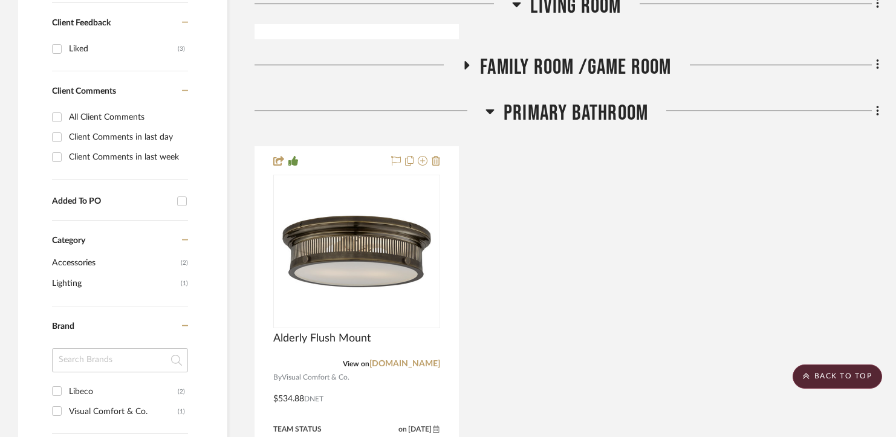
click at [515, 113] on span "Primary Bathroom" at bounding box center [576, 113] width 145 height 26
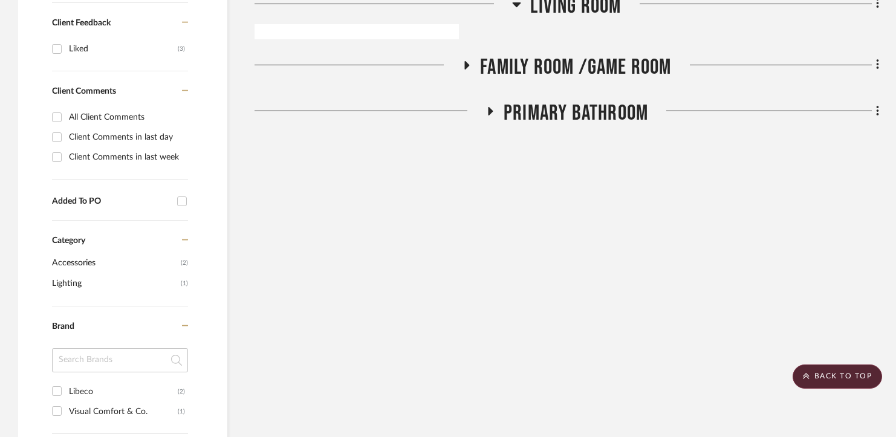
click at [526, 67] on span "Family Room /Game Room" at bounding box center [575, 67] width 191 height 26
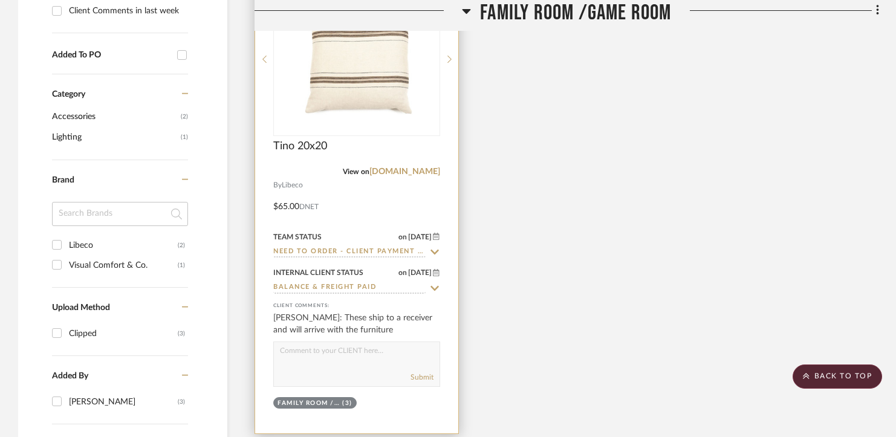
scroll to position [985, 0]
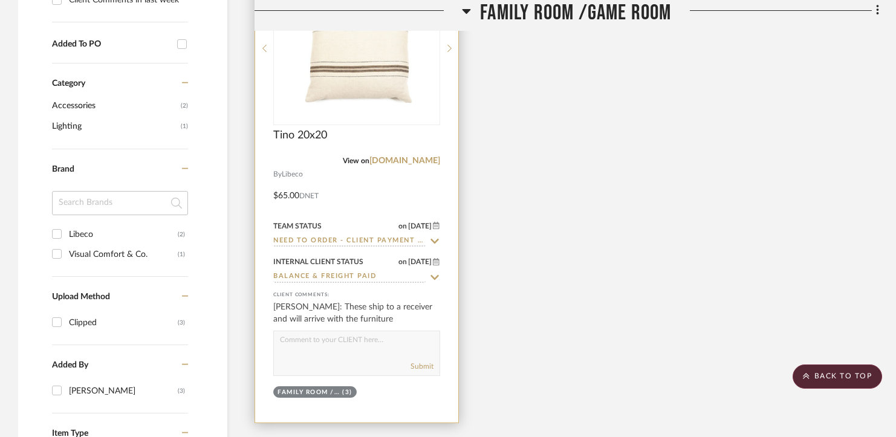
click at [358, 246] on input "Need to Order - Client Payment Received" at bounding box center [349, 241] width 152 height 11
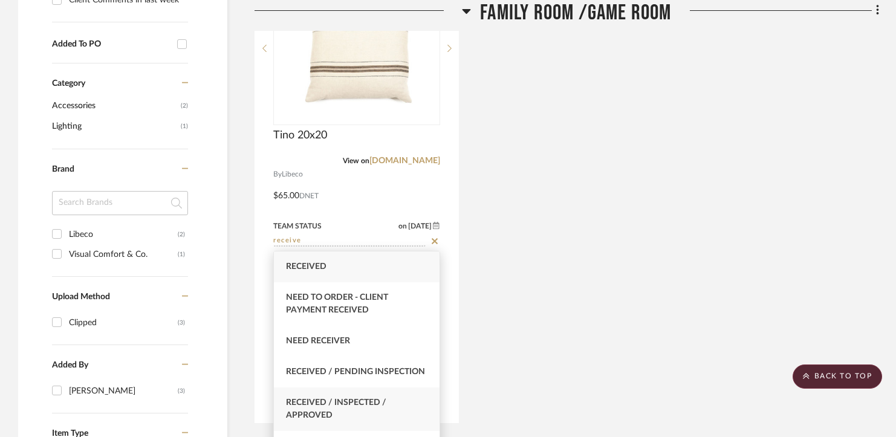
type input "receive"
click at [336, 419] on span "Received / Inspected / Approved" at bounding box center [336, 409] width 100 height 21
type input "8/27/2025"
type input "Received / Inspected / Approved"
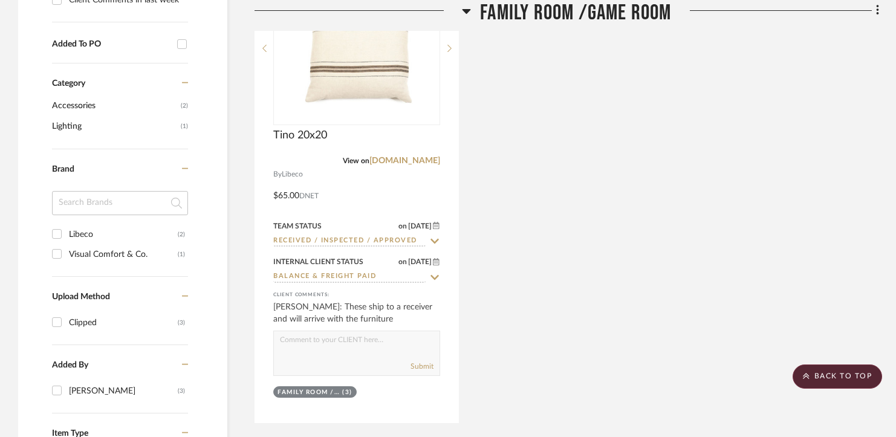
click at [520, 254] on div "Tino 20x20 View on libecohomestores.com By Libeco $65.00 DNET Team Status on 8/…" at bounding box center [567, 183] width 625 height 480
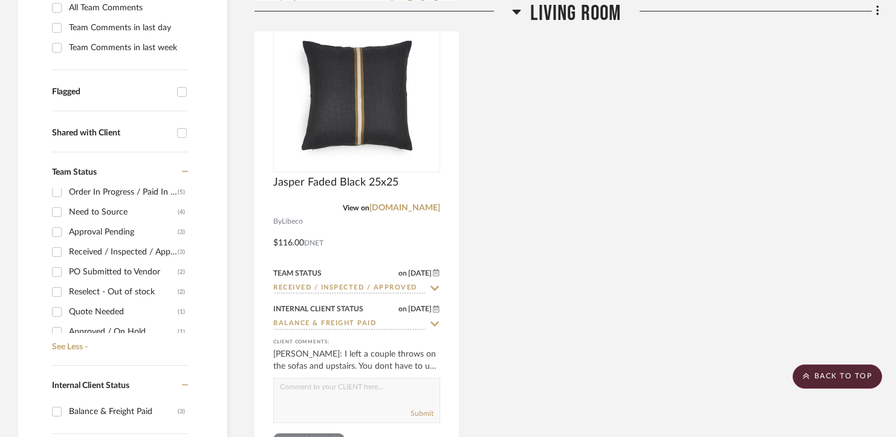
scroll to position [0, 0]
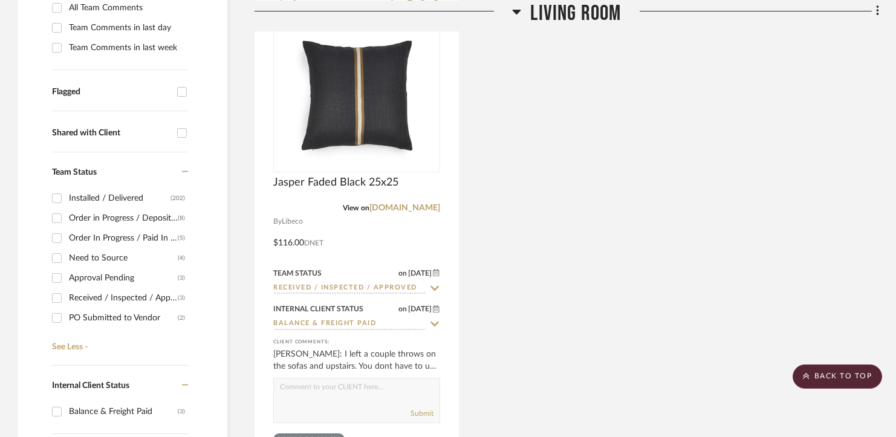
click at [106, 258] on div "Need to Source" at bounding box center [123, 258] width 109 height 19
click at [67, 258] on input "Need to Source (4)" at bounding box center [56, 258] width 19 height 19
checkbox input "true"
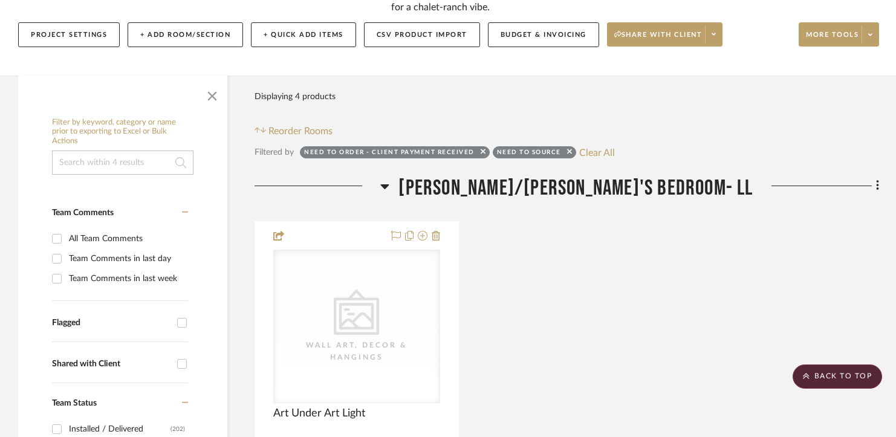
scroll to position [97, 0]
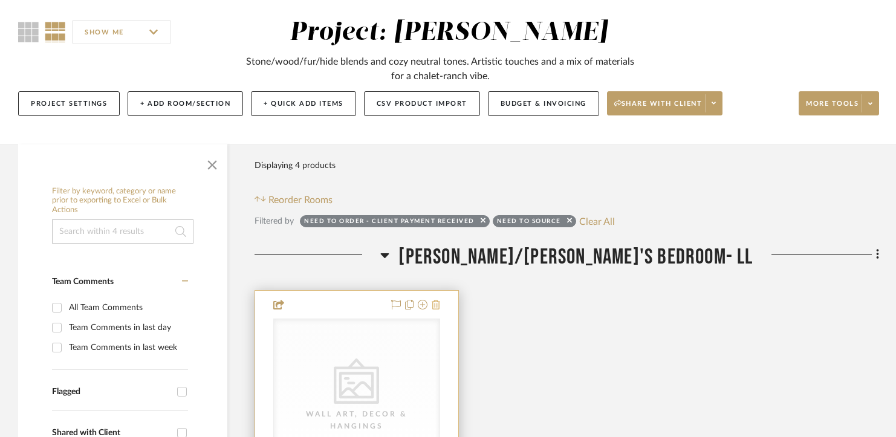
click at [434, 307] on icon at bounding box center [436, 305] width 8 height 10
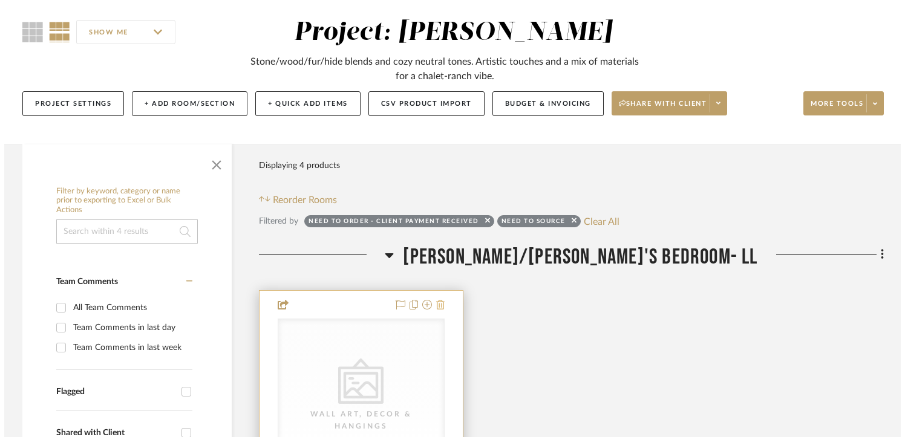
scroll to position [0, 0]
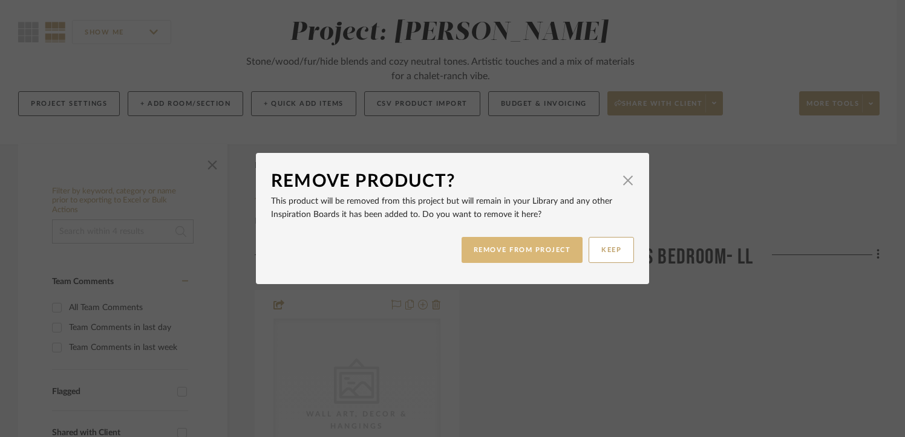
click at [532, 255] on button "REMOVE FROM PROJECT" at bounding box center [522, 250] width 122 height 26
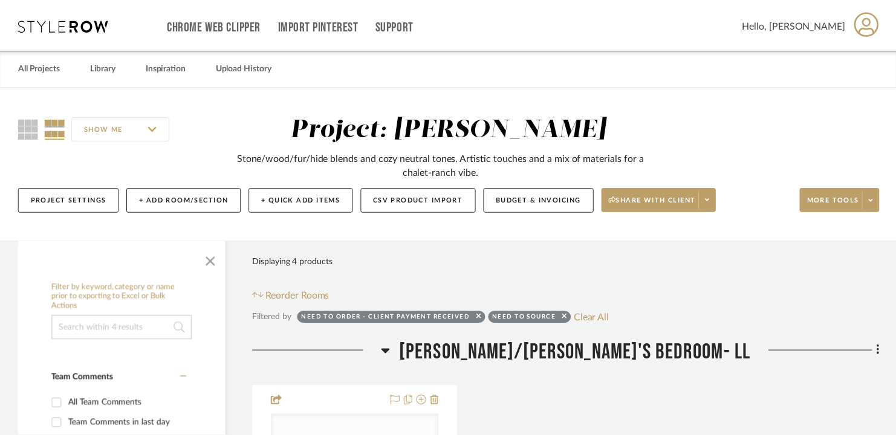
scroll to position [97, 0]
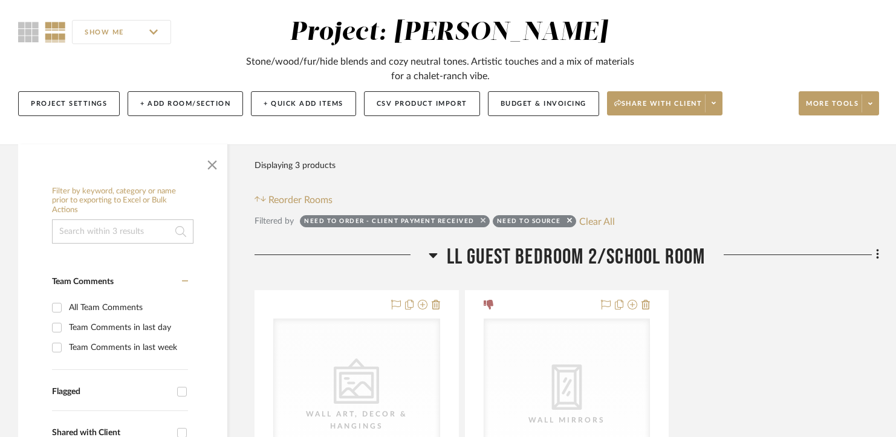
click at [483, 221] on icon at bounding box center [483, 220] width 5 height 5
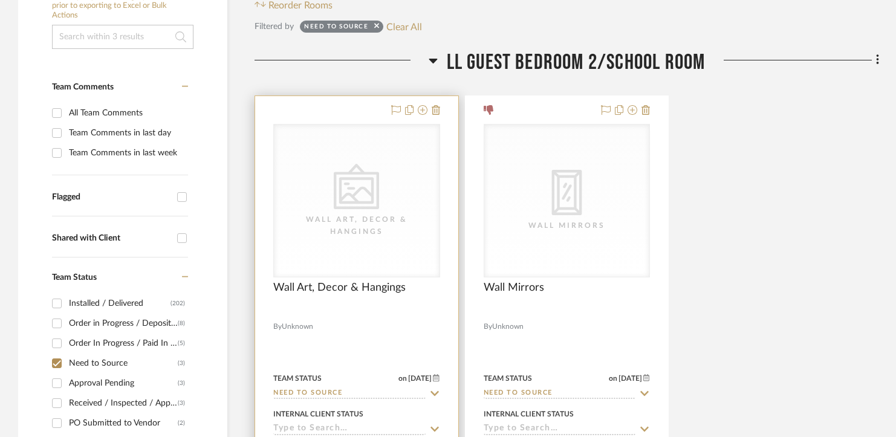
scroll to position [295, 0]
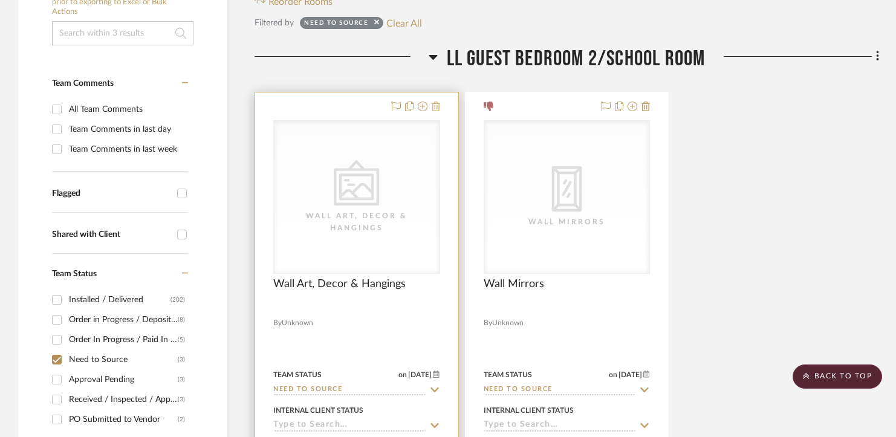
click at [438, 107] on icon at bounding box center [436, 107] width 8 height 10
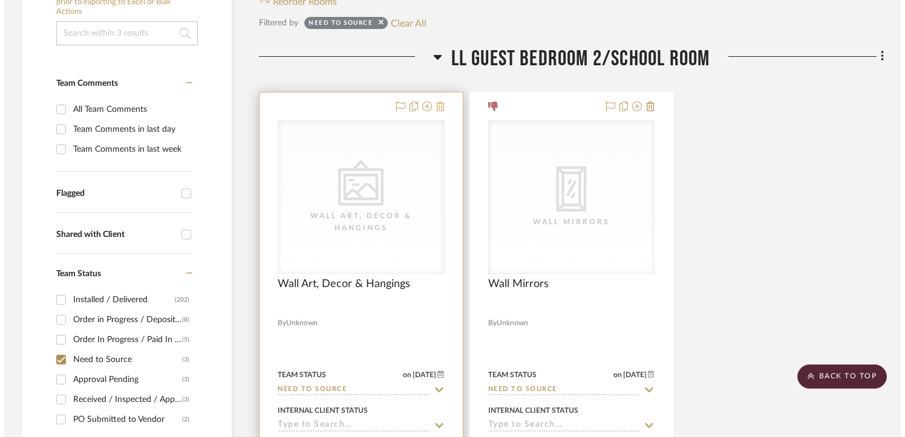
scroll to position [0, 0]
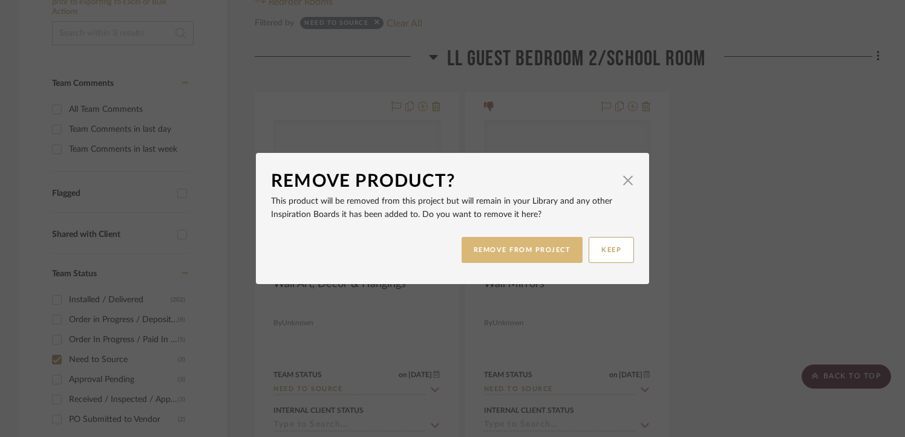
click at [514, 246] on button "REMOVE FROM PROJECT" at bounding box center [522, 250] width 122 height 26
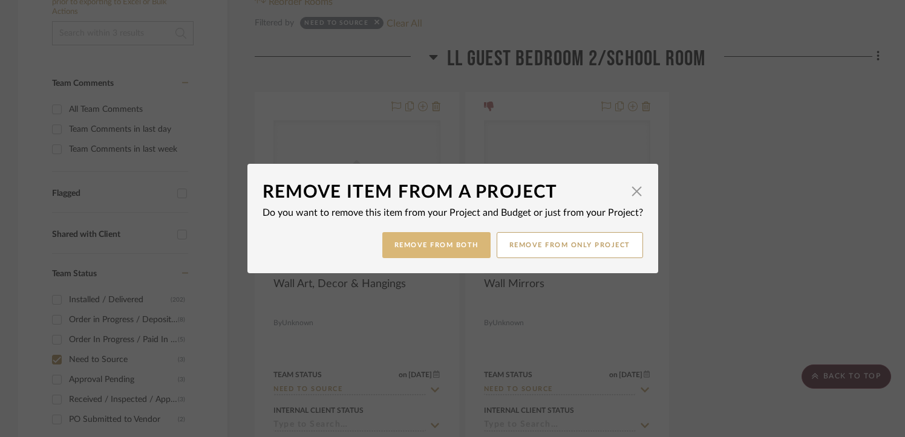
click at [445, 235] on button "Remove from Both" at bounding box center [436, 245] width 108 height 26
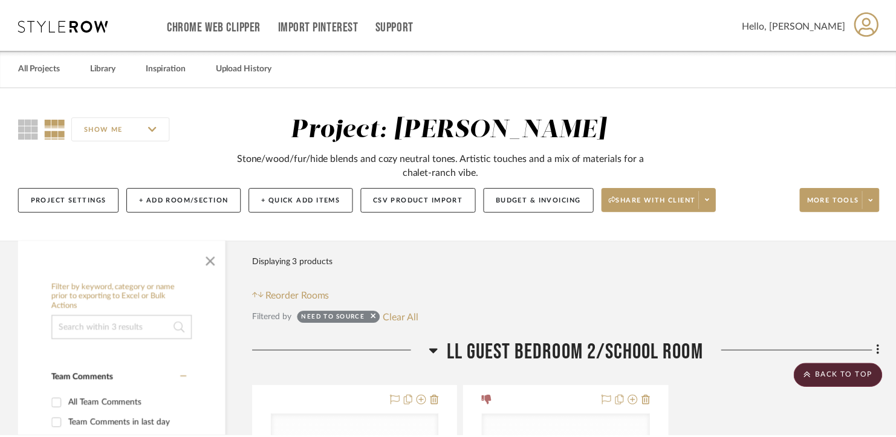
scroll to position [295, 0]
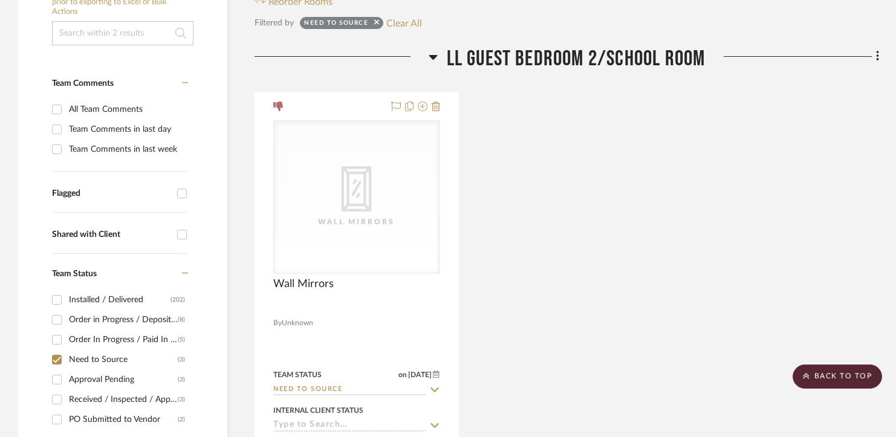
click at [437, 106] on icon at bounding box center [436, 107] width 8 height 10
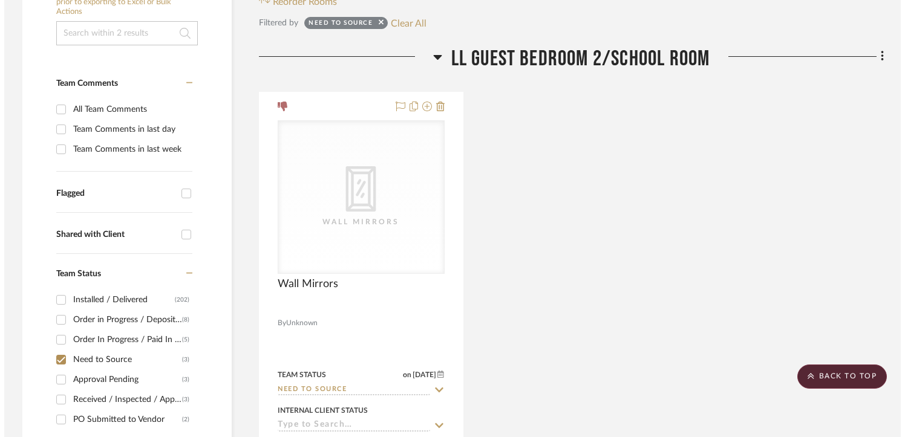
scroll to position [0, 0]
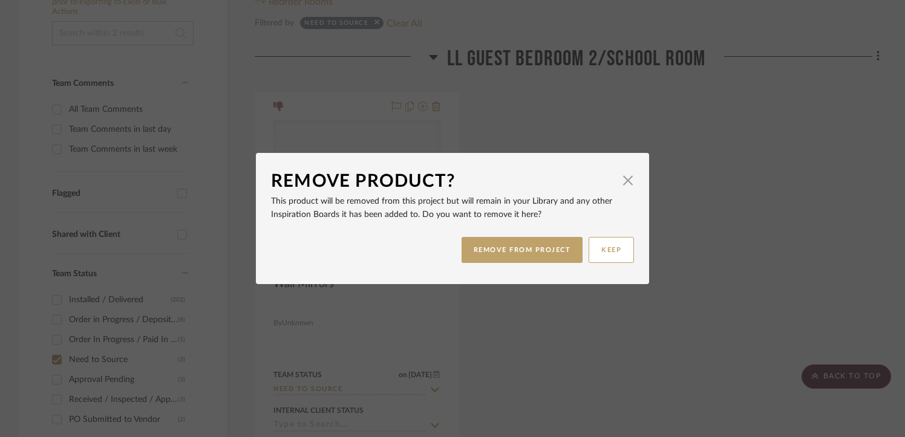
click at [509, 267] on div "REMOVE FROM PROJECT KEEP" at bounding box center [452, 250] width 363 height 38
click at [509, 256] on button "REMOVE FROM PROJECT" at bounding box center [522, 250] width 122 height 26
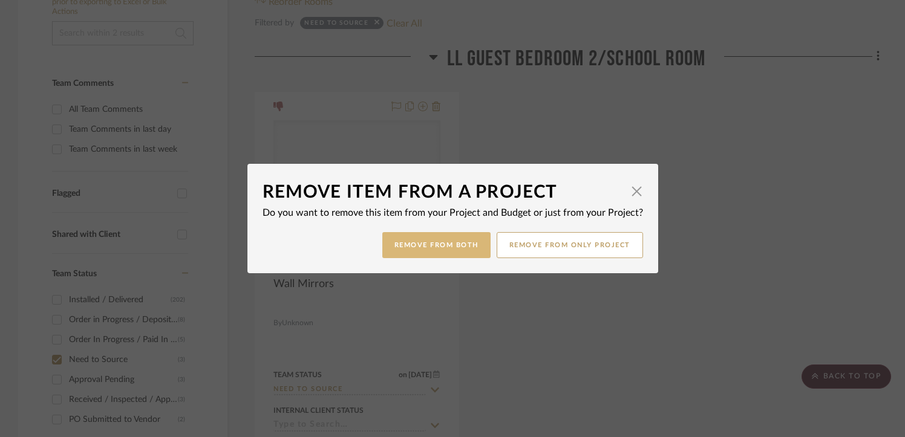
click at [460, 243] on button "Remove from Both" at bounding box center [436, 245] width 108 height 26
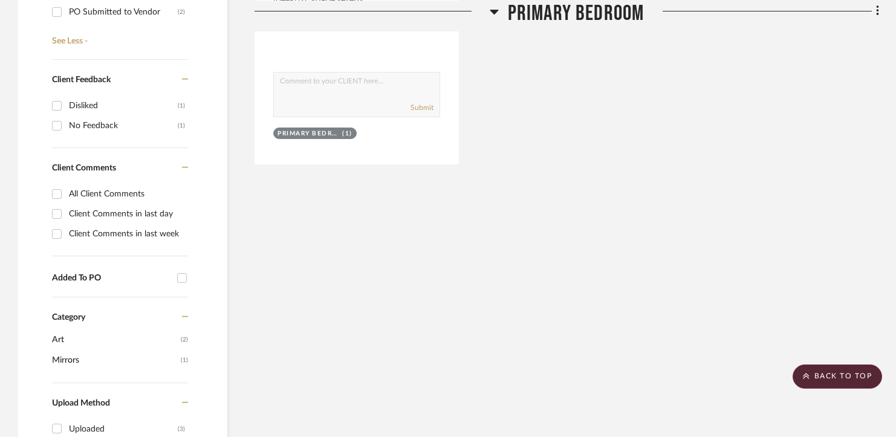
scroll to position [558, 0]
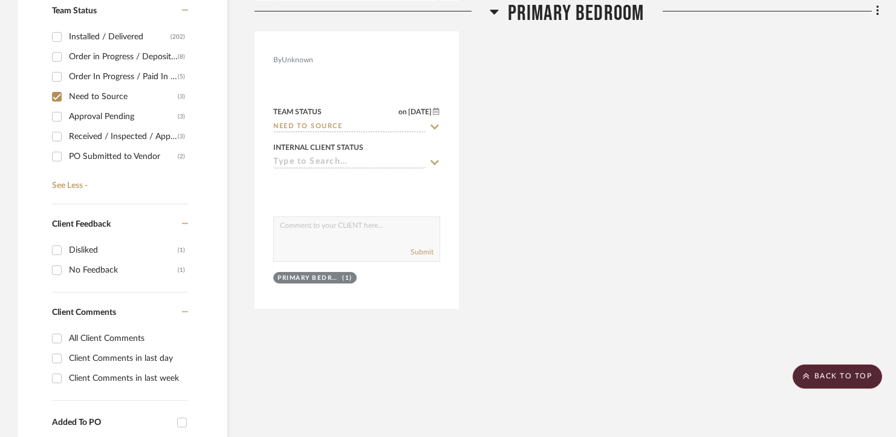
click at [106, 116] on div "Approval Pending" at bounding box center [123, 116] width 109 height 19
click at [67, 116] on input "Approval Pending (3)" at bounding box center [56, 116] width 19 height 19
checkbox input "true"
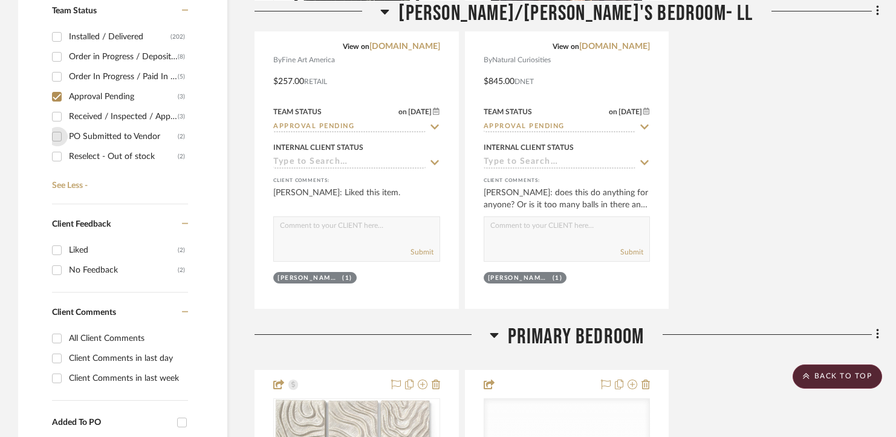
click at [62, 133] on input "PO Submitted to Vendor (2)" at bounding box center [56, 136] width 19 height 19
checkbox input "true"
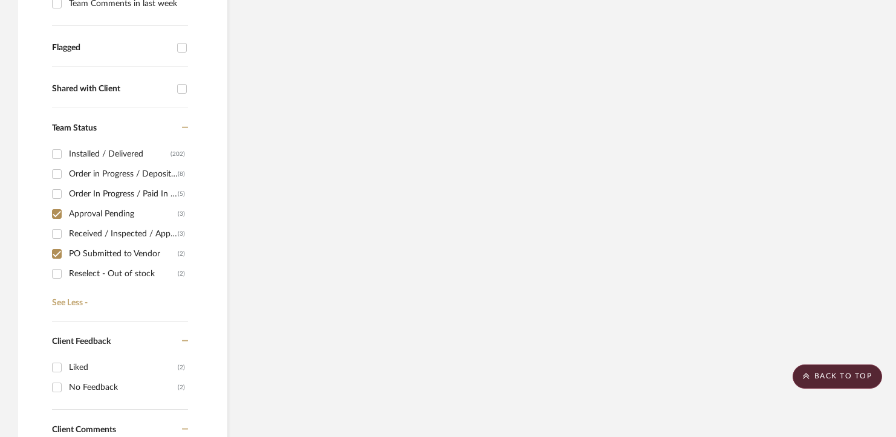
scroll to position [219, 0]
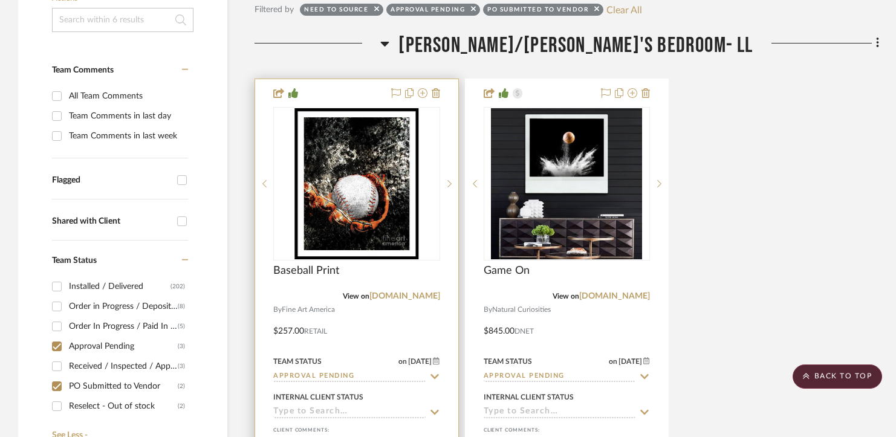
scroll to position [301, 0]
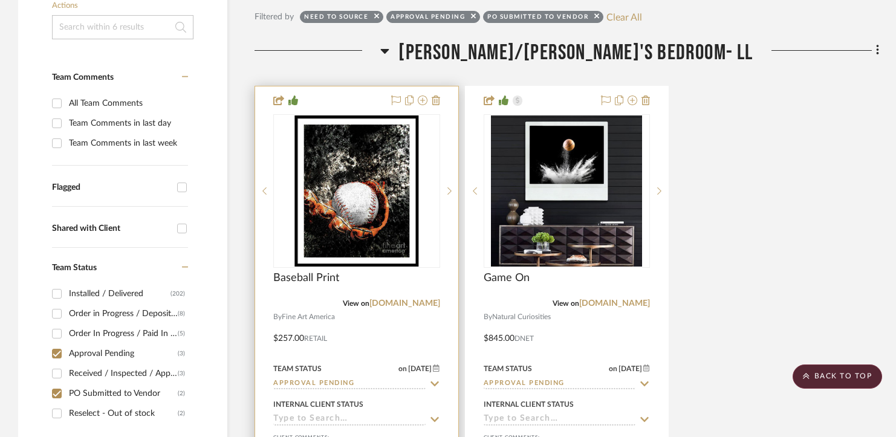
click at [327, 388] on input "Approval Pending" at bounding box center [349, 384] width 152 height 11
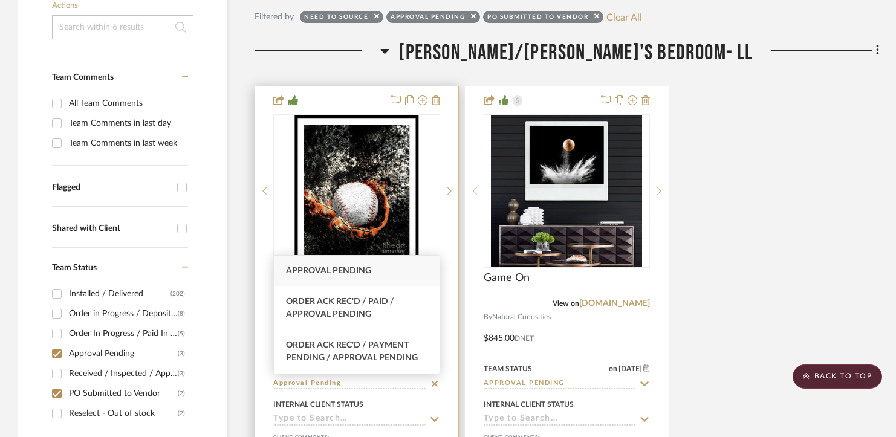
click at [434, 385] on icon at bounding box center [434, 384] width 11 height 10
type input "8/27/2025"
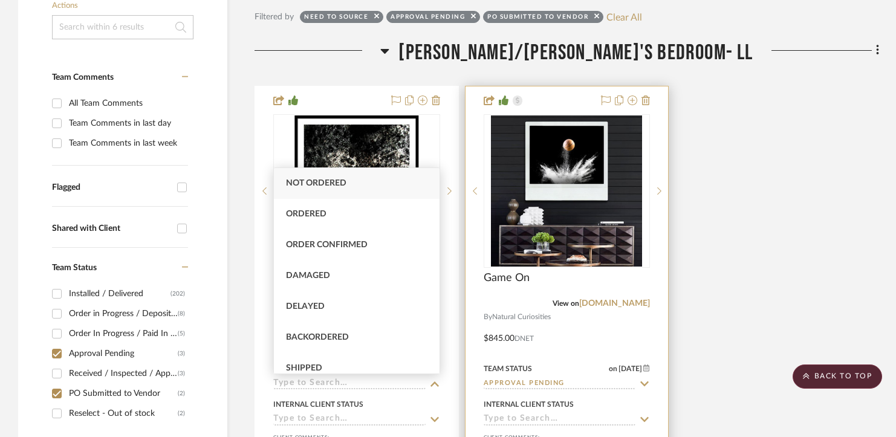
click at [523, 392] on div at bounding box center [567, 325] width 203 height 479
click at [528, 383] on input "Approval Pending" at bounding box center [560, 384] width 152 height 11
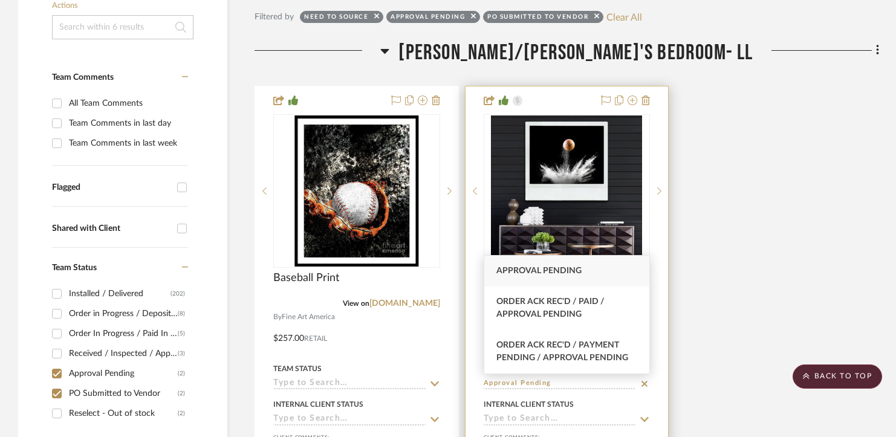
click at [636, 384] on sr-typeahead "Approval Pending" at bounding box center [567, 384] width 167 height 11
click at [0, 0] on icon at bounding box center [0, 0] width 0 height 0
click at [647, 383] on icon at bounding box center [644, 384] width 11 height 10
type input "8/27/2025"
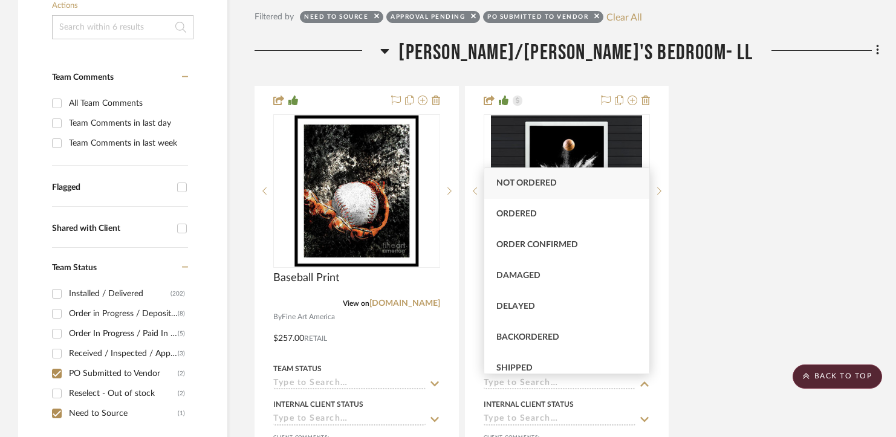
click at [691, 381] on div "Baseball Print View on fineartamerica.com By Fine Art America Black Frame with …" at bounding box center [567, 326] width 625 height 480
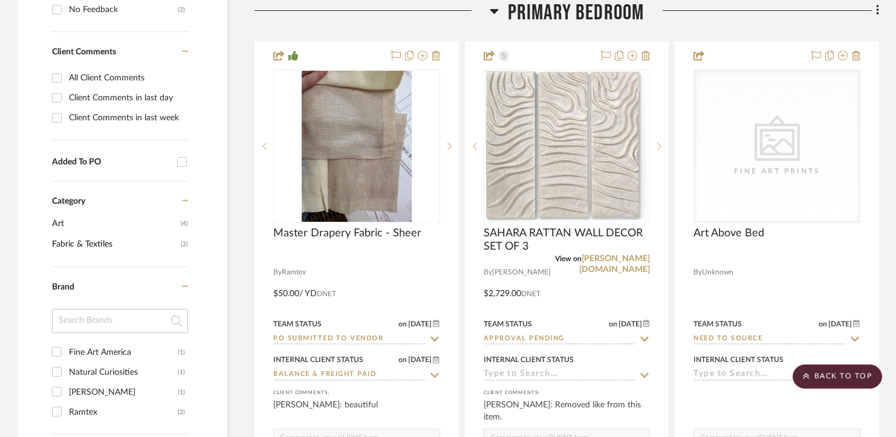
scroll to position [890, 0]
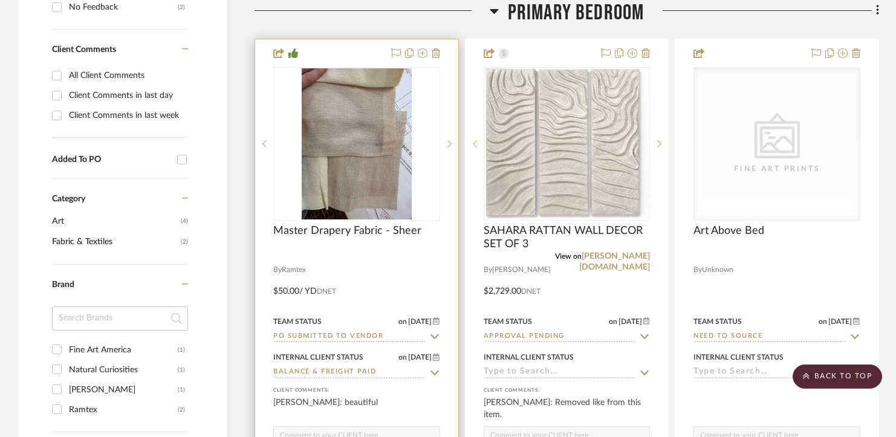
click at [401, 338] on input "PO Submitted to Vendor" at bounding box center [349, 336] width 152 height 11
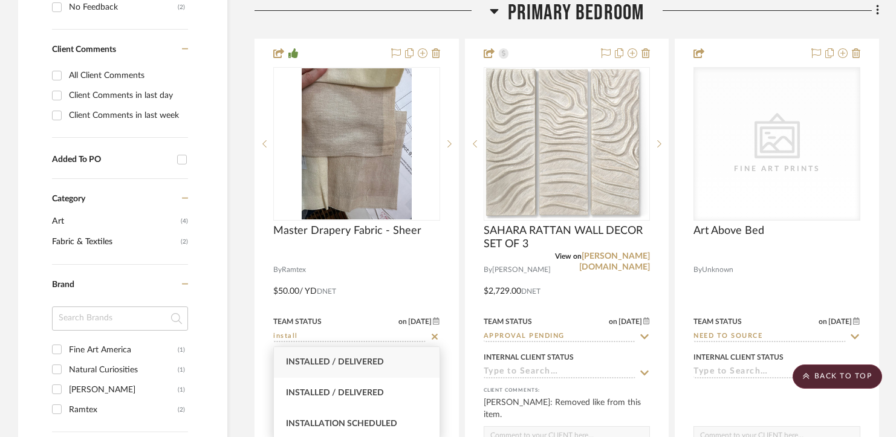
type input "install"
click at [369, 365] on span "Installed / Delivered" at bounding box center [335, 362] width 98 height 8
type input "8/27/2025"
type input "Installed / Delivered"
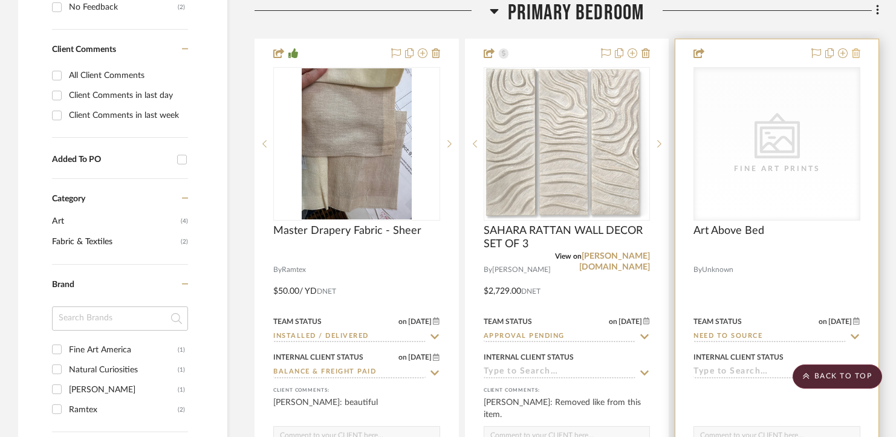
click at [858, 56] on icon at bounding box center [856, 53] width 8 height 10
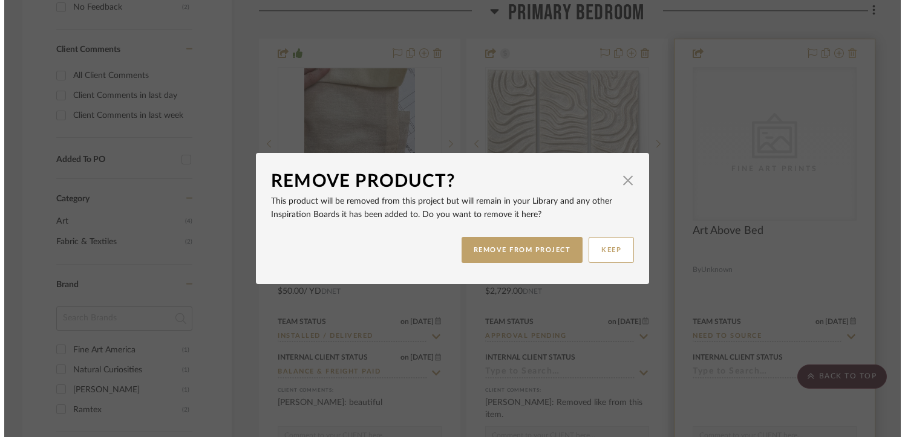
scroll to position [0, 0]
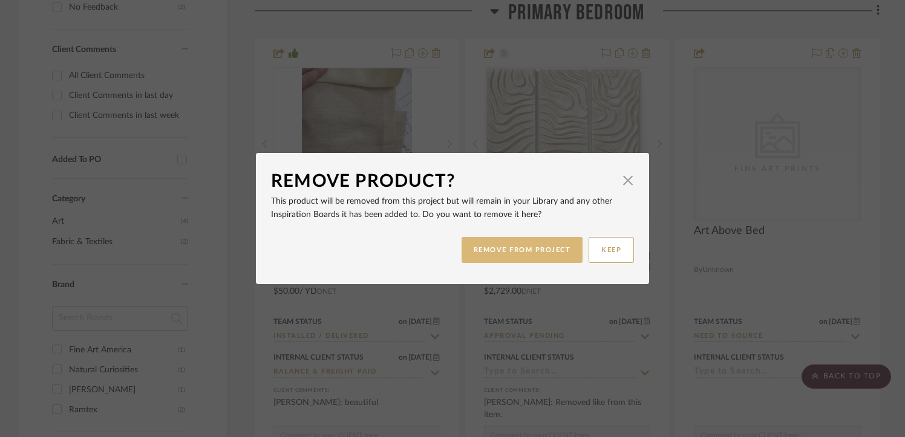
click at [541, 245] on button "REMOVE FROM PROJECT" at bounding box center [522, 250] width 122 height 26
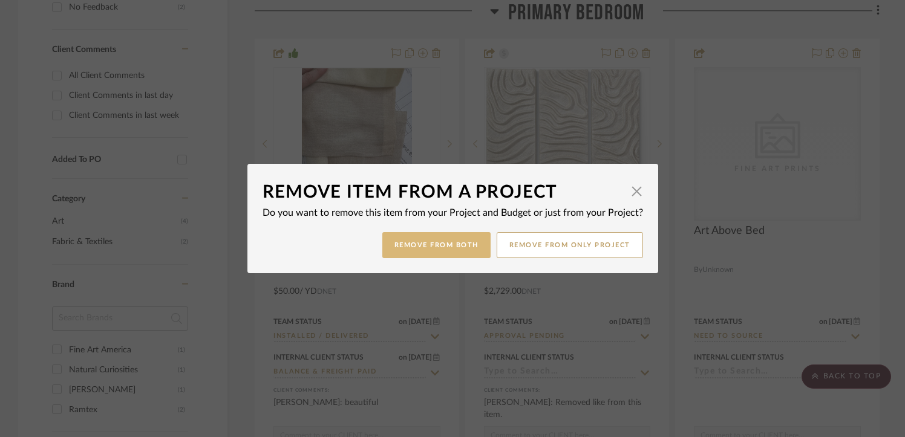
click at [439, 236] on button "Remove from Both" at bounding box center [436, 245] width 108 height 26
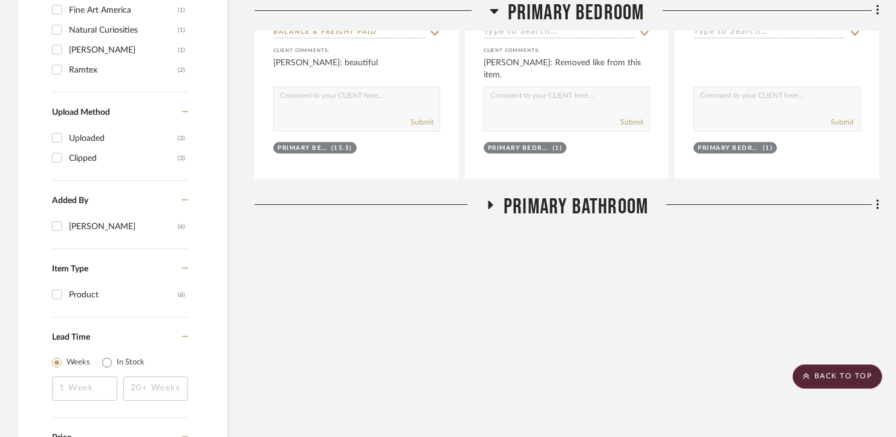
scroll to position [1277, 0]
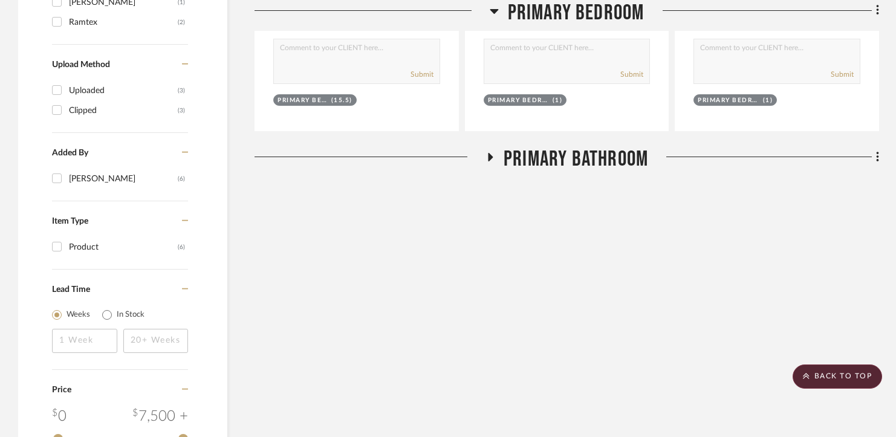
click at [550, 173] on div "Primary Bathroom" at bounding box center [567, 161] width 625 height 31
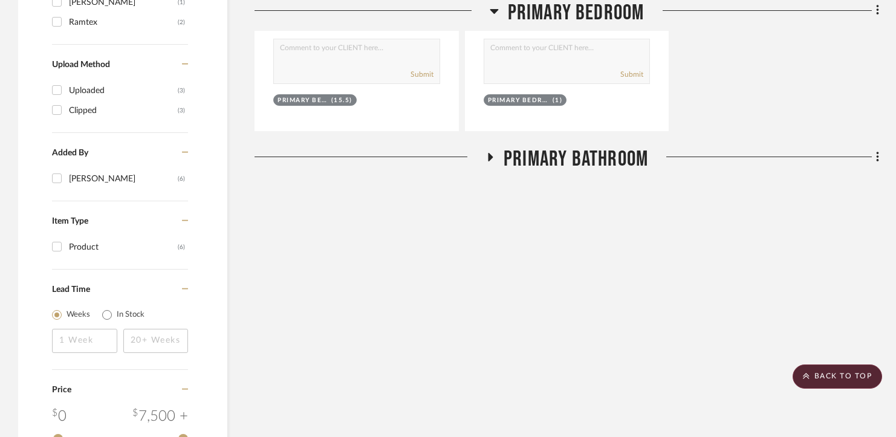
click at [551, 152] on span "Primary Bathroom" at bounding box center [576, 159] width 145 height 26
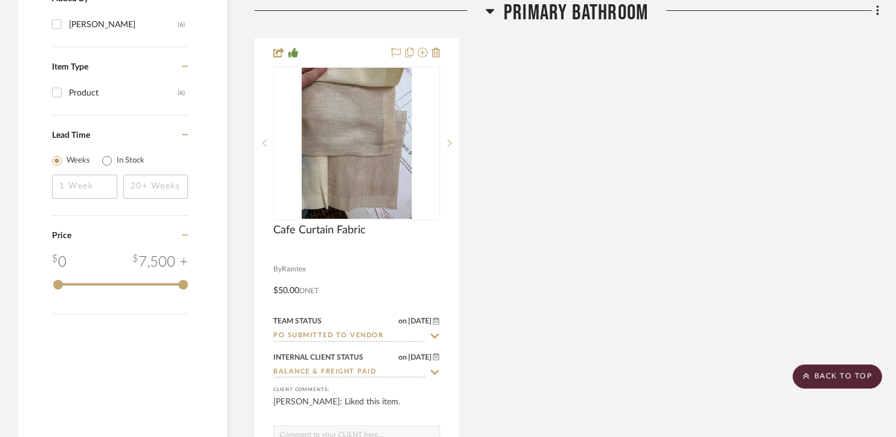
scroll to position [1435, 0]
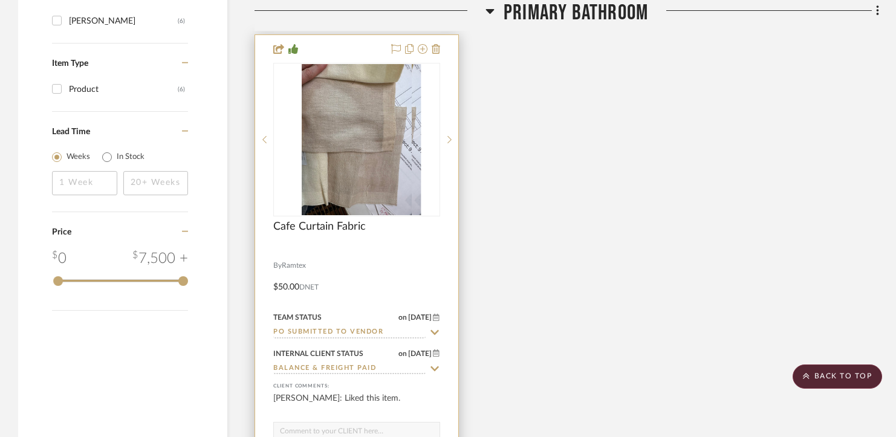
click at [334, 331] on input "PO Submitted to Vendor" at bounding box center [349, 332] width 152 height 11
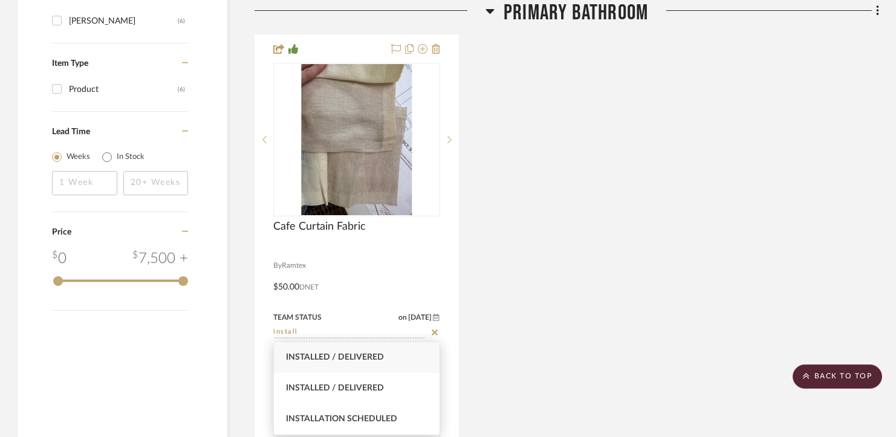
type input "install"
click at [328, 356] on span "Installed / Delivered" at bounding box center [335, 357] width 98 height 8
type input "8/27/2025"
type input "Installed / Delivered"
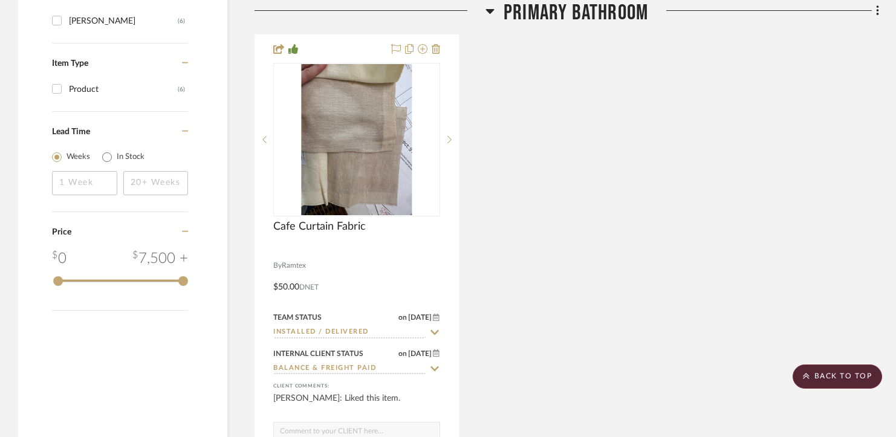
click at [557, 321] on div "Cafe Curtain Fabric By Ramtex W/C 1 & 2 Unlined $50.00 DNET Team Status on 8/27…" at bounding box center [567, 274] width 625 height 480
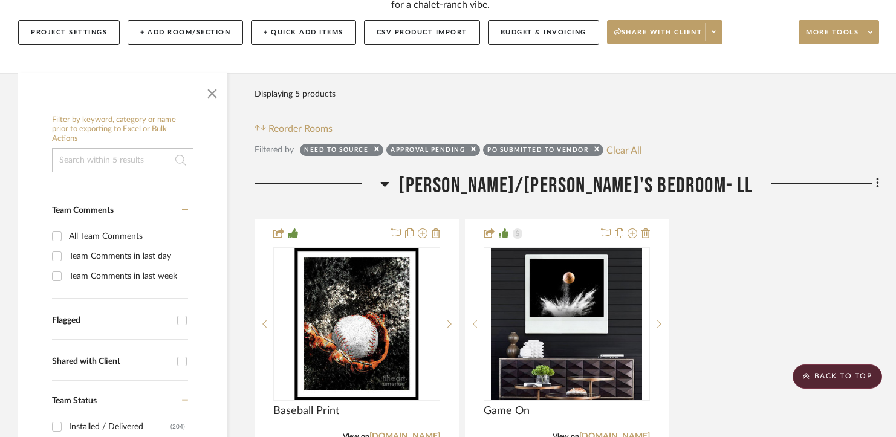
scroll to position [0, 0]
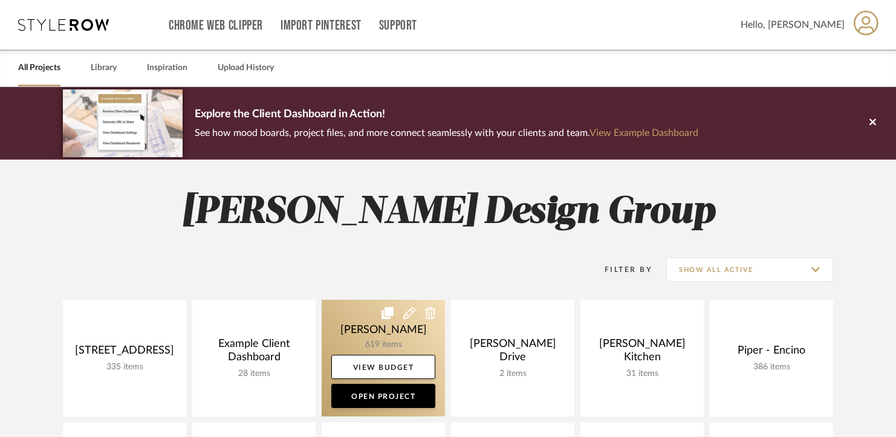
click at [355, 336] on link at bounding box center [383, 358] width 123 height 117
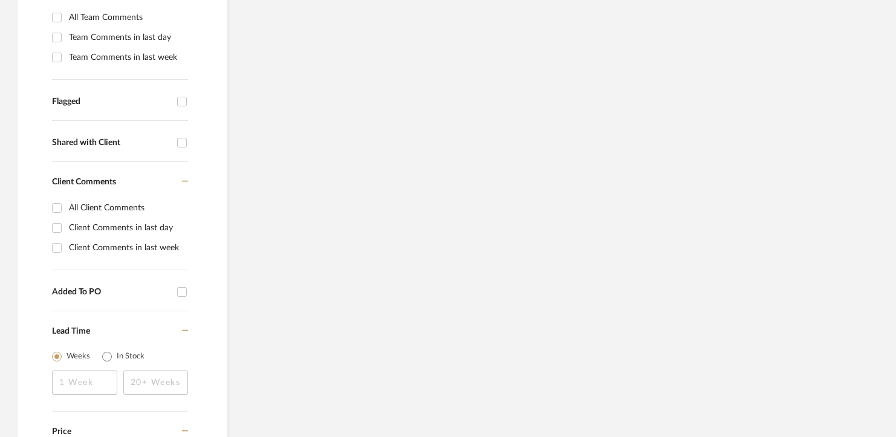
scroll to position [438, 0]
